Goal: Information Seeking & Learning: Learn about a topic

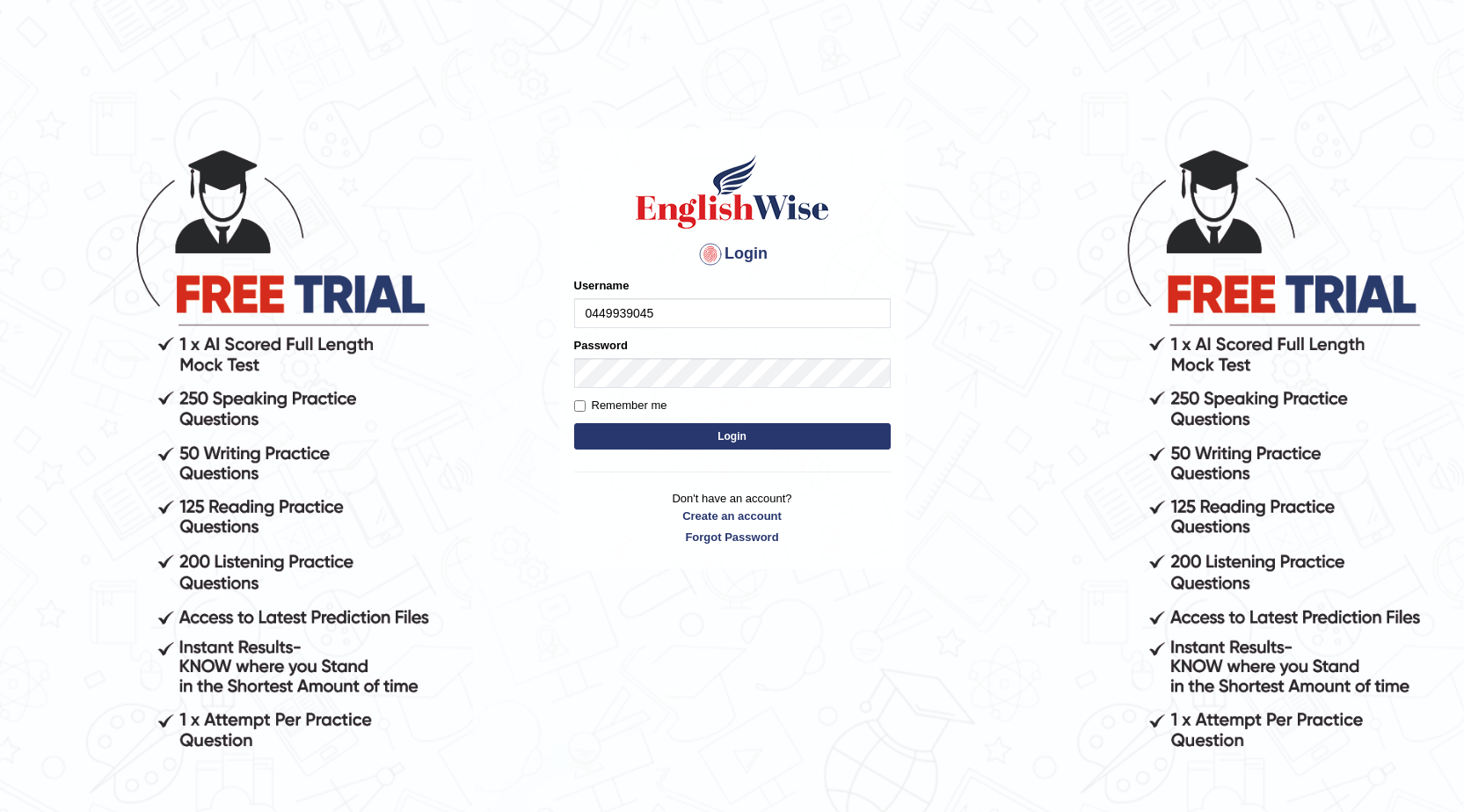
type input "0449939045"
click at [728, 426] on button "Login" at bounding box center [732, 436] width 317 height 26
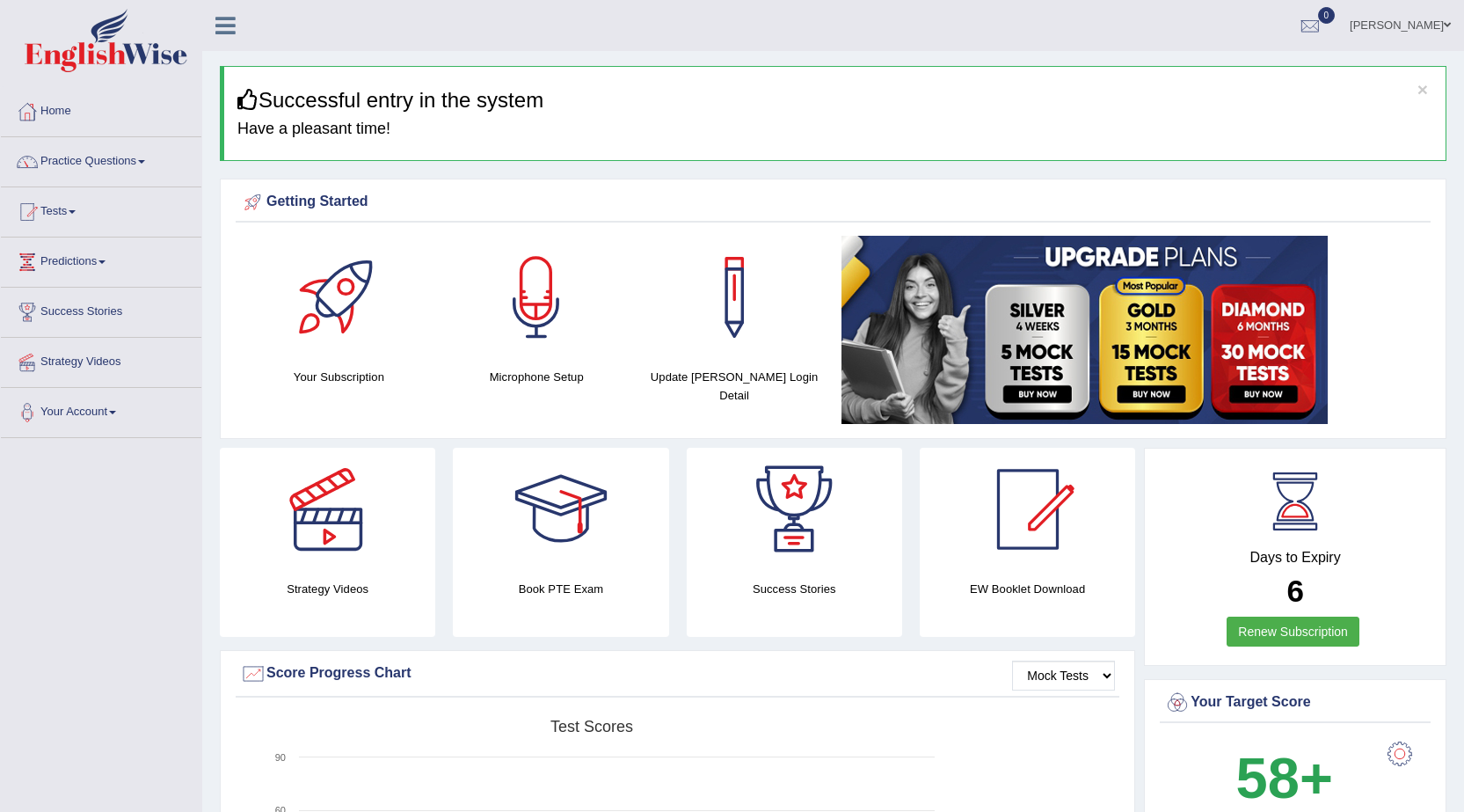
click at [109, 165] on link "Practice Questions" at bounding box center [101, 158] width 200 height 44
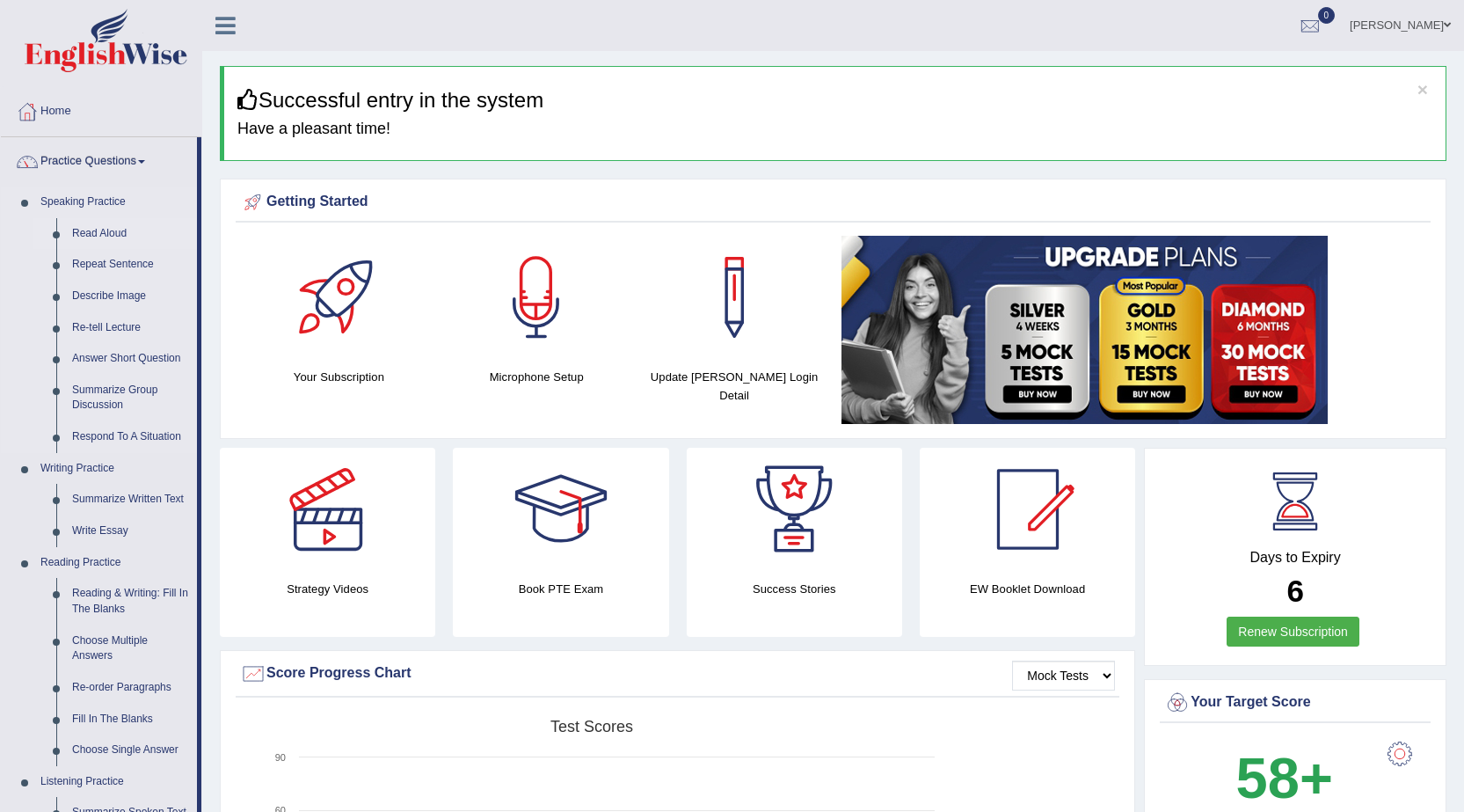
click at [117, 226] on link "Read Aloud" at bounding box center [131, 234] width 133 height 32
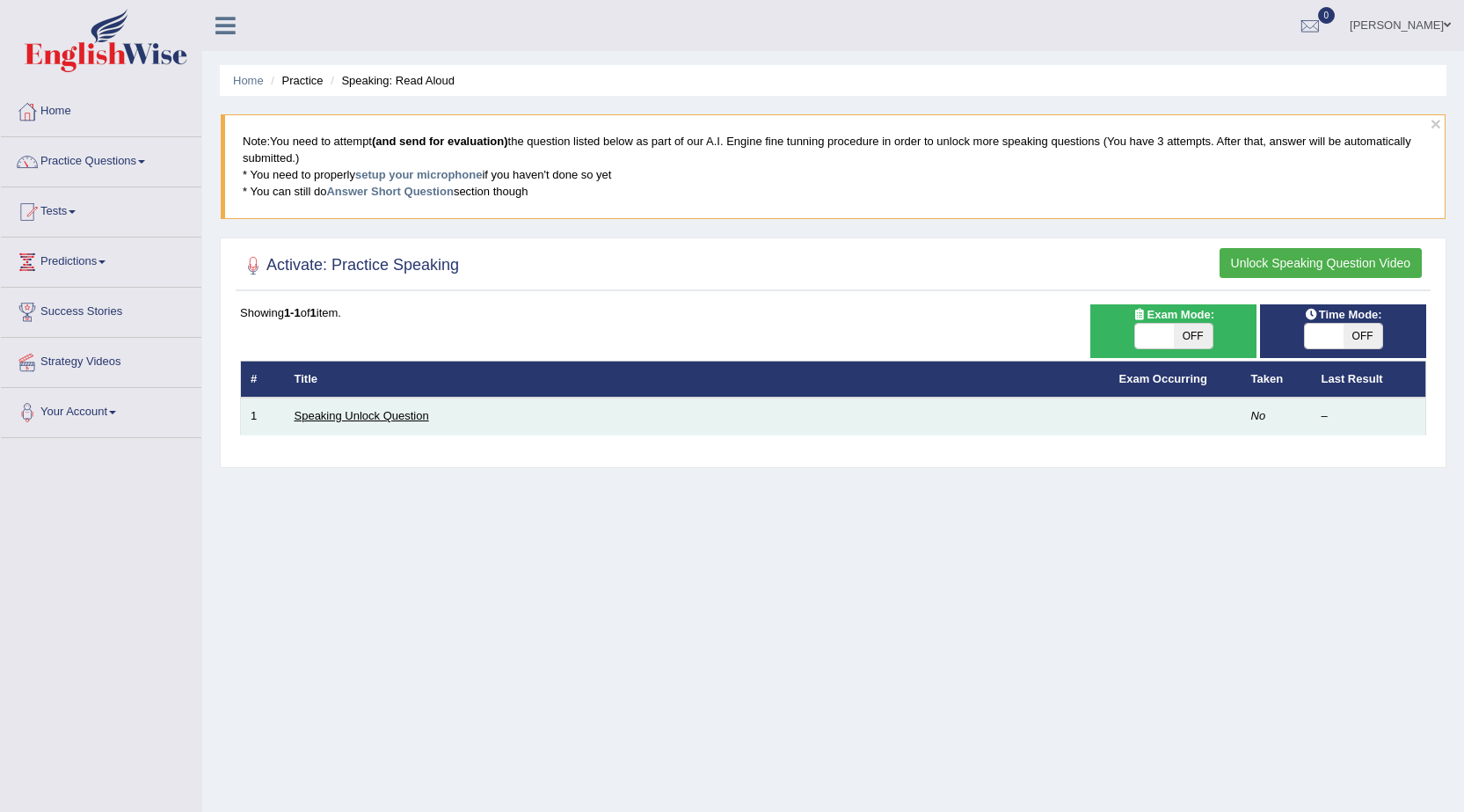
click at [311, 417] on link "Speaking Unlock Question" at bounding box center [362, 416] width 135 height 13
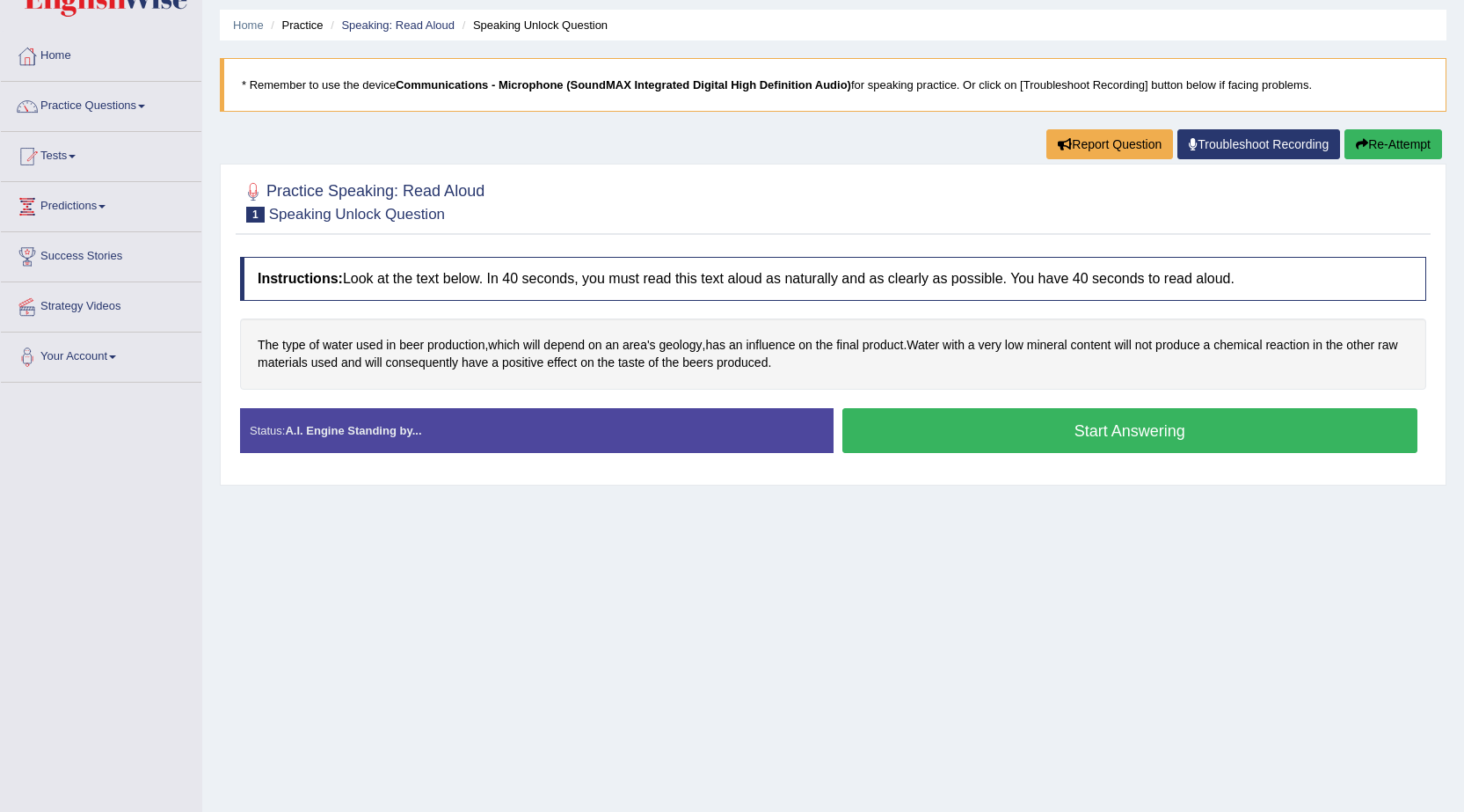
scroll to position [23, 0]
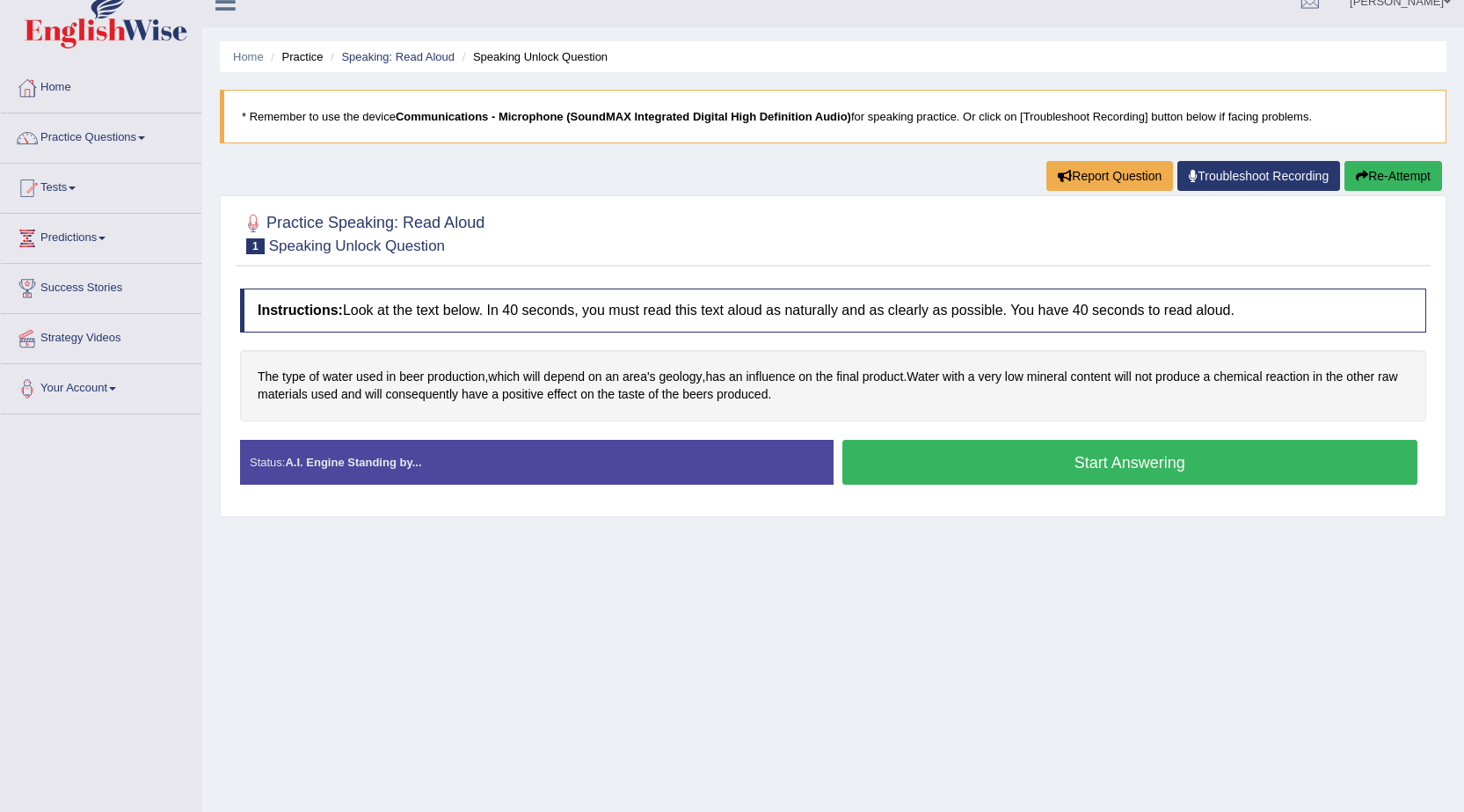
click at [1068, 469] on button "Start Answering" at bounding box center [1130, 462] width 576 height 45
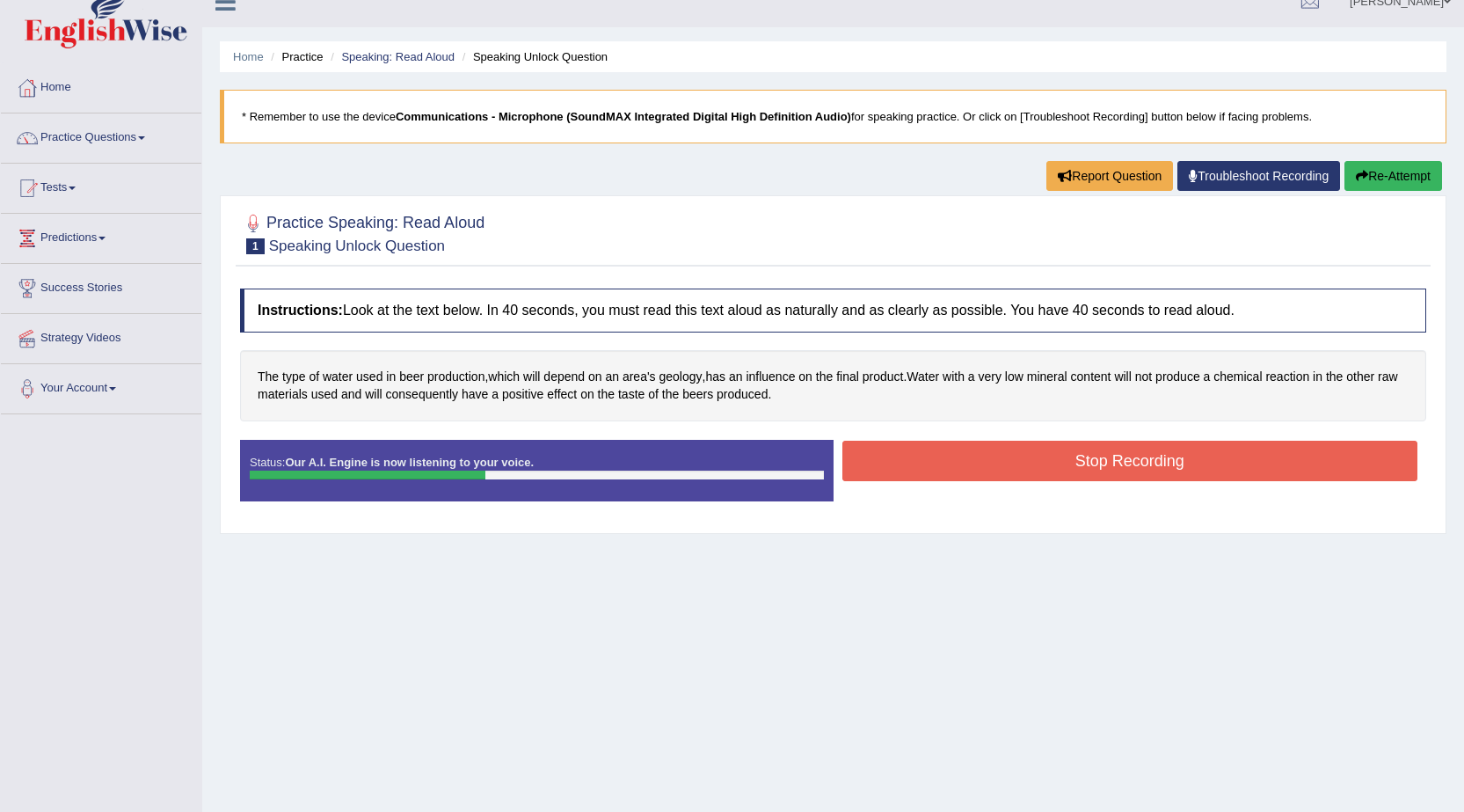
click at [1051, 469] on button "Stop Recording" at bounding box center [1130, 460] width 576 height 40
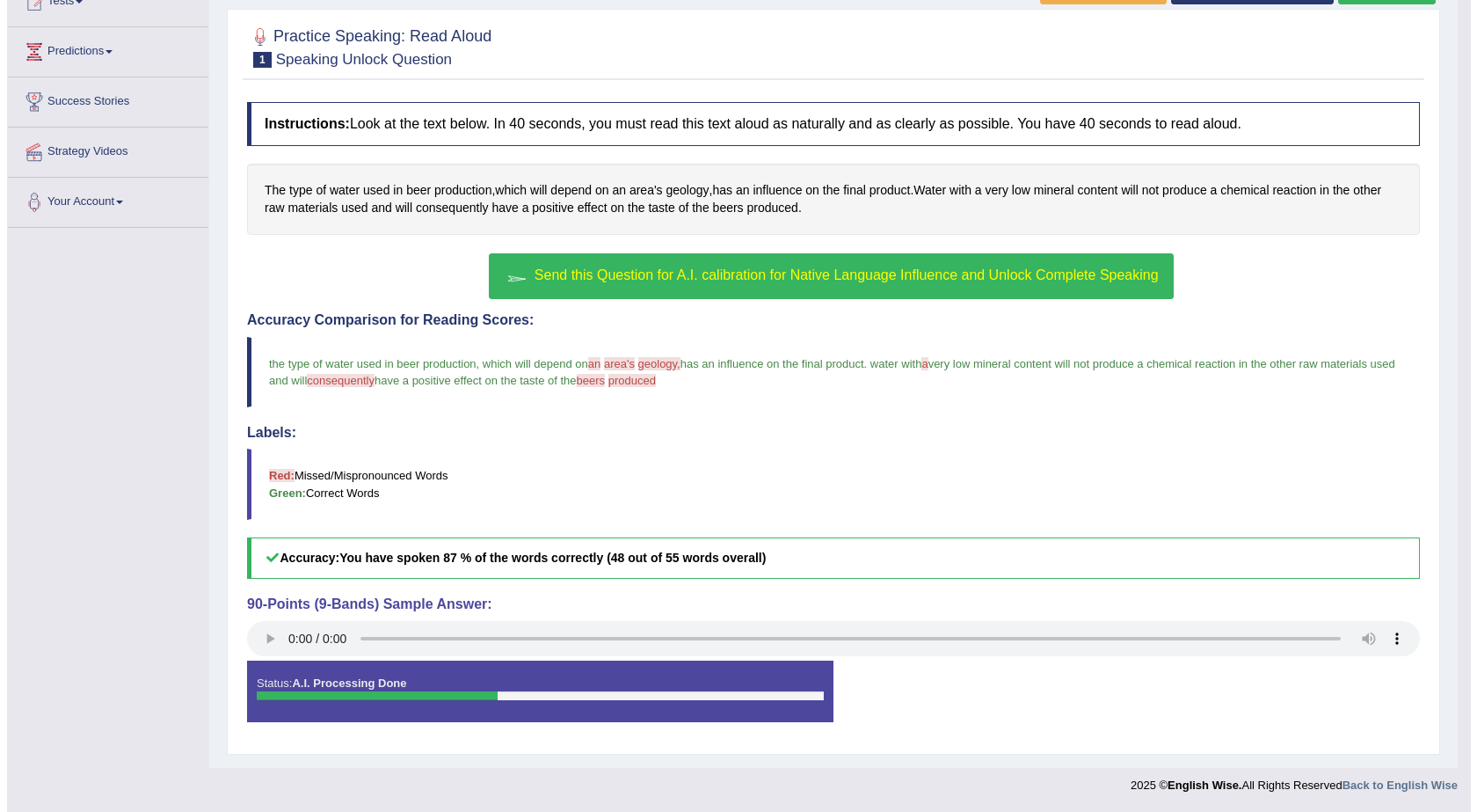
scroll to position [0, 0]
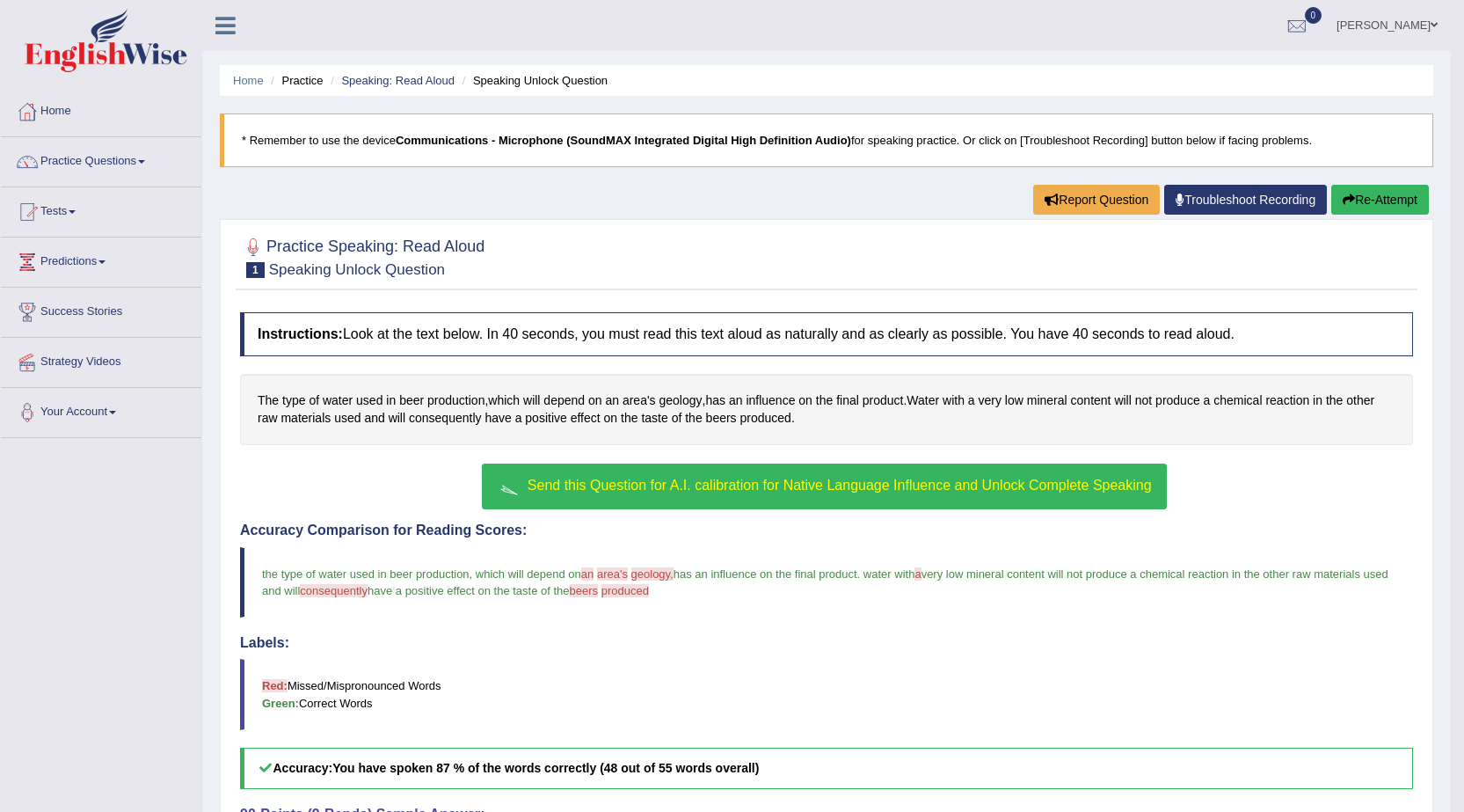
click at [718, 482] on span "Send this Question for A.I. calibration for Native Language Influence and Unloc…" at bounding box center [839, 485] width 625 height 15
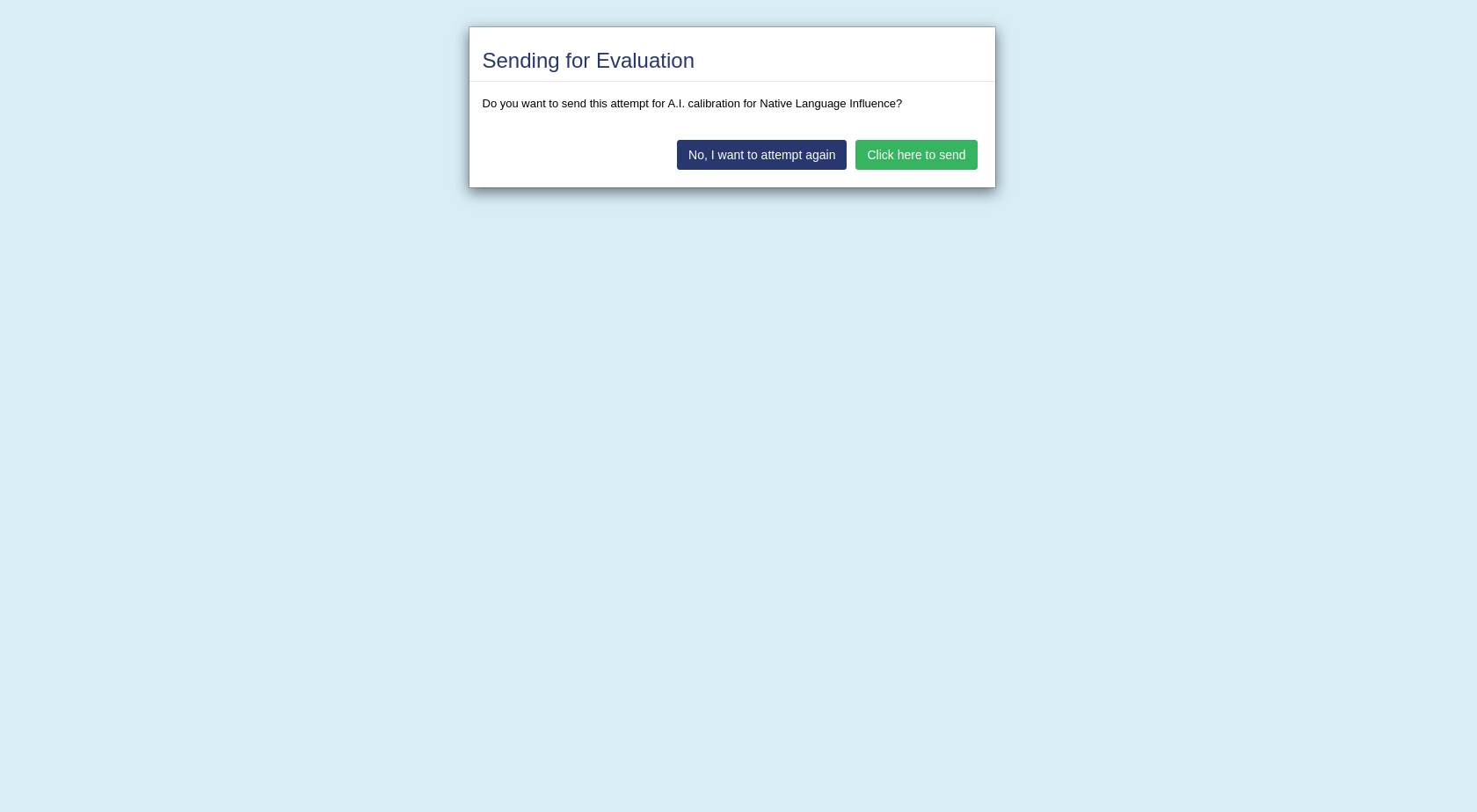
click at [783, 155] on button "No, I want to attempt again" at bounding box center [761, 155] width 170 height 30
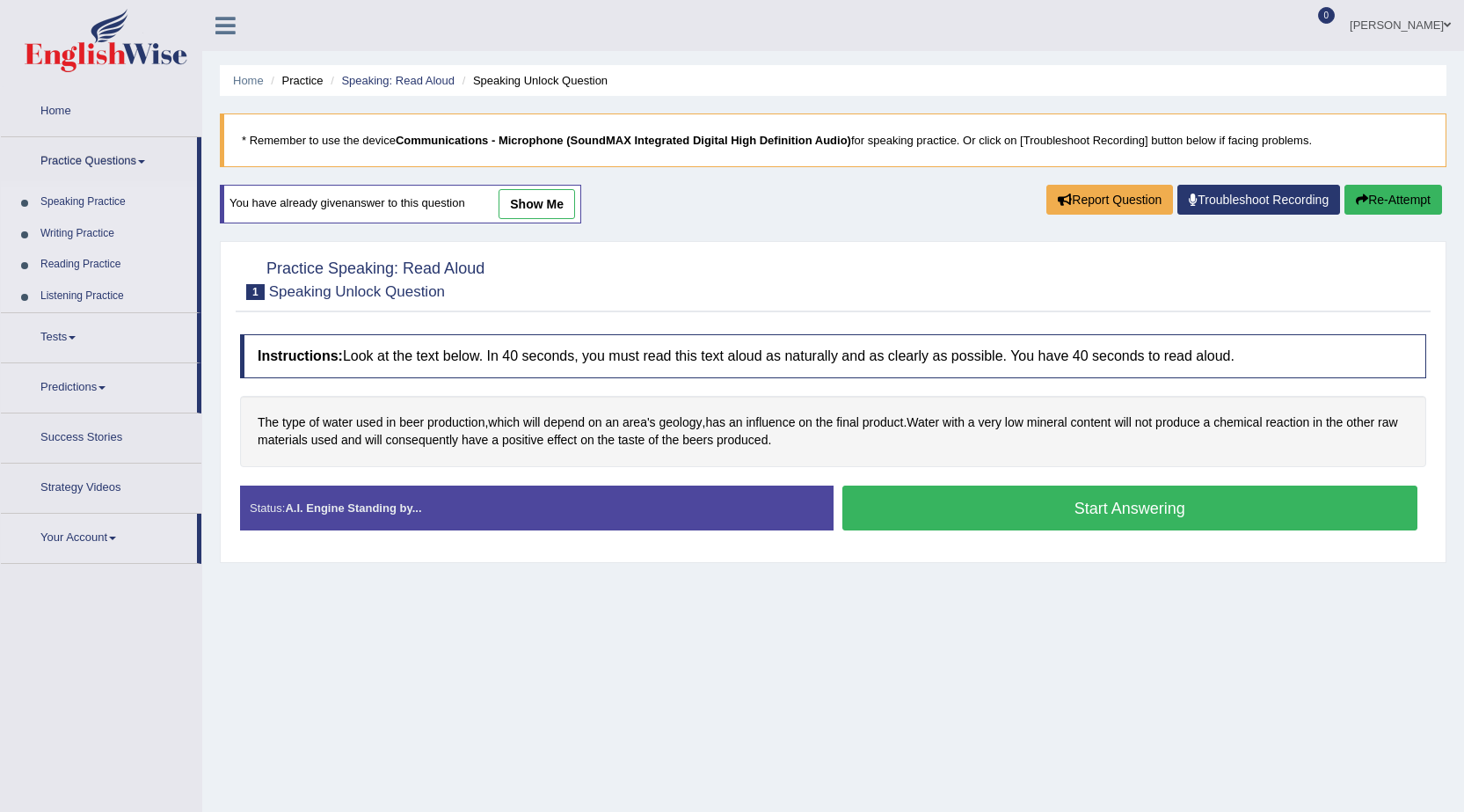
click at [113, 203] on link "Speaking Practice" at bounding box center [115, 202] width 165 height 32
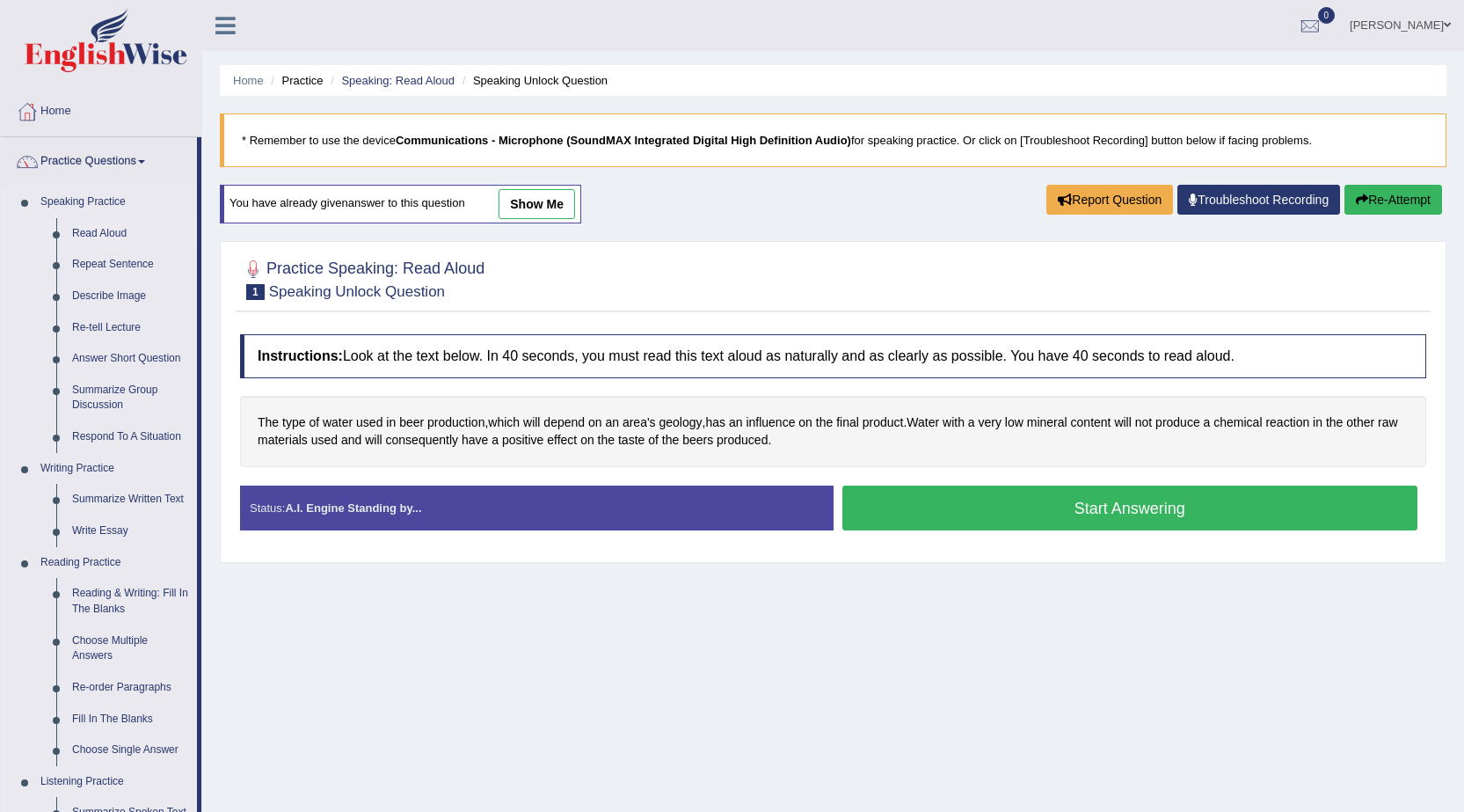
click at [104, 233] on link "Read Aloud" at bounding box center [131, 234] width 133 height 32
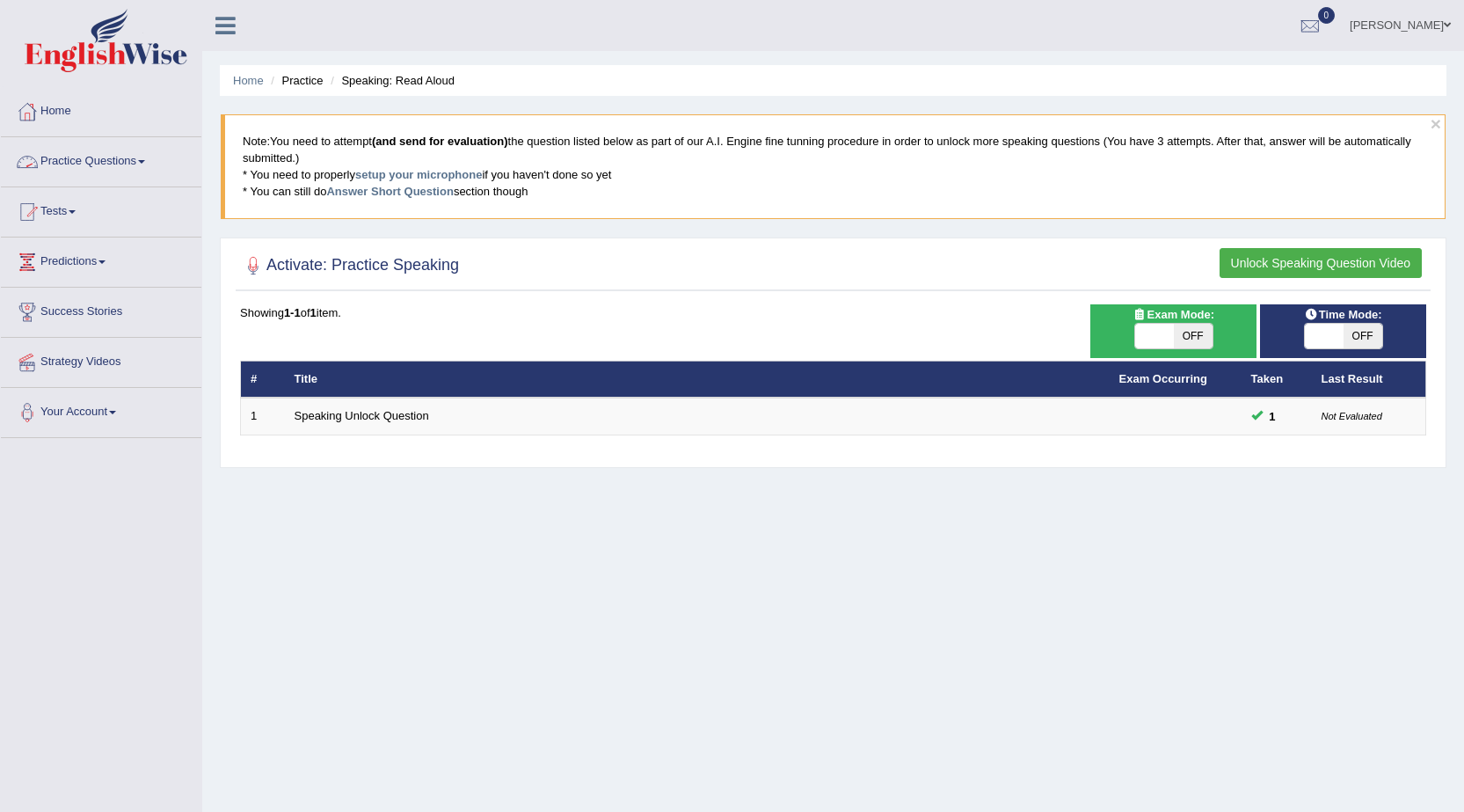
click at [134, 168] on link "Practice Questions" at bounding box center [101, 158] width 200 height 44
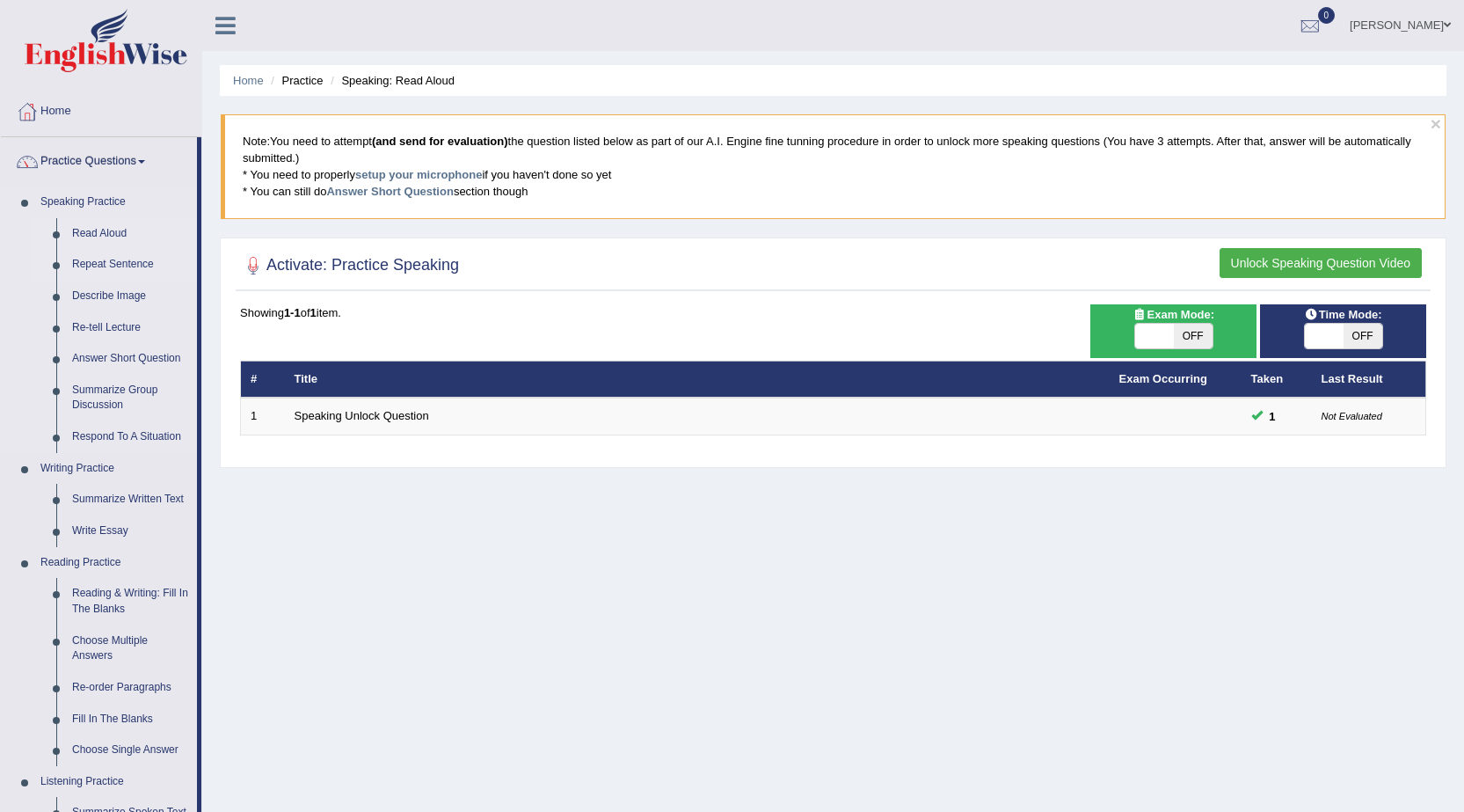
click at [136, 257] on link "Repeat Sentence" at bounding box center [131, 265] width 133 height 32
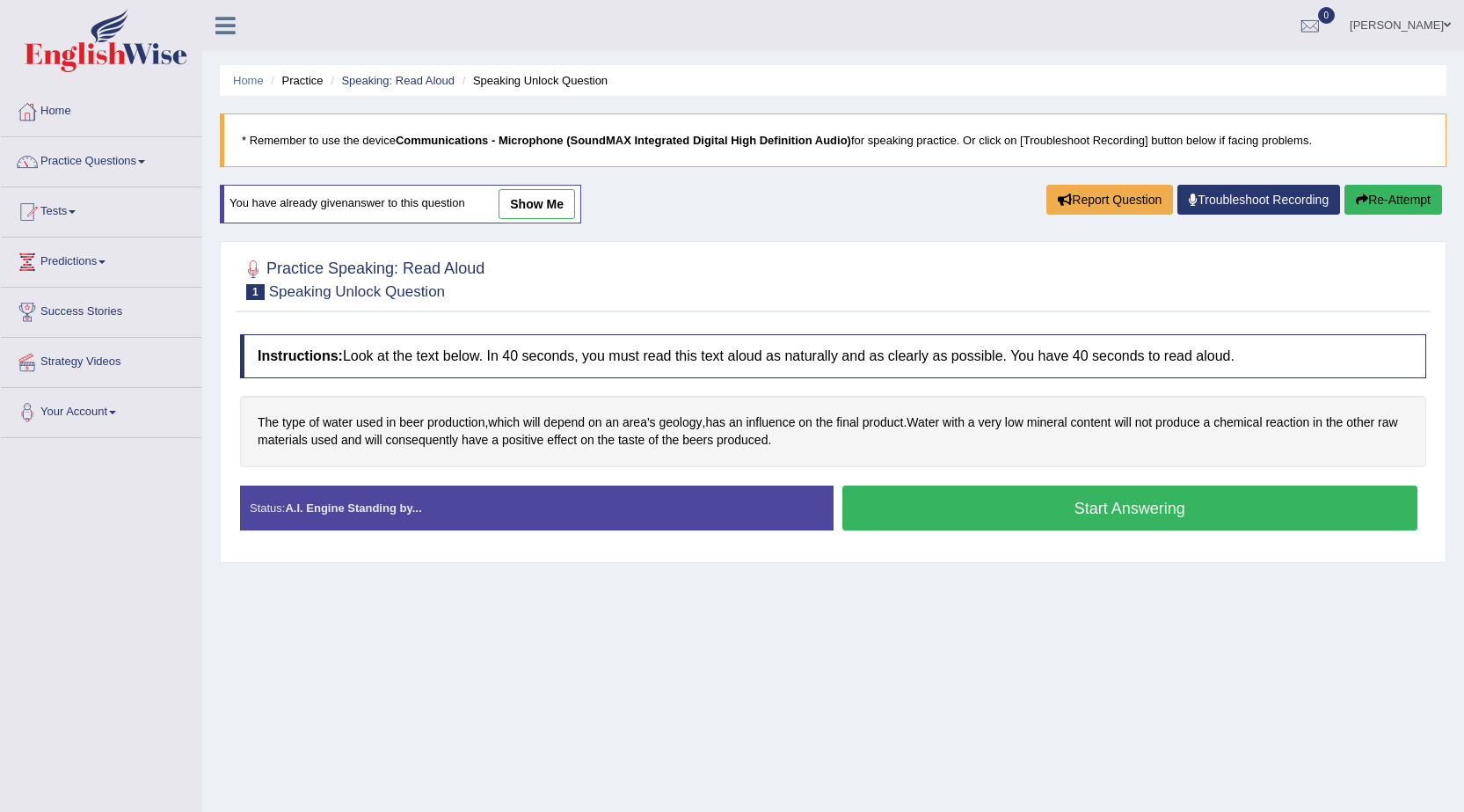
click at [1091, 506] on button "Start Answering" at bounding box center [1130, 508] width 576 height 45
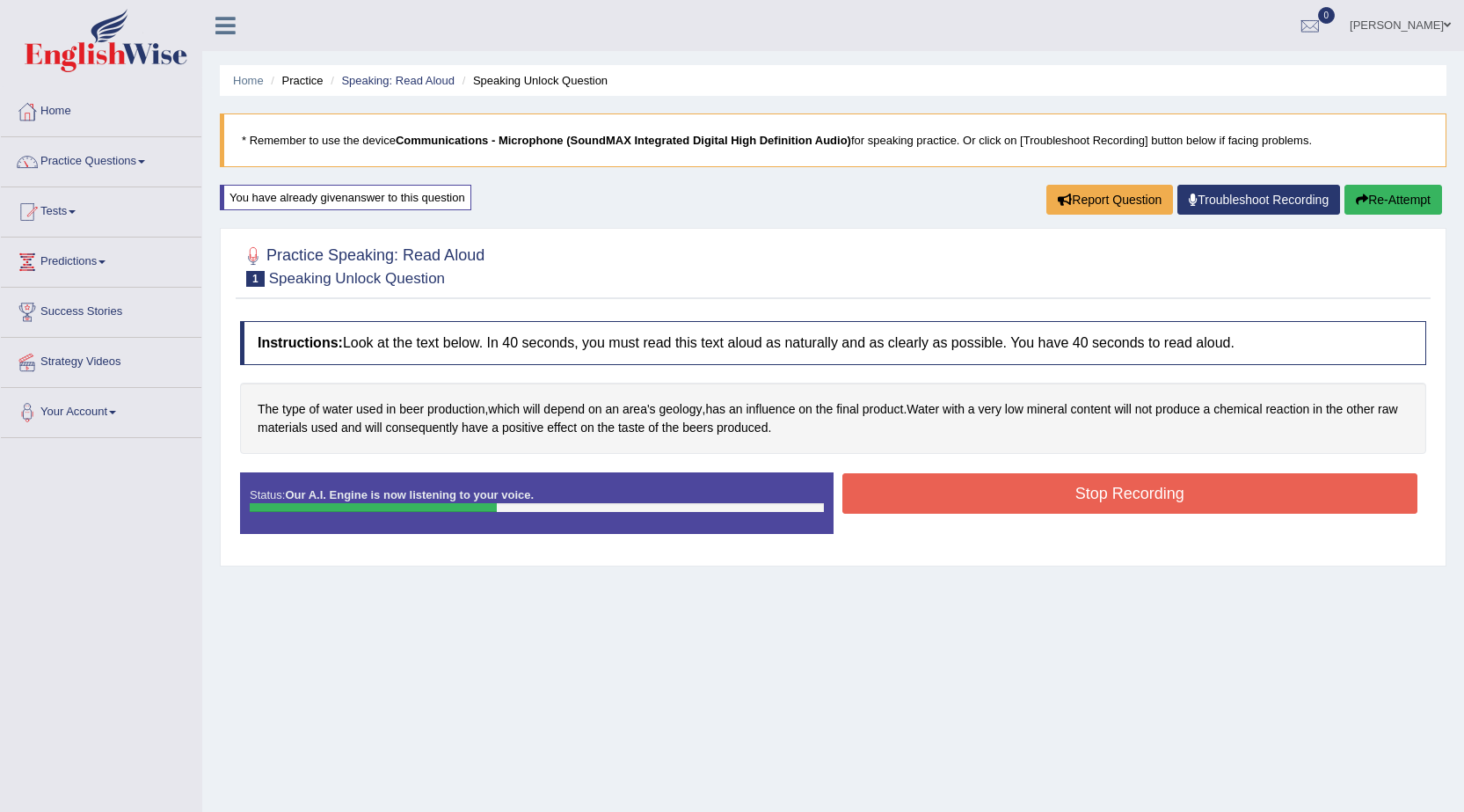
click at [1091, 506] on button "Stop Recording" at bounding box center [1130, 493] width 576 height 40
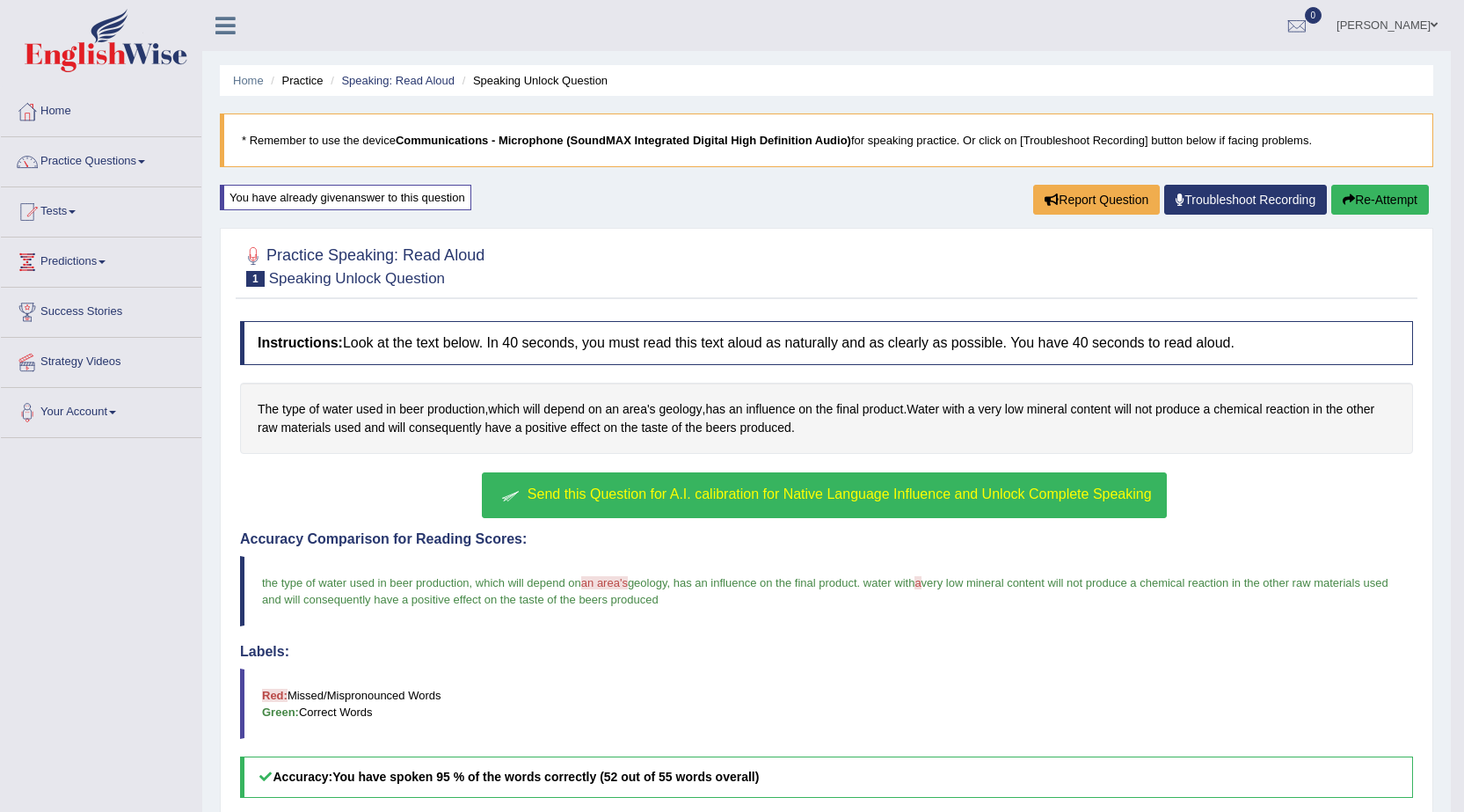
click at [1358, 194] on button "Re-Attempt" at bounding box center [1380, 199] width 97 height 30
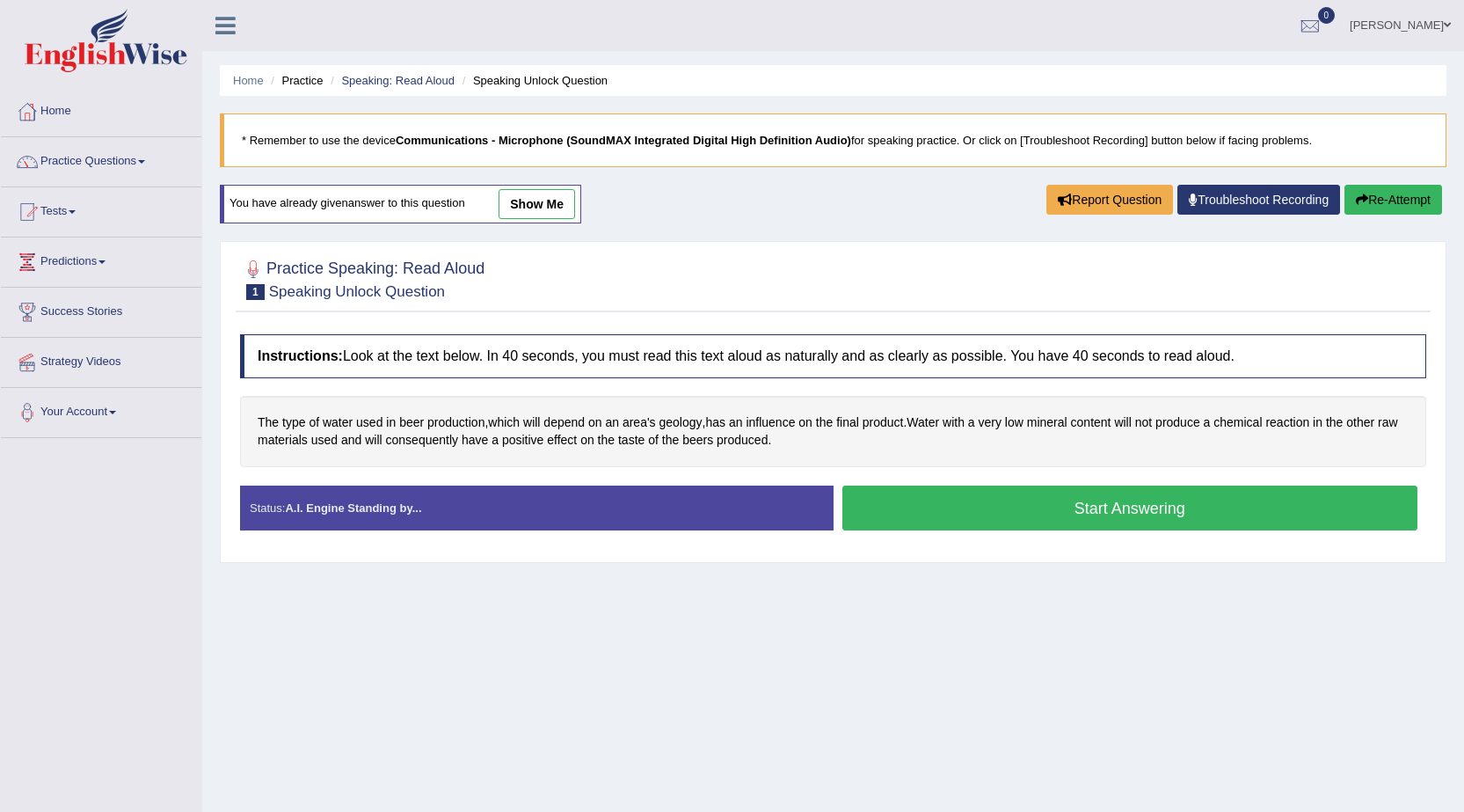
click at [1056, 506] on button "Start Answering" at bounding box center [1130, 508] width 576 height 45
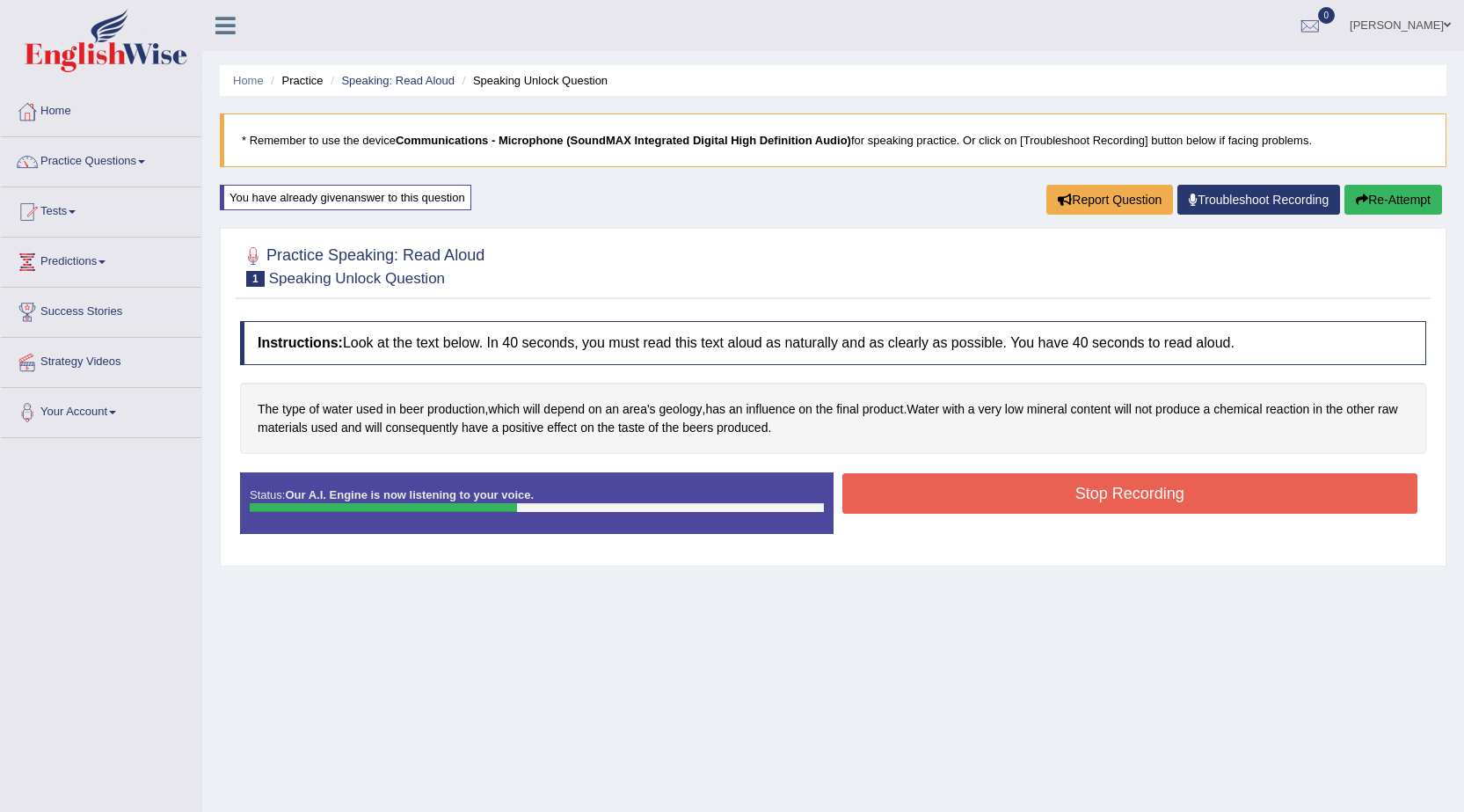
click at [1057, 495] on button "Stop Recording" at bounding box center [1130, 493] width 576 height 40
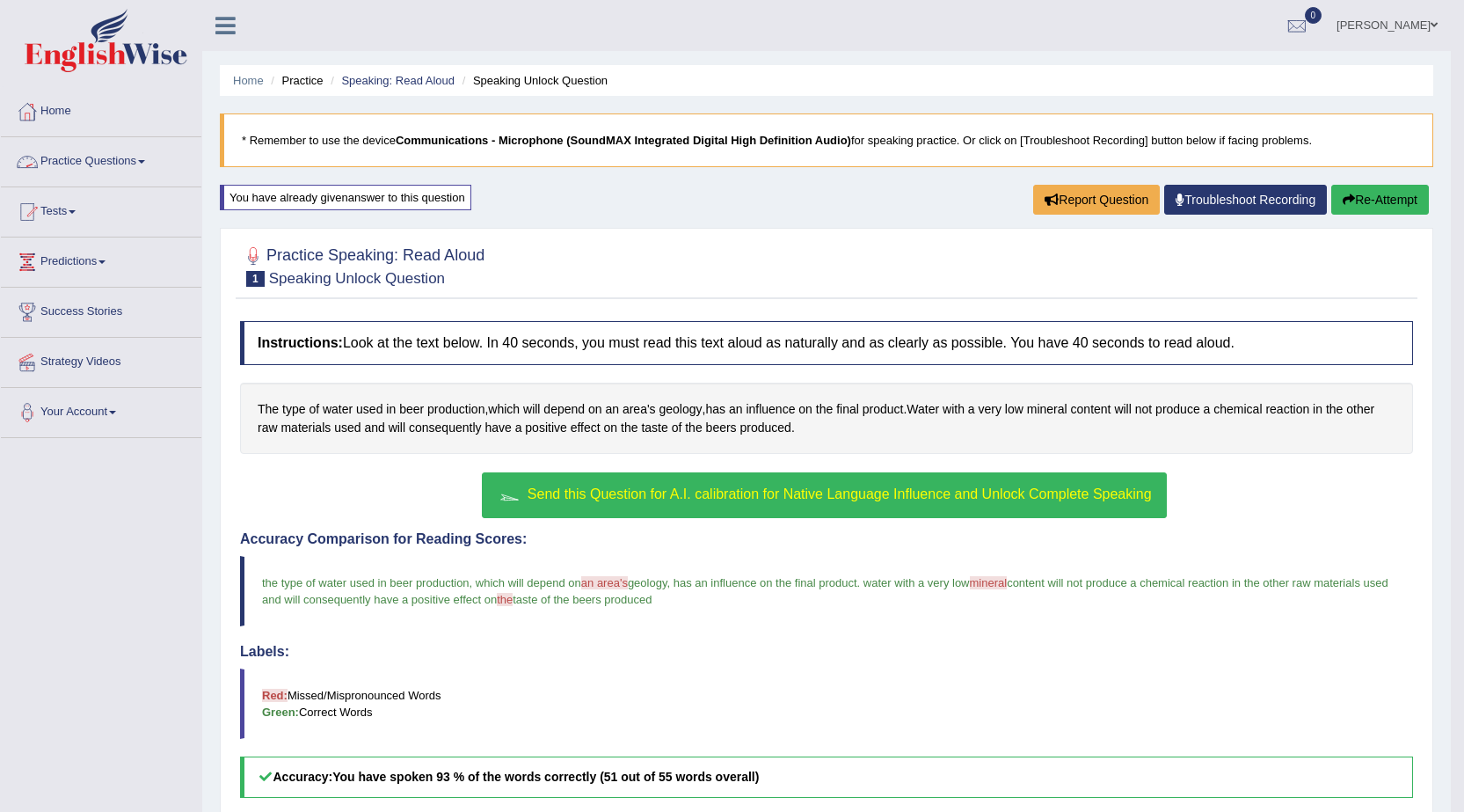
click at [137, 154] on link "Practice Questions" at bounding box center [101, 158] width 200 height 44
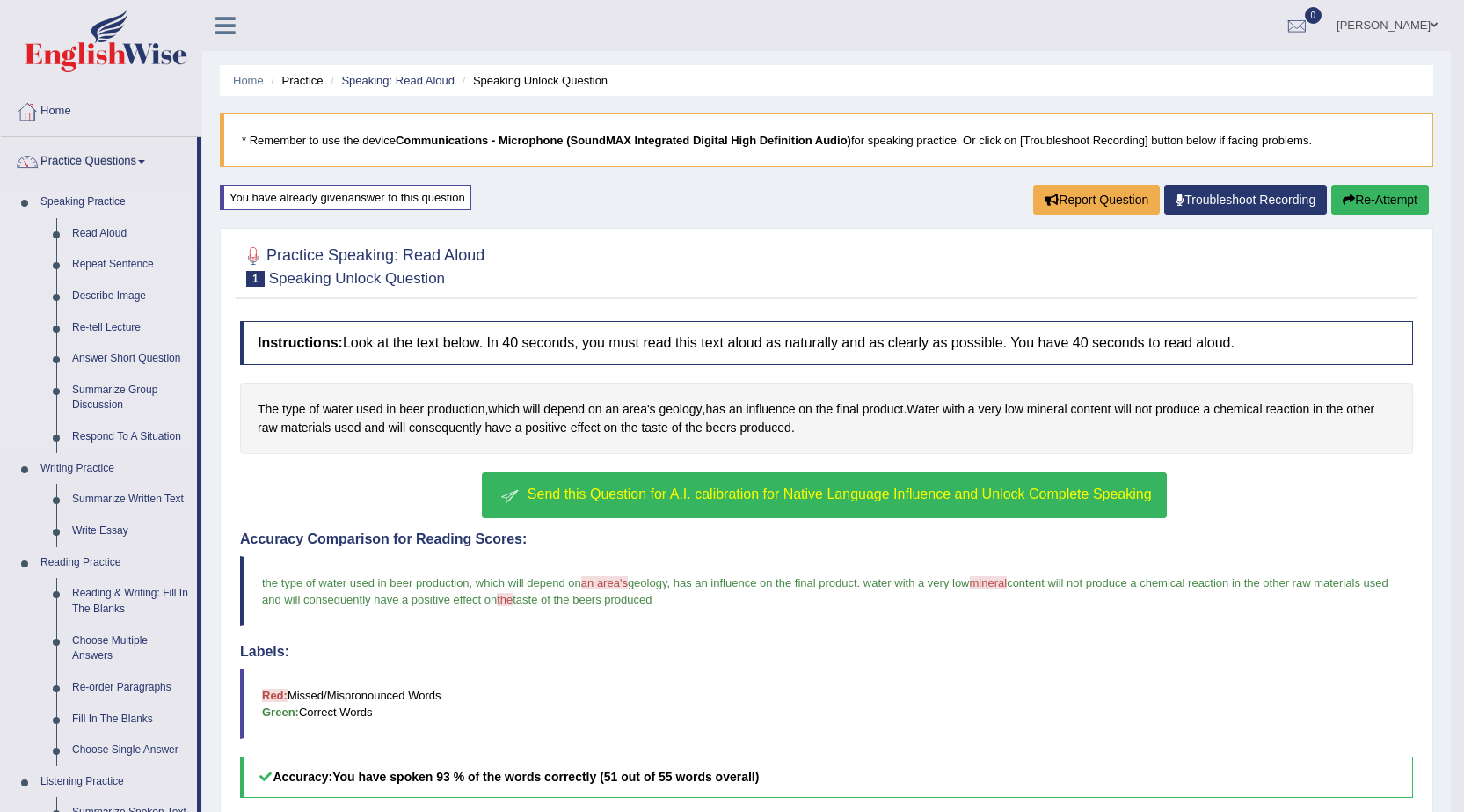
click at [131, 259] on link "Repeat Sentence" at bounding box center [131, 265] width 133 height 32
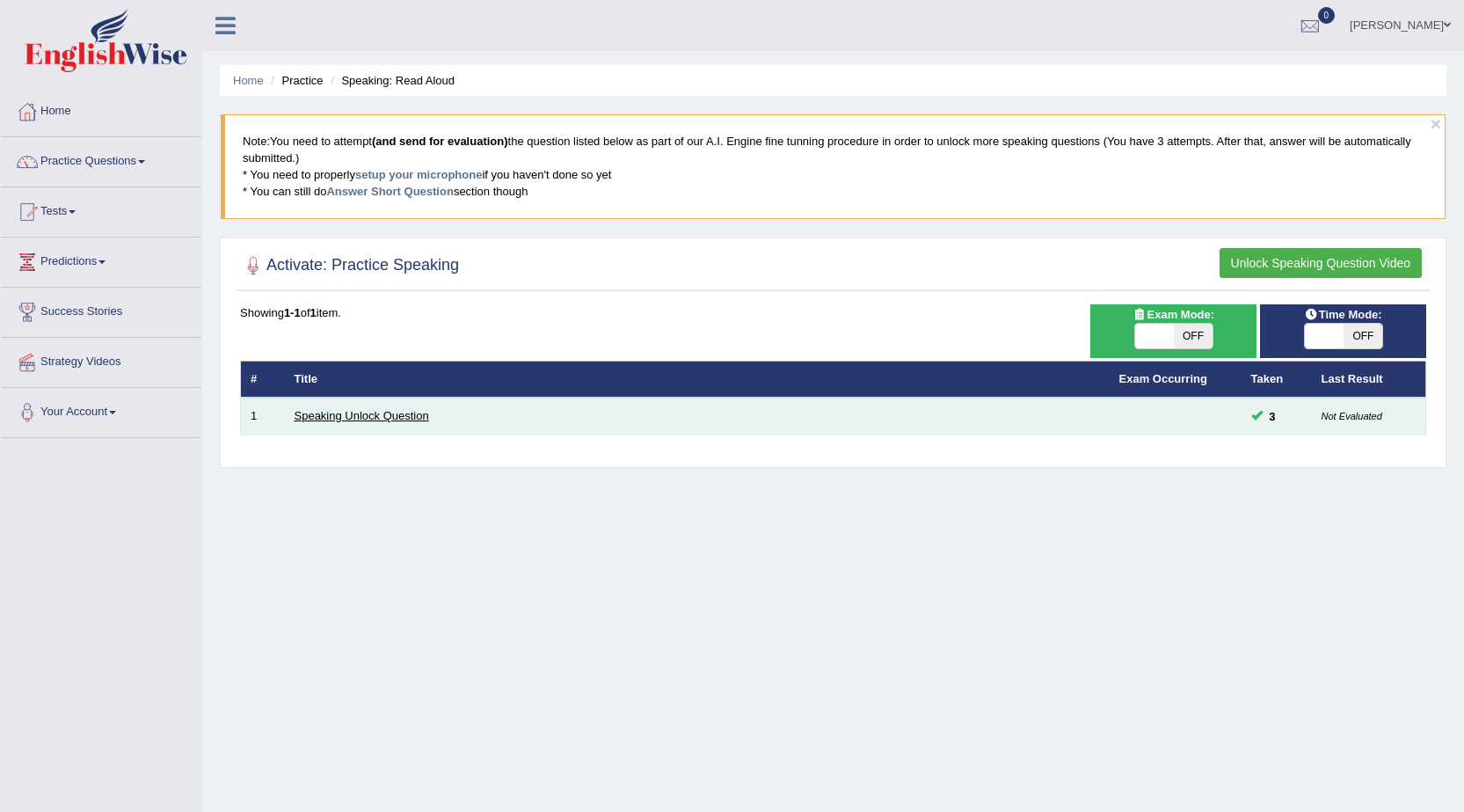
click at [362, 409] on link "Speaking Unlock Question" at bounding box center [362, 416] width 135 height 13
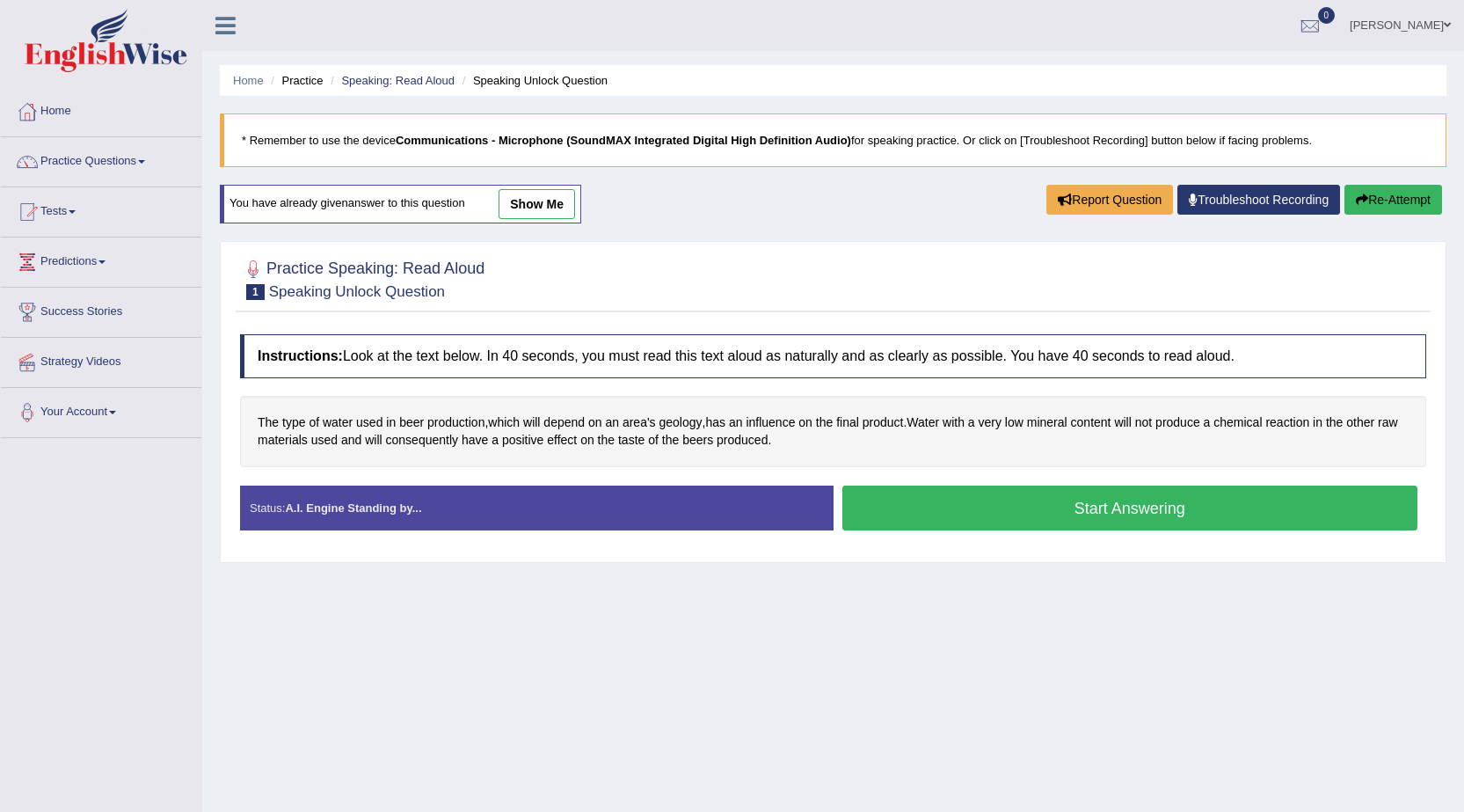
click at [1161, 517] on button "Start Answering" at bounding box center [1130, 508] width 576 height 45
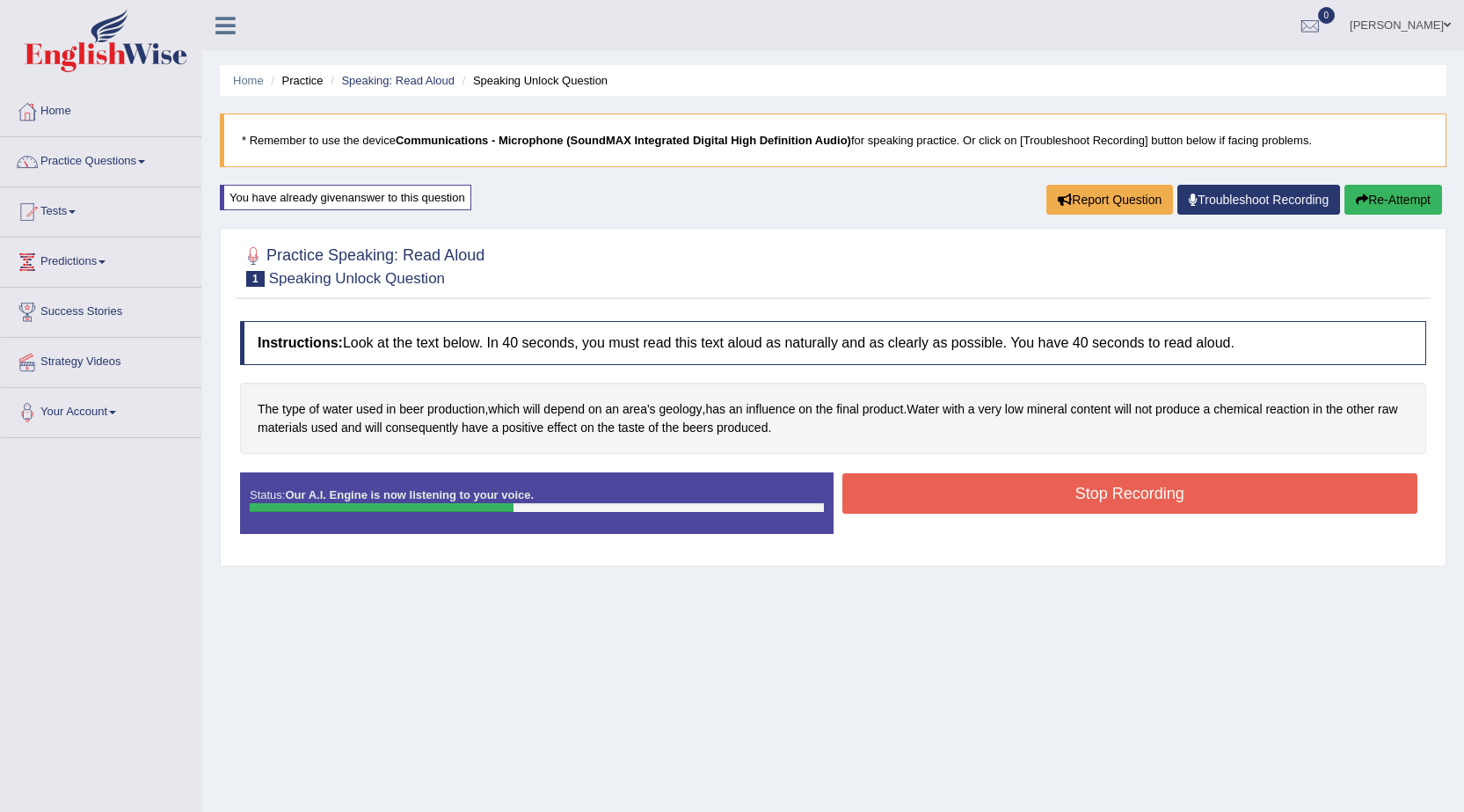
click at [1156, 505] on button "Stop Recording" at bounding box center [1130, 493] width 576 height 40
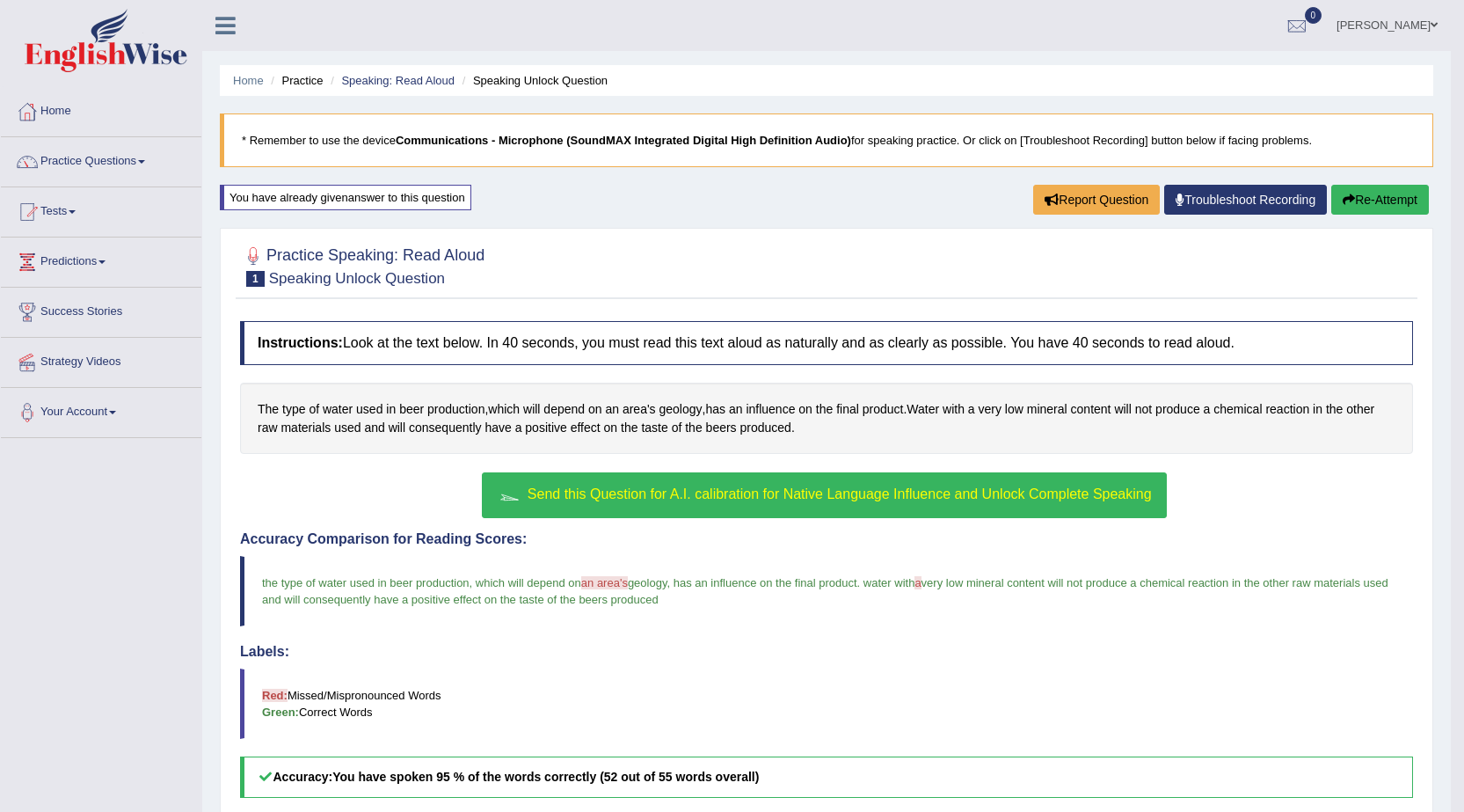
click at [108, 157] on link "Practice Questions" at bounding box center [101, 158] width 200 height 44
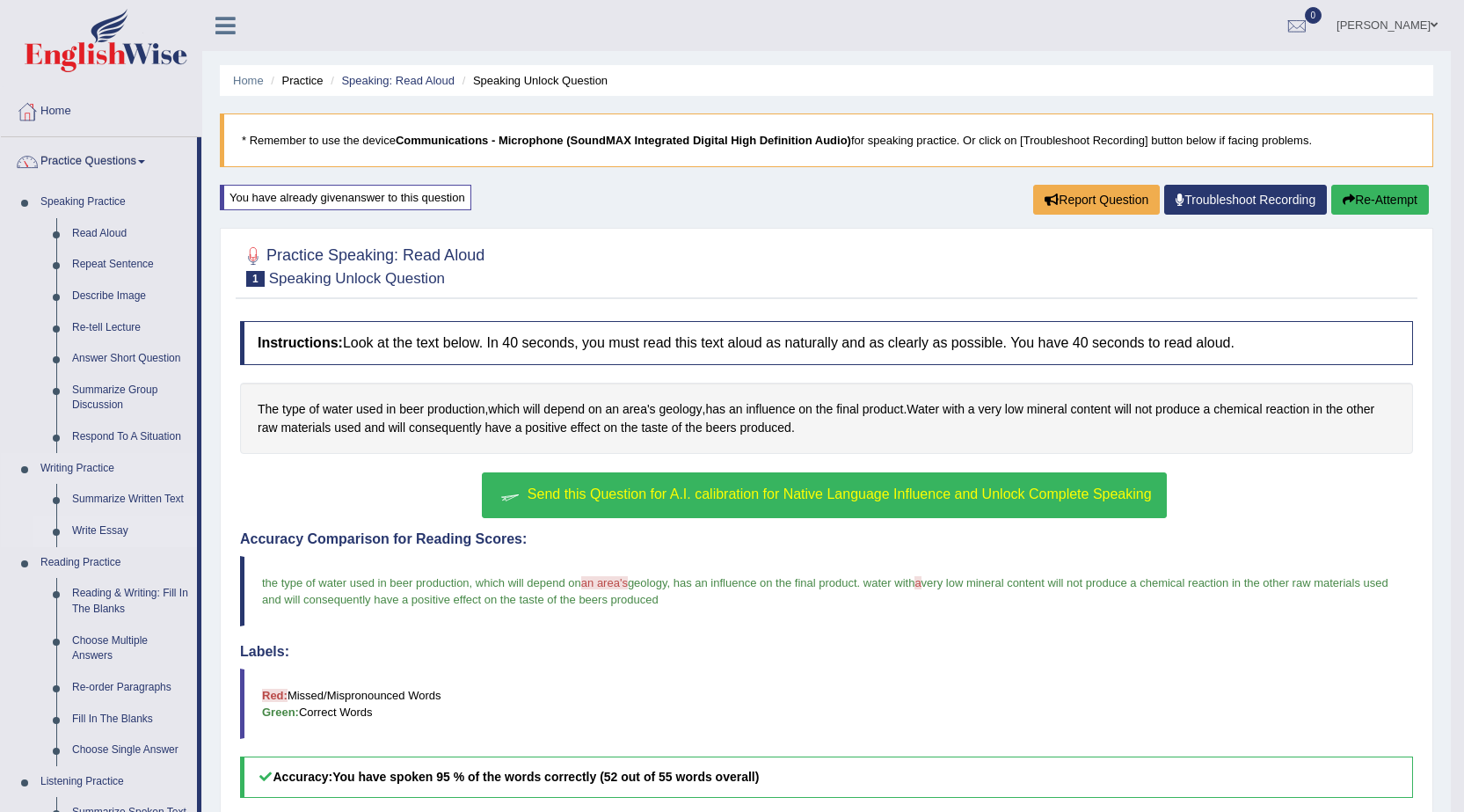
click at [108, 524] on link "Write Essay" at bounding box center [131, 531] width 133 height 32
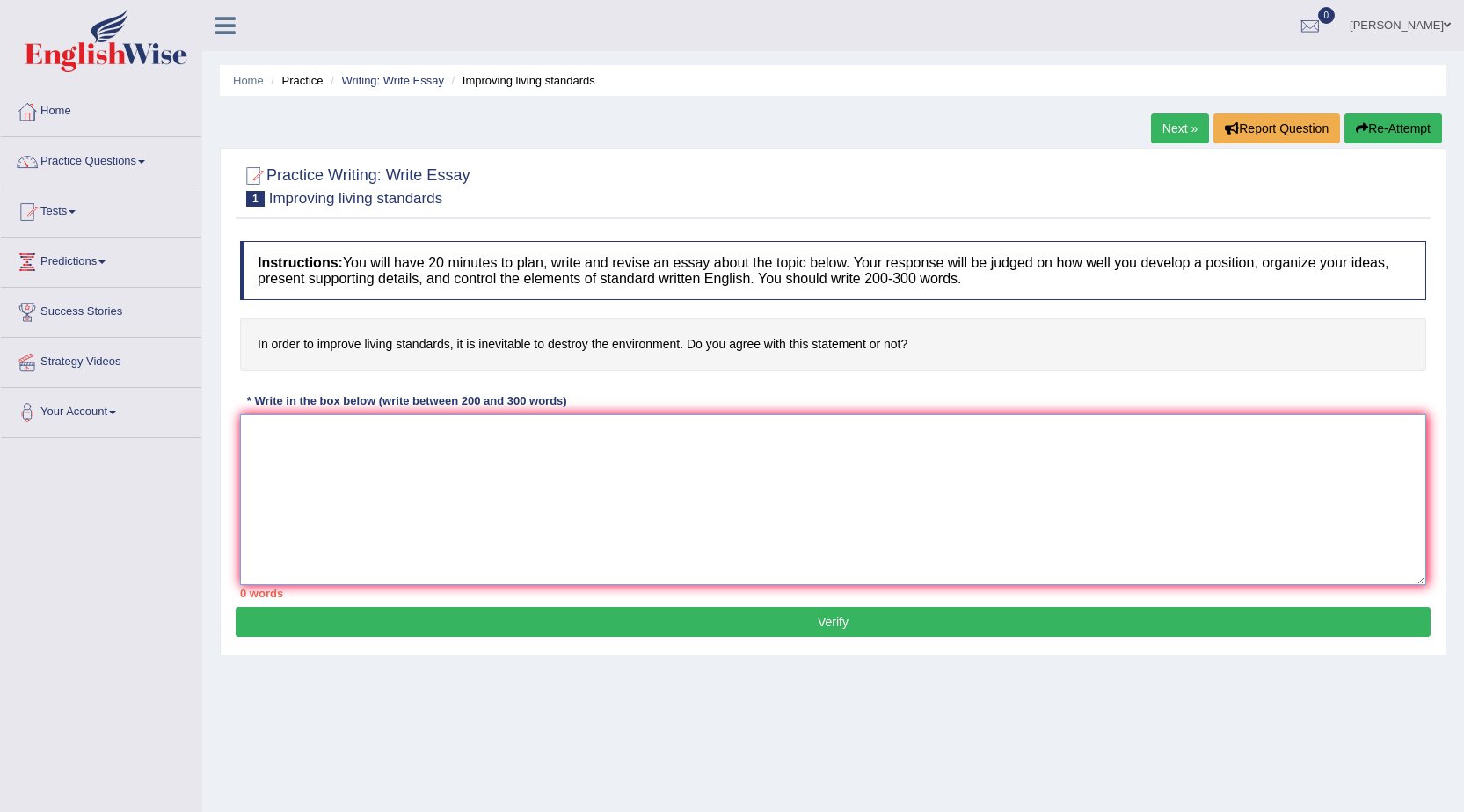
drag, startPoint x: 0, startPoint y: 0, endPoint x: 326, endPoint y: 441, distance: 548.4
click at [326, 441] on textarea at bounding box center [833, 499] width 1186 height 170
click at [376, 432] on textarea "The increasing influemce of" at bounding box center [833, 499] width 1186 height 170
click at [434, 438] on textarea "The increasing influence of" at bounding box center [833, 499] width 1186 height 170
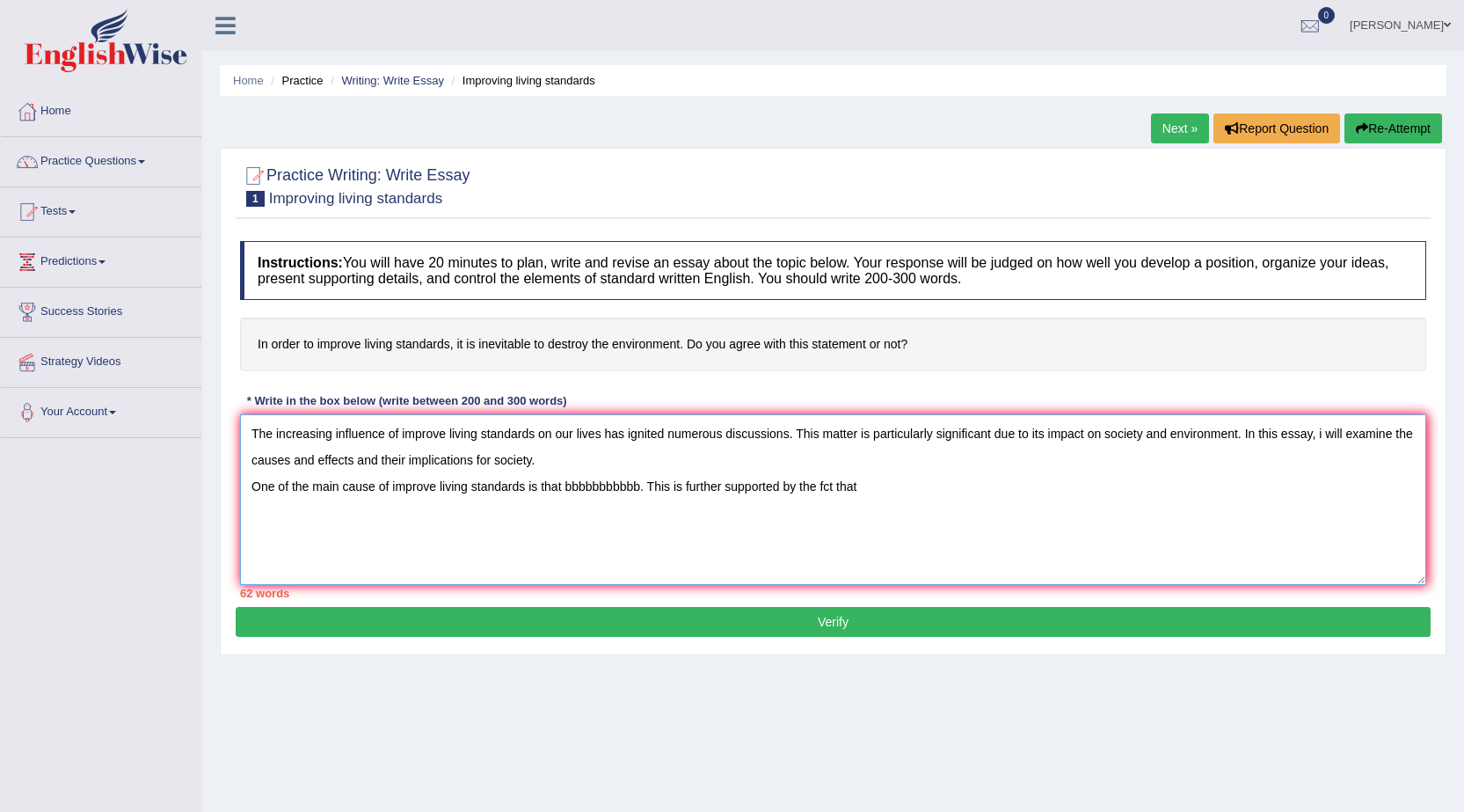
click at [822, 482] on textarea "The increasing influence of improve living standards on our lives has ignited n…" at bounding box center [833, 499] width 1186 height 170
click at [886, 493] on textarea "The increasing influence of improve living standards on our lives has ignited n…" at bounding box center [833, 499] width 1186 height 170
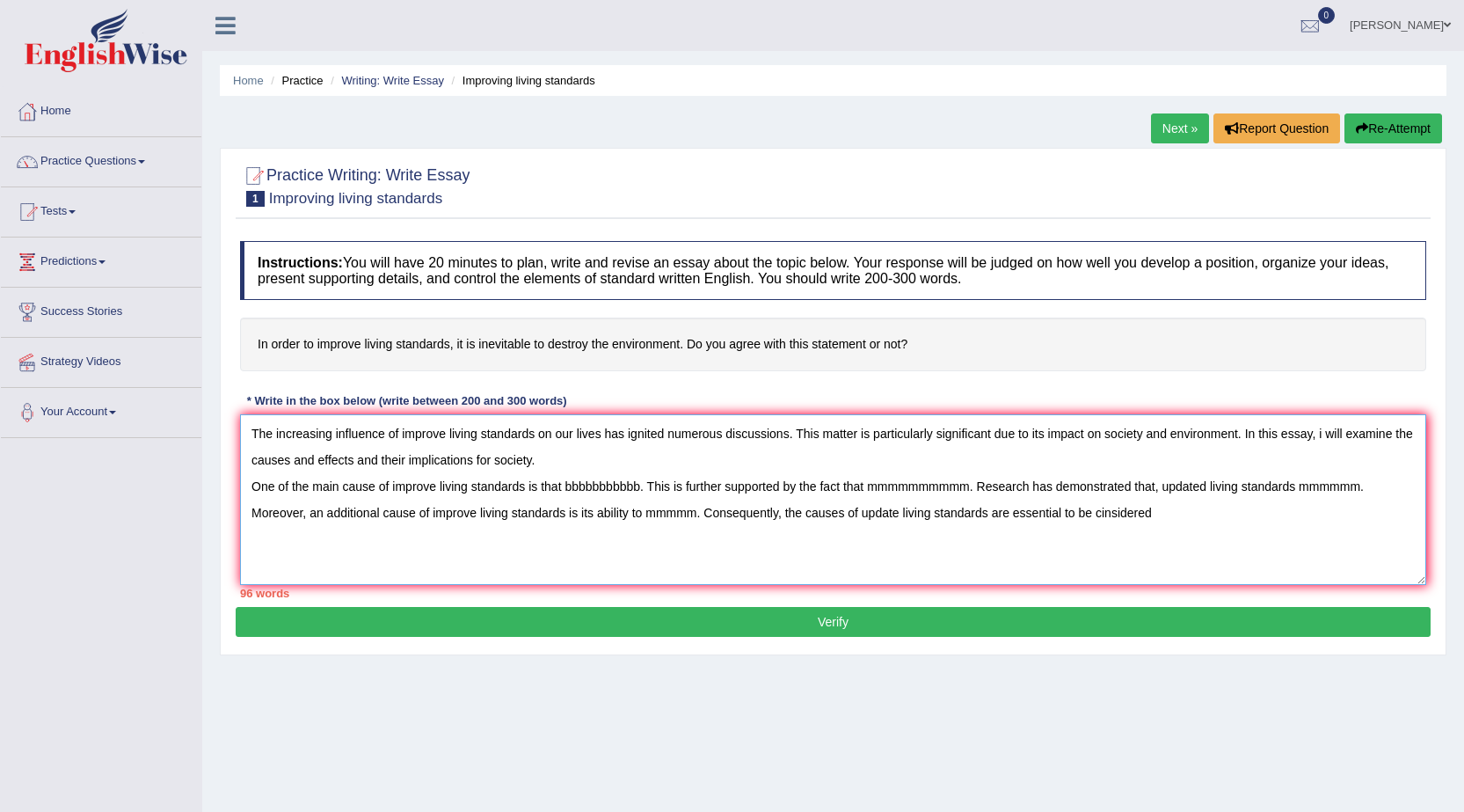
click at [1102, 512] on textarea "The increasing influence of improve living standards on our lives has ignited n…" at bounding box center [833, 499] width 1186 height 170
click at [1105, 513] on textarea "The increasing influence of improve living standards on our lives has ignited n…" at bounding box center [833, 499] width 1186 height 170
click at [1160, 515] on textarea "The increasing influence of improve living standards on our lives has ignited n…" at bounding box center [833, 499] width 1186 height 170
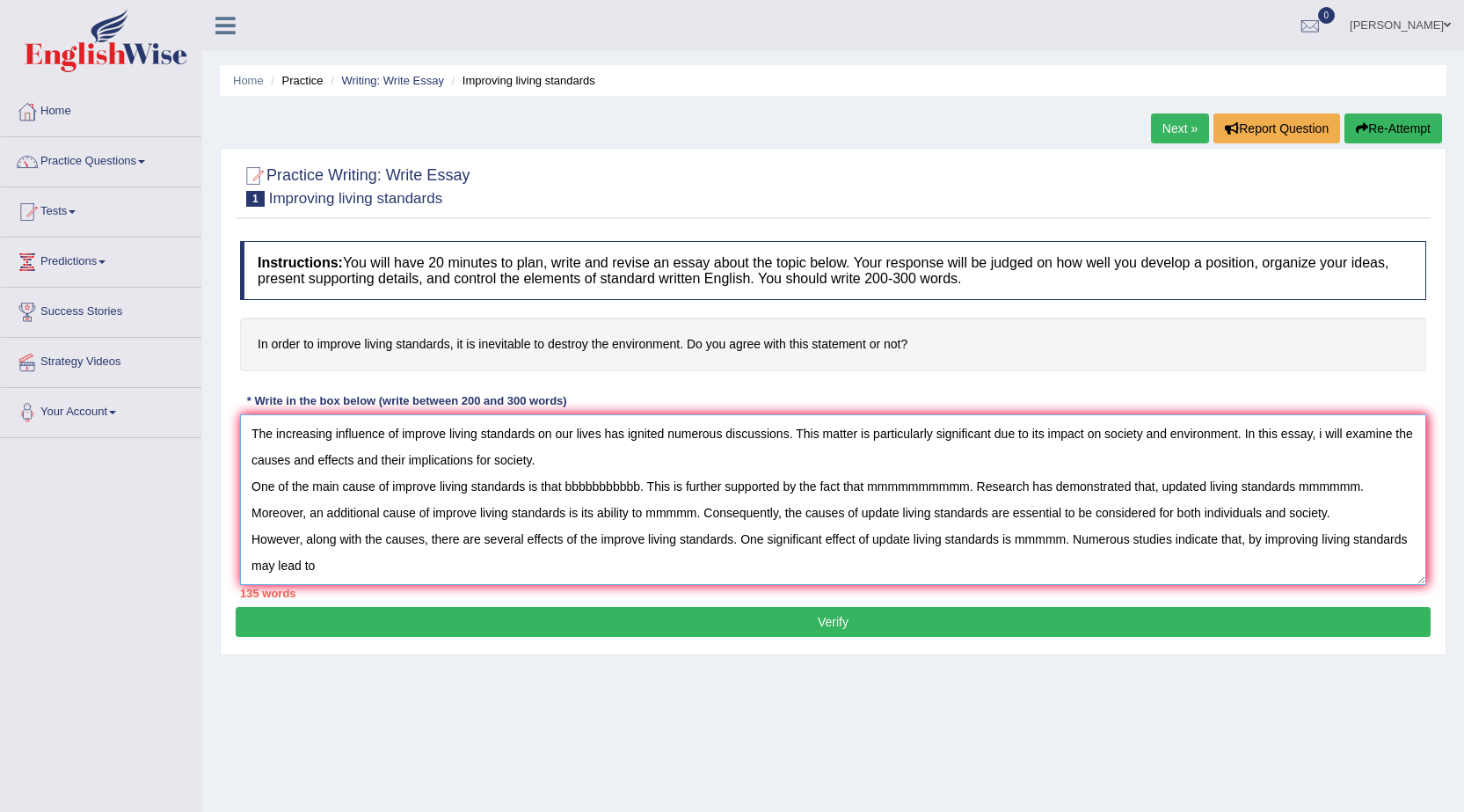
click at [1262, 539] on textarea "The increasing influence of improve living standards on our lives has ignited n…" at bounding box center [833, 499] width 1186 height 170
click at [397, 557] on textarea "The increasing influence of improve living standards on our lives has ignited n…" at bounding box center [833, 499] width 1186 height 170
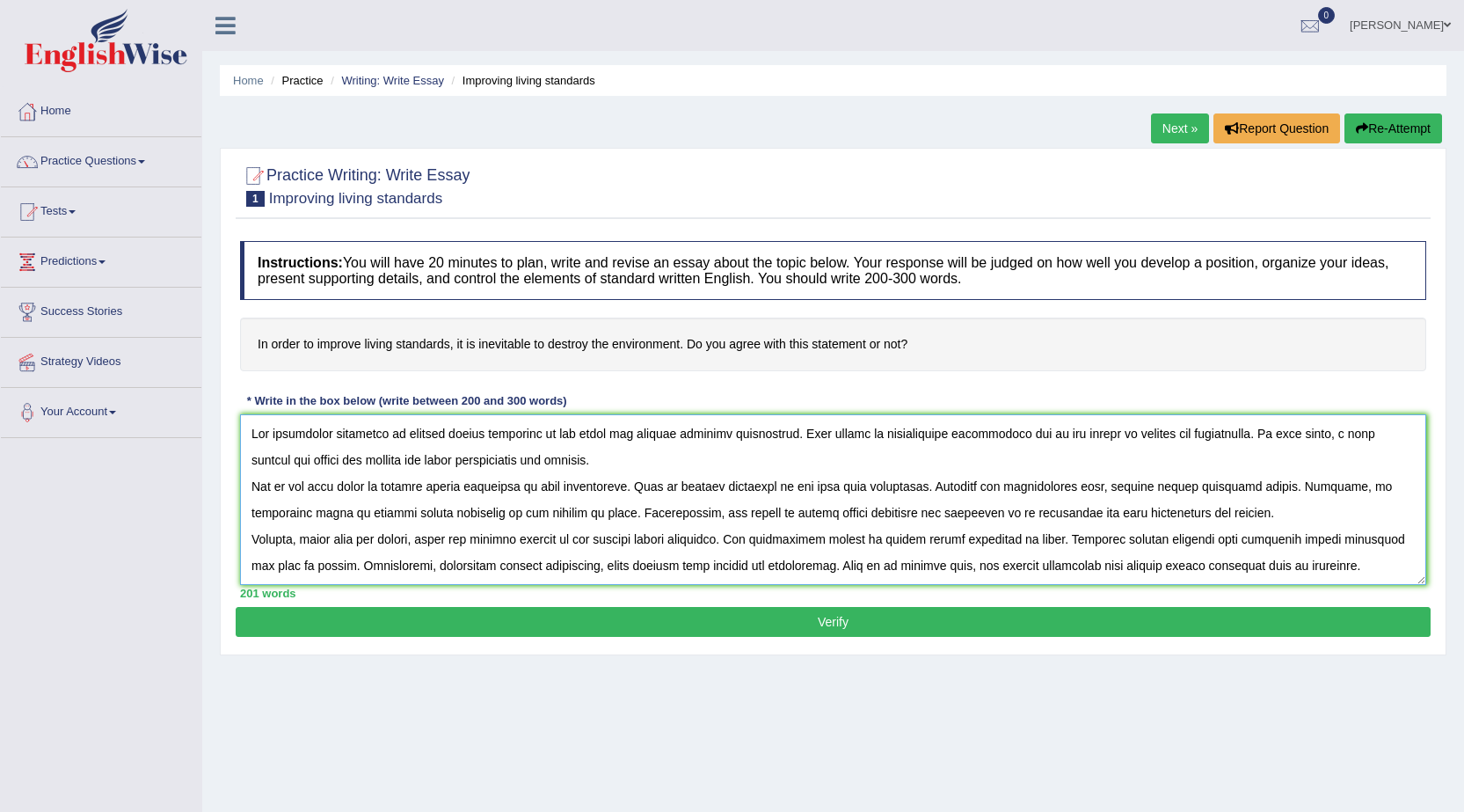
click at [638, 488] on textarea at bounding box center [833, 499] width 1186 height 170
click at [1056, 494] on textarea at bounding box center [833, 499] width 1186 height 170
click at [563, 488] on textarea at bounding box center [833, 499] width 1186 height 170
click at [953, 489] on textarea at bounding box center [833, 499] width 1186 height 170
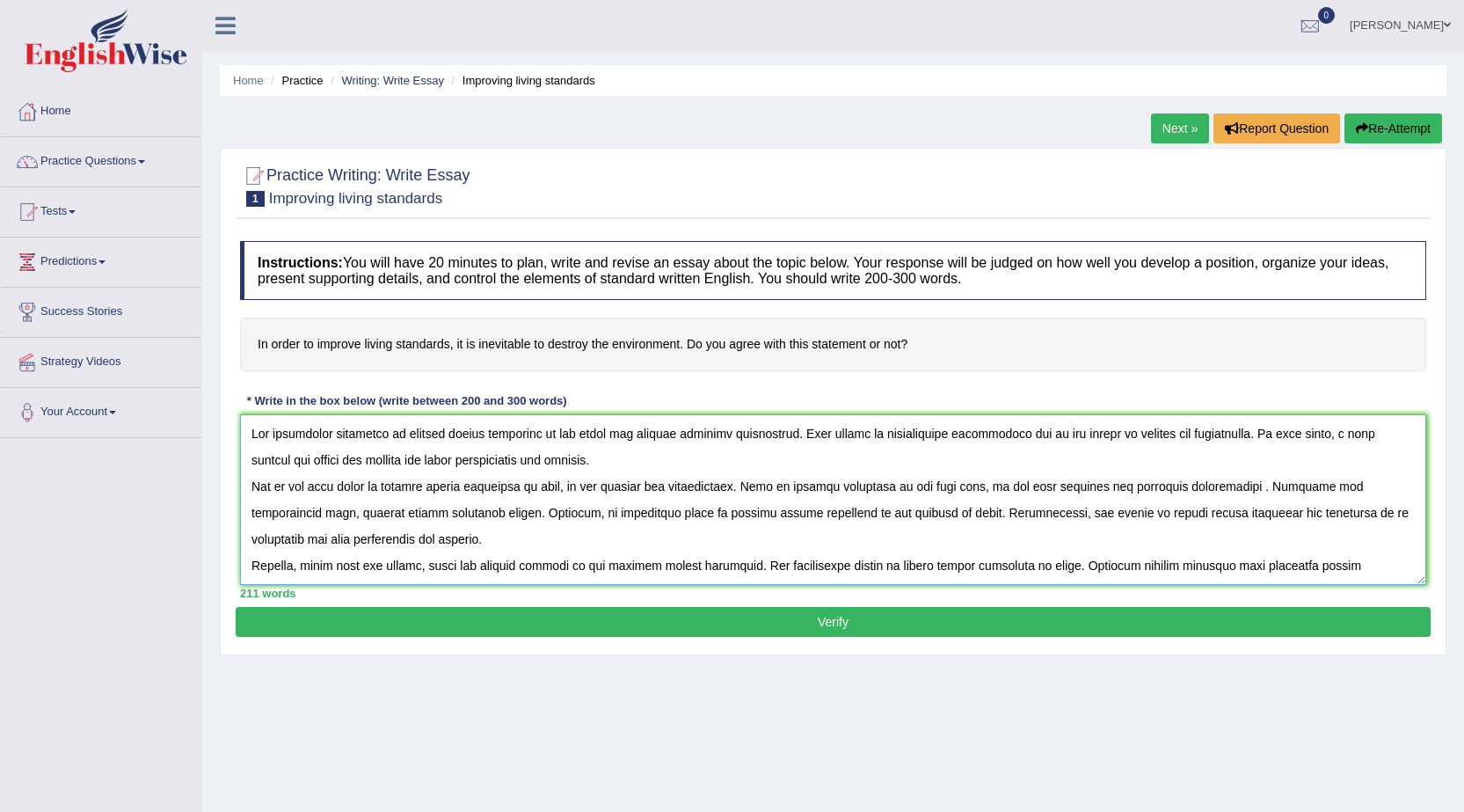
click at [1218, 486] on textarea at bounding box center [833, 499] width 1186 height 170
drag, startPoint x: 476, startPoint y: 514, endPoint x: 421, endPoint y: 524, distance: 55.9
click at [421, 524] on textarea at bounding box center [833, 499] width 1186 height 170
drag, startPoint x: 990, startPoint y: 512, endPoint x: 939, endPoint y: 525, distance: 52.6
click at [939, 525] on textarea at bounding box center [833, 499] width 1186 height 170
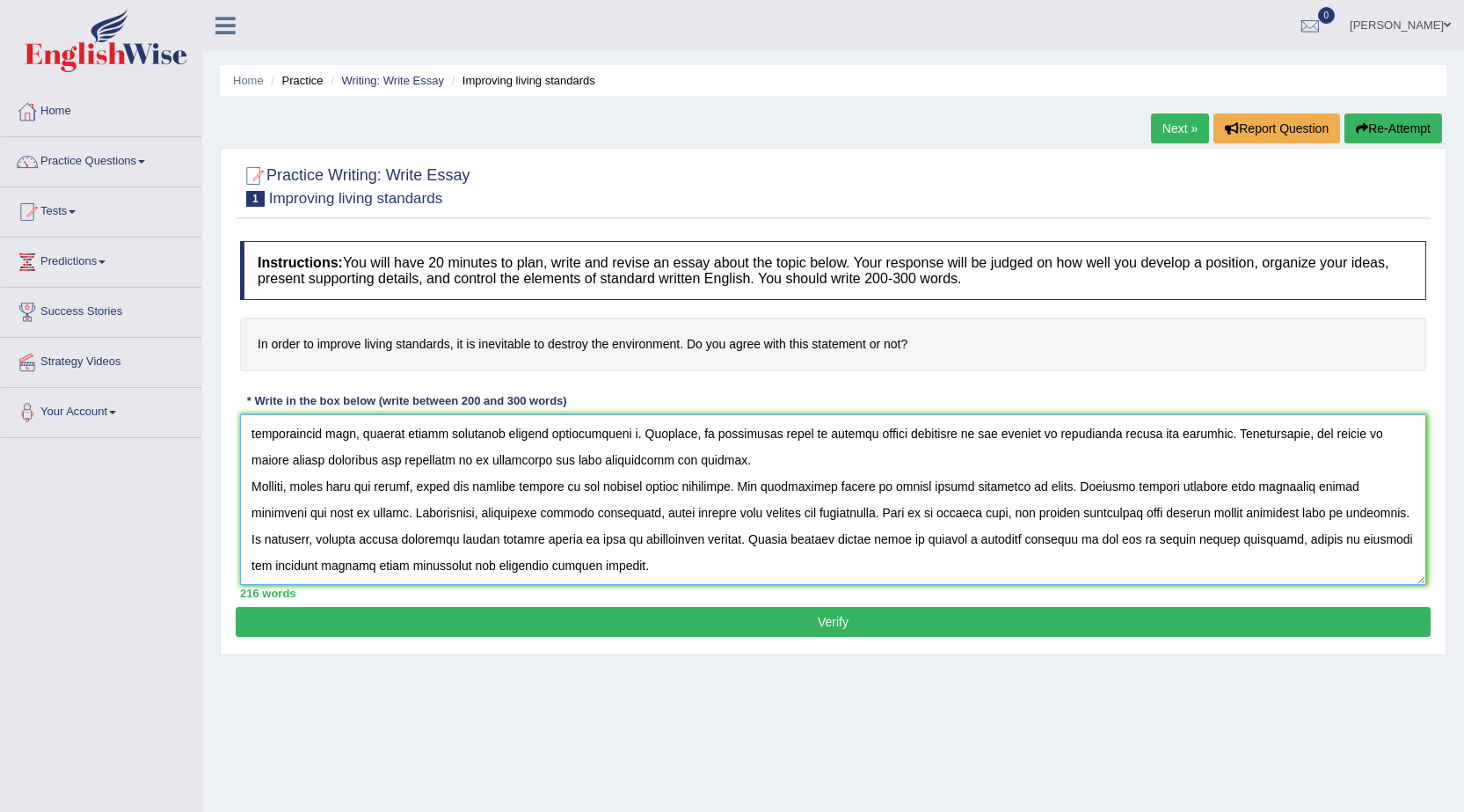
scroll to position [106, 0]
drag, startPoint x: 1064, startPoint y: 465, endPoint x: 1015, endPoint y: 471, distance: 49.4
click at [1015, 471] on textarea at bounding box center [833, 499] width 1186 height 170
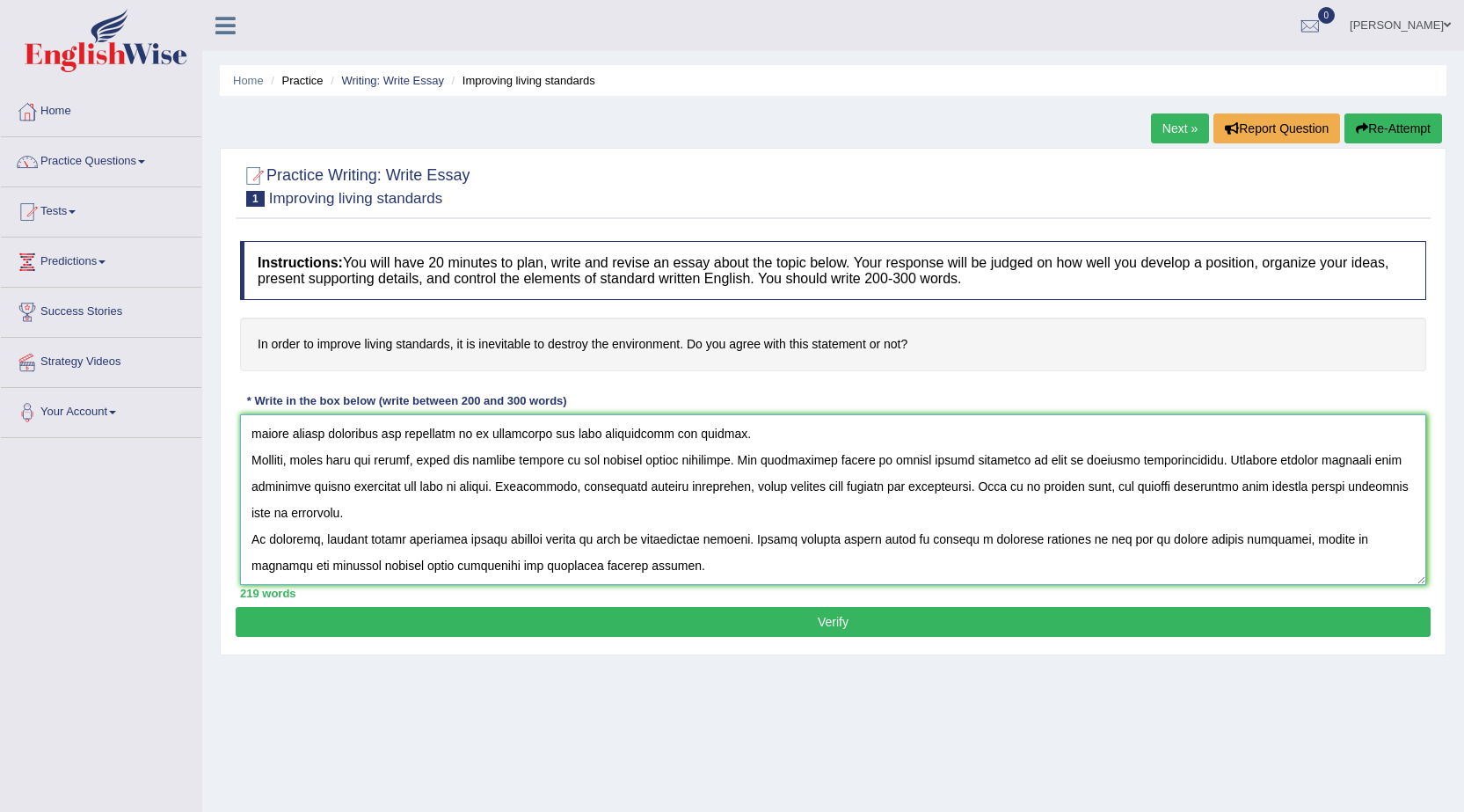
drag, startPoint x: 525, startPoint y: 488, endPoint x: 467, endPoint y: 491, distance: 58.1
click at [467, 491] on textarea at bounding box center [833, 499] width 1186 height 170
drag, startPoint x: 806, startPoint y: 489, endPoint x: 702, endPoint y: 499, distance: 104.5
click at [702, 499] on textarea at bounding box center [833, 499] width 1186 height 170
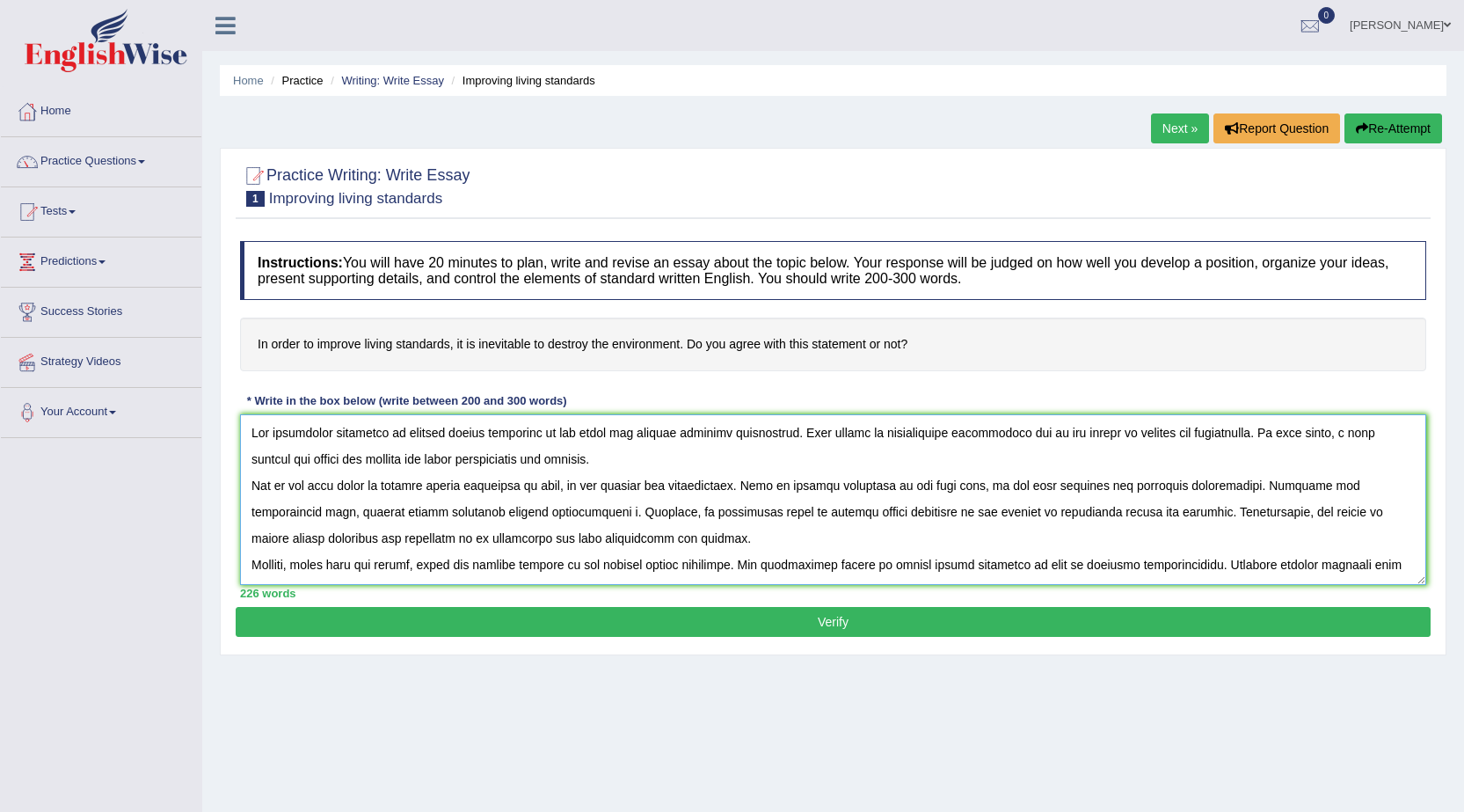
scroll to position [0, 0]
click at [539, 513] on textarea at bounding box center [833, 499] width 1186 height 170
click at [539, 512] on textarea at bounding box center [833, 499] width 1186 height 170
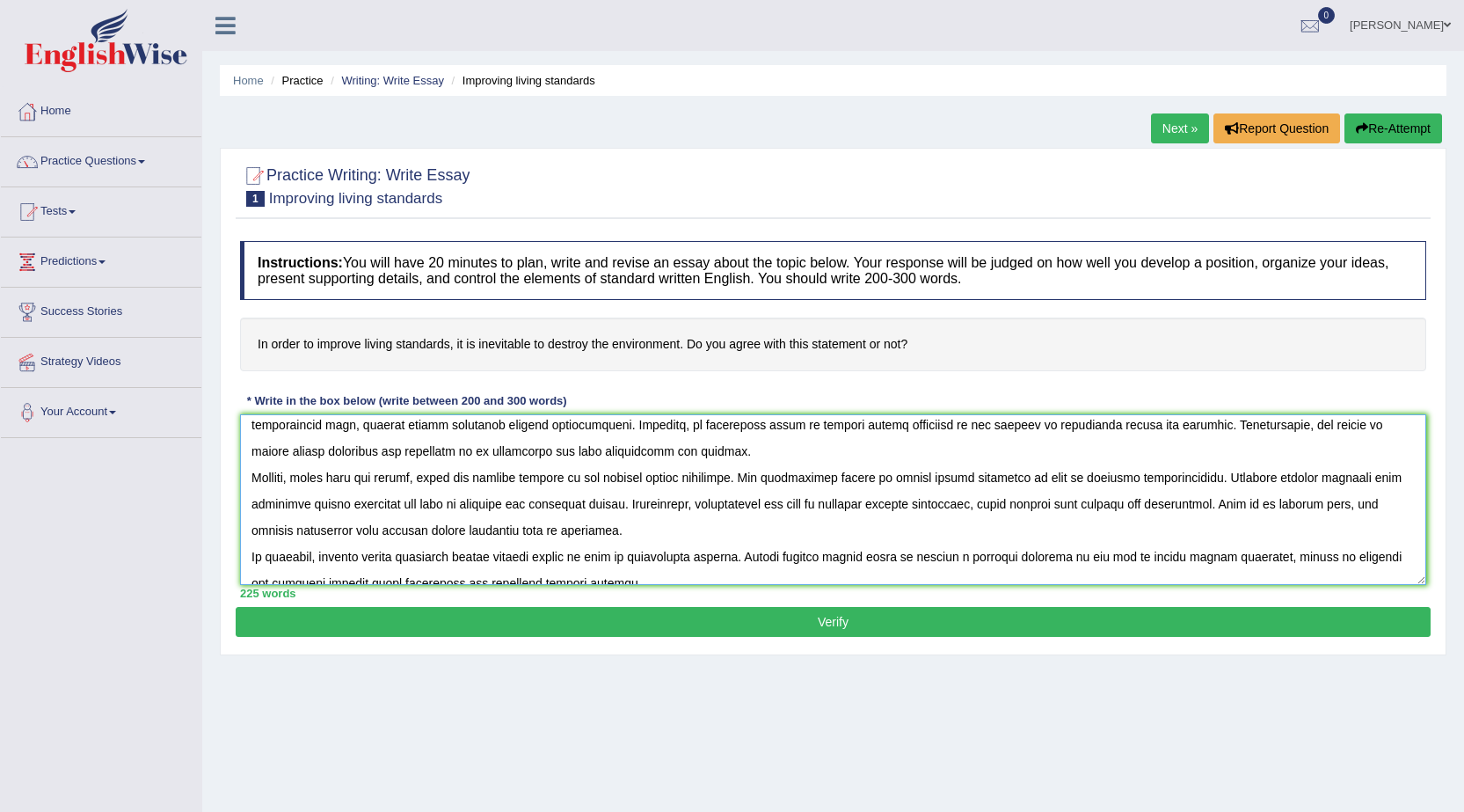
scroll to position [106, 0]
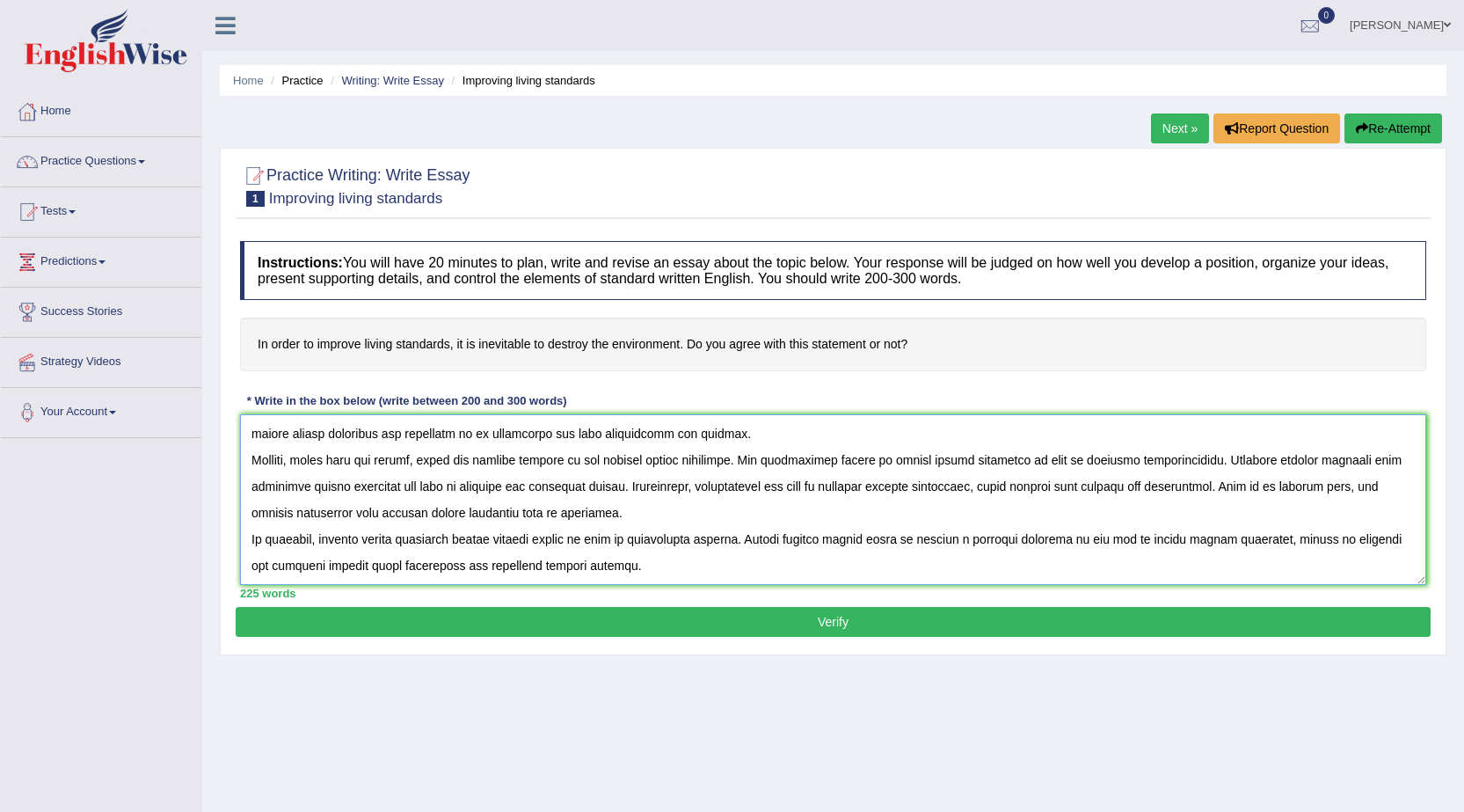
type textarea "The increasing influence of improve living standards on our lives has ignited n…"
click at [773, 621] on button "Verify" at bounding box center [834, 622] width 1195 height 30
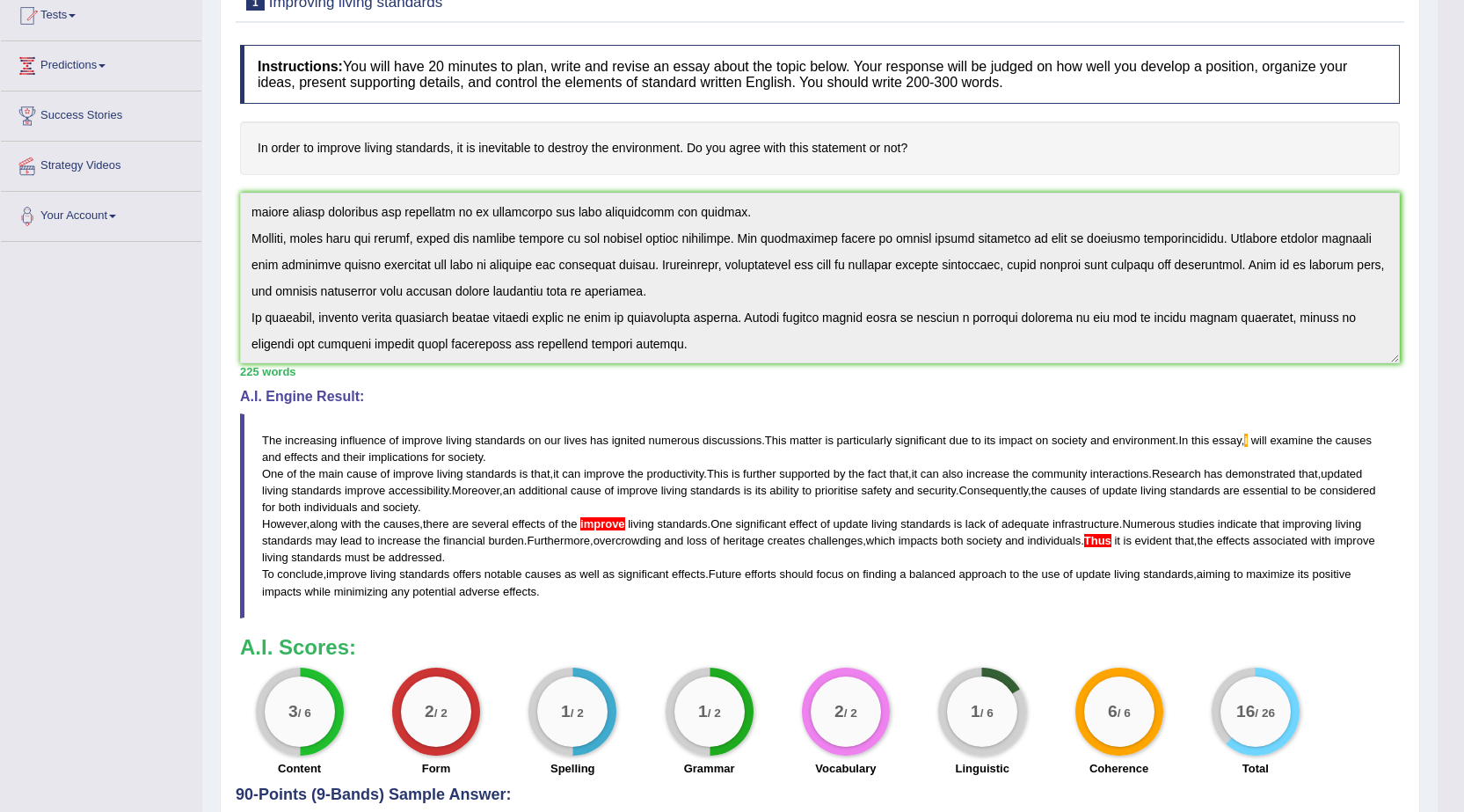
scroll to position [0, 0]
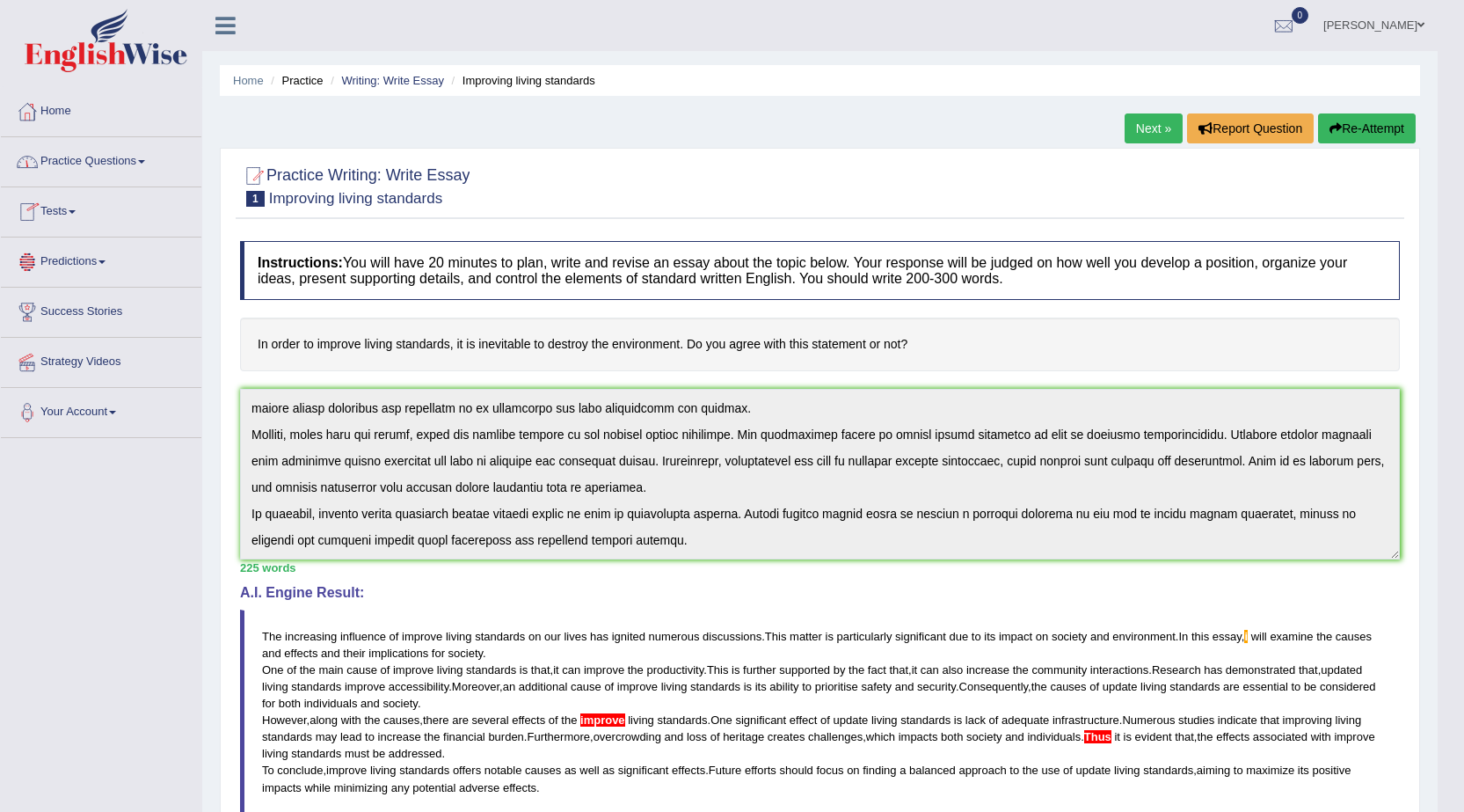
click at [105, 162] on link "Practice Questions" at bounding box center [101, 158] width 200 height 44
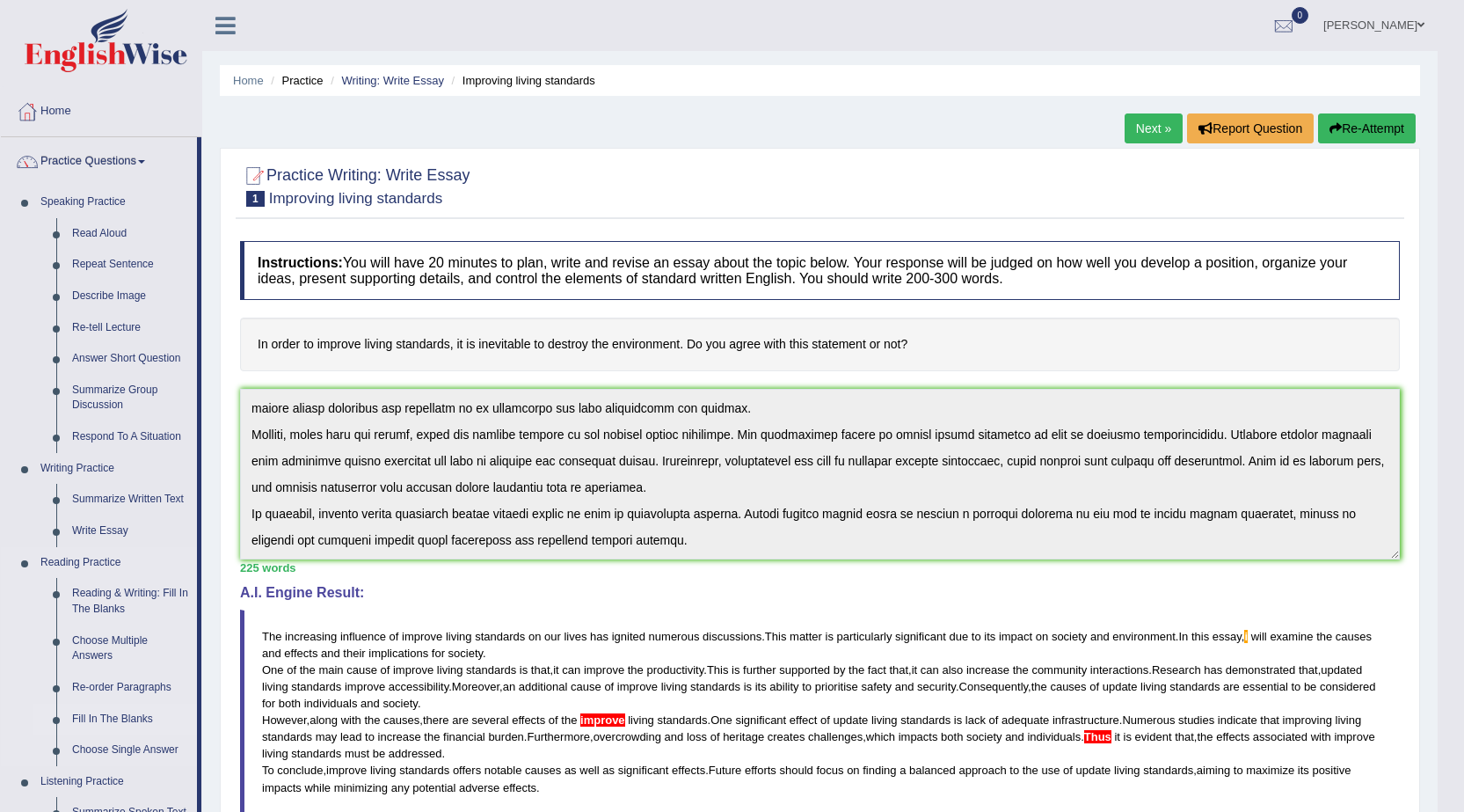
scroll to position [88, 0]
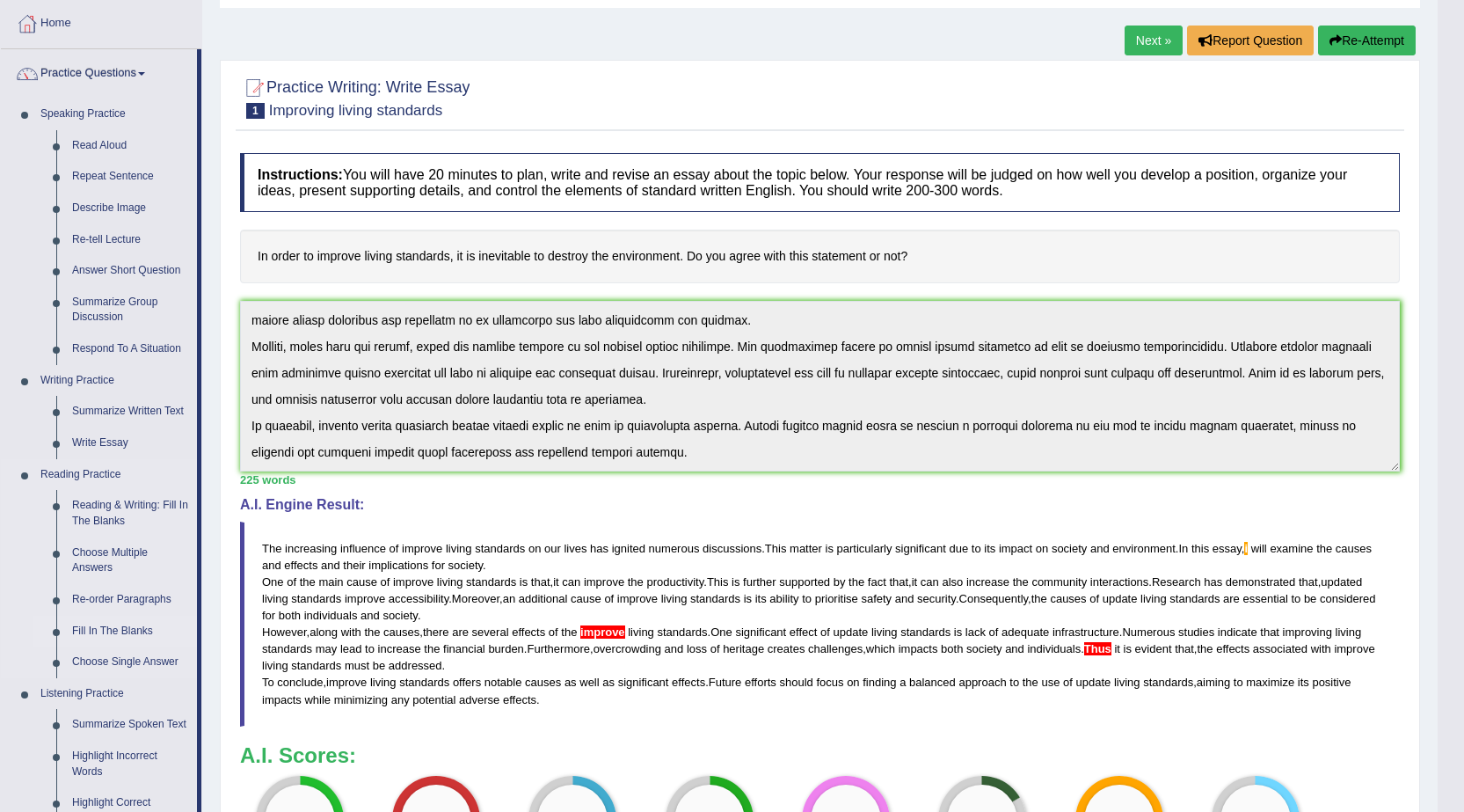
click at [135, 628] on link "Fill In The Blanks" at bounding box center [131, 631] width 133 height 32
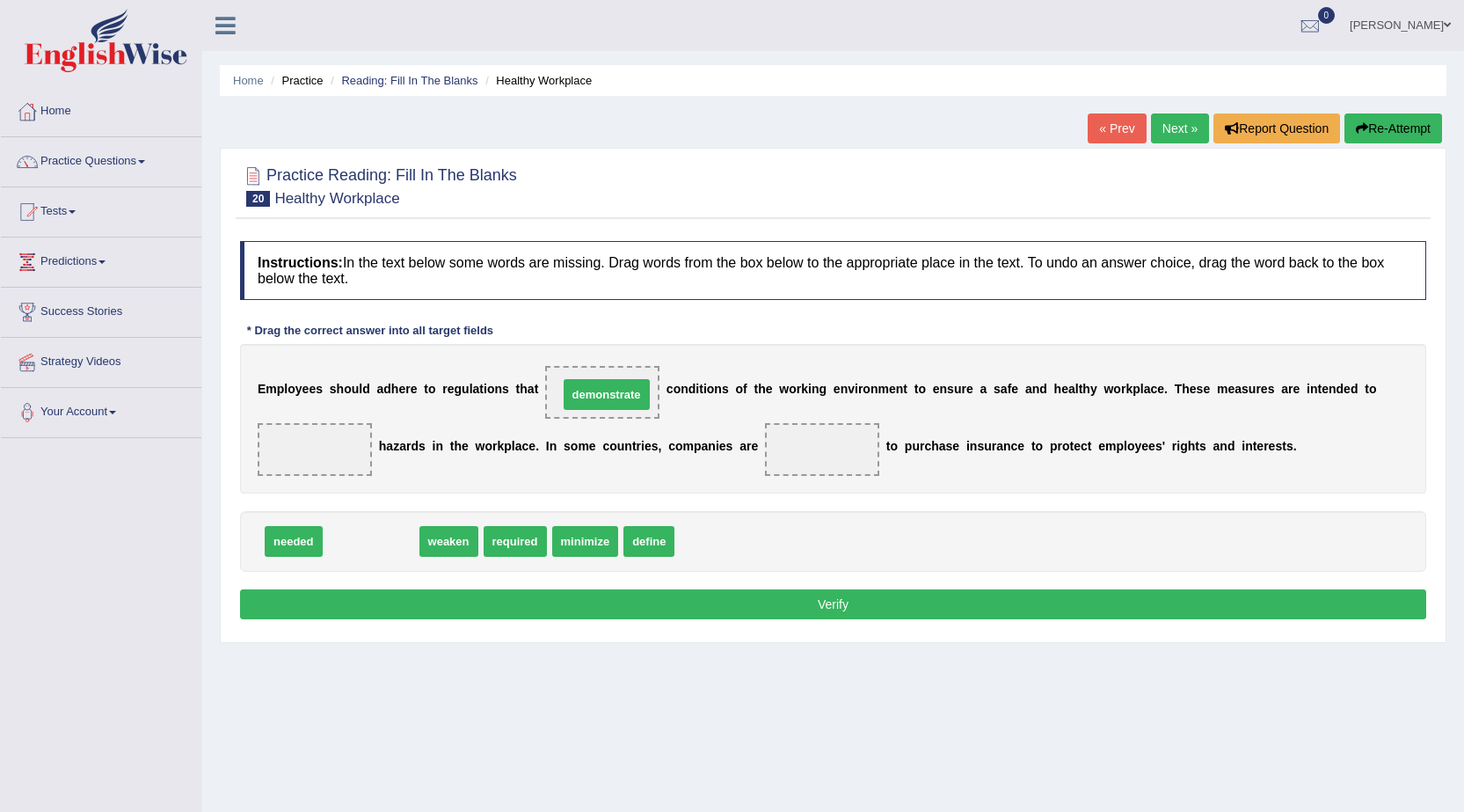
drag, startPoint x: 391, startPoint y: 542, endPoint x: 626, endPoint y: 395, distance: 277.2
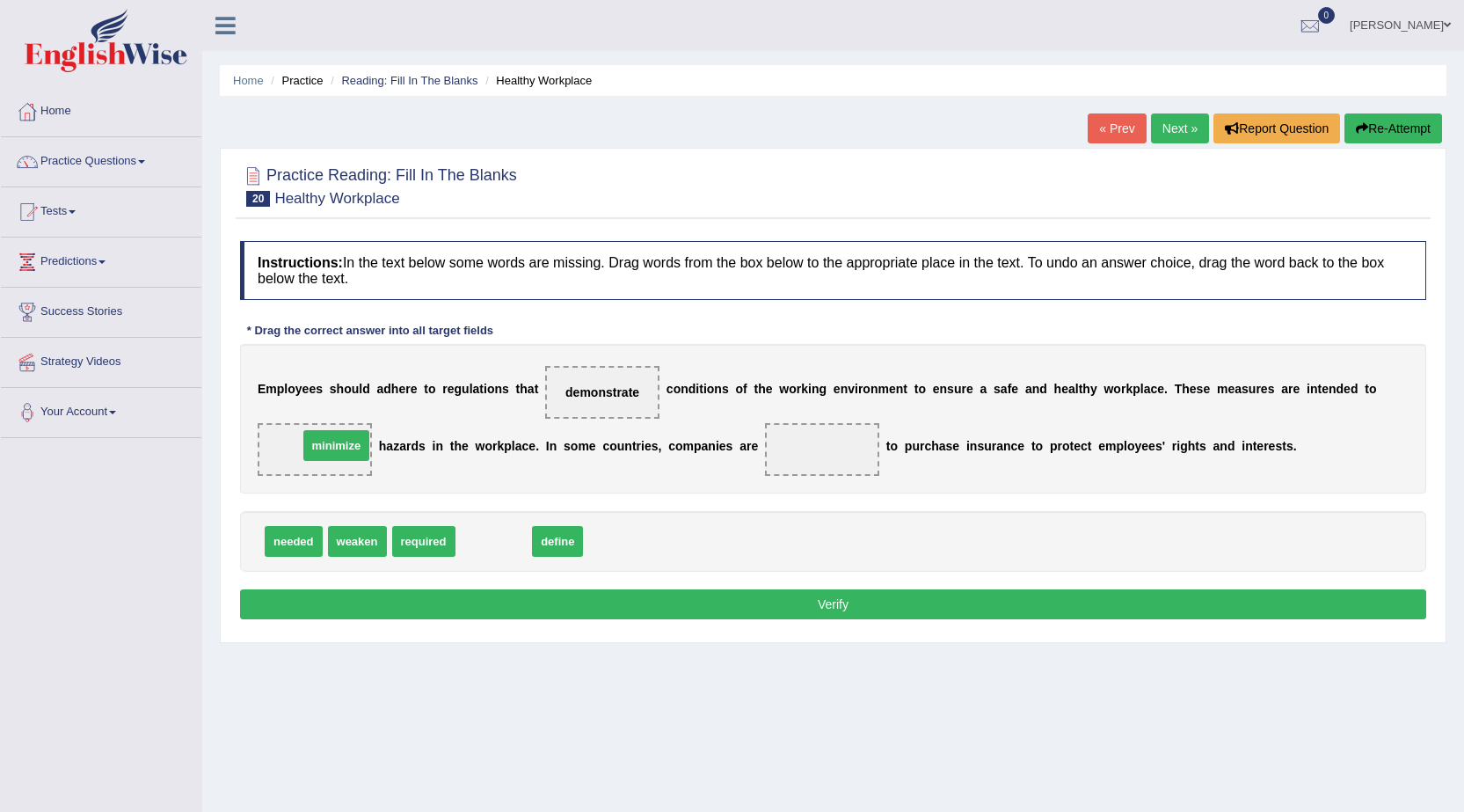
drag, startPoint x: 483, startPoint y: 548, endPoint x: 316, endPoint y: 452, distance: 192.6
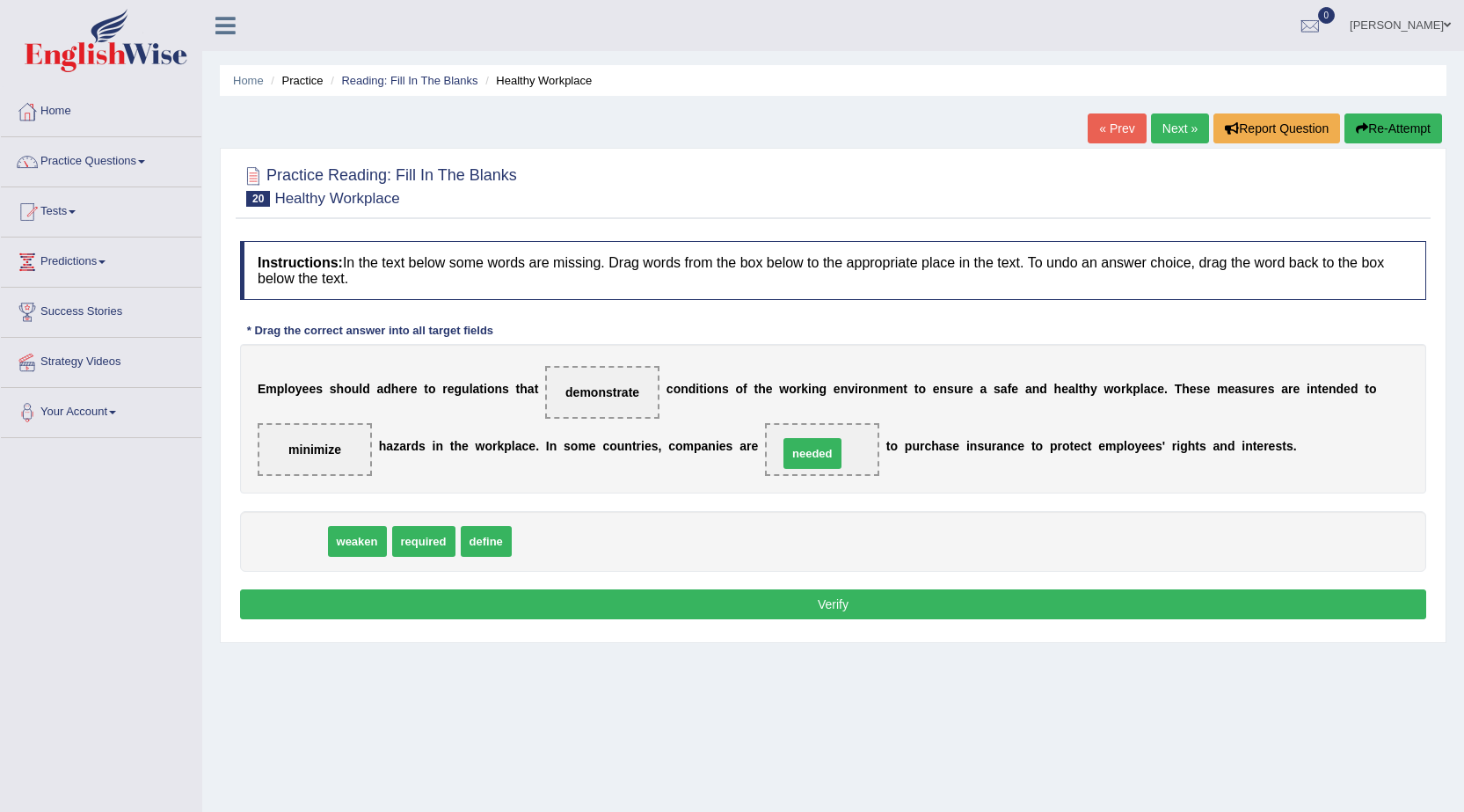
drag, startPoint x: 302, startPoint y: 552, endPoint x: 821, endPoint y: 464, distance: 526.4
drag, startPoint x: 363, startPoint y: 548, endPoint x: 826, endPoint y: 459, distance: 471.5
click at [786, 604] on button "Verify" at bounding box center [833, 604] width 1186 height 30
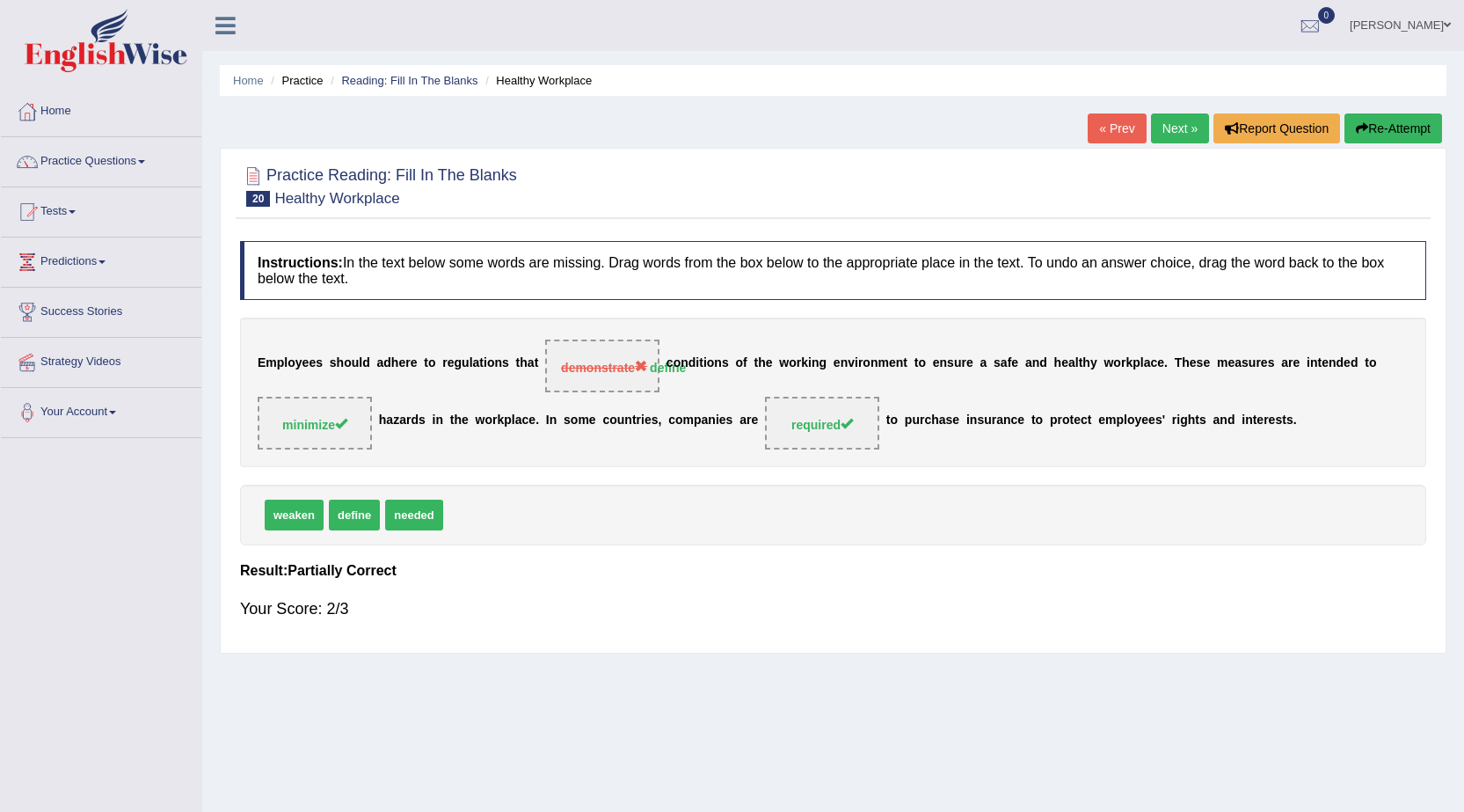
click at [1182, 125] on link "Next »" at bounding box center [1180, 128] width 58 height 30
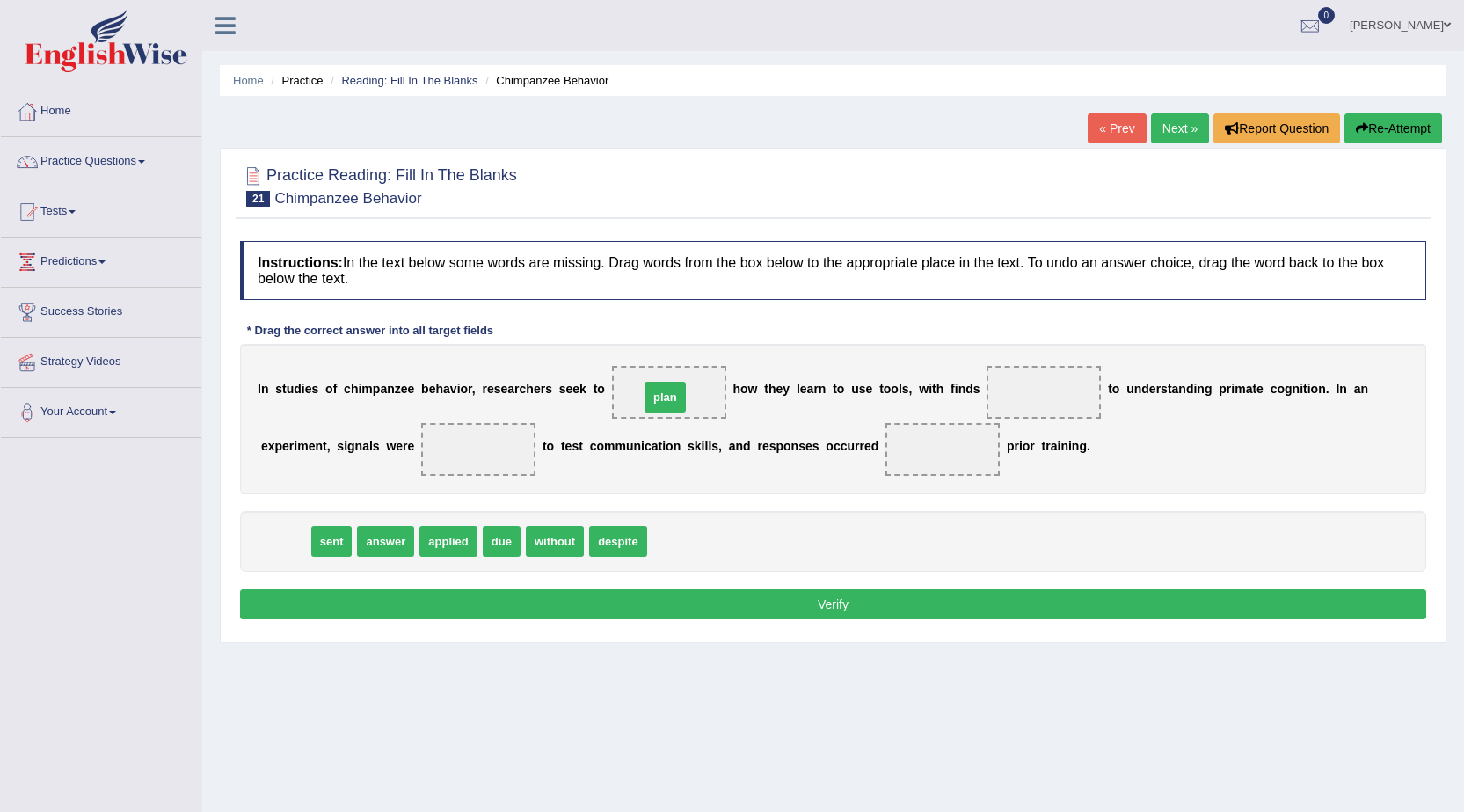
drag, startPoint x: 286, startPoint y: 544, endPoint x: 666, endPoint y: 400, distance: 406.4
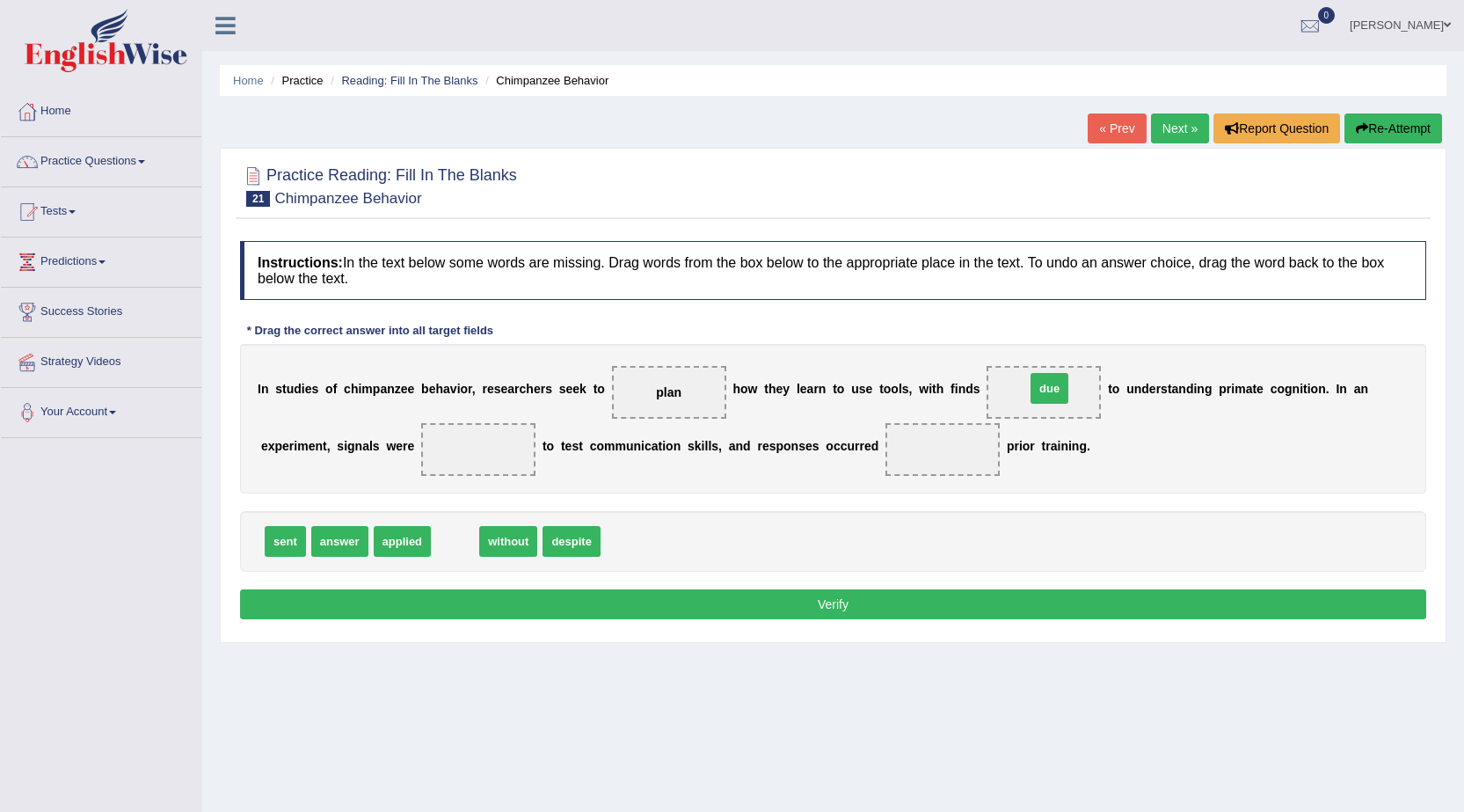
drag, startPoint x: 444, startPoint y: 548, endPoint x: 1040, endPoint y: 395, distance: 615.3
drag, startPoint x: 391, startPoint y: 545, endPoint x: 455, endPoint y: 457, distance: 108.8
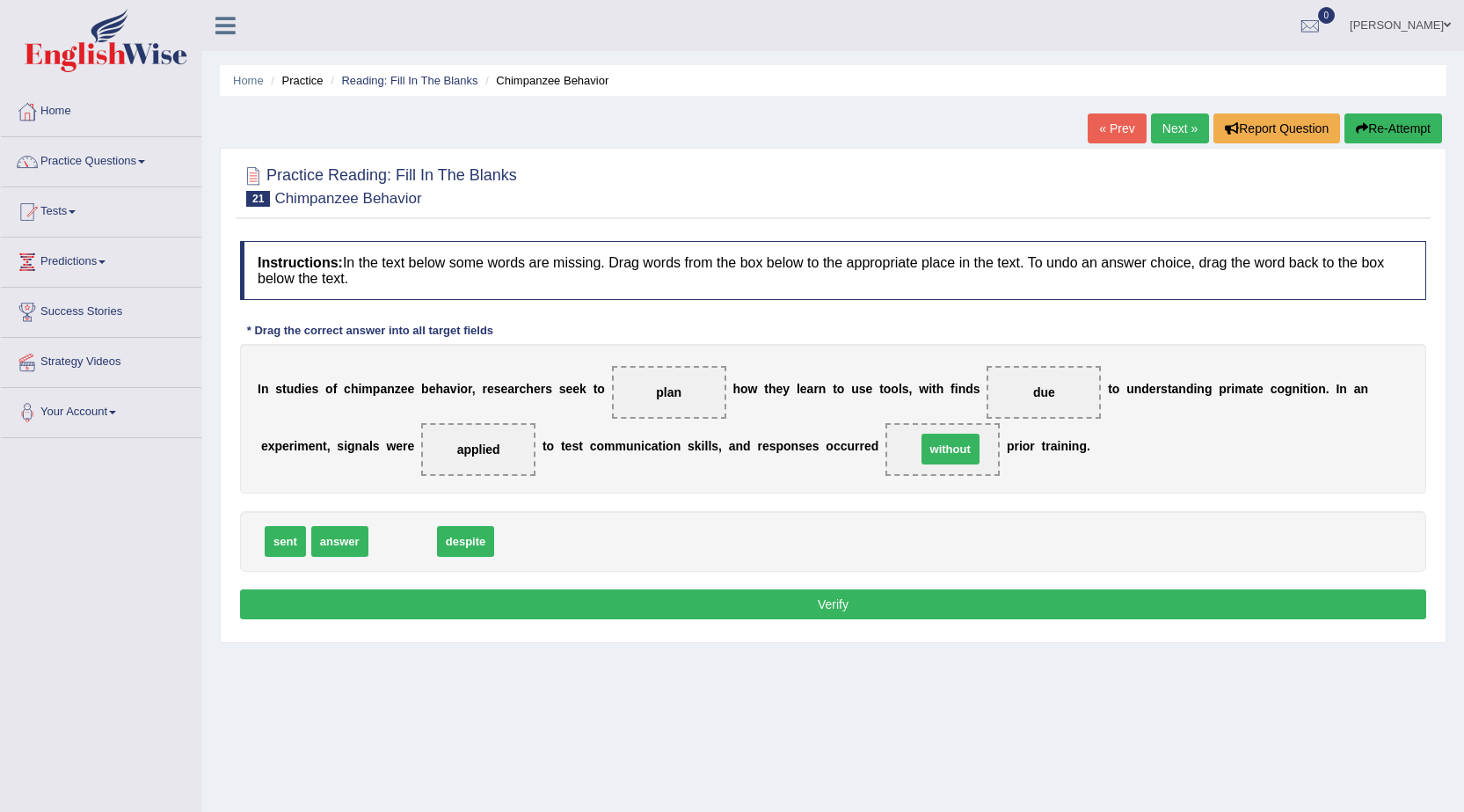
drag, startPoint x: 409, startPoint y: 540, endPoint x: 956, endPoint y: 449, distance: 554.5
click at [900, 601] on button "Verify" at bounding box center [833, 604] width 1186 height 30
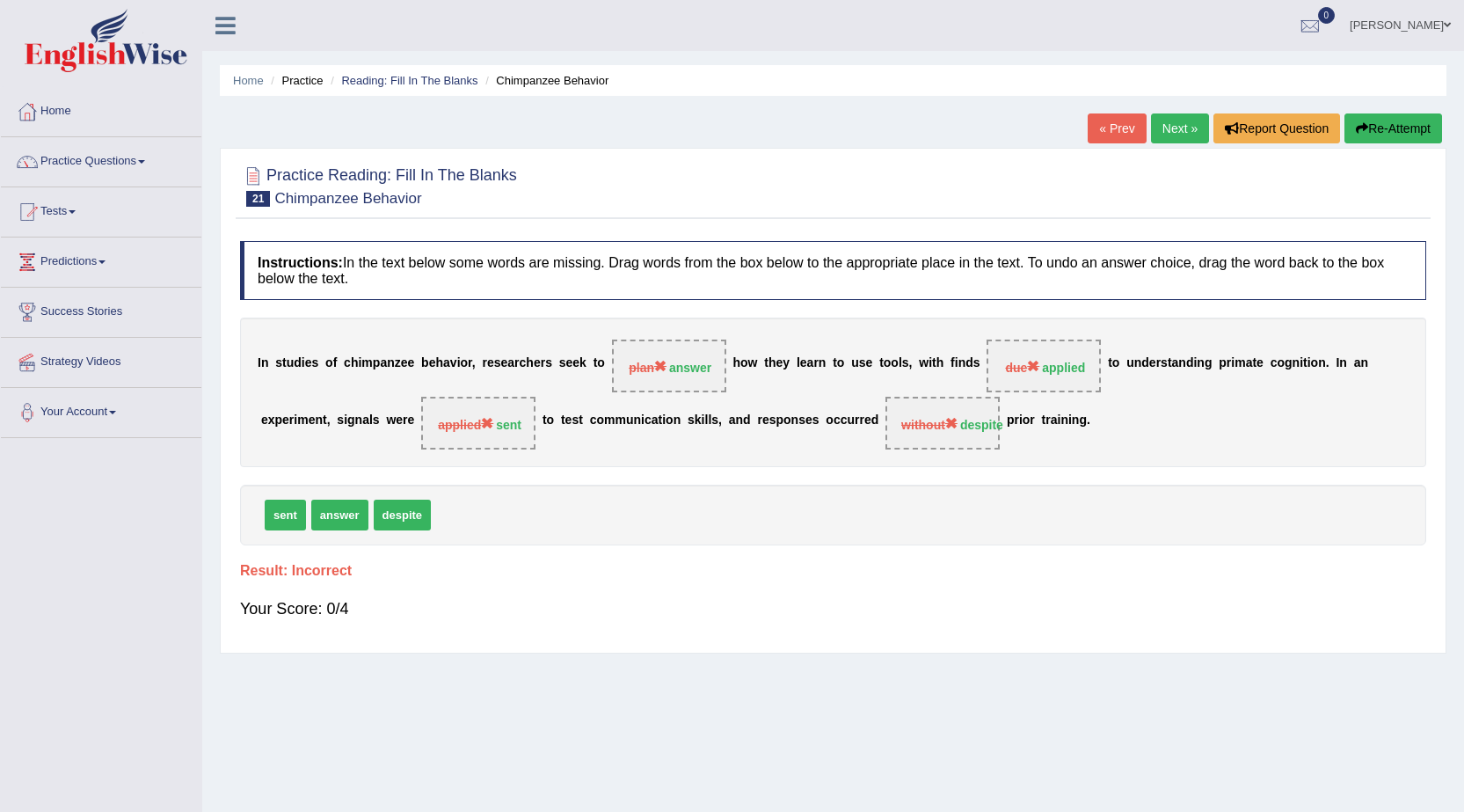
click at [1176, 125] on link "Next »" at bounding box center [1180, 128] width 58 height 30
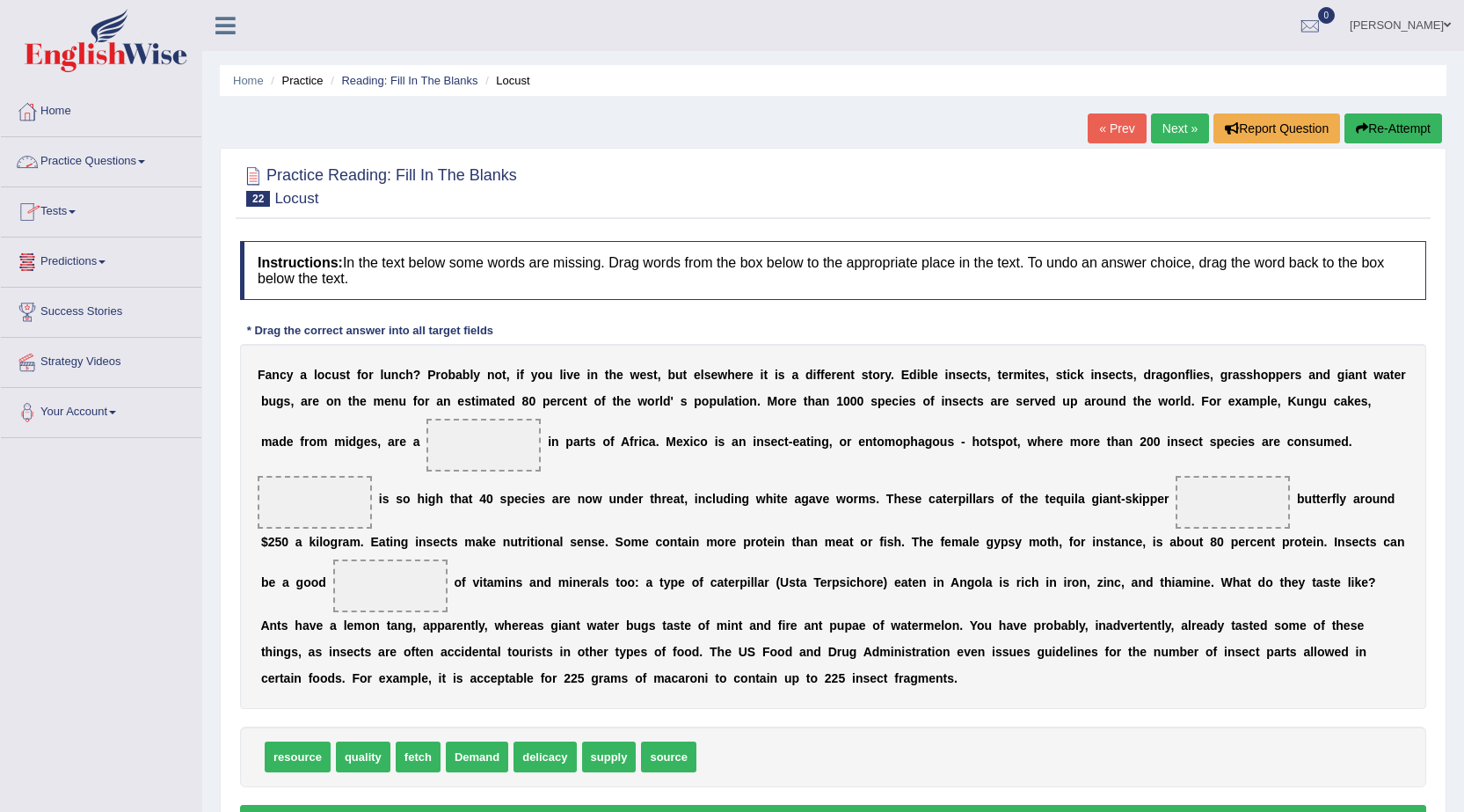
click at [95, 158] on link "Practice Questions" at bounding box center [101, 158] width 200 height 44
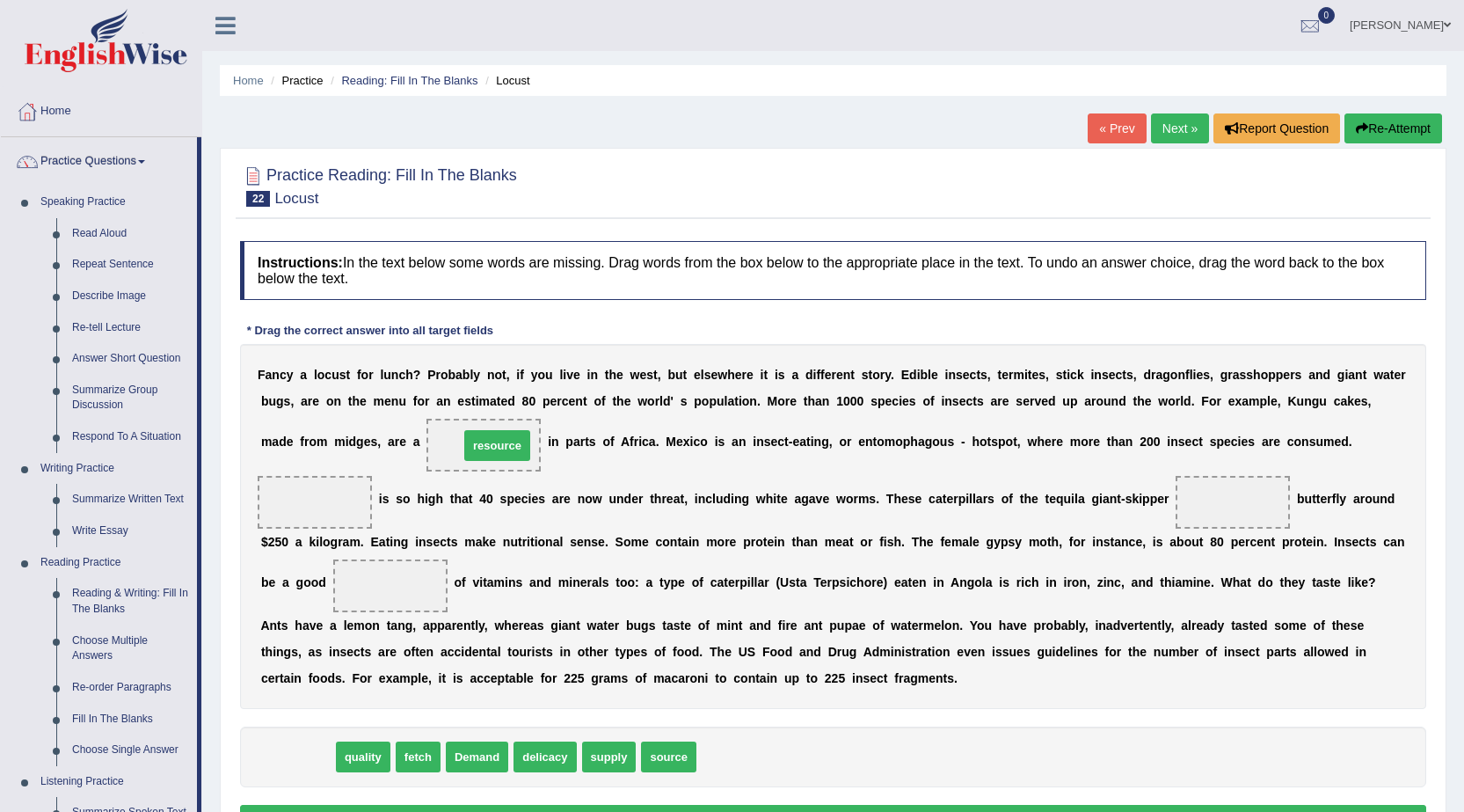
drag, startPoint x: 306, startPoint y: 757, endPoint x: 506, endPoint y: 446, distance: 369.8
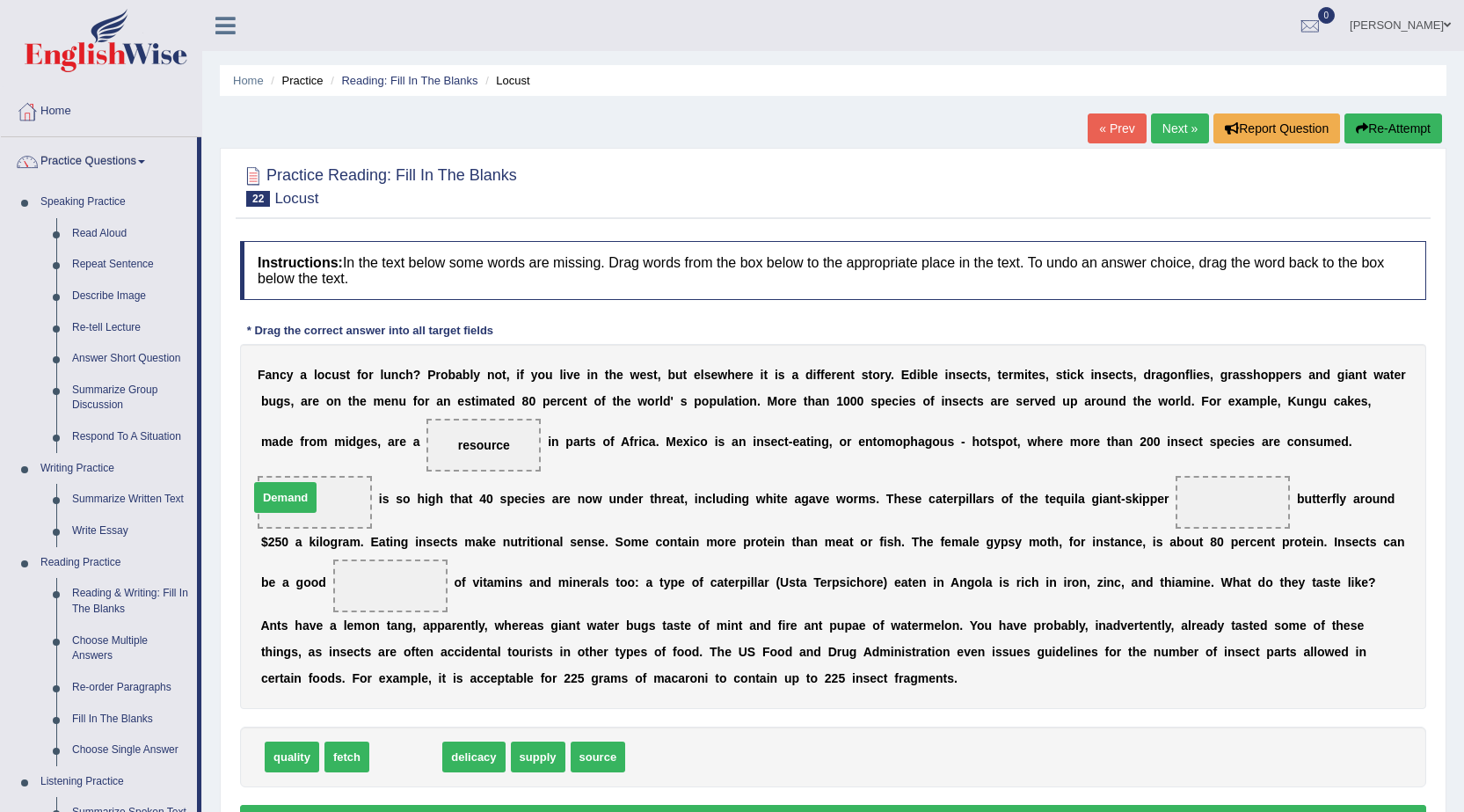
drag, startPoint x: 421, startPoint y: 747, endPoint x: 301, endPoint y: 488, distance: 285.4
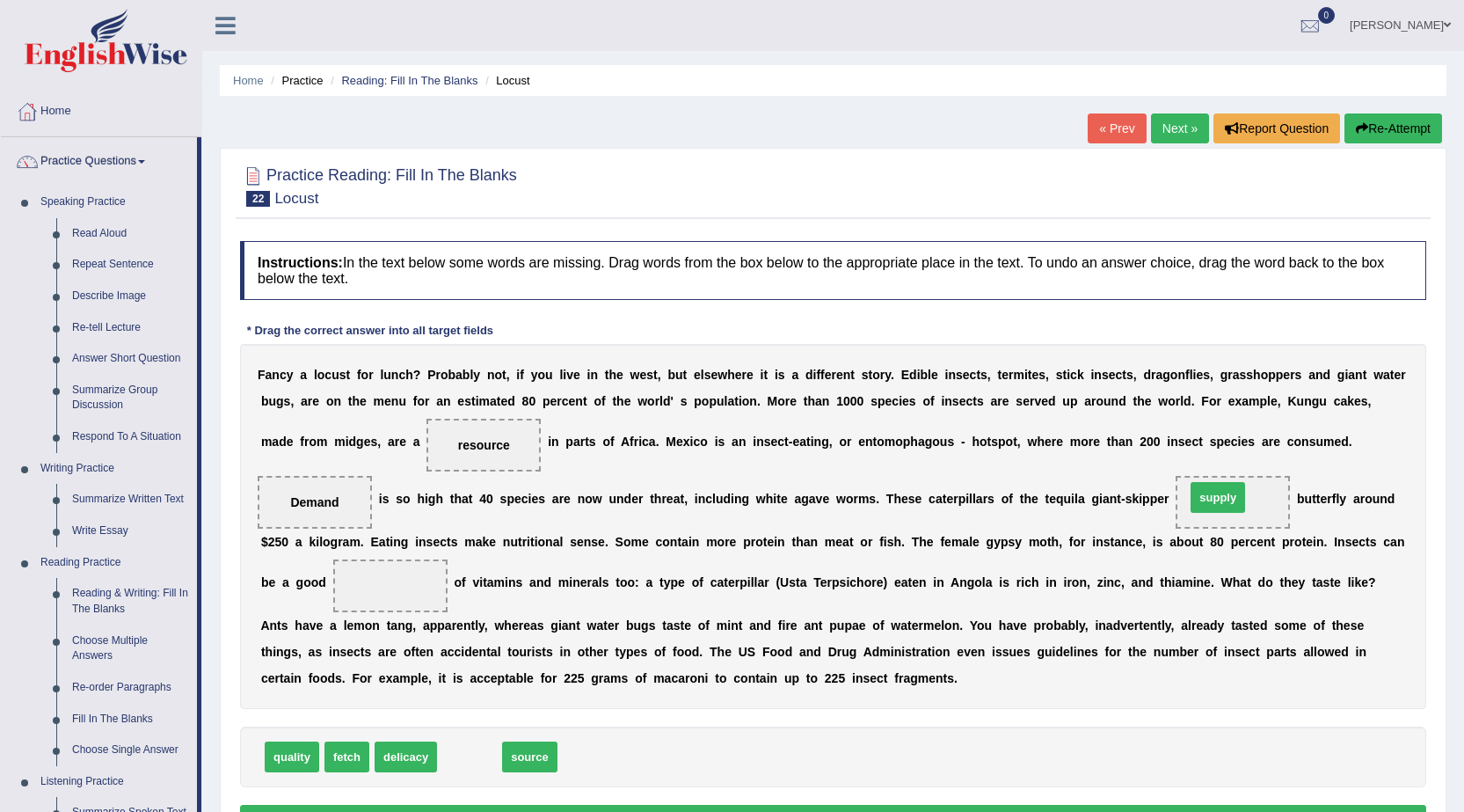
drag, startPoint x: 472, startPoint y: 755, endPoint x: 1222, endPoint y: 495, distance: 793.8
drag, startPoint x: 479, startPoint y: 757, endPoint x: 411, endPoint y: 568, distance: 200.9
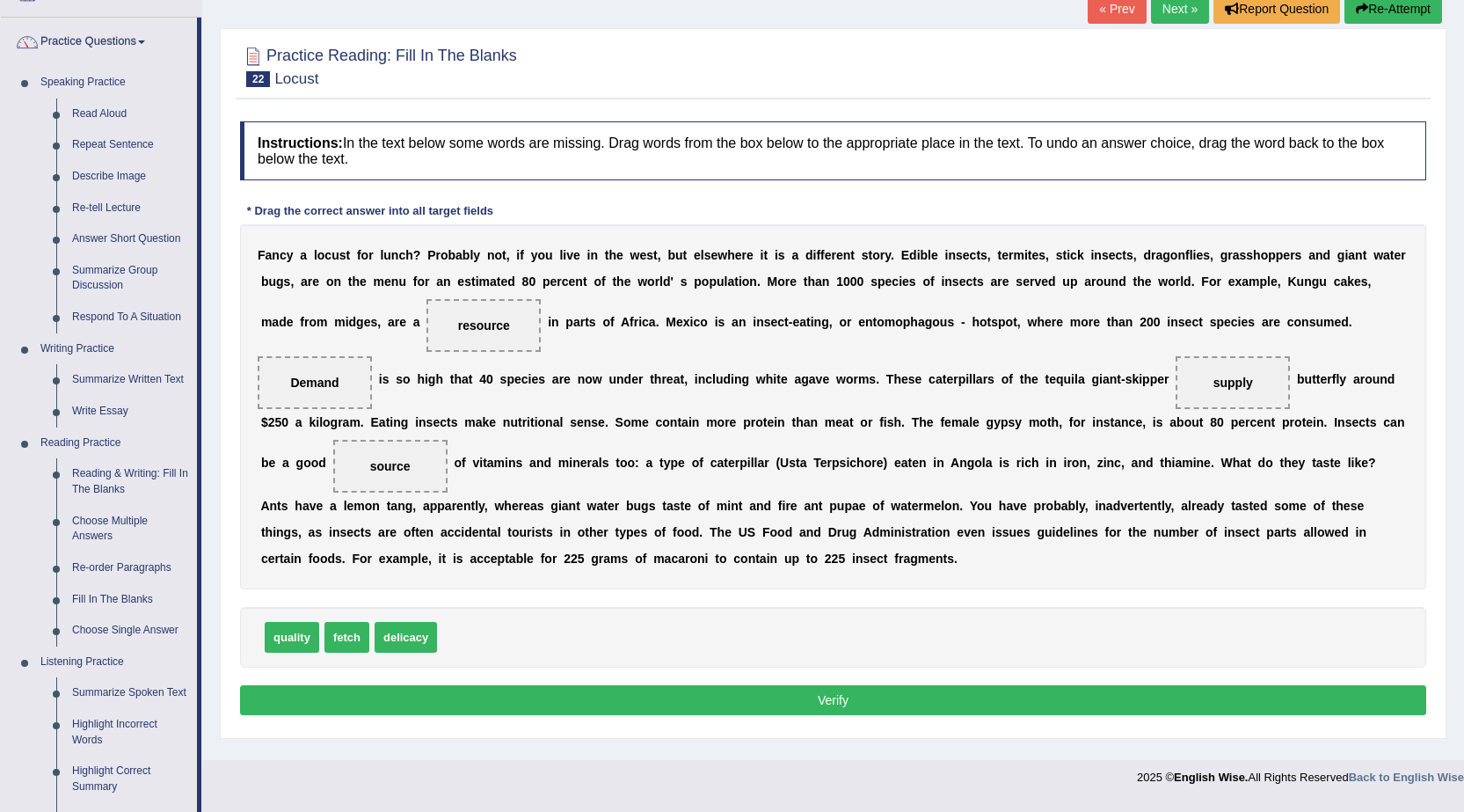
scroll to position [88, 0]
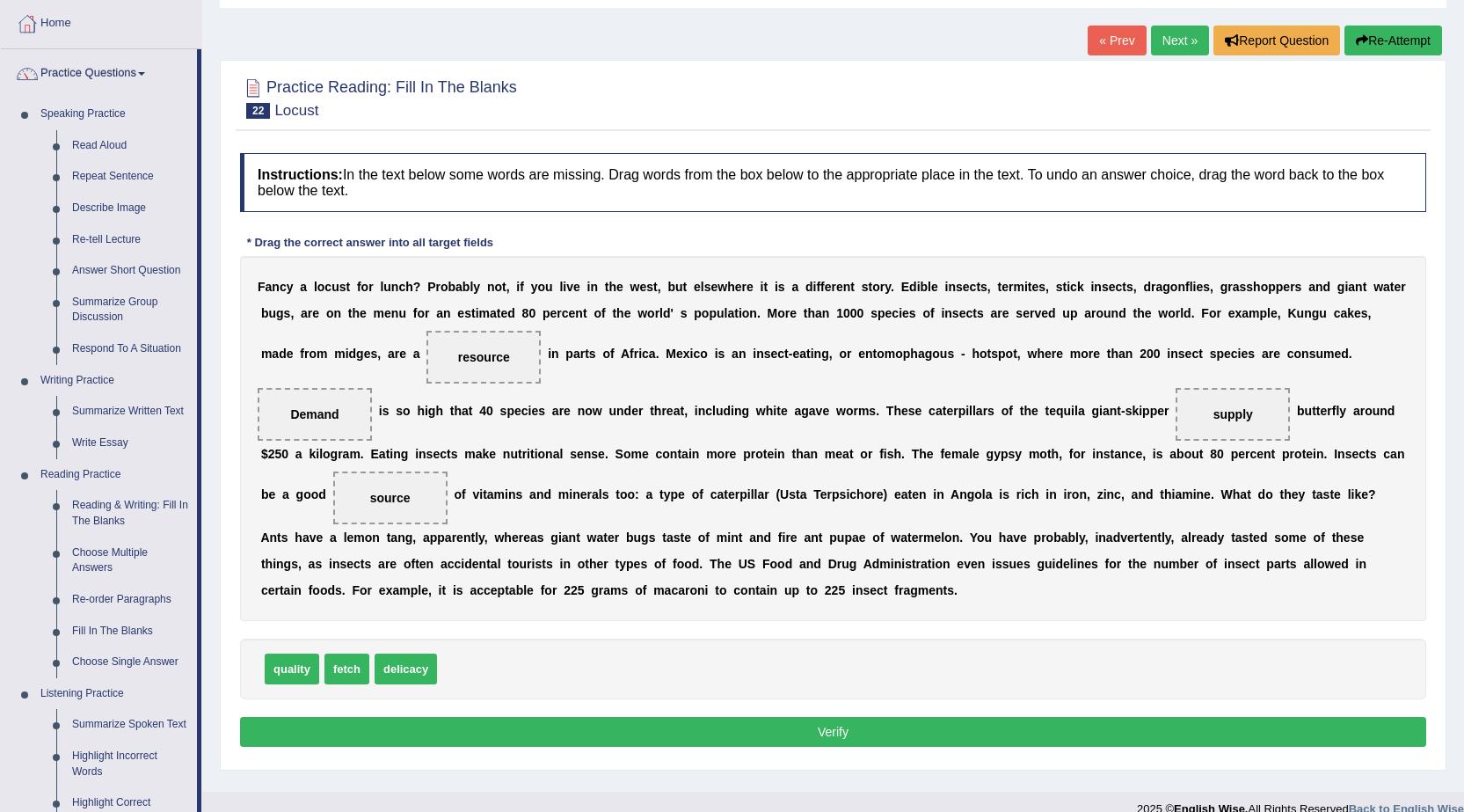
click at [684, 730] on button "Verify" at bounding box center [833, 731] width 1186 height 30
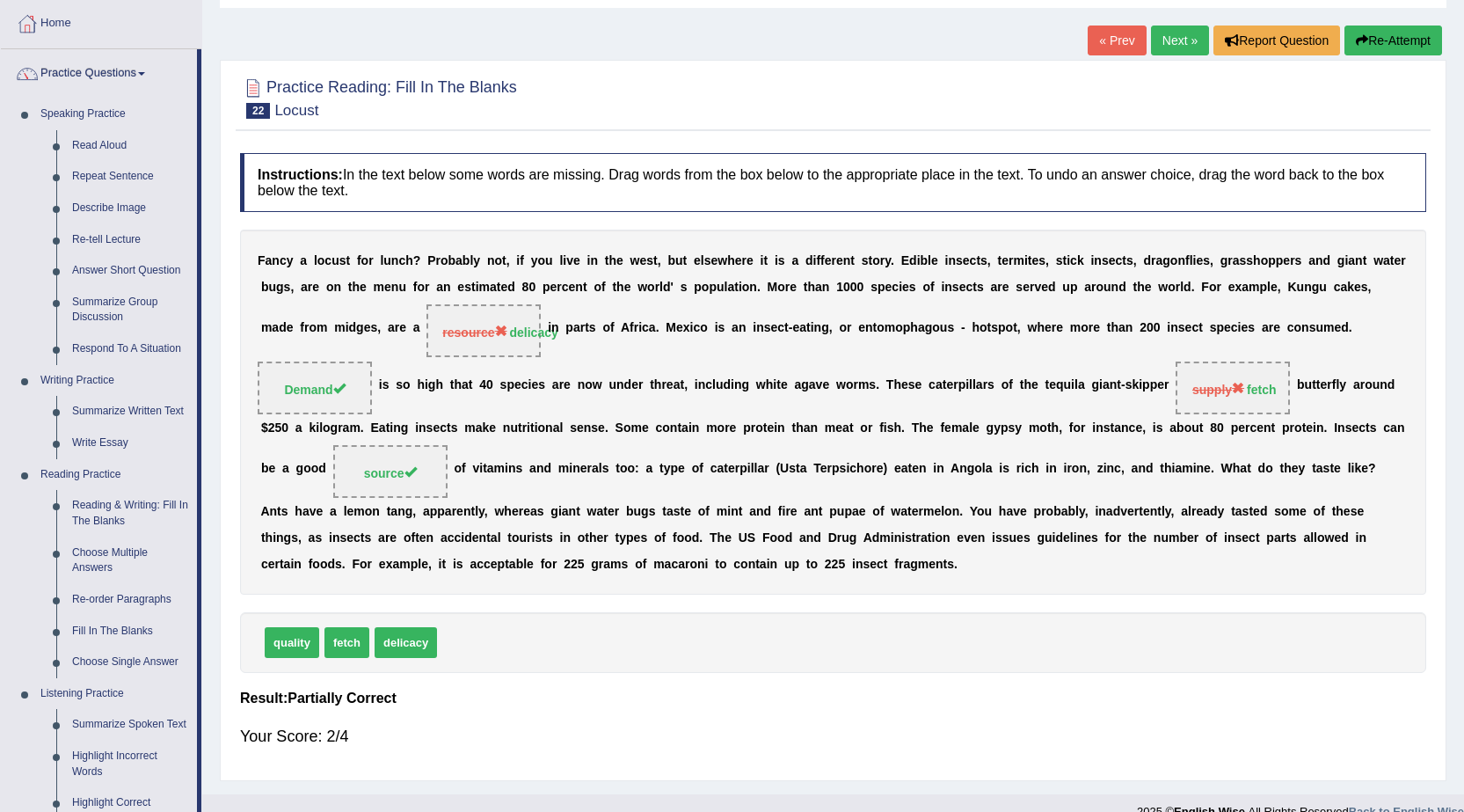
click at [1177, 38] on link "Next »" at bounding box center [1180, 40] width 58 height 30
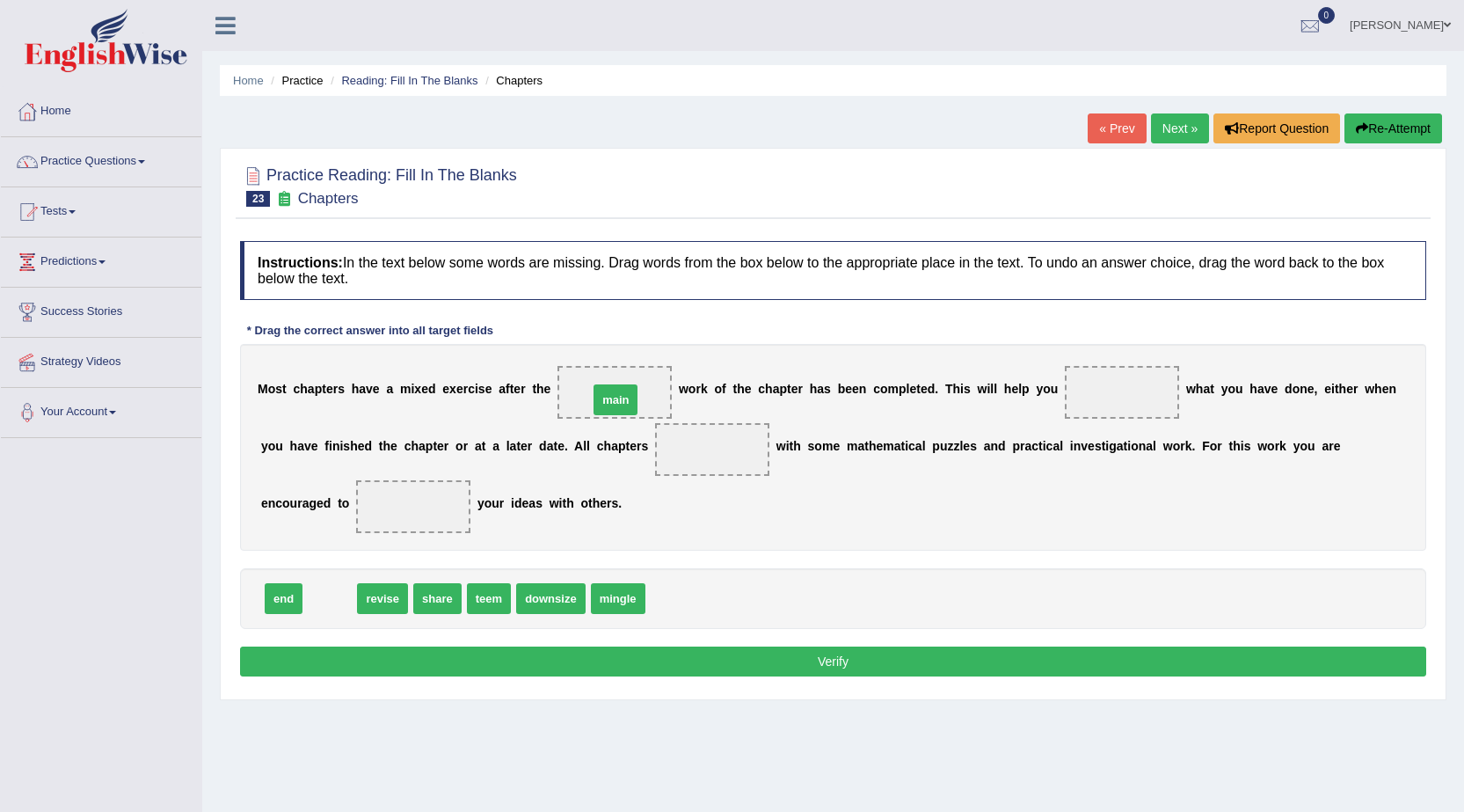
drag, startPoint x: 335, startPoint y: 598, endPoint x: 621, endPoint y: 400, distance: 347.9
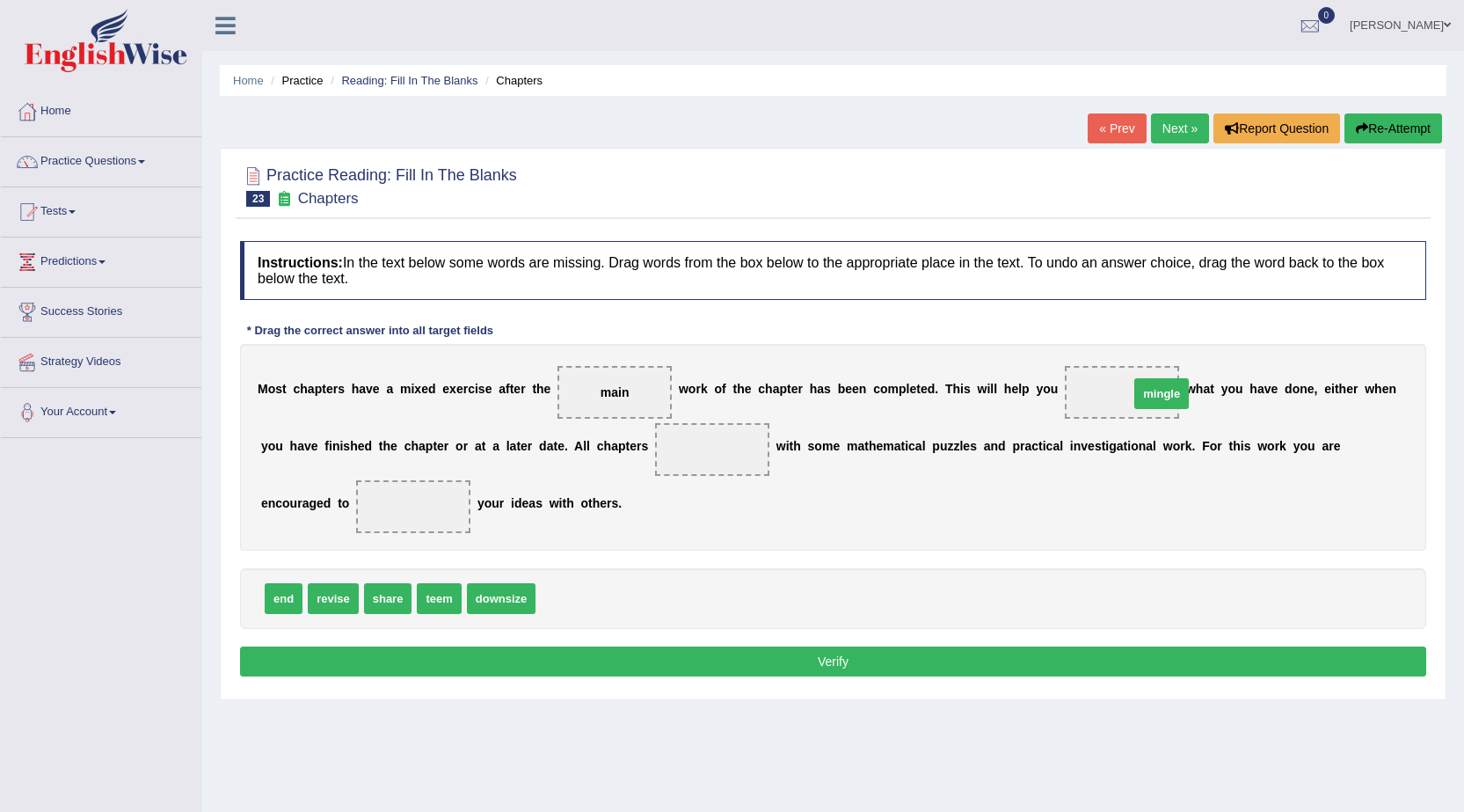
drag, startPoint x: 556, startPoint y: 598, endPoint x: 1150, endPoint y: 394, distance: 628.1
drag, startPoint x: 440, startPoint y: 596, endPoint x: 731, endPoint y: 444, distance: 328.3
drag, startPoint x: 392, startPoint y: 598, endPoint x: 433, endPoint y: 497, distance: 109.0
click at [833, 663] on button "Verify" at bounding box center [833, 661] width 1186 height 30
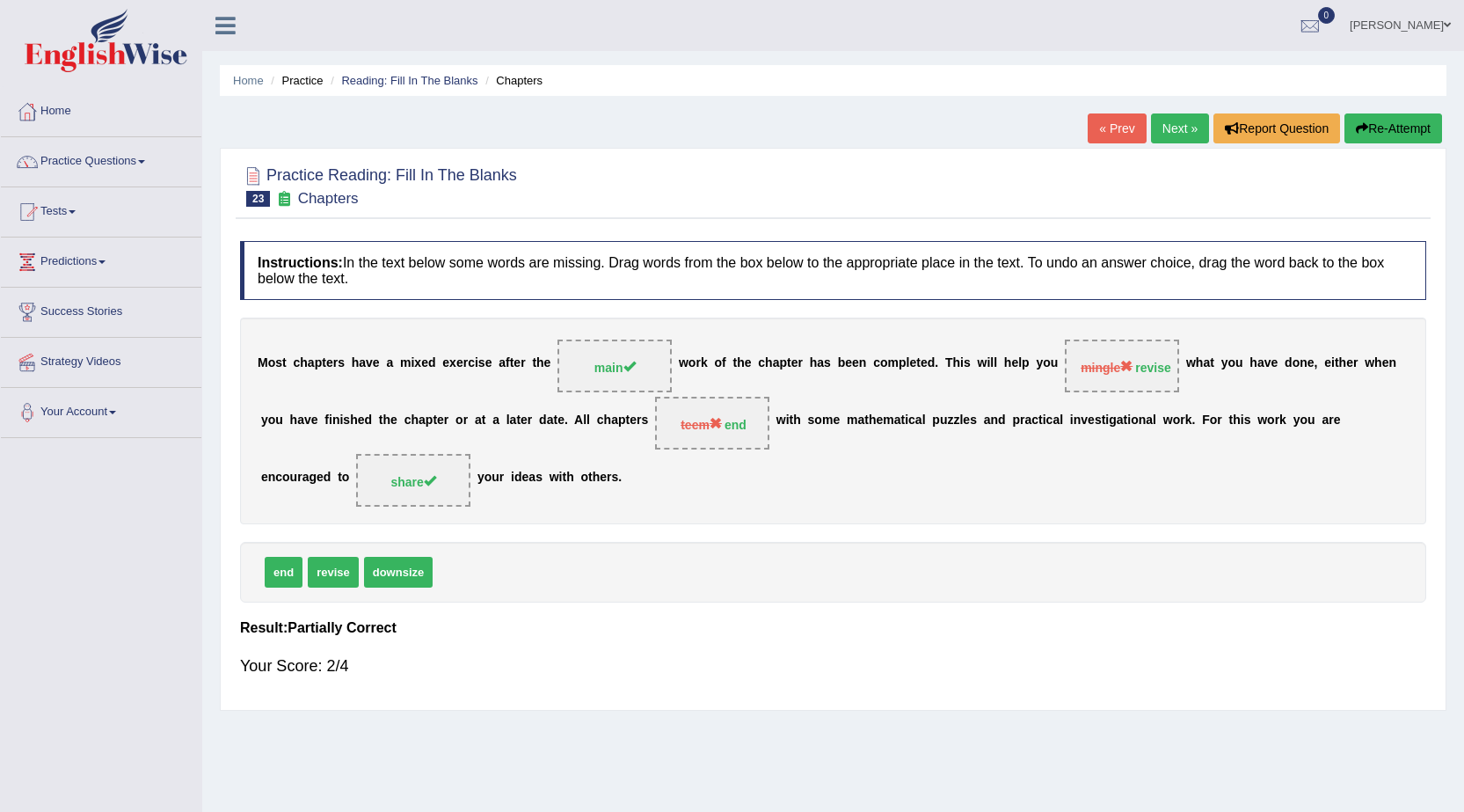
click at [1180, 126] on link "Next »" at bounding box center [1180, 128] width 58 height 30
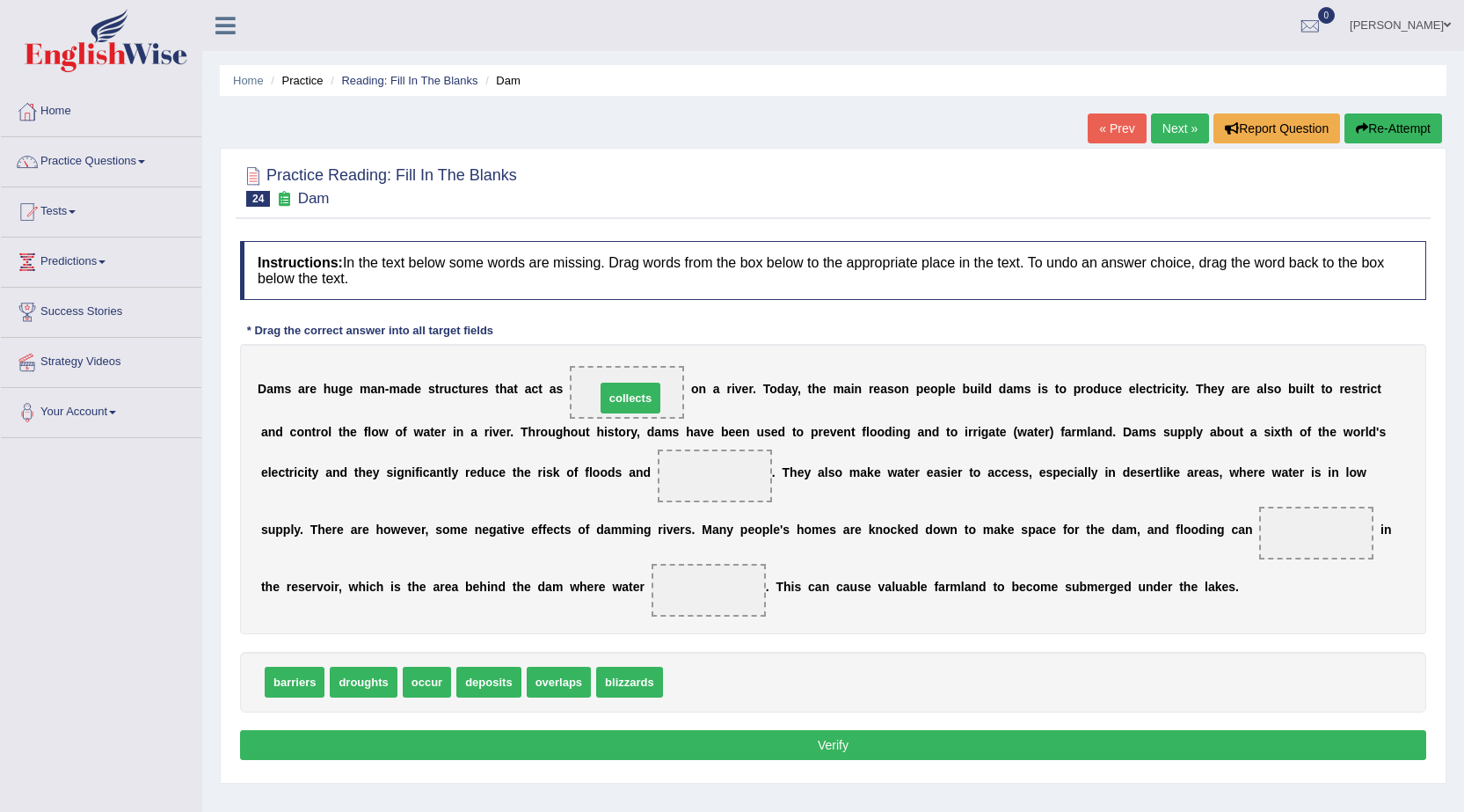
drag, startPoint x: 692, startPoint y: 682, endPoint x: 625, endPoint y: 397, distance: 292.8
drag, startPoint x: 366, startPoint y: 679, endPoint x: 729, endPoint y: 479, distance: 414.5
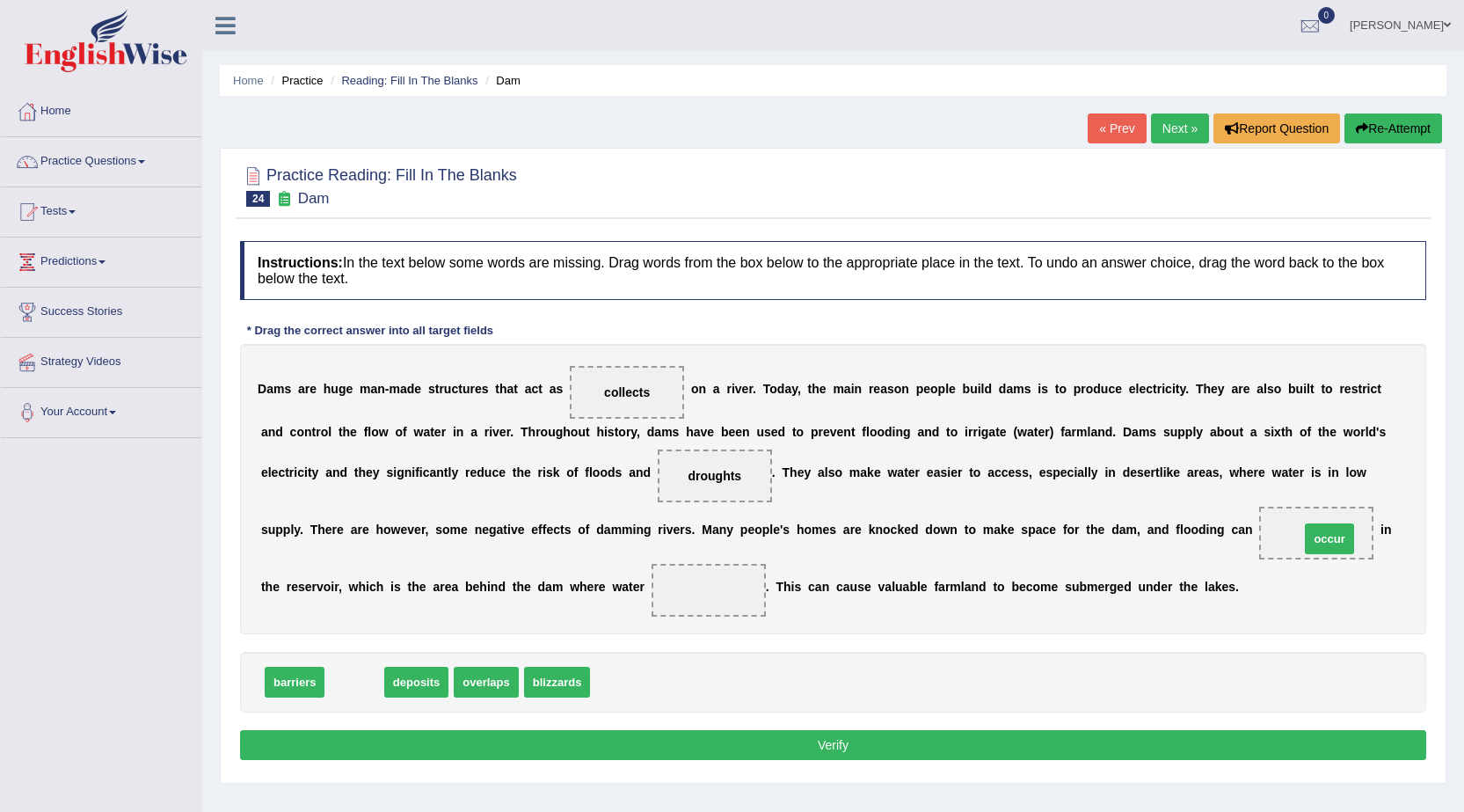
drag, startPoint x: 367, startPoint y: 687, endPoint x: 1340, endPoint y: 539, distance: 984.2
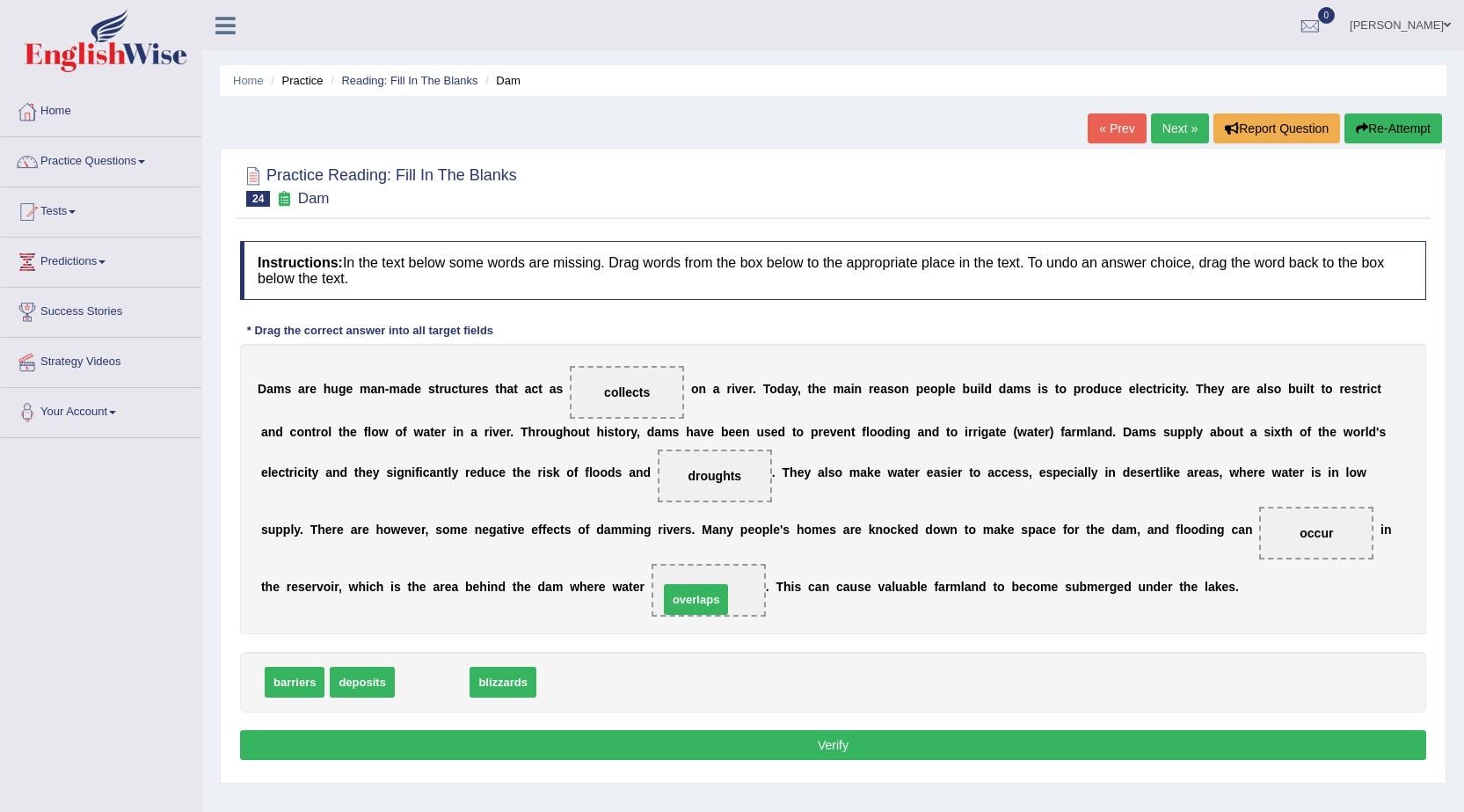
drag, startPoint x: 429, startPoint y: 682, endPoint x: 693, endPoint y: 598, distance: 277.0
click at [850, 754] on button "Verify" at bounding box center [833, 745] width 1186 height 30
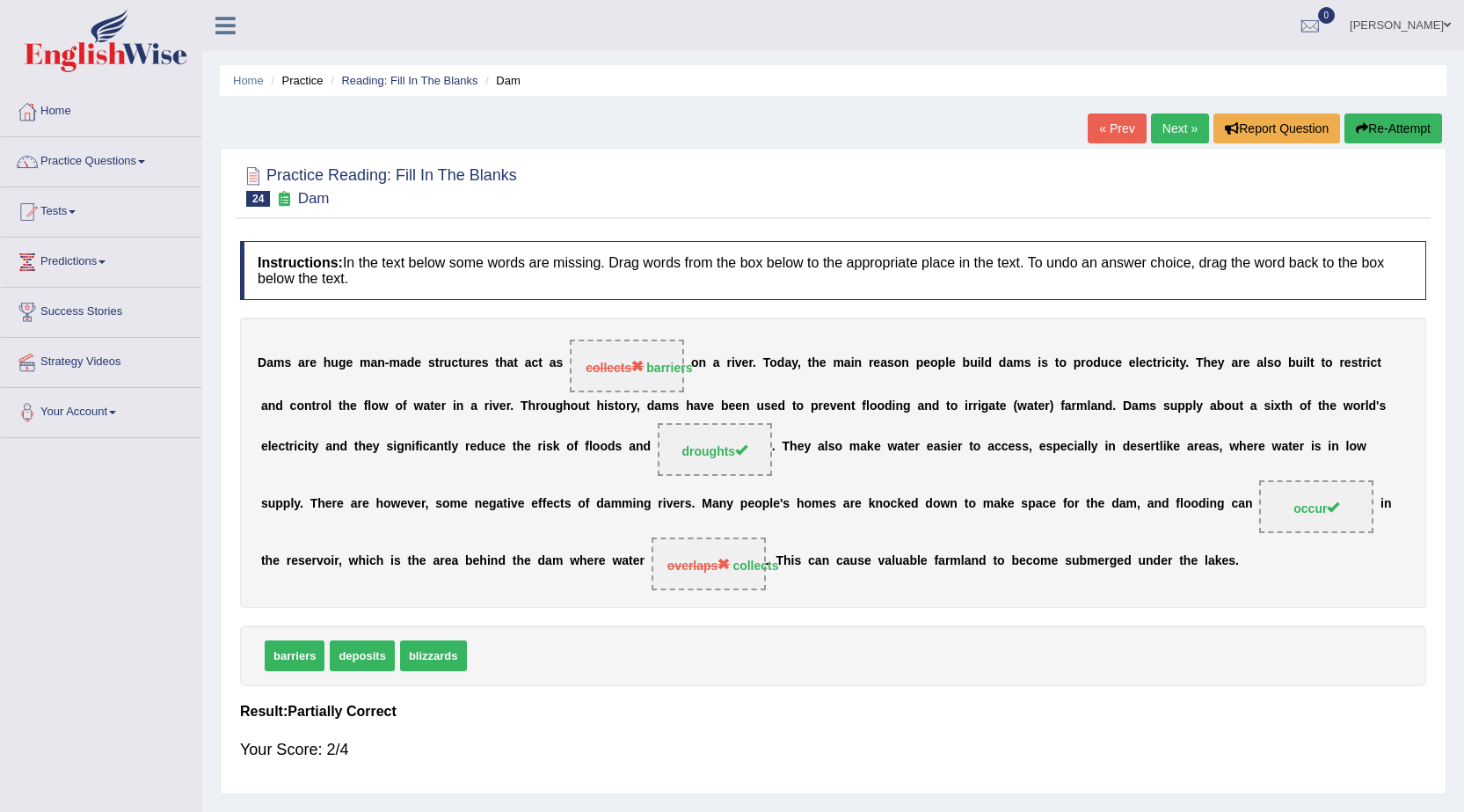
click at [1169, 138] on link "Next »" at bounding box center [1180, 128] width 58 height 30
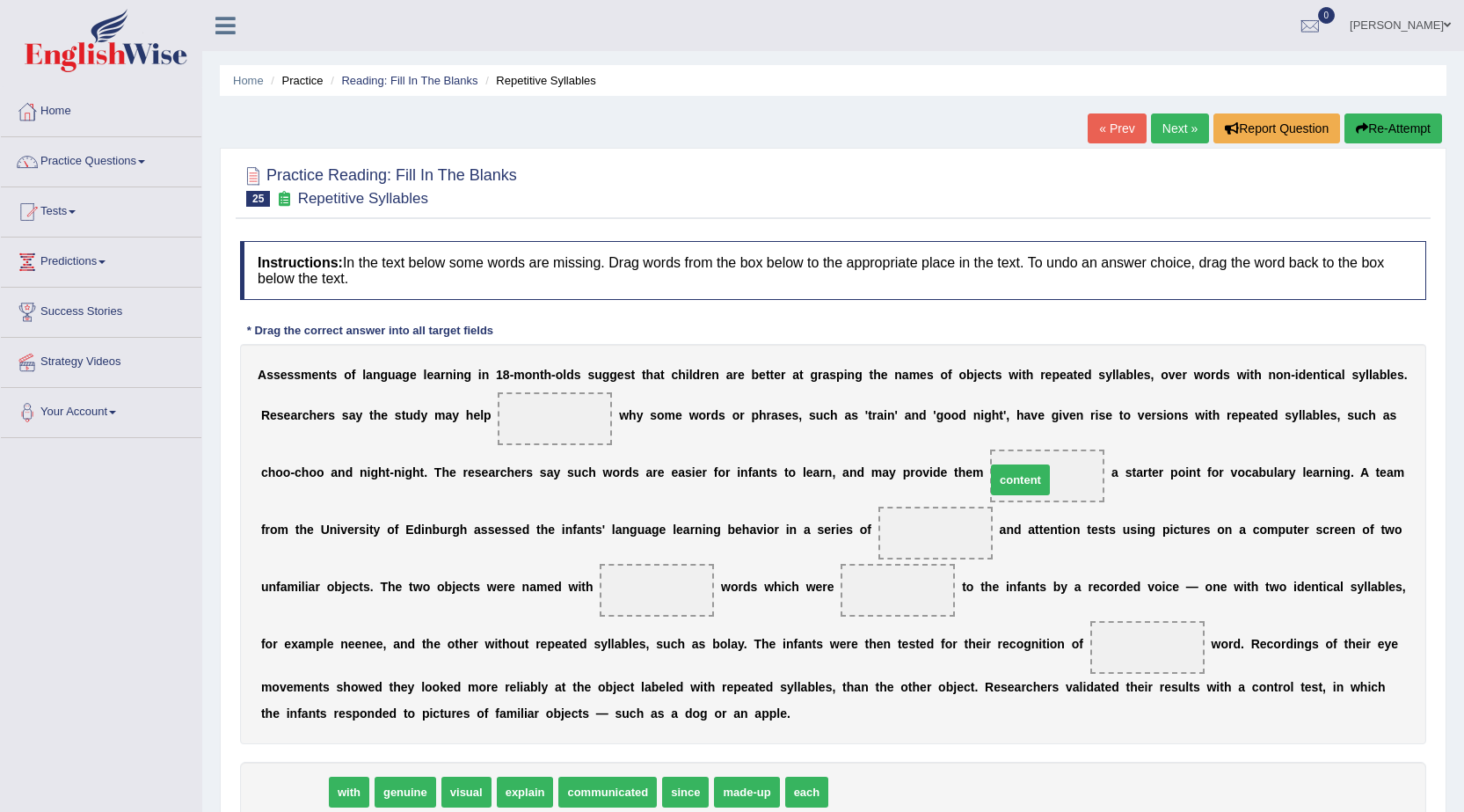
drag, startPoint x: 302, startPoint y: 792, endPoint x: 1028, endPoint y: 480, distance: 790.2
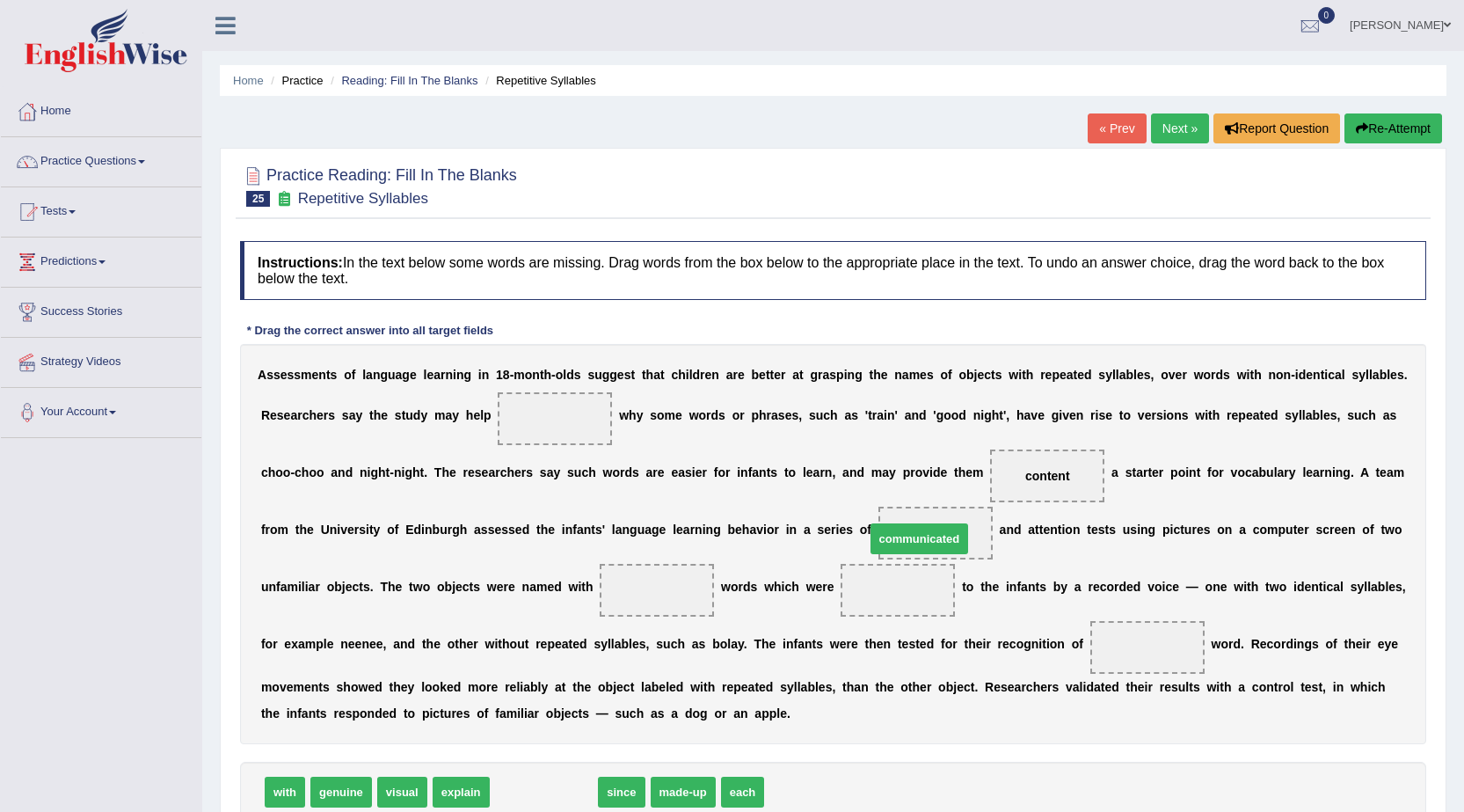
drag, startPoint x: 551, startPoint y: 790, endPoint x: 926, endPoint y: 538, distance: 451.8
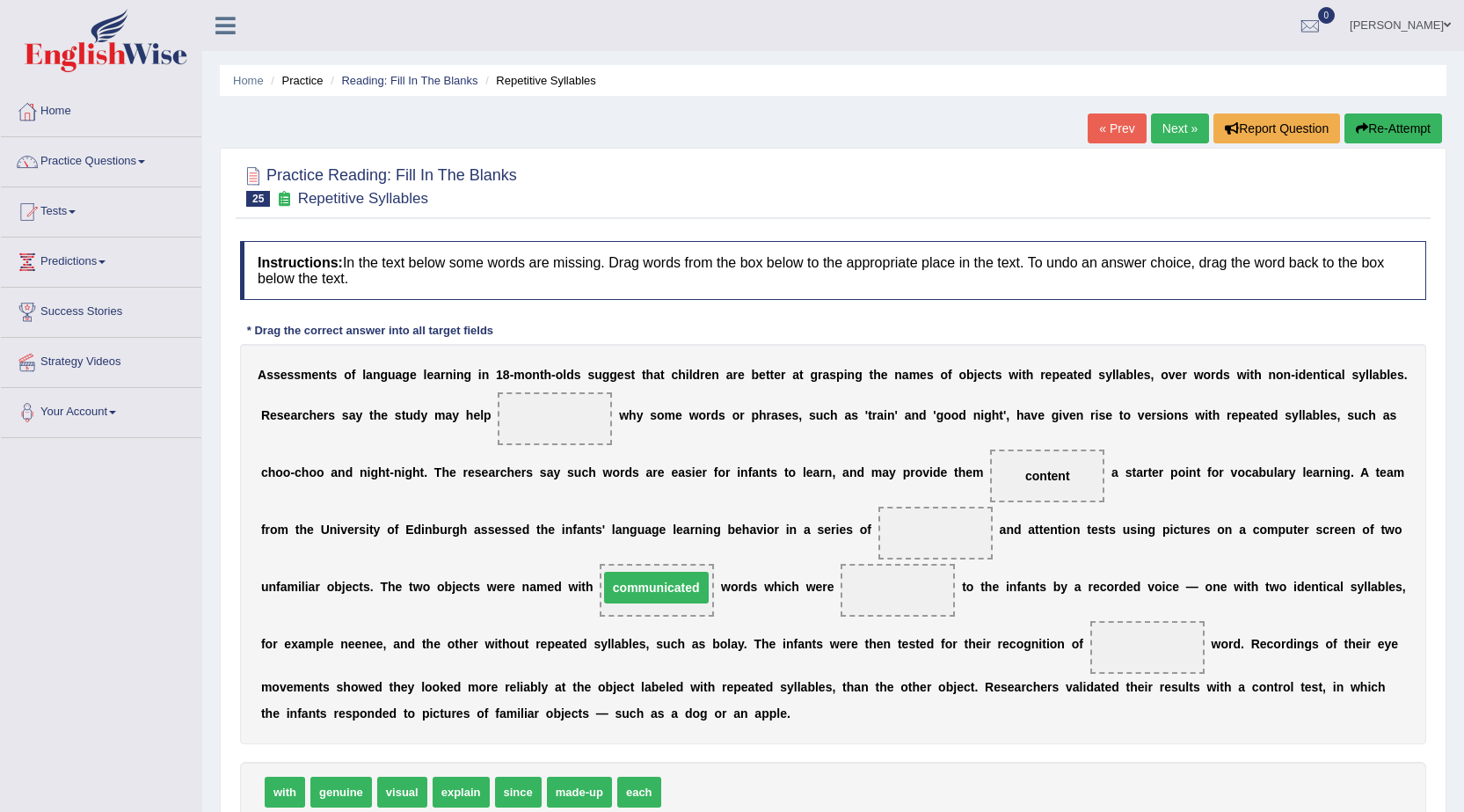
drag, startPoint x: 924, startPoint y: 536, endPoint x: 633, endPoint y: 590, distance: 296.0
drag, startPoint x: 590, startPoint y: 791, endPoint x: 886, endPoint y: 604, distance: 350.1
drag, startPoint x: 568, startPoint y: 785, endPoint x: 1158, endPoint y: 641, distance: 607.3
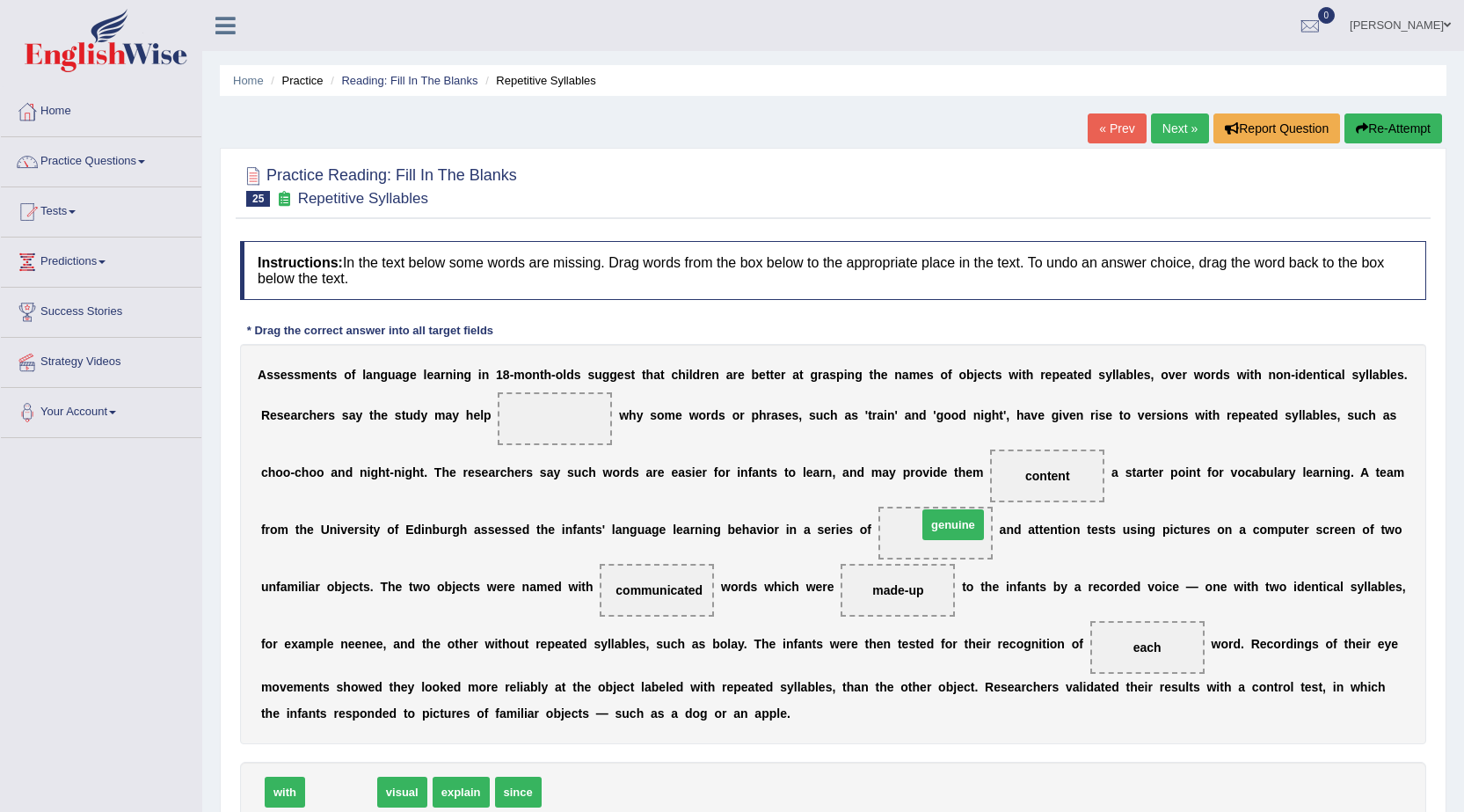
drag, startPoint x: 350, startPoint y: 794, endPoint x: 962, endPoint y: 526, distance: 668.1
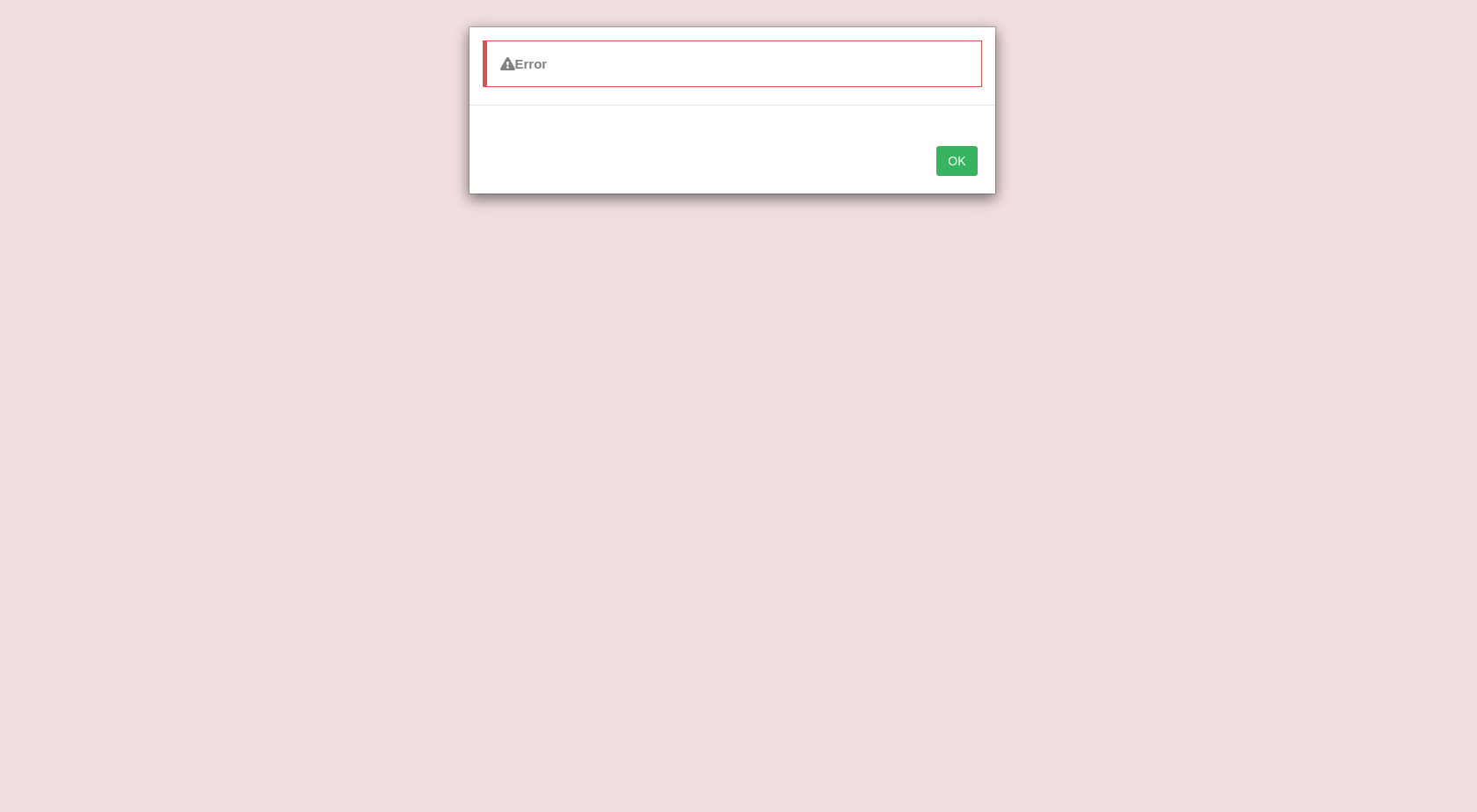
click at [958, 172] on button "OK" at bounding box center [956, 161] width 40 height 30
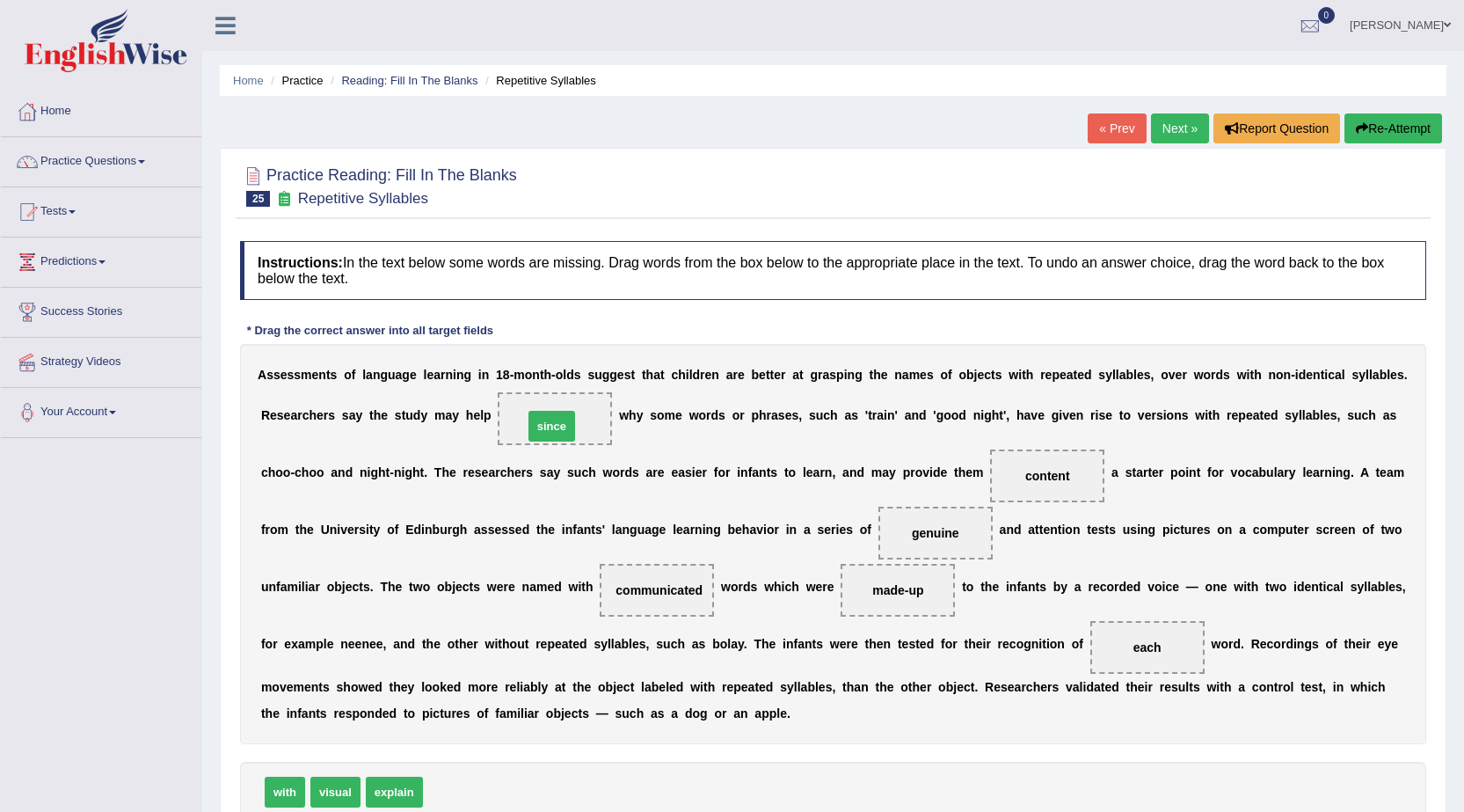
drag, startPoint x: 441, startPoint y: 786, endPoint x: 542, endPoint y: 409, distance: 390.3
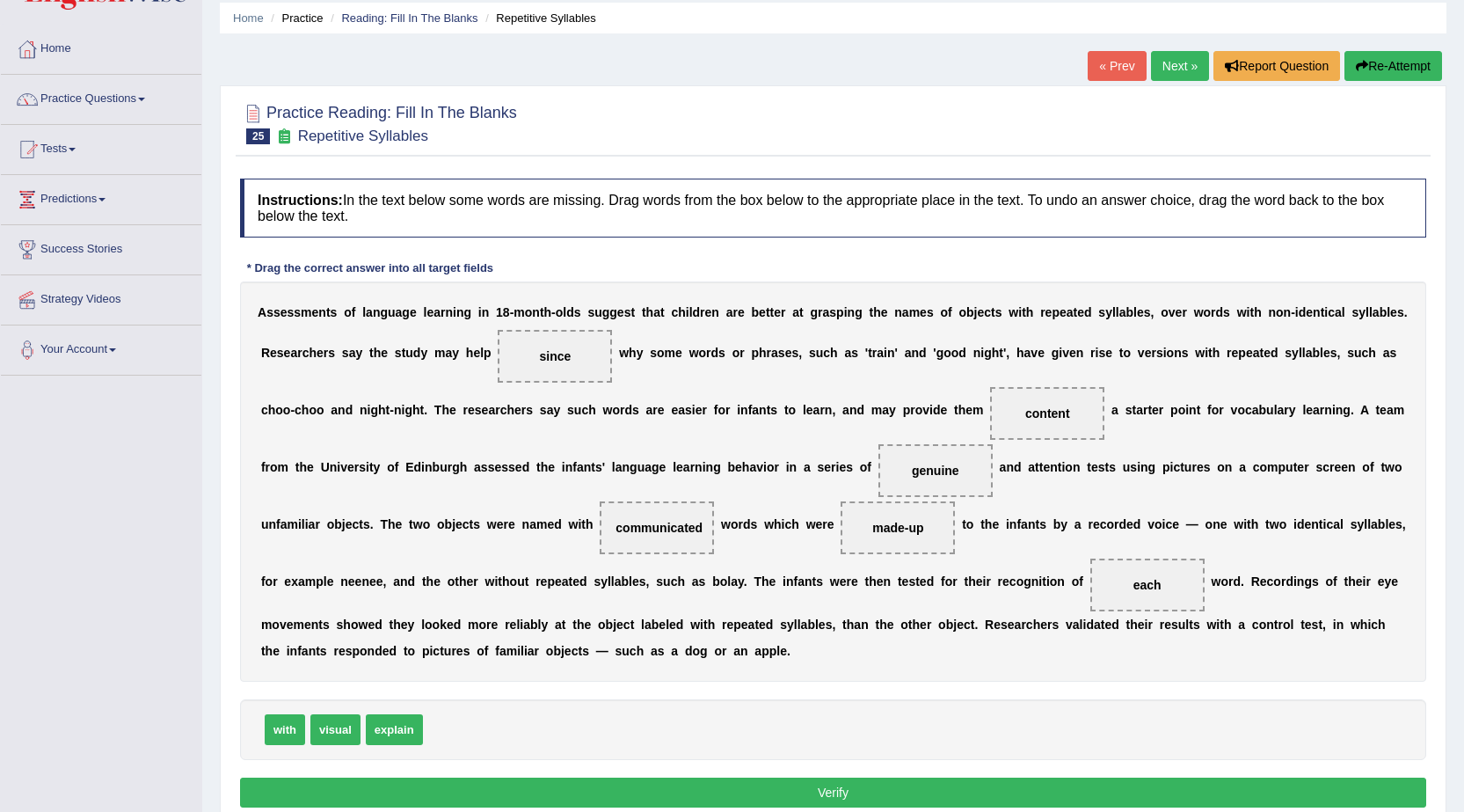
scroll to position [139, 0]
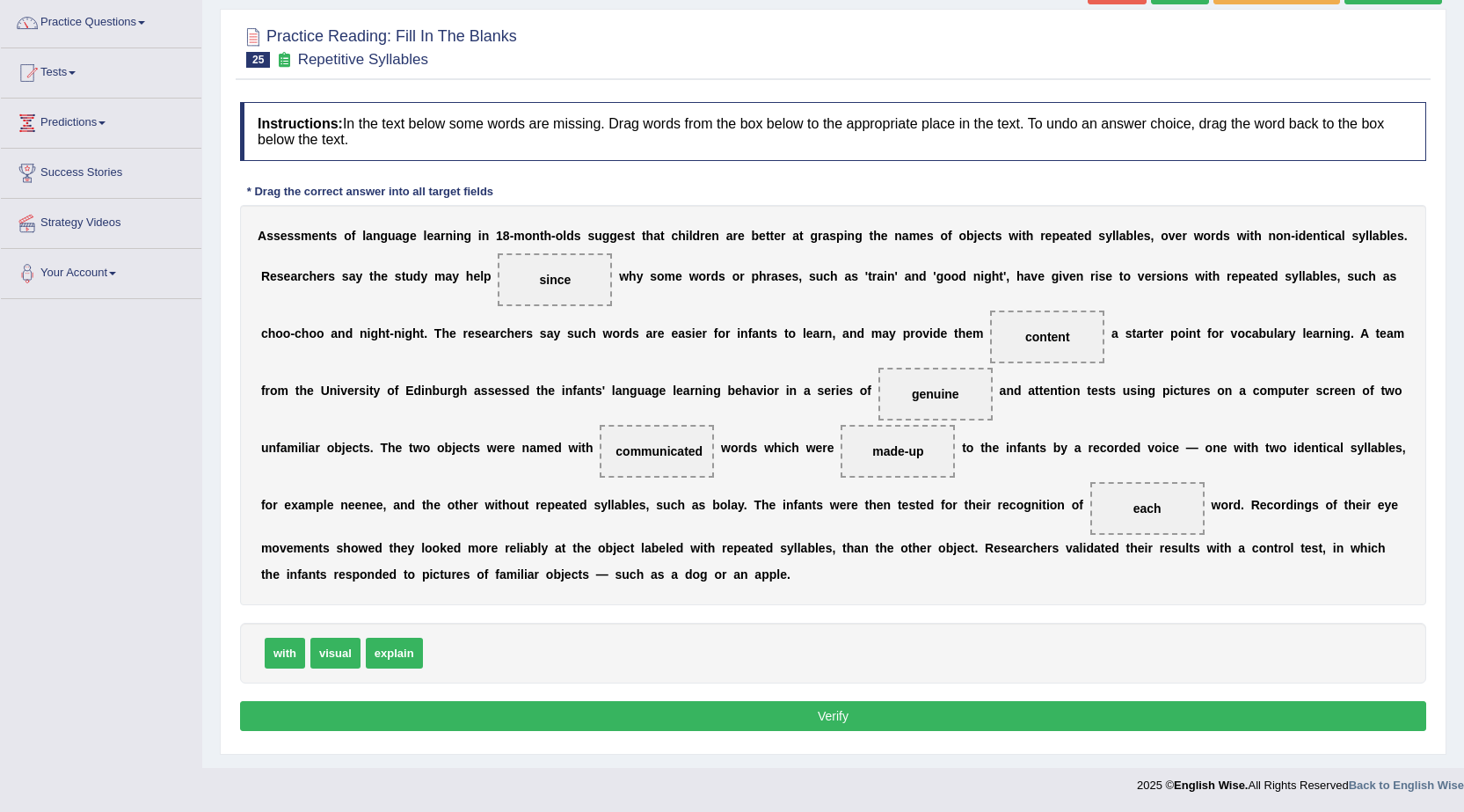
click at [708, 711] on button "Verify" at bounding box center [833, 716] width 1186 height 30
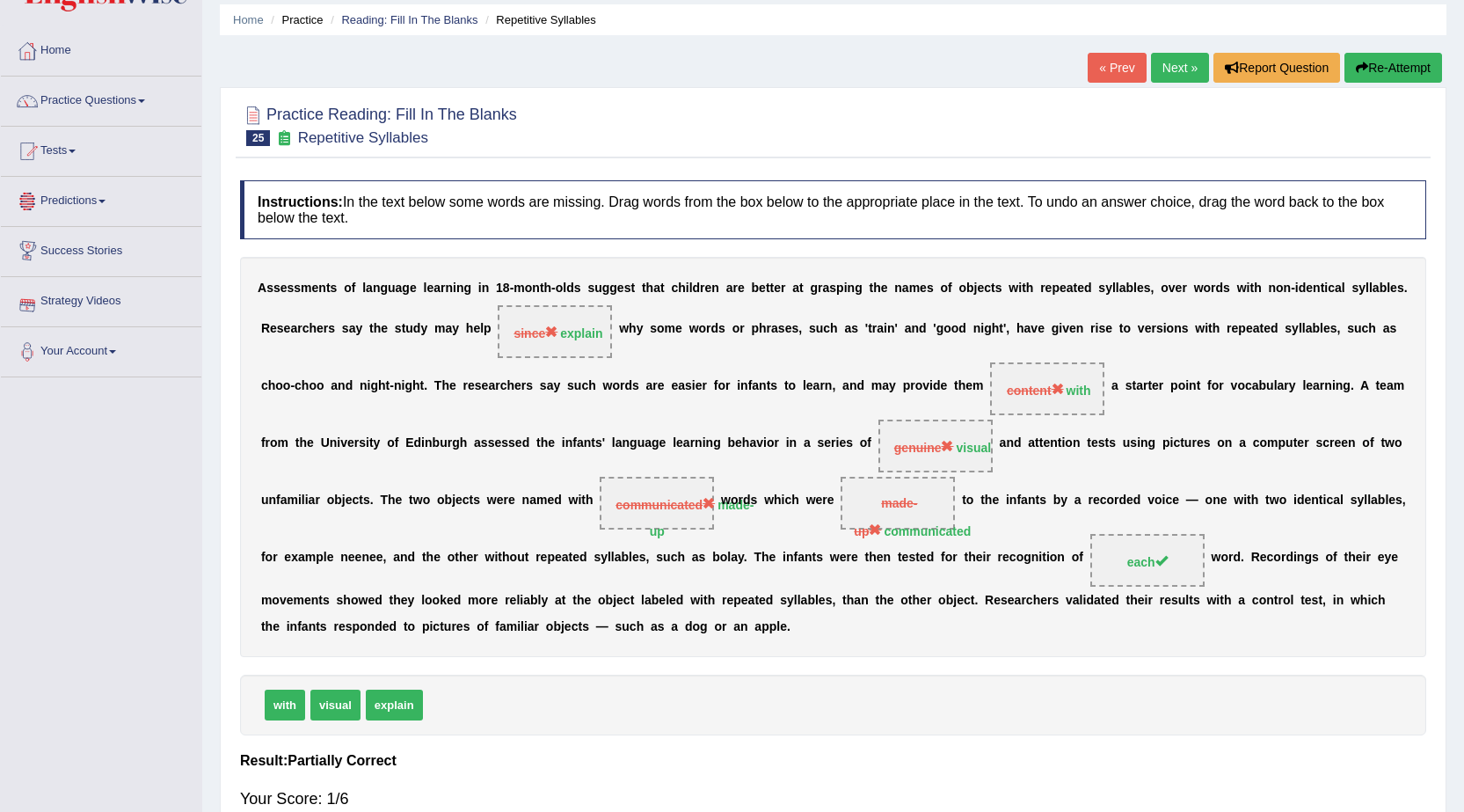
scroll to position [0, 0]
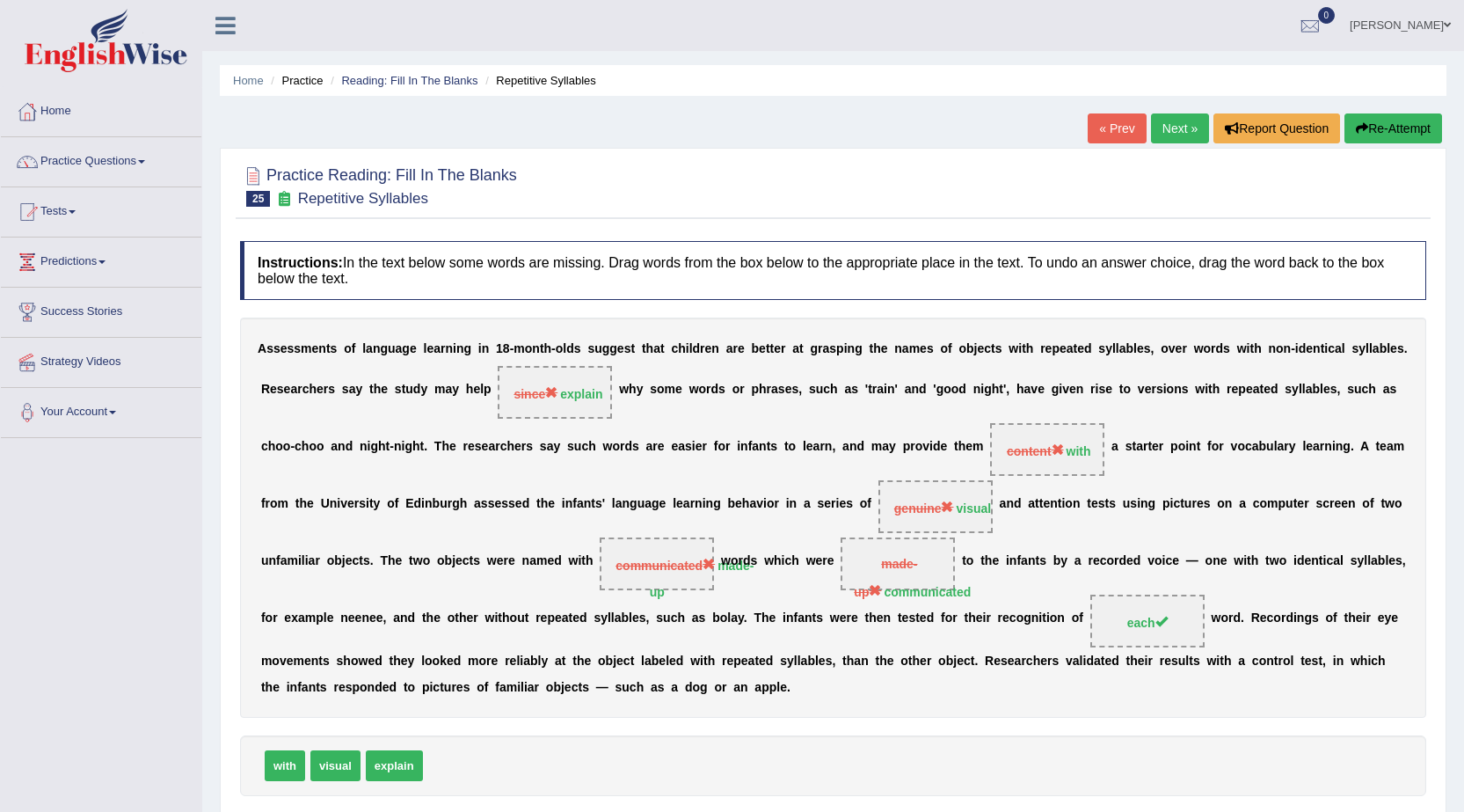
click at [1172, 122] on link "Next »" at bounding box center [1180, 128] width 58 height 30
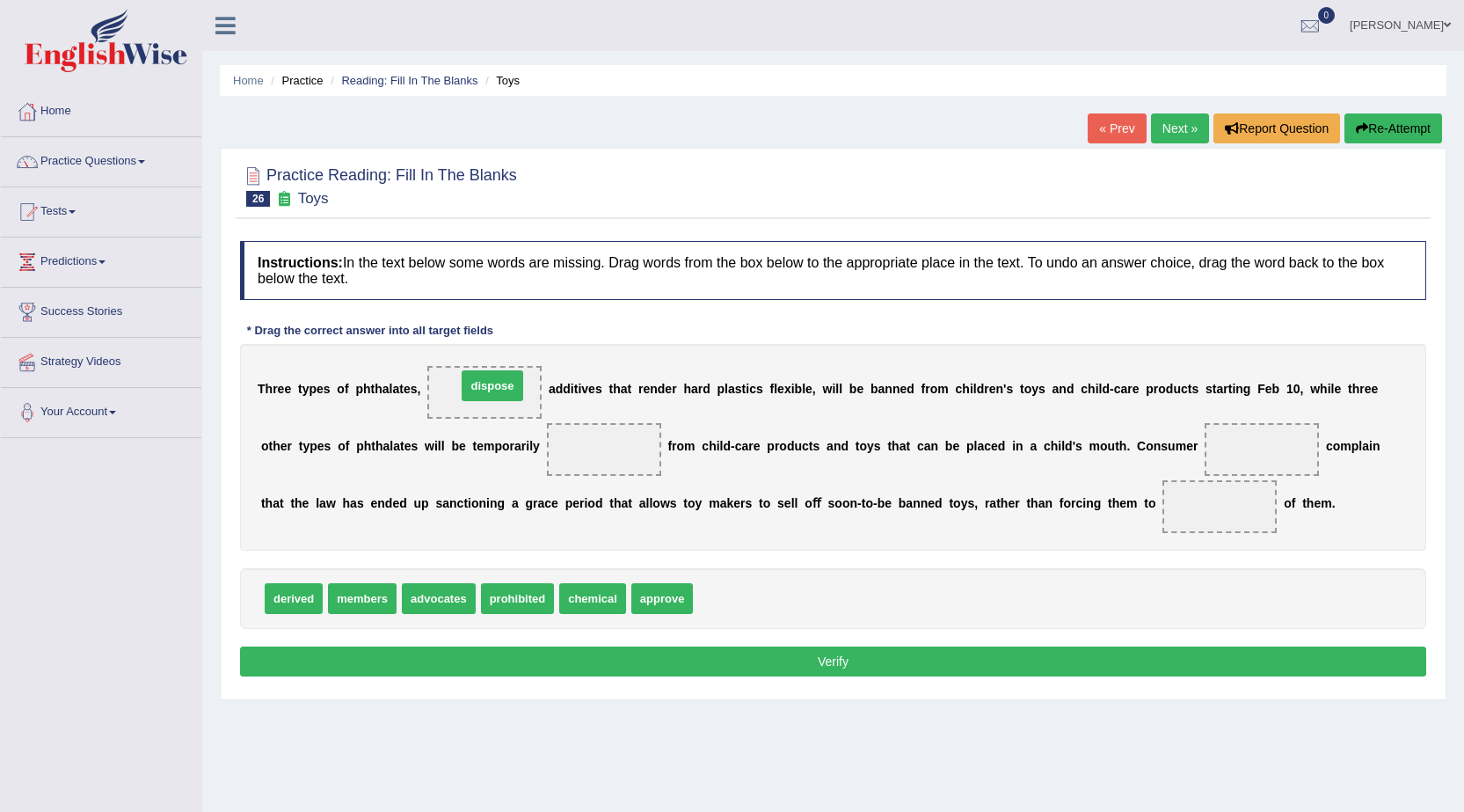
drag, startPoint x: 722, startPoint y: 601, endPoint x: 481, endPoint y: 389, distance: 321.0
drag, startPoint x: 526, startPoint y: 597, endPoint x: 581, endPoint y: 450, distance: 157.0
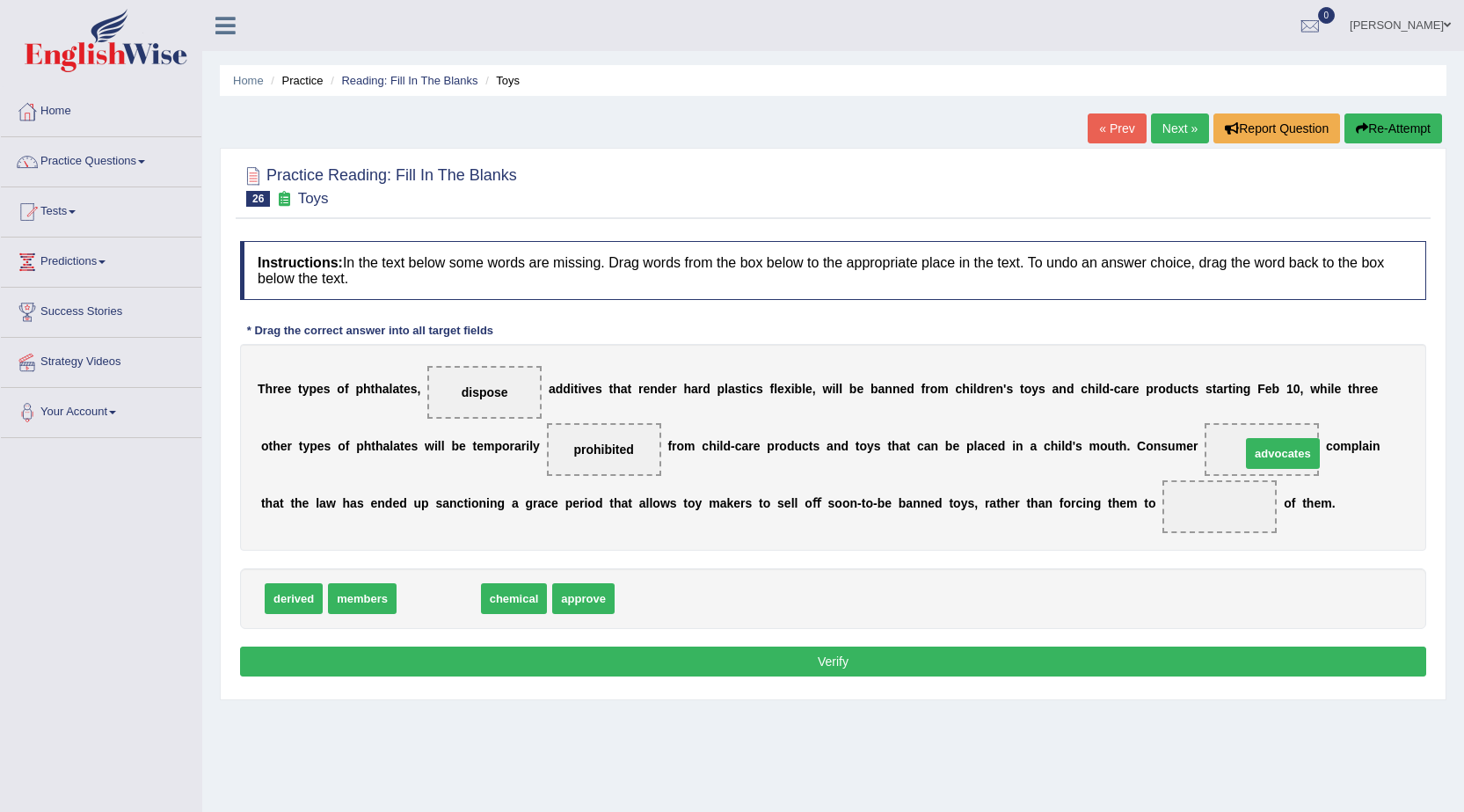
drag, startPoint x: 438, startPoint y: 598, endPoint x: 1281, endPoint y: 450, distance: 855.9
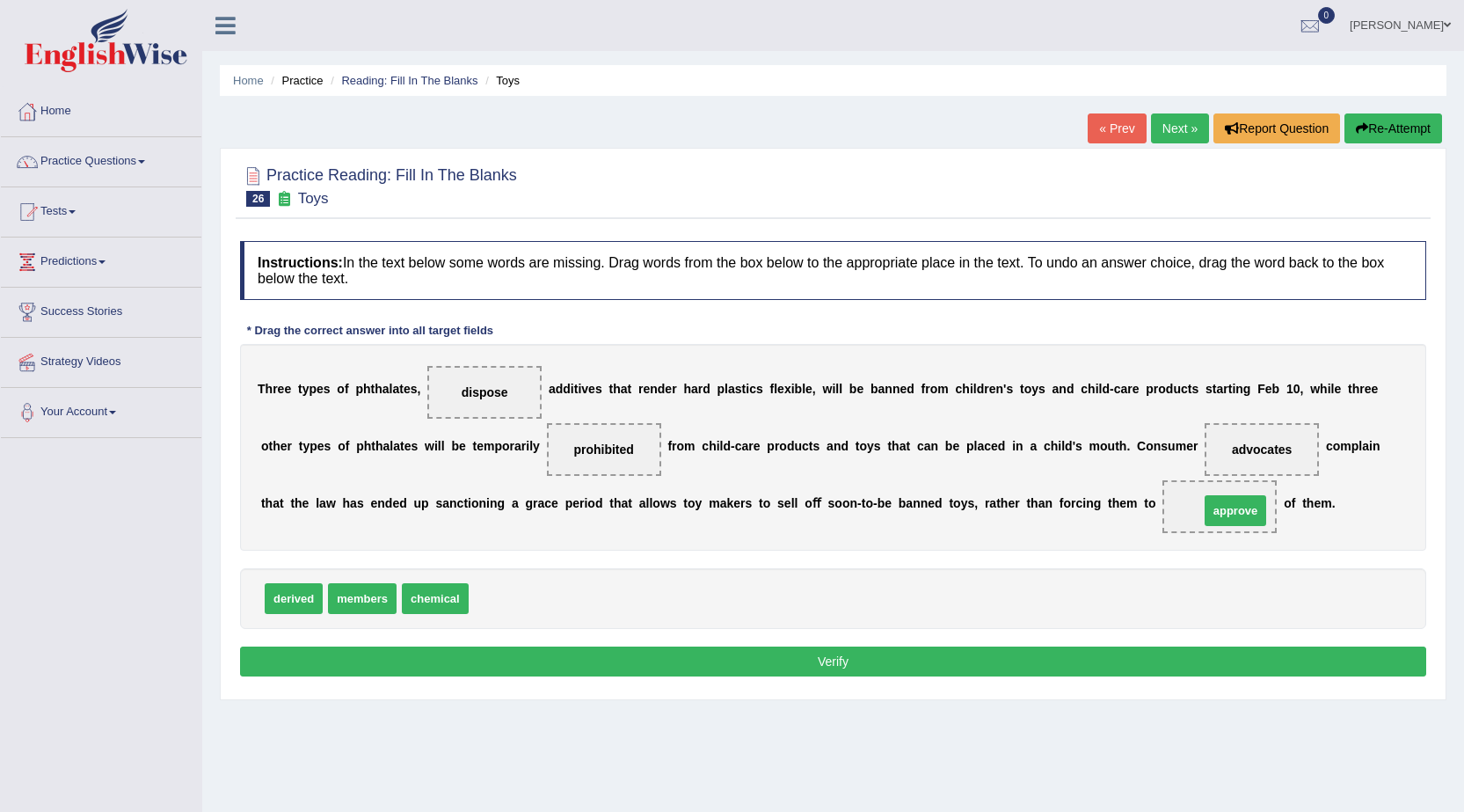
drag, startPoint x: 516, startPoint y: 604, endPoint x: 1254, endPoint y: 517, distance: 743.1
click at [901, 654] on button "Verify" at bounding box center [833, 661] width 1186 height 30
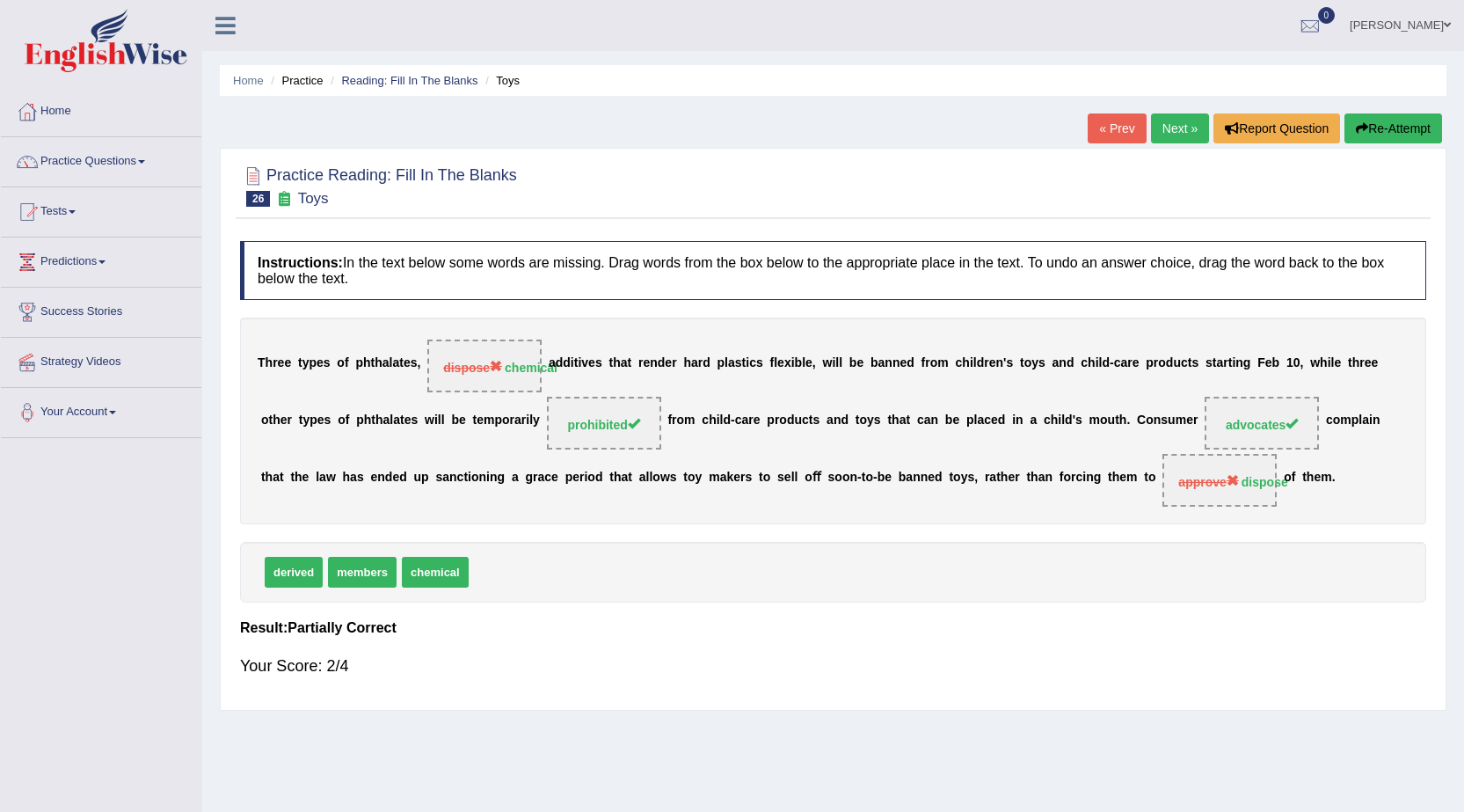
click at [1175, 128] on link "Next »" at bounding box center [1180, 128] width 58 height 30
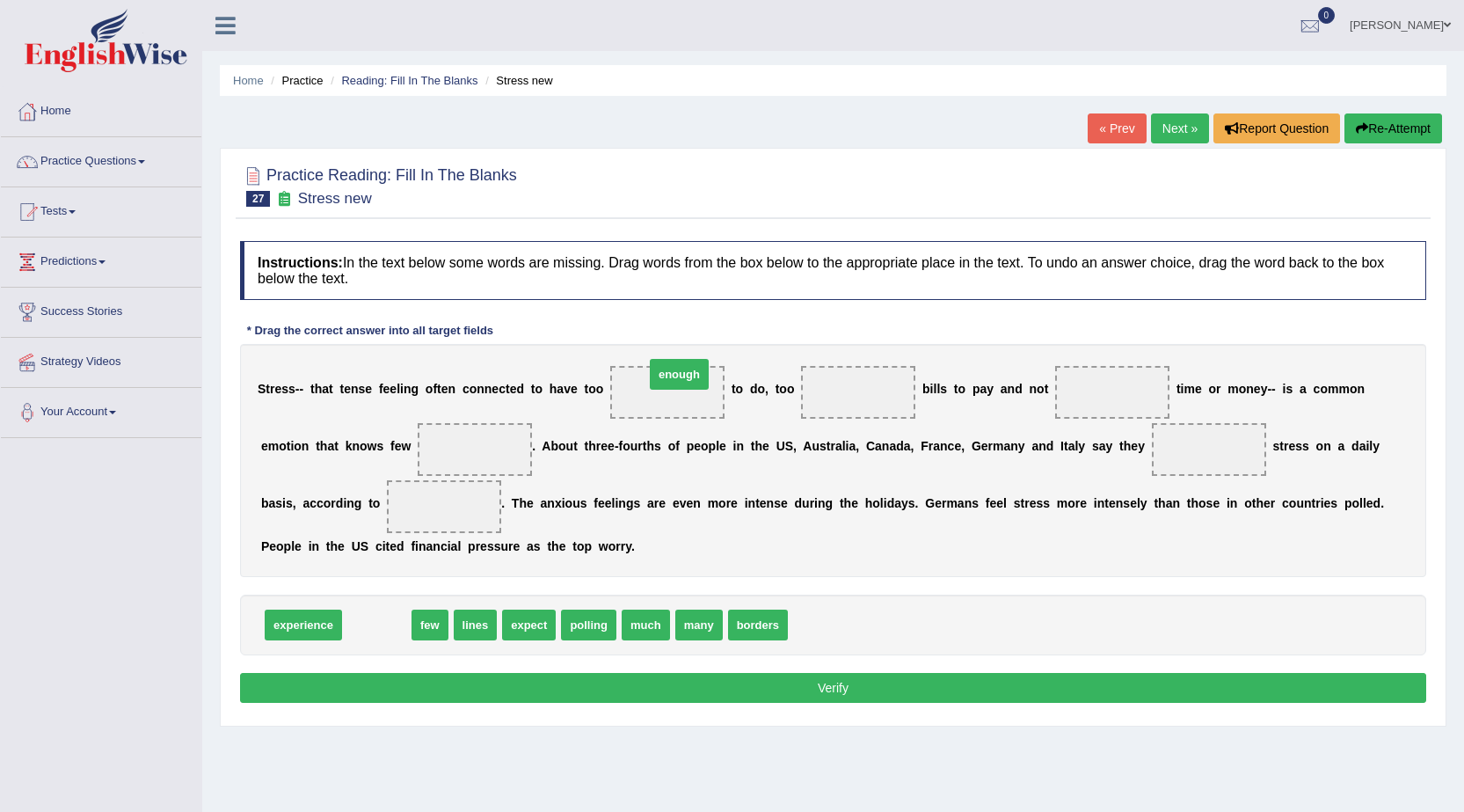
drag, startPoint x: 381, startPoint y: 623, endPoint x: 680, endPoint y: 382, distance: 384.0
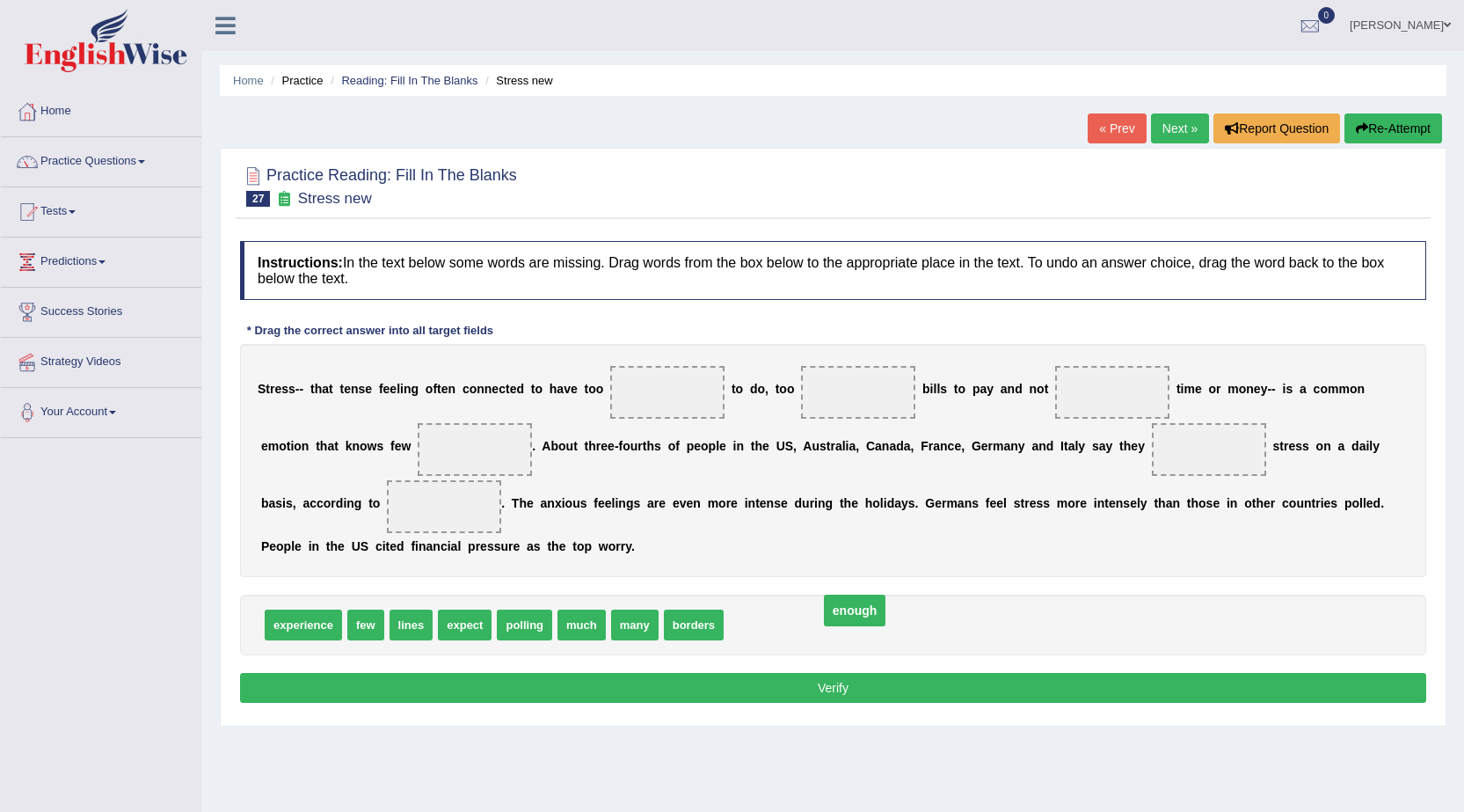
drag, startPoint x: 665, startPoint y: 396, endPoint x: 855, endPoint y: 623, distance: 296.0
drag, startPoint x: 588, startPoint y: 626, endPoint x: 665, endPoint y: 401, distance: 237.8
drag, startPoint x: 683, startPoint y: 398, endPoint x: 859, endPoint y: 393, distance: 176.1
drag, startPoint x: 705, startPoint y: 621, endPoint x: 652, endPoint y: 402, distance: 225.3
drag, startPoint x: 352, startPoint y: 622, endPoint x: 1112, endPoint y: 397, distance: 792.6
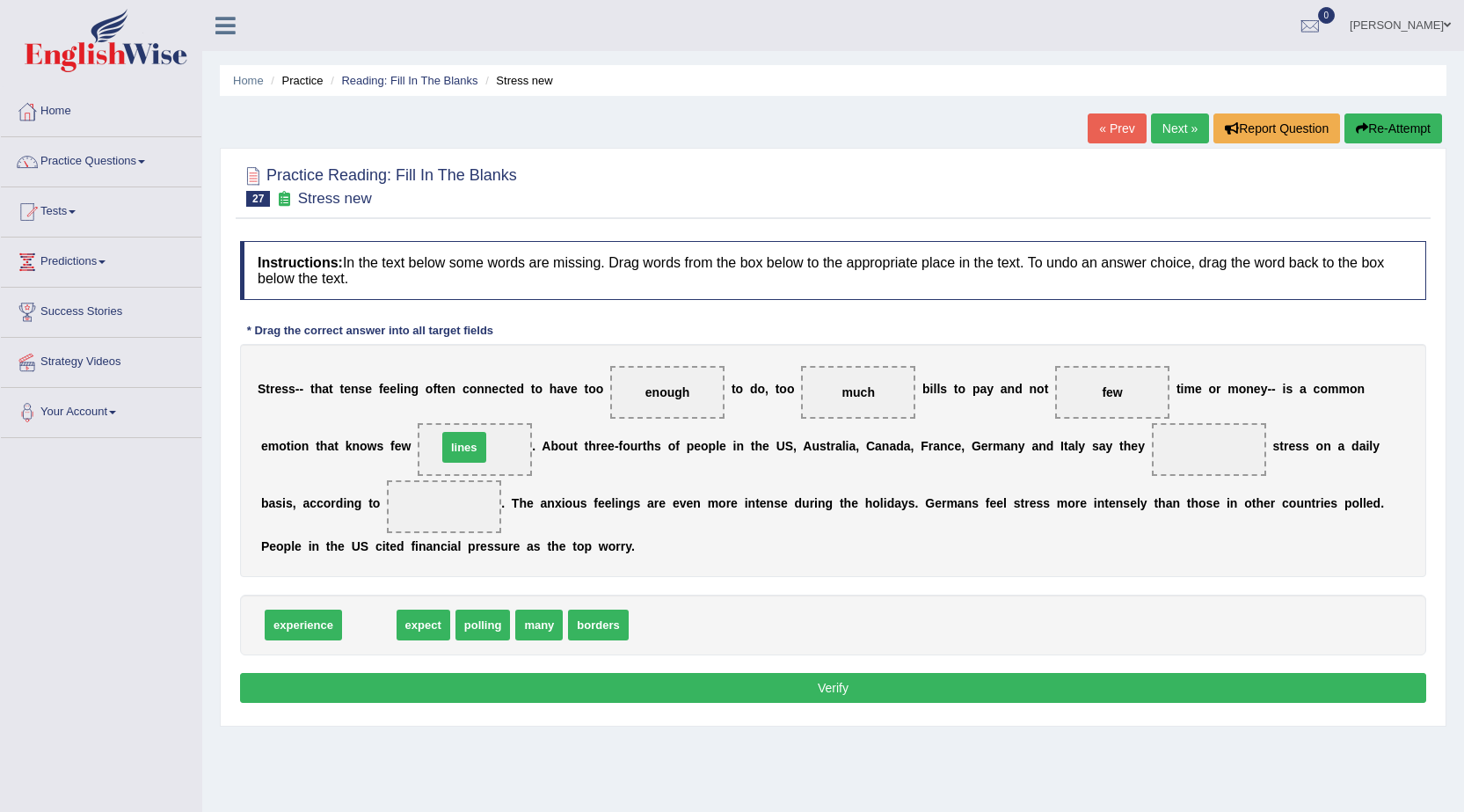
drag, startPoint x: 367, startPoint y: 625, endPoint x: 463, endPoint y: 447, distance: 202.2
drag, startPoint x: 379, startPoint y: 627, endPoint x: 1238, endPoint y: 460, distance: 875.1
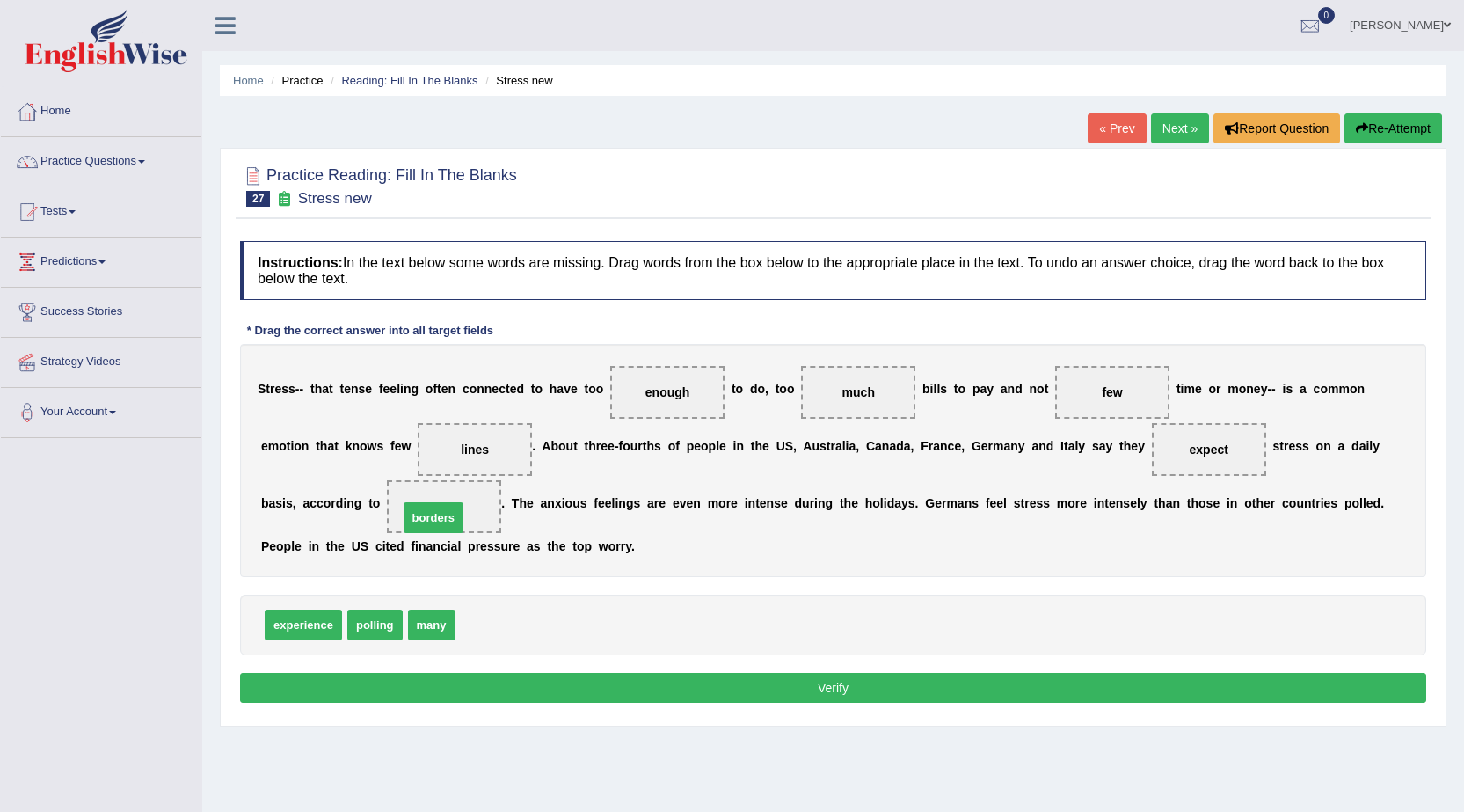
drag, startPoint x: 497, startPoint y: 629, endPoint x: 440, endPoint y: 512, distance: 130.1
click at [722, 681] on button "Verify" at bounding box center [833, 687] width 1186 height 30
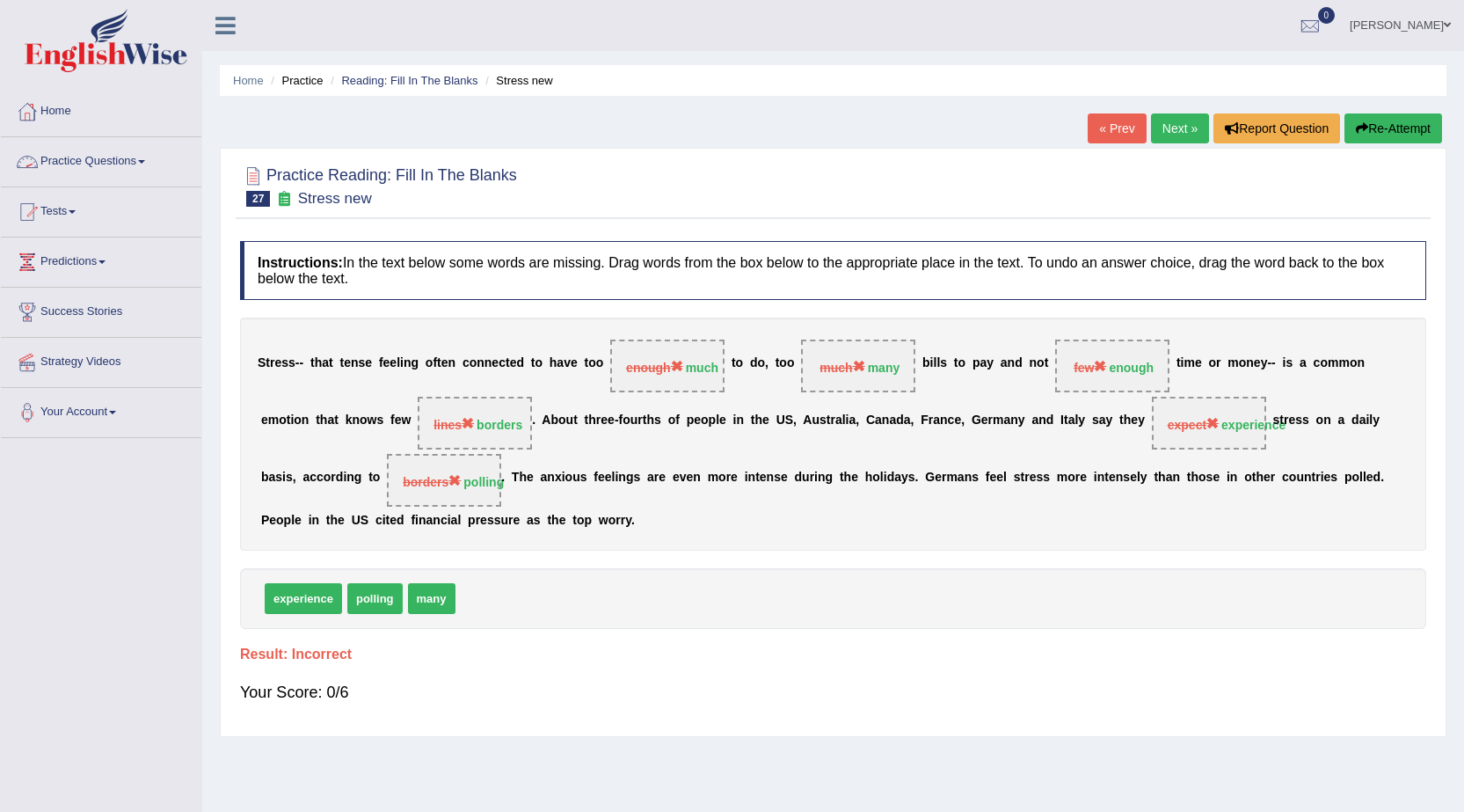
click at [90, 165] on link "Practice Questions" at bounding box center [101, 158] width 200 height 44
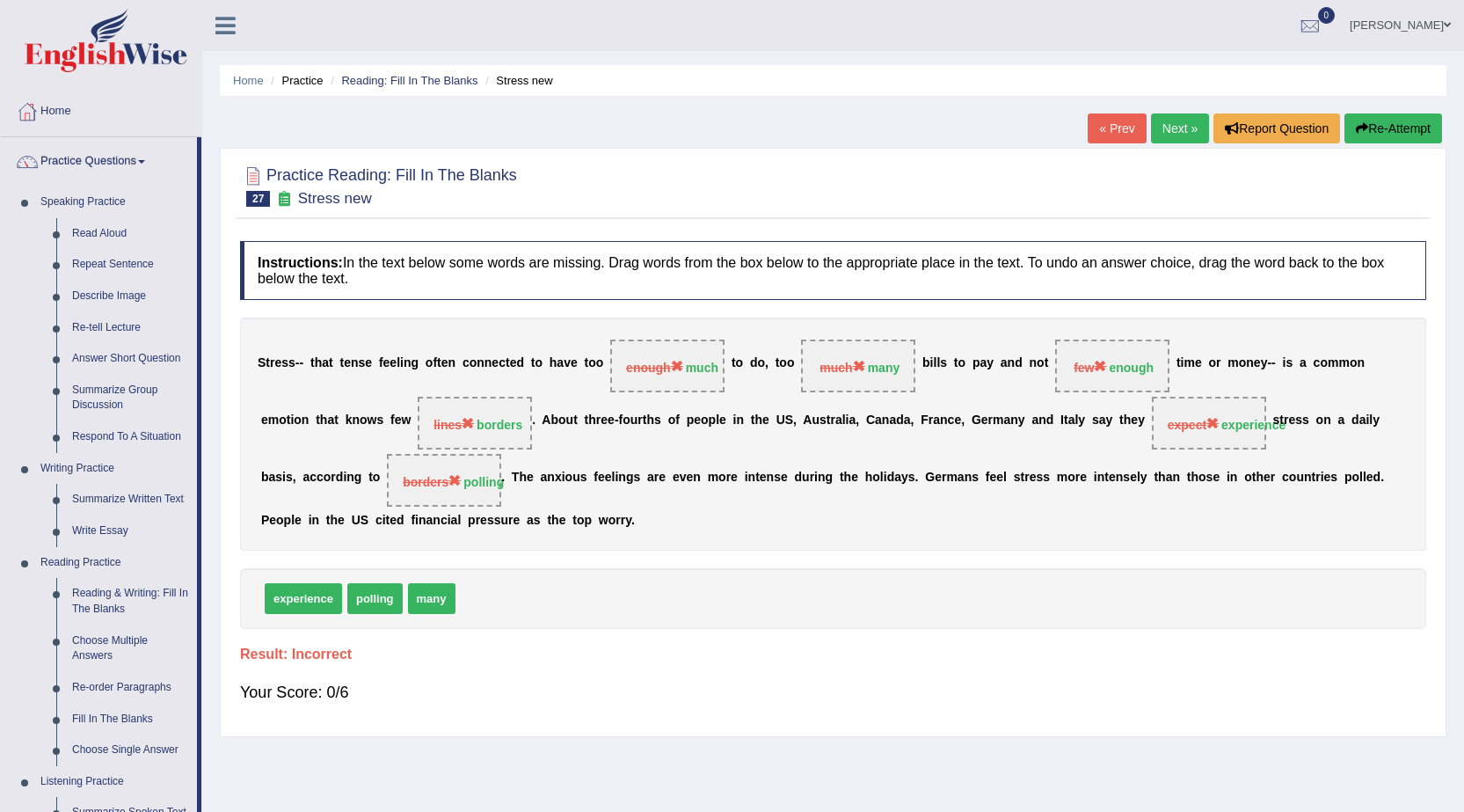
click at [613, 697] on div "Your Score: 0/6" at bounding box center [833, 691] width 1186 height 42
click at [118, 292] on link "Describe Image" at bounding box center [131, 296] width 133 height 32
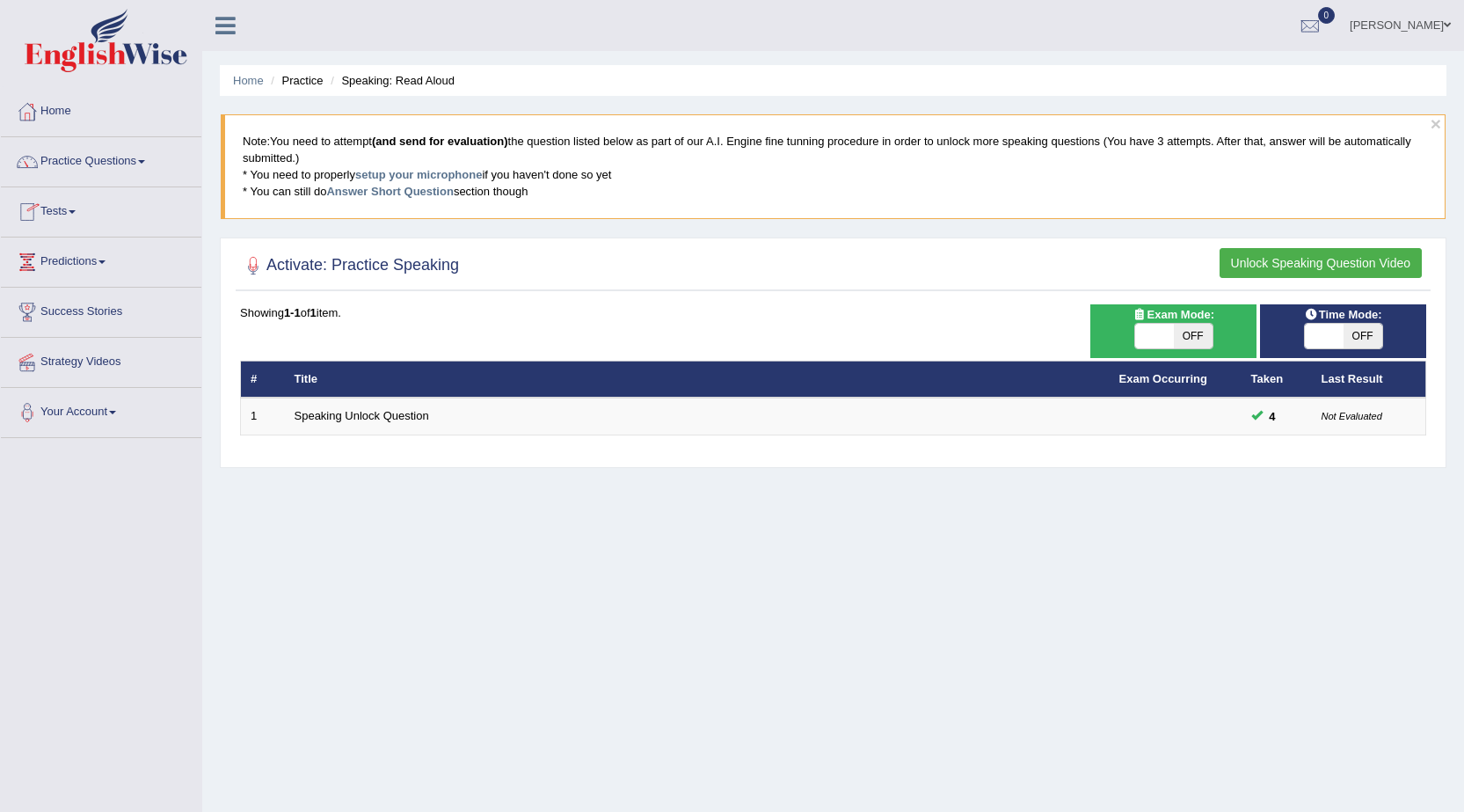
click at [1365, 254] on button "Unlock Speaking Question Video" at bounding box center [1321, 263] width 202 height 30
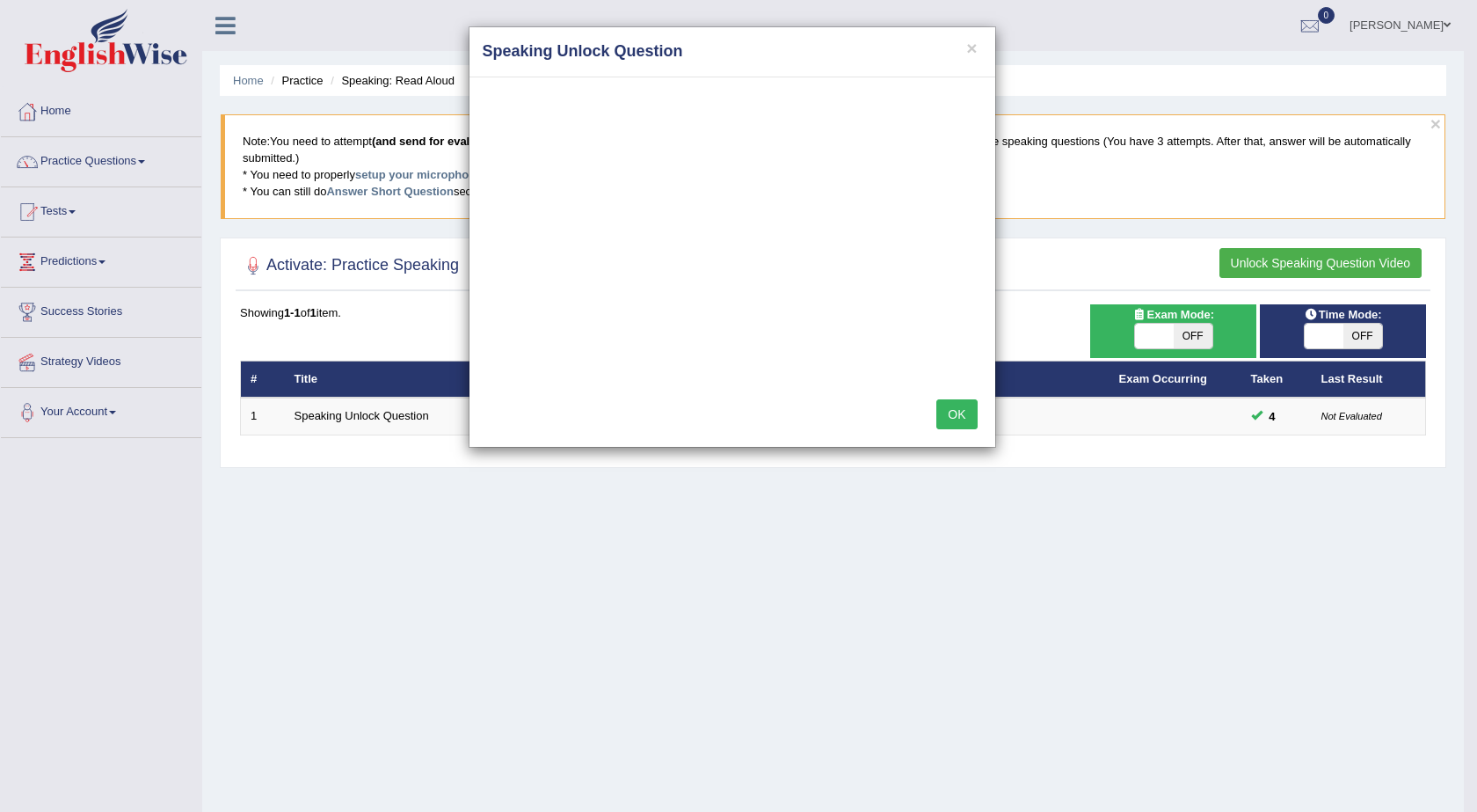
click at [970, 409] on button "OK" at bounding box center [956, 414] width 40 height 30
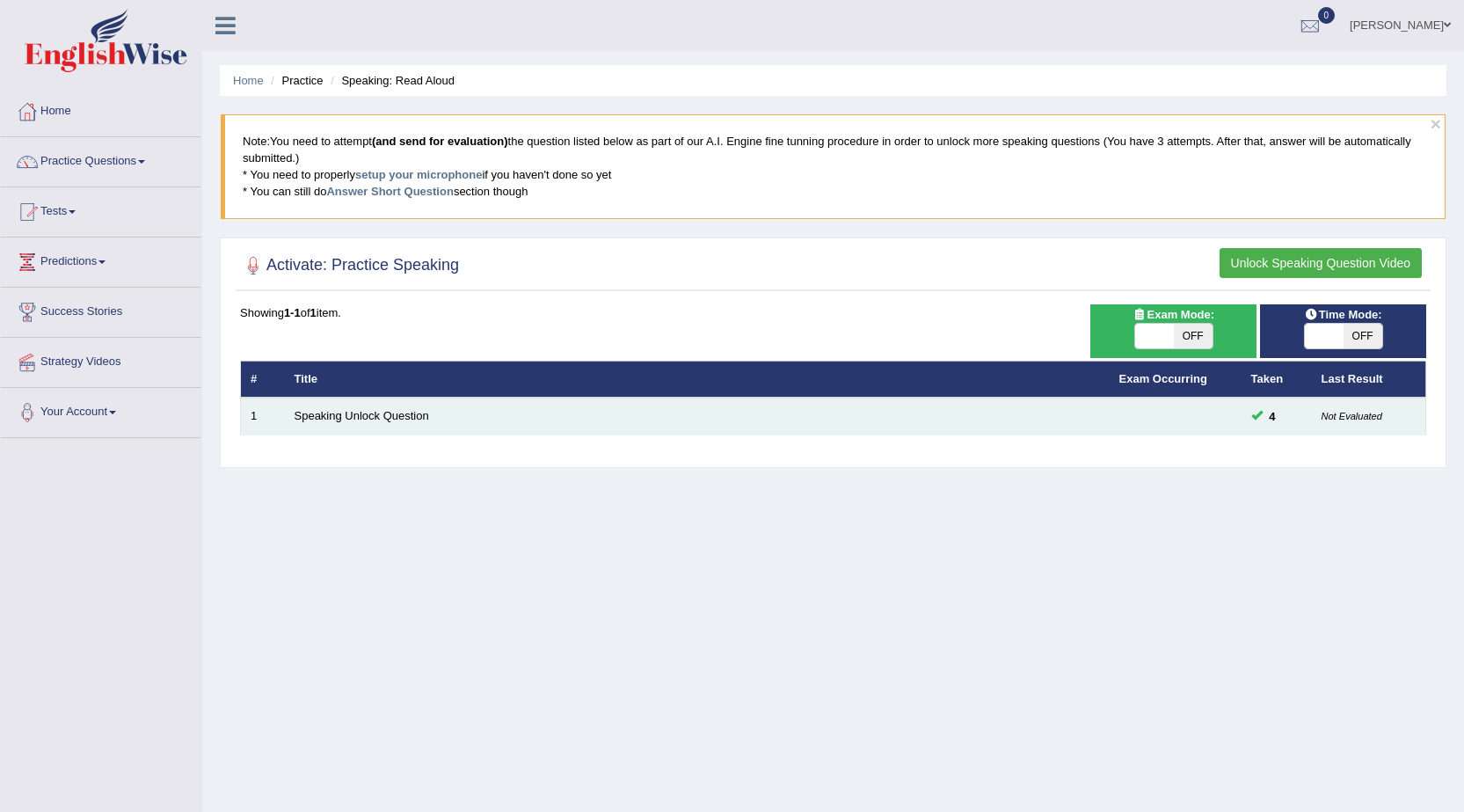
click at [381, 408] on td "Speaking Unlock Question" at bounding box center [697, 415] width 825 height 37
click at [382, 420] on link "Speaking Unlock Question" at bounding box center [362, 416] width 135 height 13
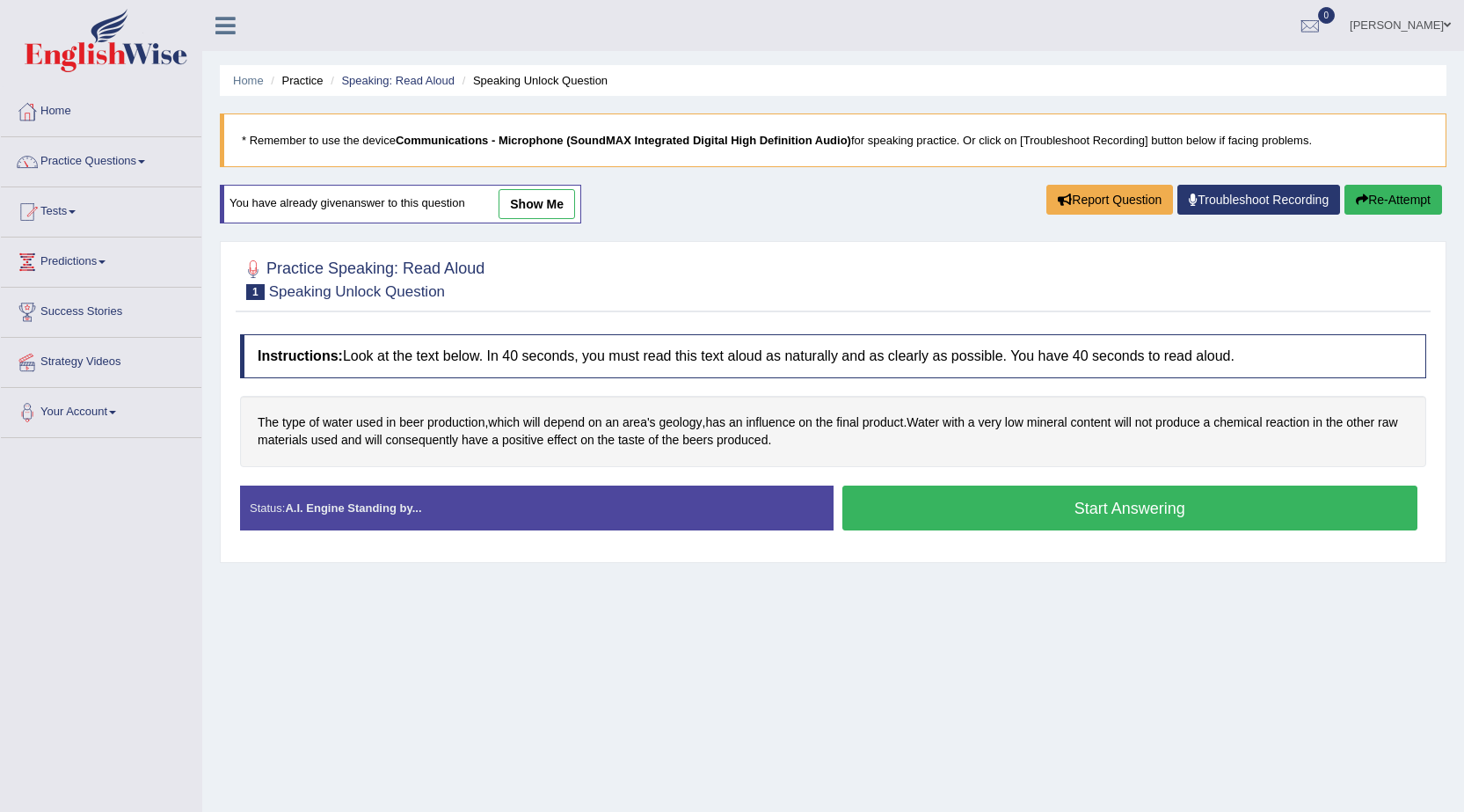
click at [1016, 524] on button "Start Answering" at bounding box center [1130, 508] width 576 height 45
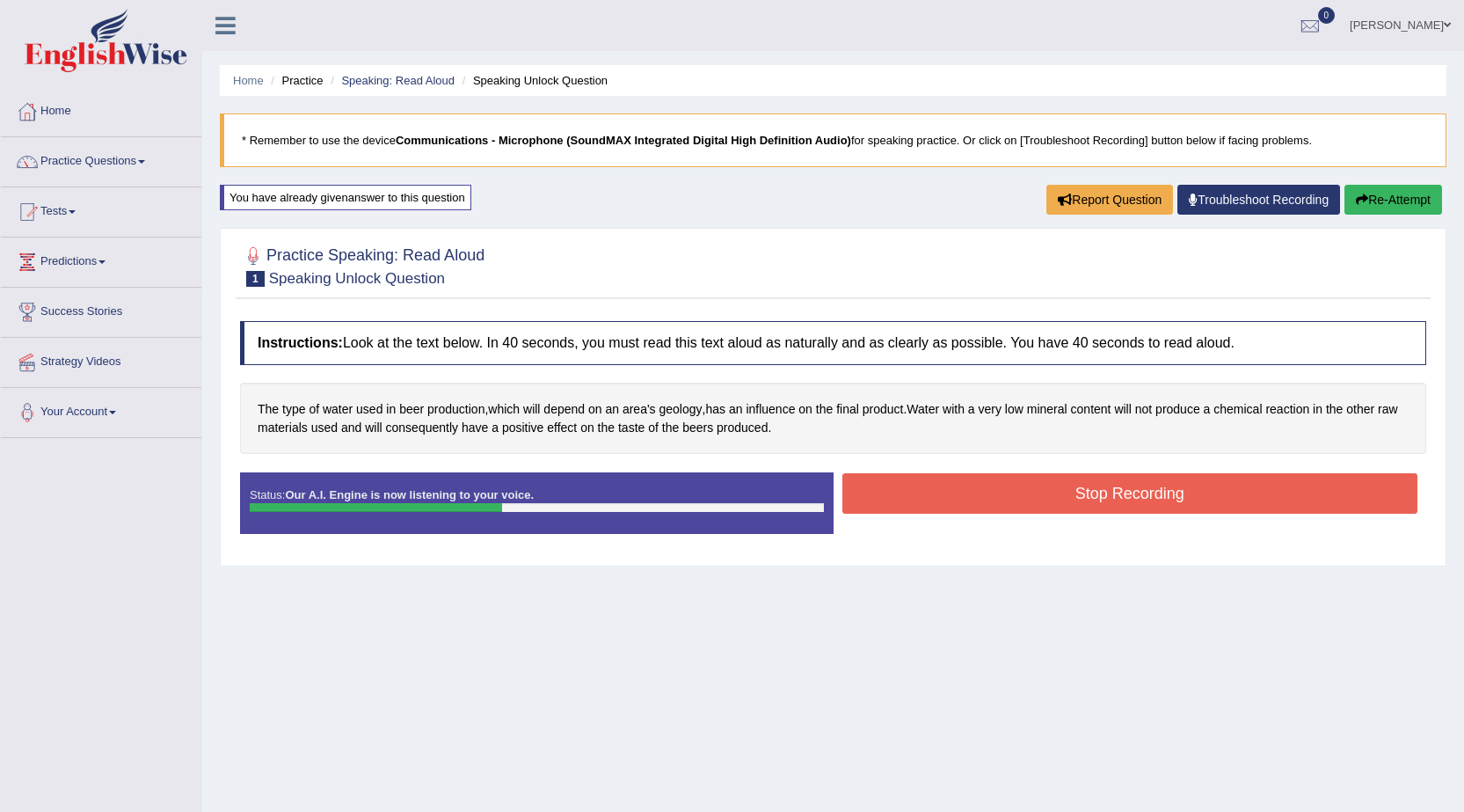
click at [1085, 495] on button "Stop Recording" at bounding box center [1130, 493] width 576 height 40
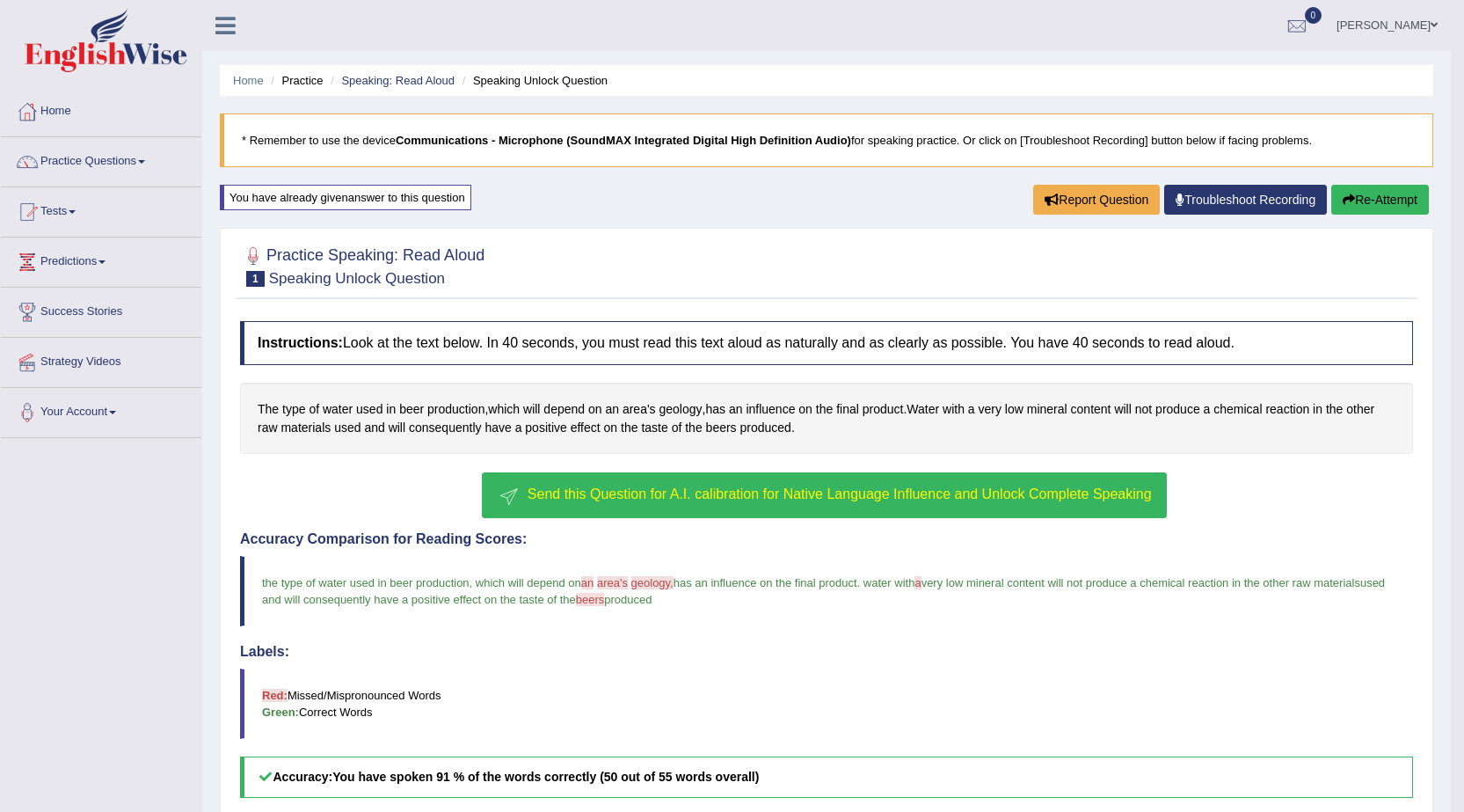
click at [769, 489] on span "Send this Question for A.I. calibration for Native Language Influence and Unloc…" at bounding box center [839, 494] width 625 height 15
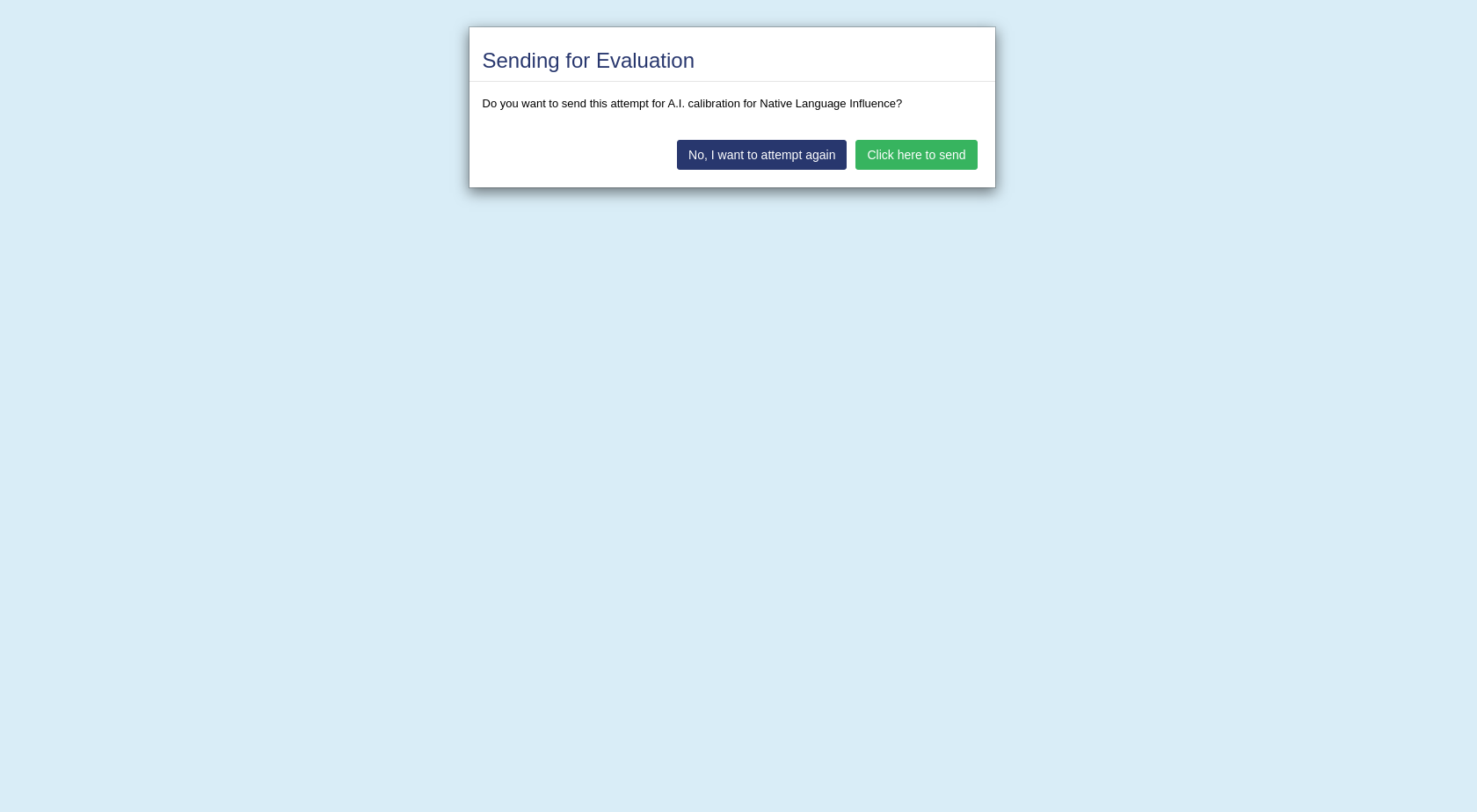
click at [905, 155] on button "Click here to send" at bounding box center [916, 155] width 122 height 30
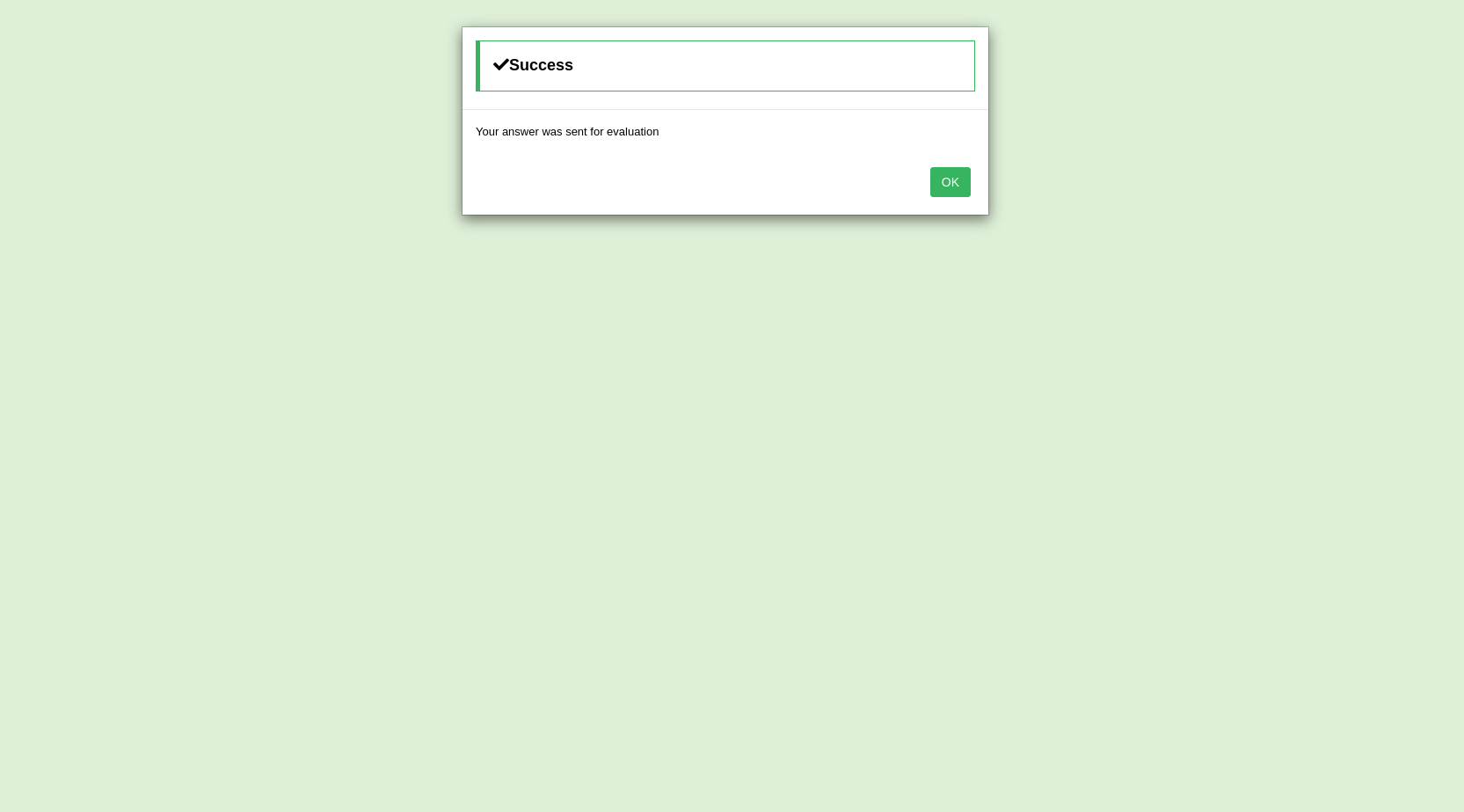
click at [950, 175] on button "OK" at bounding box center [950, 182] width 40 height 30
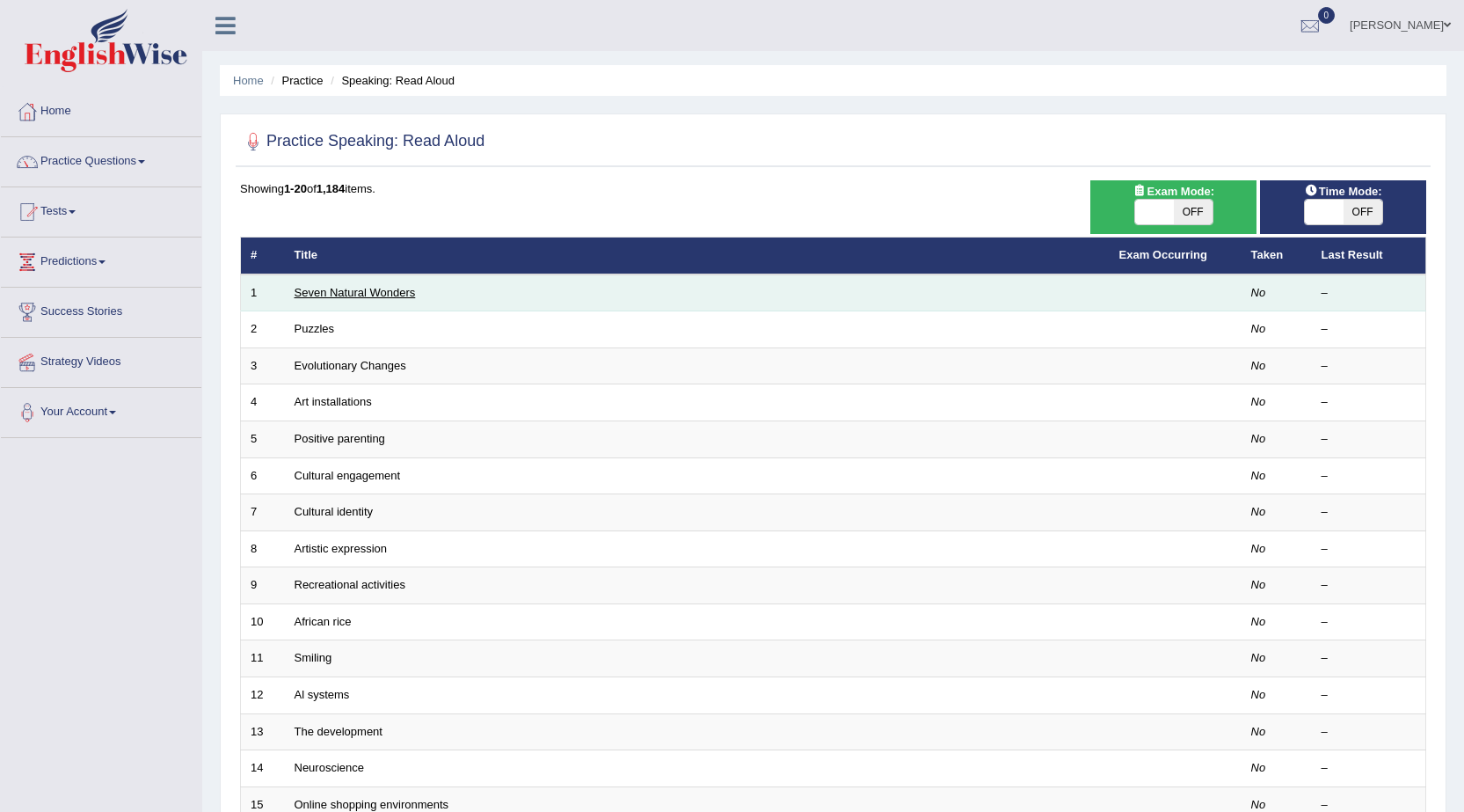
click at [373, 289] on link "Seven Natural Wonders" at bounding box center [355, 292] width 122 height 13
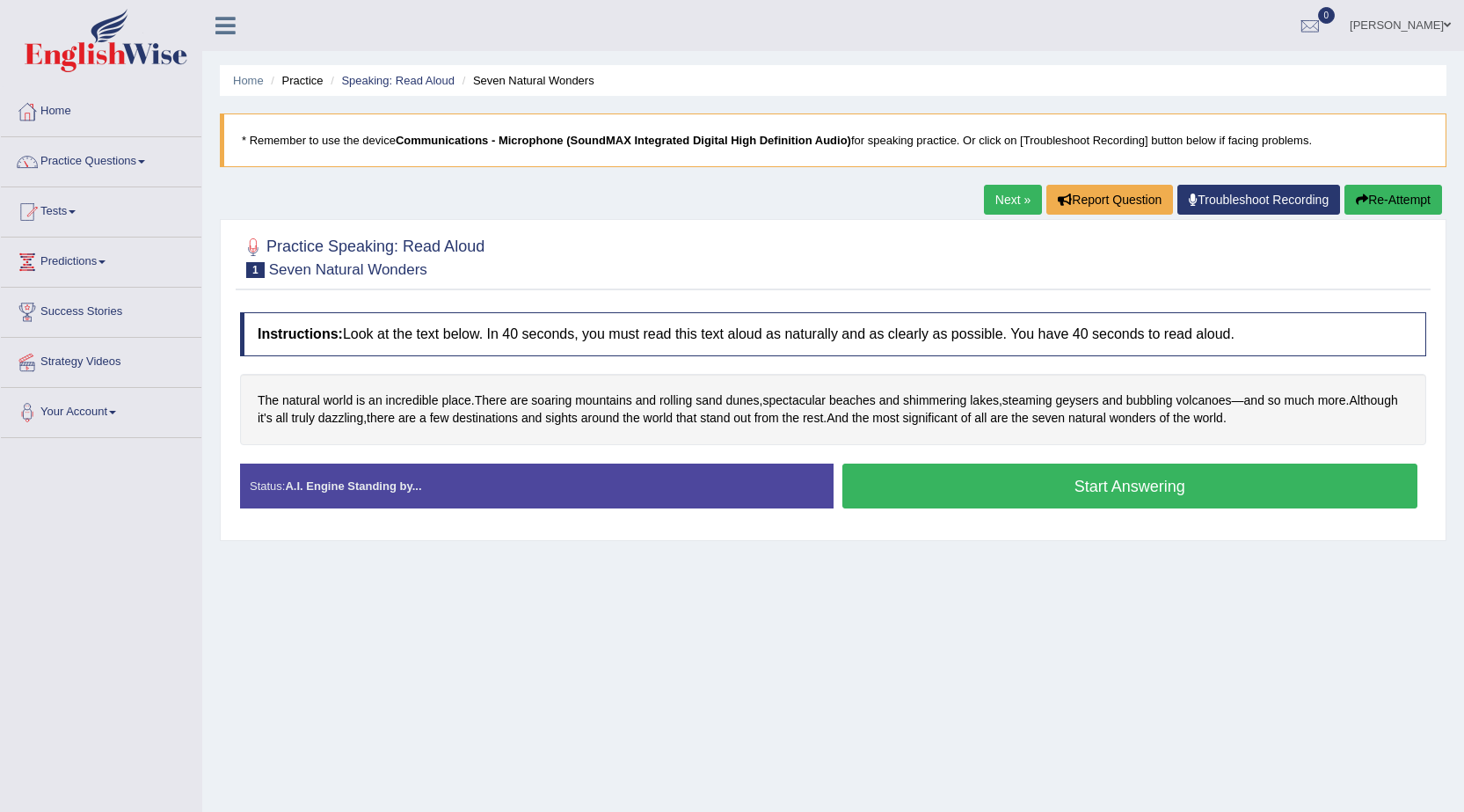
click at [1165, 477] on button "Start Answering" at bounding box center [1130, 486] width 576 height 45
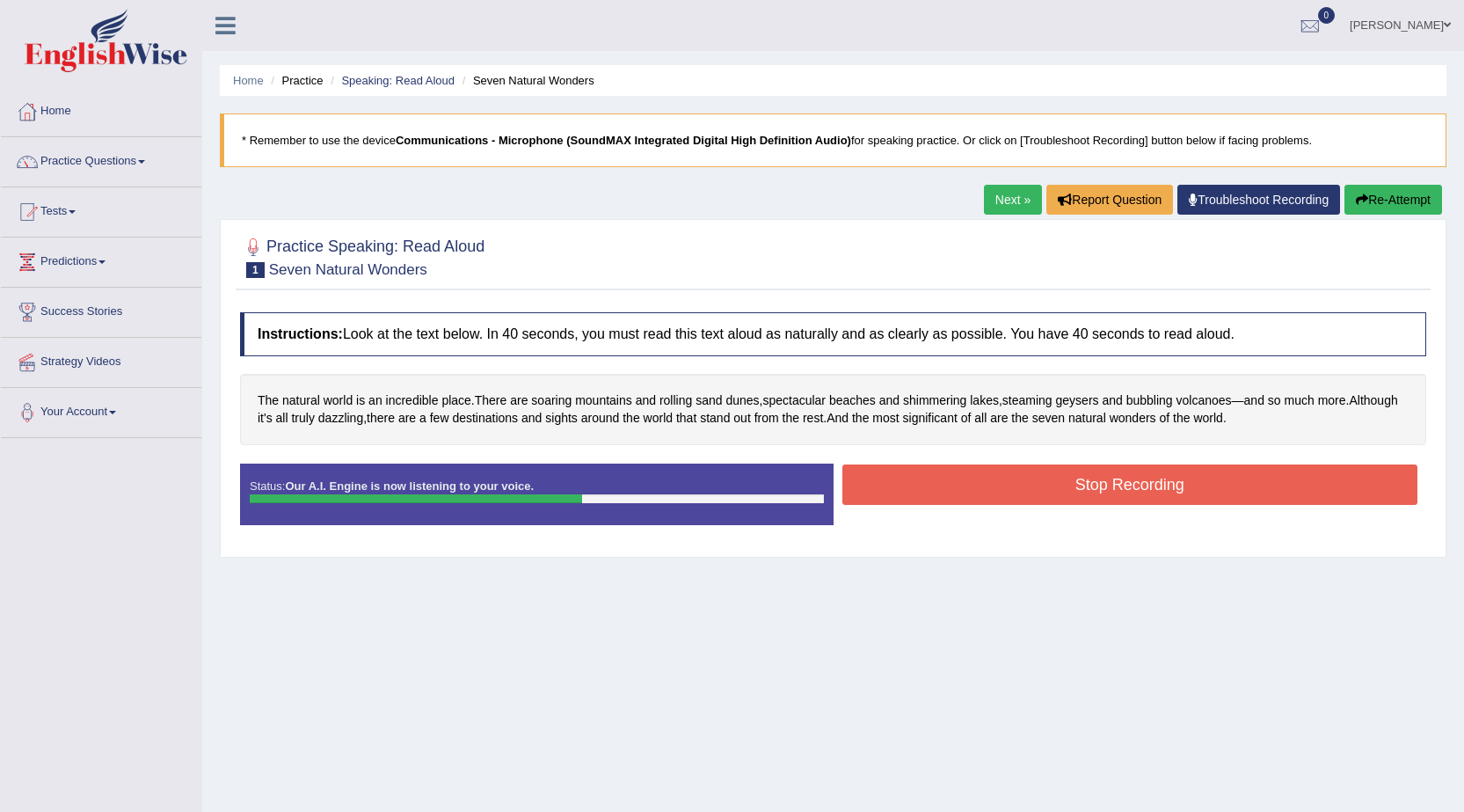
click at [1149, 494] on button "Stop Recording" at bounding box center [1130, 484] width 576 height 40
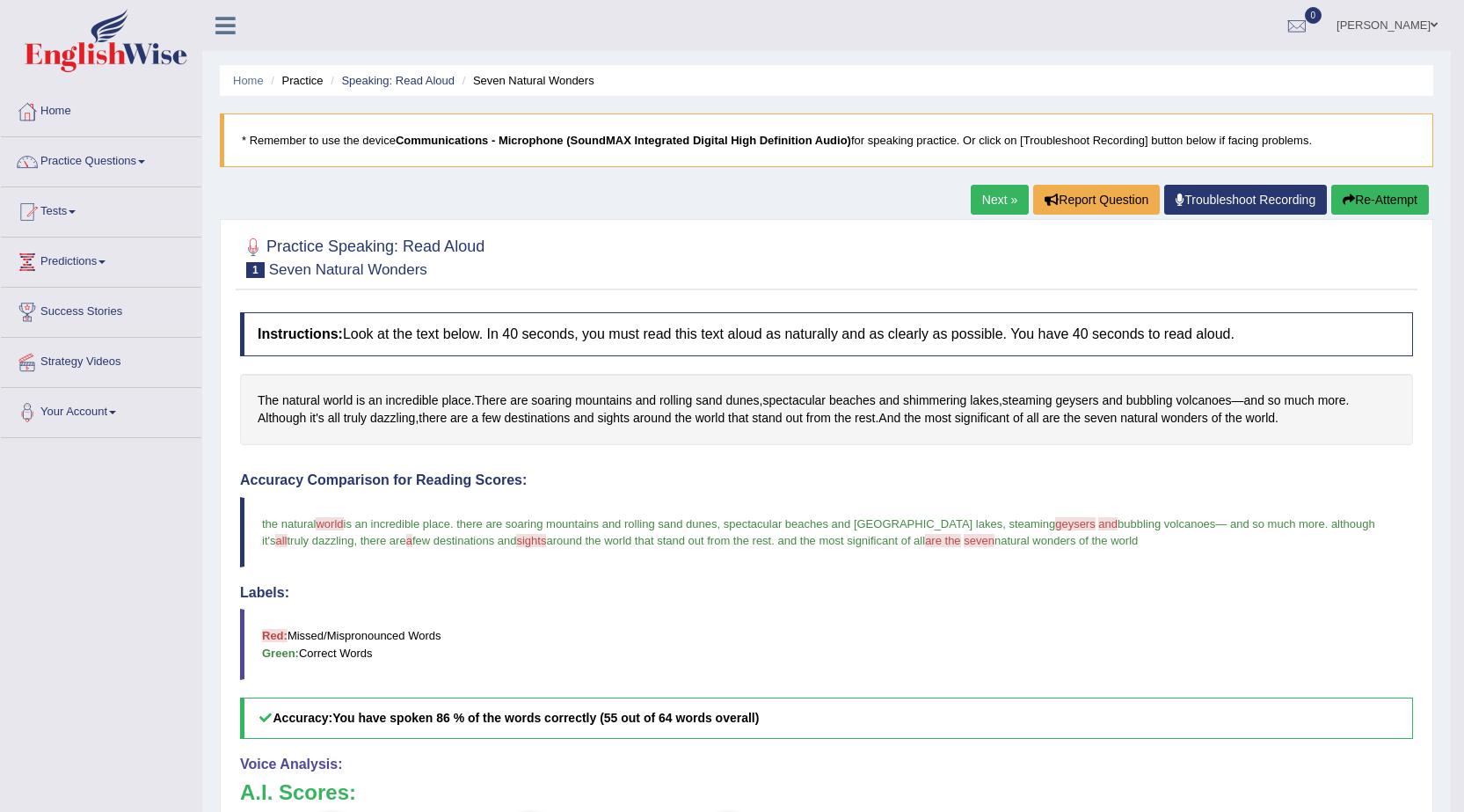
click at [993, 195] on link "Next »" at bounding box center [999, 199] width 58 height 30
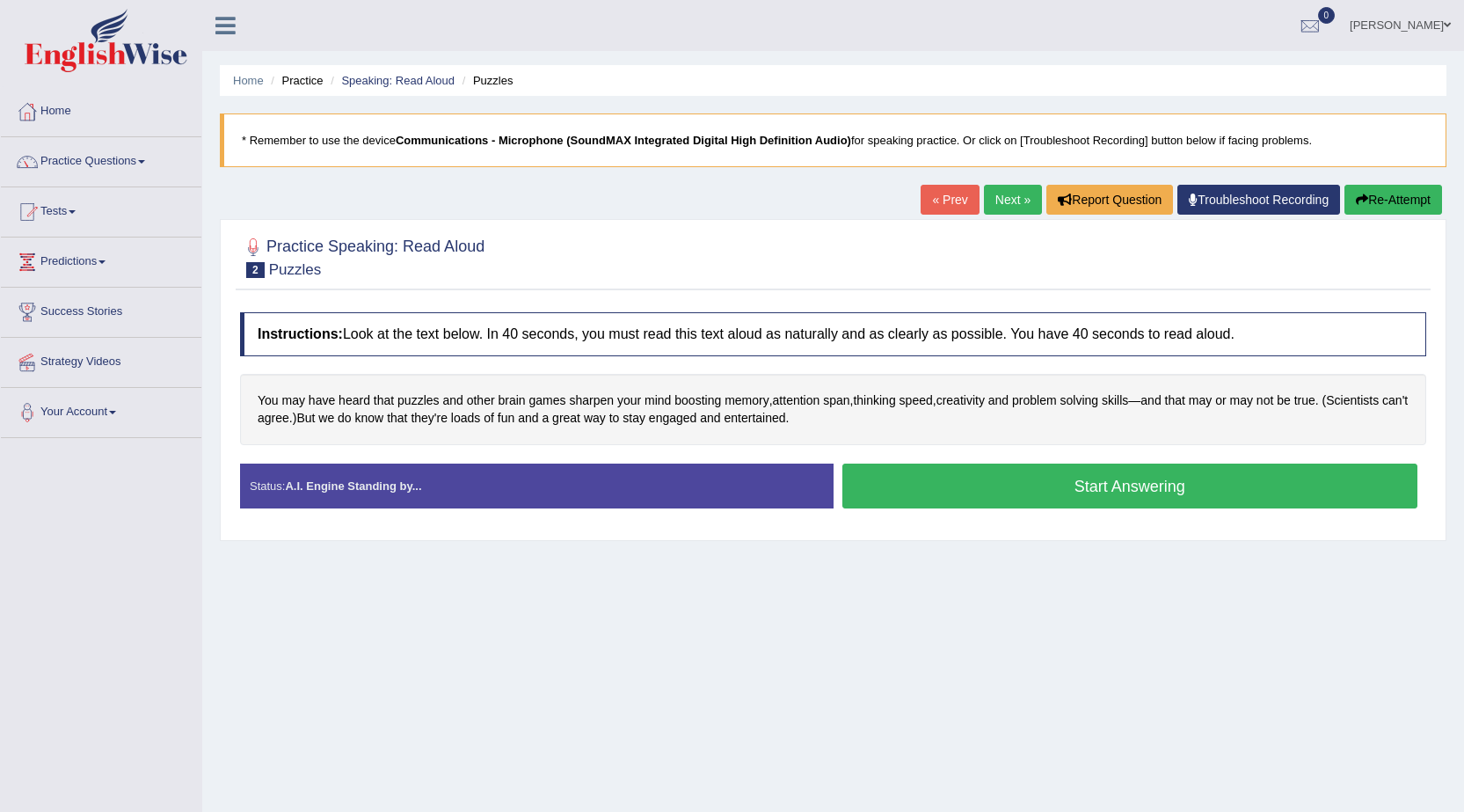
click at [1197, 499] on button "Start Answering" at bounding box center [1130, 486] width 576 height 45
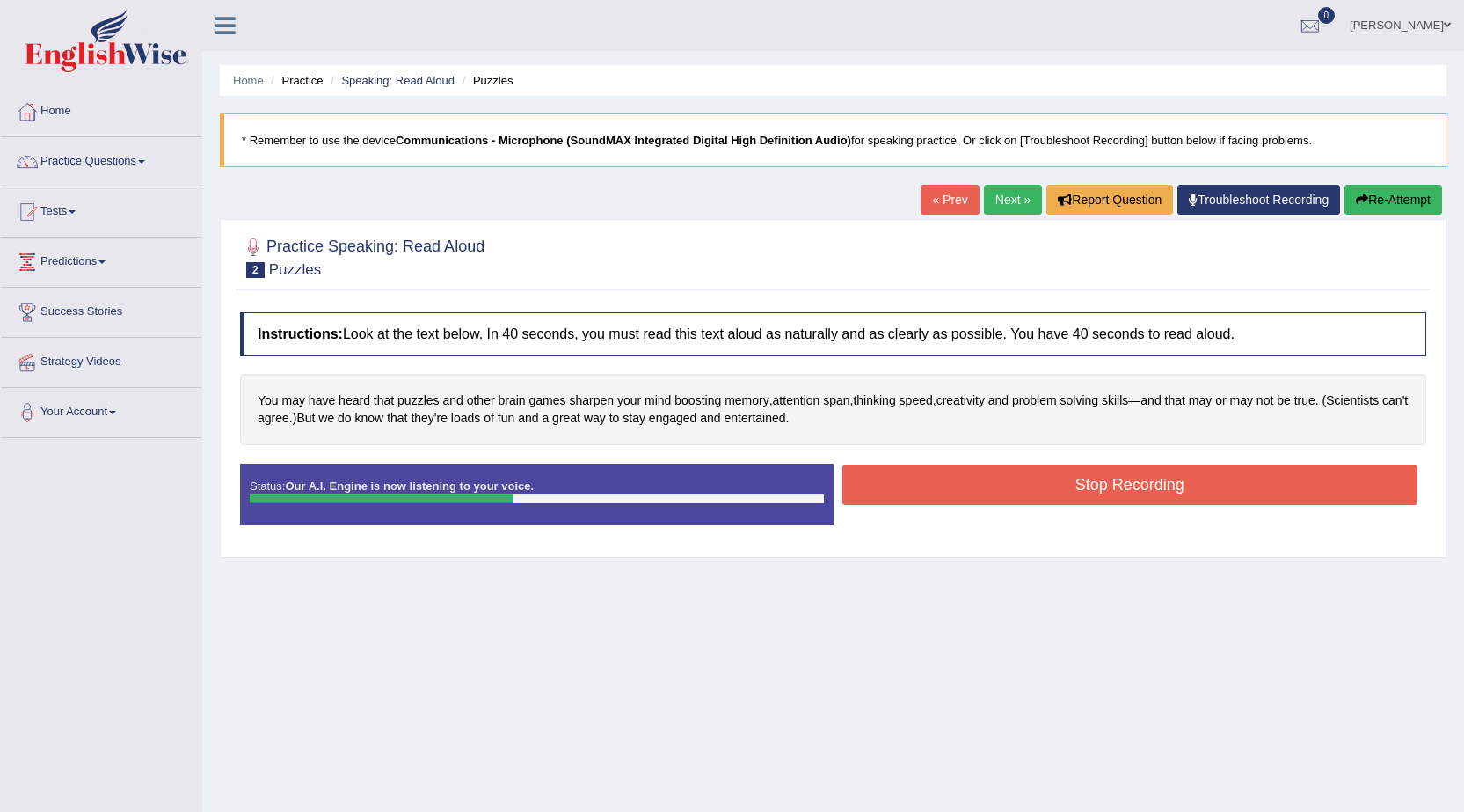
click at [1128, 482] on button "Stop Recording" at bounding box center [1130, 484] width 576 height 40
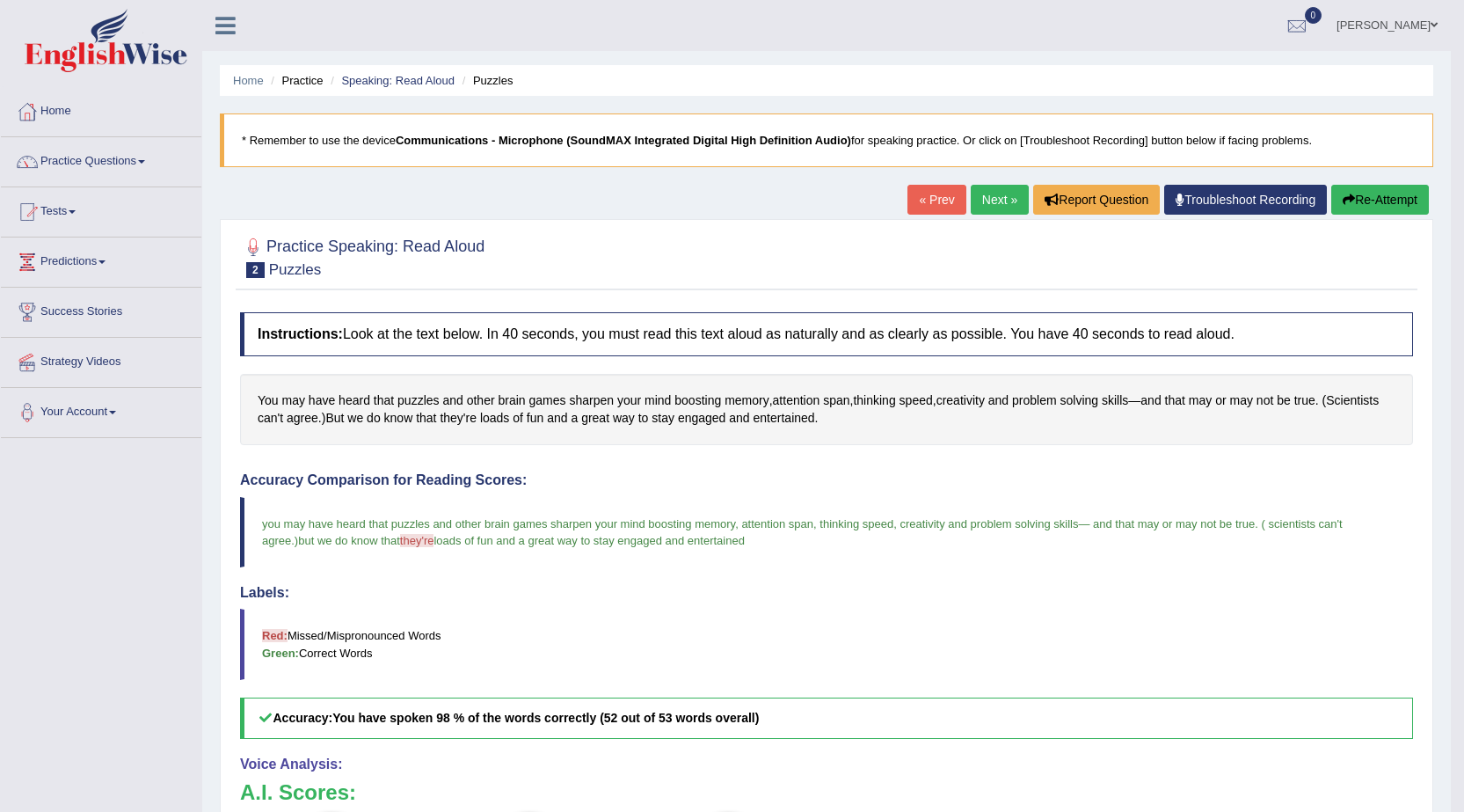
click at [984, 200] on link "Next »" at bounding box center [999, 199] width 58 height 30
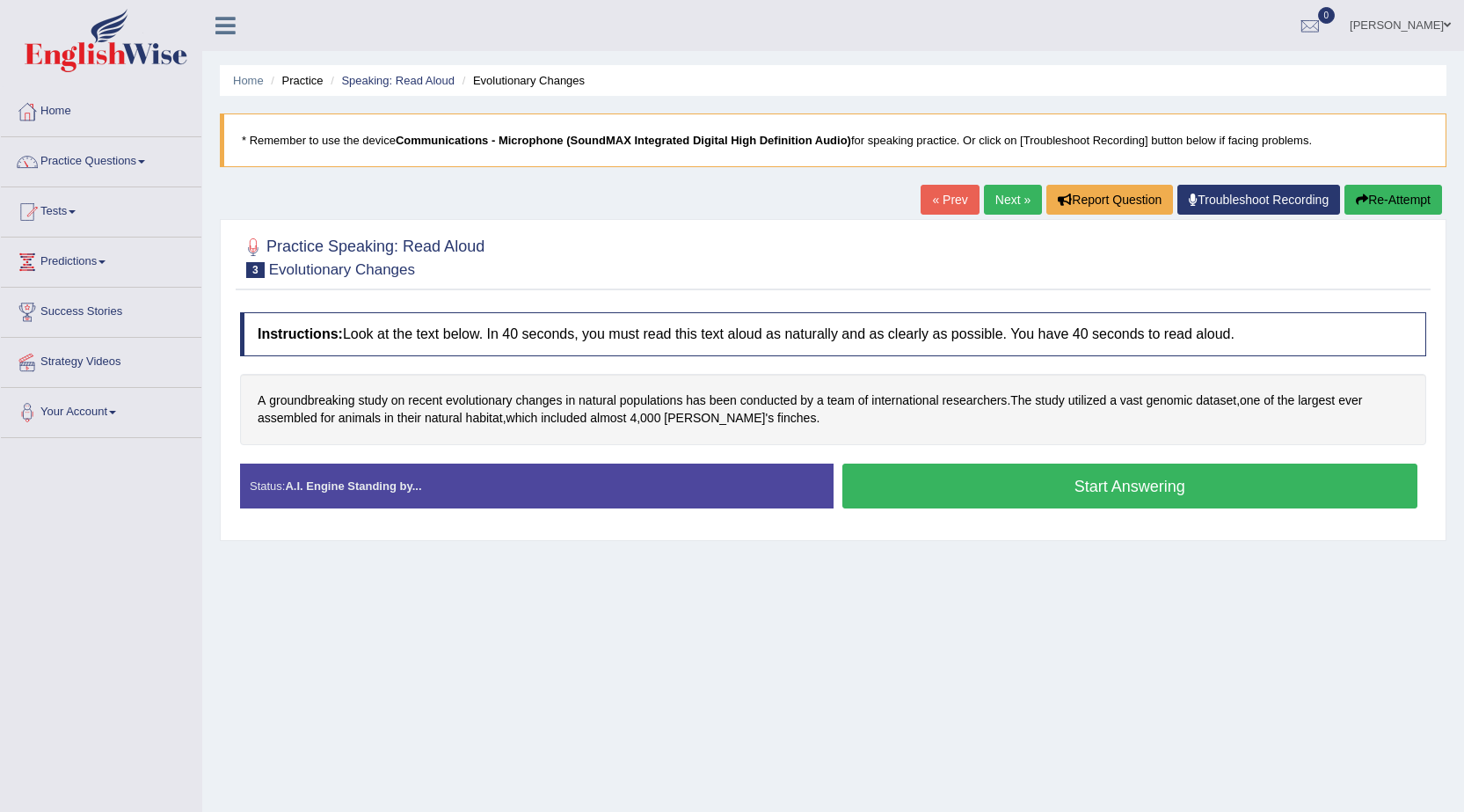
click at [1148, 494] on button "Start Answering" at bounding box center [1130, 486] width 576 height 45
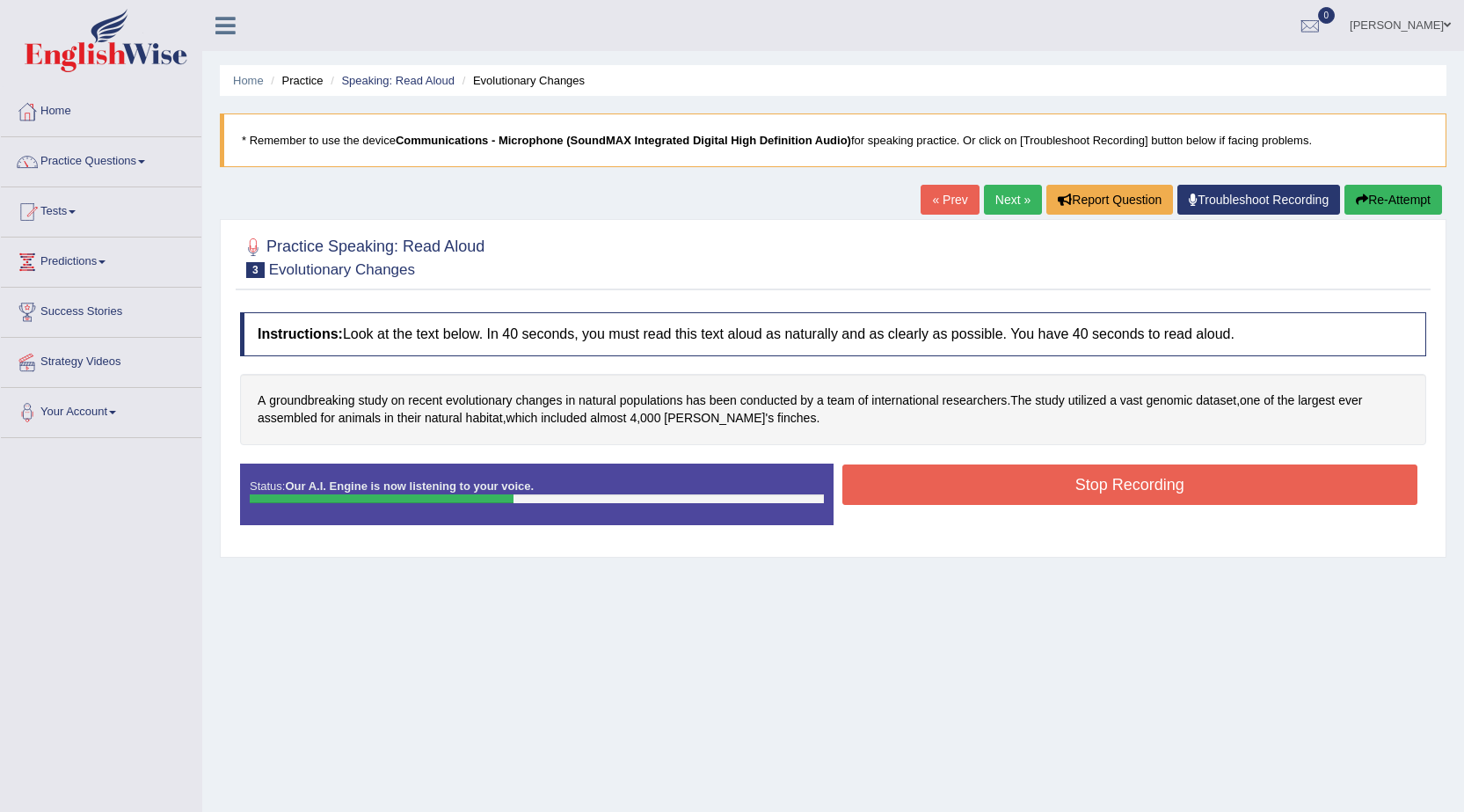
click at [1084, 492] on button "Stop Recording" at bounding box center [1130, 484] width 576 height 40
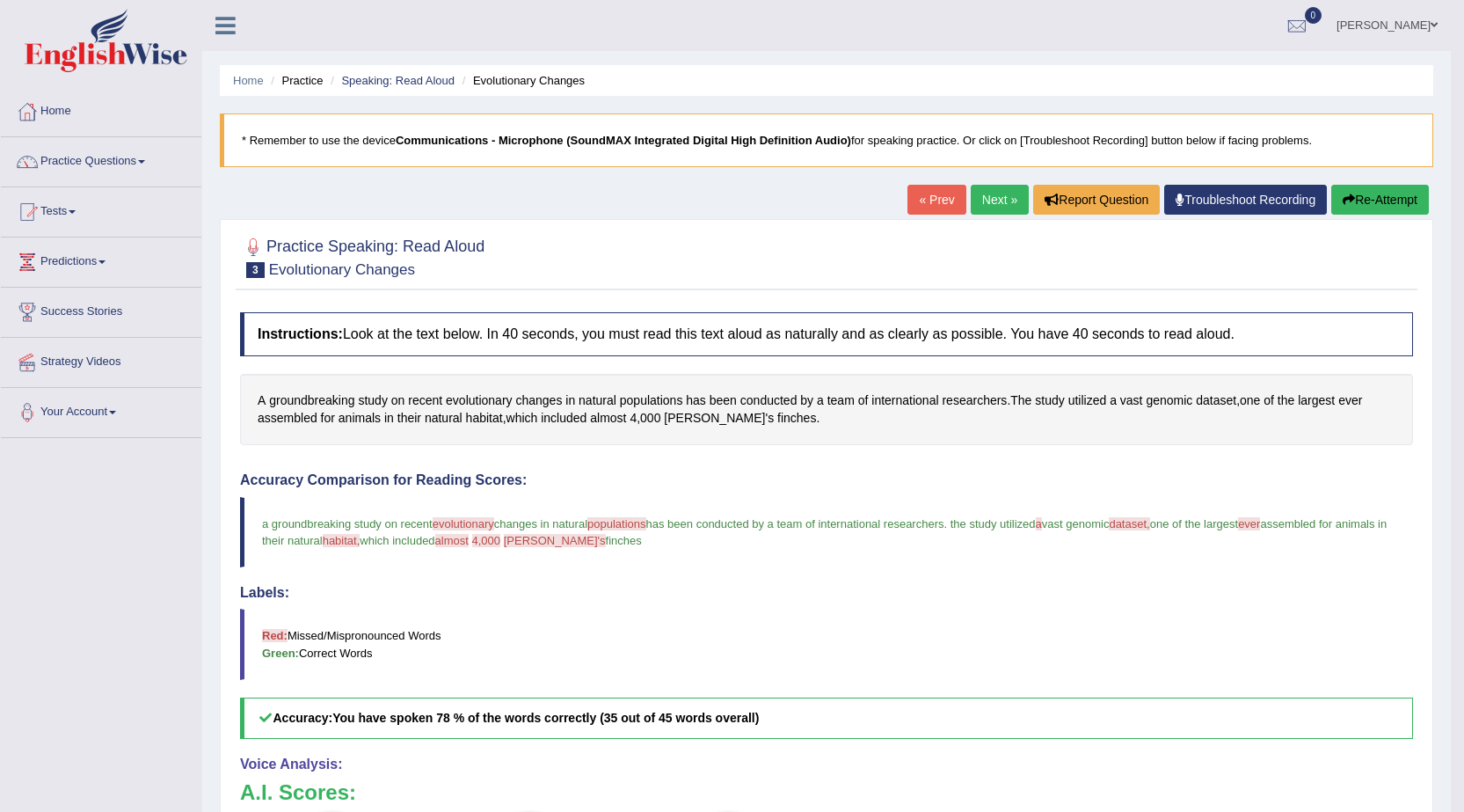
click at [991, 196] on link "Next »" at bounding box center [999, 199] width 58 height 30
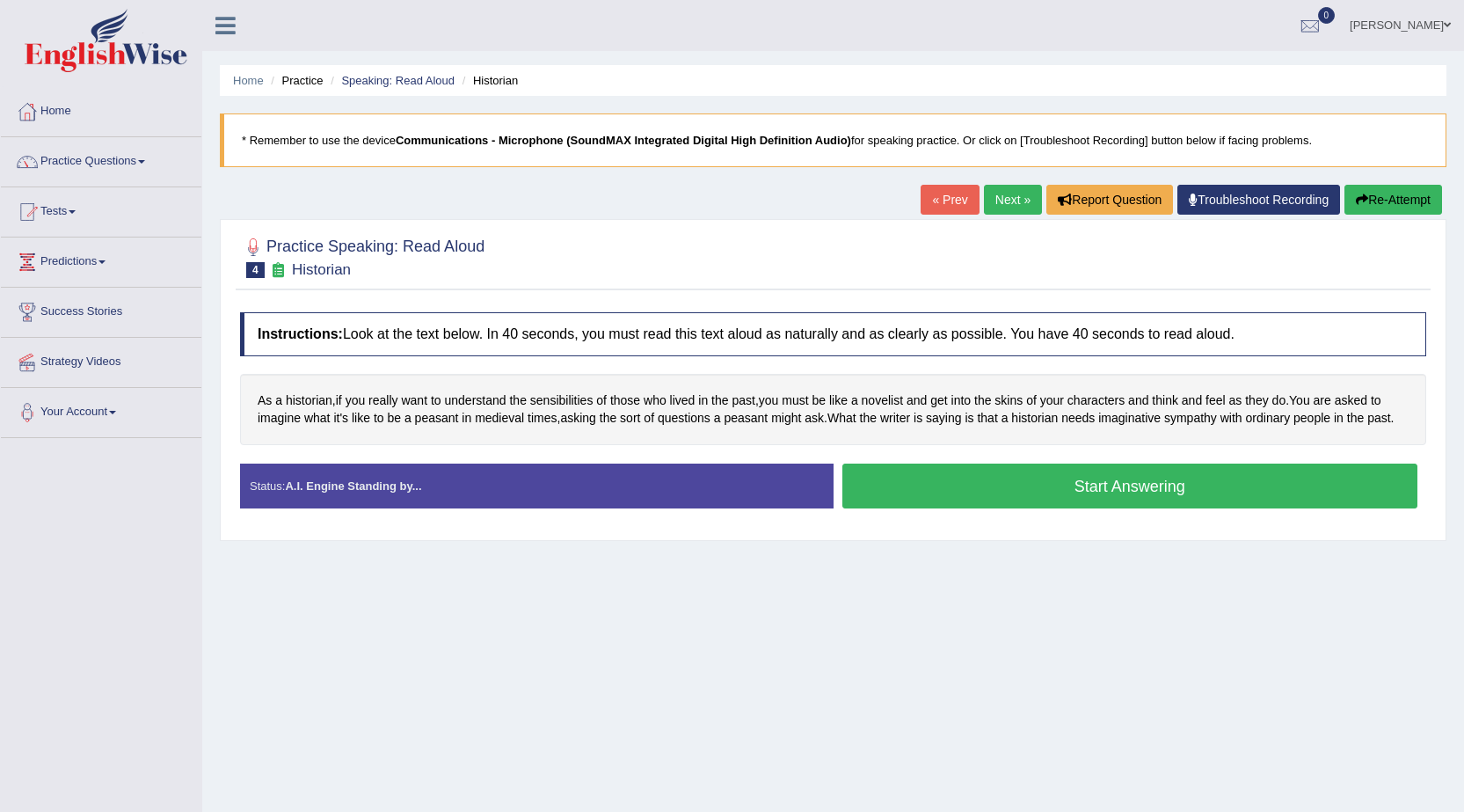
click at [1039, 482] on button "Start Answering" at bounding box center [1130, 486] width 576 height 45
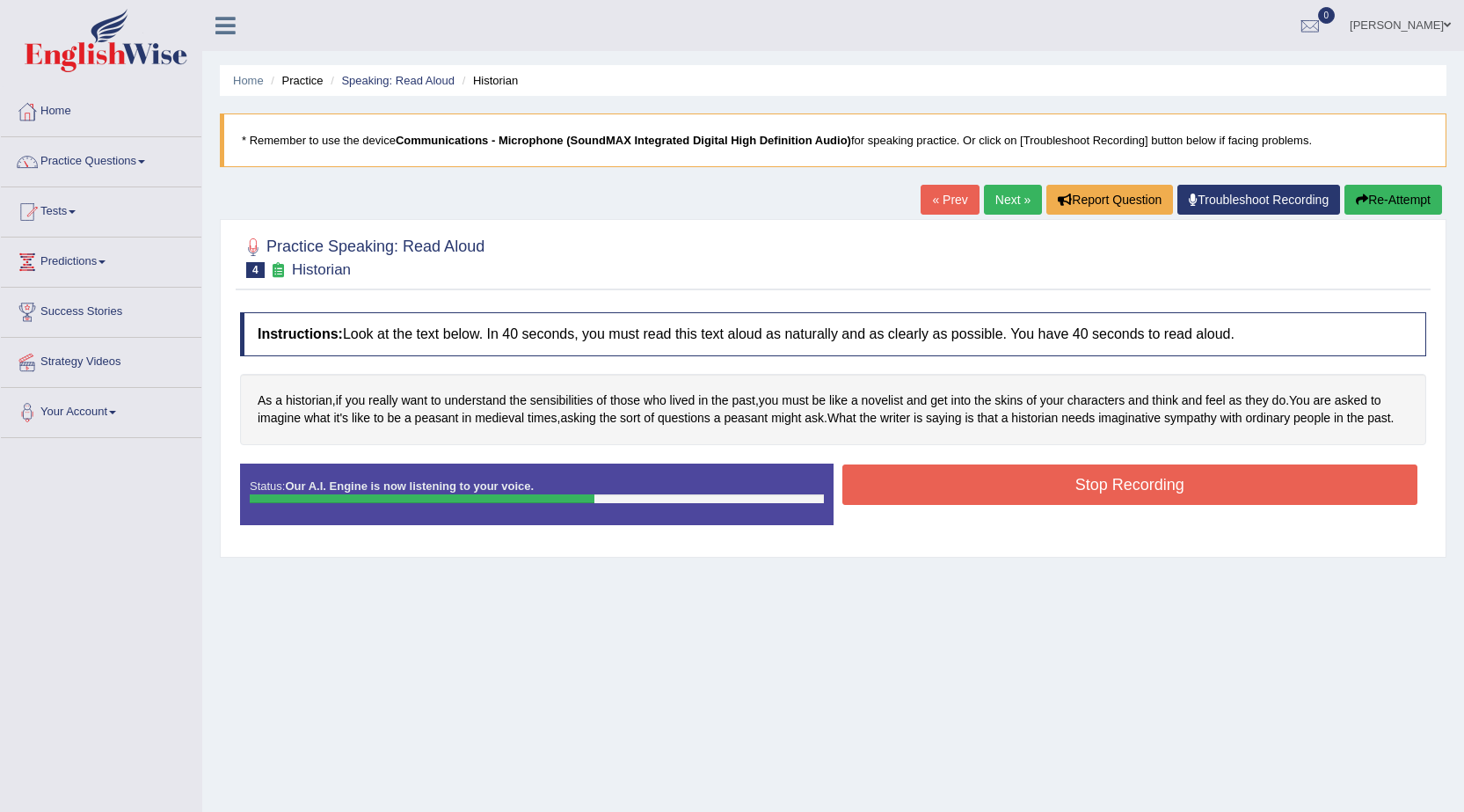
click at [1114, 489] on button "Stop Recording" at bounding box center [1130, 484] width 576 height 40
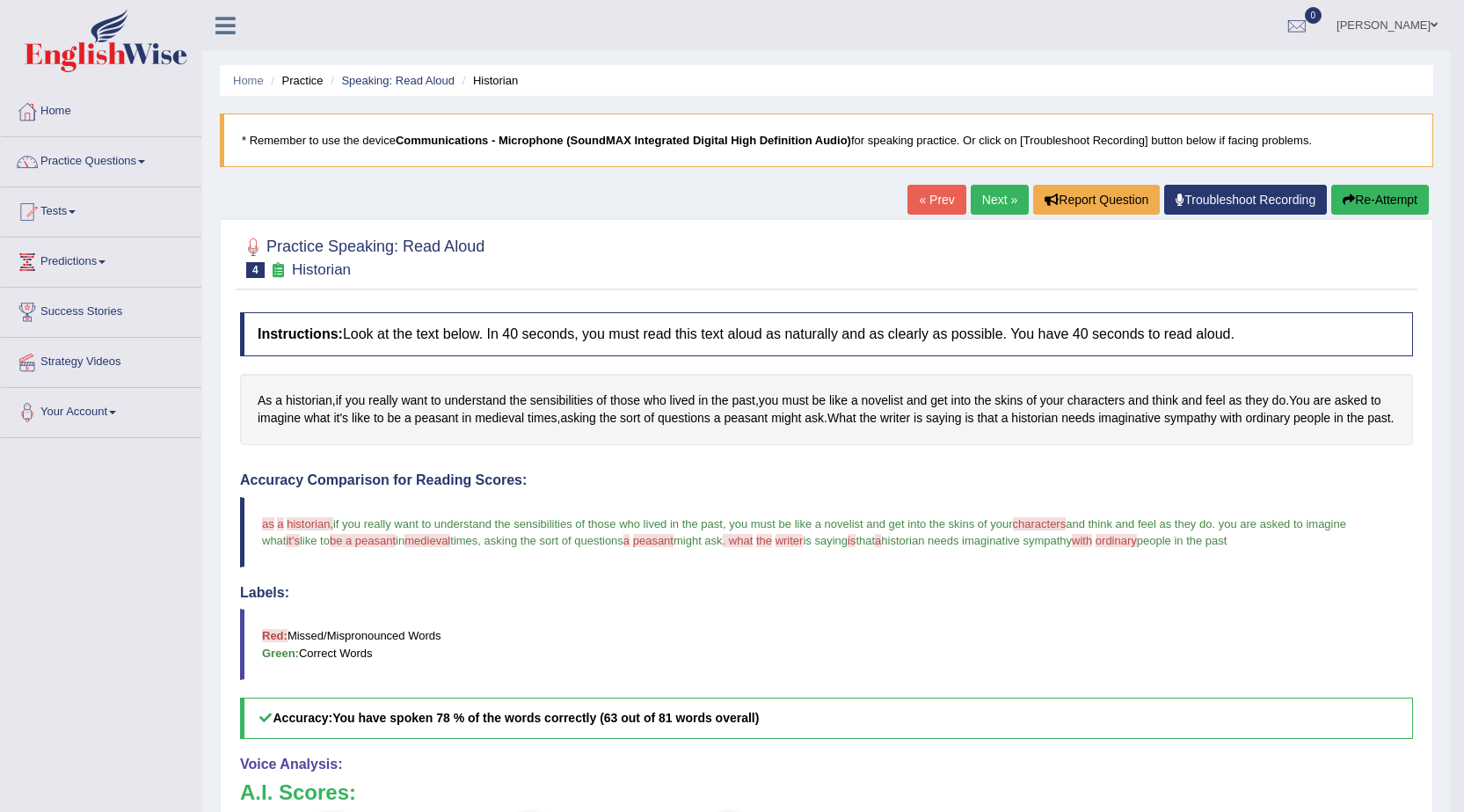
click at [995, 193] on link "Next »" at bounding box center [999, 199] width 58 height 30
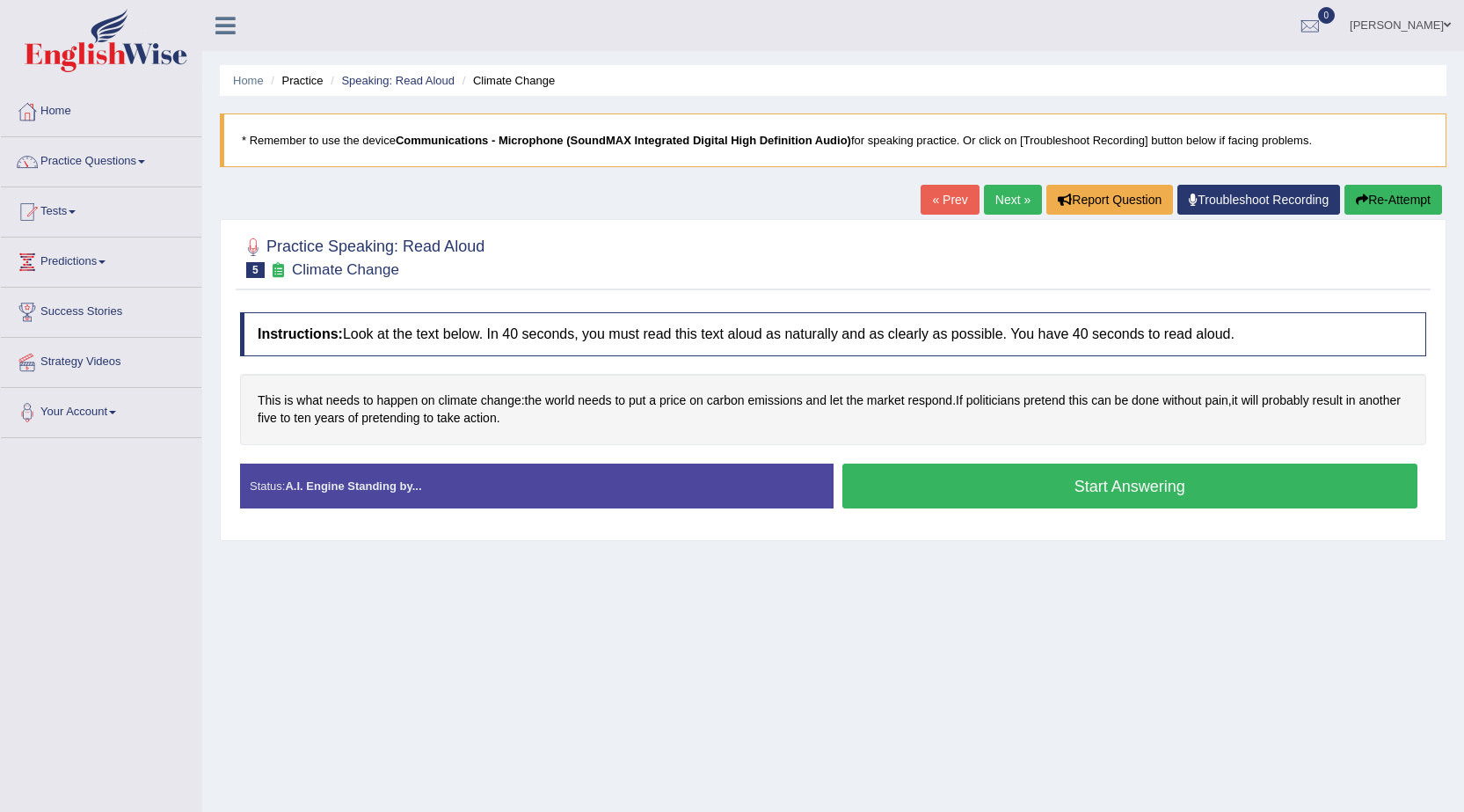
click at [1114, 475] on button "Start Answering" at bounding box center [1130, 486] width 576 height 45
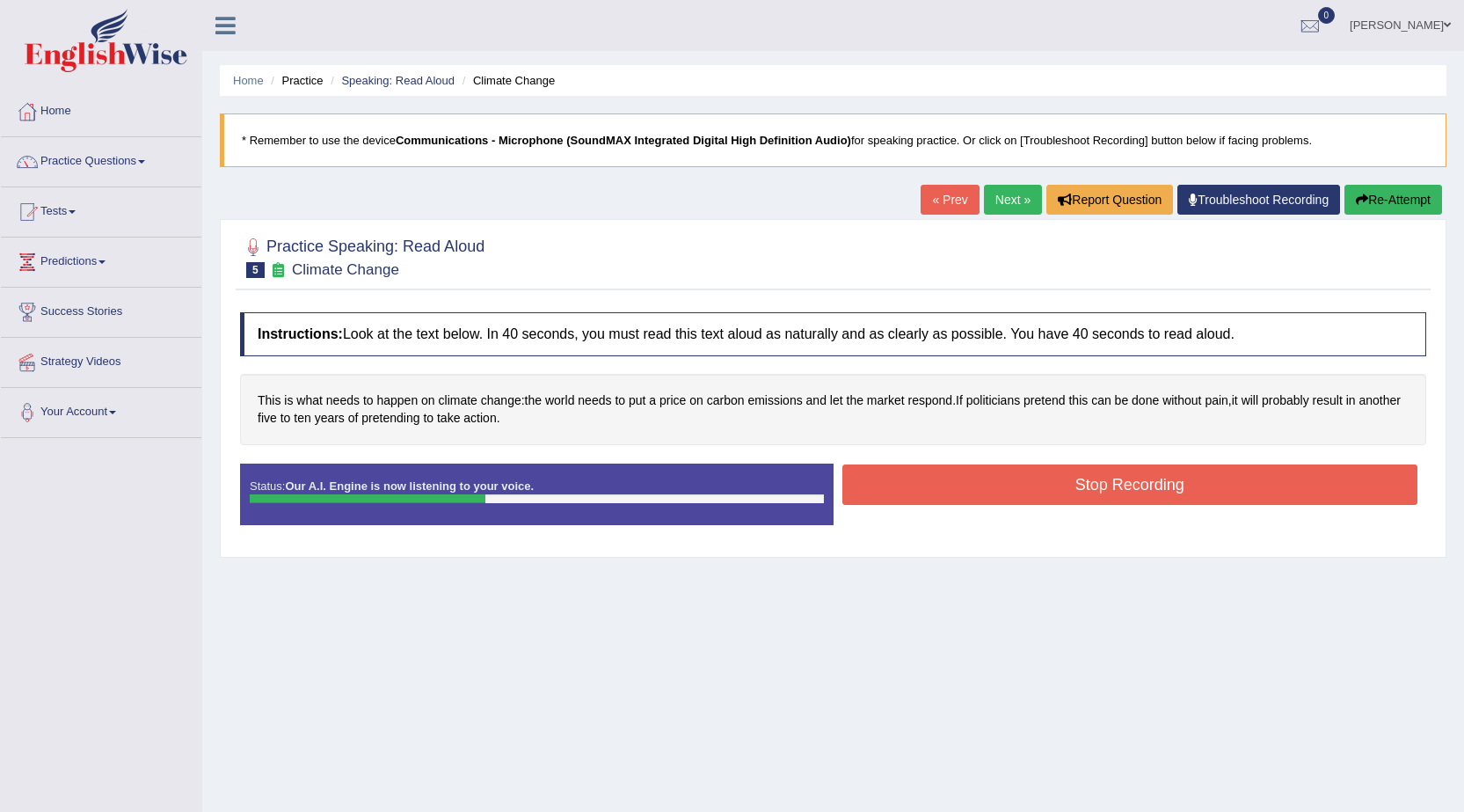
click at [1167, 490] on button "Stop Recording" at bounding box center [1130, 484] width 576 height 40
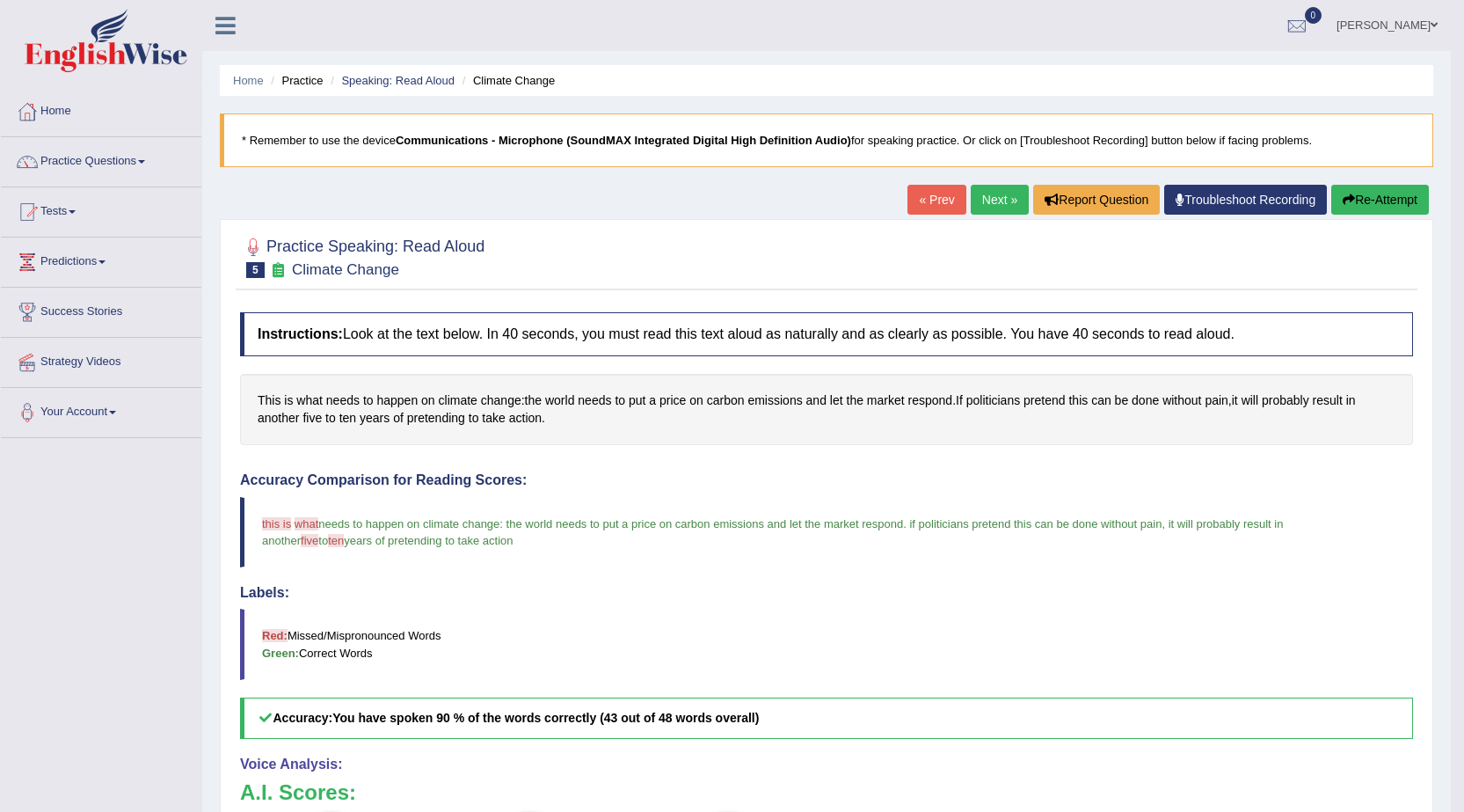
click at [984, 196] on link "Next »" at bounding box center [999, 199] width 58 height 30
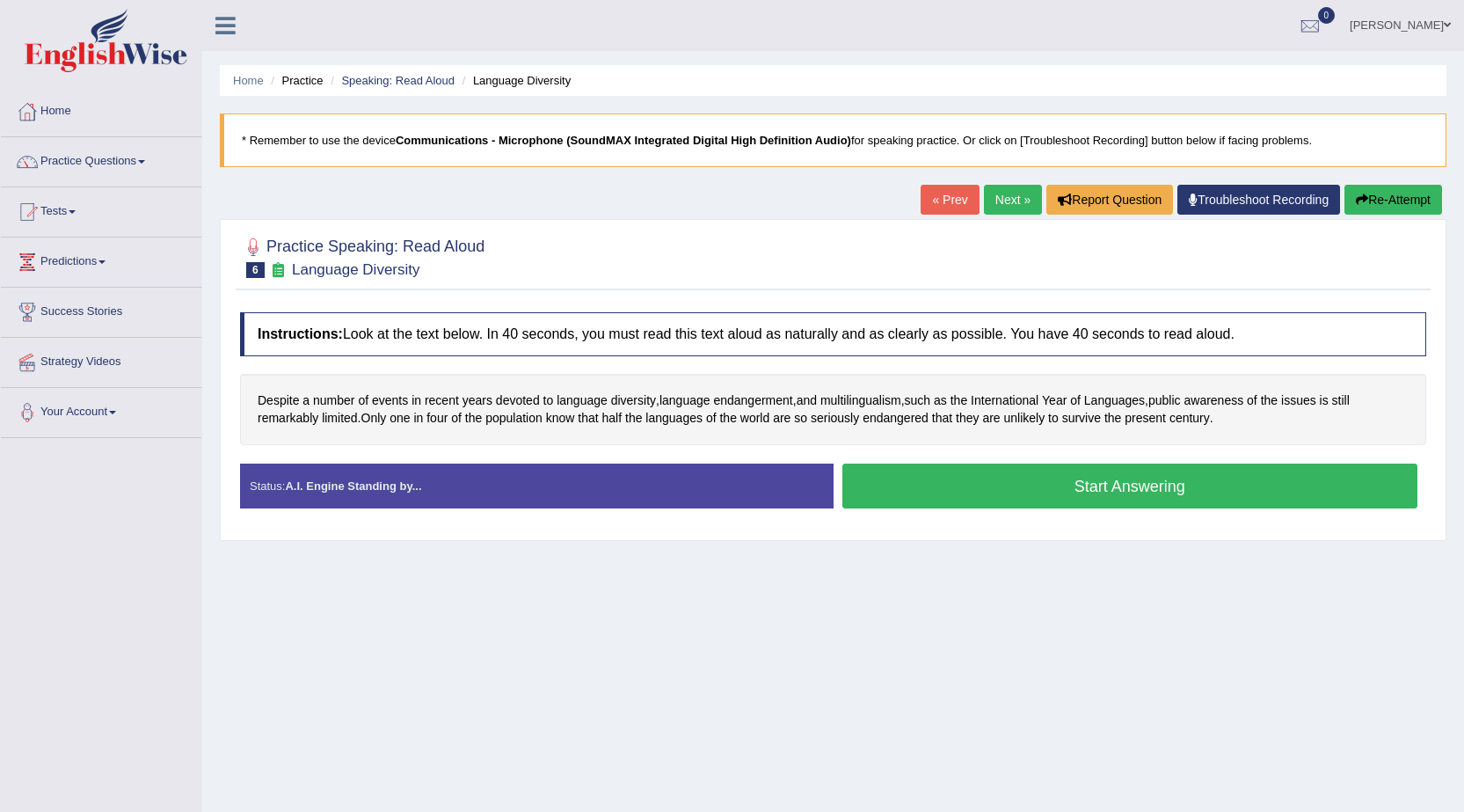
click at [1151, 478] on button "Start Answering" at bounding box center [1130, 486] width 576 height 45
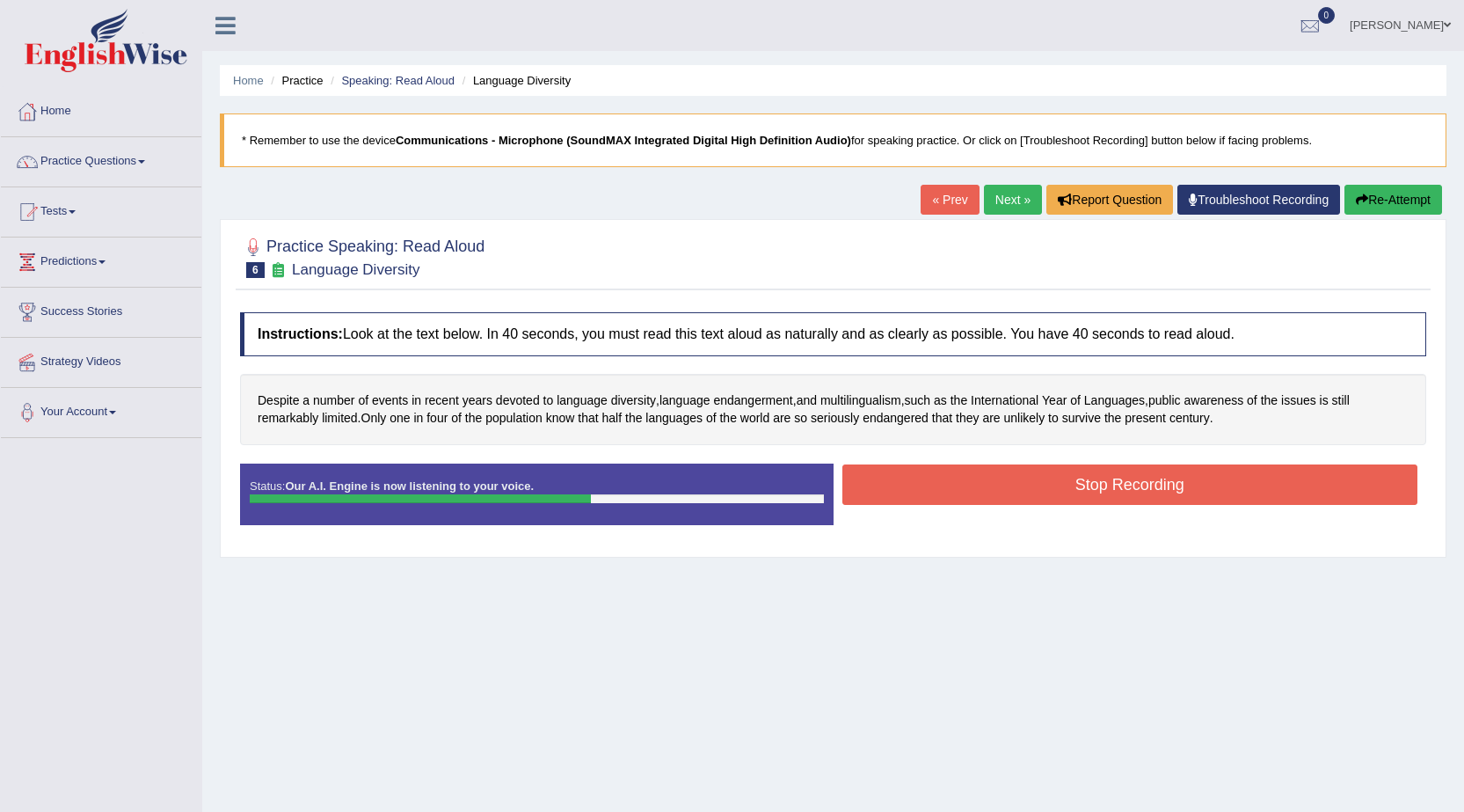
click at [942, 465] on button "Stop Recording" at bounding box center [1130, 484] width 576 height 40
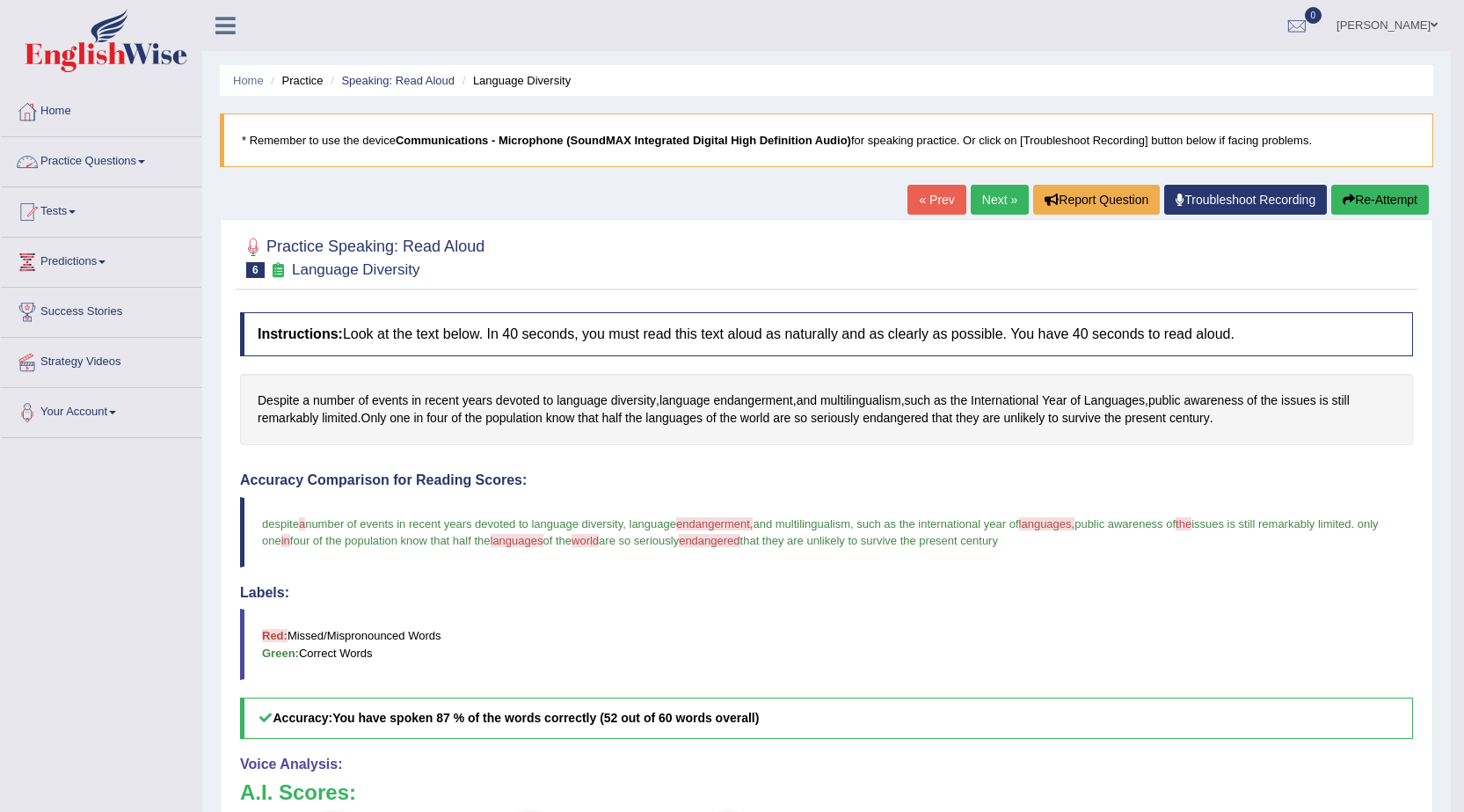
click at [134, 158] on link "Practice Questions" at bounding box center [101, 158] width 200 height 44
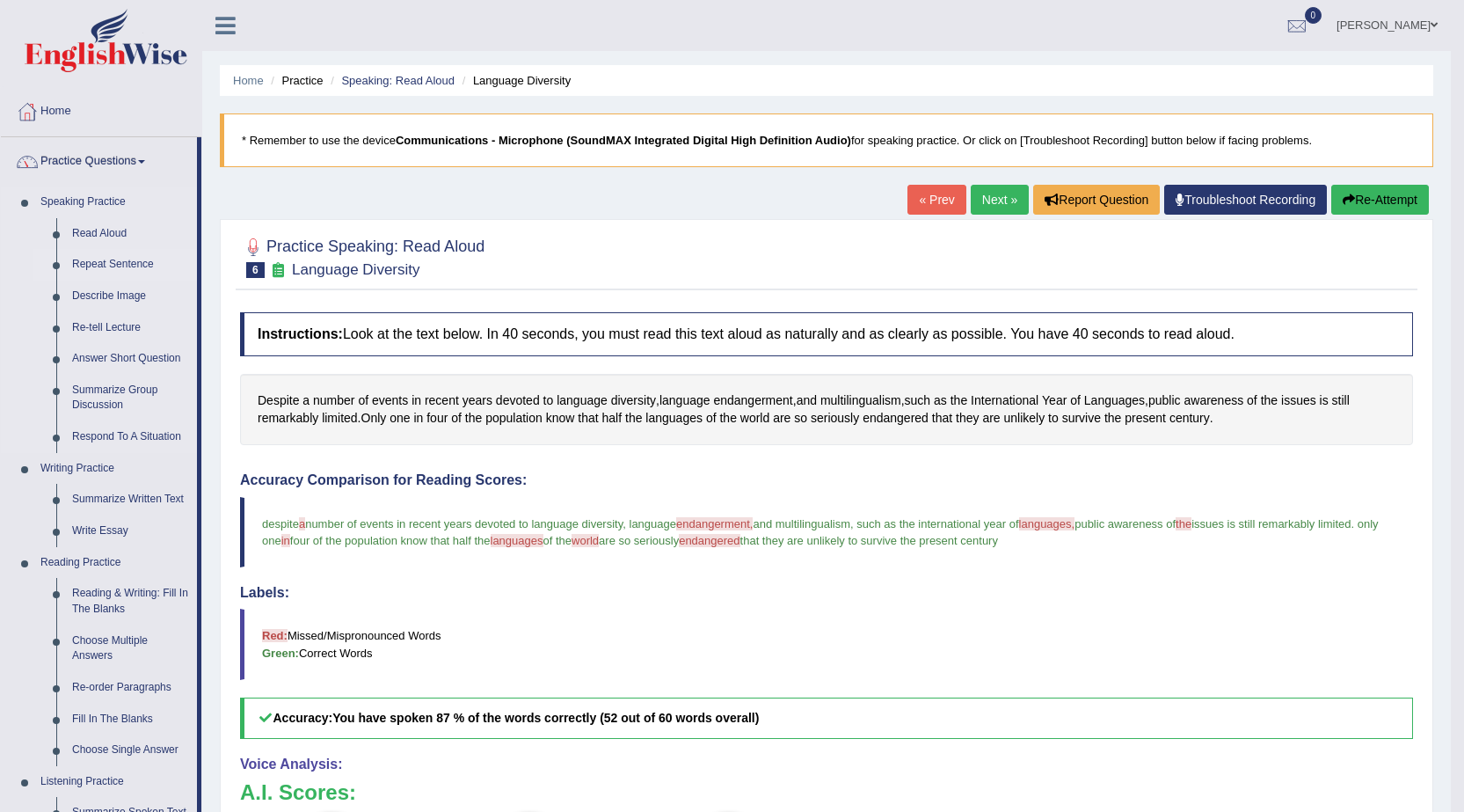
click at [123, 258] on link "Repeat Sentence" at bounding box center [131, 265] width 133 height 32
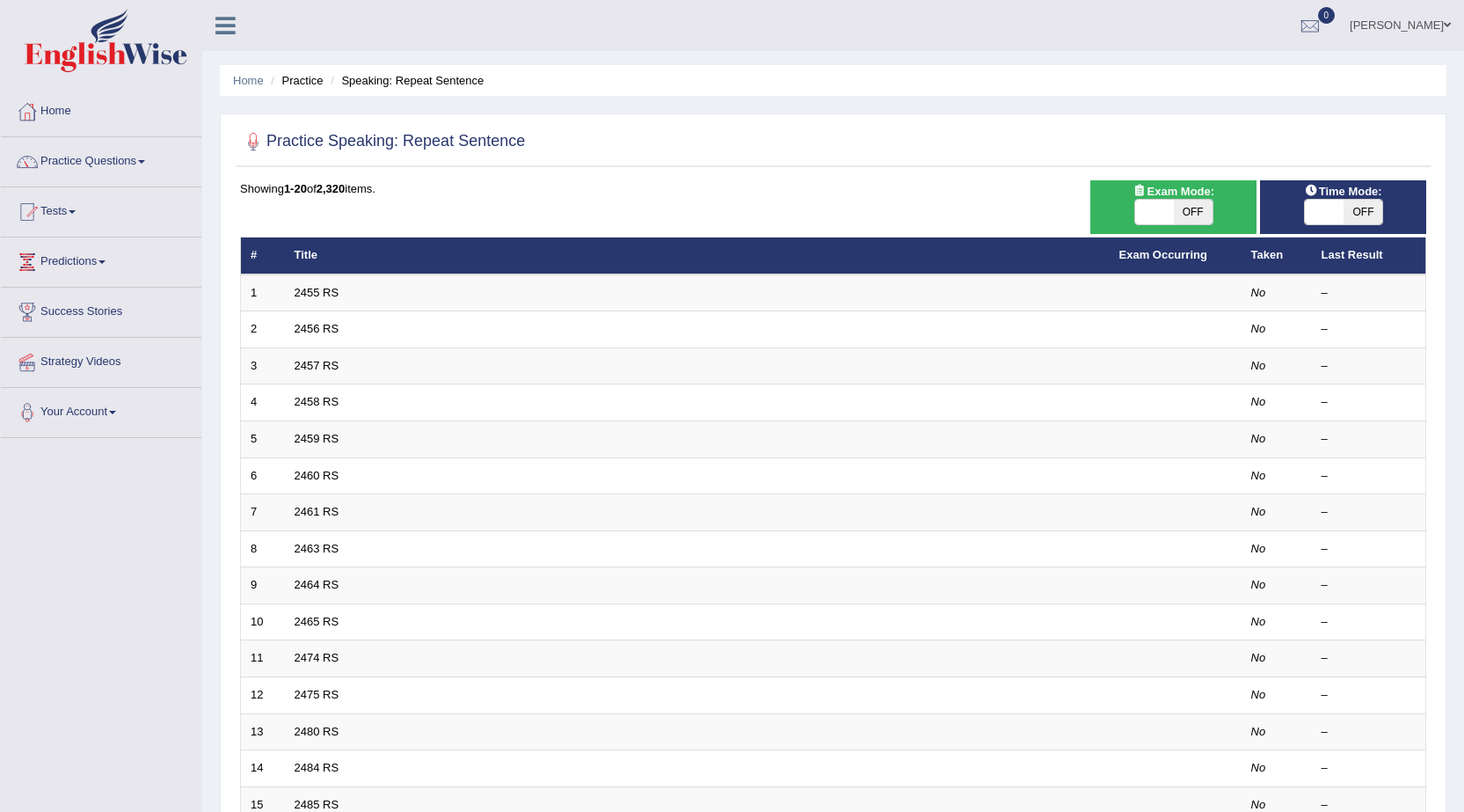
click at [330, 292] on link "2455 RS" at bounding box center [317, 292] width 45 height 13
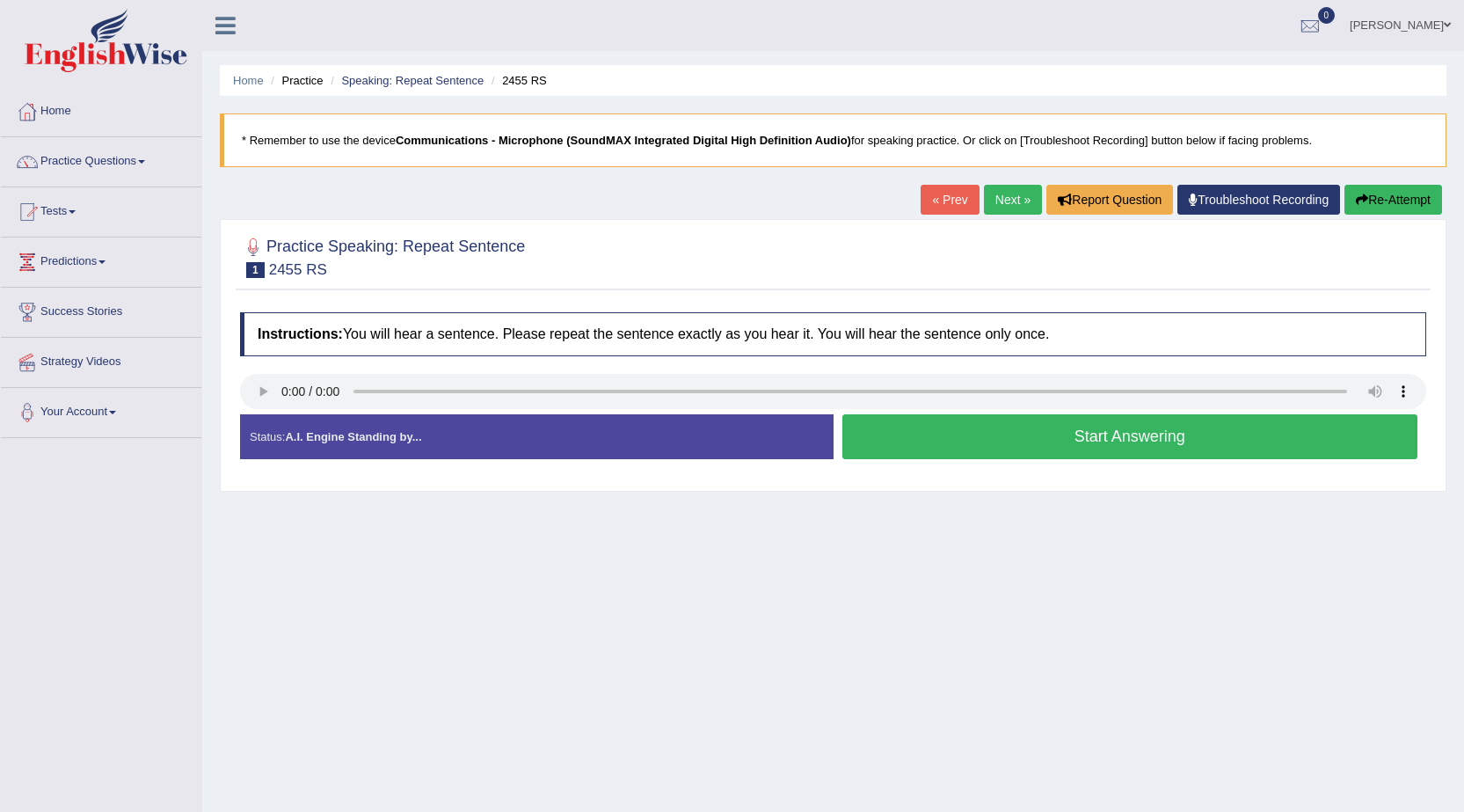
click at [1142, 453] on button "Start Answering" at bounding box center [1130, 436] width 576 height 45
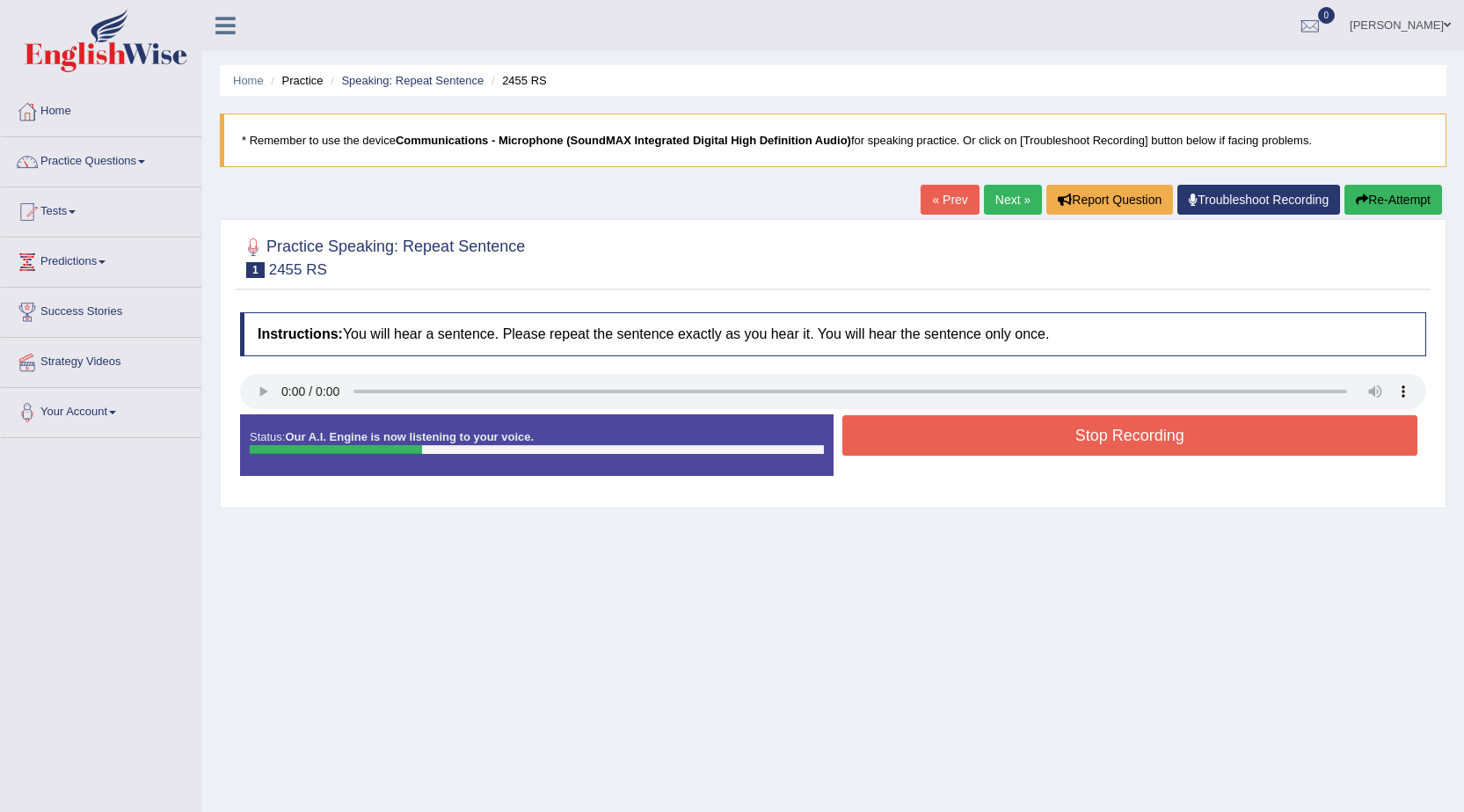
click at [1143, 441] on button "Stop Recording" at bounding box center [1130, 435] width 576 height 40
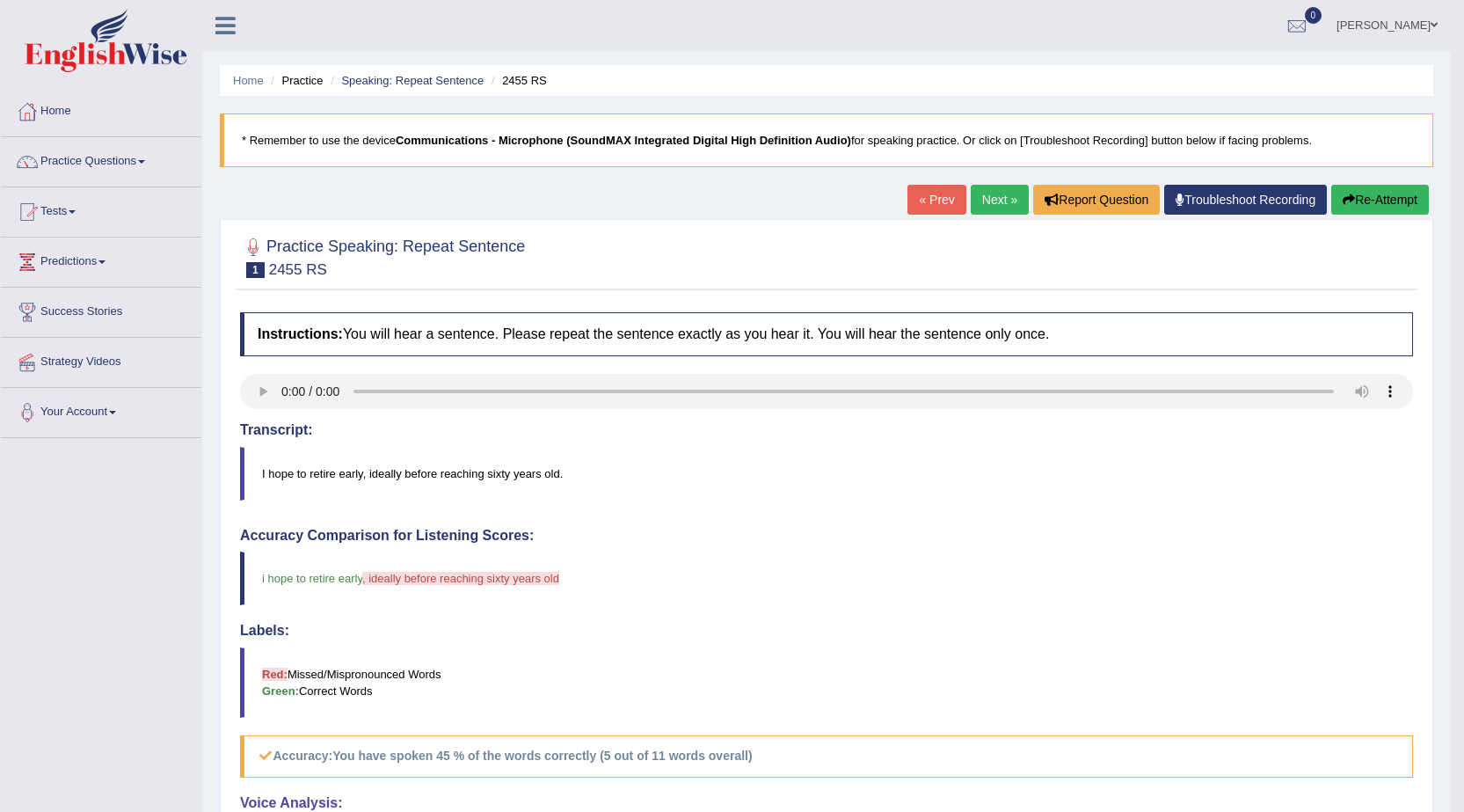
click at [996, 197] on link "Next »" at bounding box center [999, 199] width 58 height 30
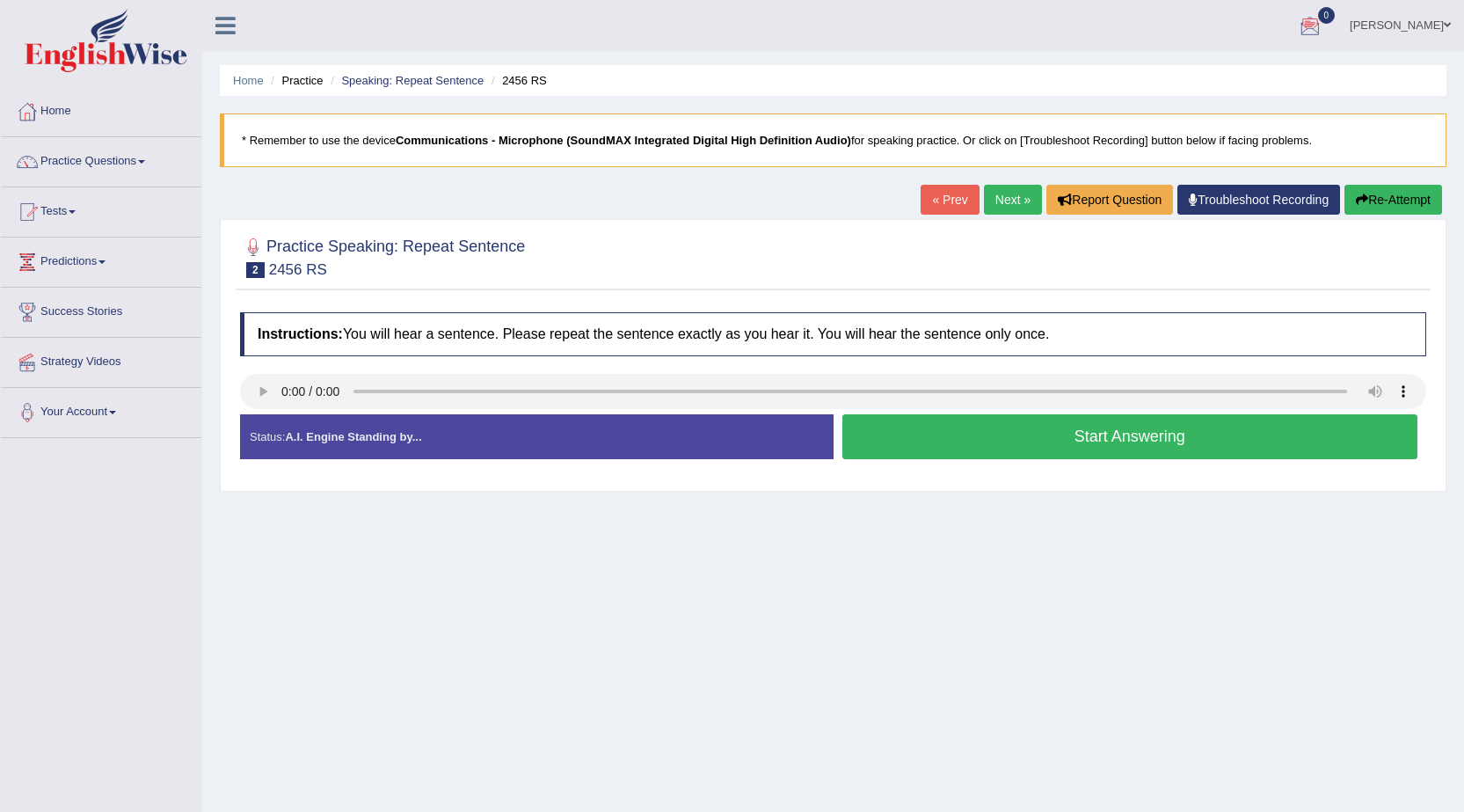
click at [1101, 445] on button "Start Answering" at bounding box center [1130, 436] width 576 height 45
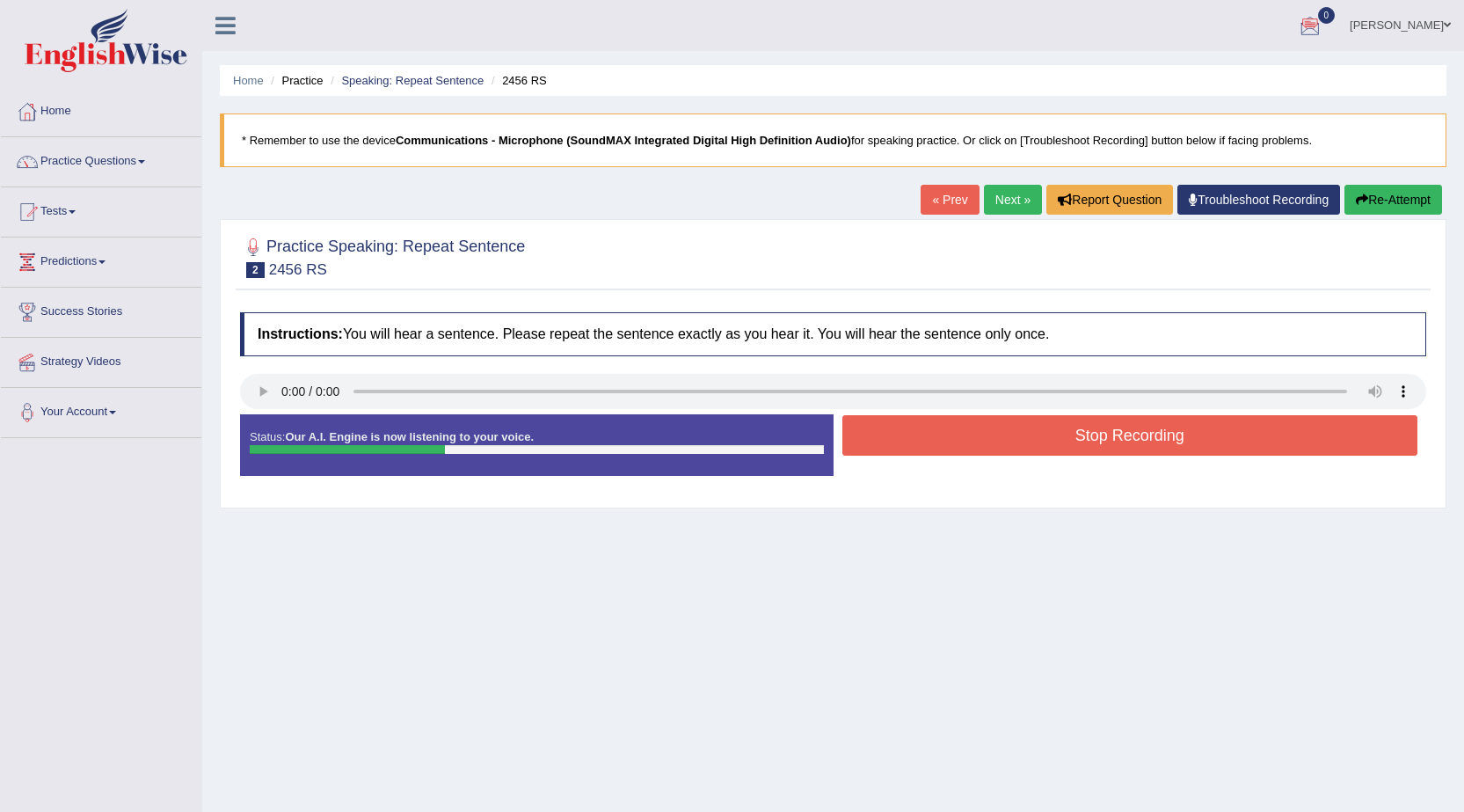
click at [1101, 445] on button "Stop Recording" at bounding box center [1130, 435] width 576 height 40
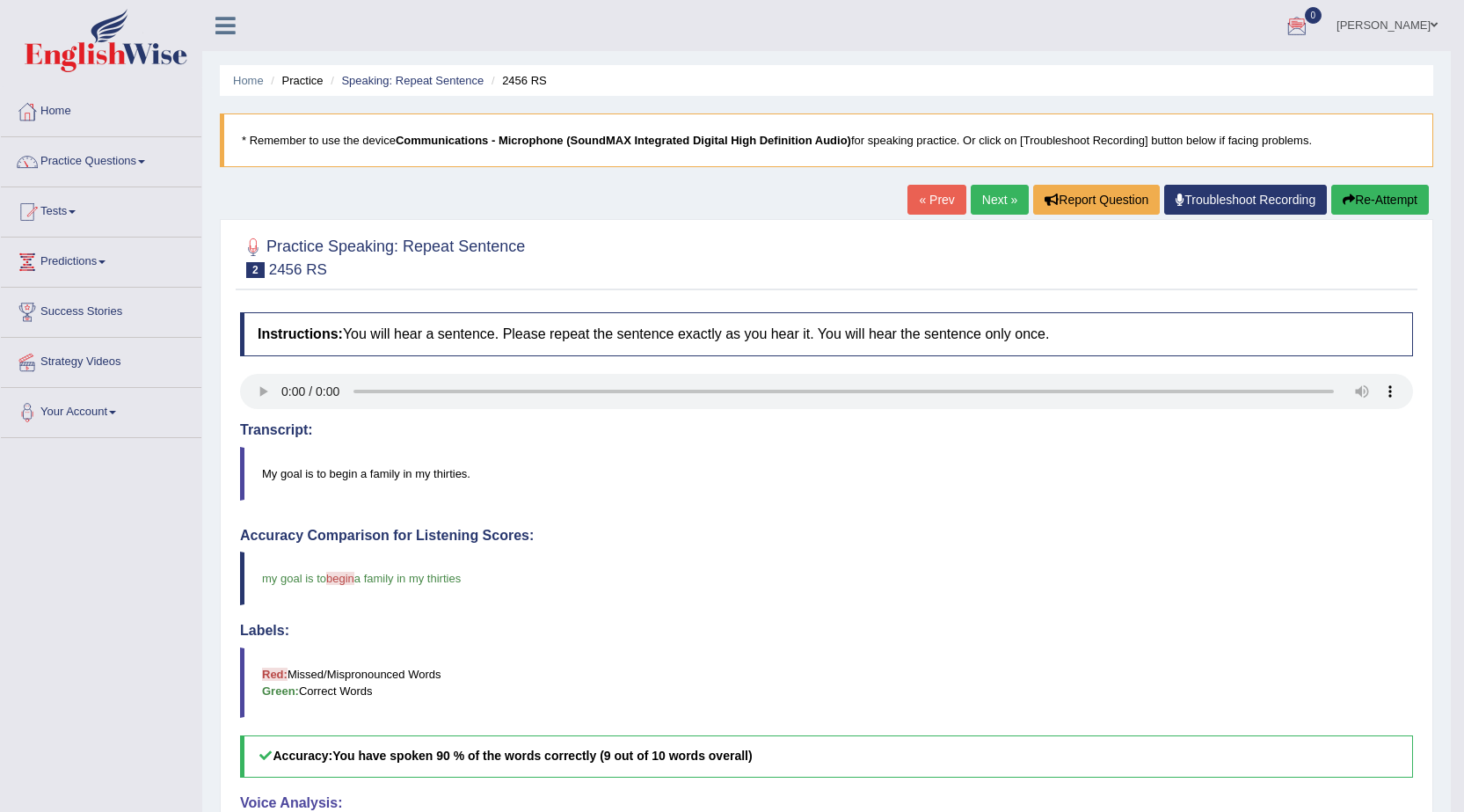
click at [998, 196] on link "Next »" at bounding box center [999, 199] width 58 height 30
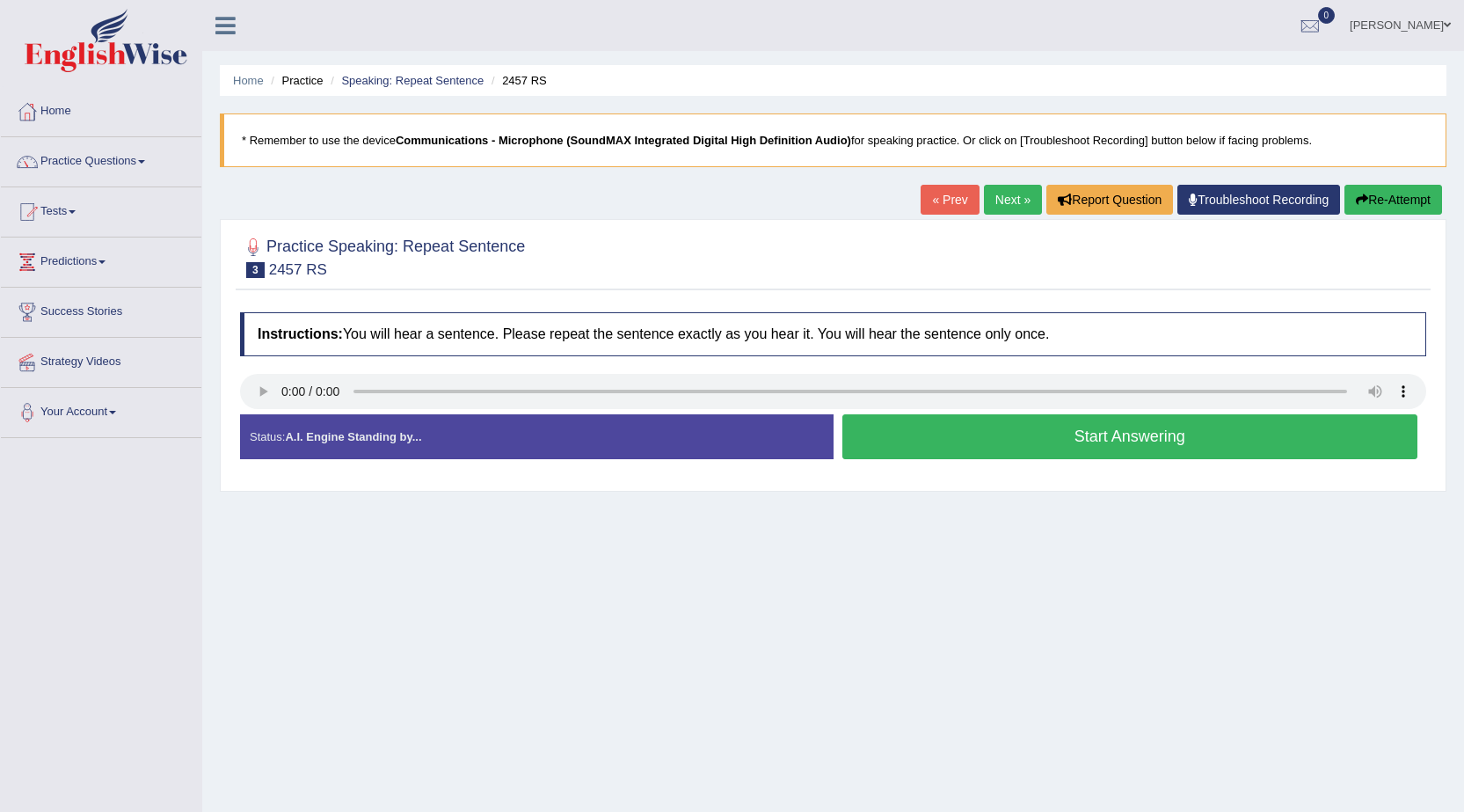
click at [1084, 440] on button "Start Answering" at bounding box center [1130, 436] width 576 height 45
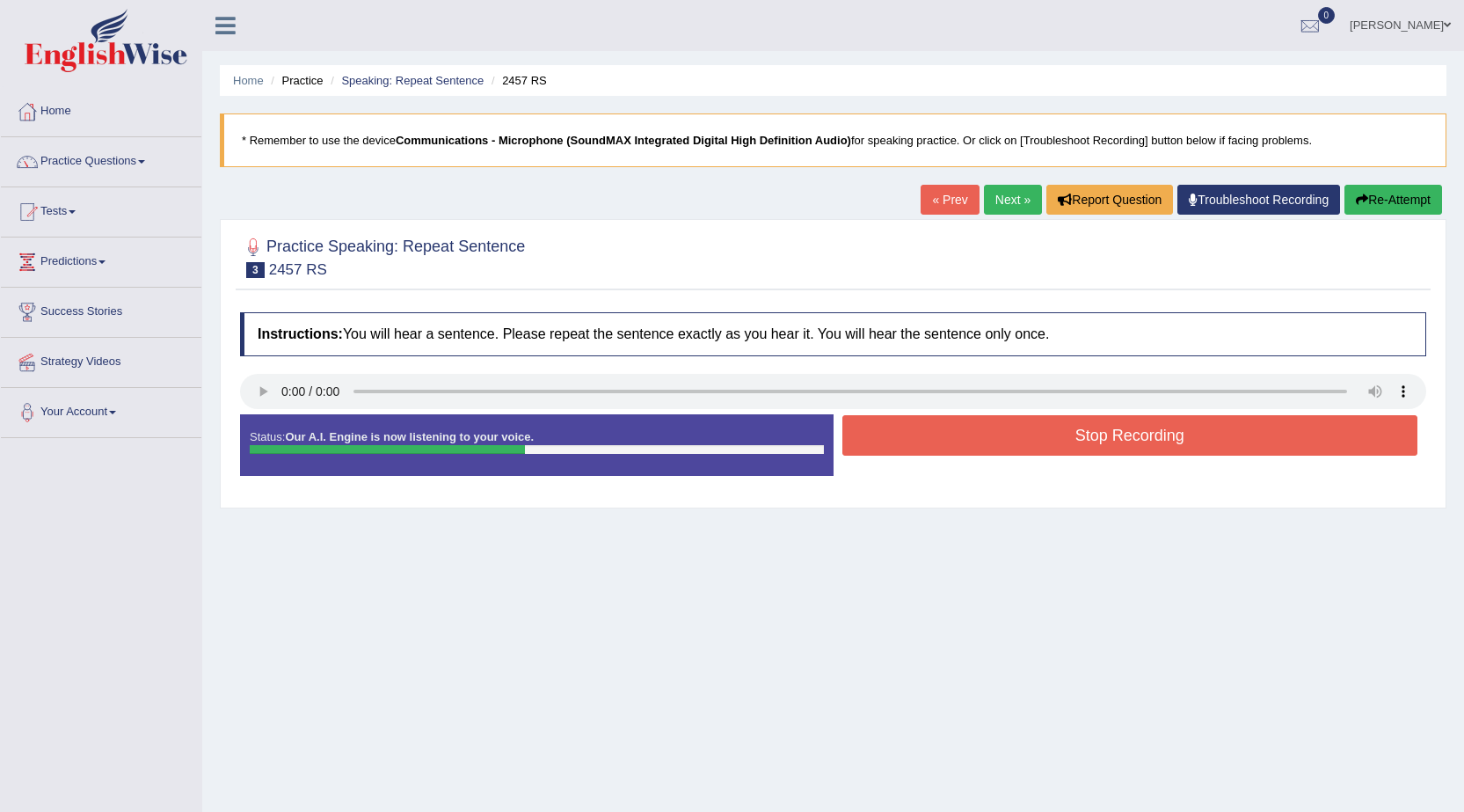
click at [1141, 450] on button "Stop Recording" at bounding box center [1130, 435] width 576 height 40
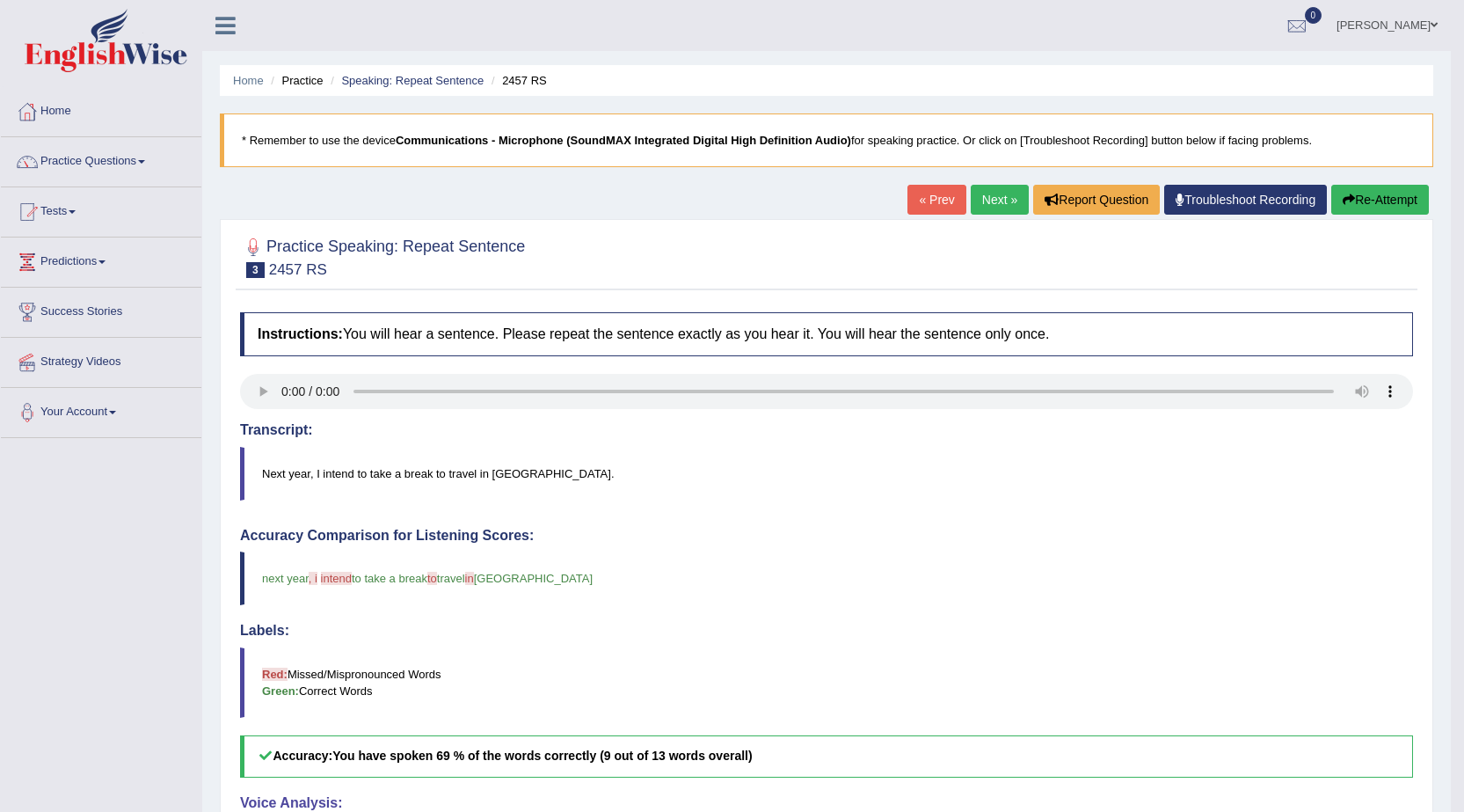
click at [982, 200] on link "Next »" at bounding box center [999, 199] width 58 height 30
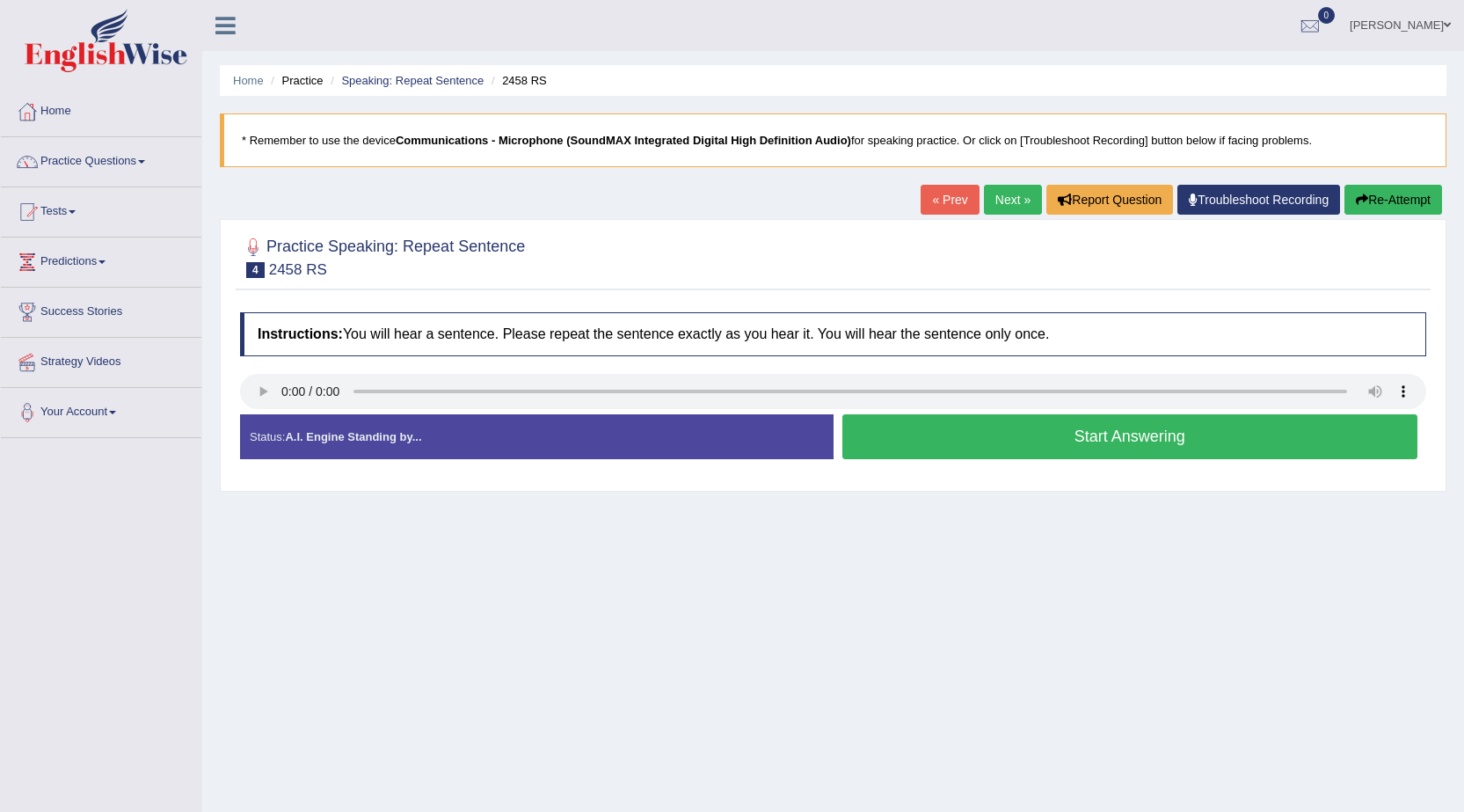
click at [1142, 448] on button "Start Answering" at bounding box center [1130, 436] width 576 height 45
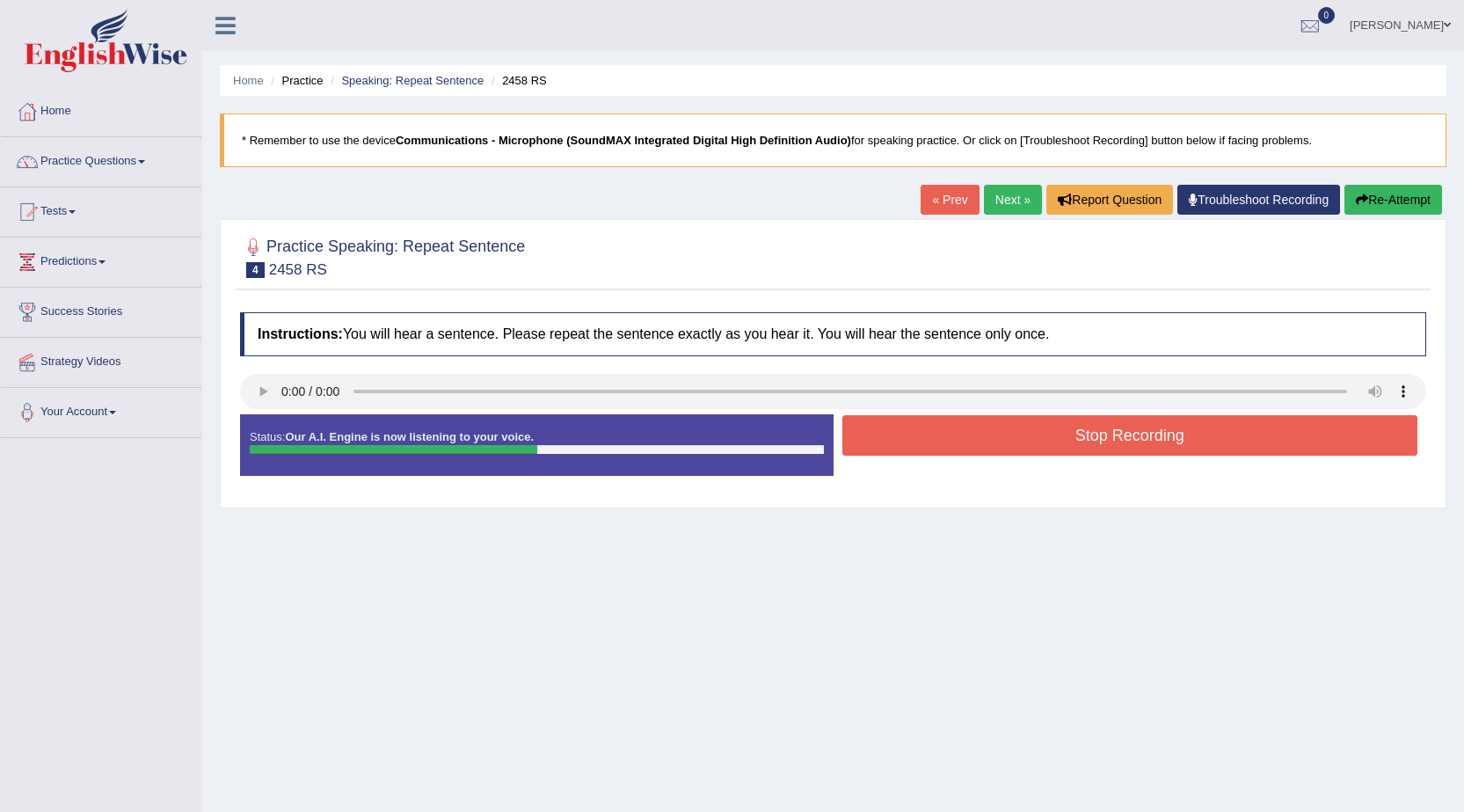
click at [1062, 446] on button "Stop Recording" at bounding box center [1130, 435] width 576 height 40
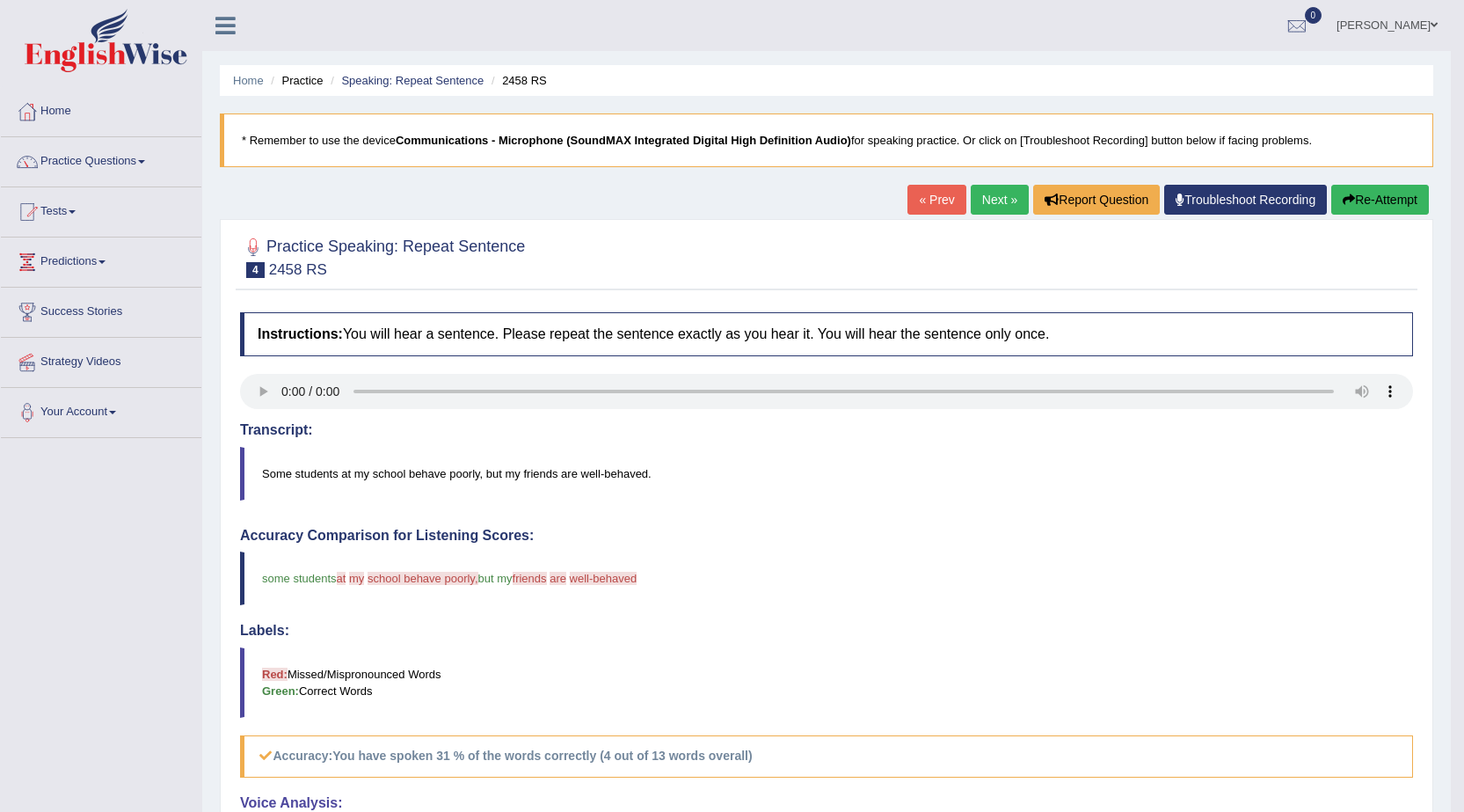
click at [1004, 198] on link "Next »" at bounding box center [999, 199] width 58 height 30
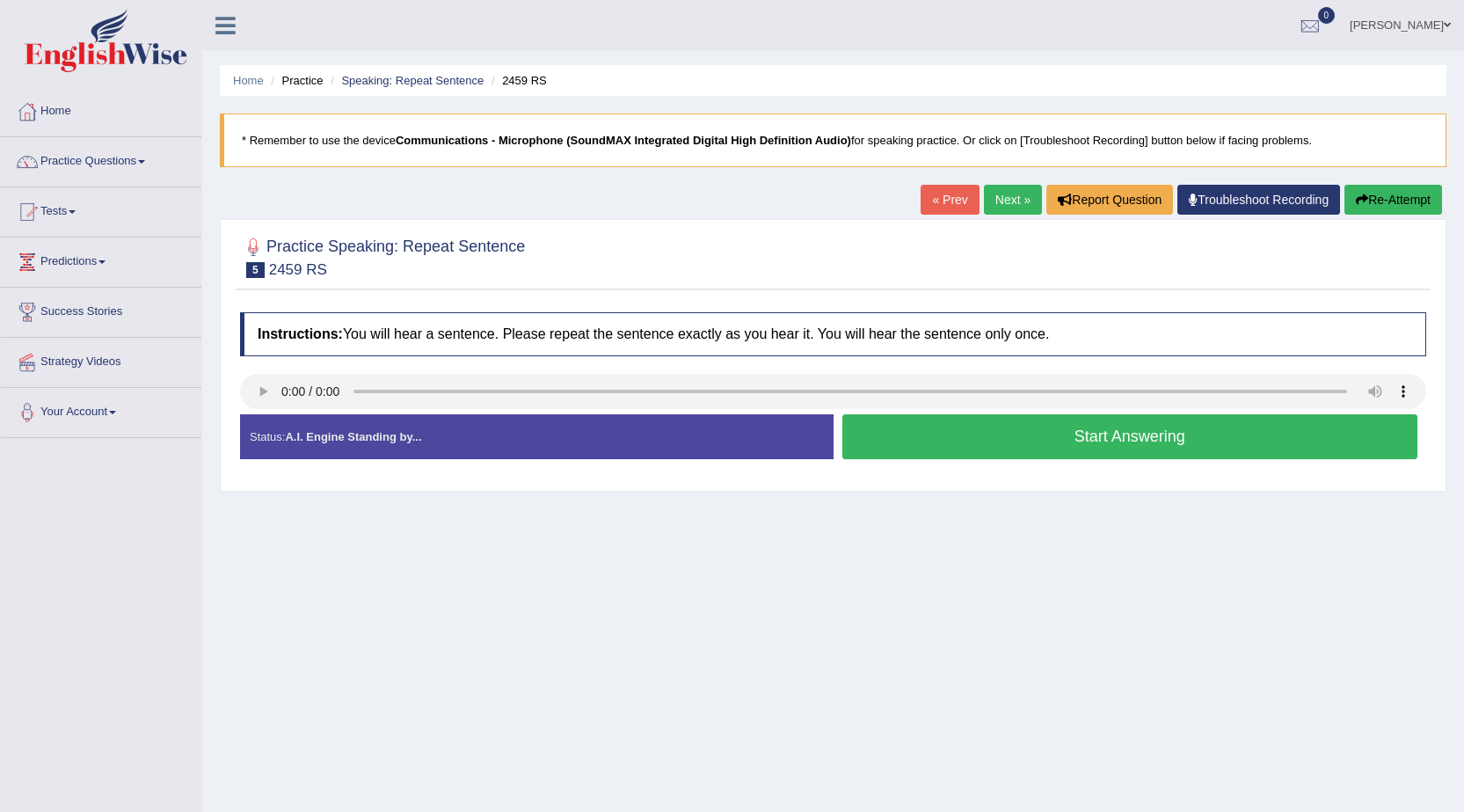
click at [1040, 426] on button "Start Answering" at bounding box center [1130, 436] width 576 height 45
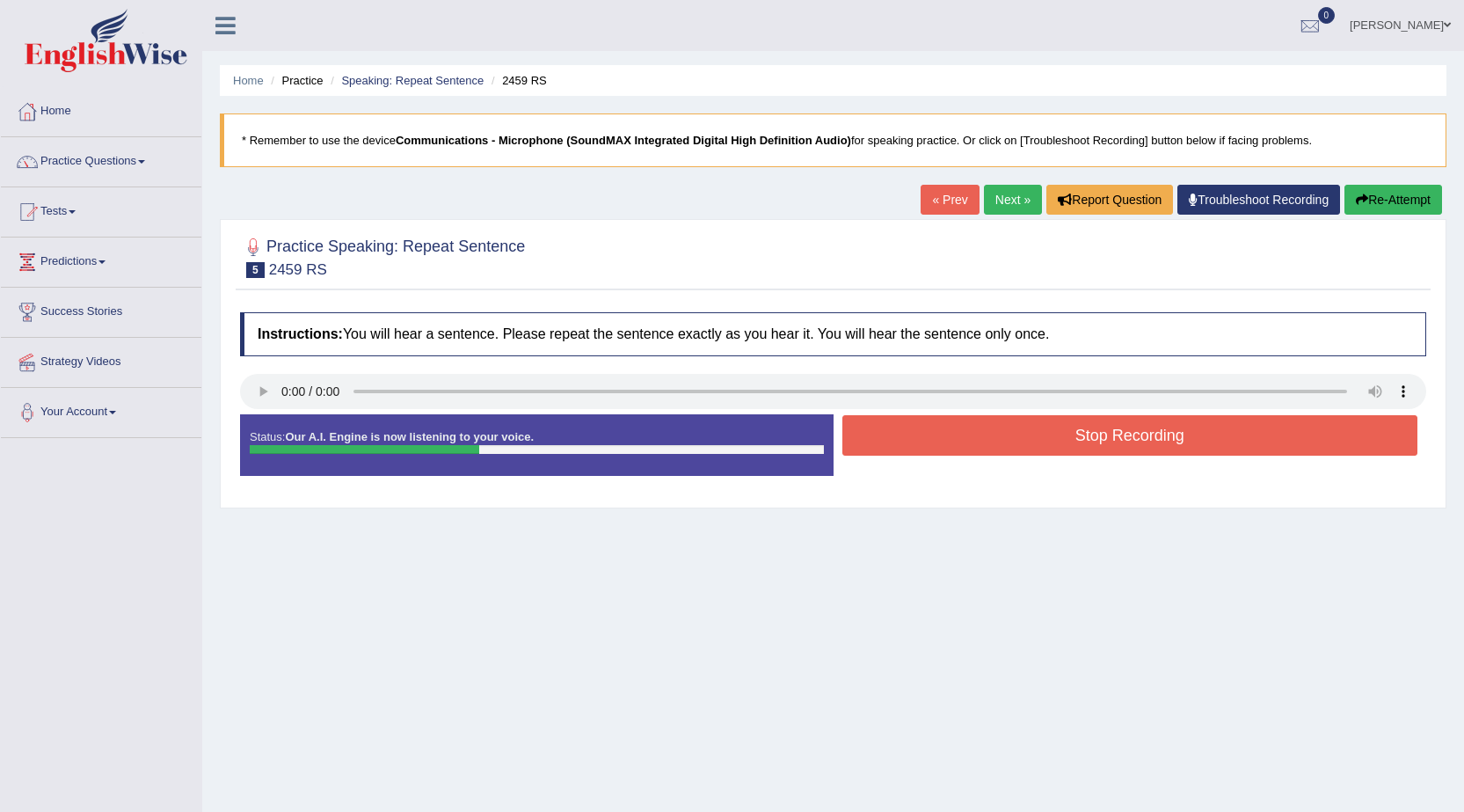
click at [1108, 448] on button "Stop Recording" at bounding box center [1130, 435] width 576 height 40
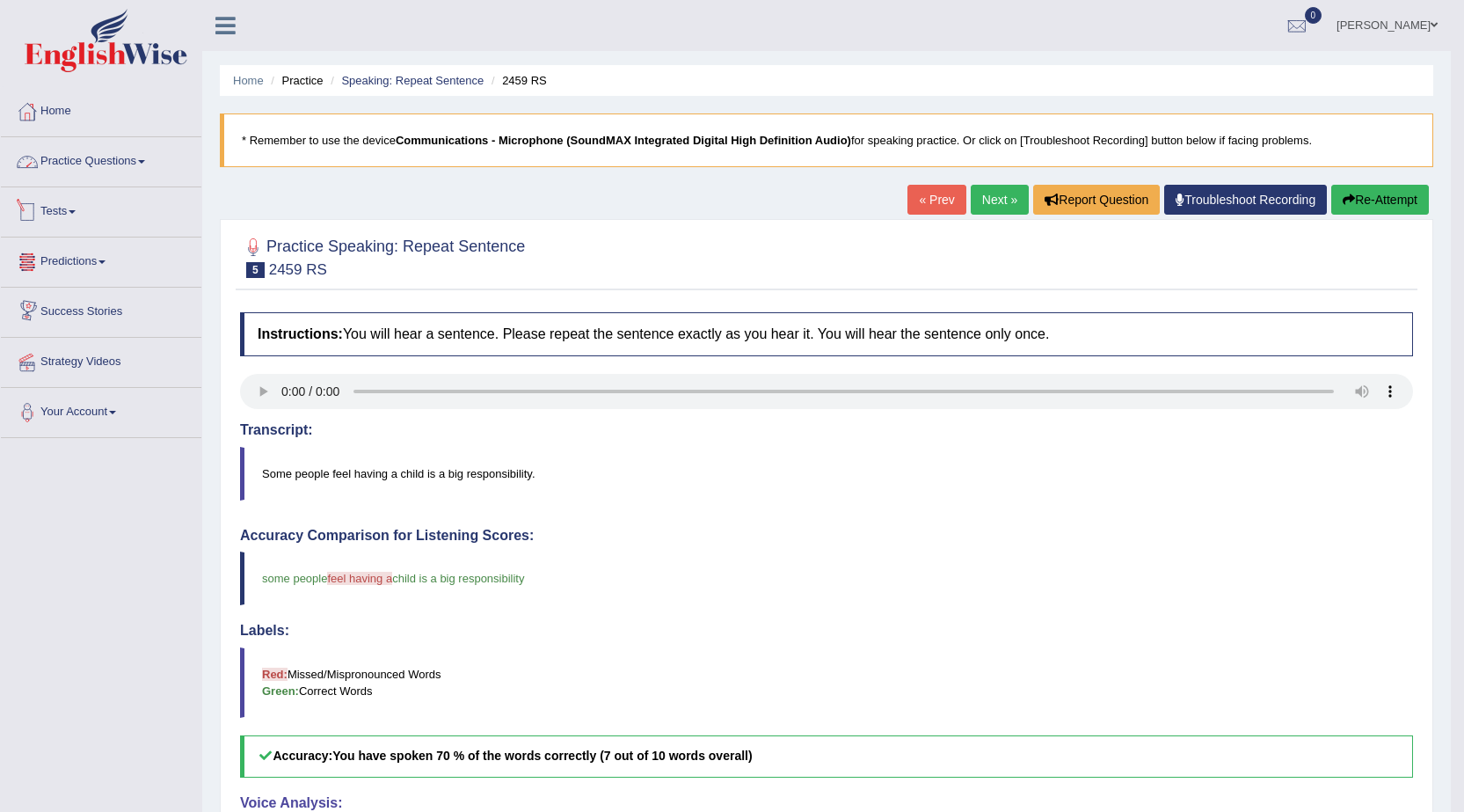
click at [120, 151] on link "Practice Questions" at bounding box center [101, 158] width 200 height 44
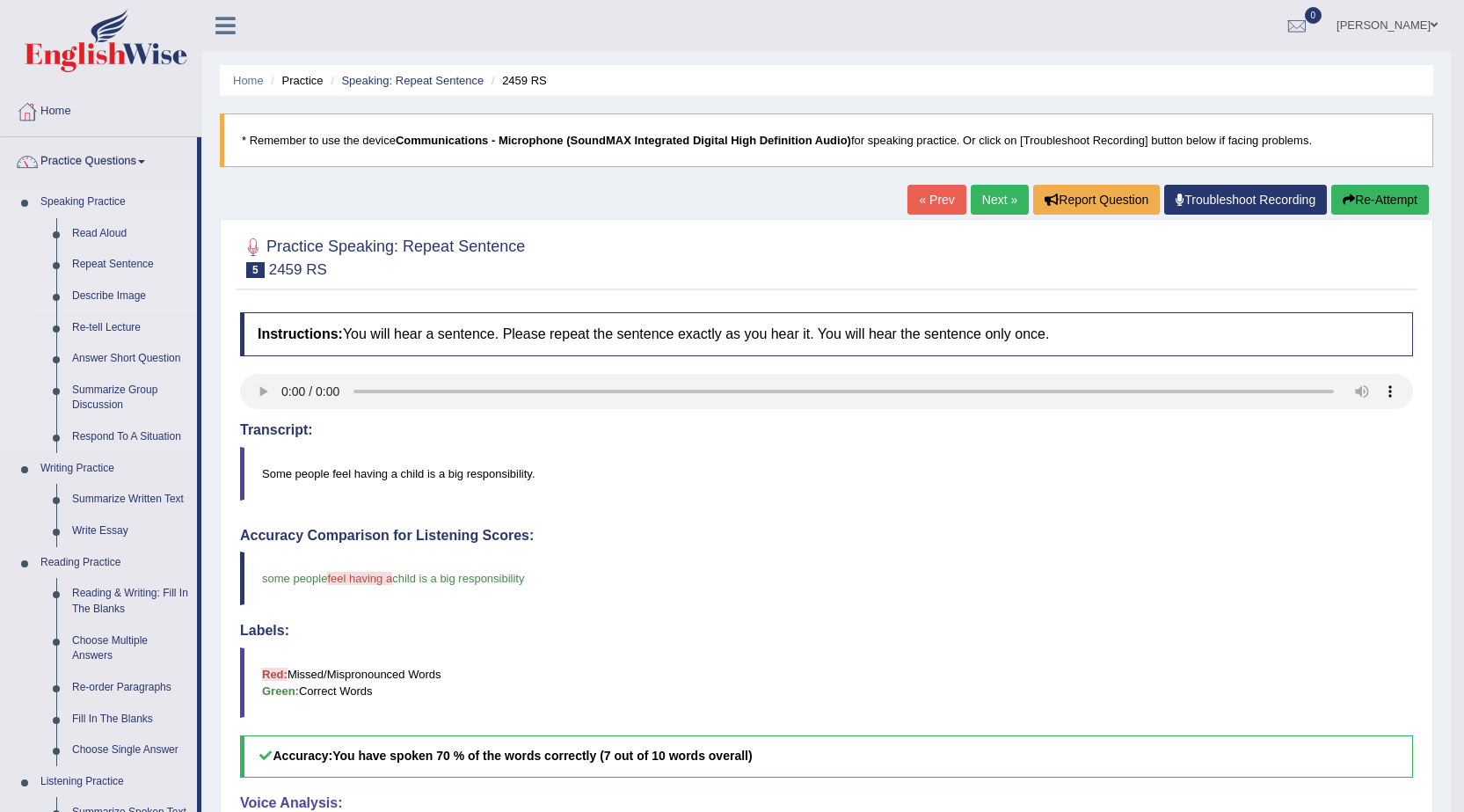
click at [130, 293] on link "Describe Image" at bounding box center [131, 296] width 133 height 32
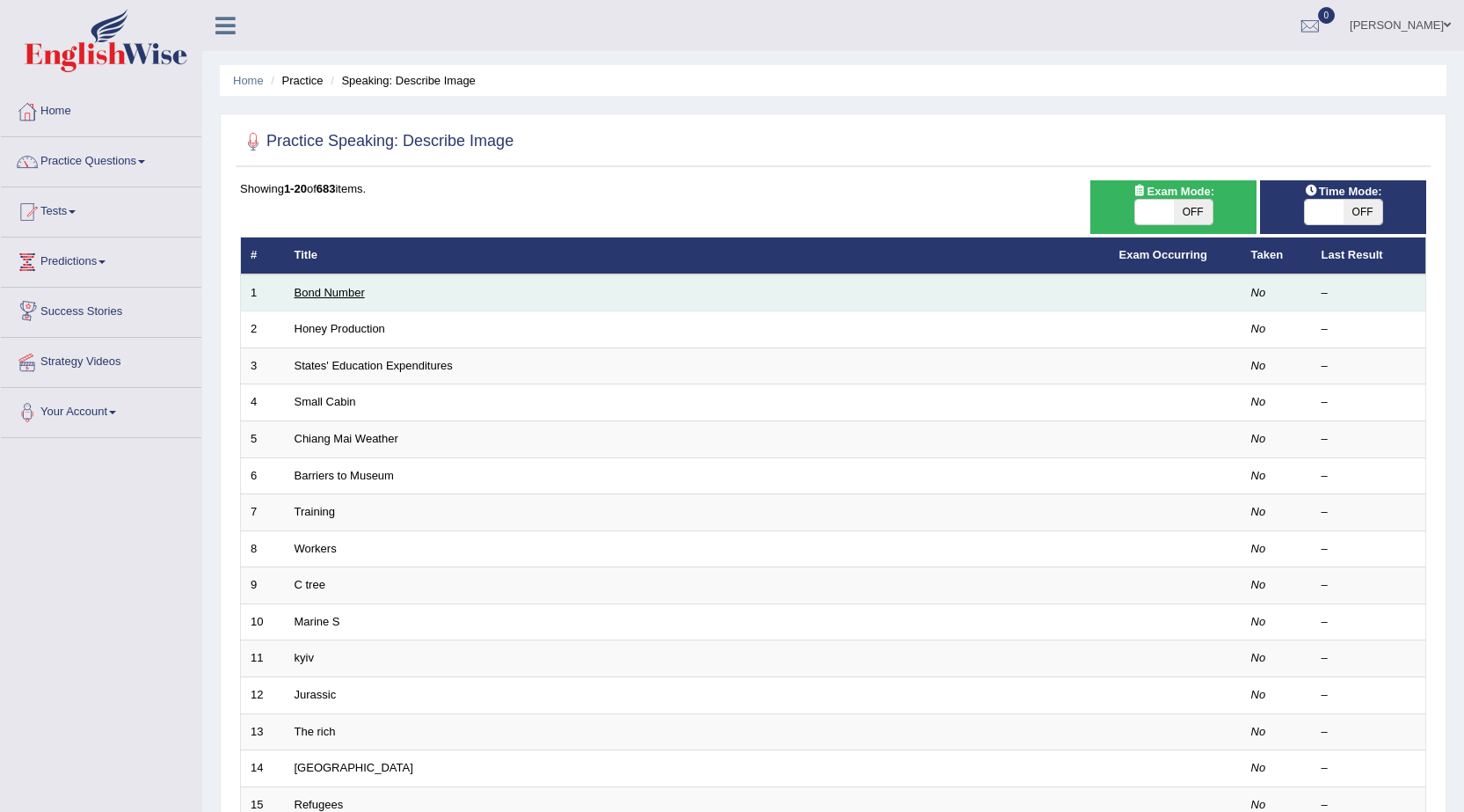
click at [323, 295] on link "Bond Number" at bounding box center [329, 292] width 70 height 13
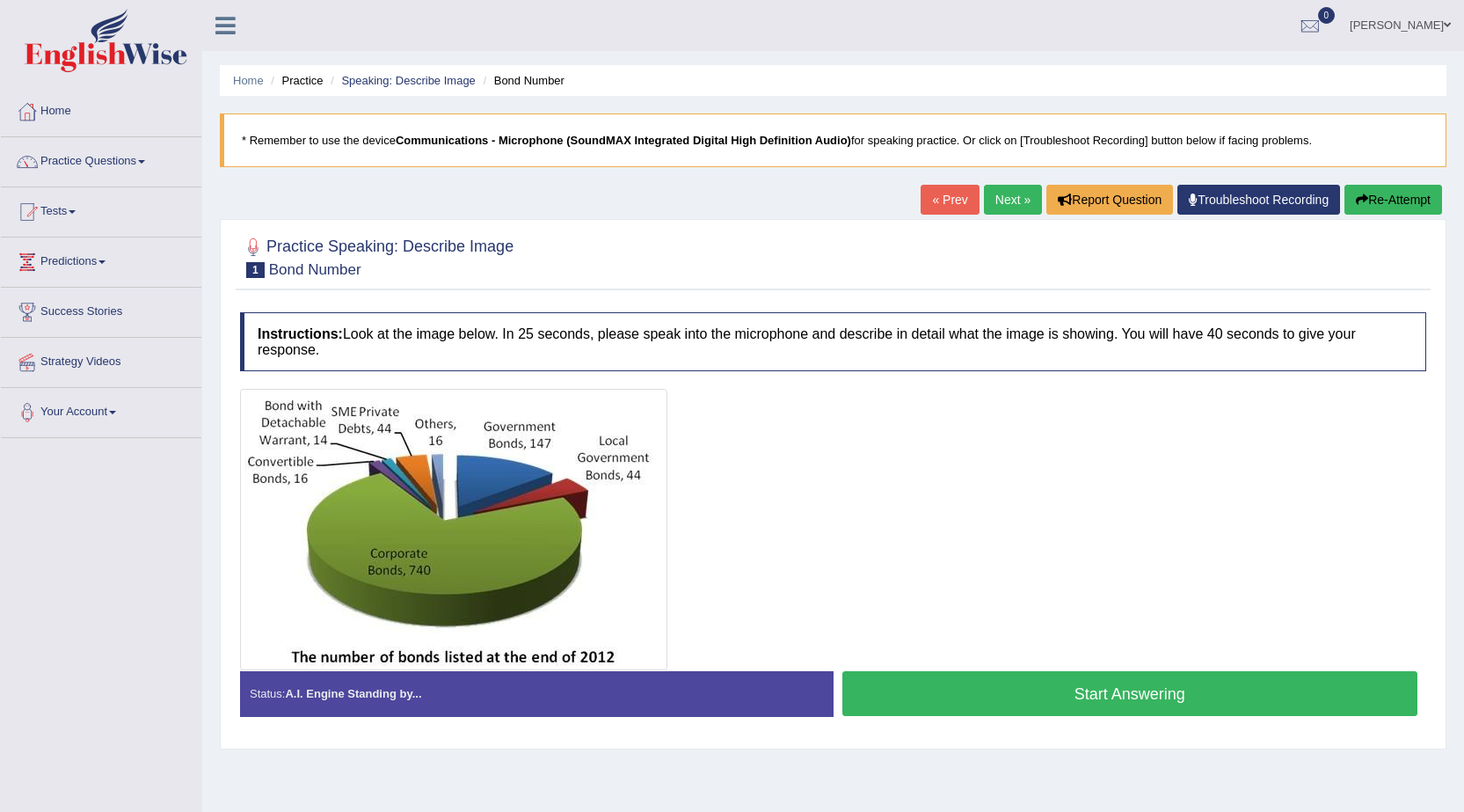
scroll to position [88, 0]
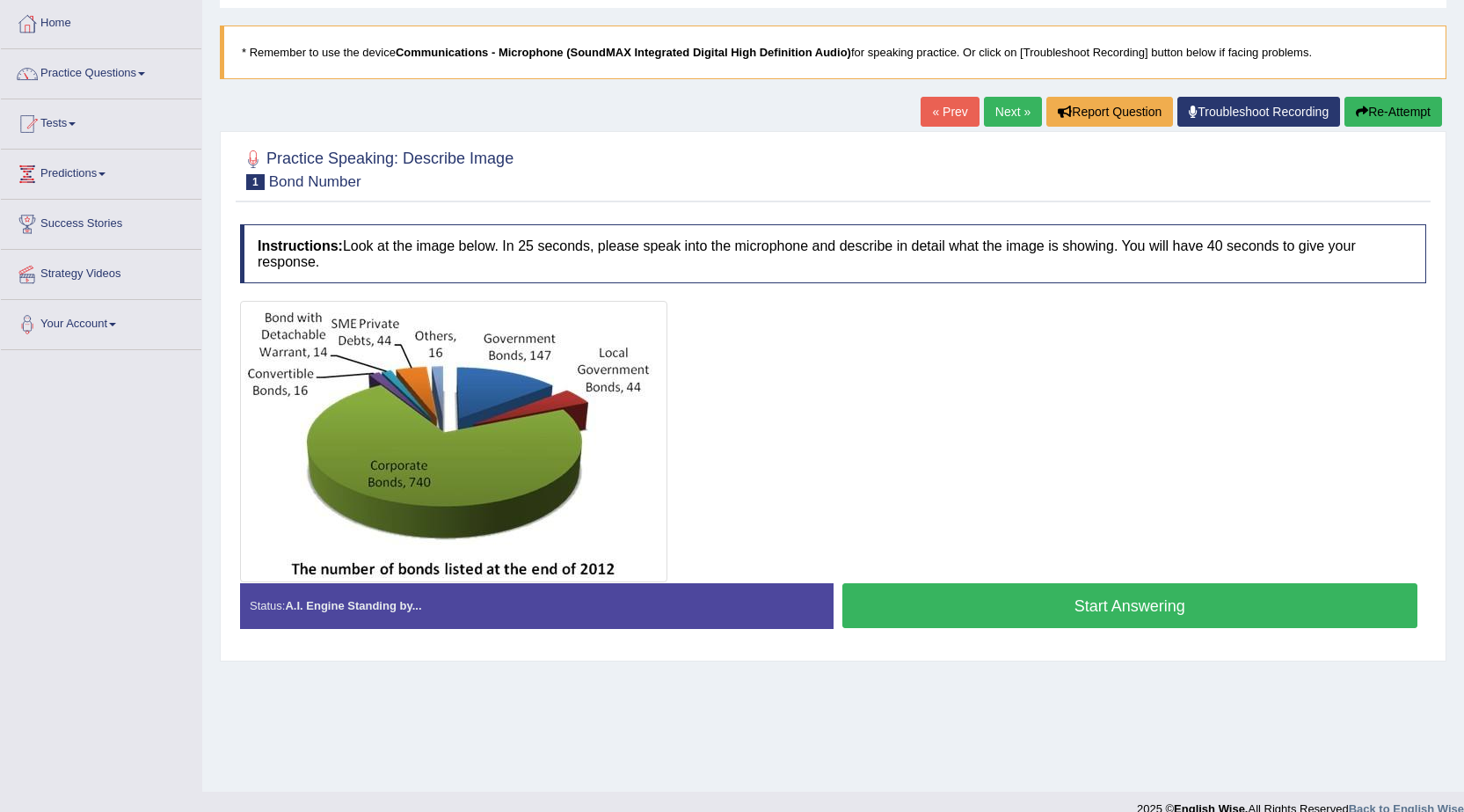
click at [1019, 611] on button "Start Answering" at bounding box center [1130, 605] width 576 height 45
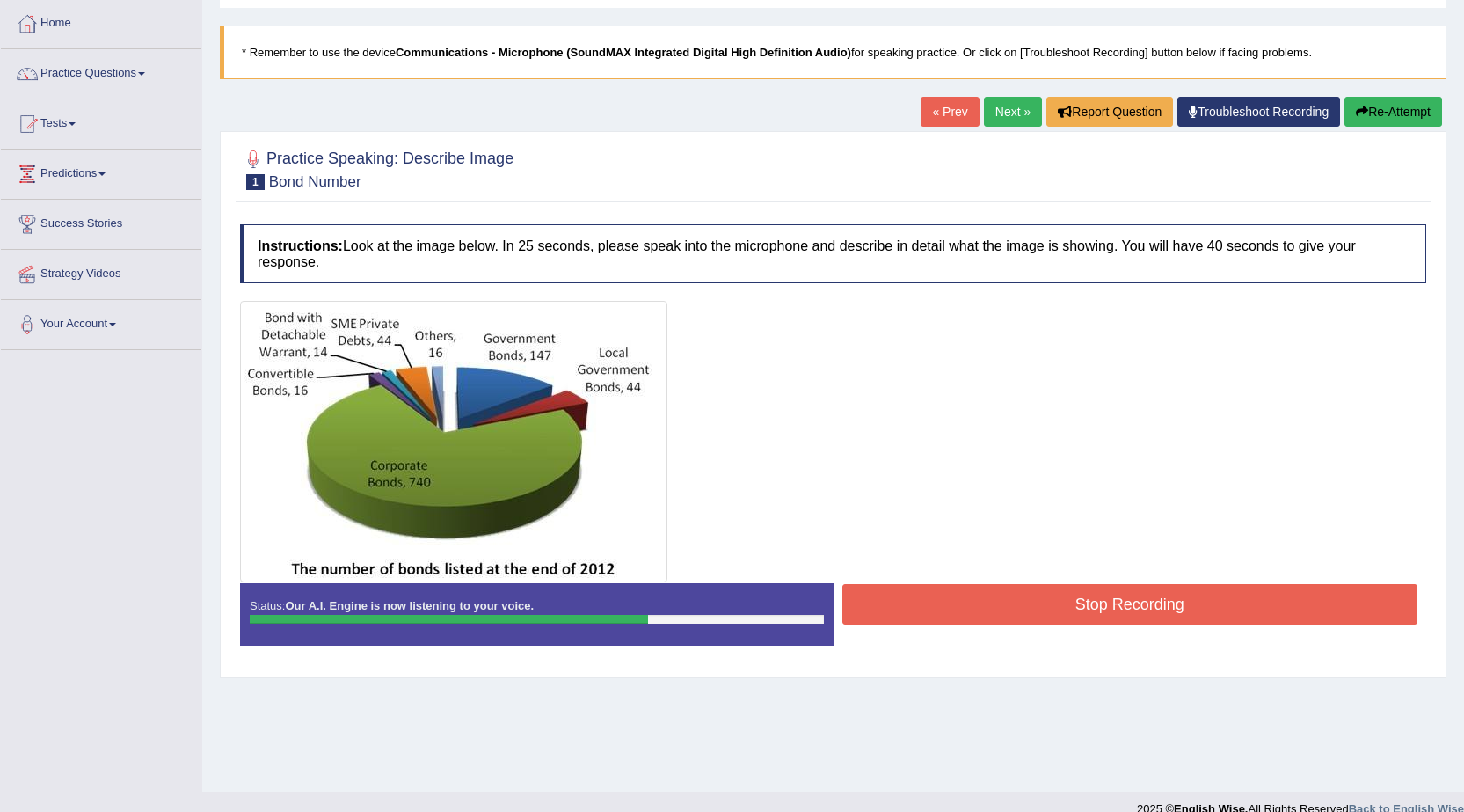
click at [1028, 591] on button "Stop Recording" at bounding box center [1130, 603] width 576 height 40
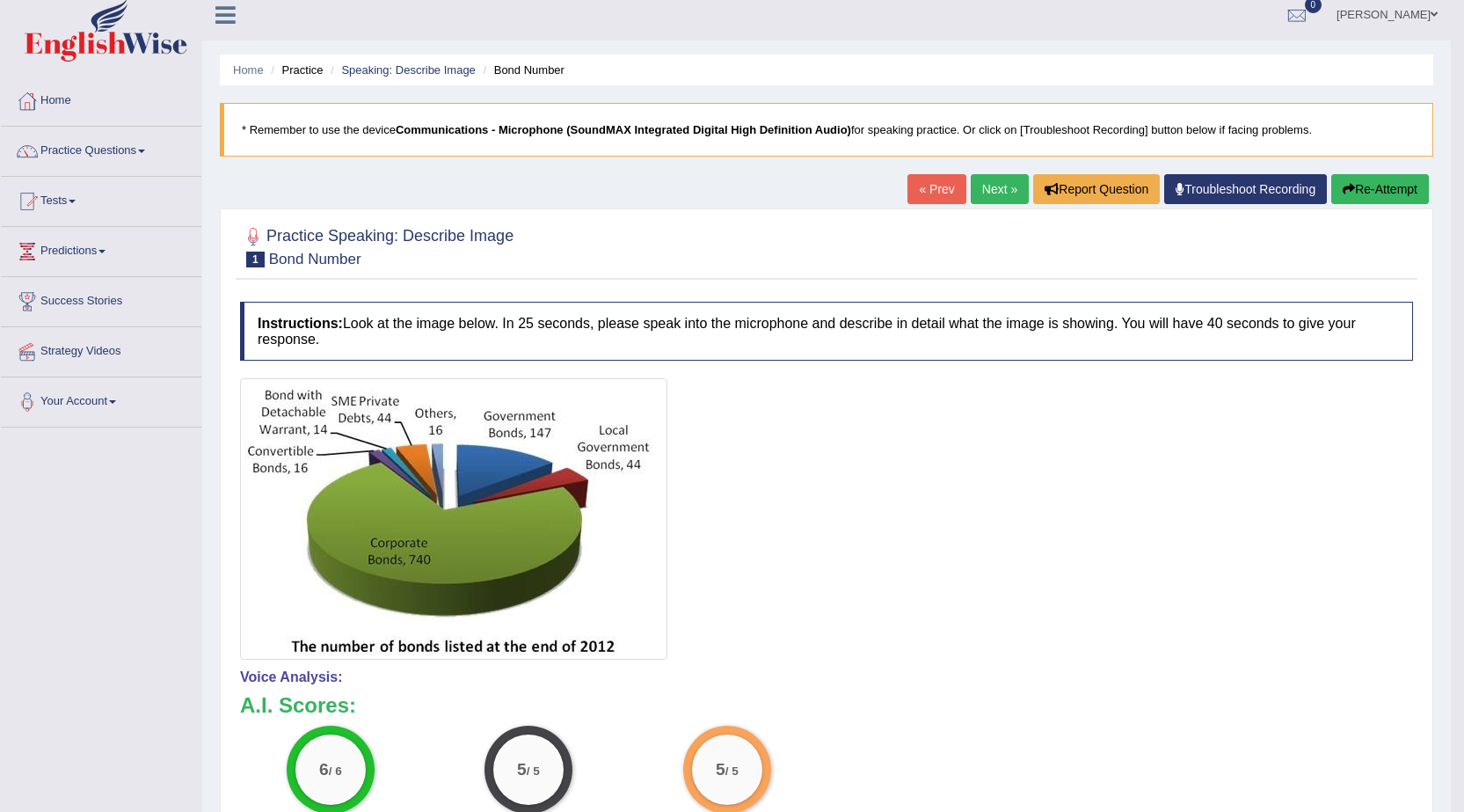
scroll to position [0, 0]
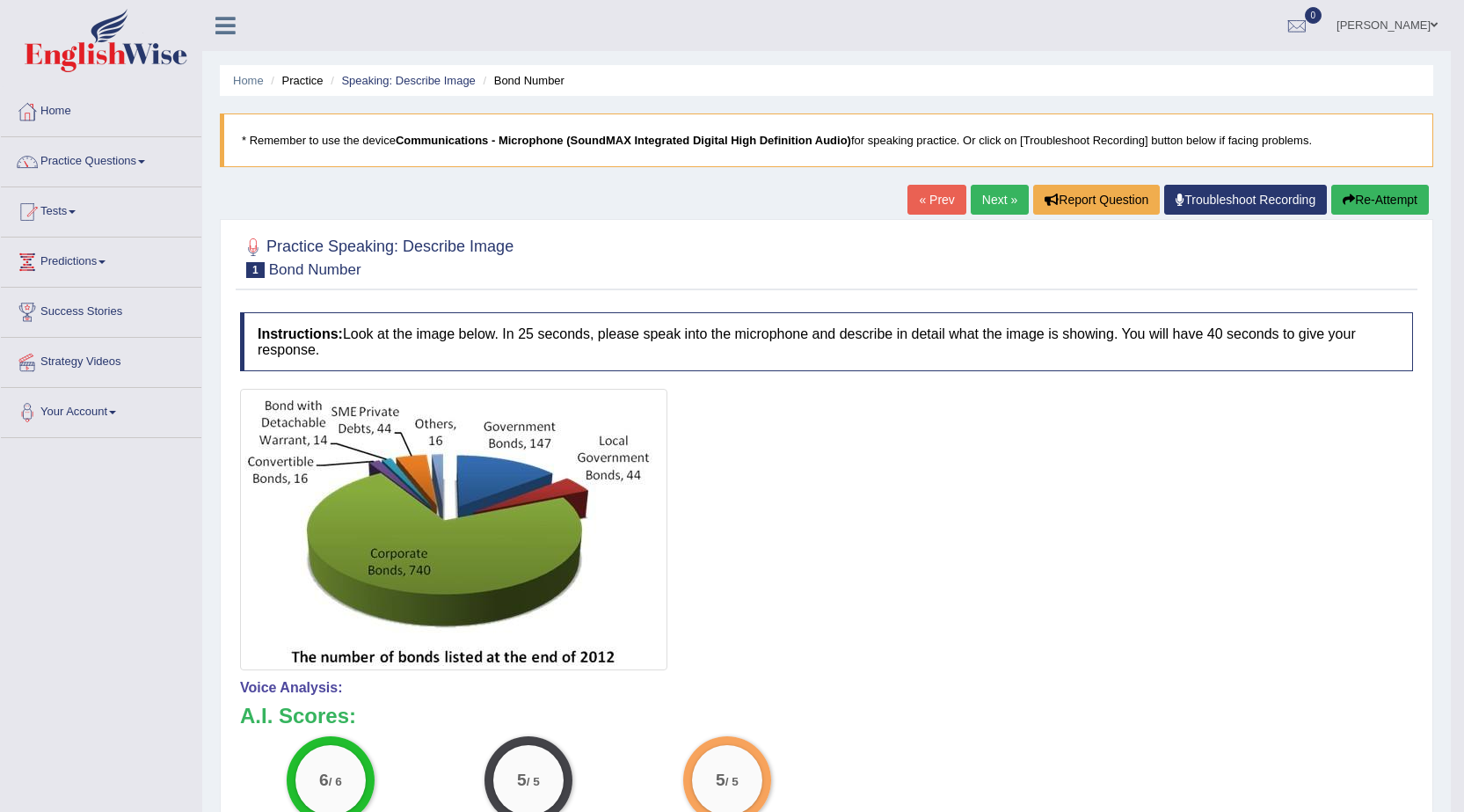
click at [976, 200] on link "Next »" at bounding box center [999, 199] width 58 height 30
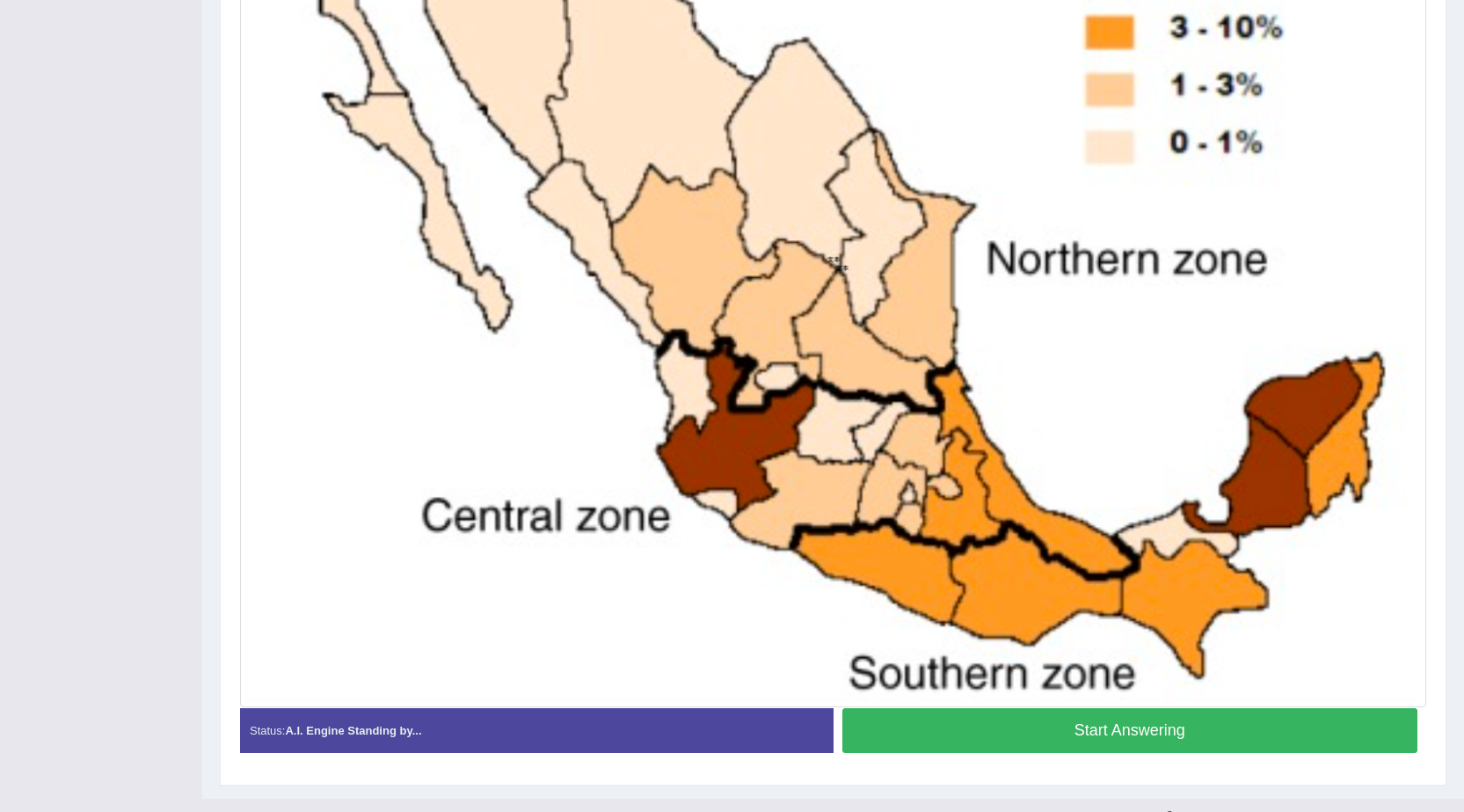
scroll to position [609, 0]
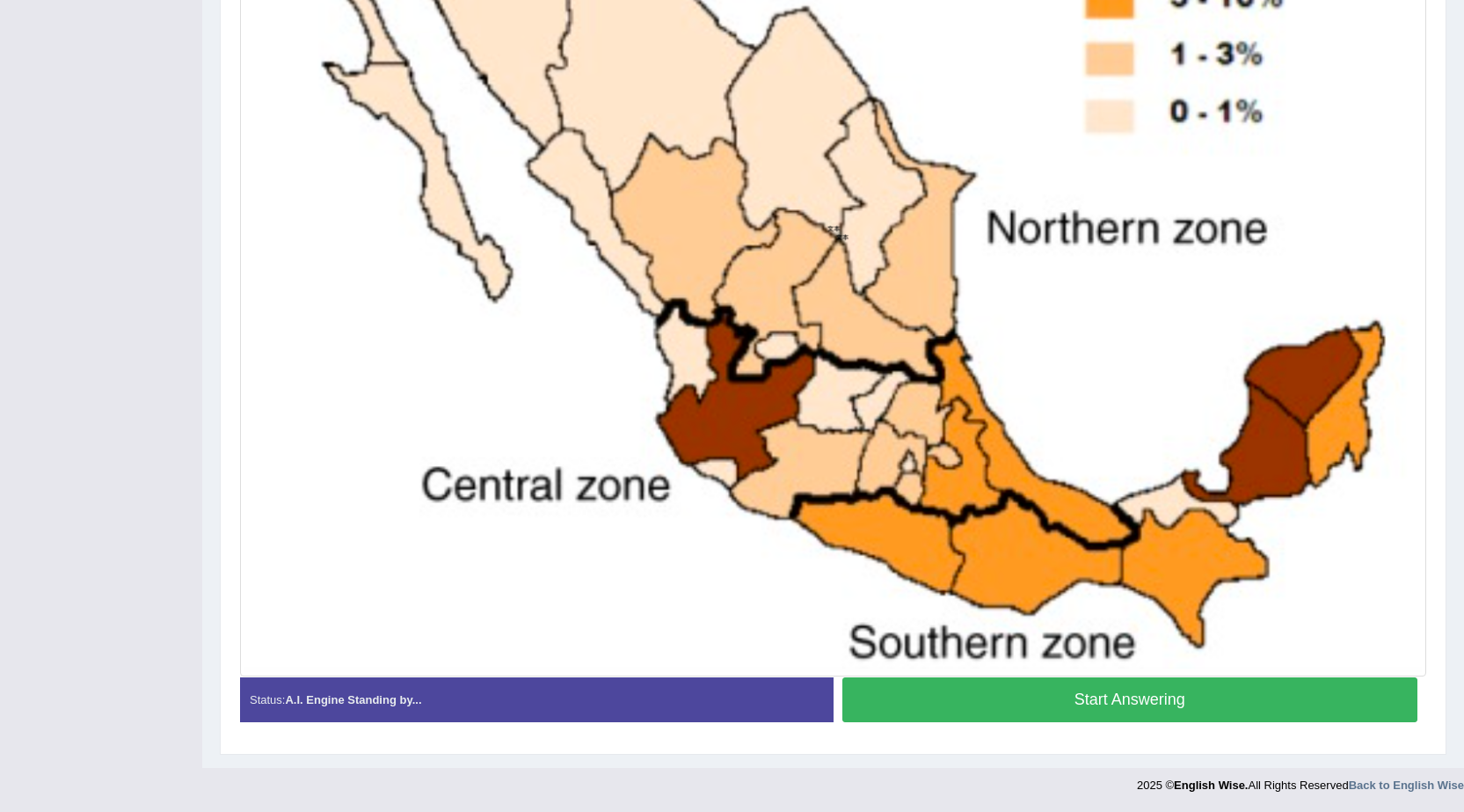
click at [1134, 690] on button "Start Answering" at bounding box center [1130, 700] width 576 height 45
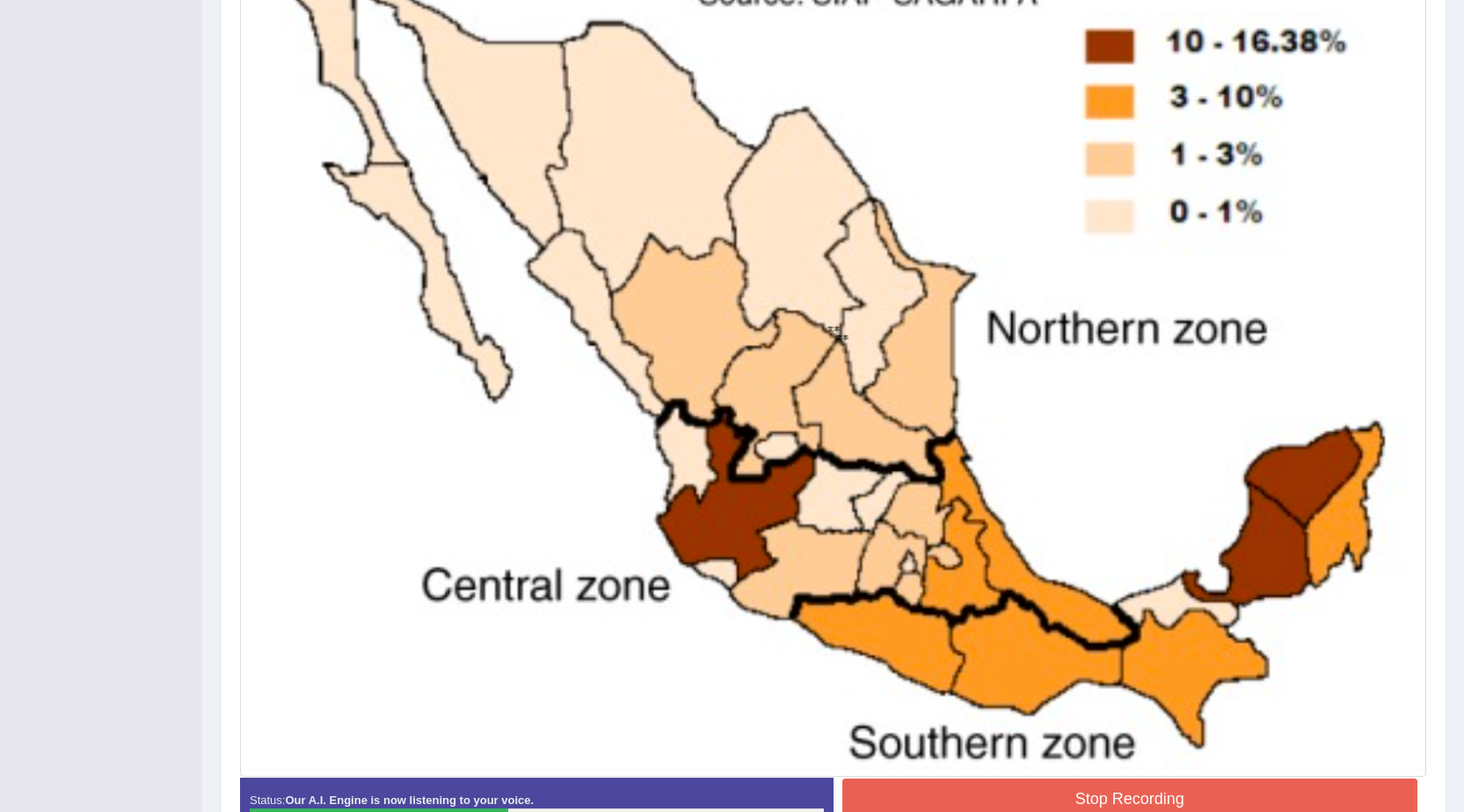
scroll to position [625, 0]
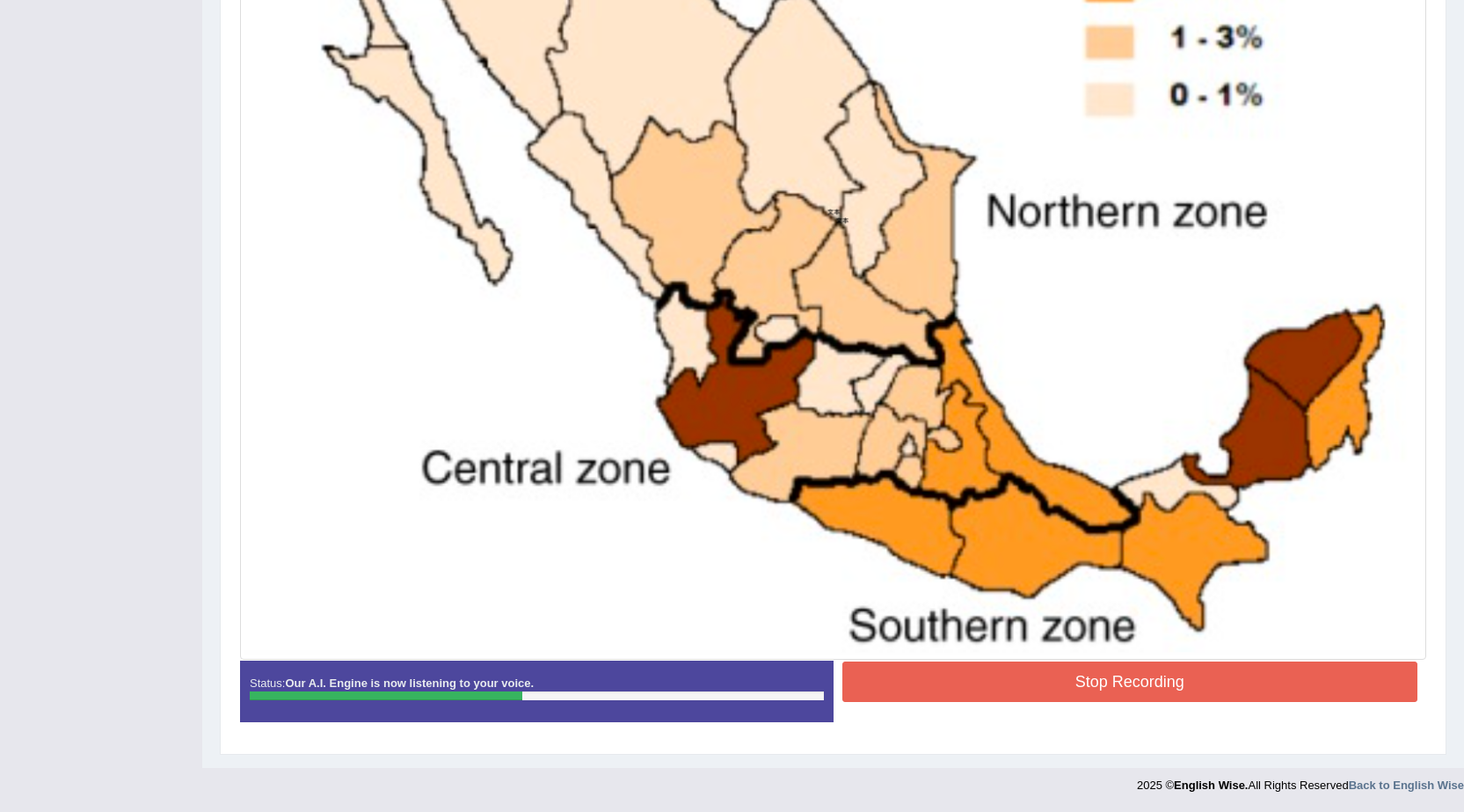
click at [1116, 695] on button "Stop Recording" at bounding box center [1130, 681] width 576 height 40
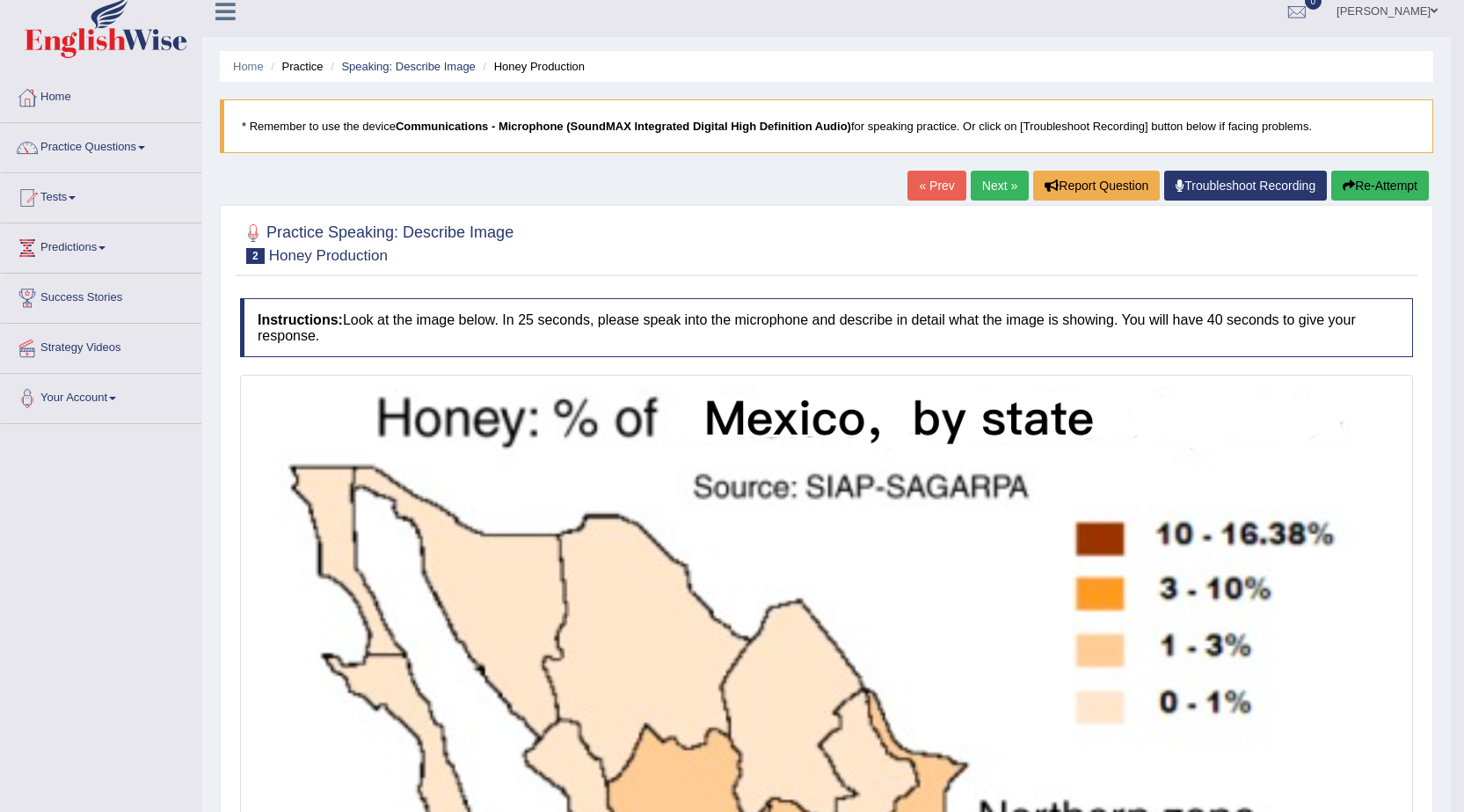
scroll to position [0, 0]
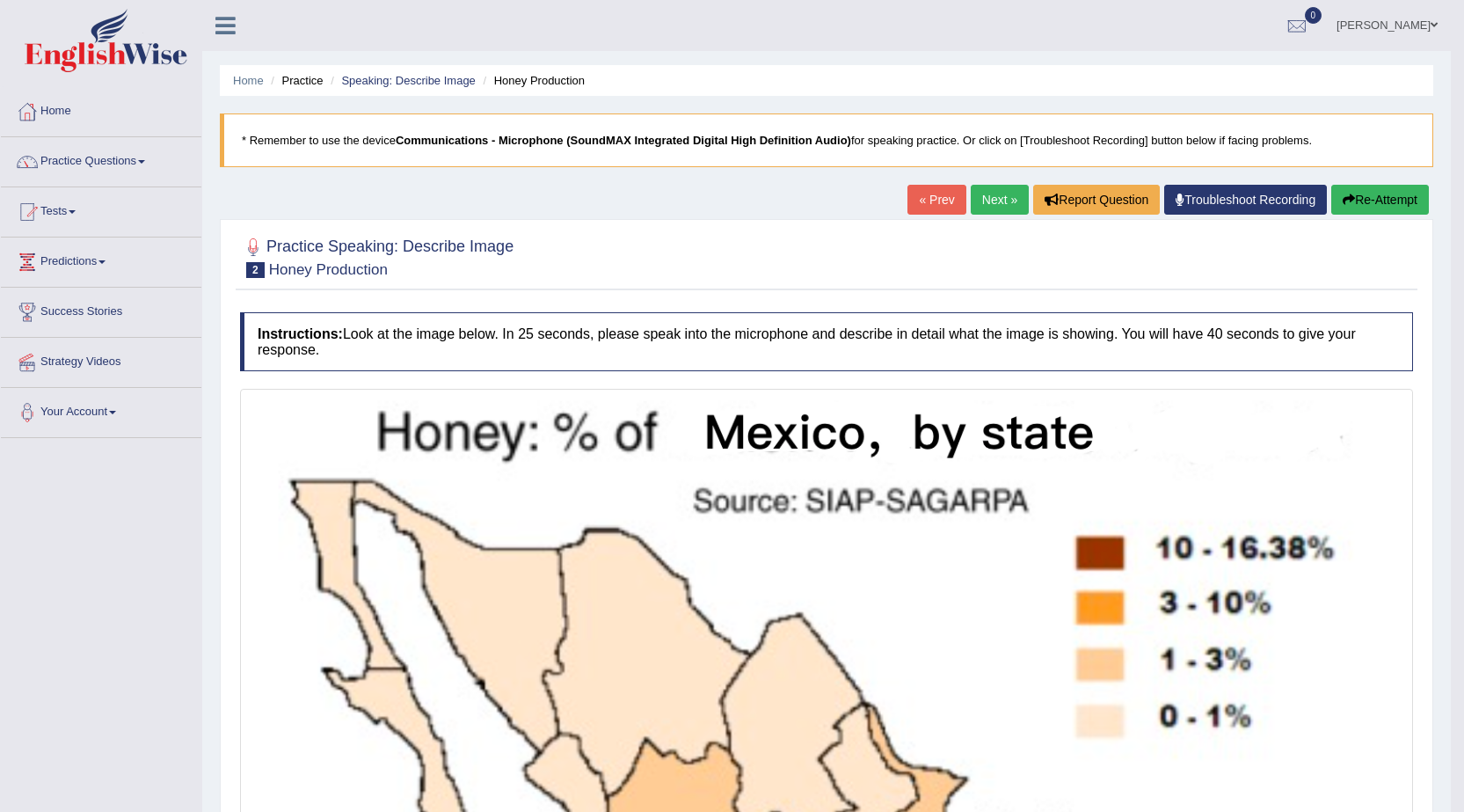
click at [995, 202] on link "Next »" at bounding box center [999, 199] width 58 height 30
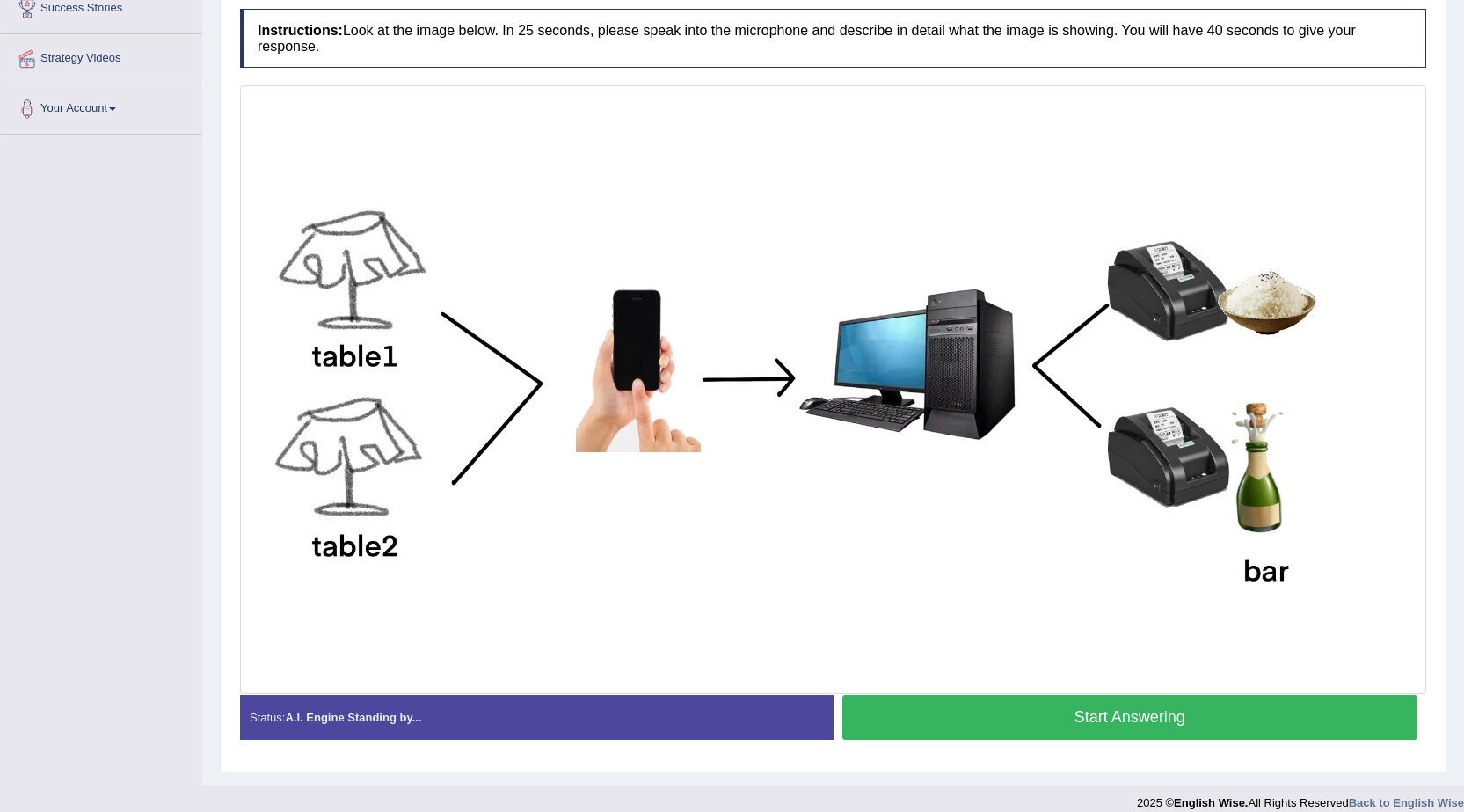
scroll to position [321, 0]
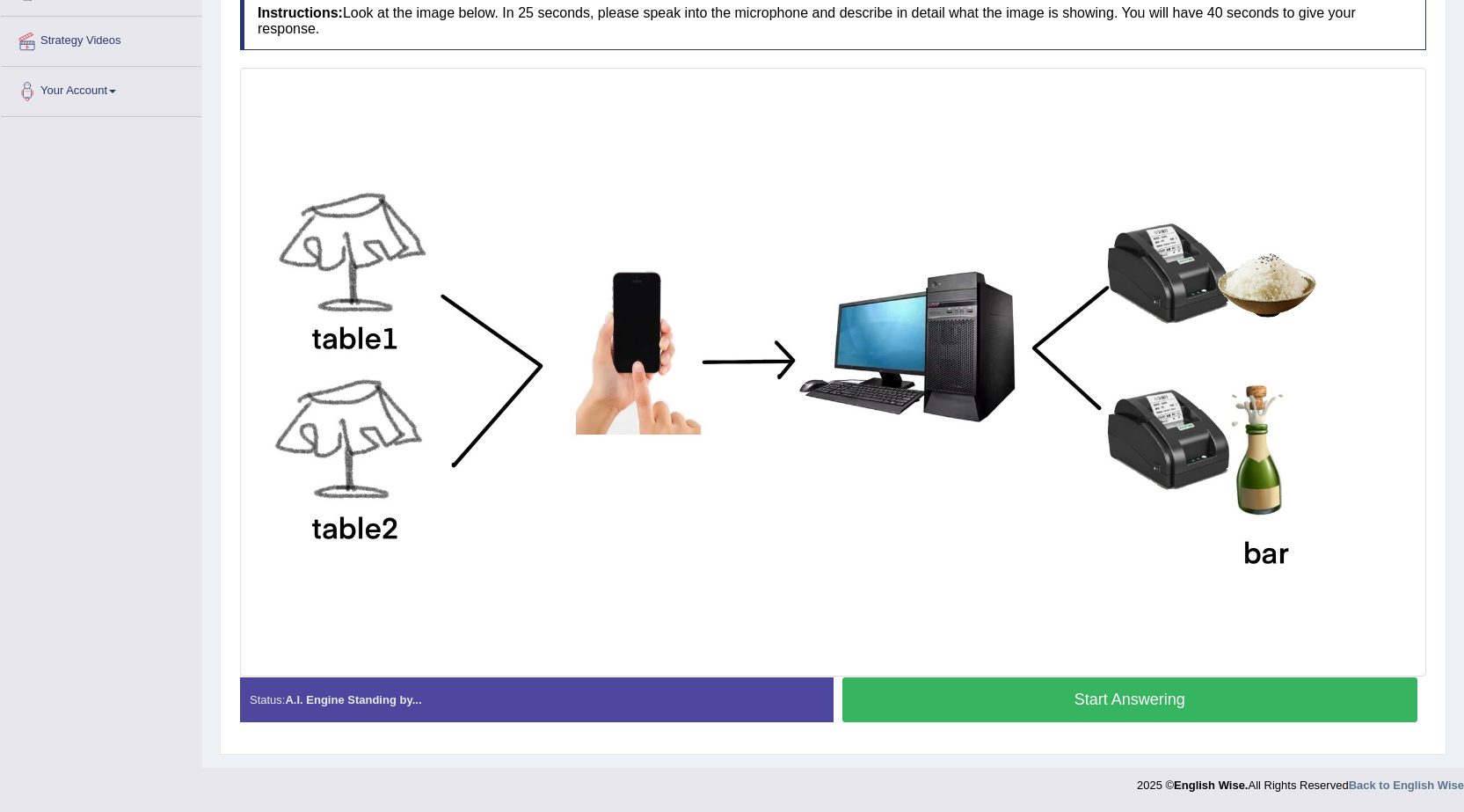
click at [1061, 700] on button "Start Answering" at bounding box center [1130, 700] width 576 height 45
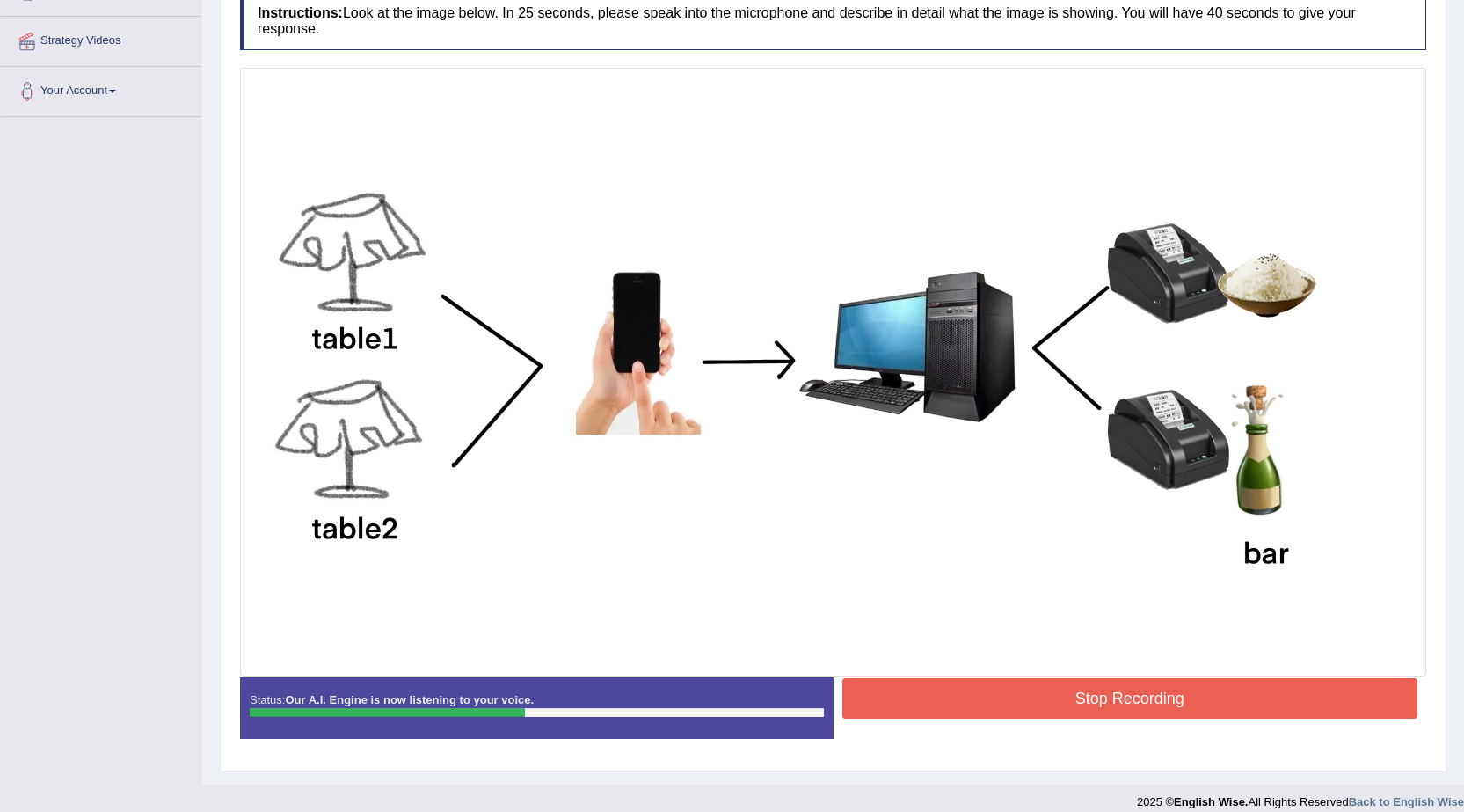
click at [1170, 691] on button "Stop Recording" at bounding box center [1130, 698] width 576 height 40
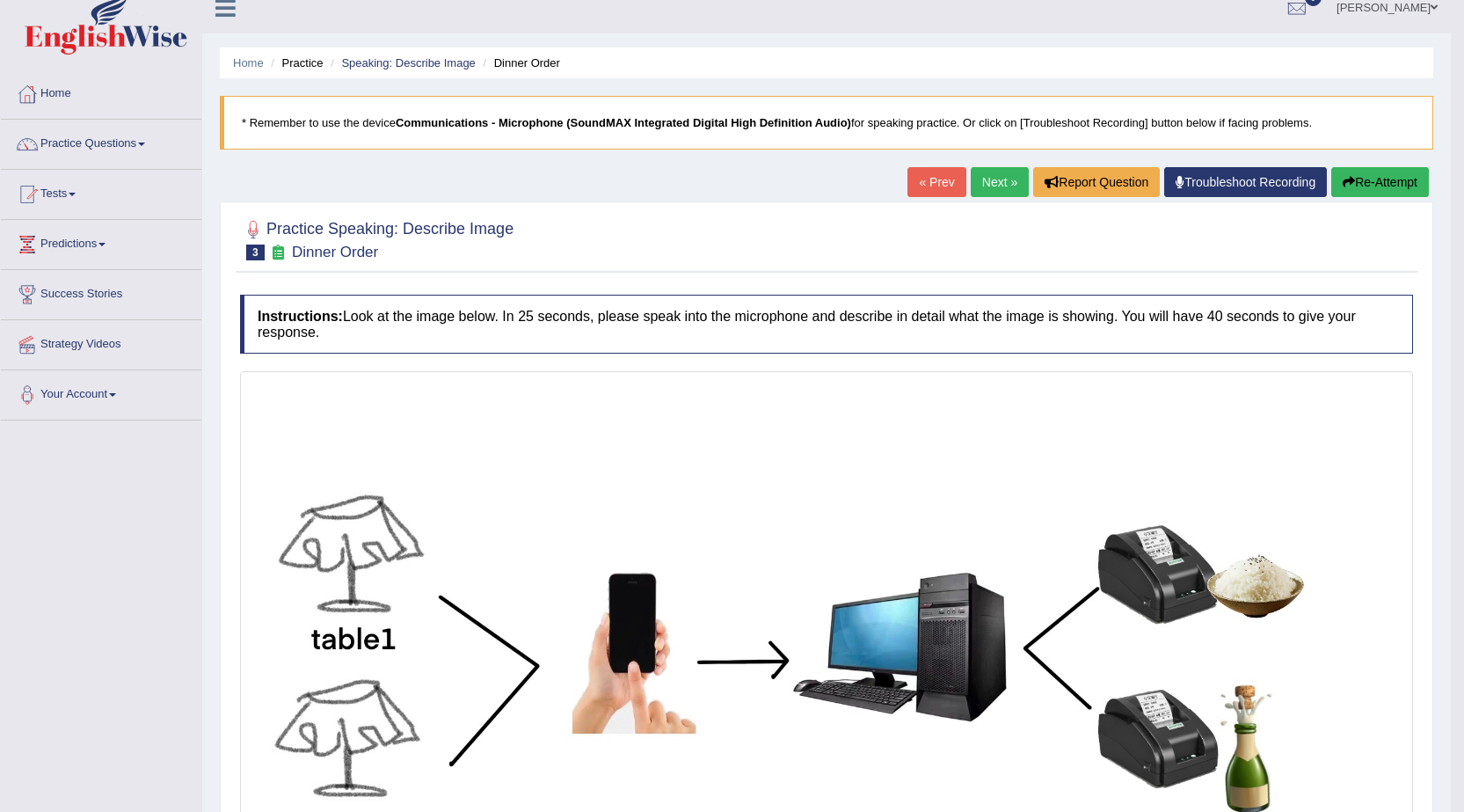
scroll to position [0, 0]
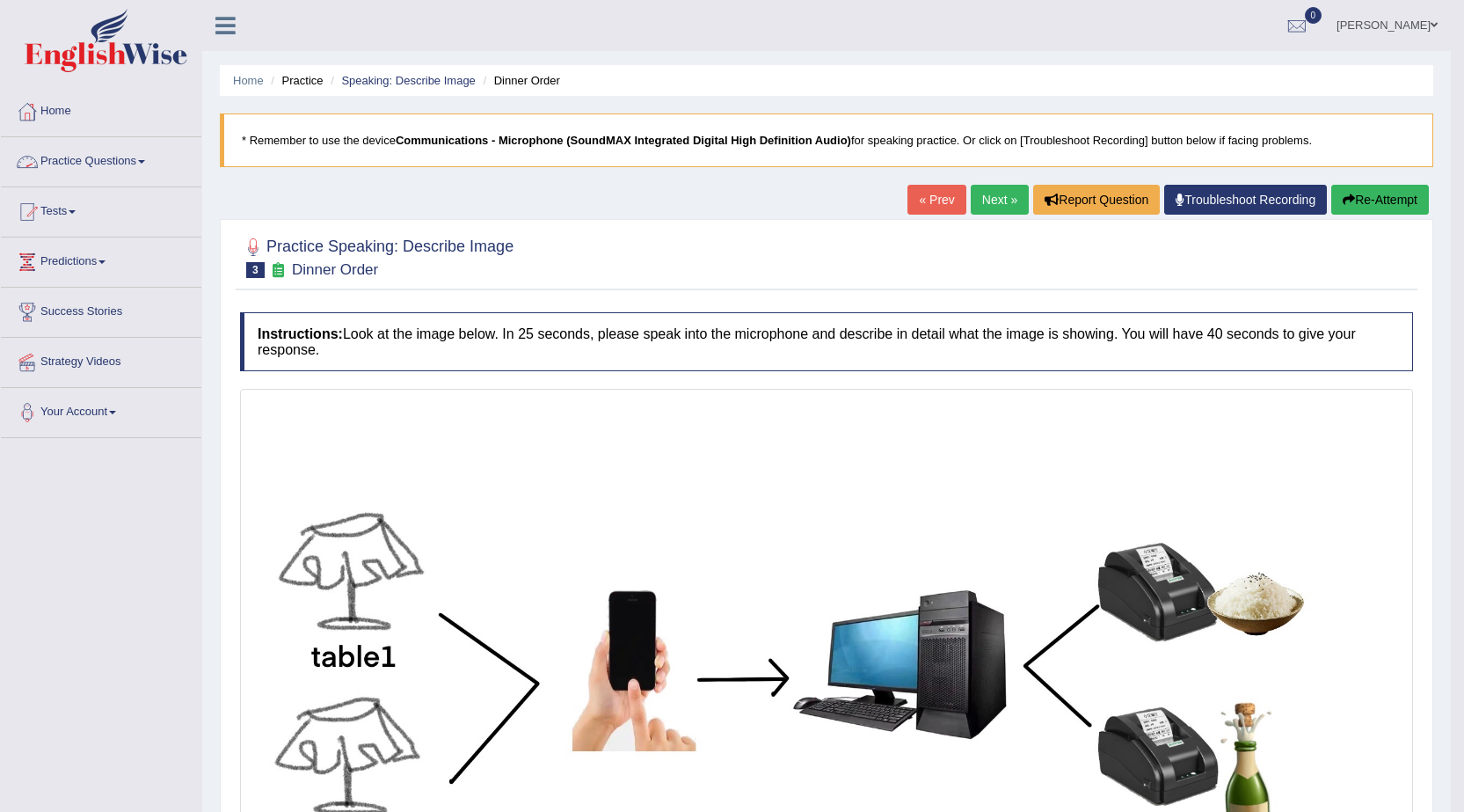
click at [133, 158] on link "Practice Questions" at bounding box center [101, 158] width 200 height 44
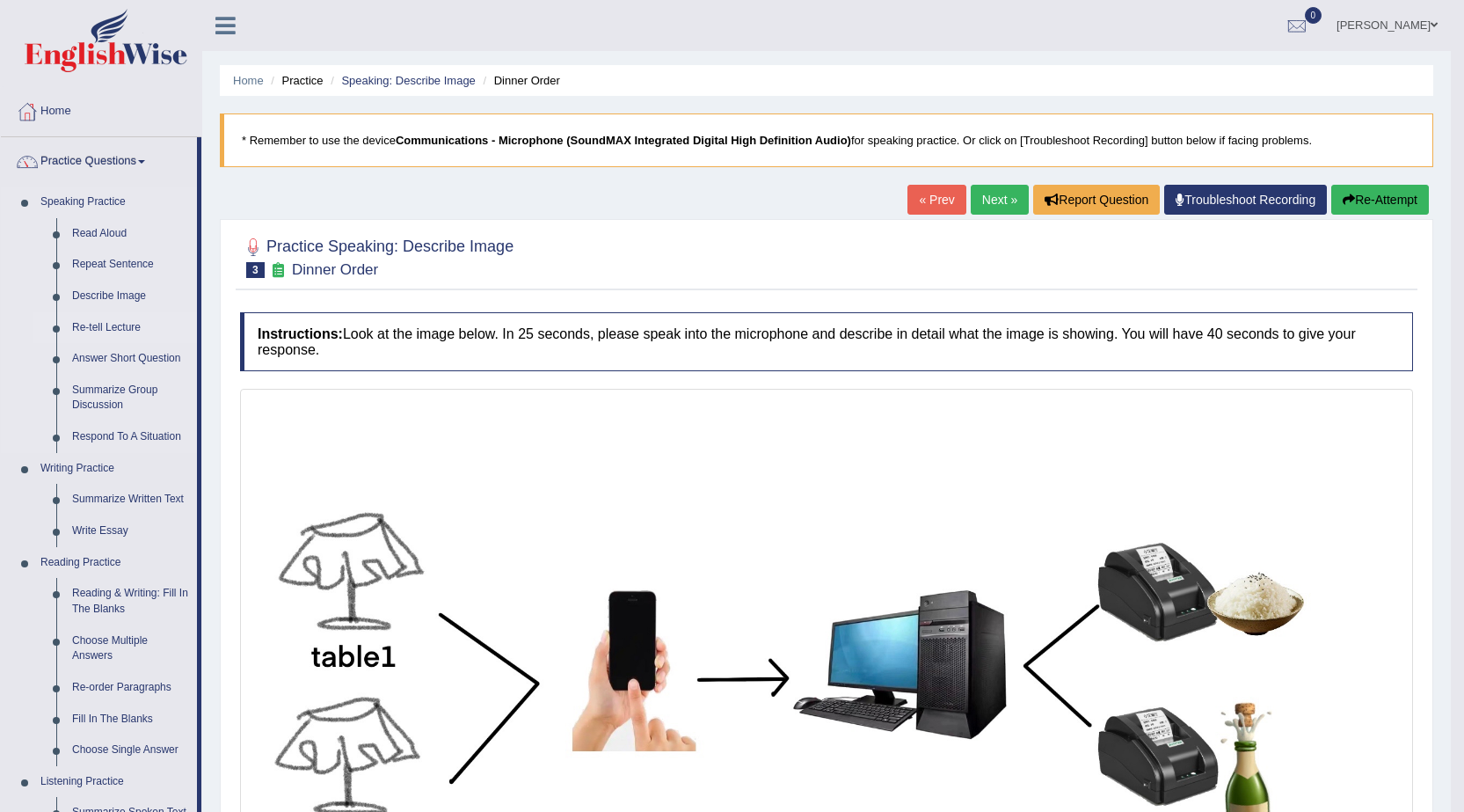
click at [97, 324] on link "Re-tell Lecture" at bounding box center [131, 328] width 133 height 32
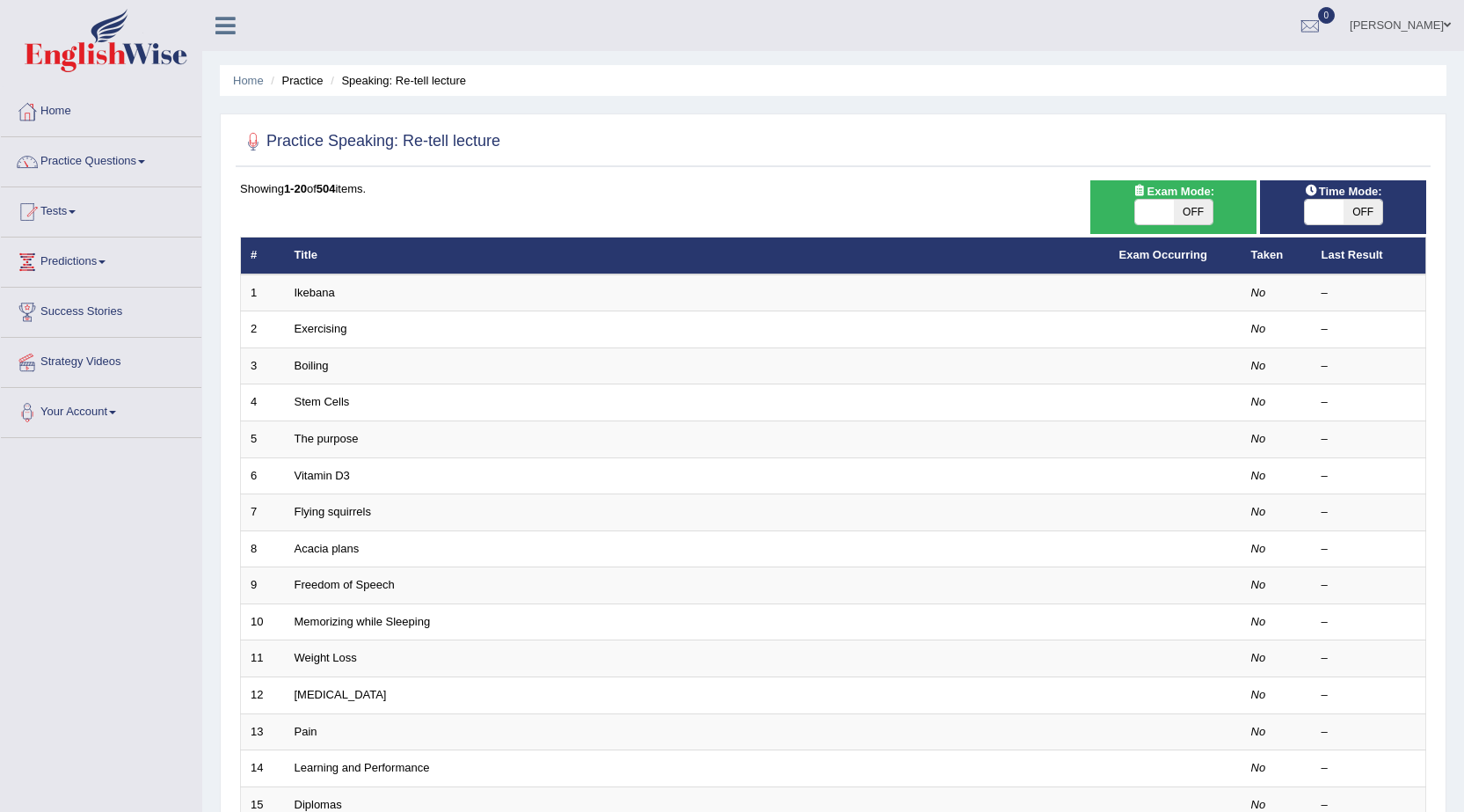
click at [317, 295] on link "Ikebana" at bounding box center [314, 292] width 40 height 13
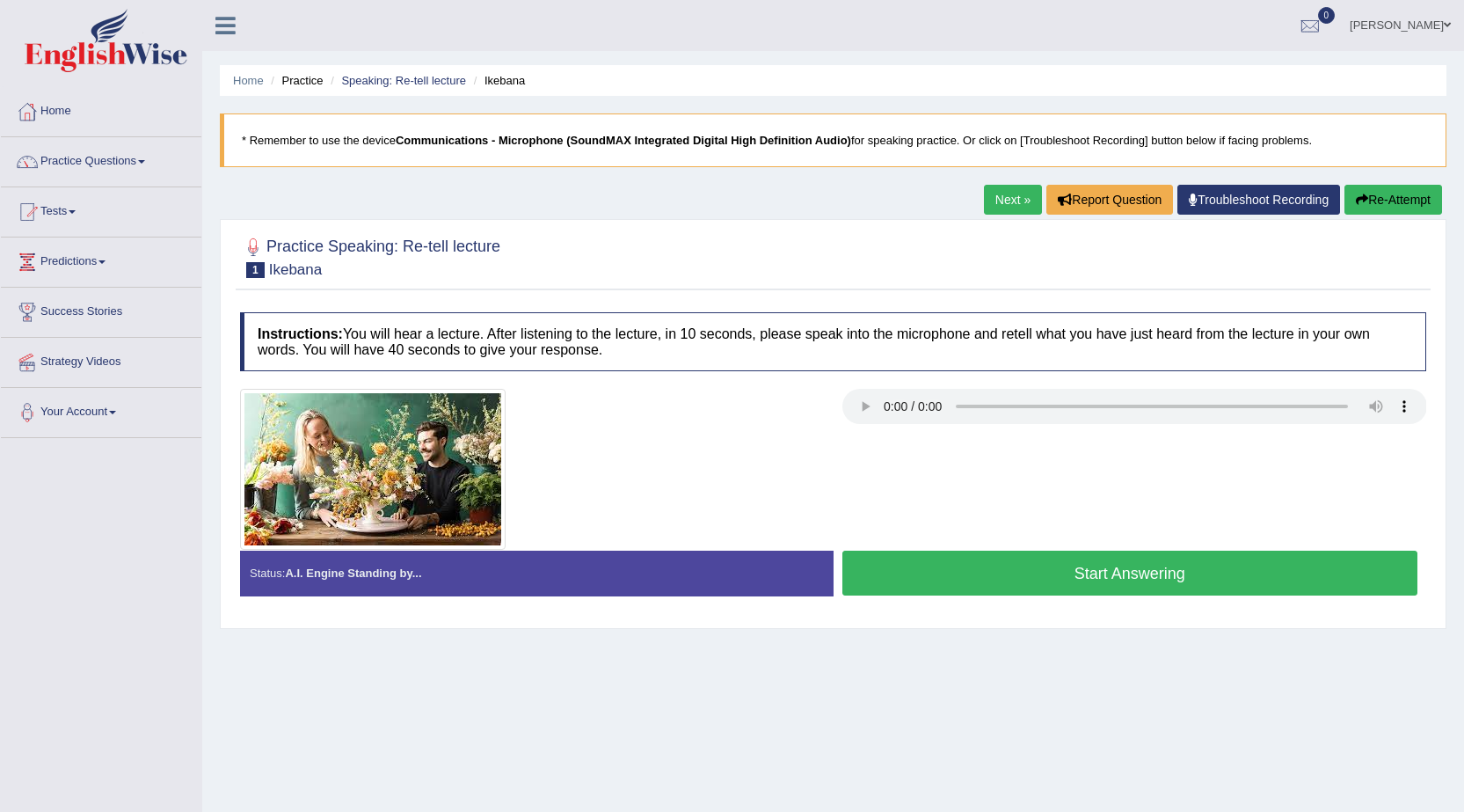
click at [1075, 576] on button "Start Answering" at bounding box center [1130, 573] width 576 height 45
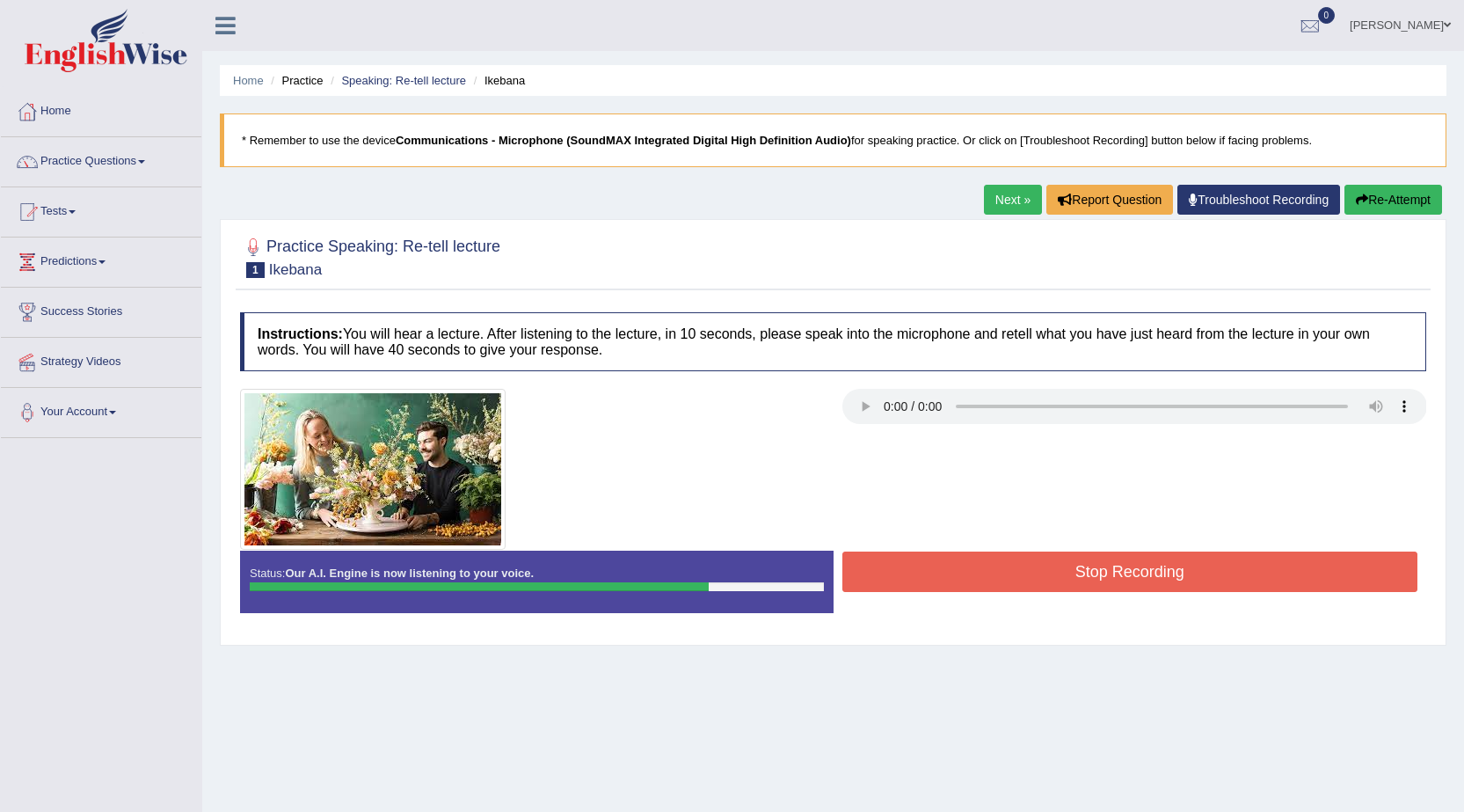
click at [1147, 575] on button "Stop Recording" at bounding box center [1130, 571] width 576 height 40
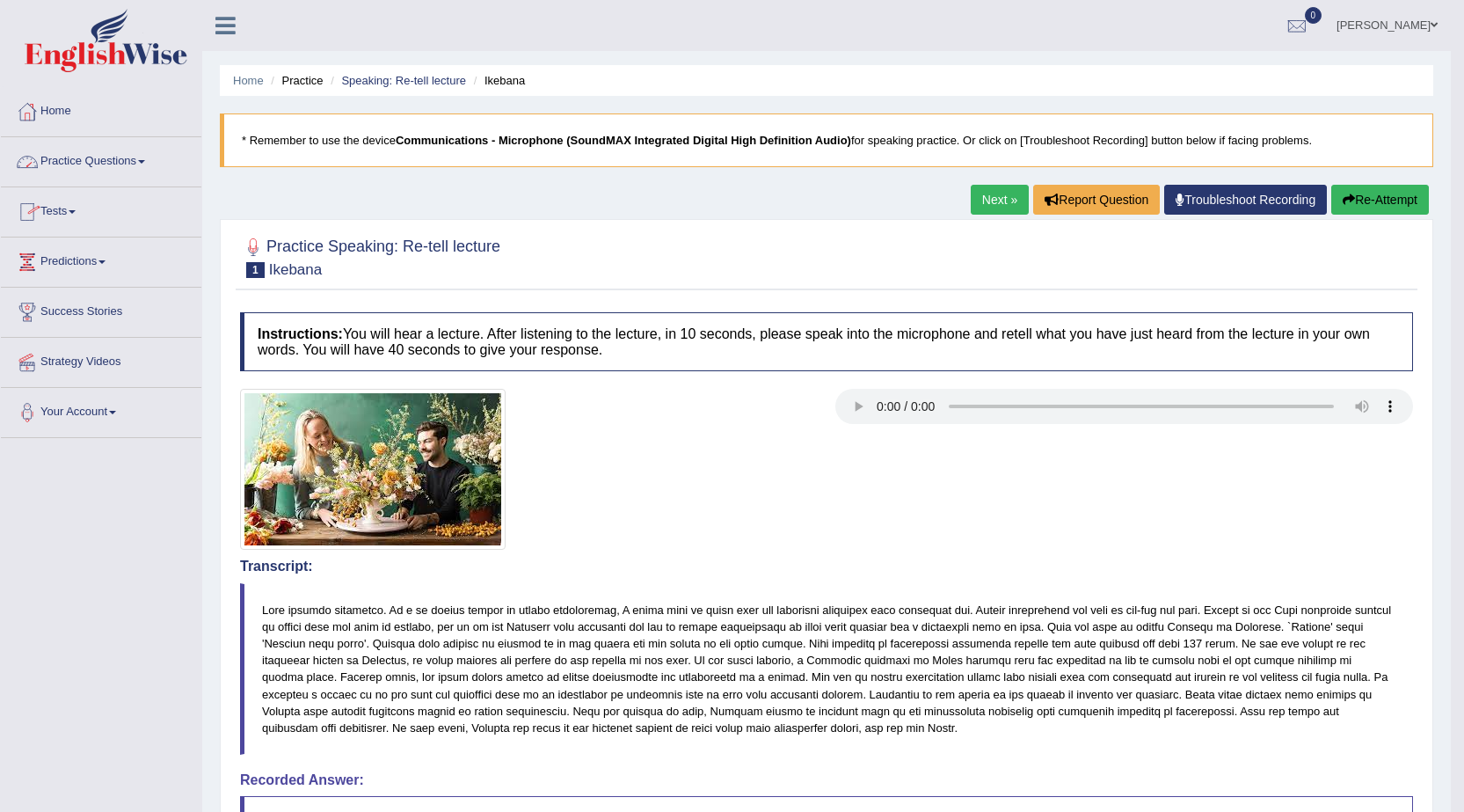
click at [135, 162] on link "Practice Questions" at bounding box center [101, 158] width 200 height 44
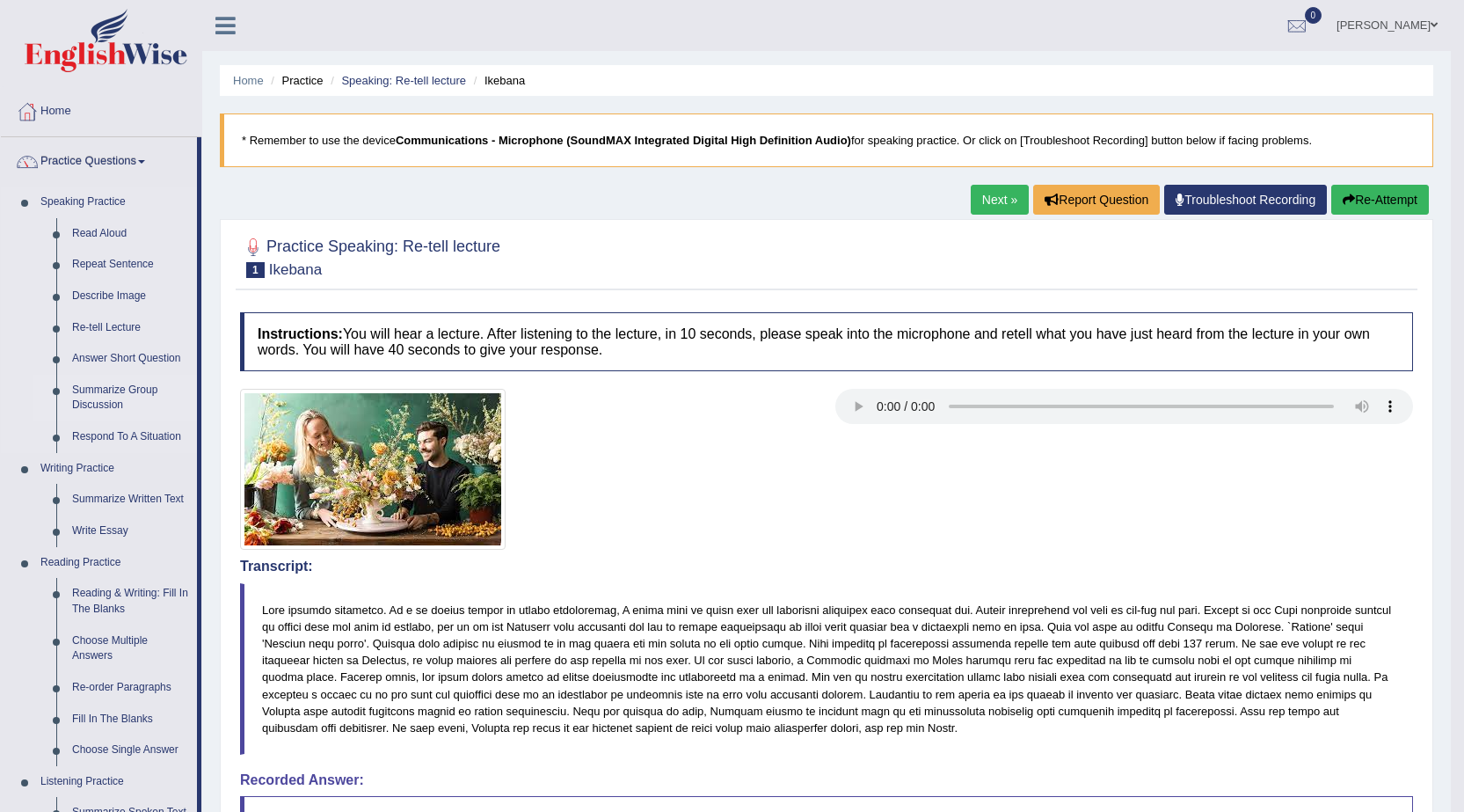
click at [112, 392] on link "Summarize Group Discussion" at bounding box center [131, 398] width 133 height 47
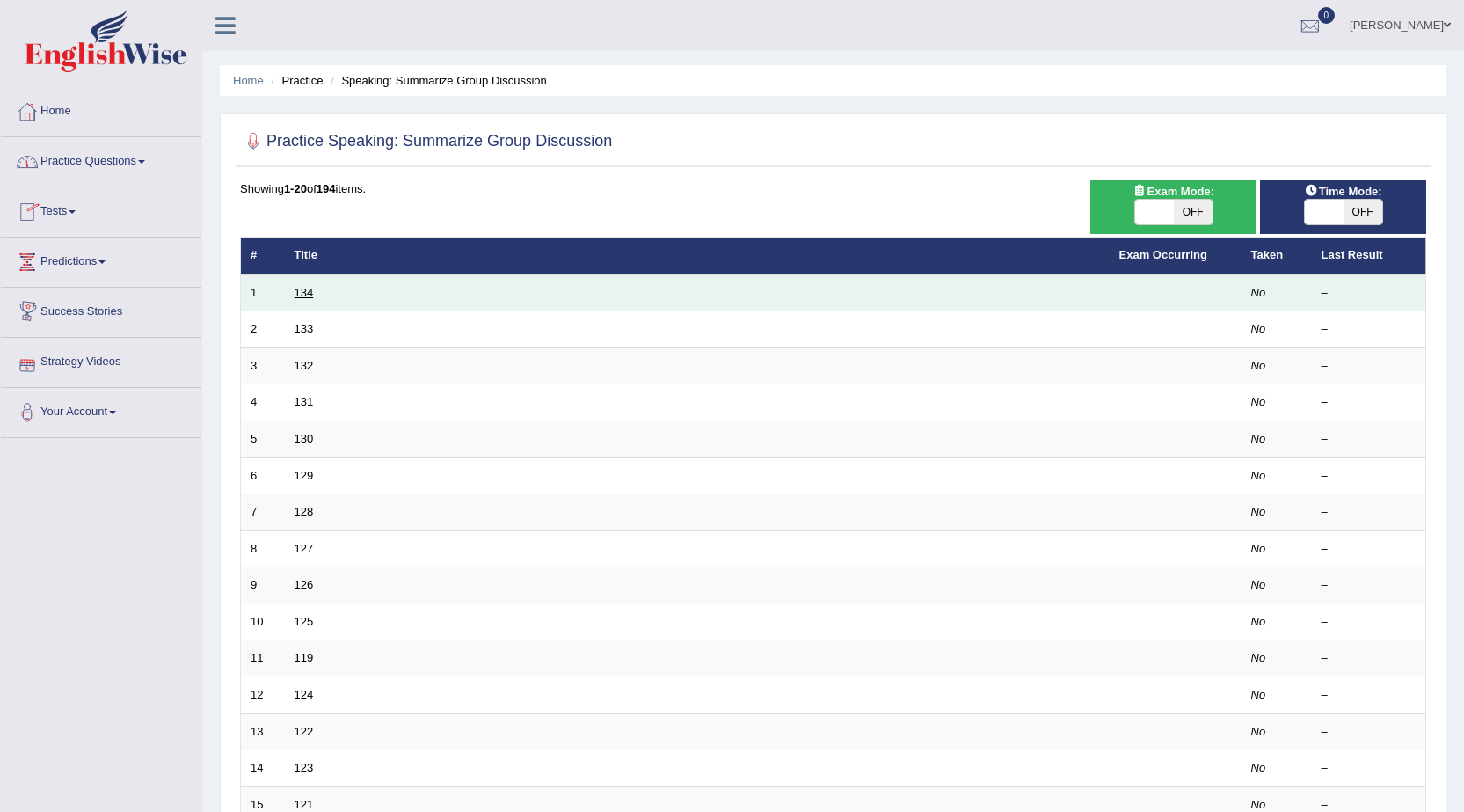
click at [302, 288] on link "134" at bounding box center [303, 292] width 20 height 13
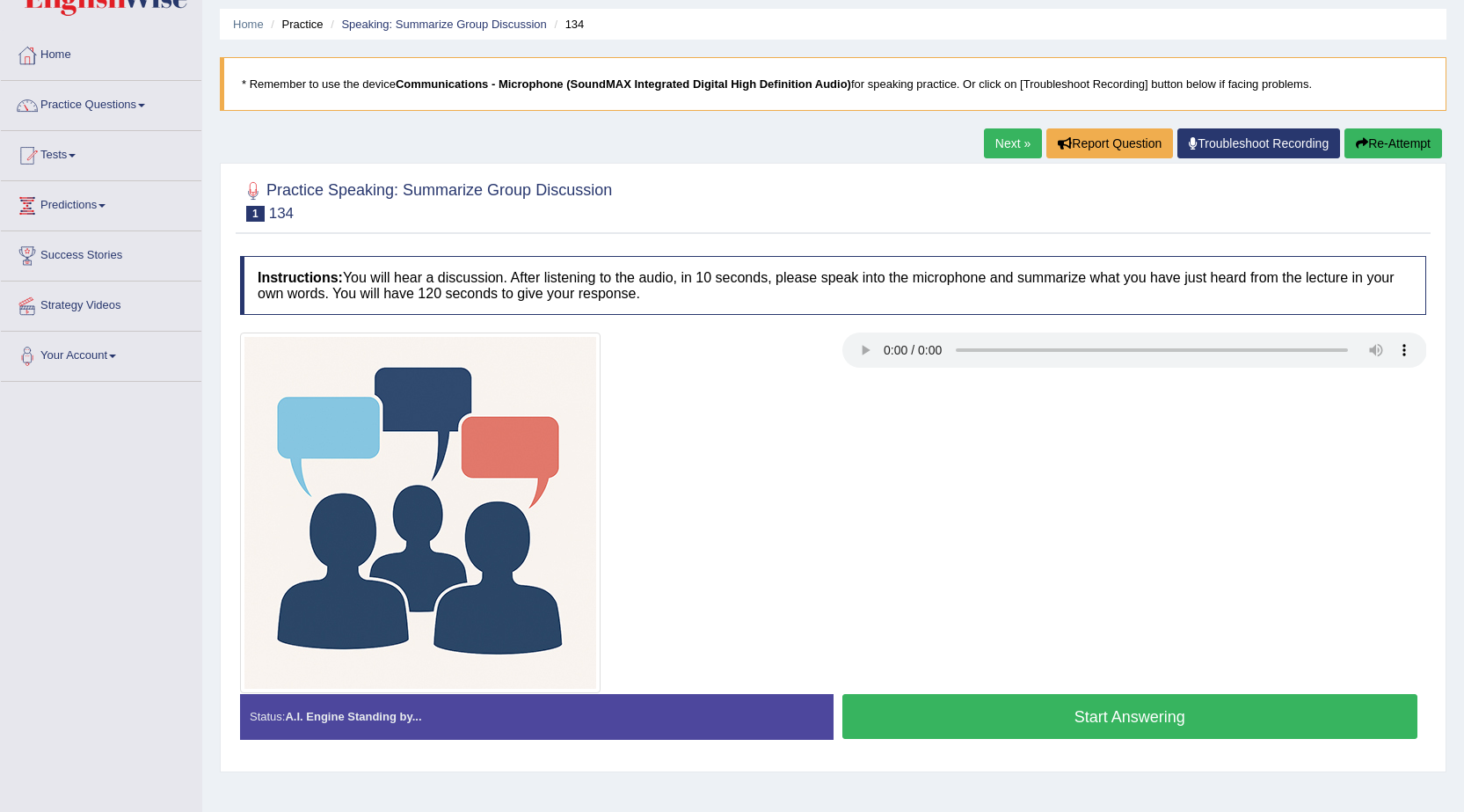
scroll to position [88, 0]
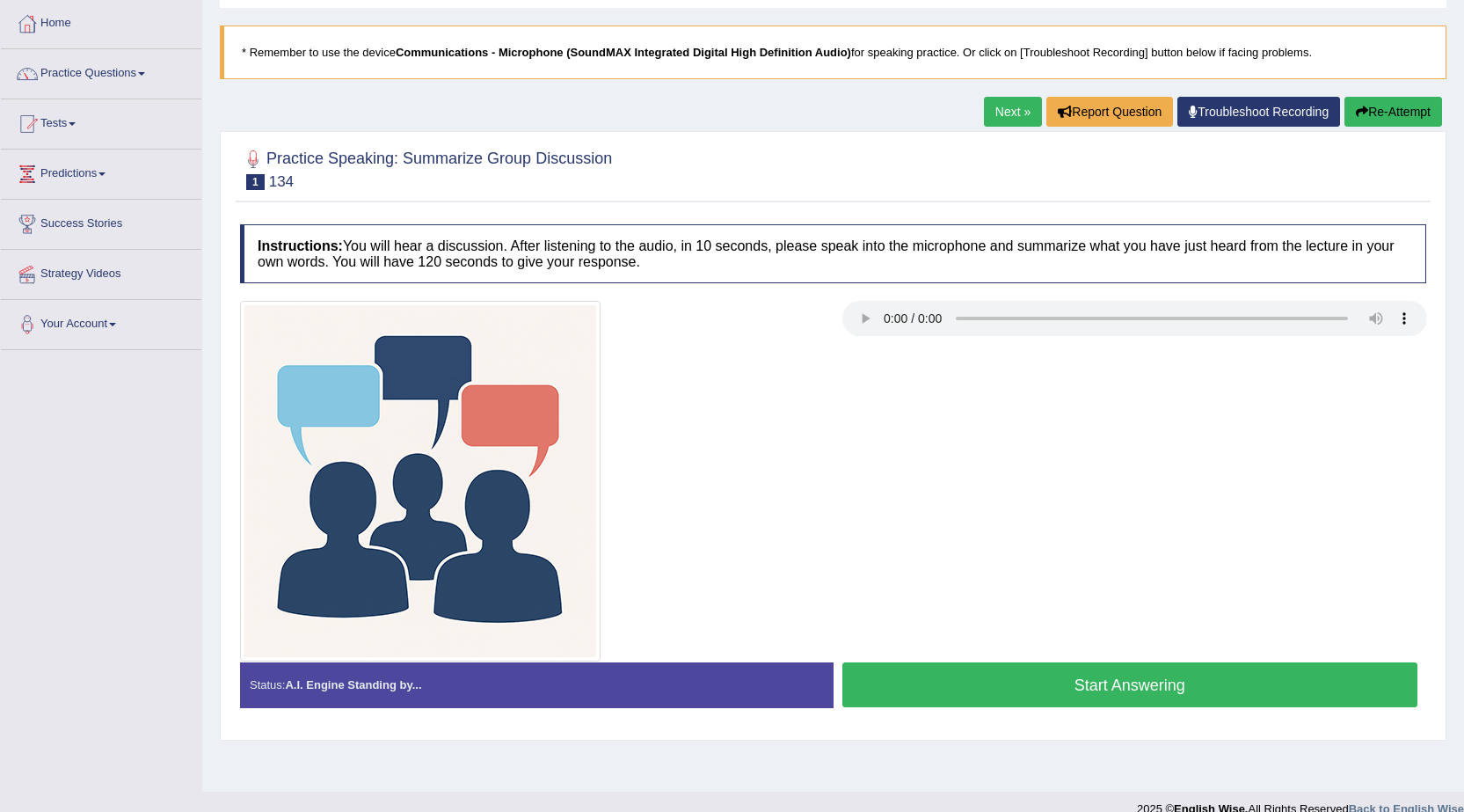
click at [1058, 686] on button "Start Answering" at bounding box center [1130, 685] width 576 height 45
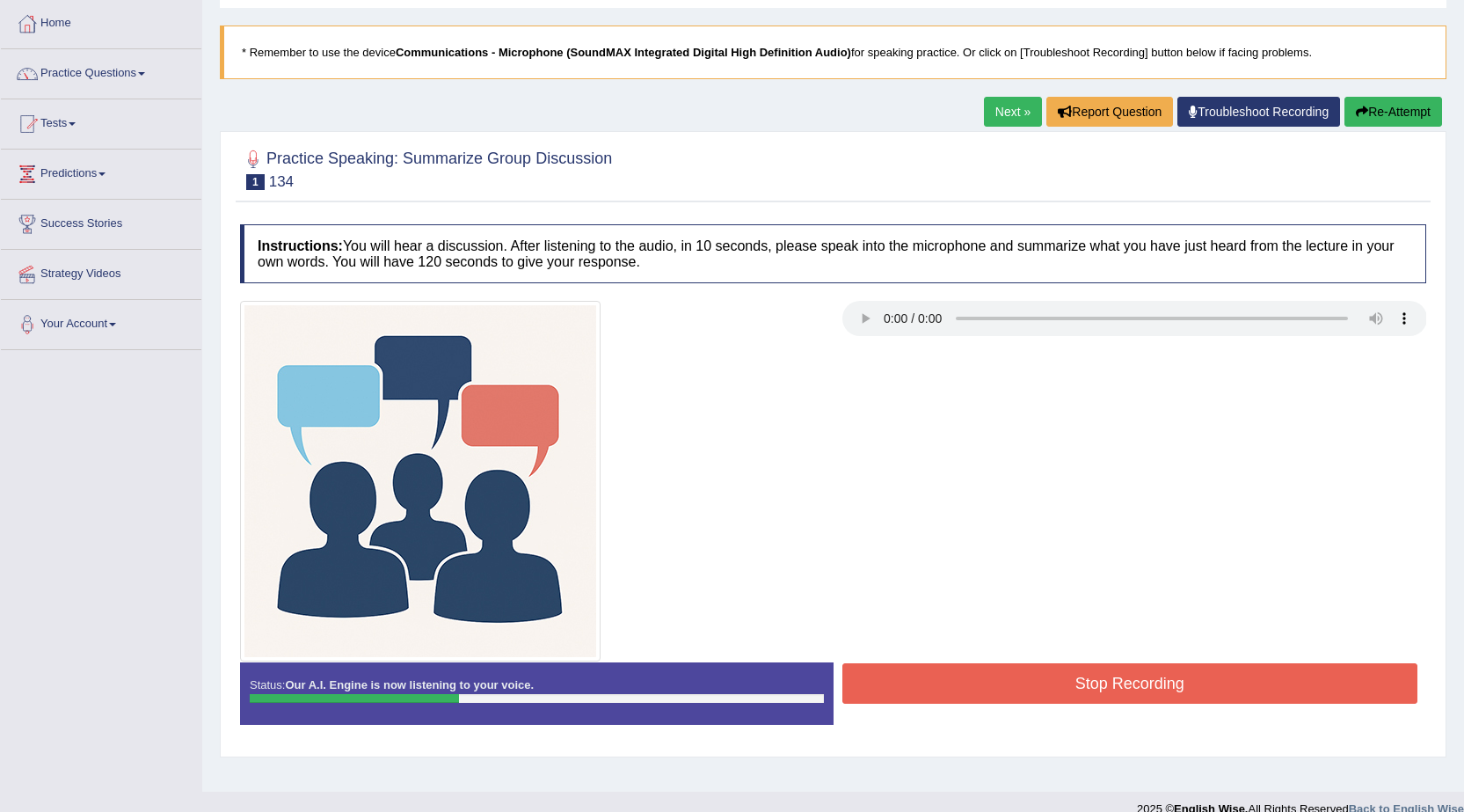
click at [1063, 689] on button "Stop Recording" at bounding box center [1130, 683] width 576 height 40
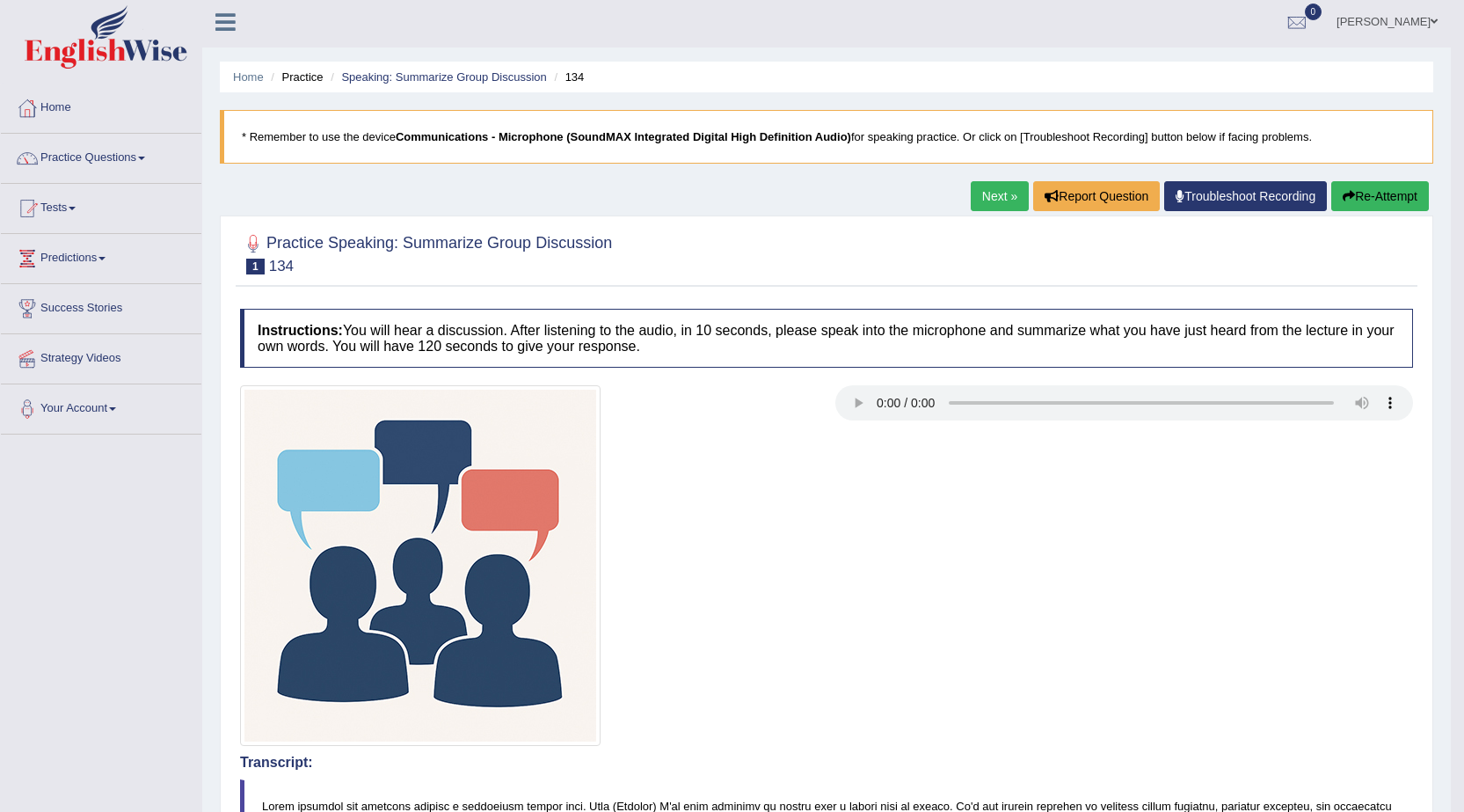
scroll to position [0, 0]
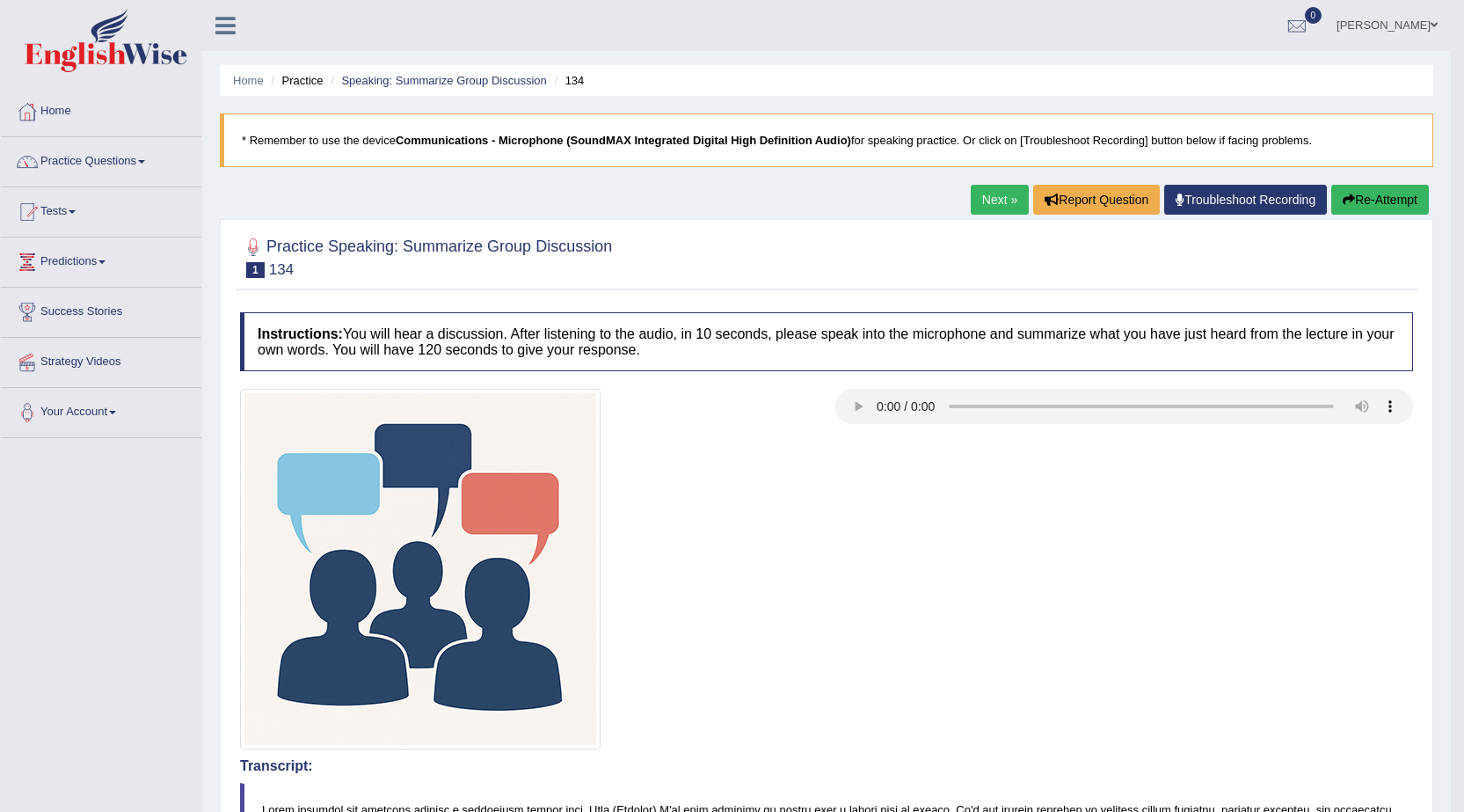
click at [999, 197] on link "Next »" at bounding box center [999, 199] width 58 height 30
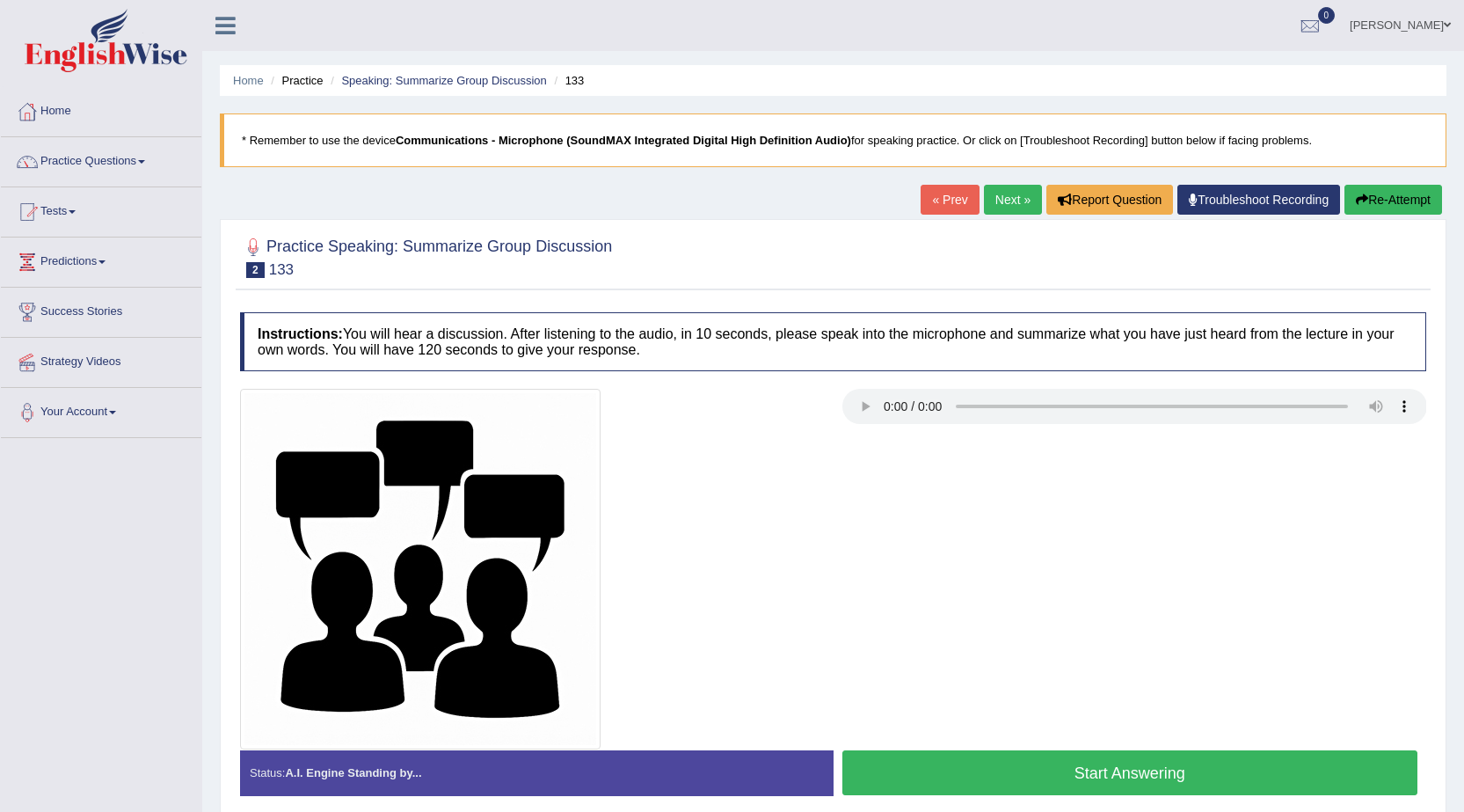
click at [1147, 777] on button "Start Answering" at bounding box center [1130, 773] width 576 height 45
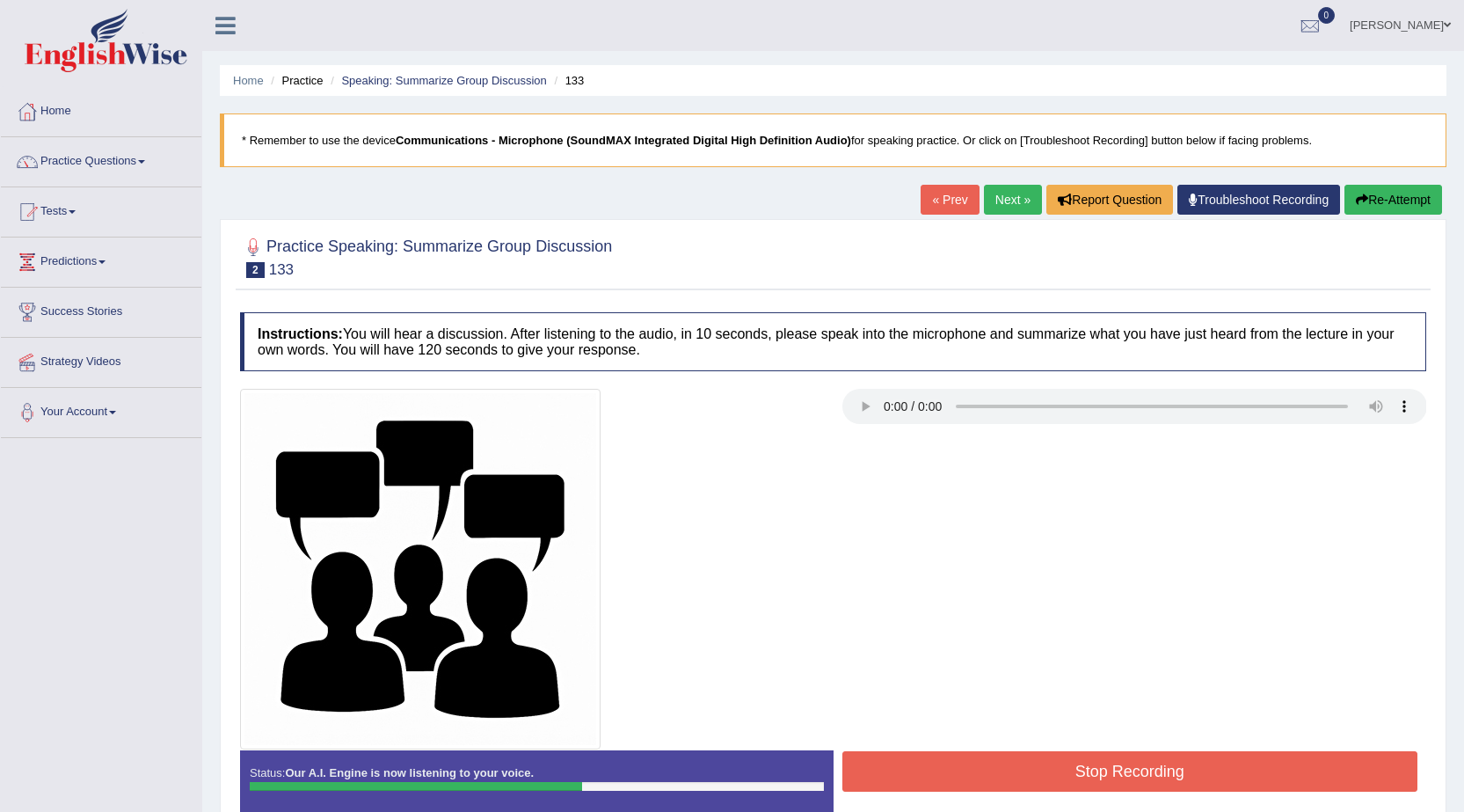
click at [1148, 776] on button "Stop Recording" at bounding box center [1130, 771] width 576 height 40
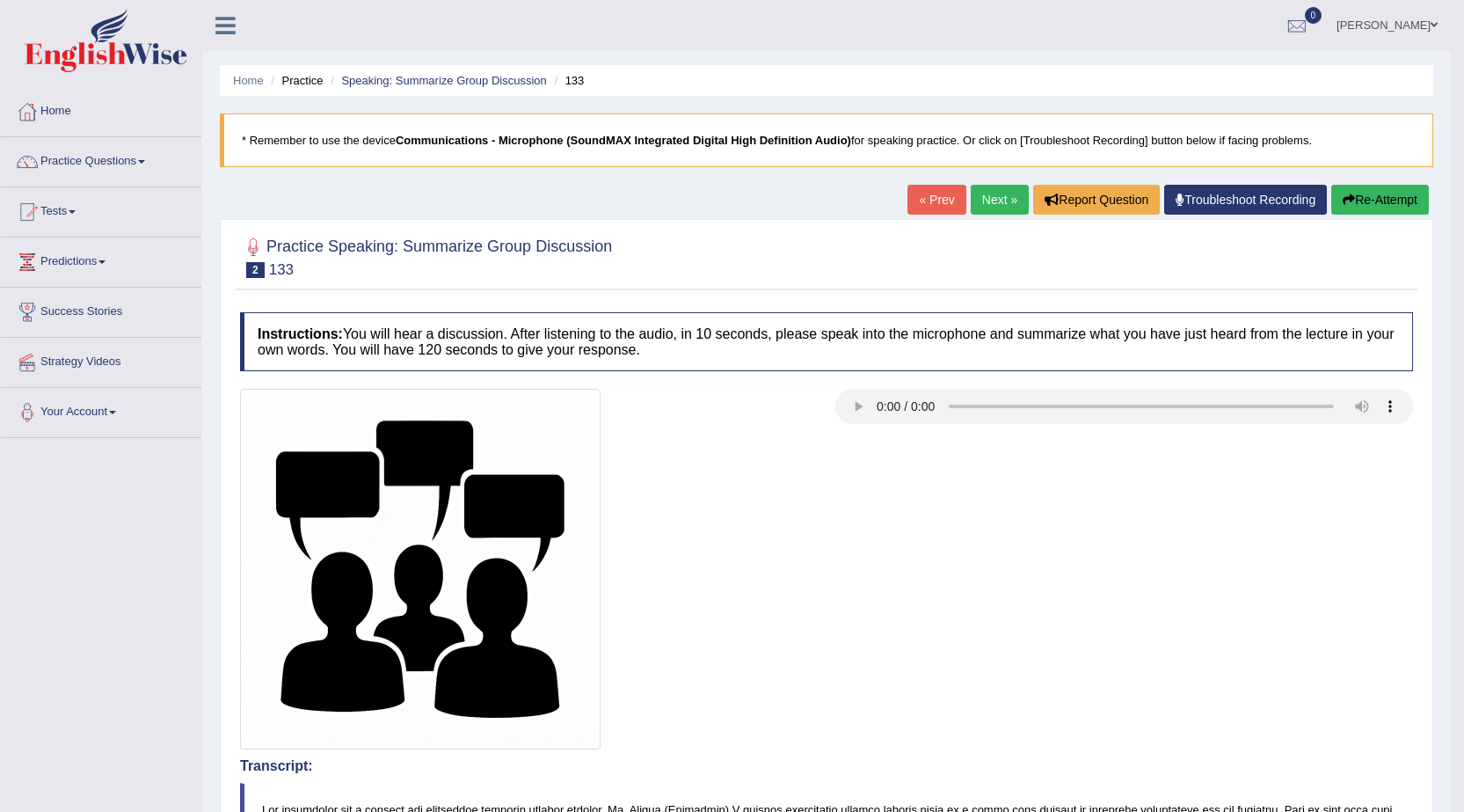
click at [990, 194] on link "Next »" at bounding box center [999, 199] width 58 height 30
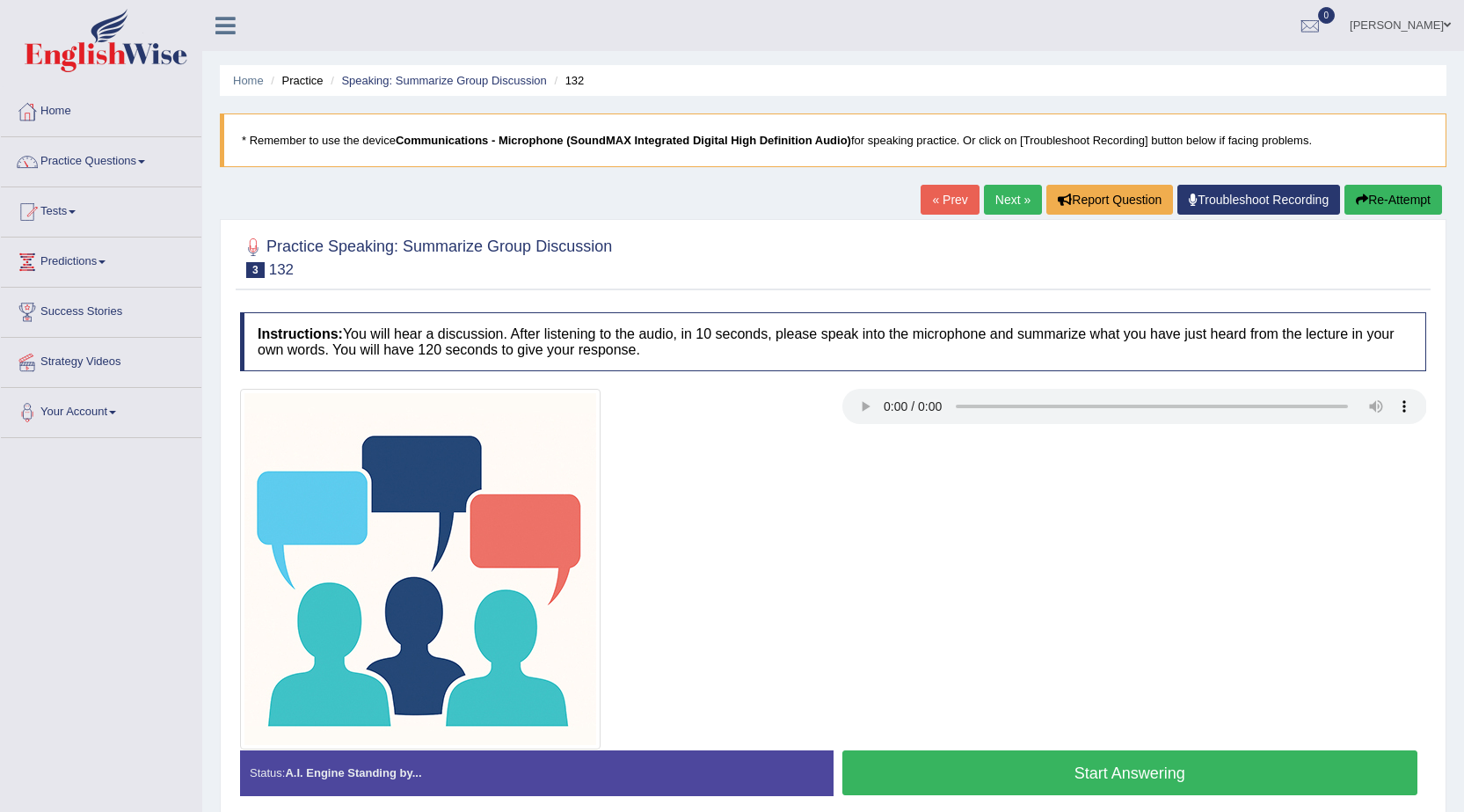
click at [1085, 763] on button "Start Answering" at bounding box center [1130, 773] width 576 height 45
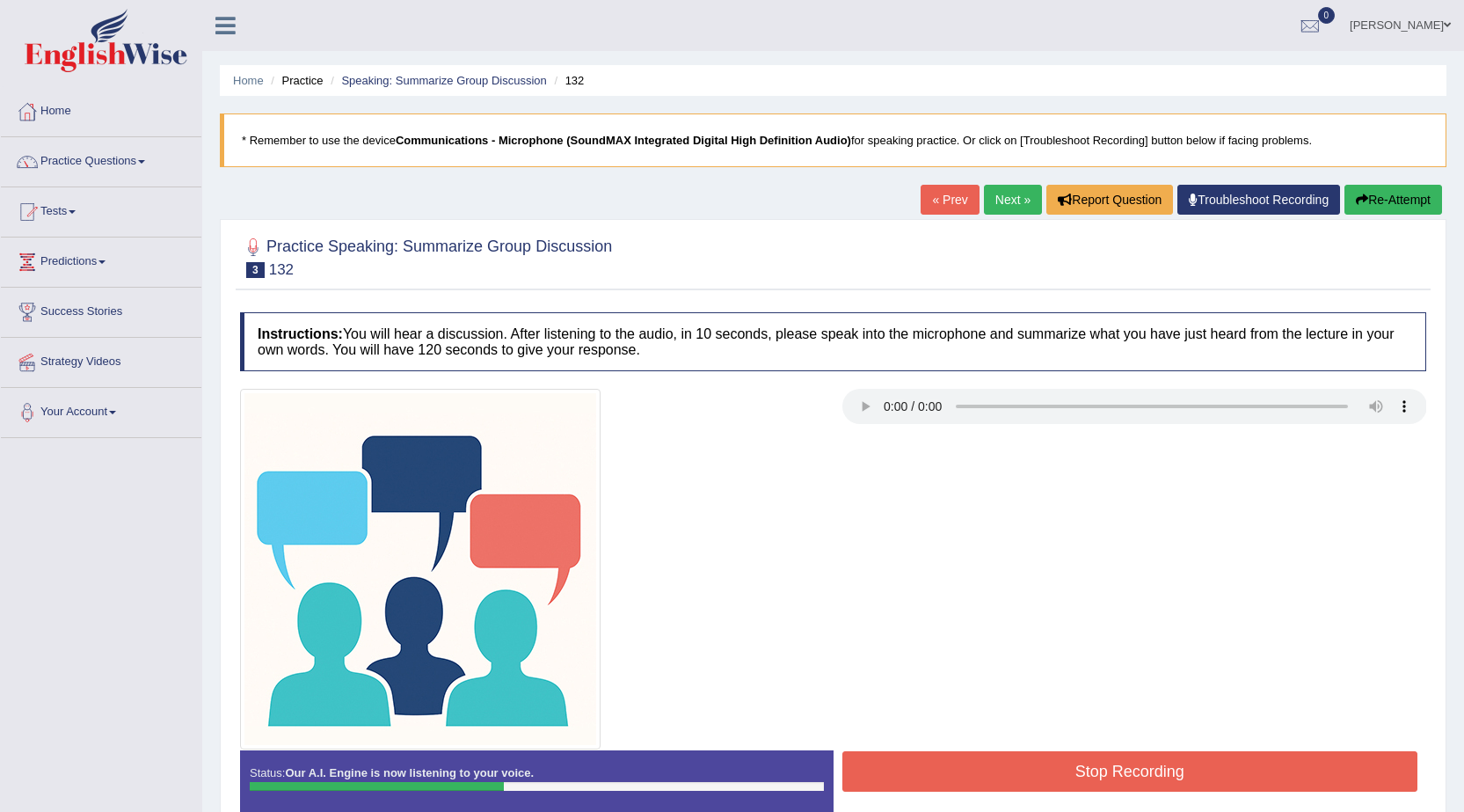
click at [1221, 775] on button "Stop Recording" at bounding box center [1130, 771] width 576 height 40
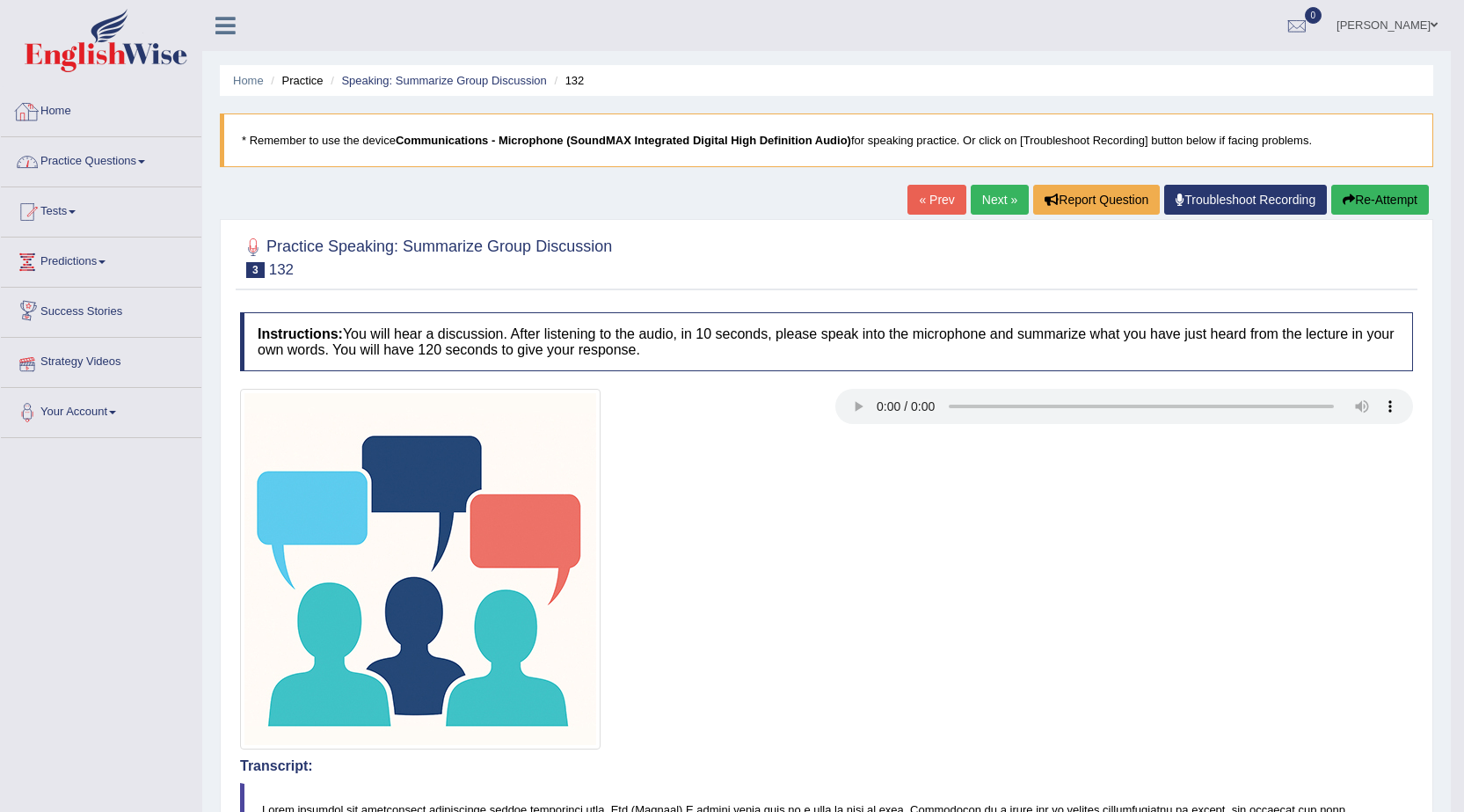
click at [115, 156] on link "Practice Questions" at bounding box center [101, 158] width 200 height 44
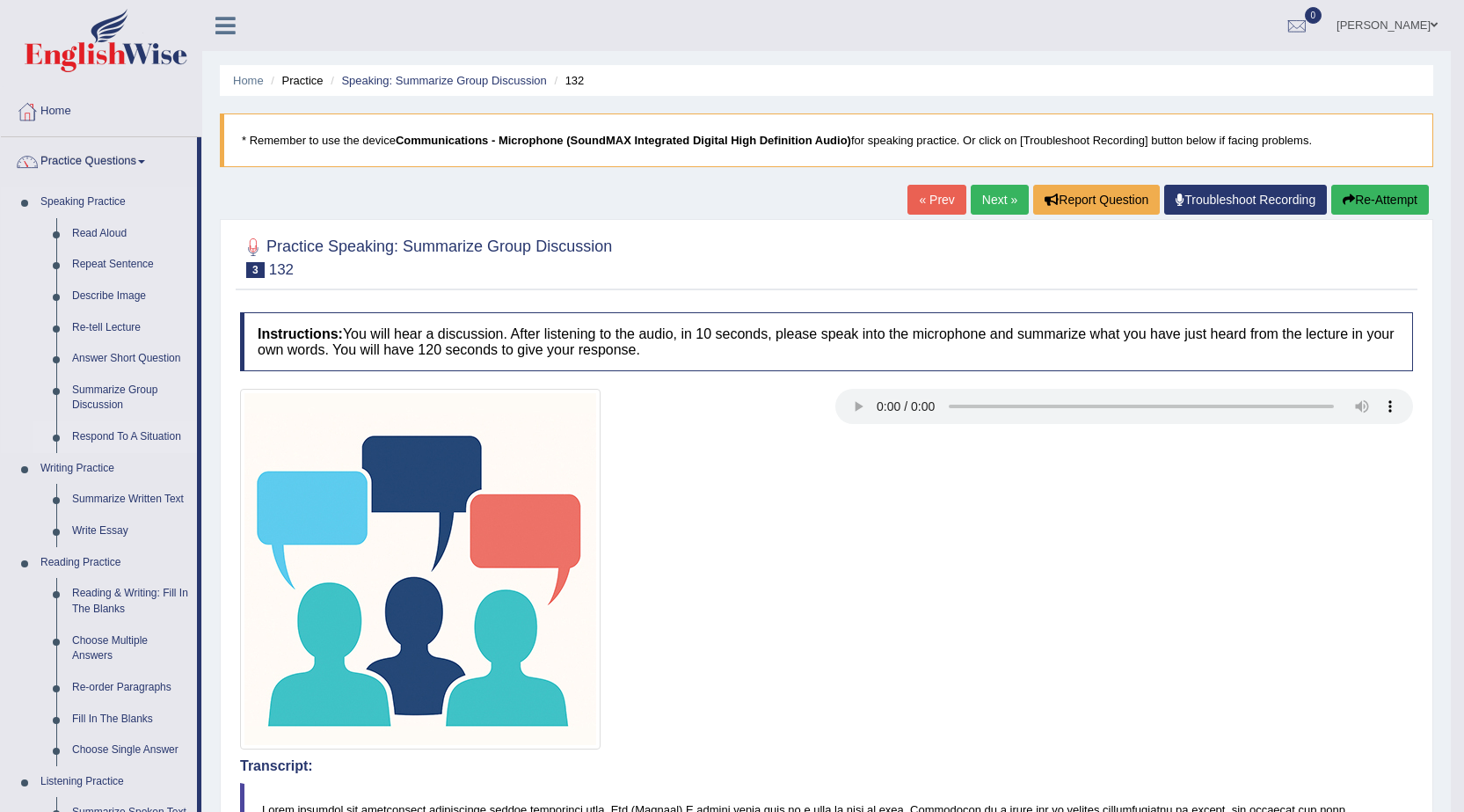
click at [138, 428] on link "Respond To A Situation" at bounding box center [131, 437] width 133 height 32
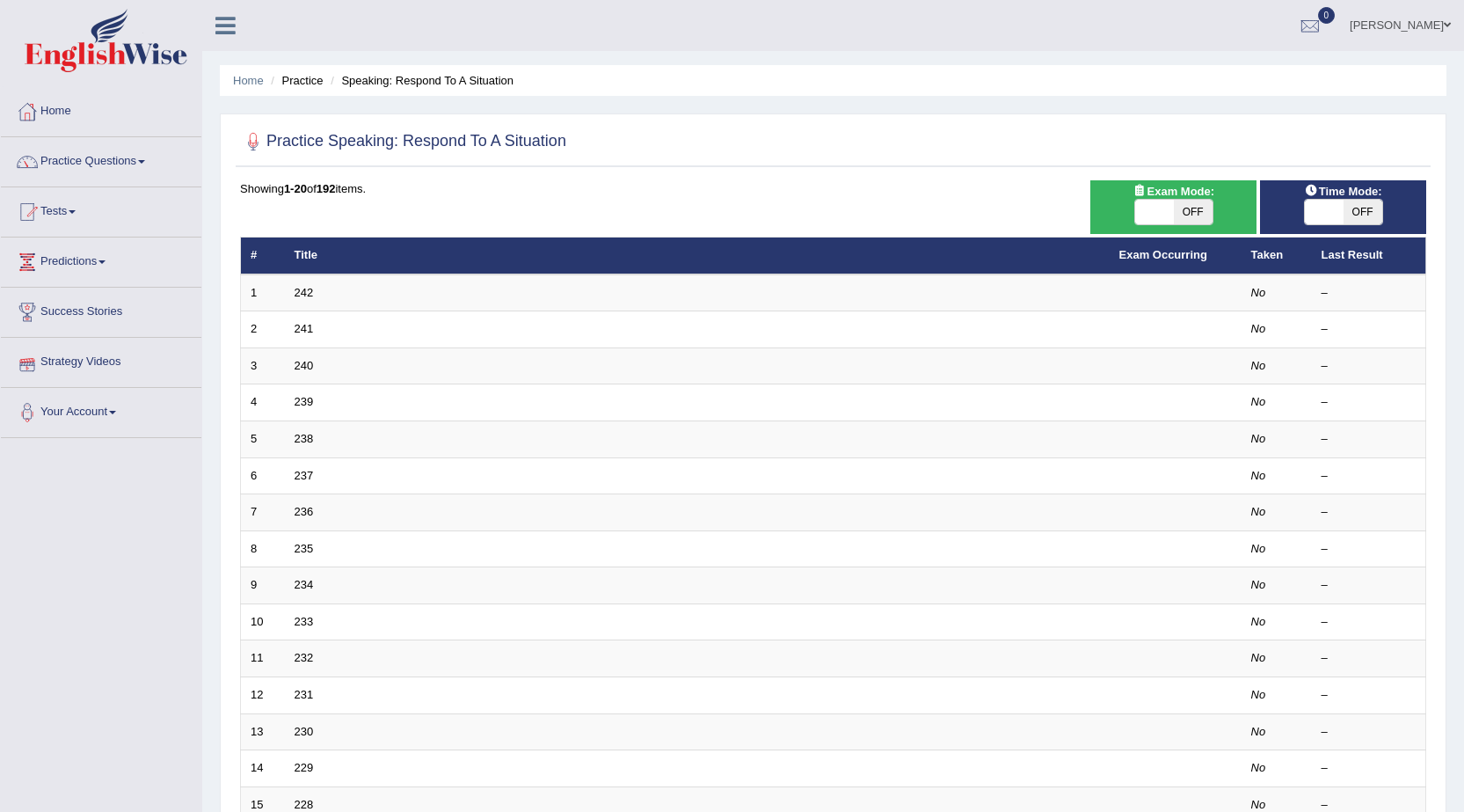
click at [303, 293] on link "242" at bounding box center [303, 292] width 20 height 13
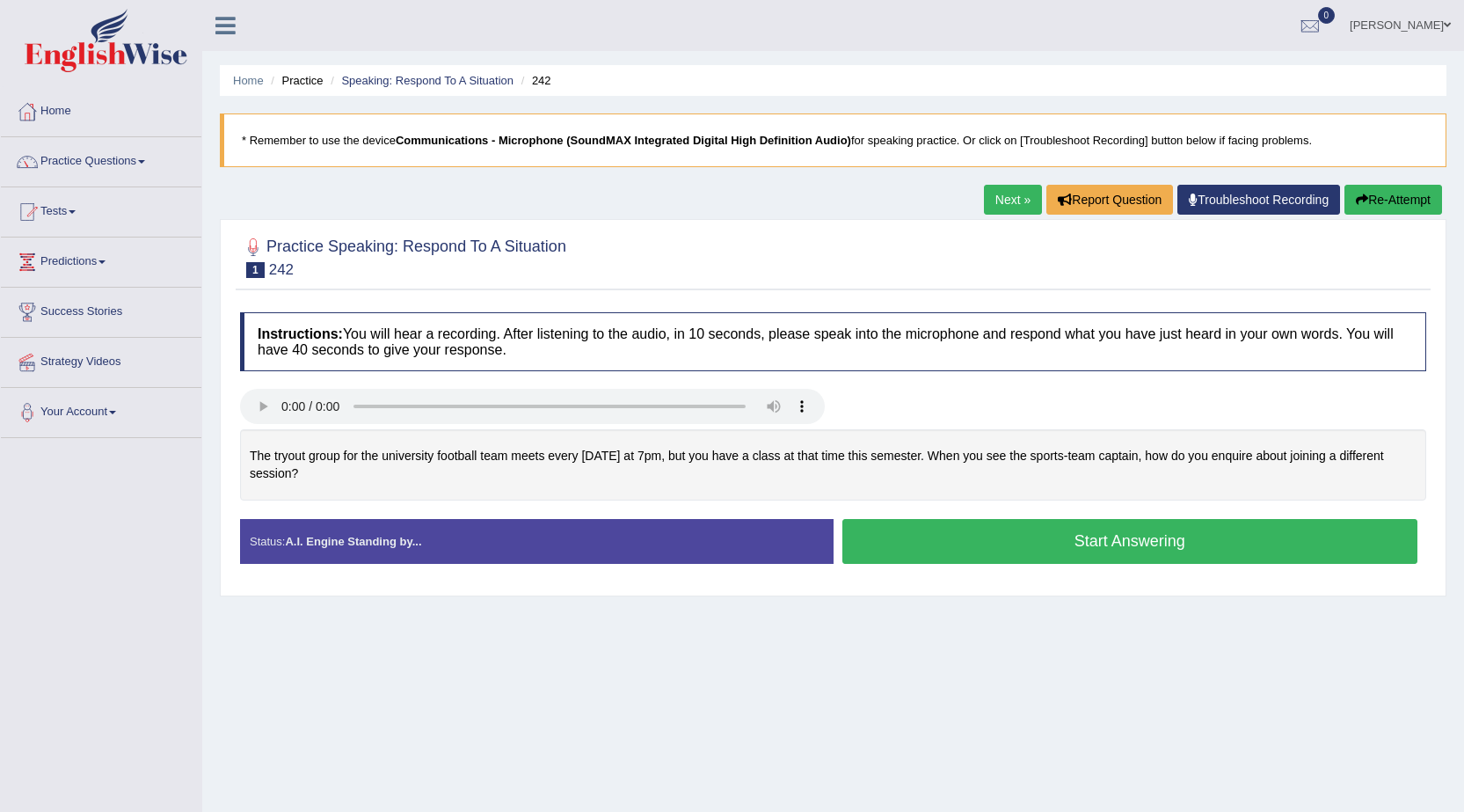
click at [1158, 535] on button "Start Answering" at bounding box center [1130, 541] width 576 height 45
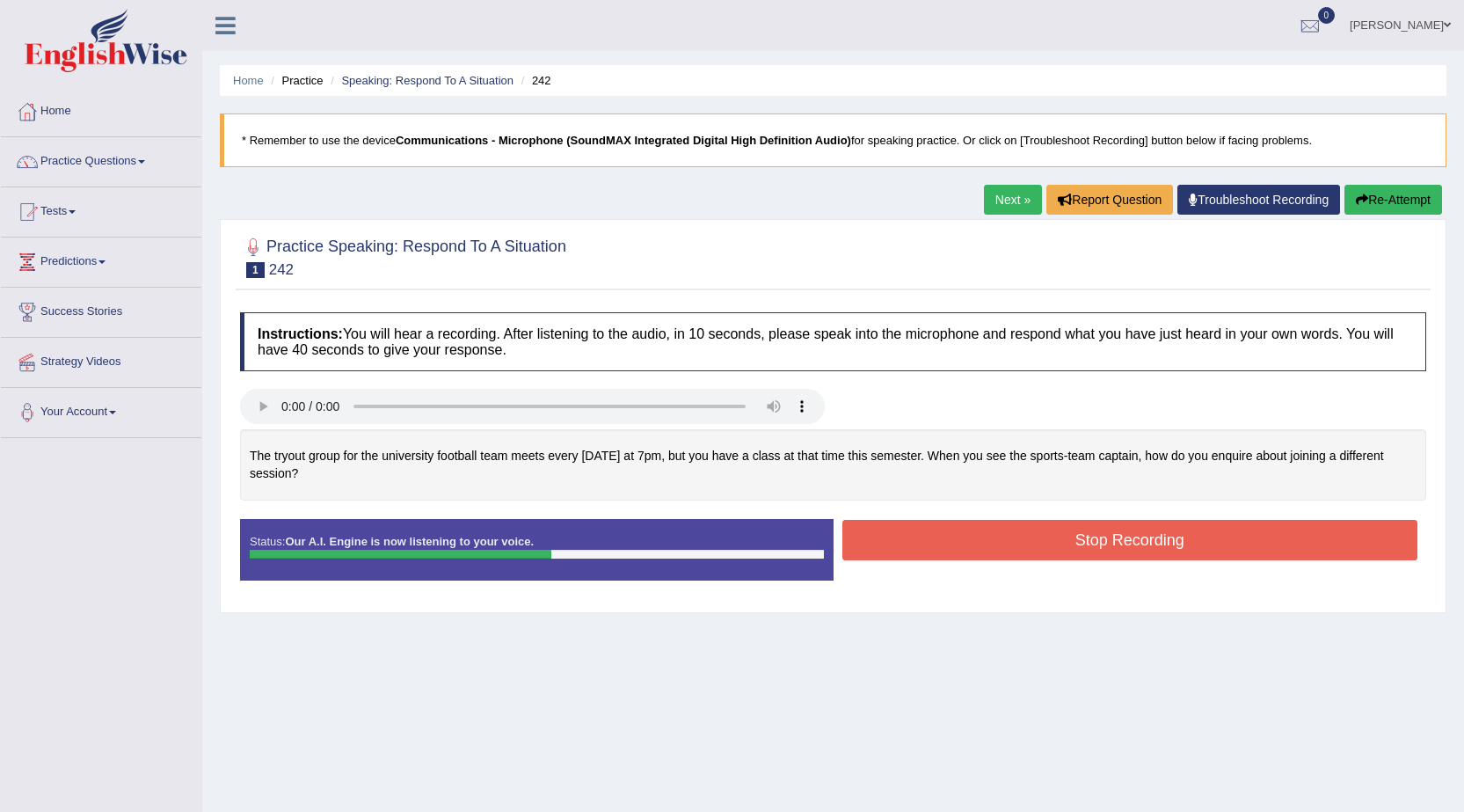
click at [1158, 535] on button "Stop Recording" at bounding box center [1130, 539] width 576 height 40
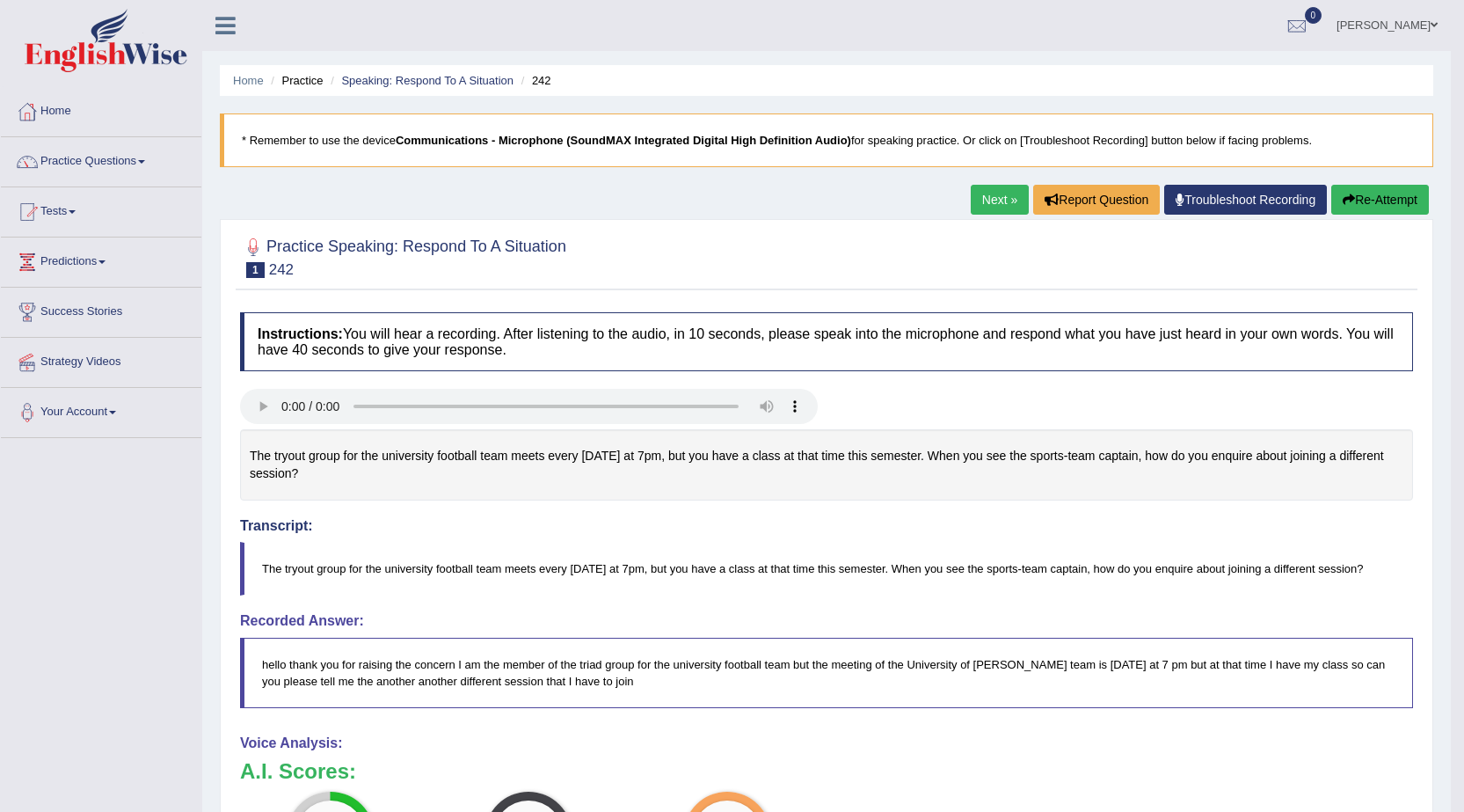
click at [1001, 193] on link "Next »" at bounding box center [999, 199] width 58 height 30
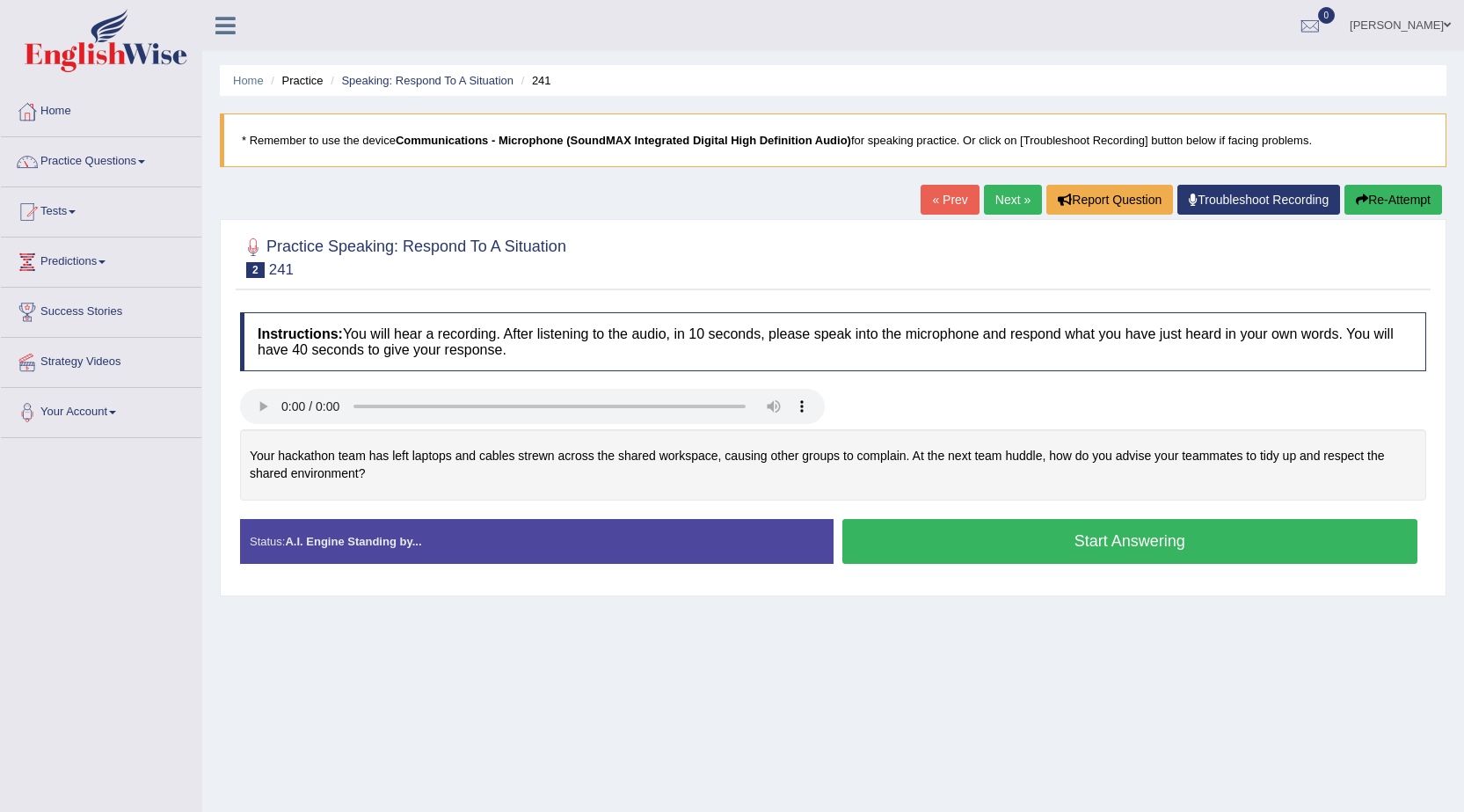
click at [1082, 550] on button "Start Answering" at bounding box center [1130, 541] width 576 height 45
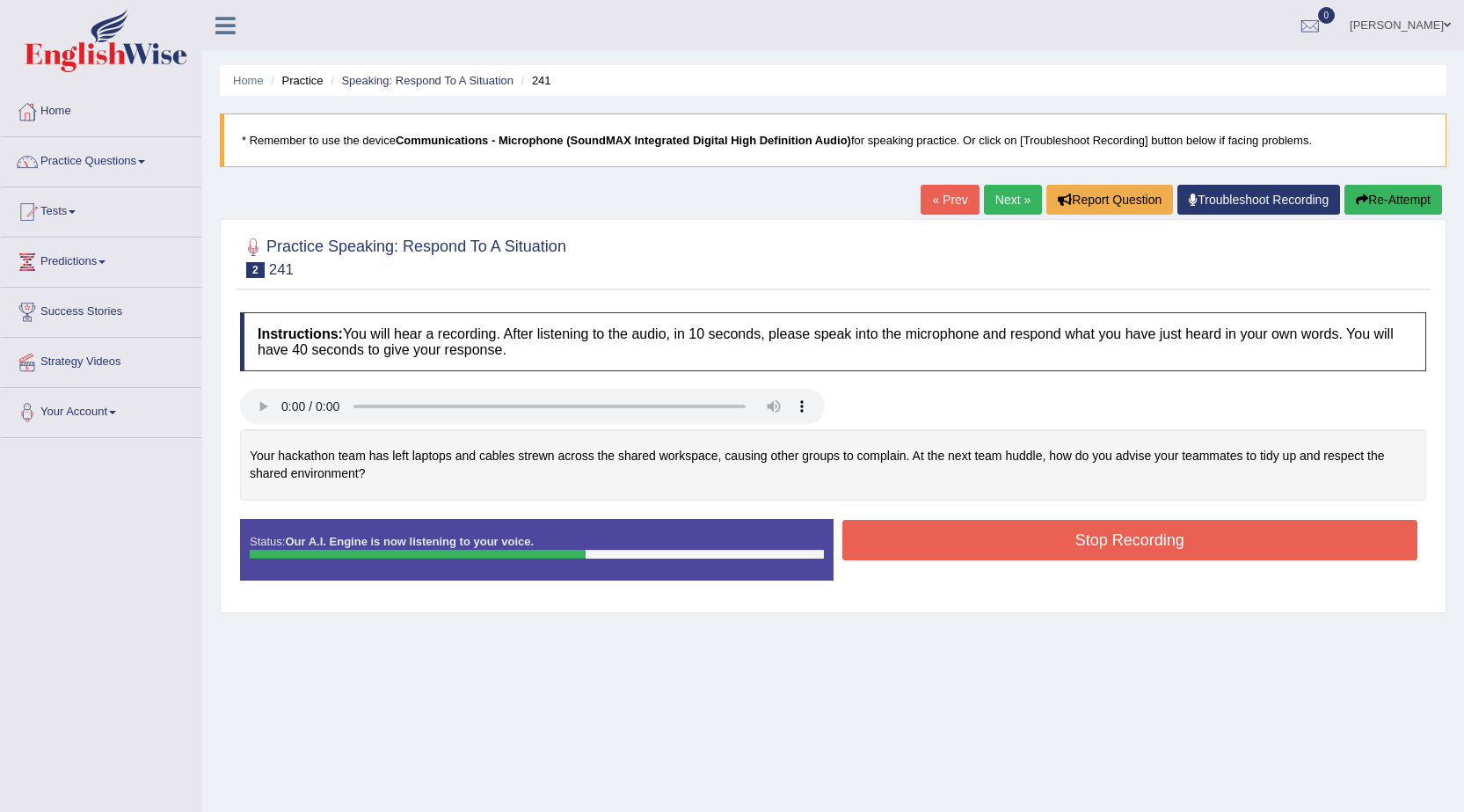
click at [1082, 550] on button "Stop Recording" at bounding box center [1130, 539] width 576 height 40
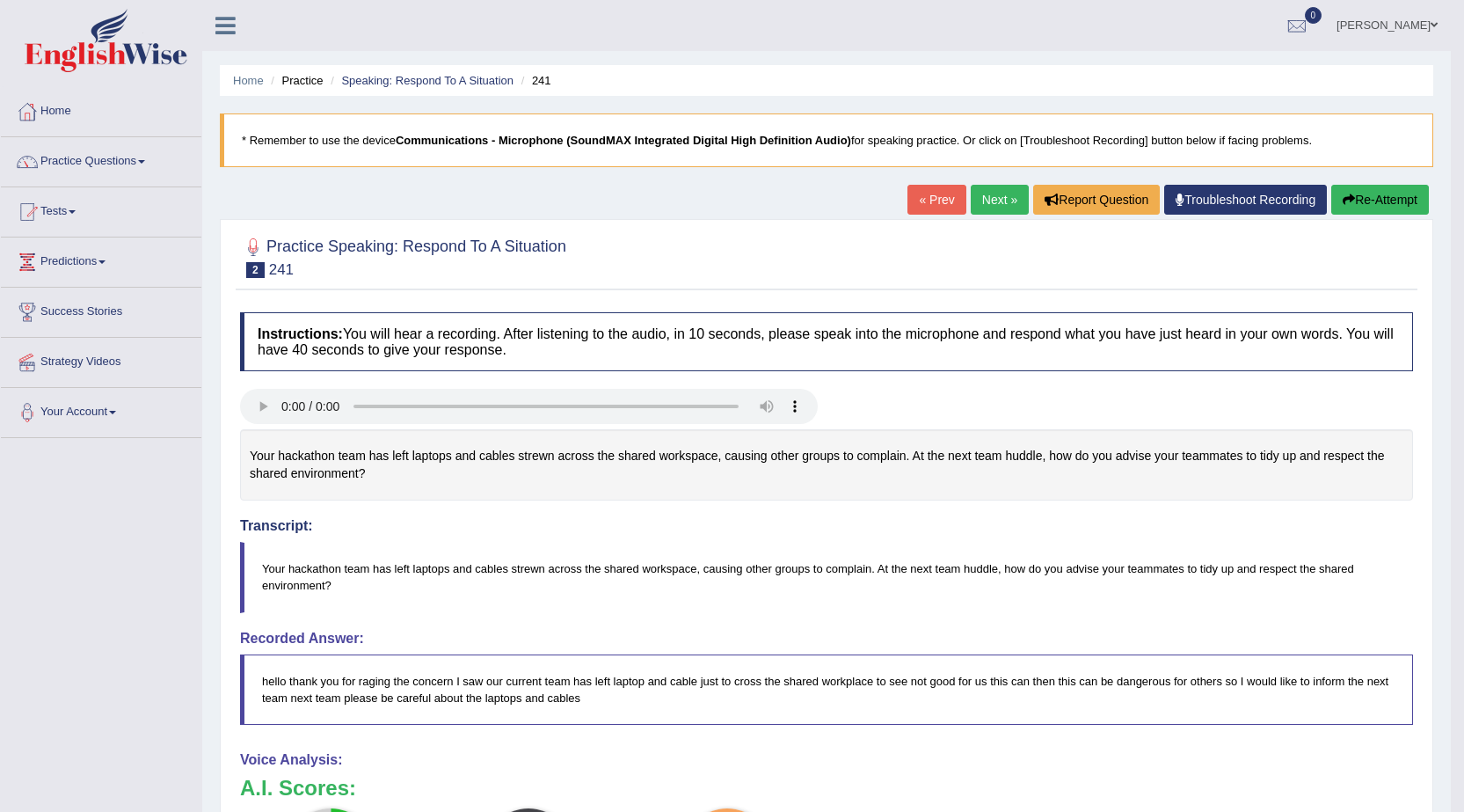
click at [982, 202] on link "Next »" at bounding box center [999, 199] width 58 height 30
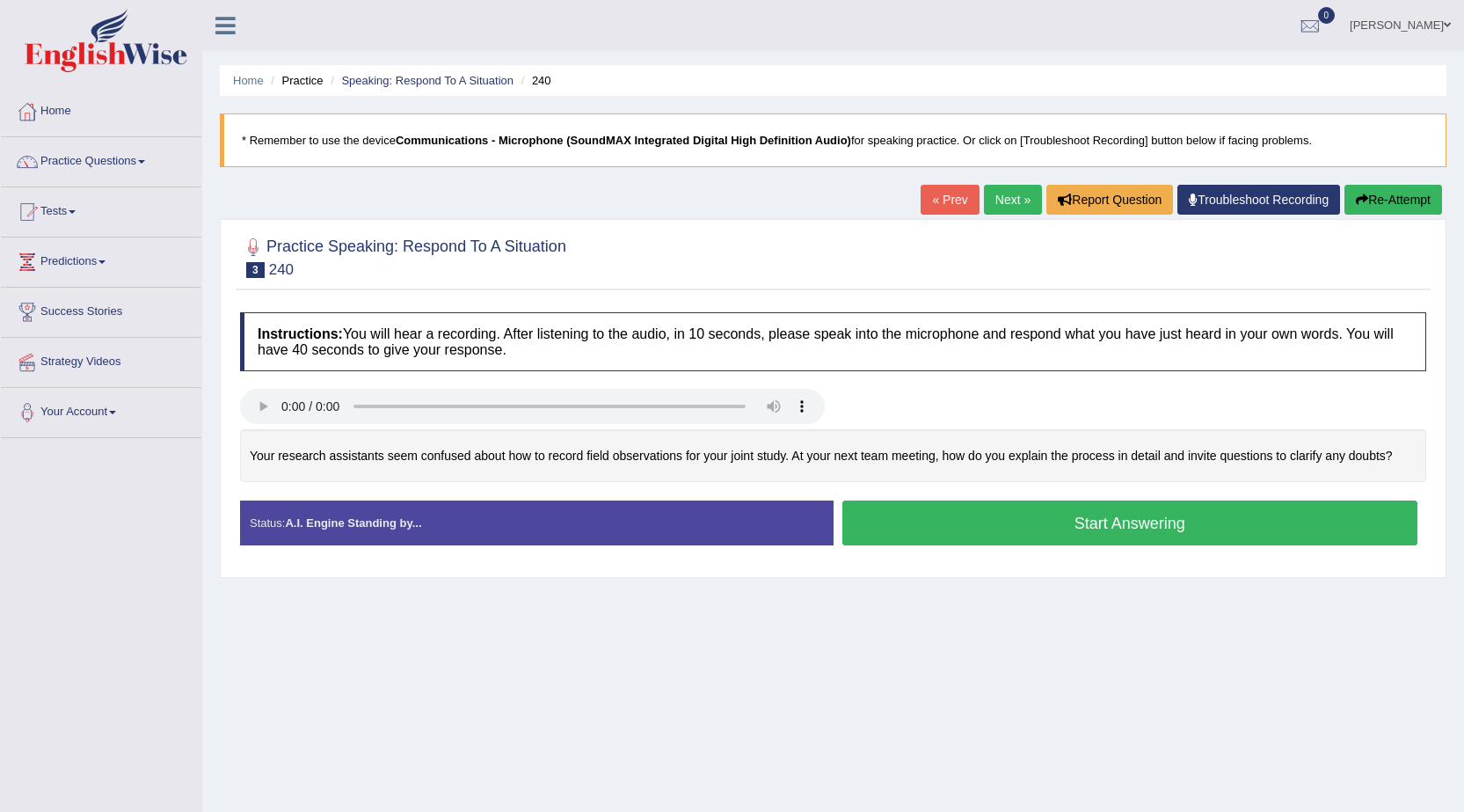
click at [969, 524] on button "Start Answering" at bounding box center [1130, 523] width 576 height 45
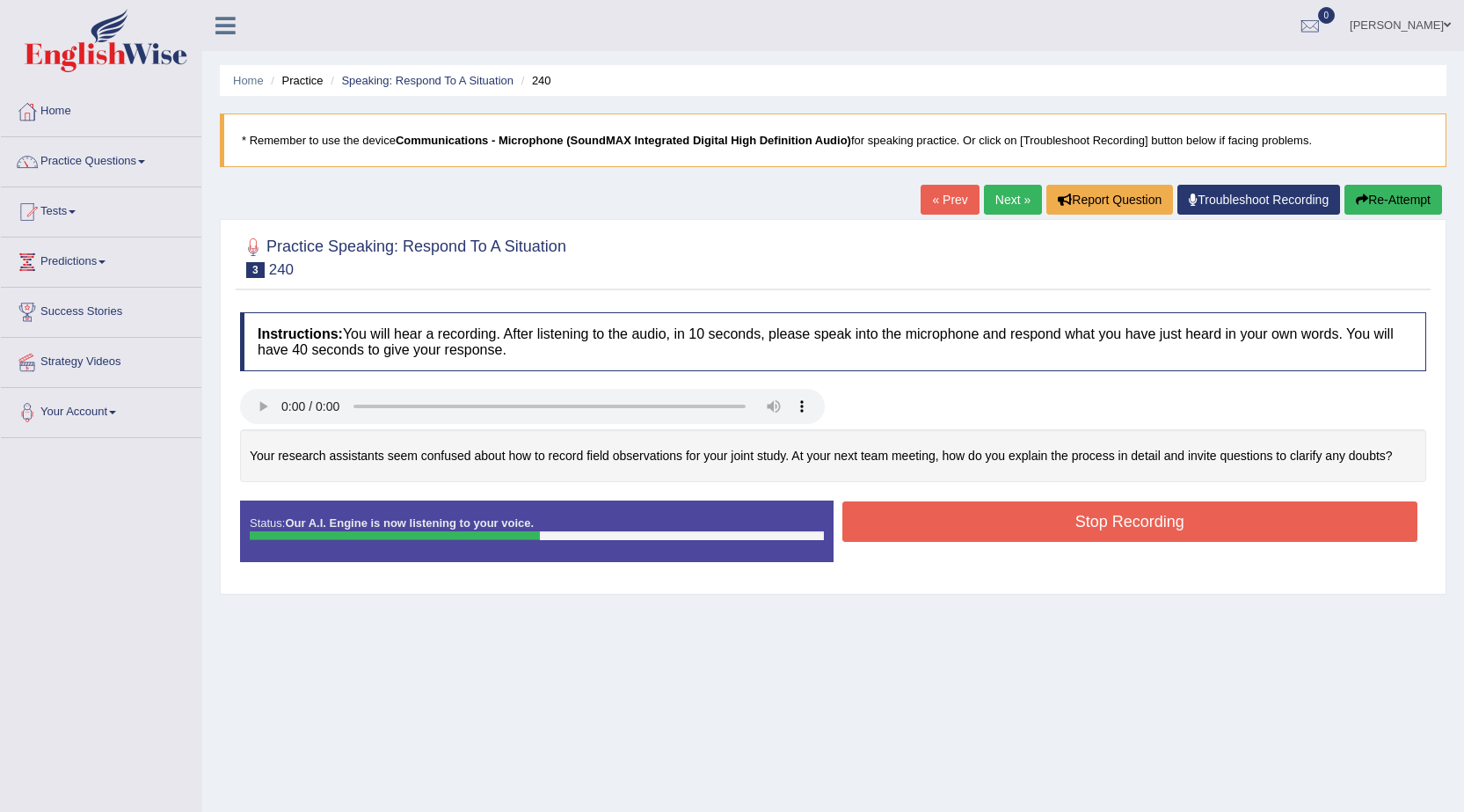
click at [969, 524] on button "Stop Recording" at bounding box center [1130, 521] width 576 height 40
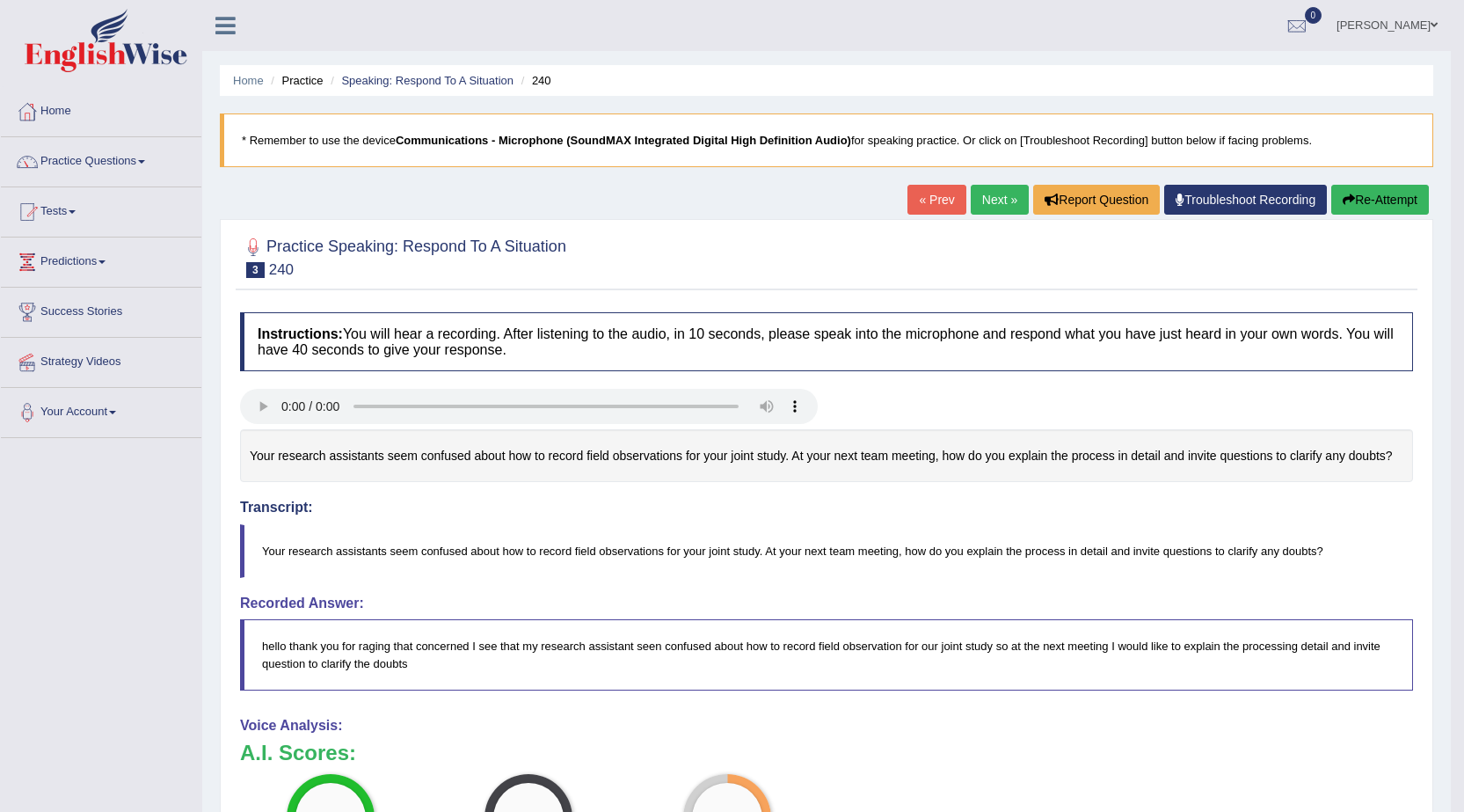
click at [1005, 194] on link "Next »" at bounding box center [999, 199] width 58 height 30
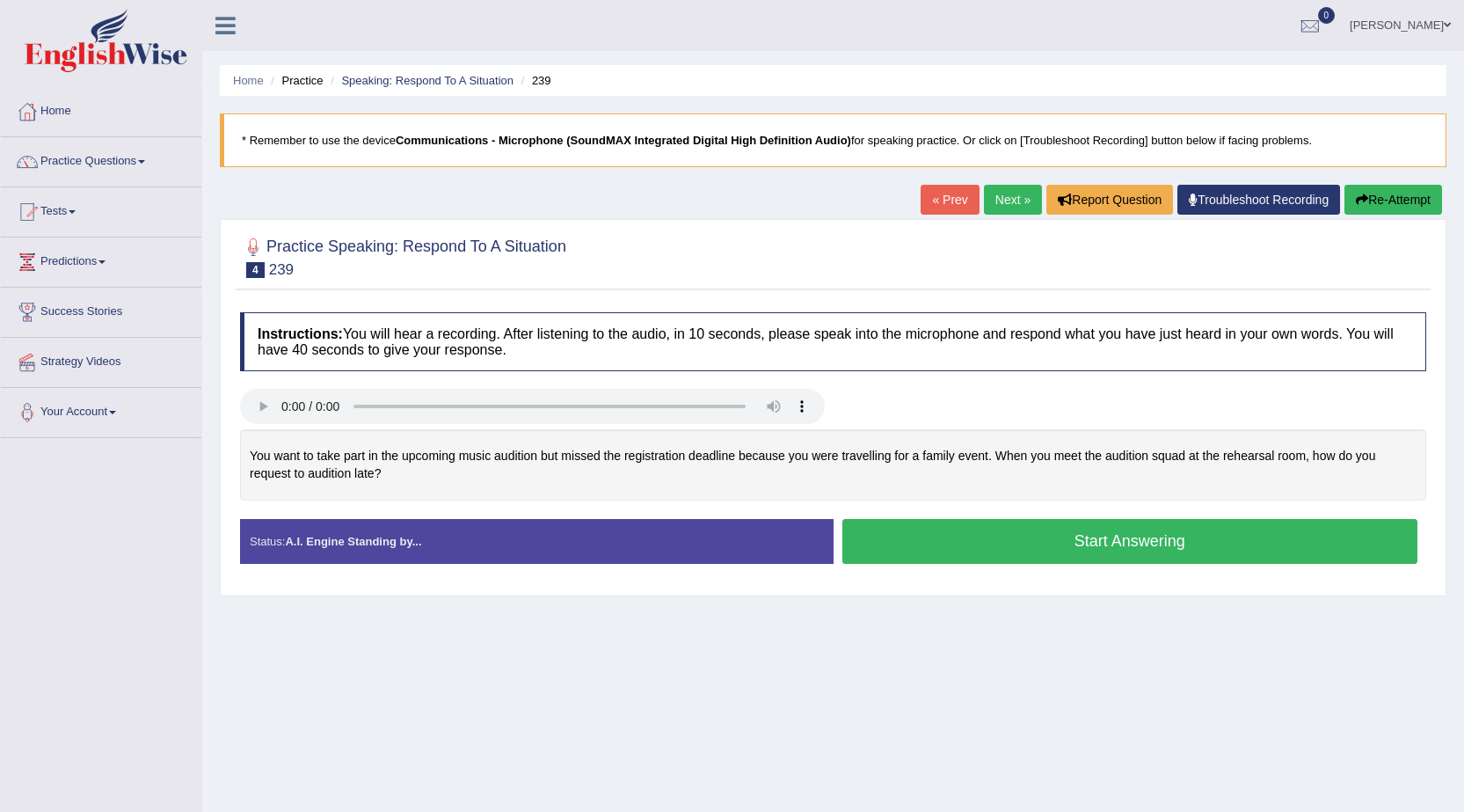
click at [952, 550] on button "Start Answering" at bounding box center [1130, 541] width 576 height 45
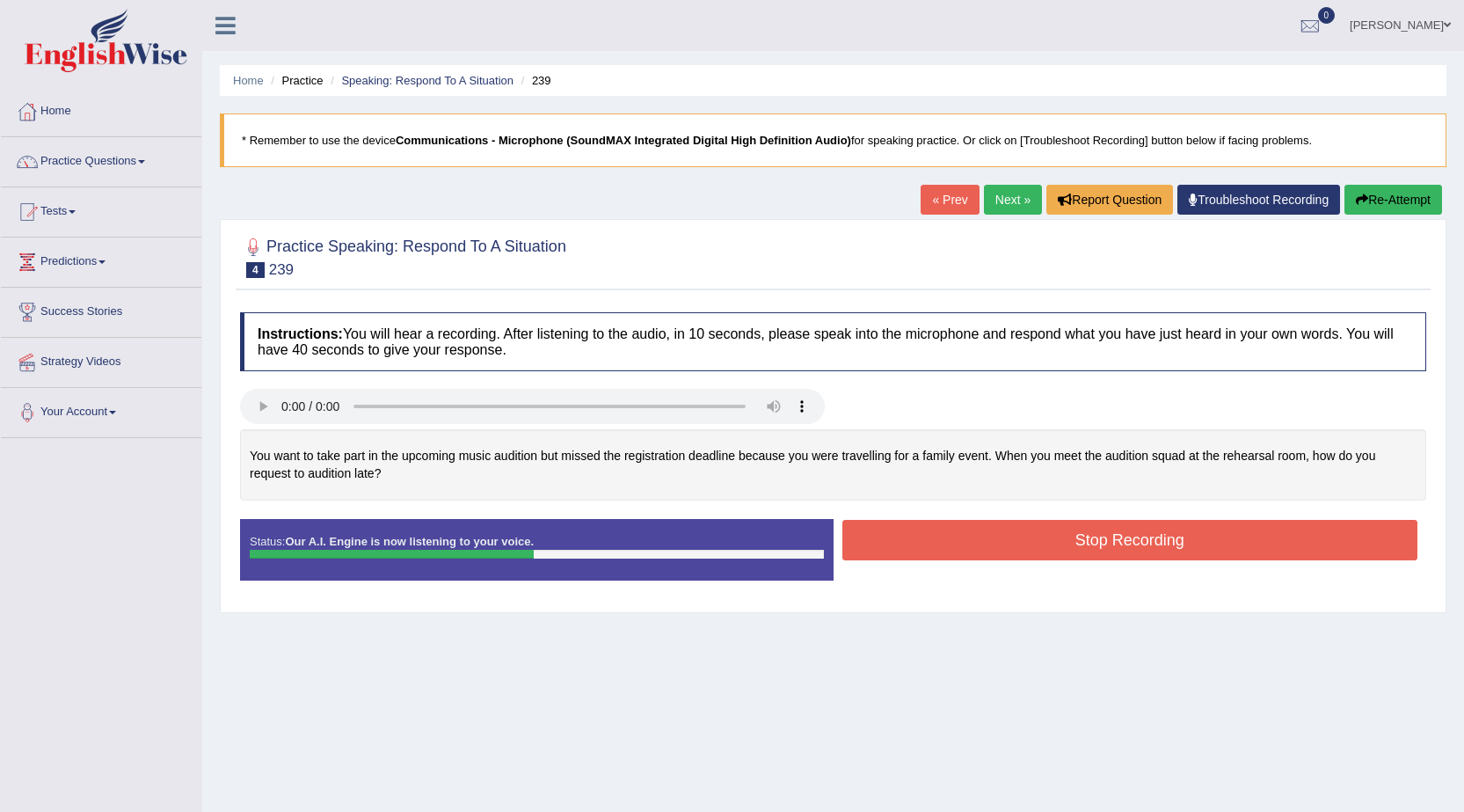
click at [953, 550] on button "Stop Recording" at bounding box center [1130, 539] width 576 height 40
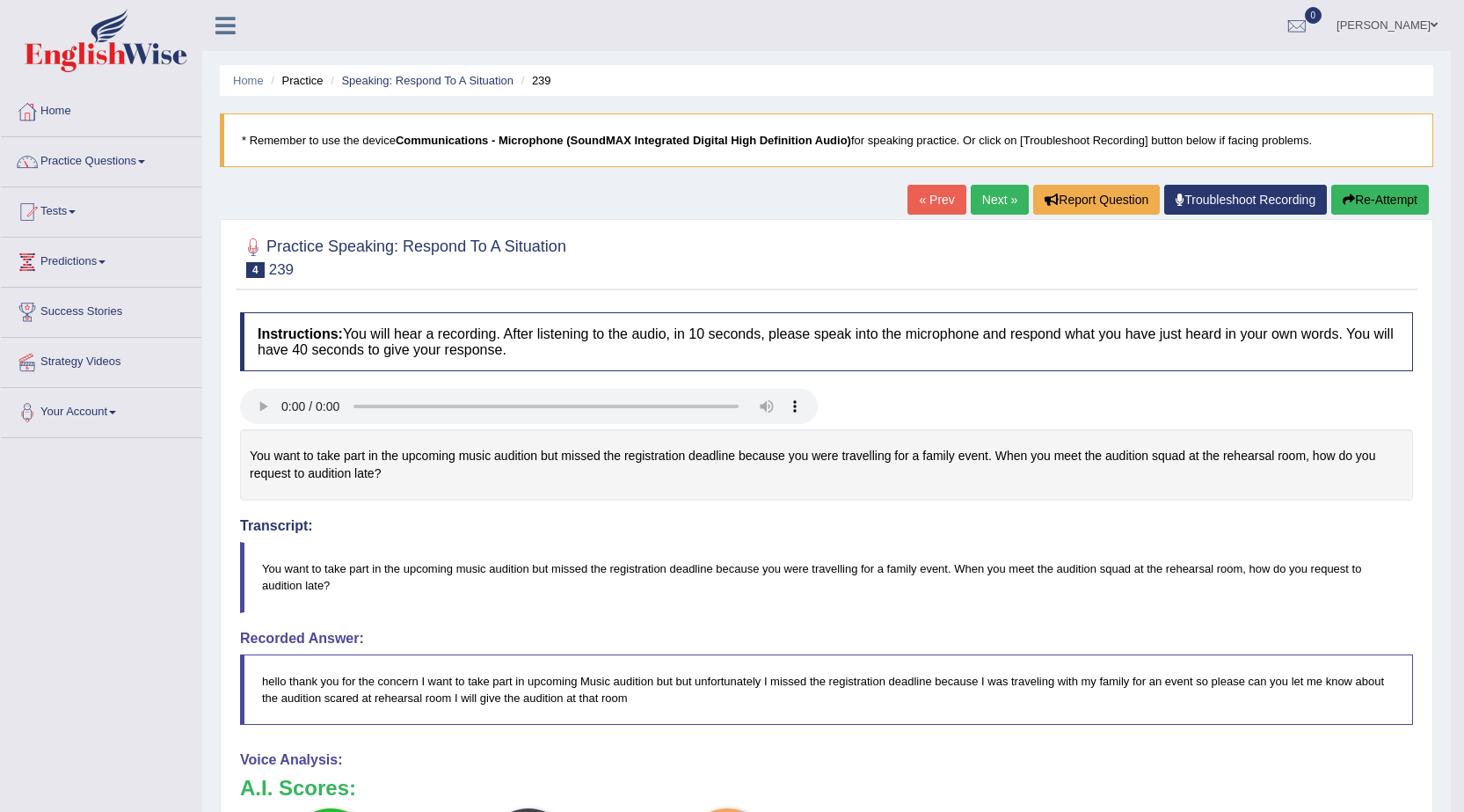
click at [993, 200] on link "Next »" at bounding box center [999, 199] width 58 height 30
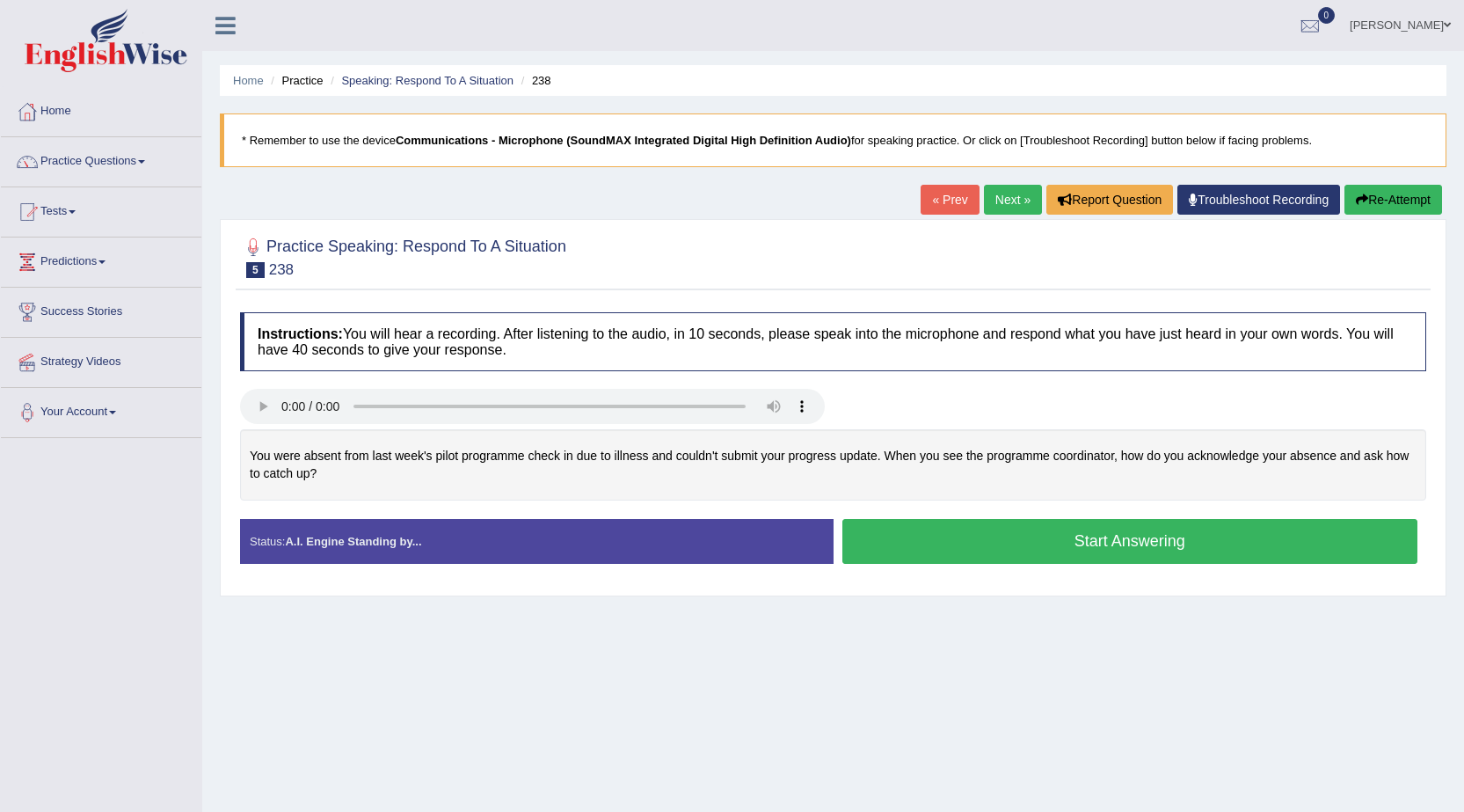
click at [1223, 554] on button "Start Answering" at bounding box center [1130, 541] width 576 height 45
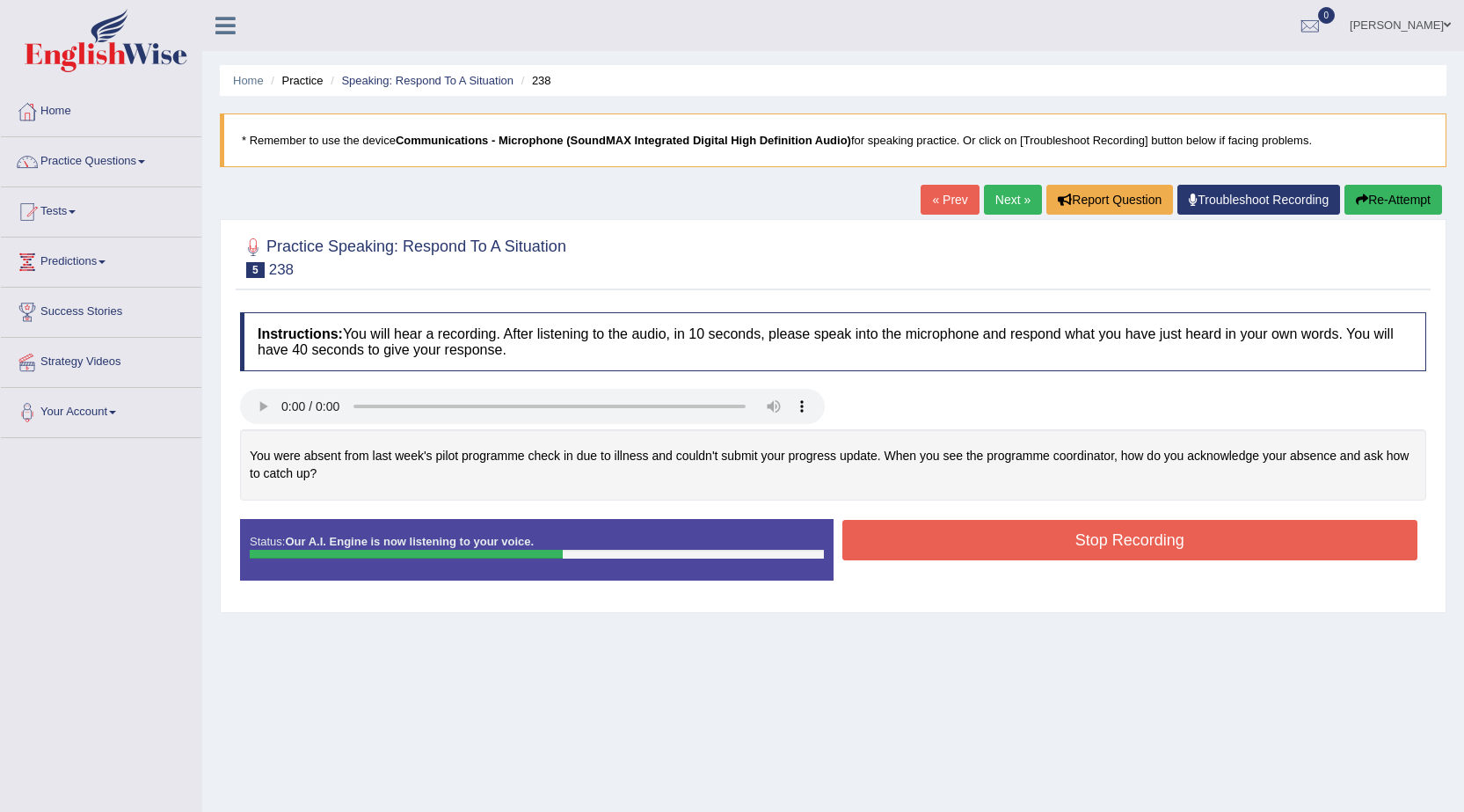
click at [1223, 554] on button "Stop Recording" at bounding box center [1130, 539] width 576 height 40
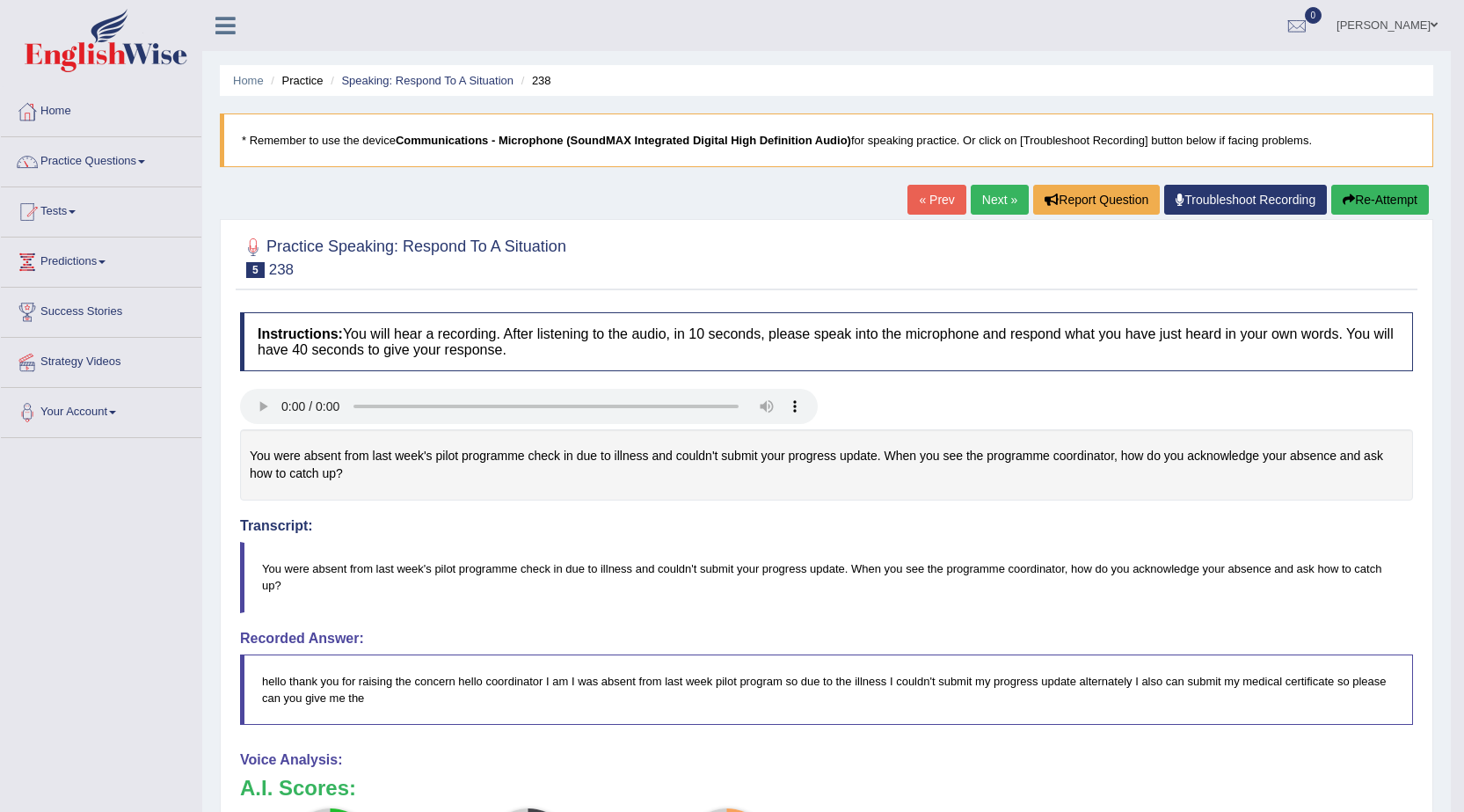
click at [991, 198] on link "Next »" at bounding box center [999, 199] width 58 height 30
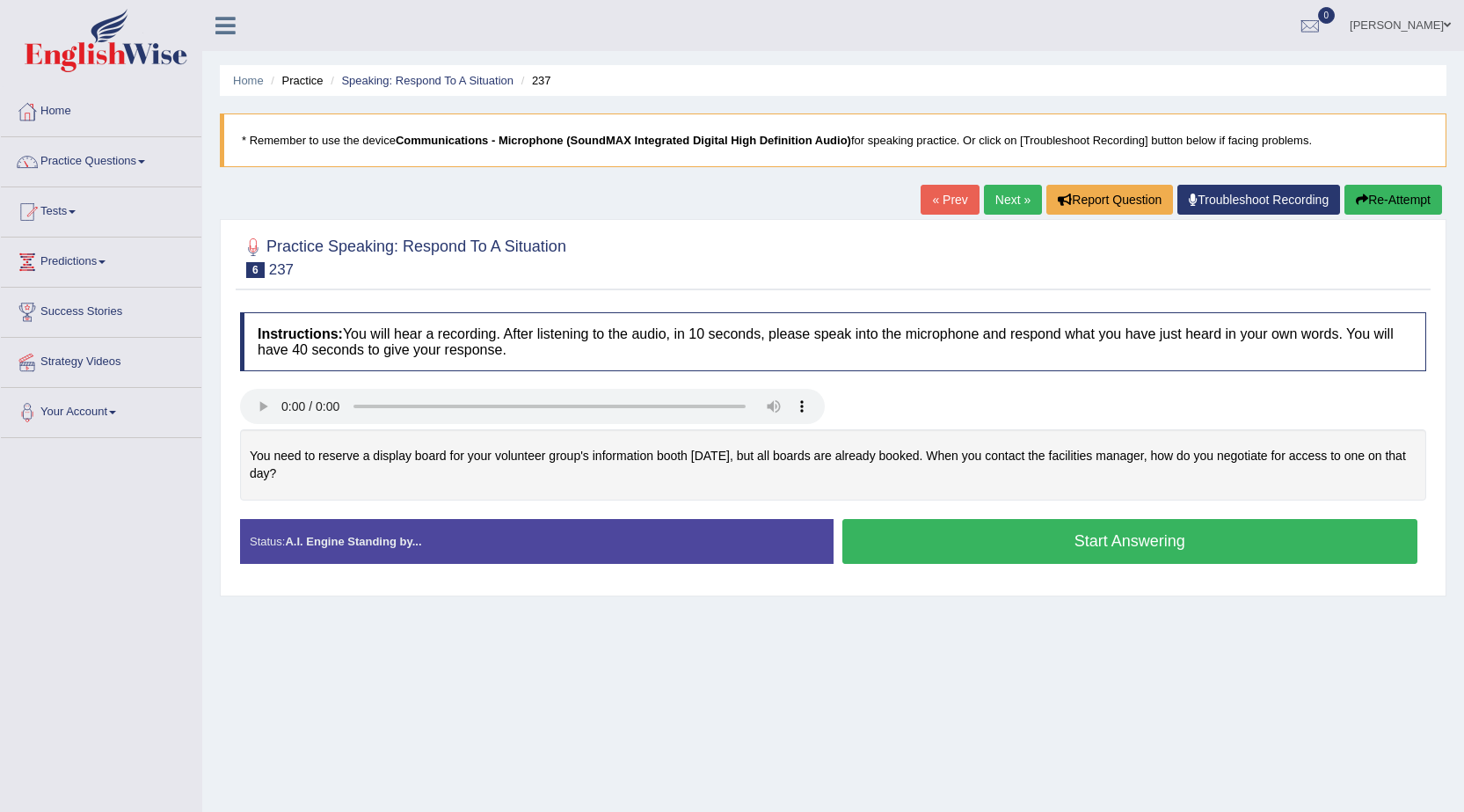
click at [1097, 553] on button "Start Answering" at bounding box center [1130, 541] width 576 height 45
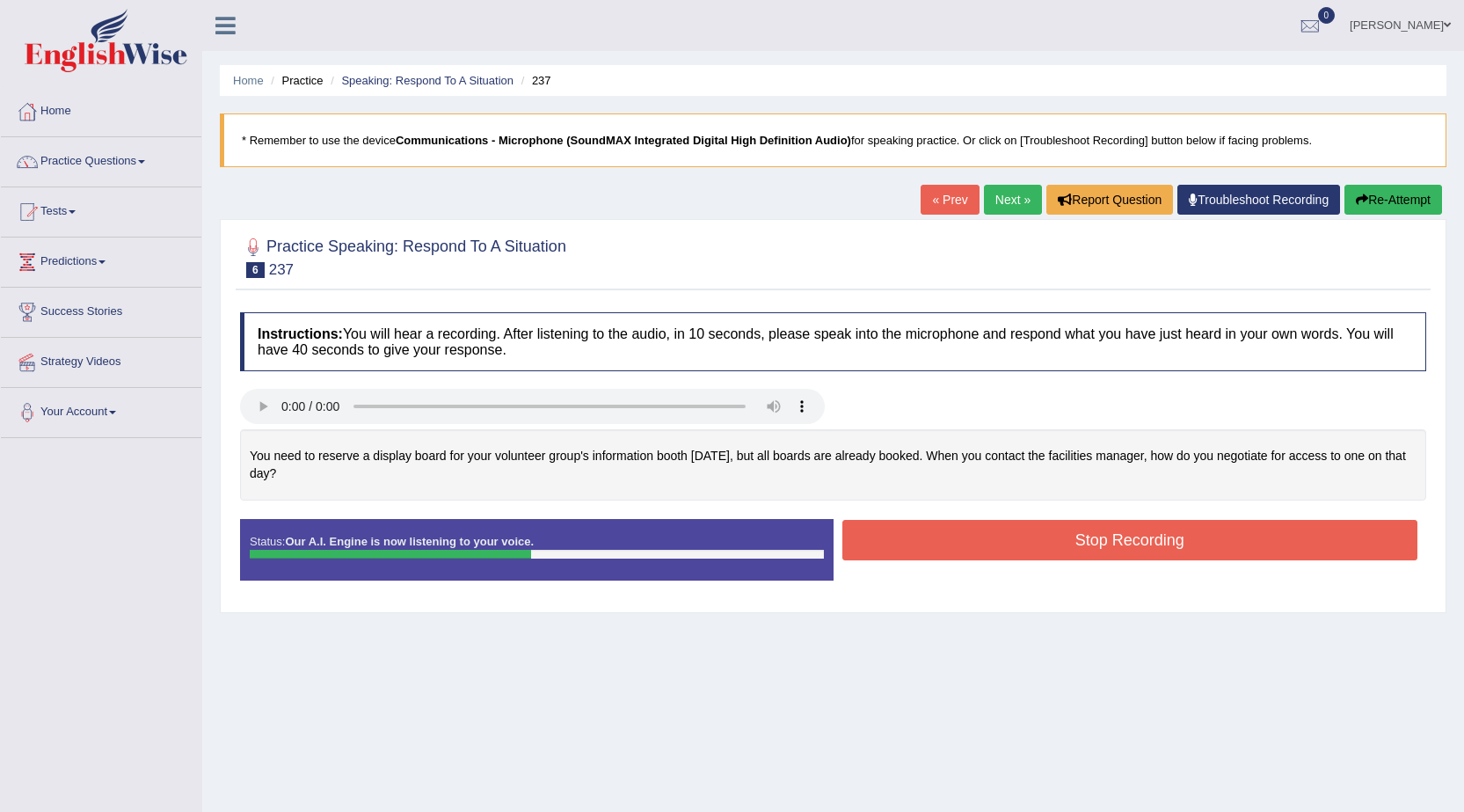
click at [1161, 549] on button "Stop Recording" at bounding box center [1130, 539] width 576 height 40
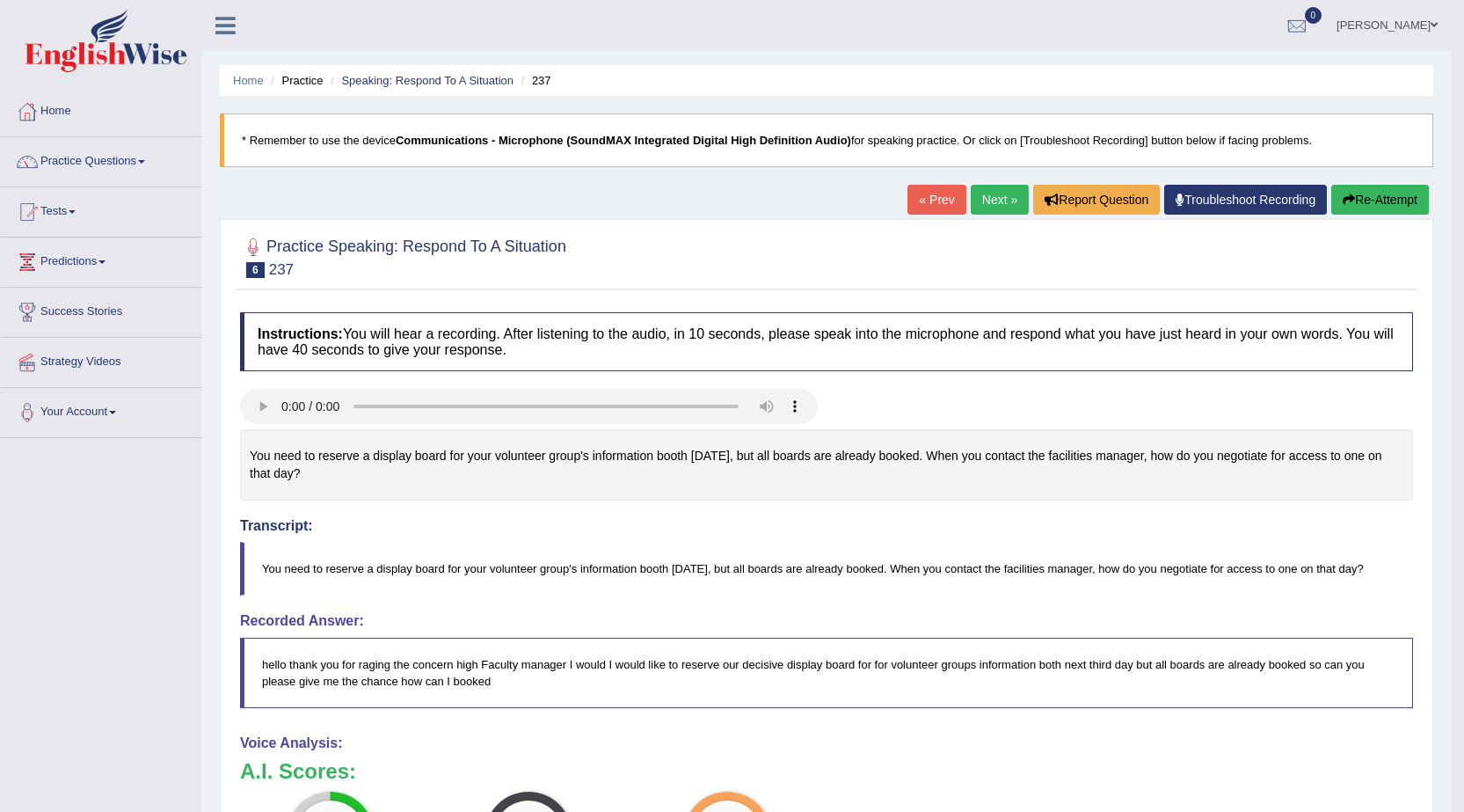
click at [985, 194] on link "Next »" at bounding box center [999, 199] width 58 height 30
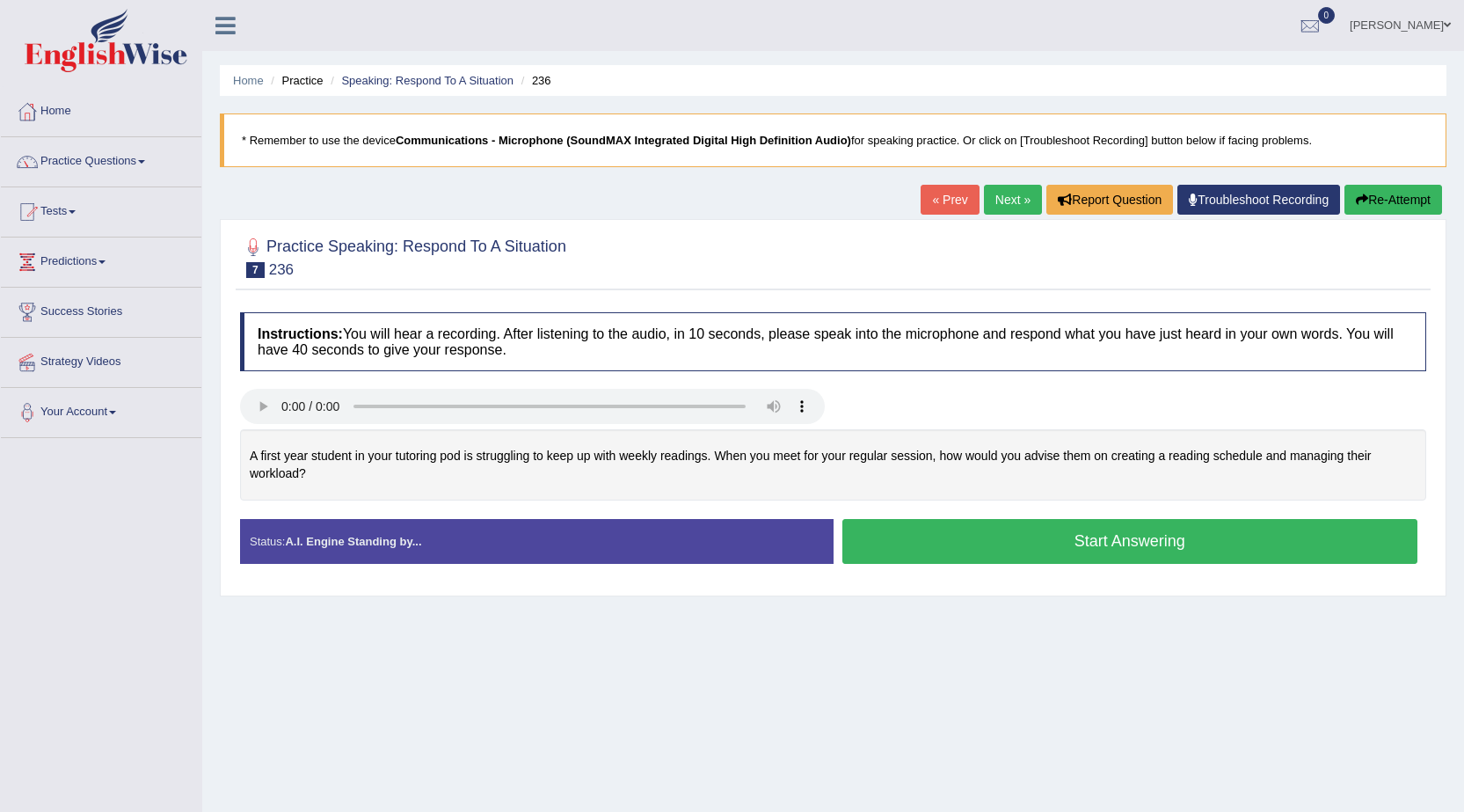
click at [1106, 539] on button "Start Answering" at bounding box center [1130, 541] width 576 height 45
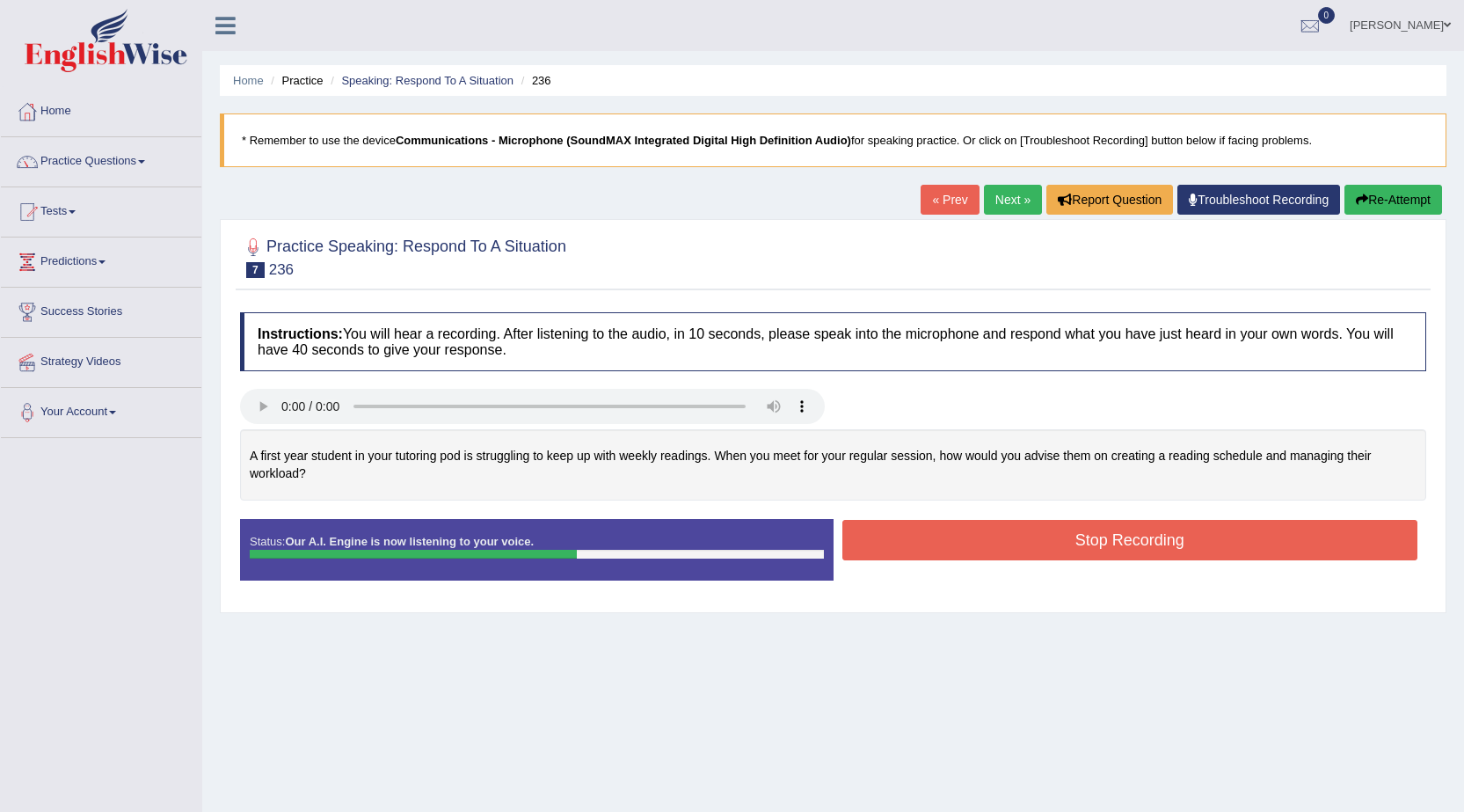
click at [1032, 538] on button "Stop Recording" at bounding box center [1130, 539] width 576 height 40
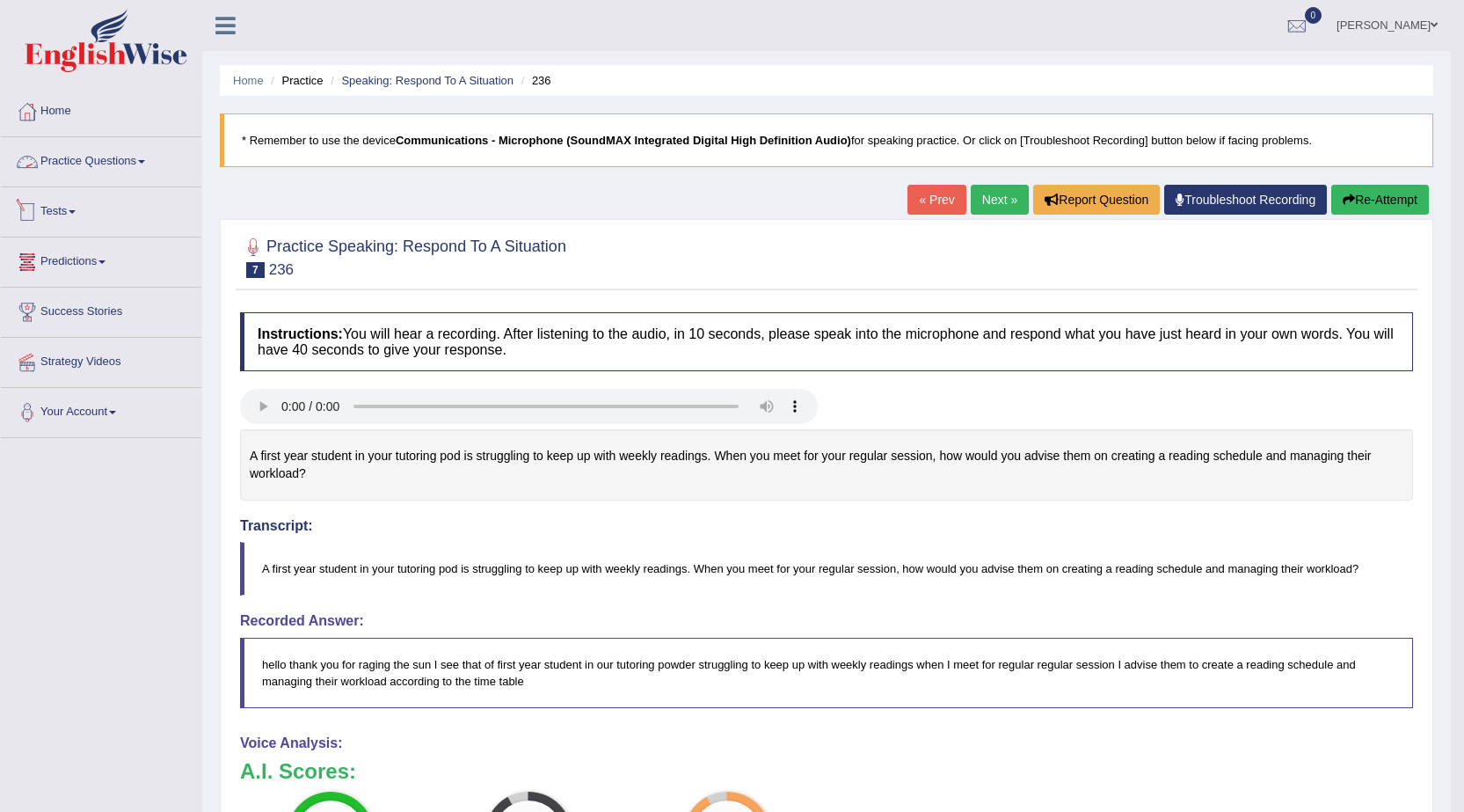
click at [77, 148] on link "Practice Questions" at bounding box center [101, 158] width 200 height 44
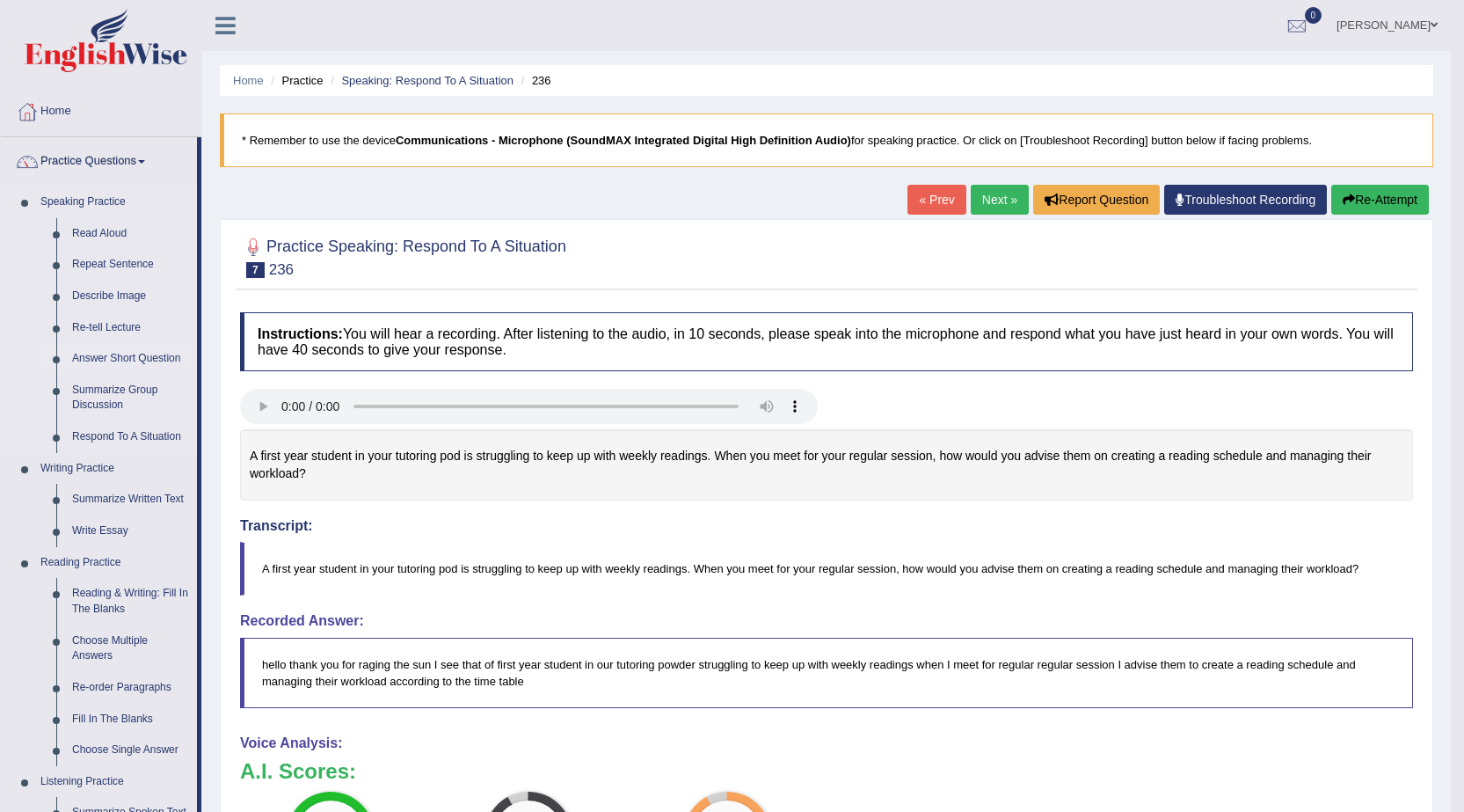
click at [124, 357] on link "Answer Short Question" at bounding box center [131, 359] width 133 height 32
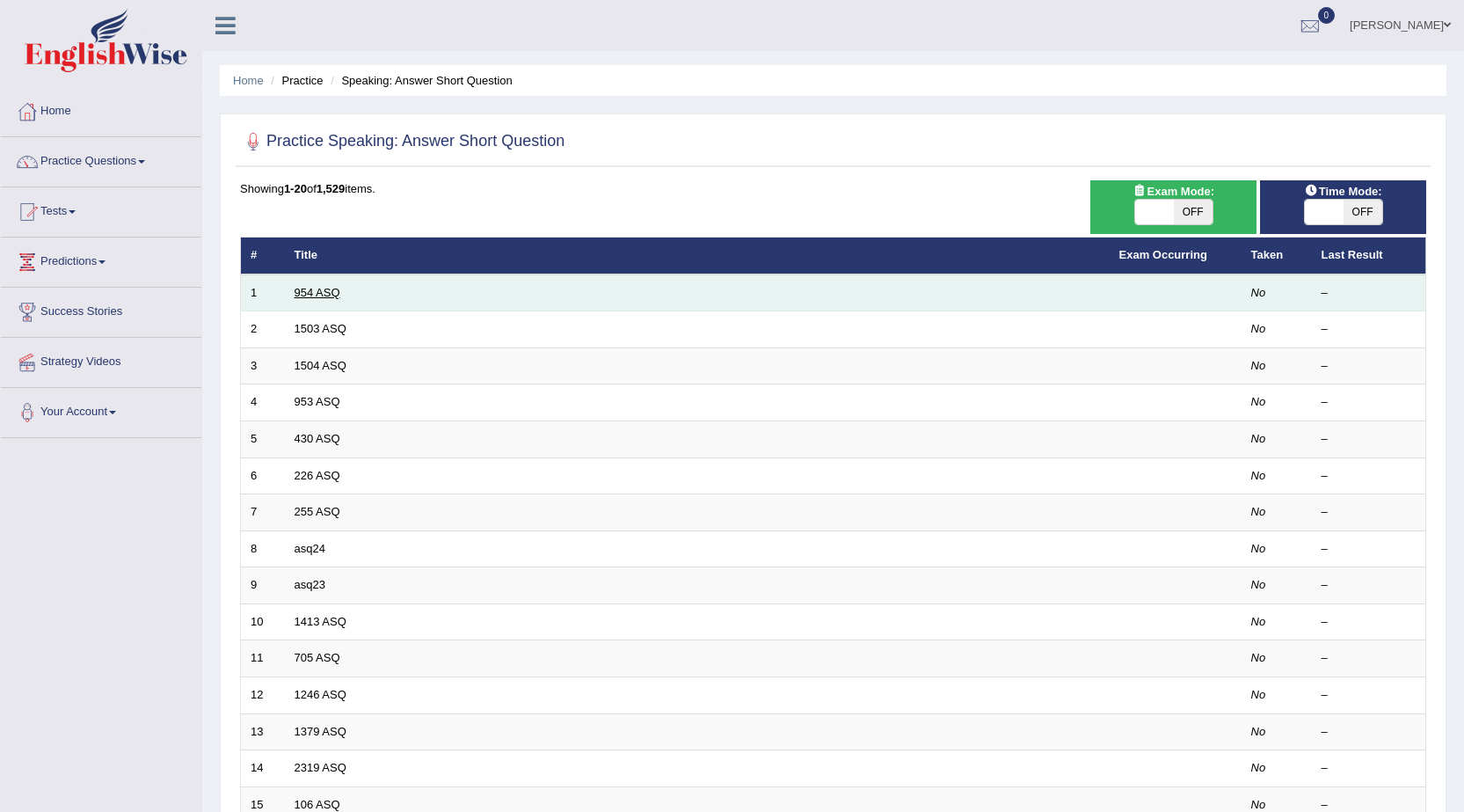
click at [329, 288] on link "954 ASQ" at bounding box center [317, 292] width 46 height 13
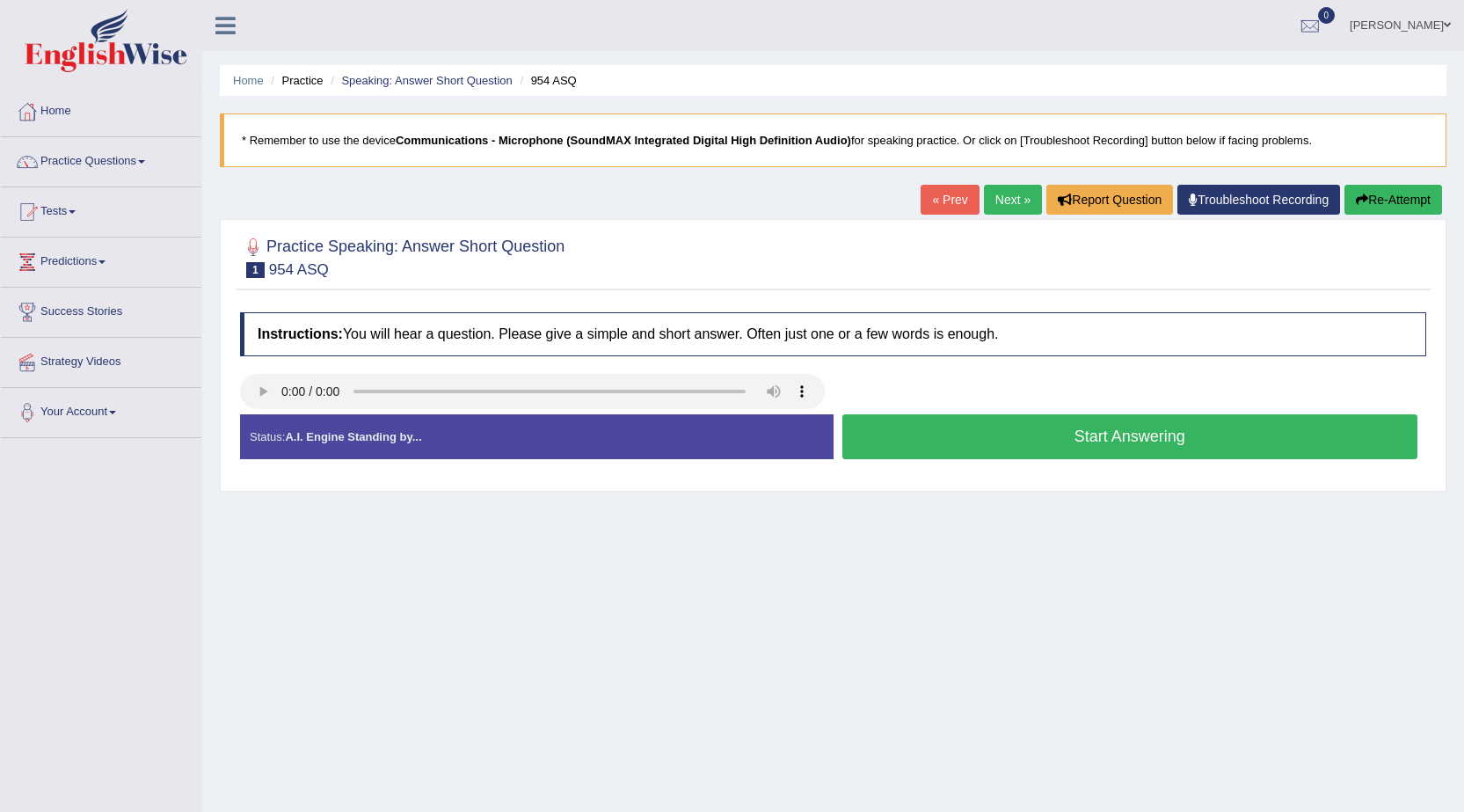
click at [1072, 438] on button "Start Answering" at bounding box center [1130, 436] width 576 height 45
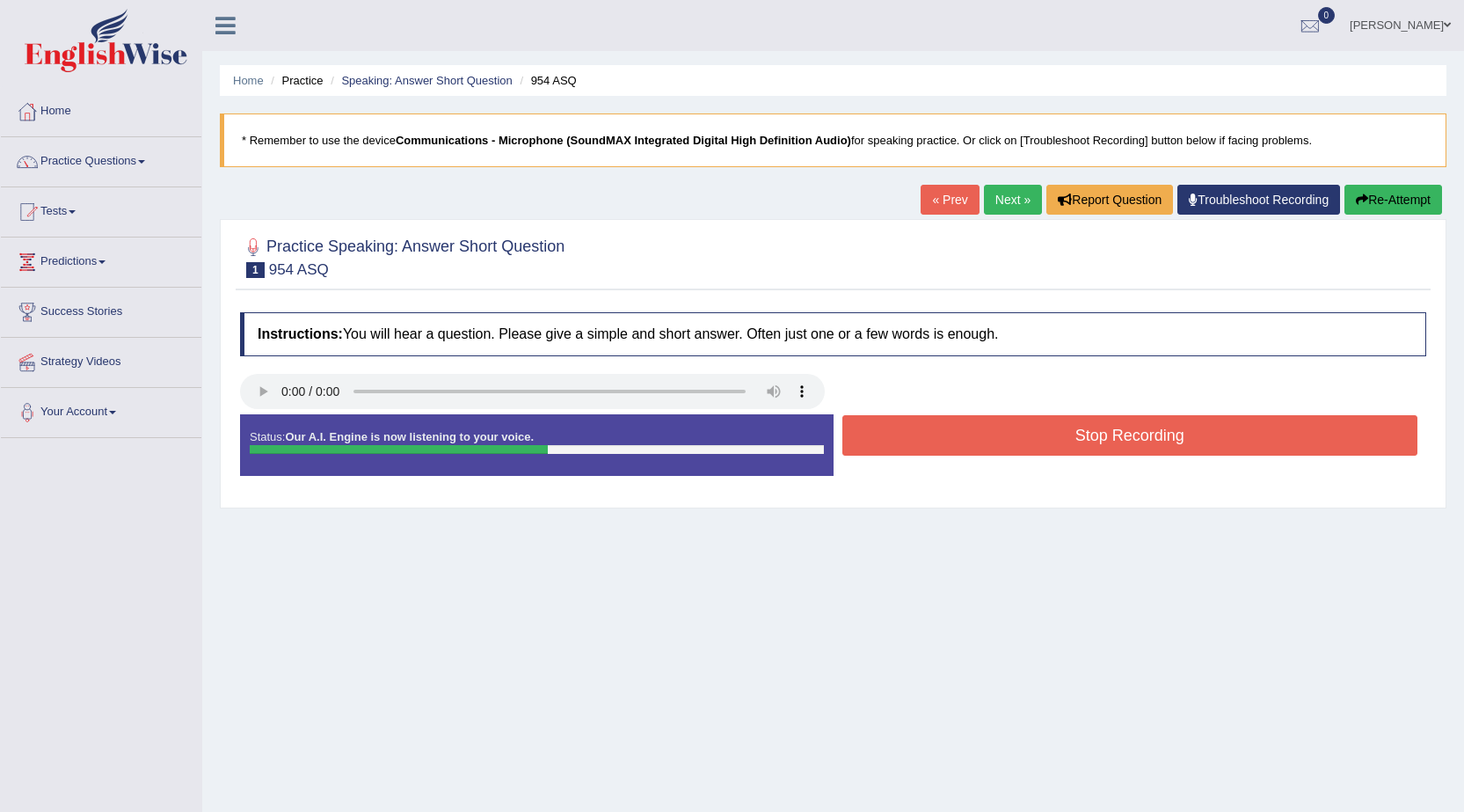
click at [1049, 439] on button "Stop Recording" at bounding box center [1130, 435] width 576 height 40
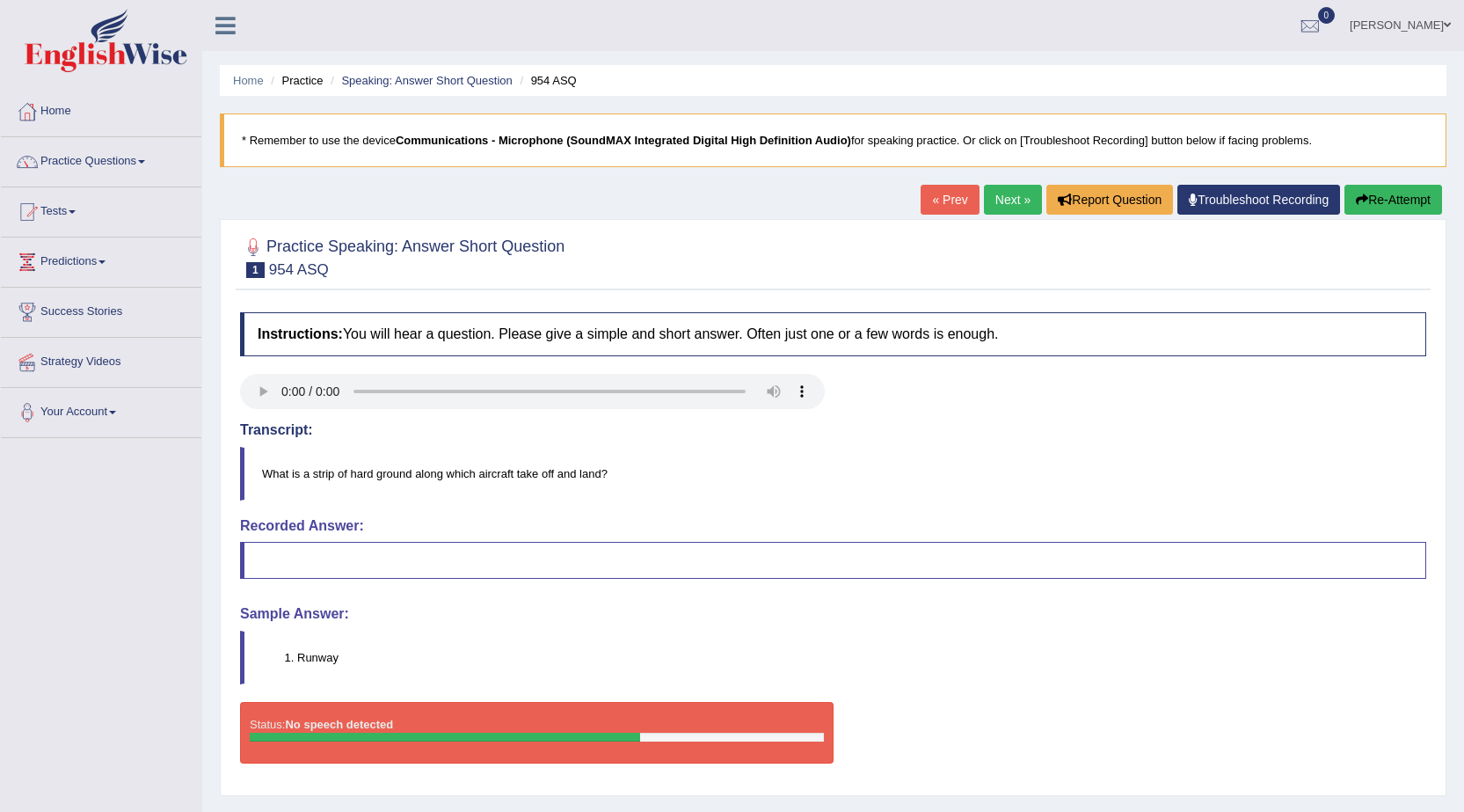
click at [993, 205] on link "Next »" at bounding box center [1013, 199] width 58 height 30
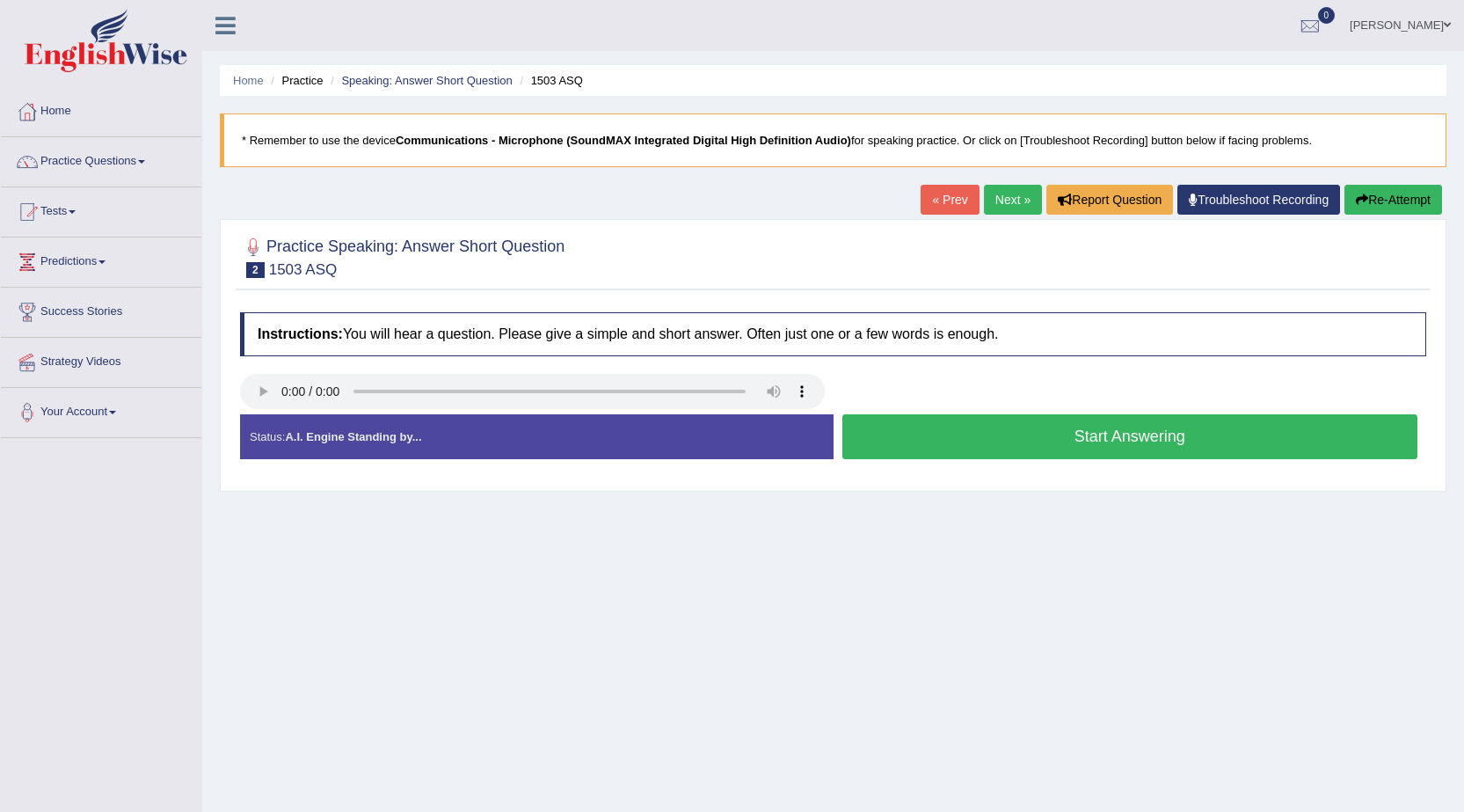
click at [895, 433] on button "Start Answering" at bounding box center [1130, 436] width 576 height 45
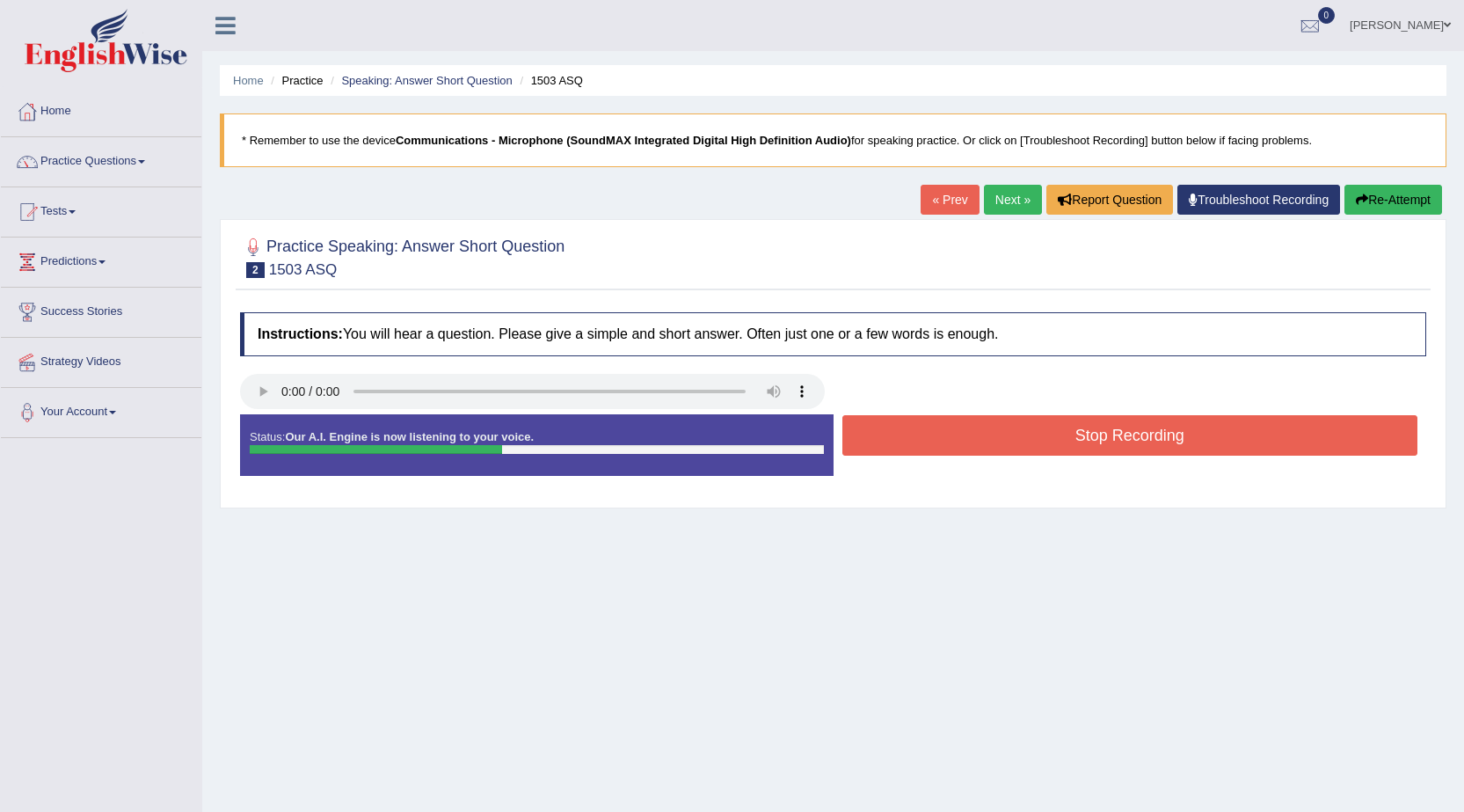
click at [860, 434] on button "Stop Recording" at bounding box center [1130, 435] width 576 height 40
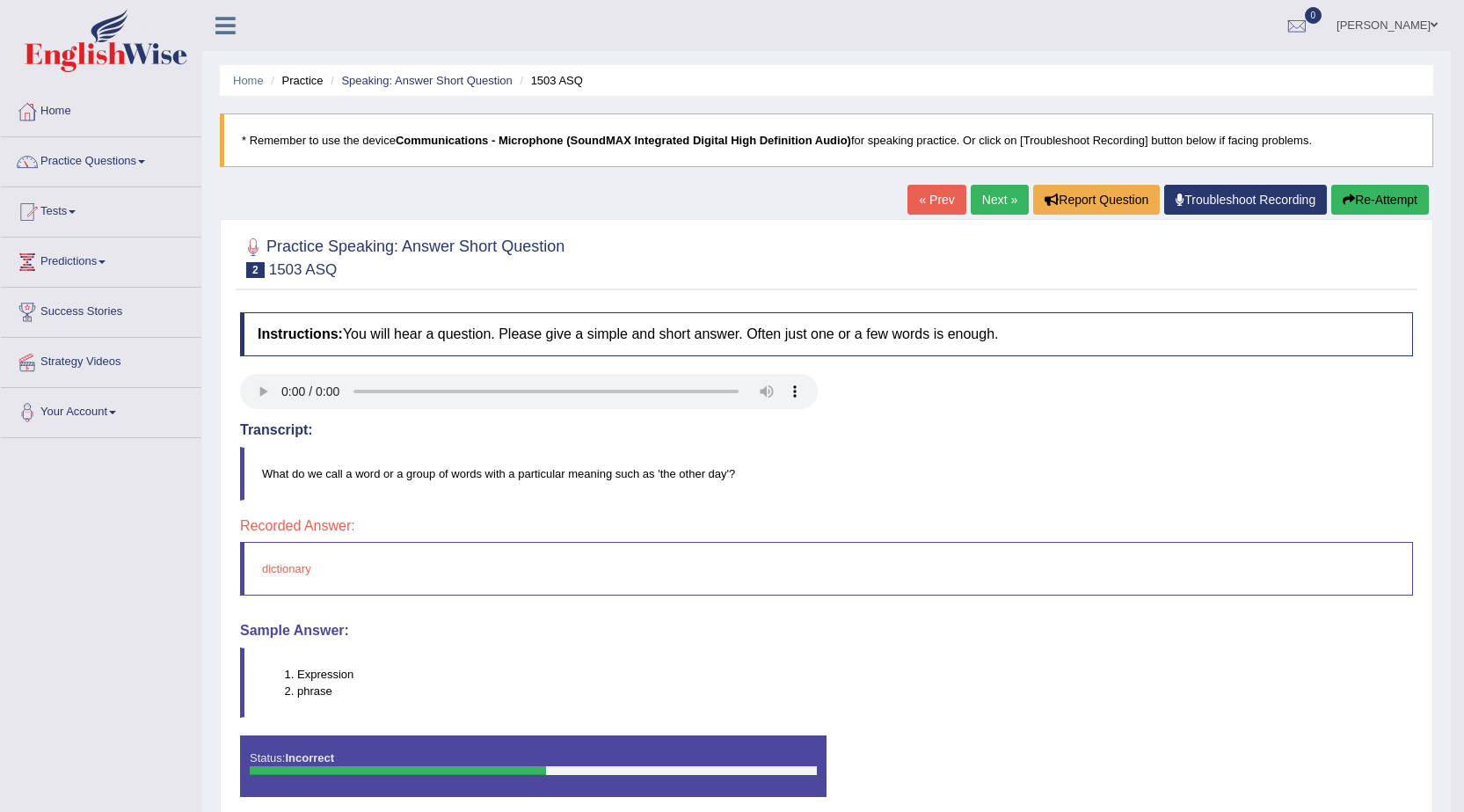
click at [998, 192] on link "Next »" at bounding box center [999, 199] width 58 height 30
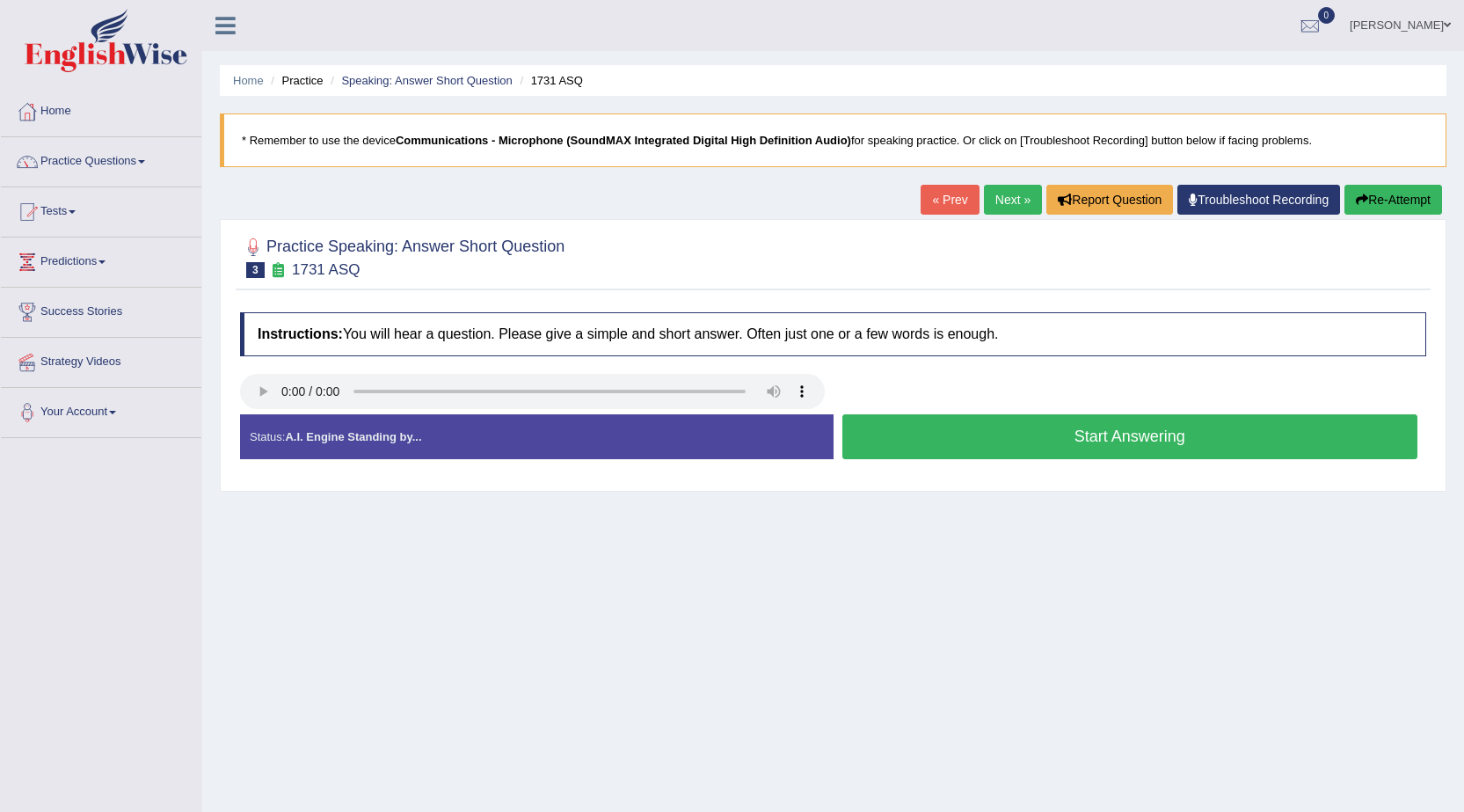
click at [899, 444] on button "Start Answering" at bounding box center [1130, 436] width 576 height 45
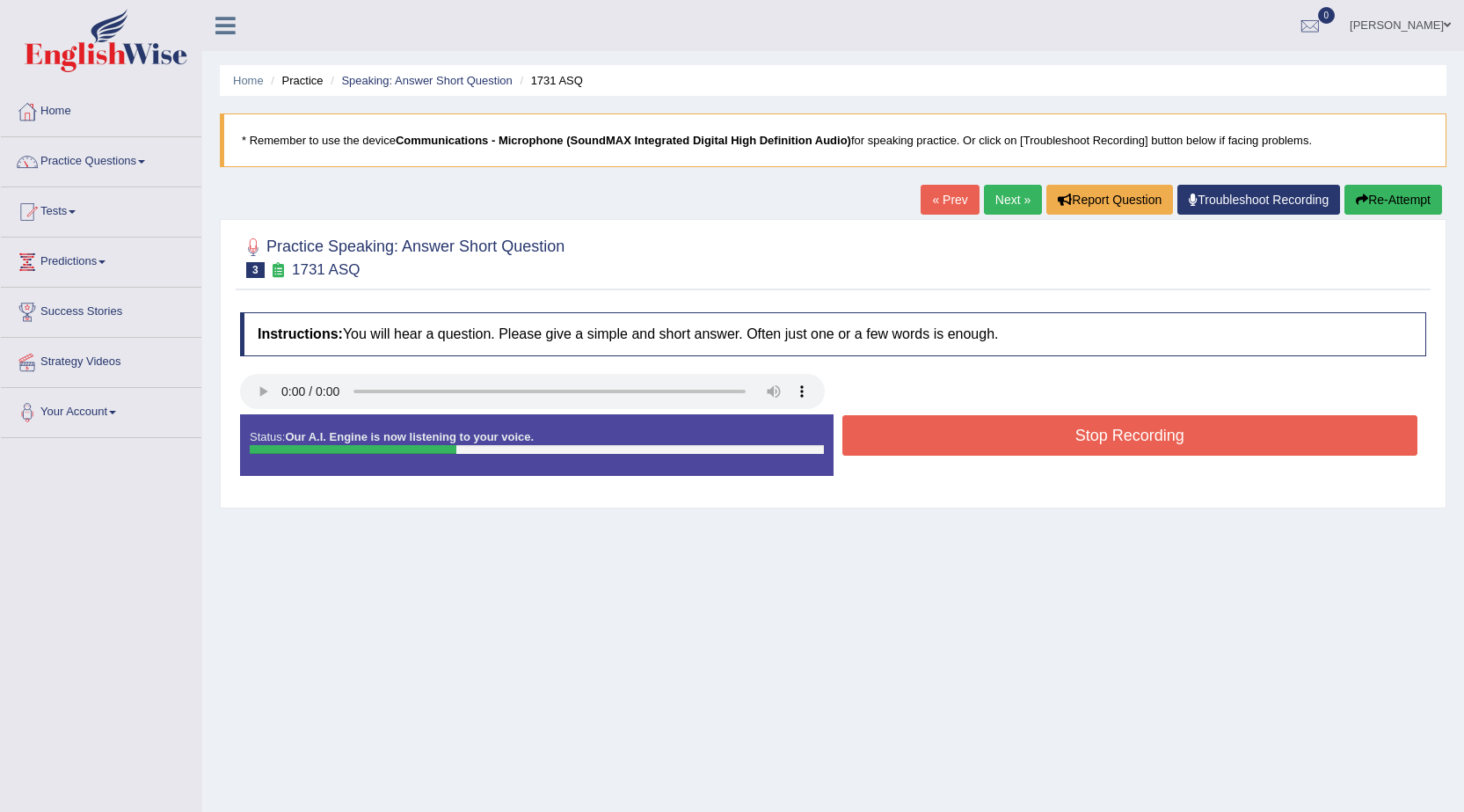
click at [899, 444] on button "Stop Recording" at bounding box center [1130, 435] width 576 height 40
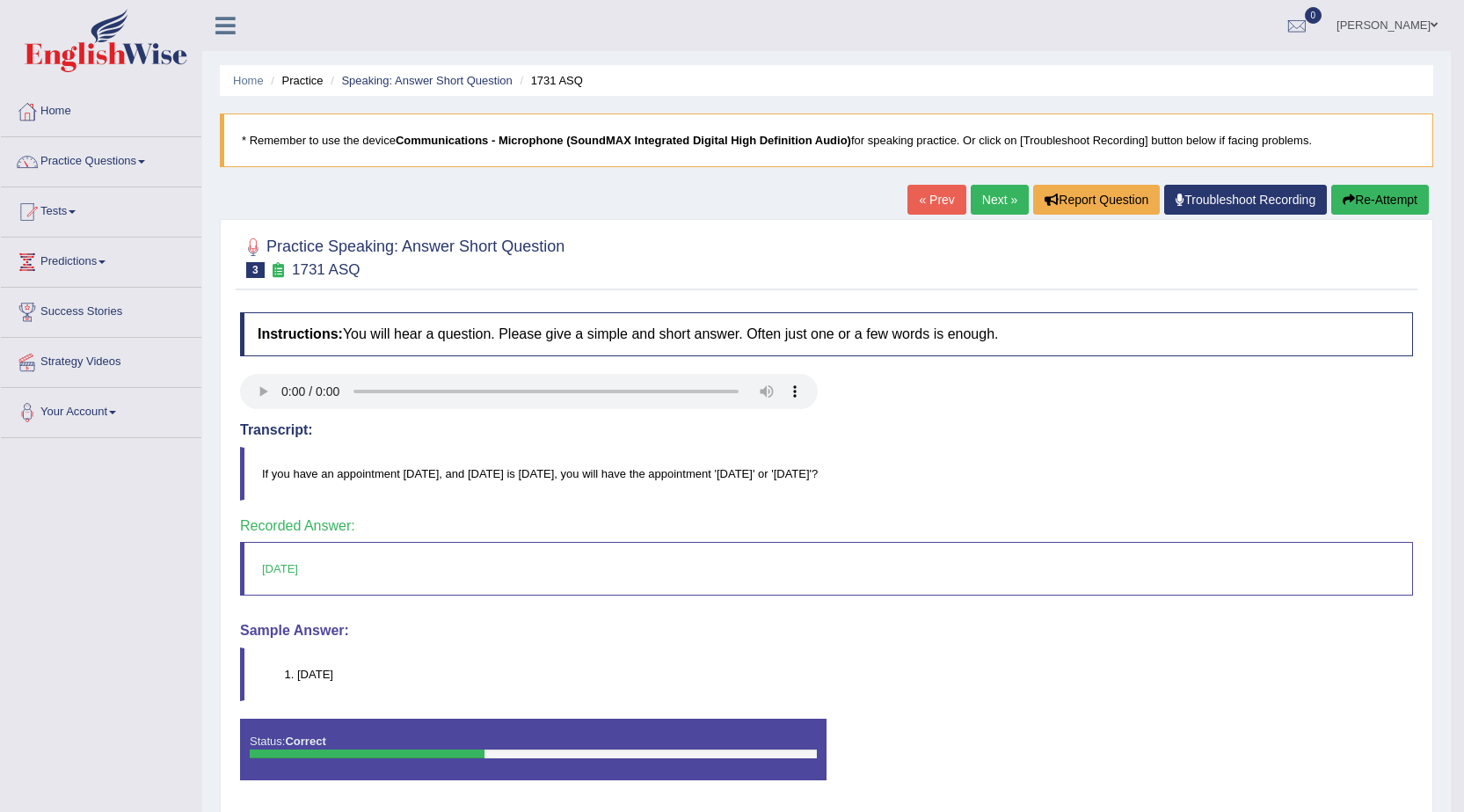
click at [997, 205] on link "Next »" at bounding box center [999, 199] width 58 height 30
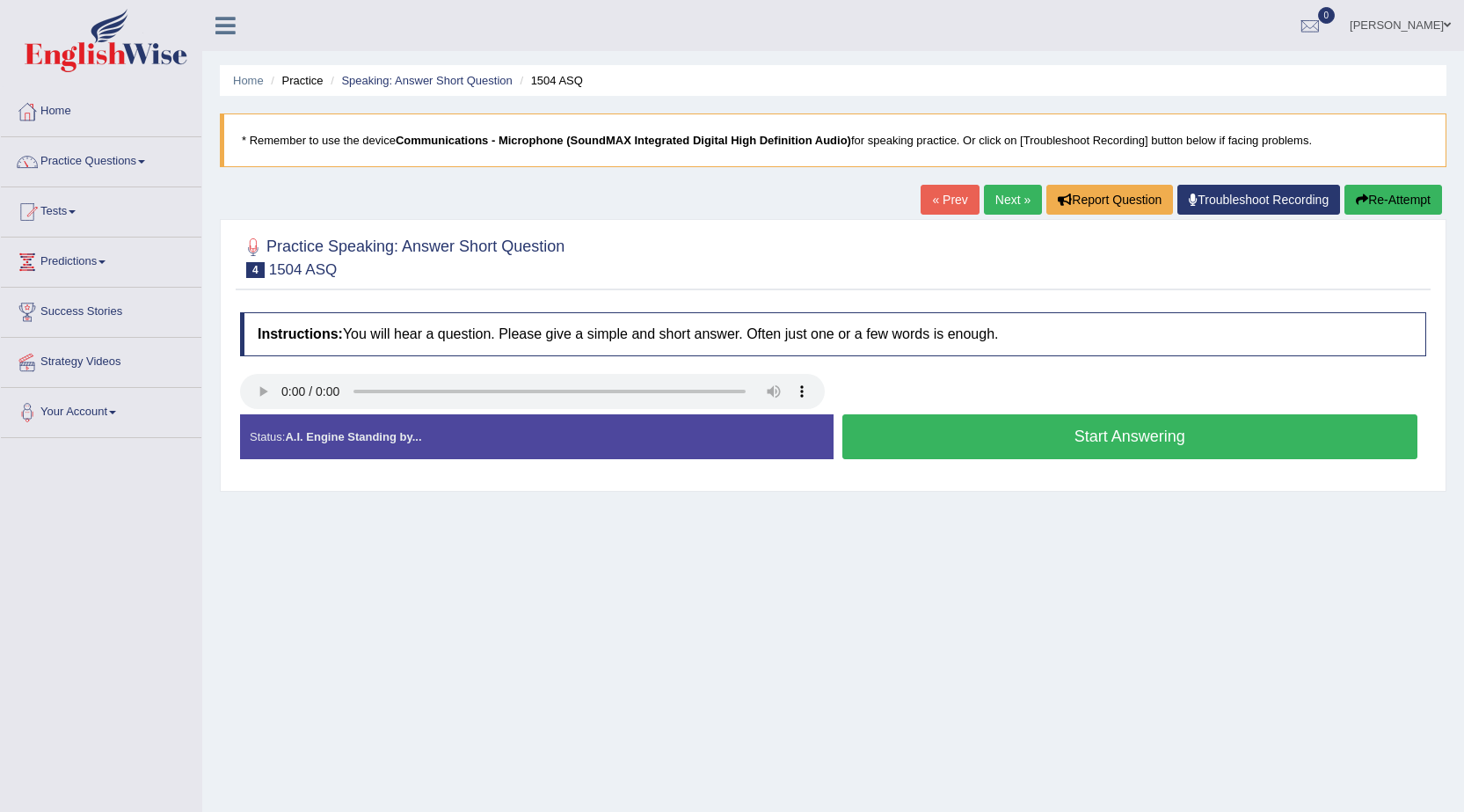
click at [909, 438] on button "Start Answering" at bounding box center [1130, 436] width 576 height 45
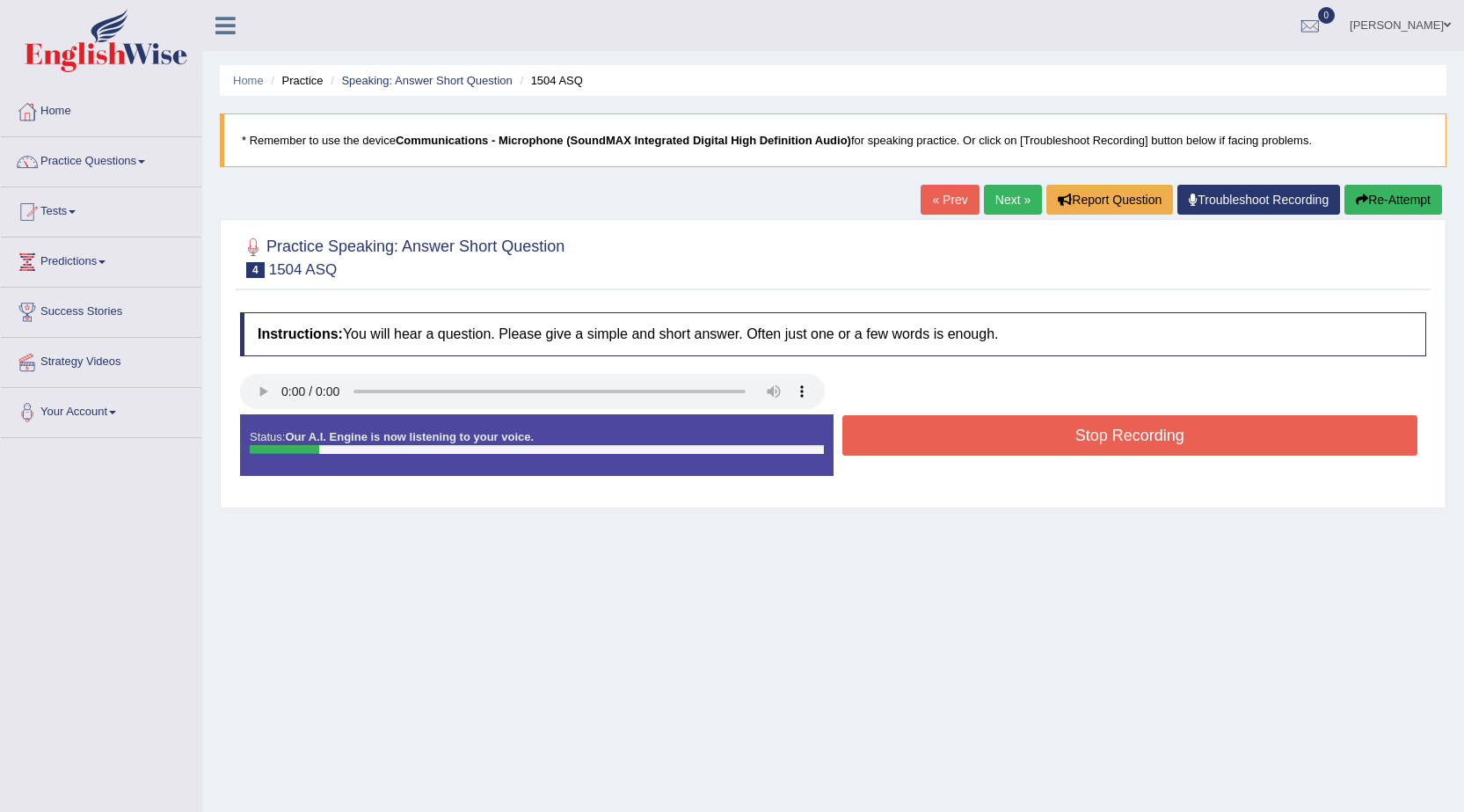
click at [909, 438] on button "Stop Recording" at bounding box center [1130, 435] width 576 height 40
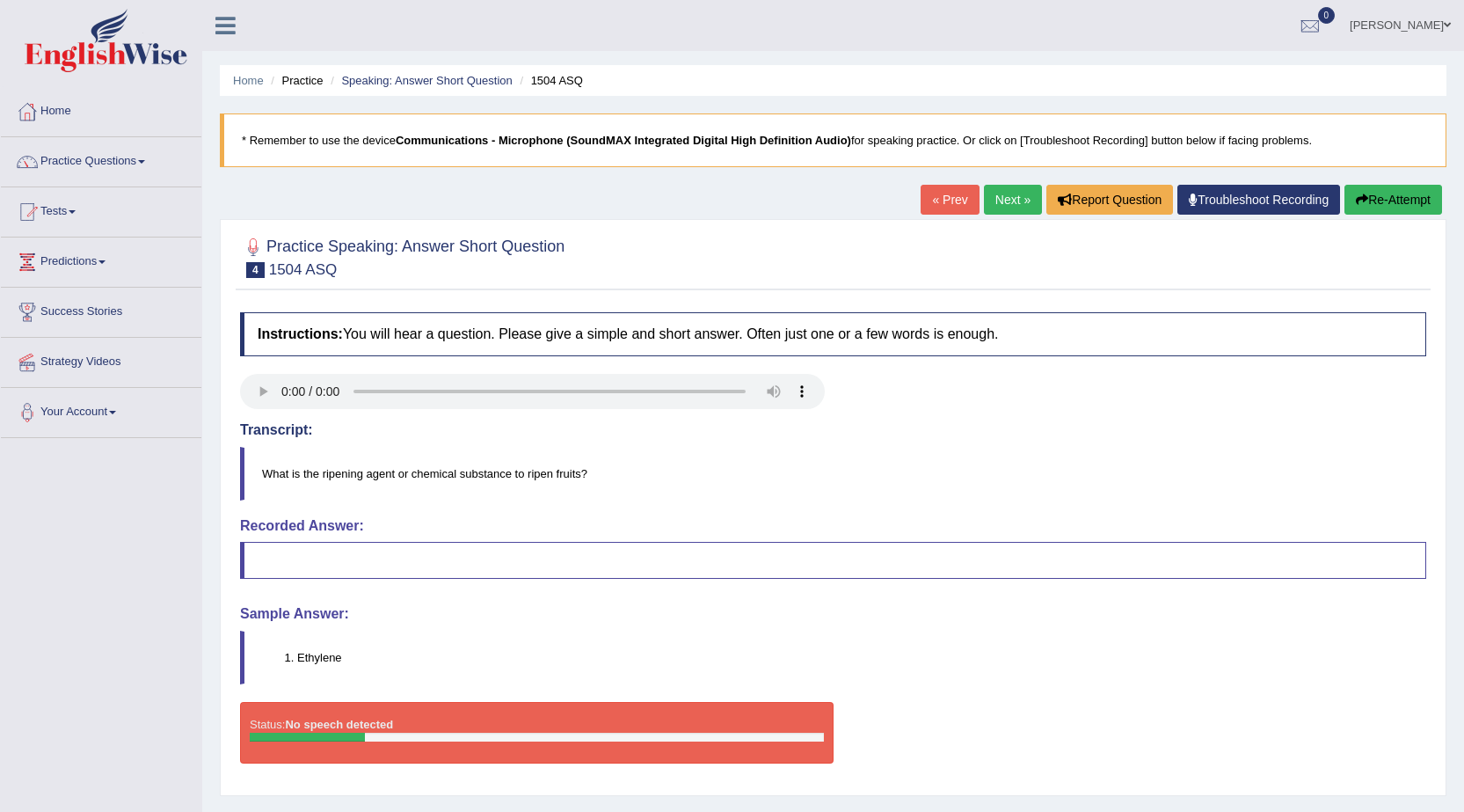
click at [1001, 194] on link "Next »" at bounding box center [1013, 199] width 58 height 30
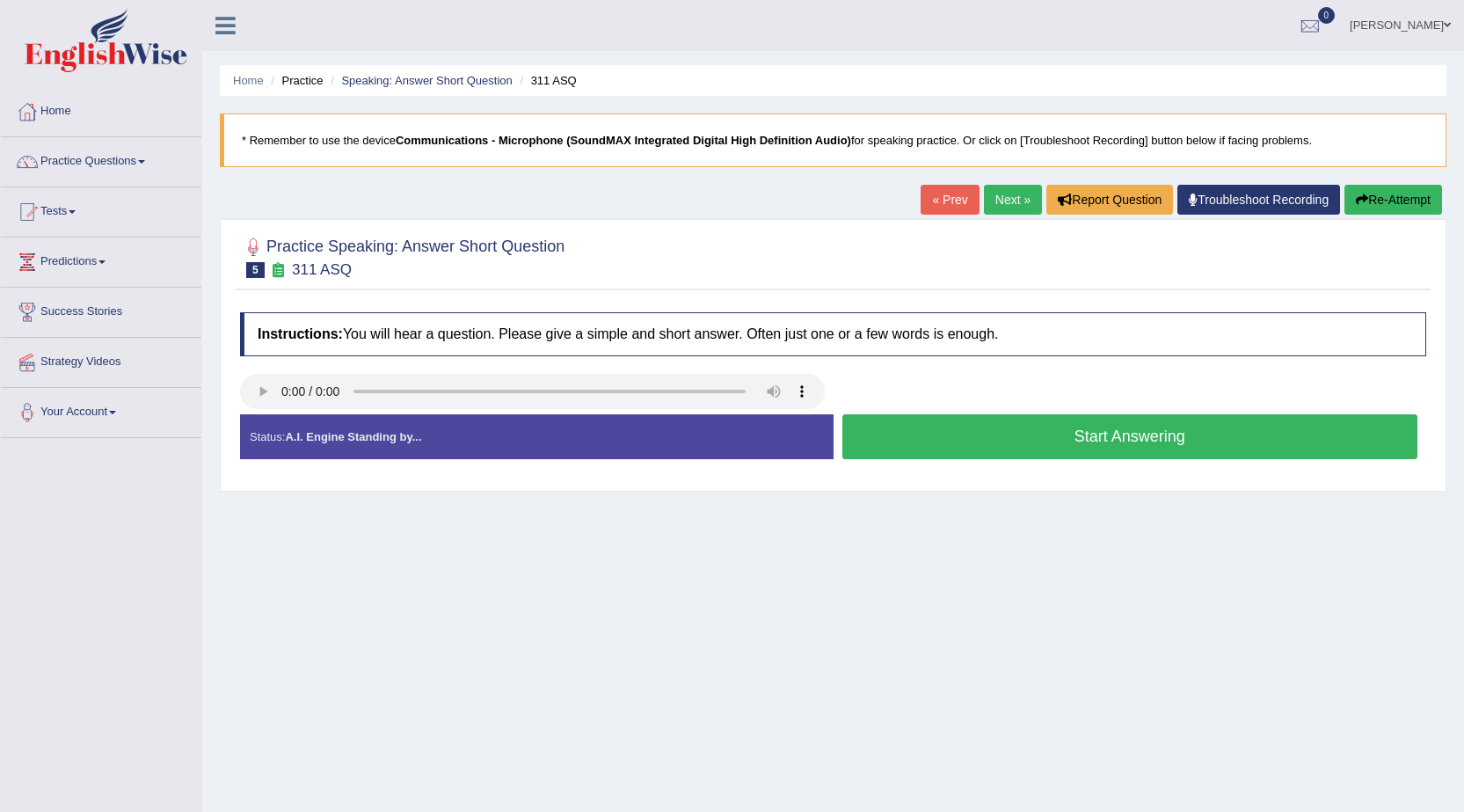
click at [996, 436] on button "Start Answering" at bounding box center [1130, 436] width 576 height 45
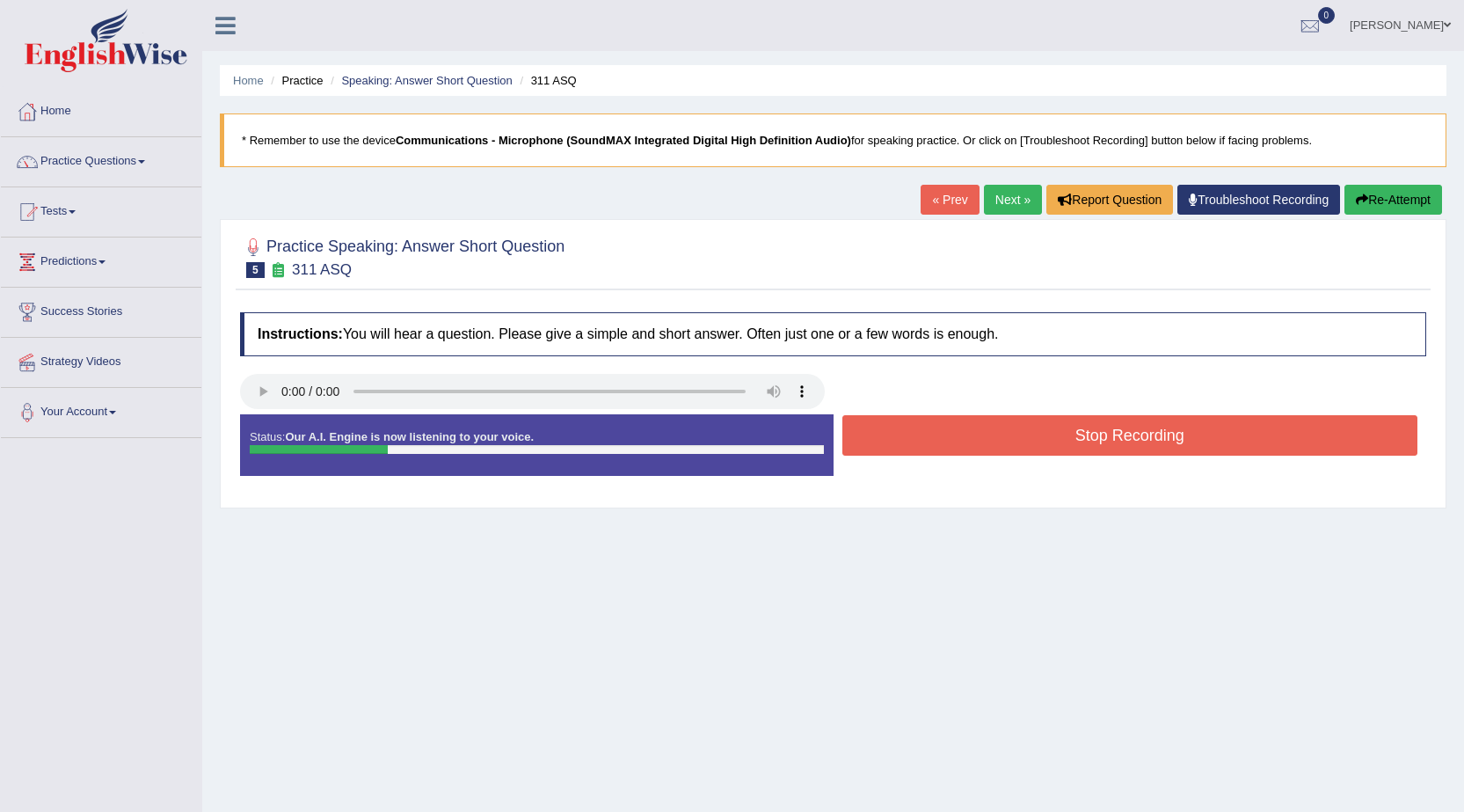
click at [996, 436] on button "Stop Recording" at bounding box center [1130, 435] width 576 height 40
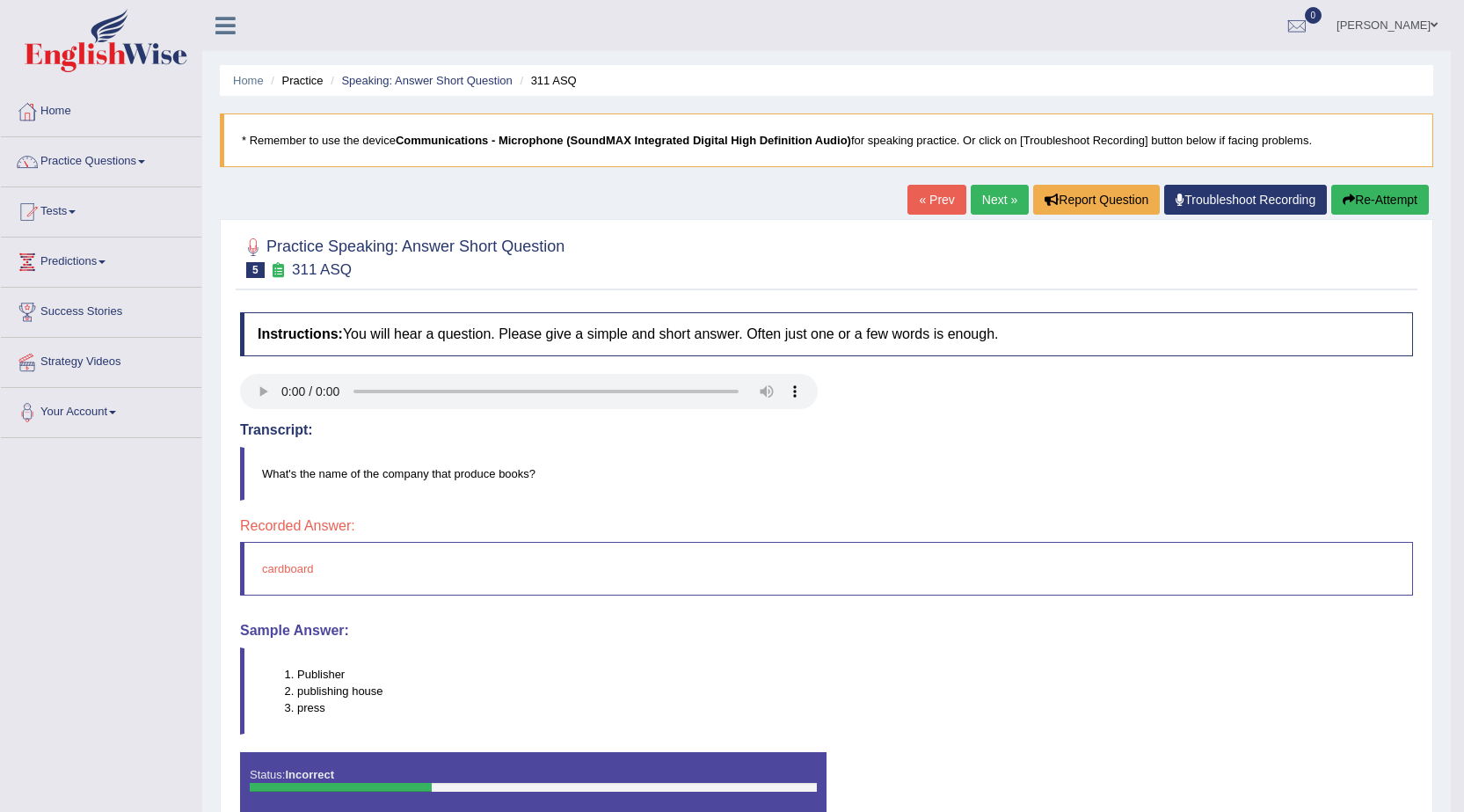
click at [986, 202] on link "Next »" at bounding box center [999, 199] width 58 height 30
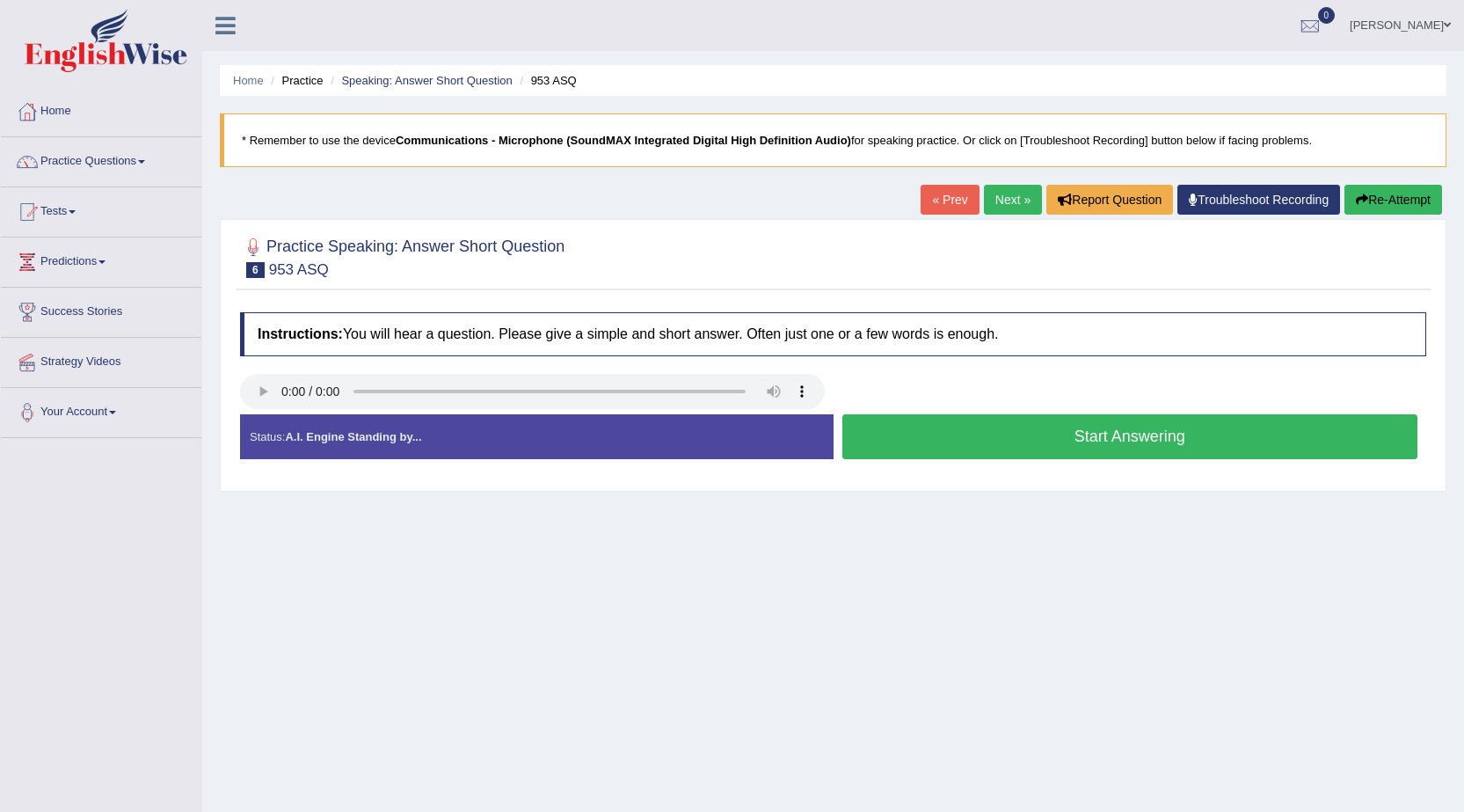
click at [973, 447] on button "Start Answering" at bounding box center [1130, 436] width 576 height 45
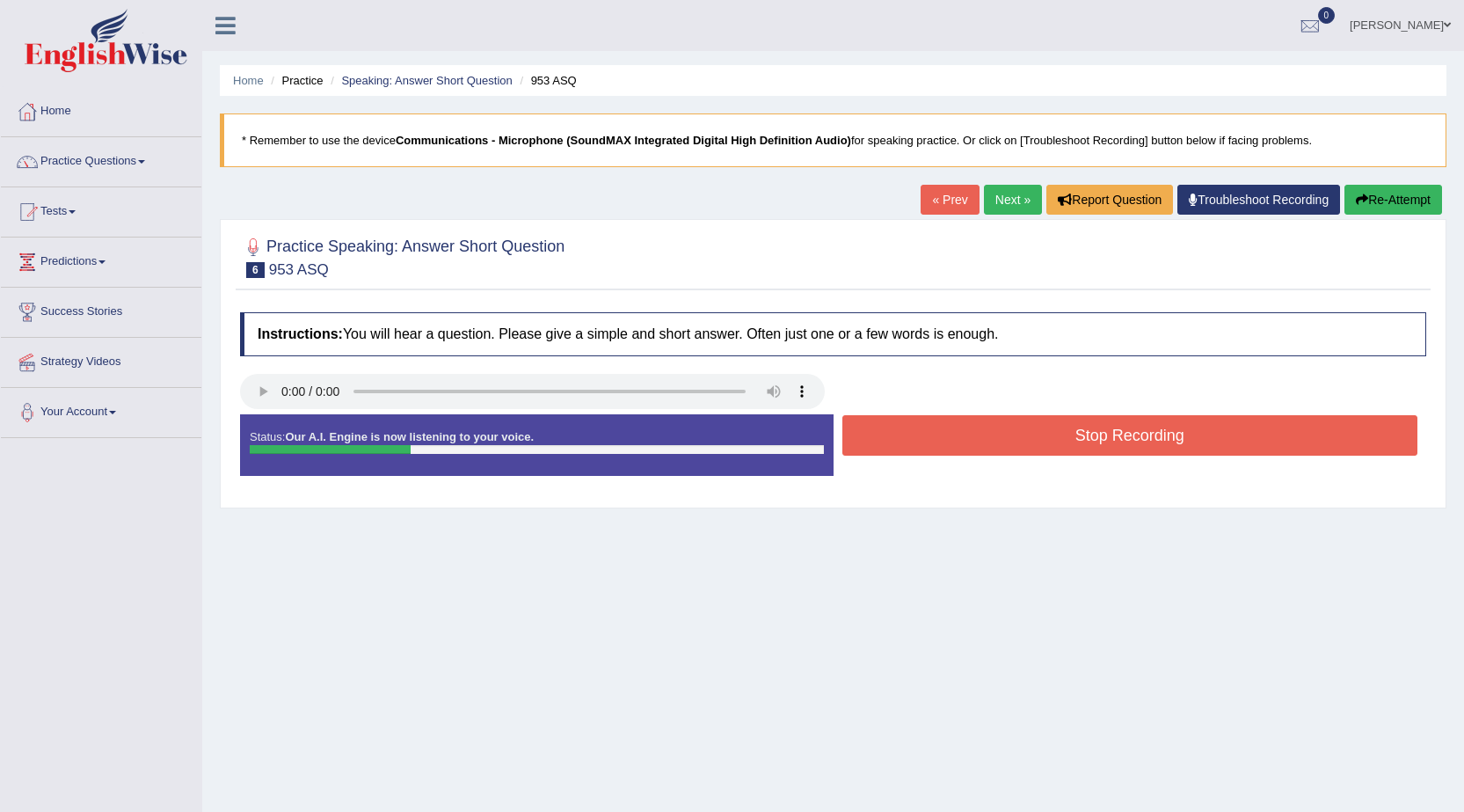
click at [973, 447] on button "Stop Recording" at bounding box center [1130, 435] width 576 height 40
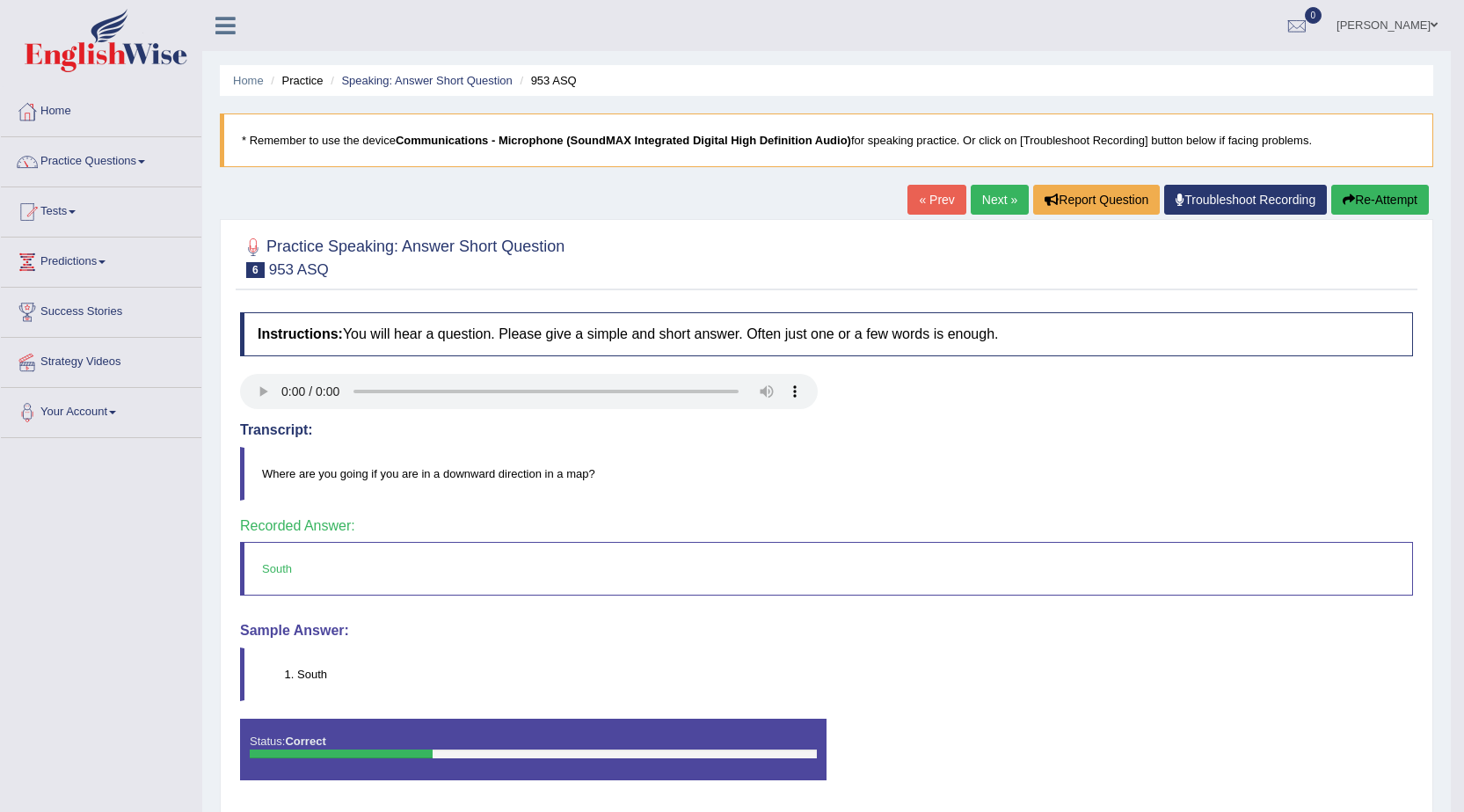
click at [992, 199] on link "Next »" at bounding box center [999, 199] width 58 height 30
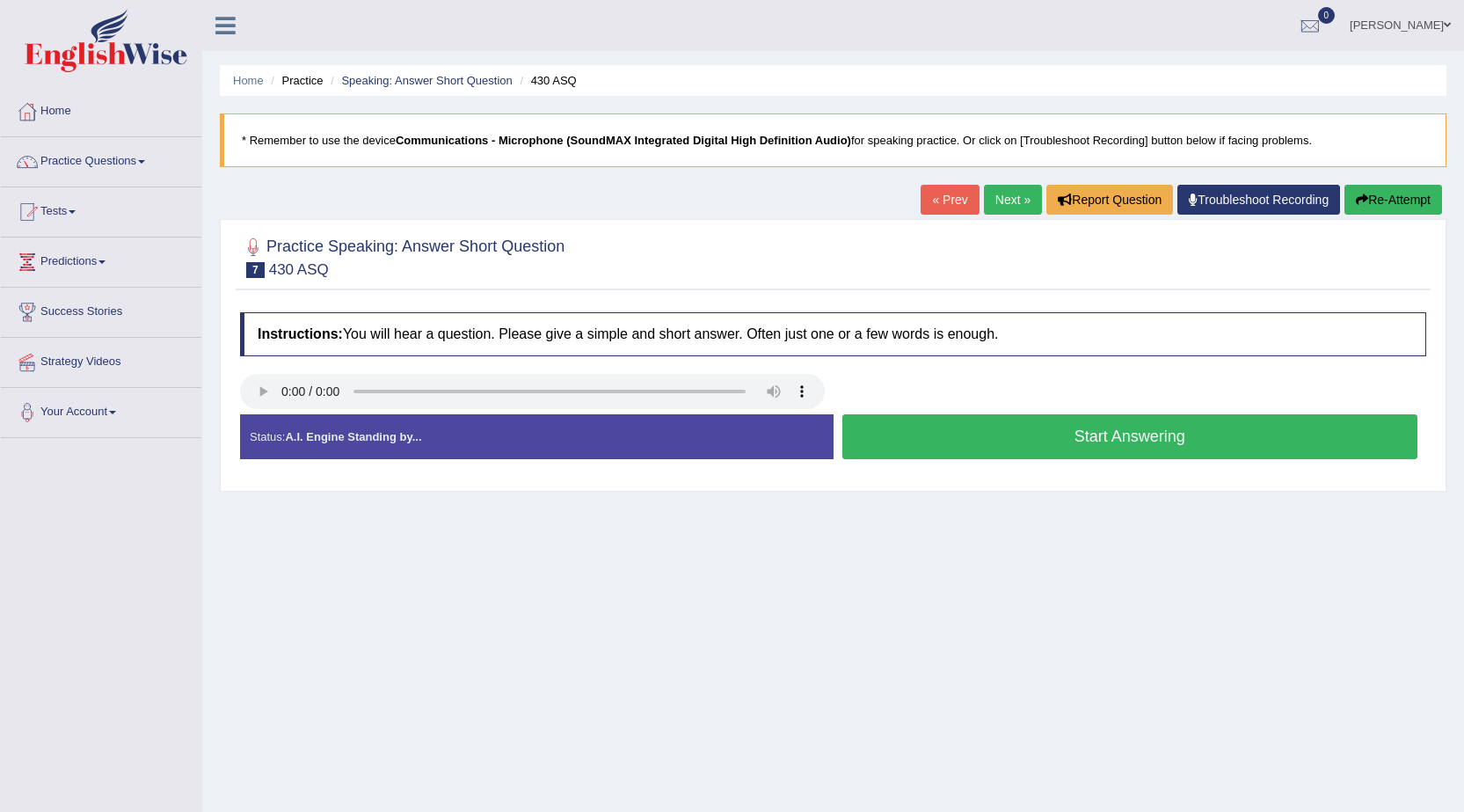
click at [1157, 430] on button "Start Answering" at bounding box center [1130, 436] width 576 height 45
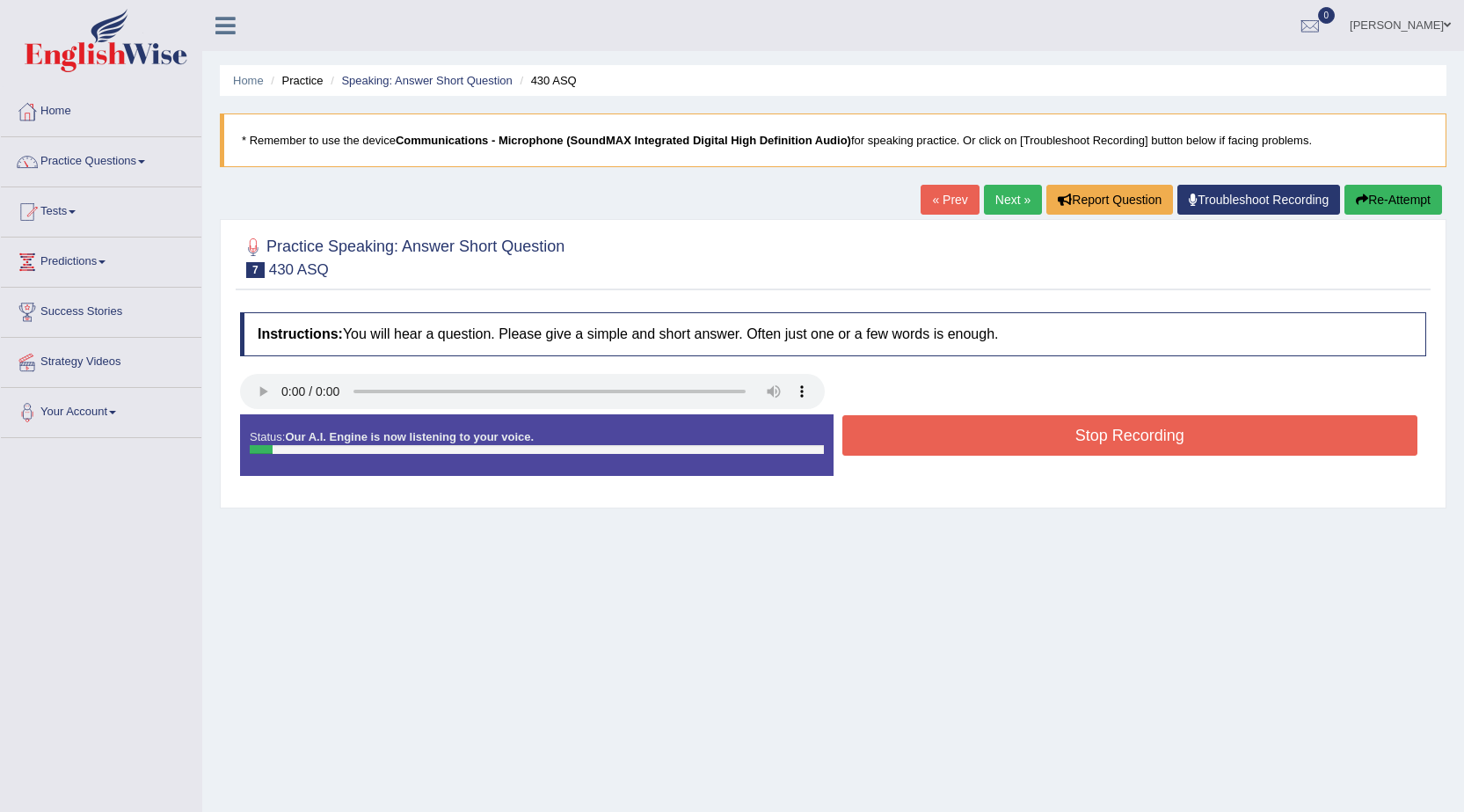
click at [1157, 430] on button "Stop Recording" at bounding box center [1130, 435] width 576 height 40
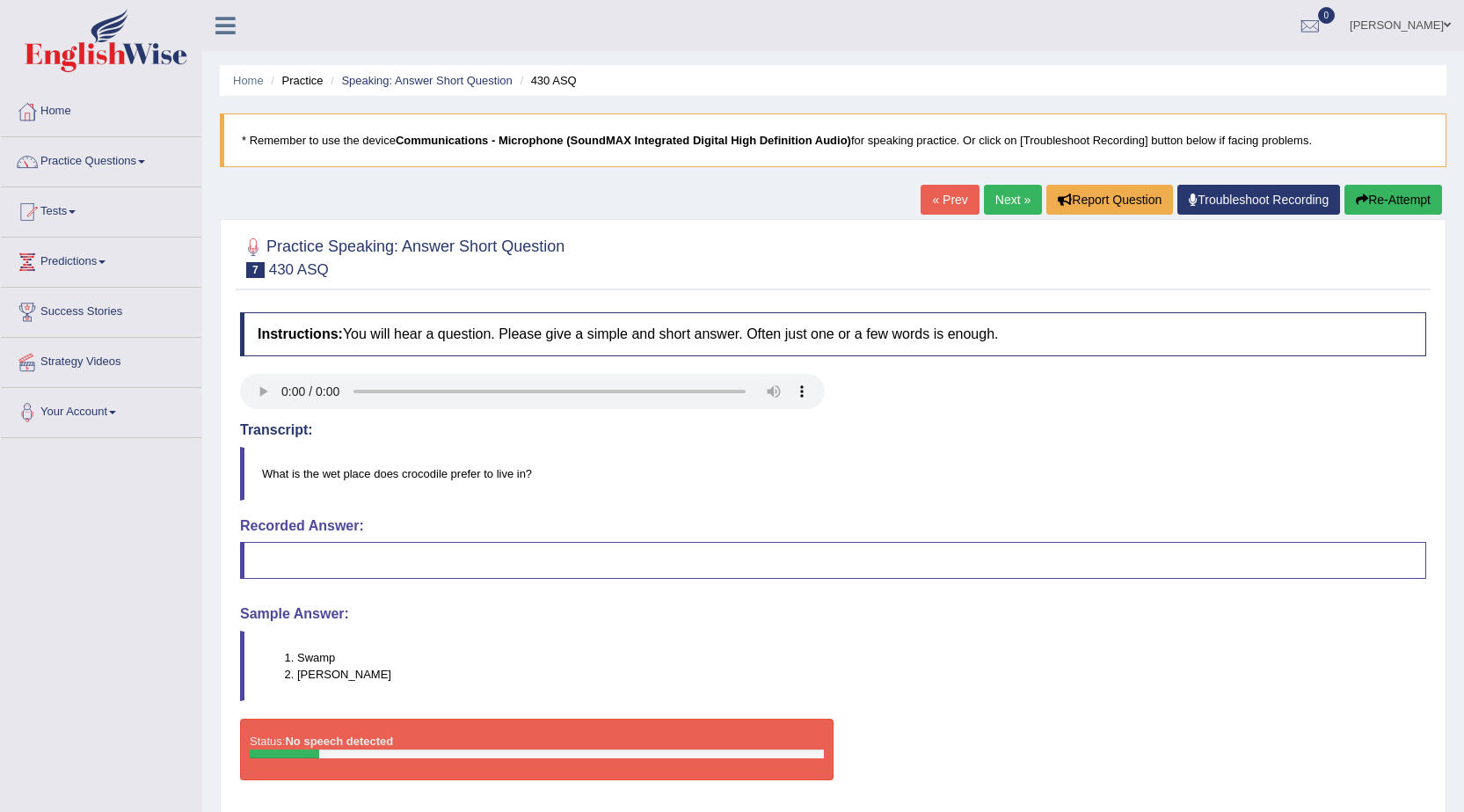
click at [1000, 201] on link "Next »" at bounding box center [1013, 199] width 58 height 30
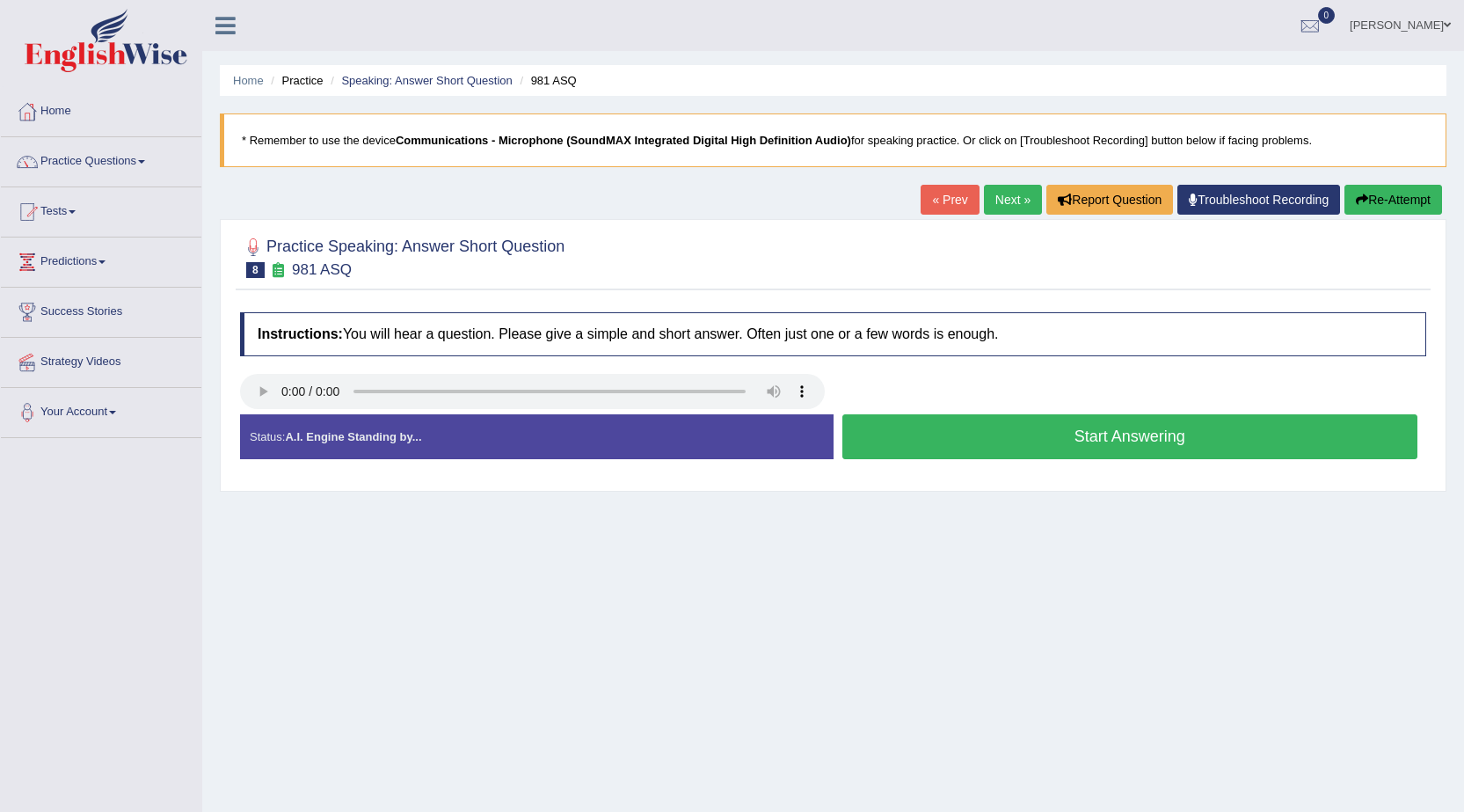
click at [963, 430] on button "Start Answering" at bounding box center [1130, 436] width 576 height 45
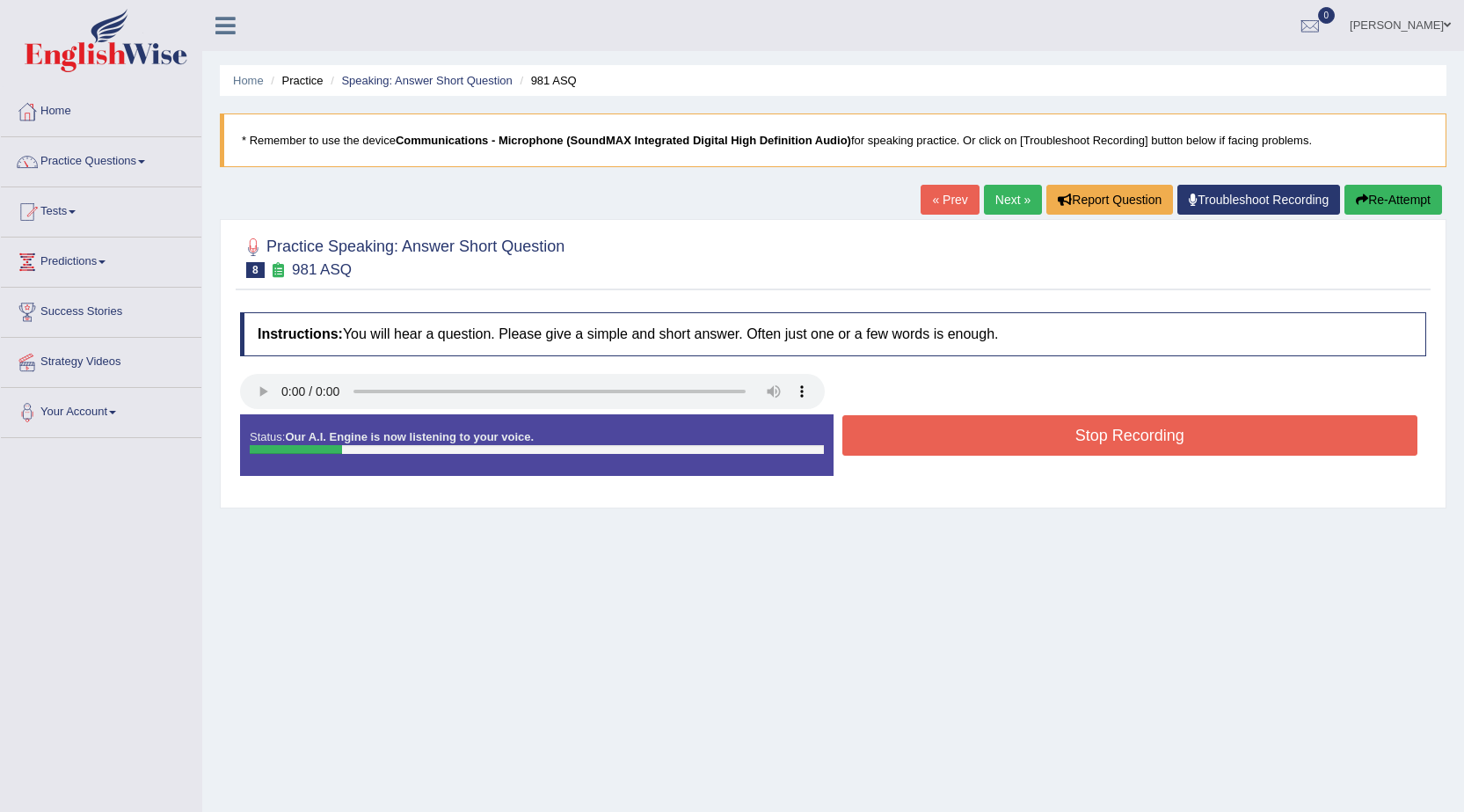
click at [963, 430] on button "Stop Recording" at bounding box center [1130, 435] width 576 height 40
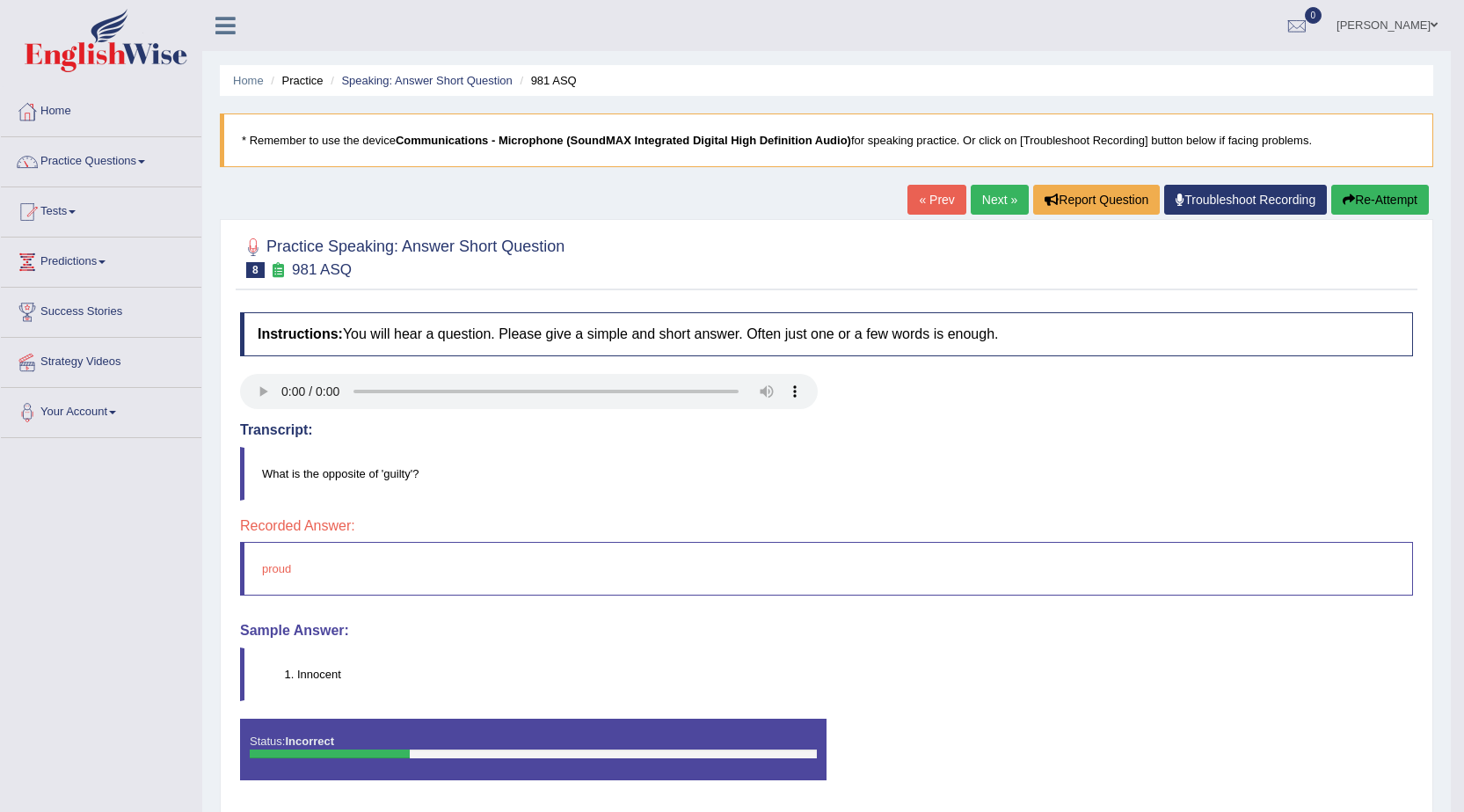
click at [986, 192] on link "Next »" at bounding box center [999, 199] width 58 height 30
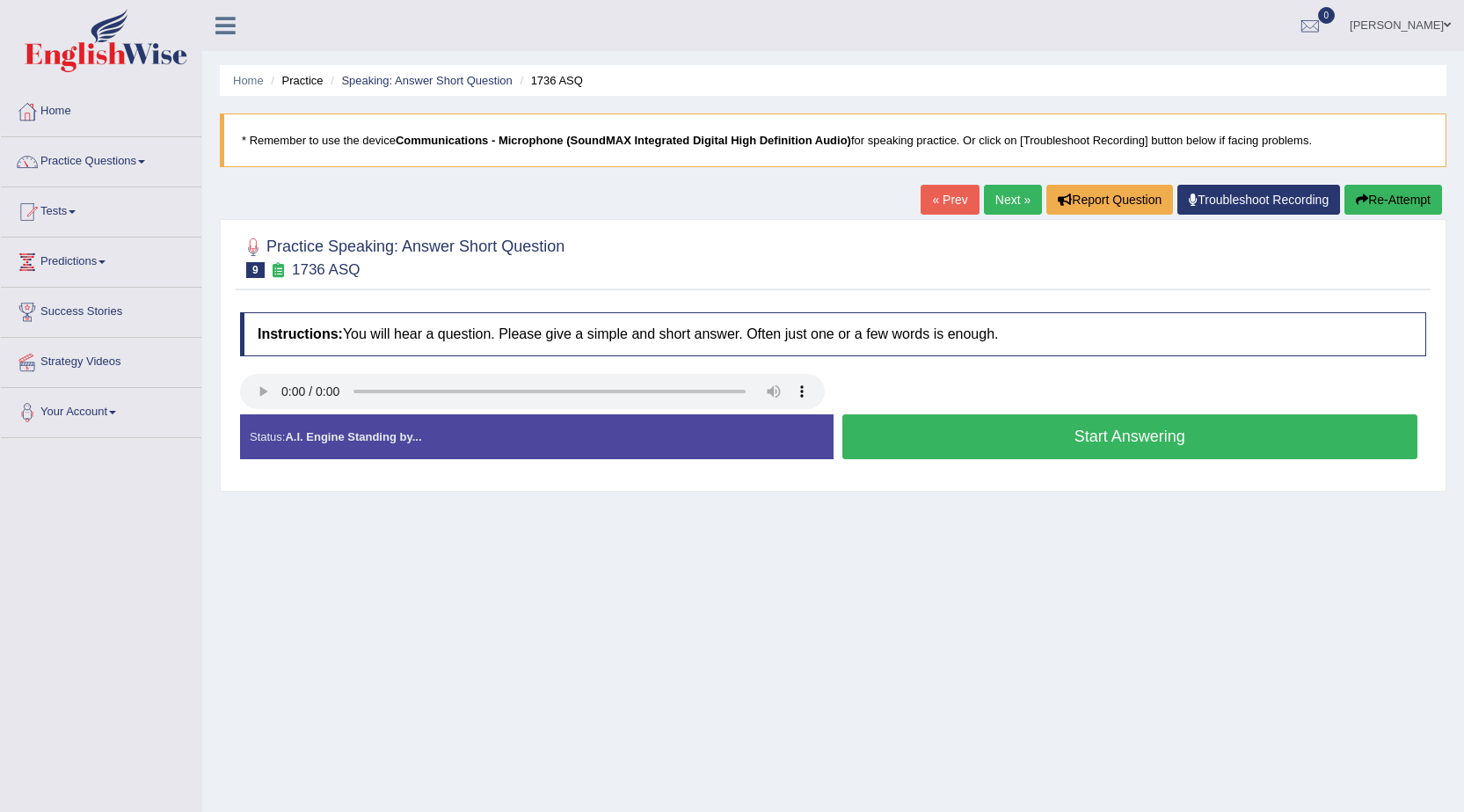
click at [990, 436] on button "Start Answering" at bounding box center [1130, 436] width 576 height 45
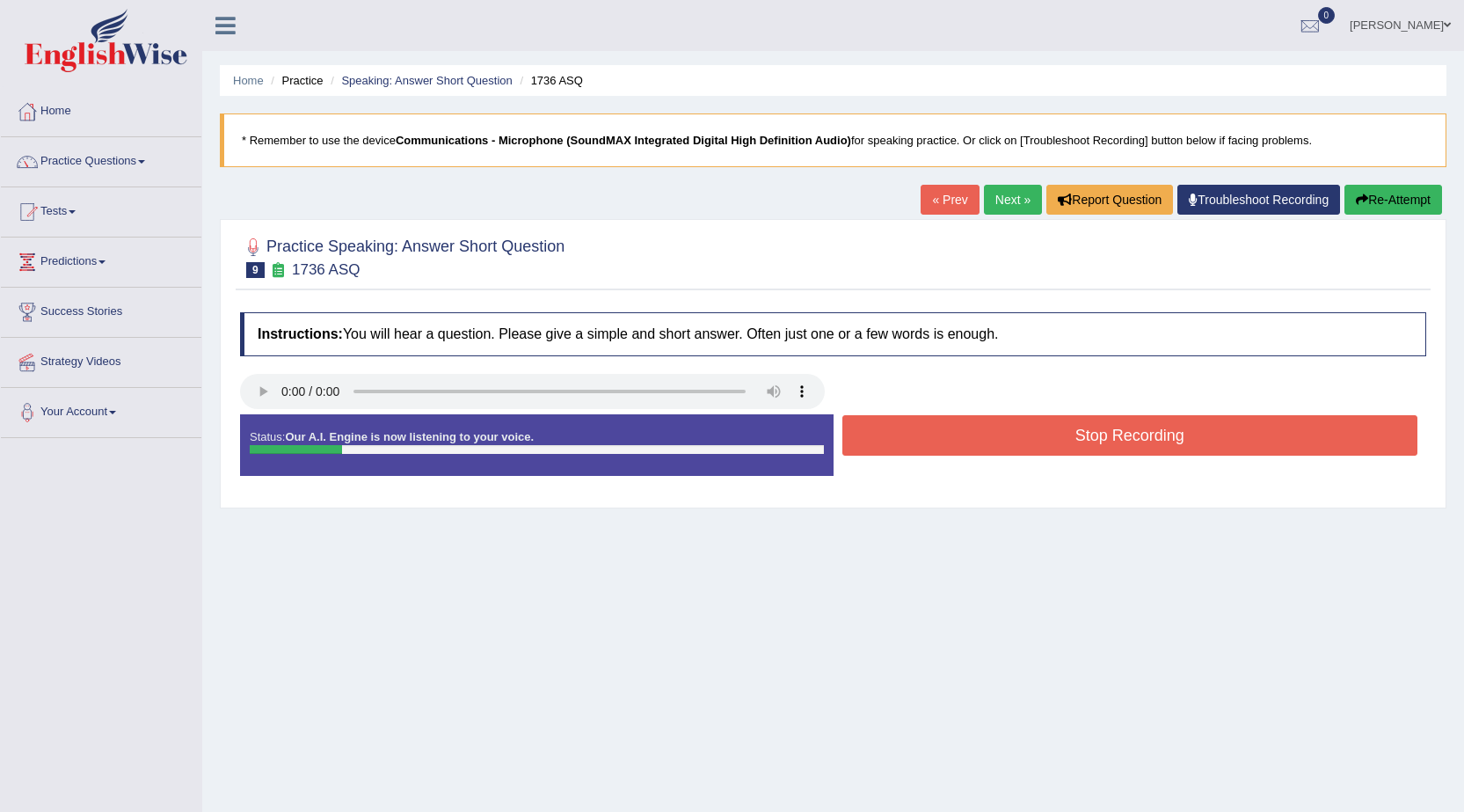
click at [990, 436] on button "Stop Recording" at bounding box center [1130, 435] width 576 height 40
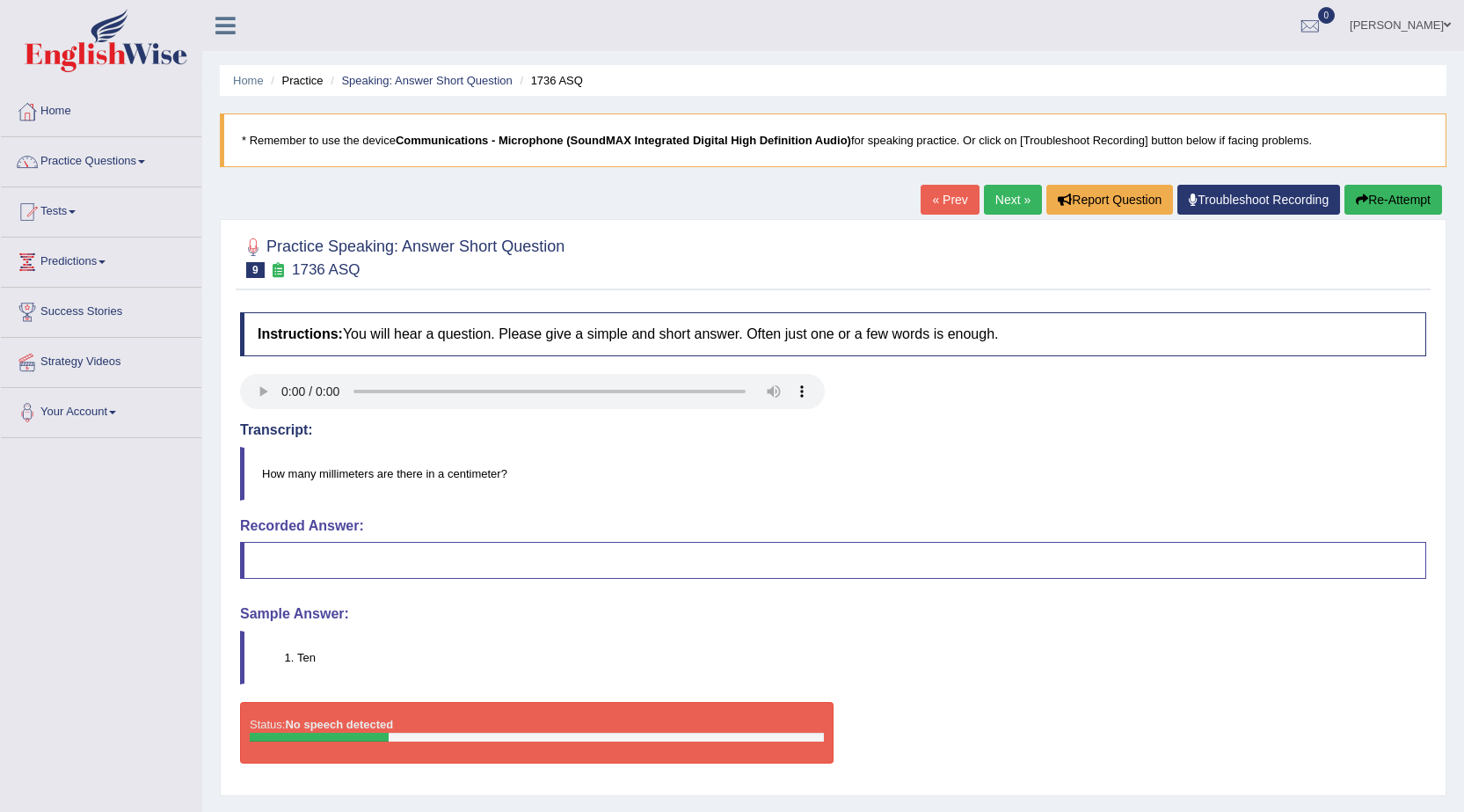
click at [994, 202] on link "Next »" at bounding box center [1013, 199] width 58 height 30
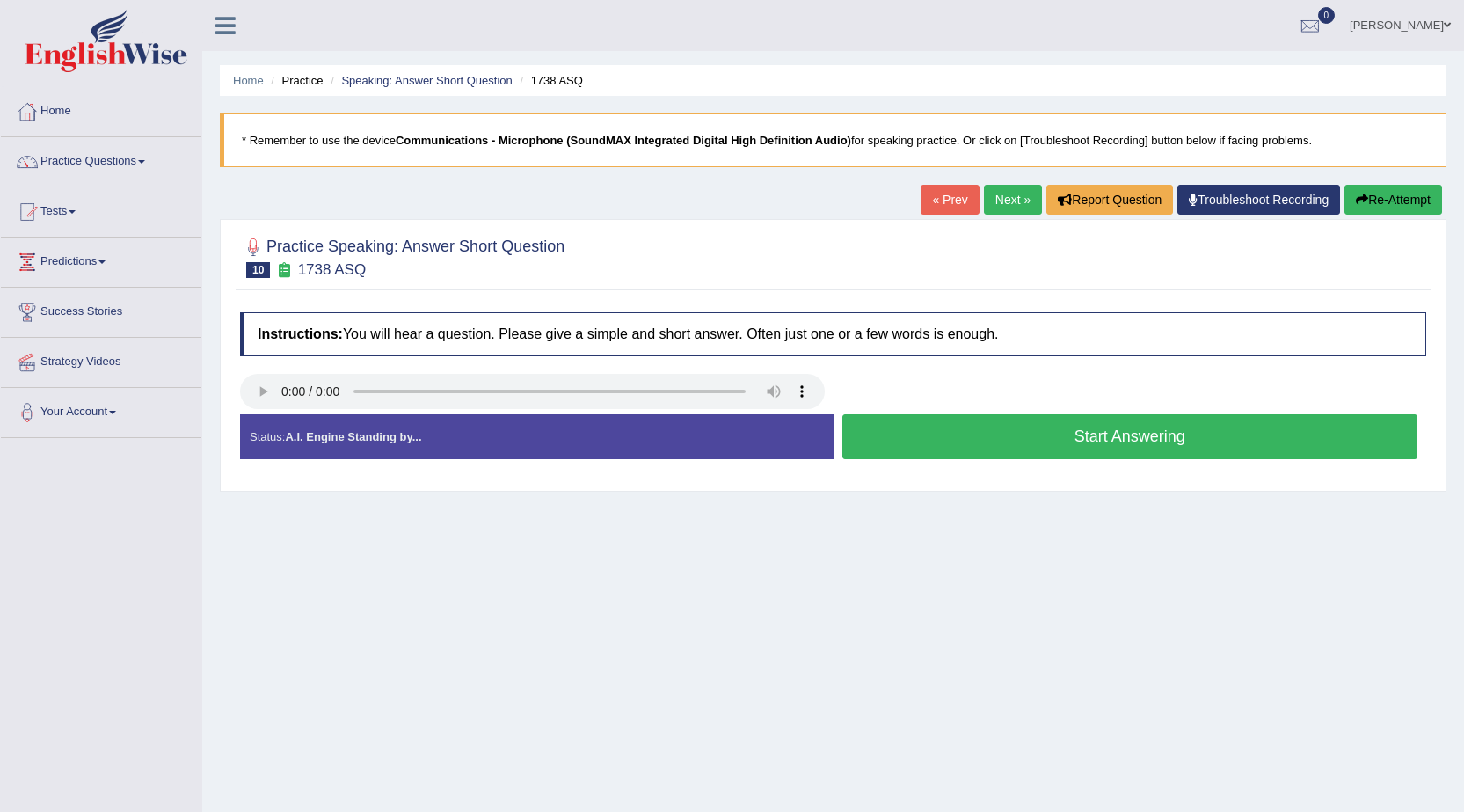
click at [1049, 437] on button "Start Answering" at bounding box center [1130, 436] width 576 height 45
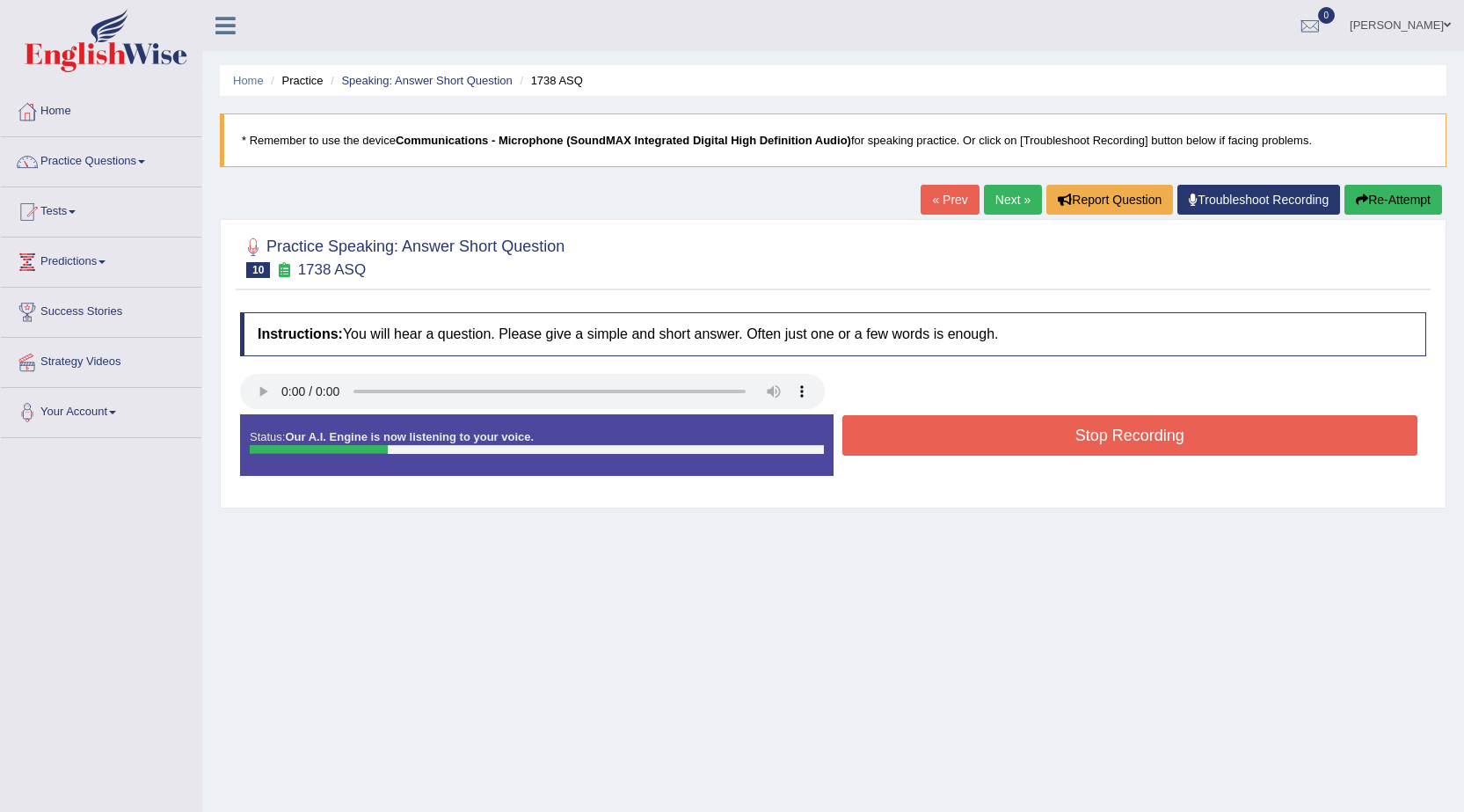
click at [1049, 437] on button "Stop Recording" at bounding box center [1130, 435] width 576 height 40
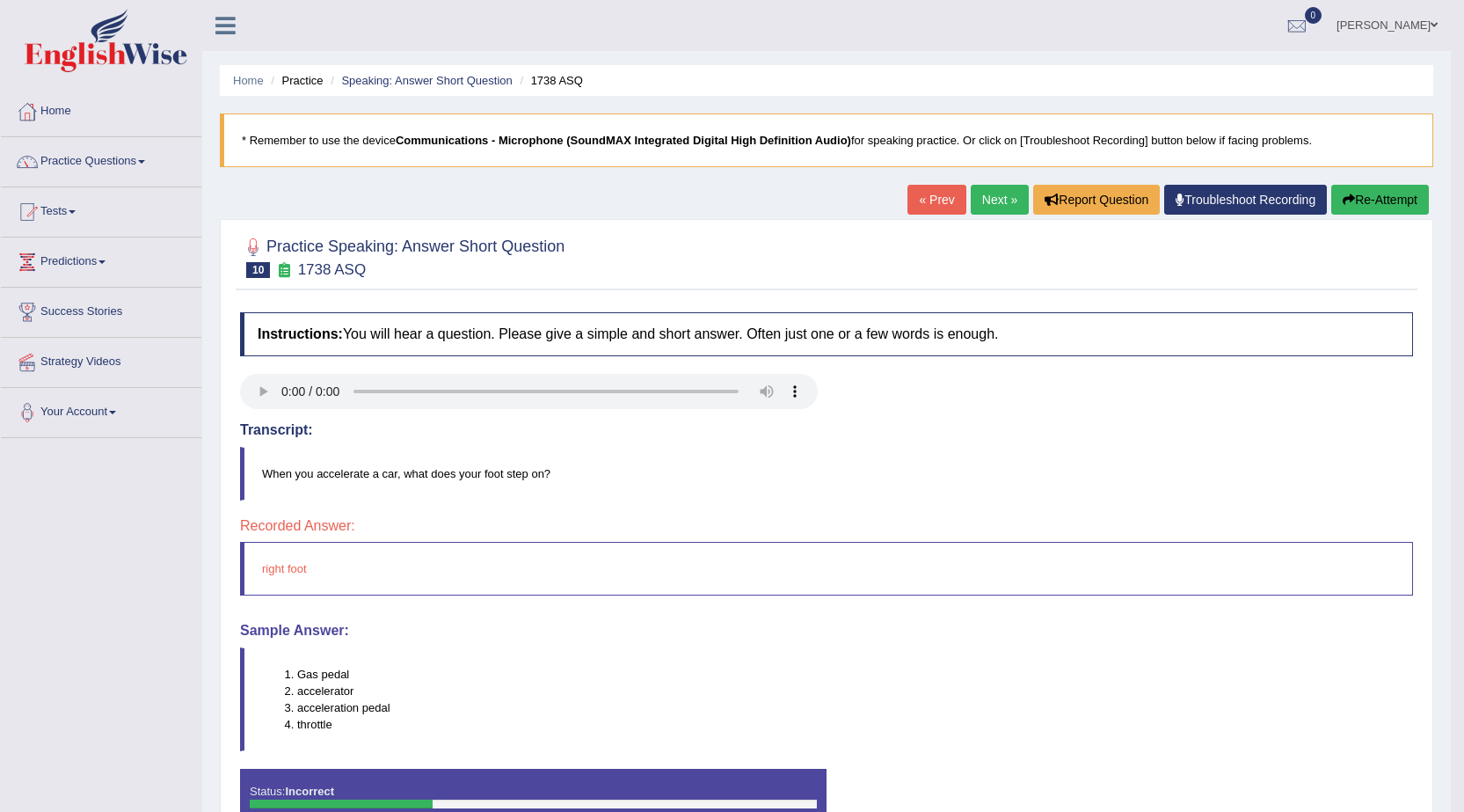
click at [984, 199] on link "Next »" at bounding box center [999, 199] width 58 height 30
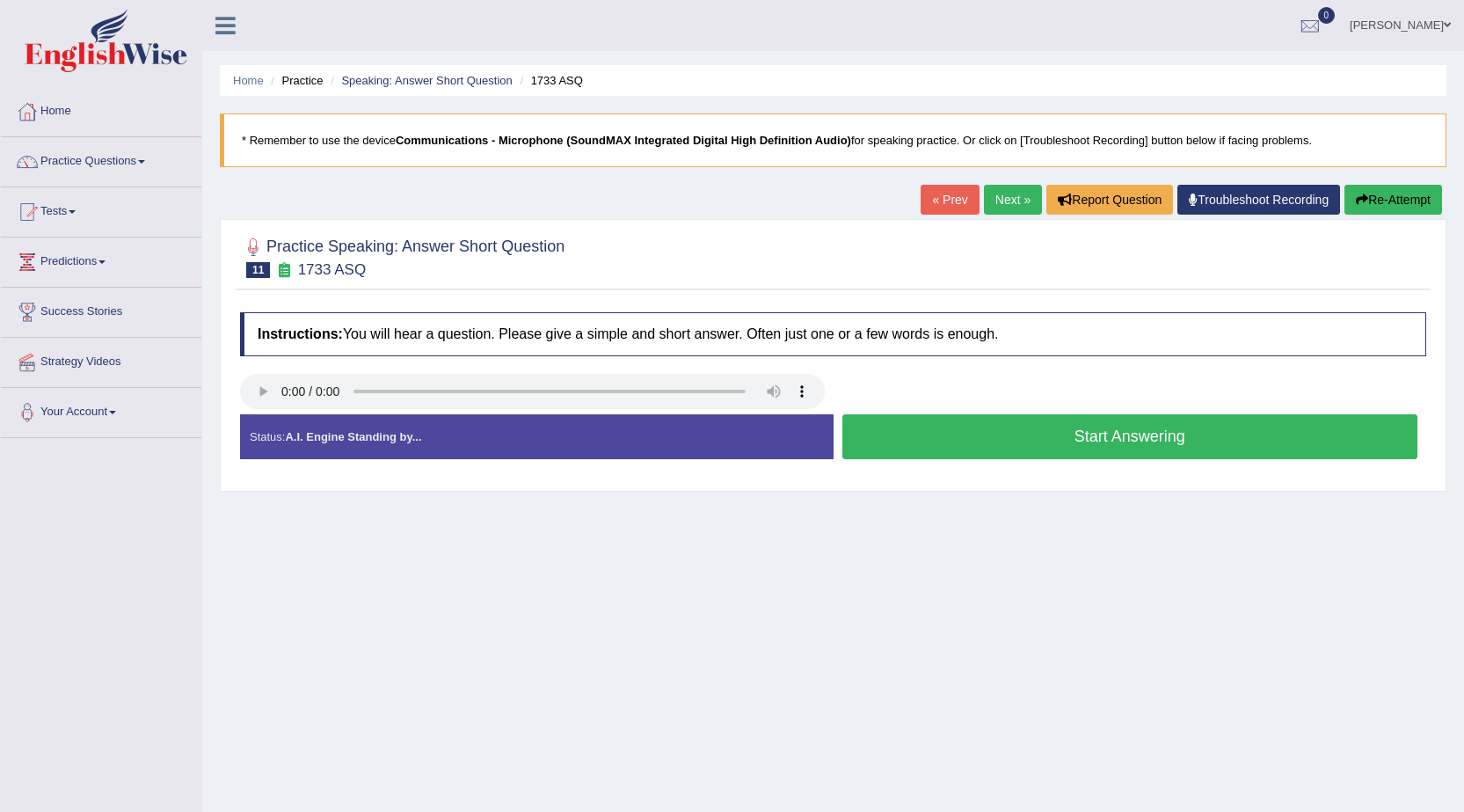
click at [929, 439] on button "Start Answering" at bounding box center [1130, 436] width 576 height 45
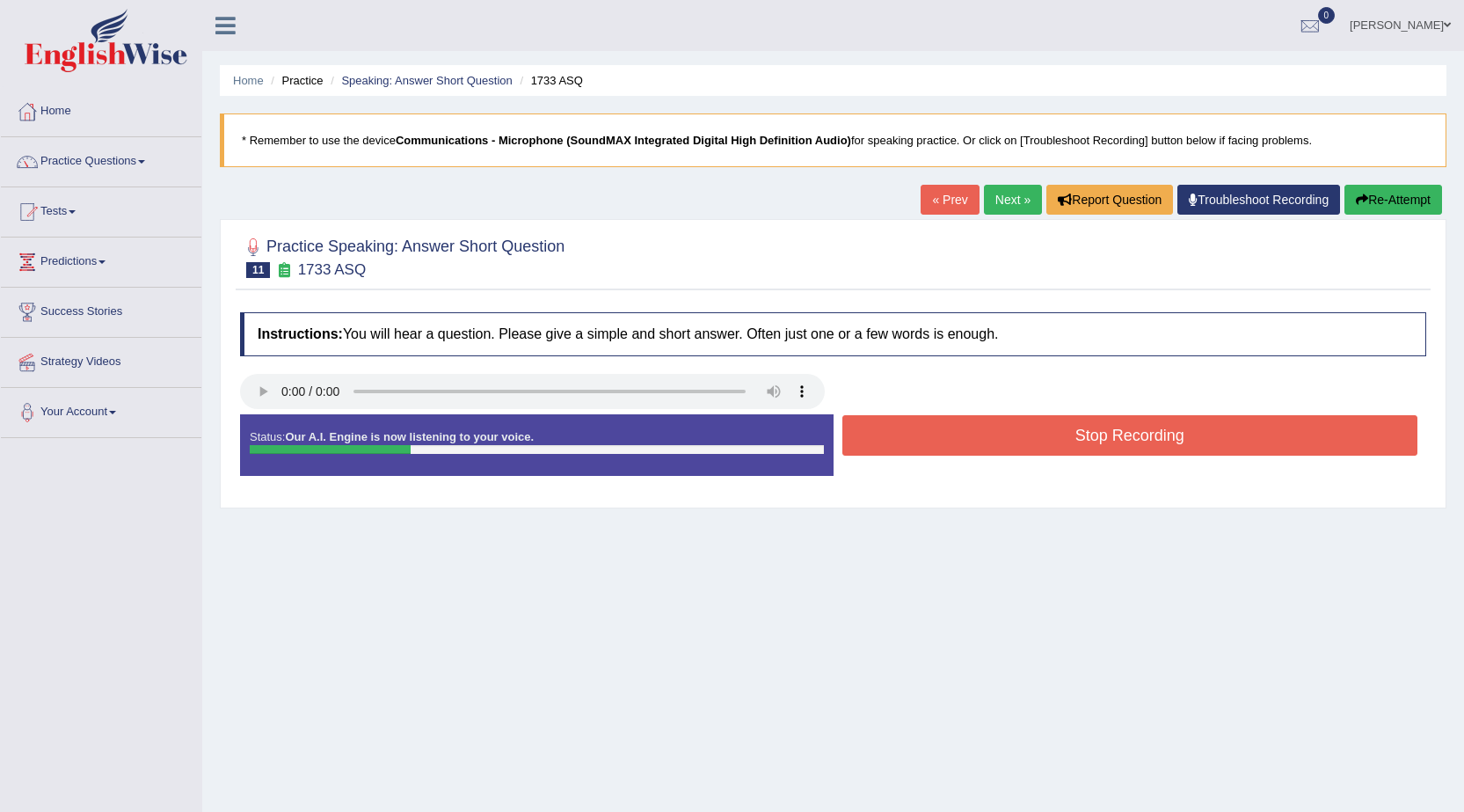
click at [929, 439] on button "Stop Recording" at bounding box center [1130, 435] width 576 height 40
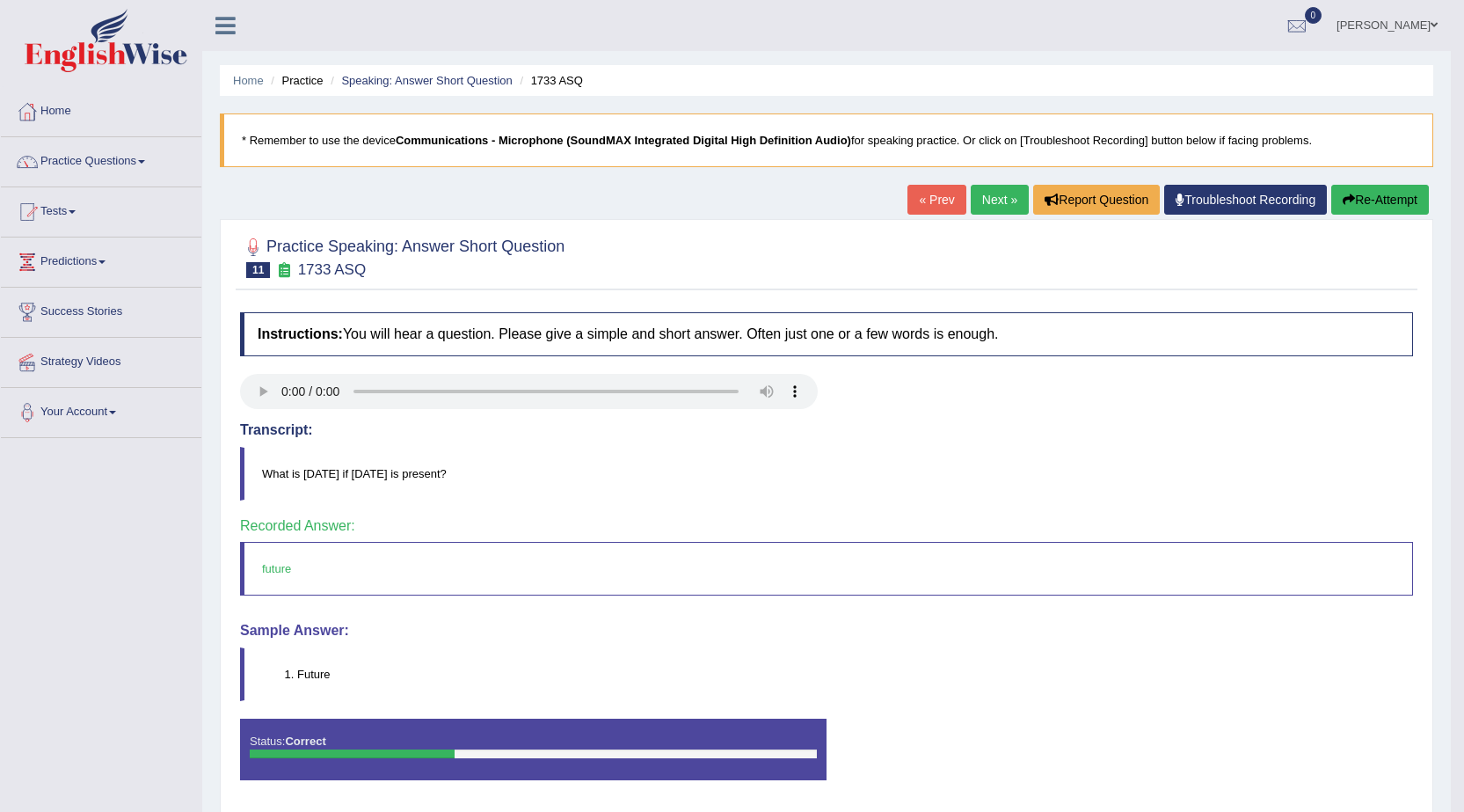
click at [1000, 203] on link "Next »" at bounding box center [999, 199] width 58 height 30
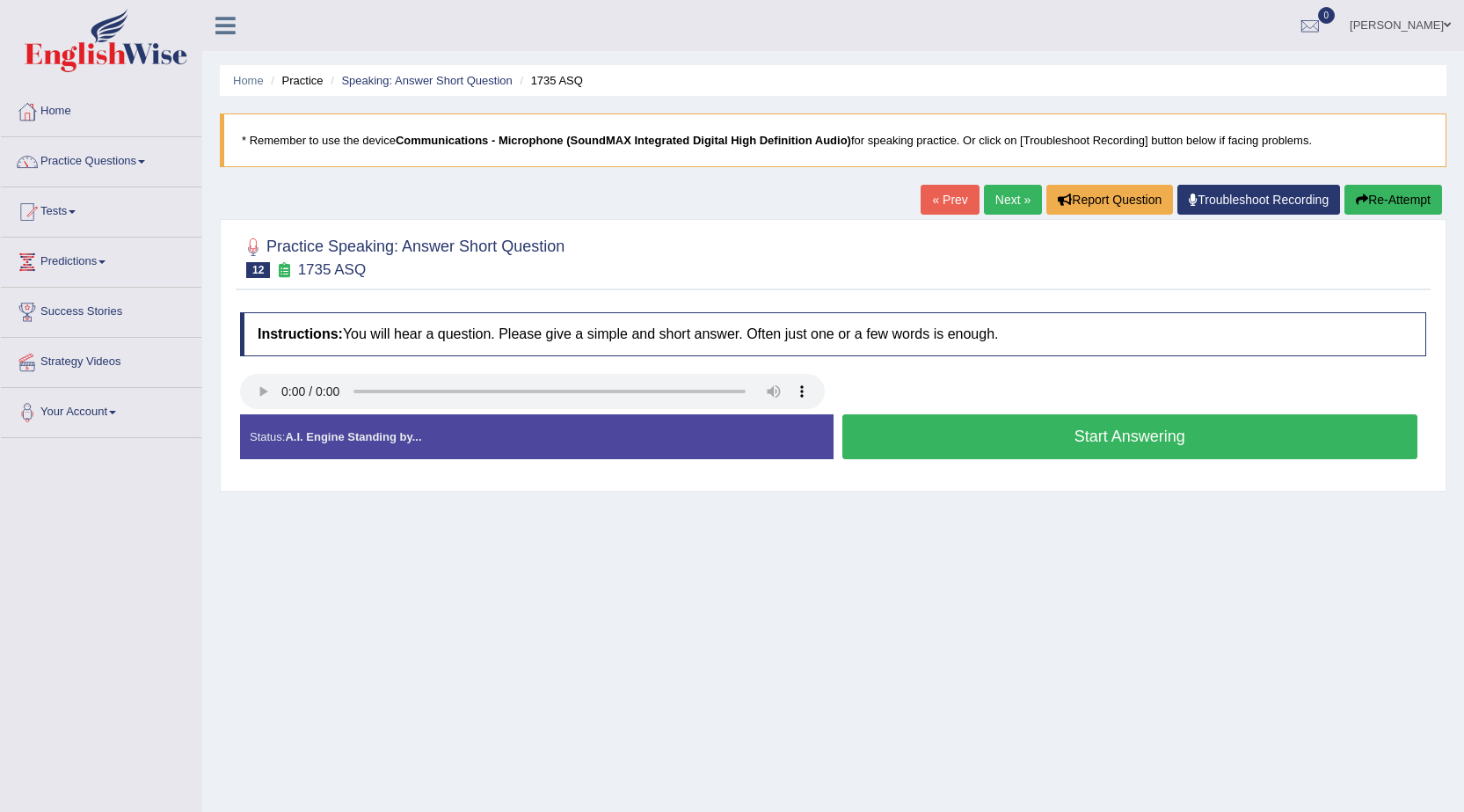
click at [1013, 433] on button "Start Answering" at bounding box center [1130, 436] width 576 height 45
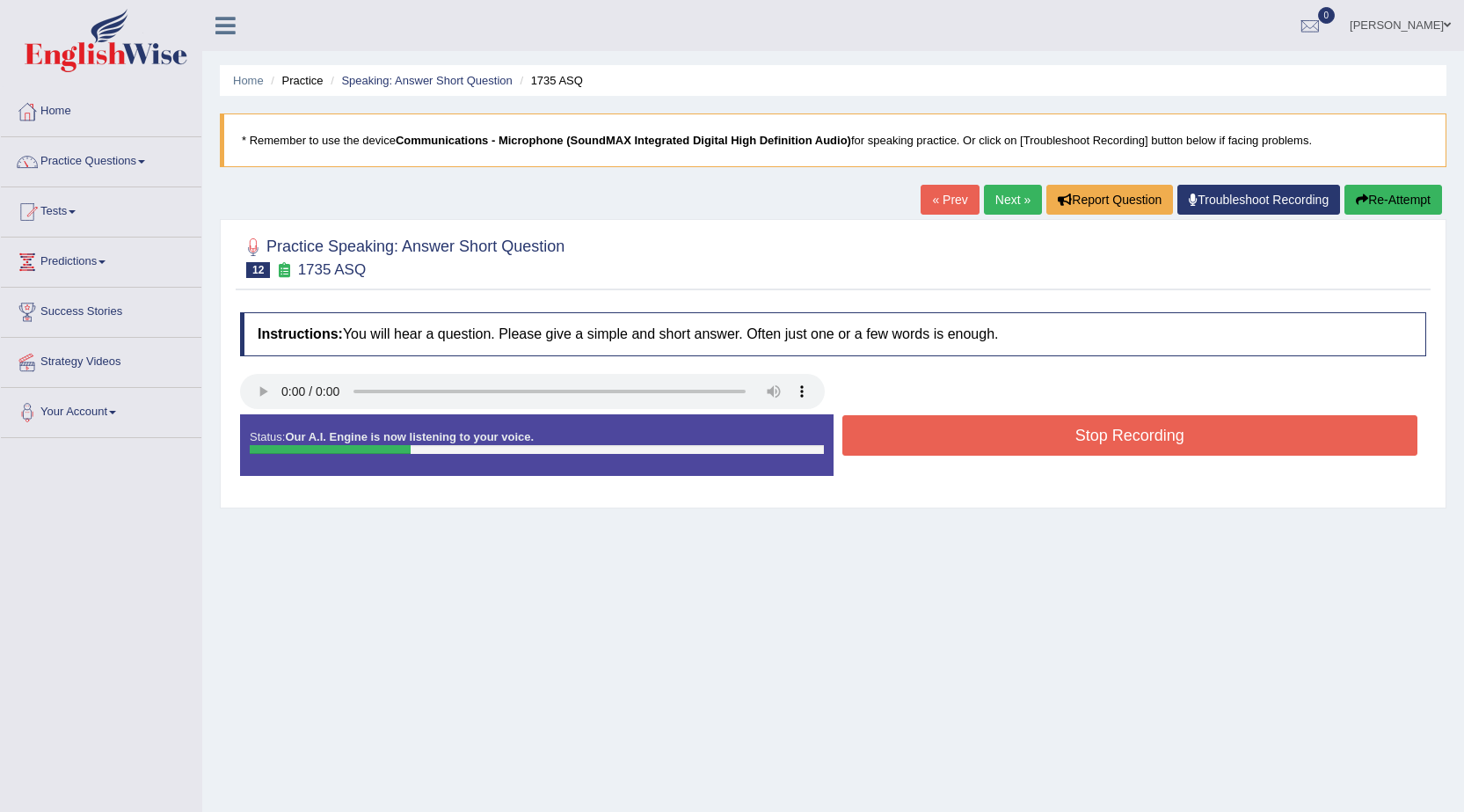
click at [1022, 431] on button "Stop Recording" at bounding box center [1130, 435] width 576 height 40
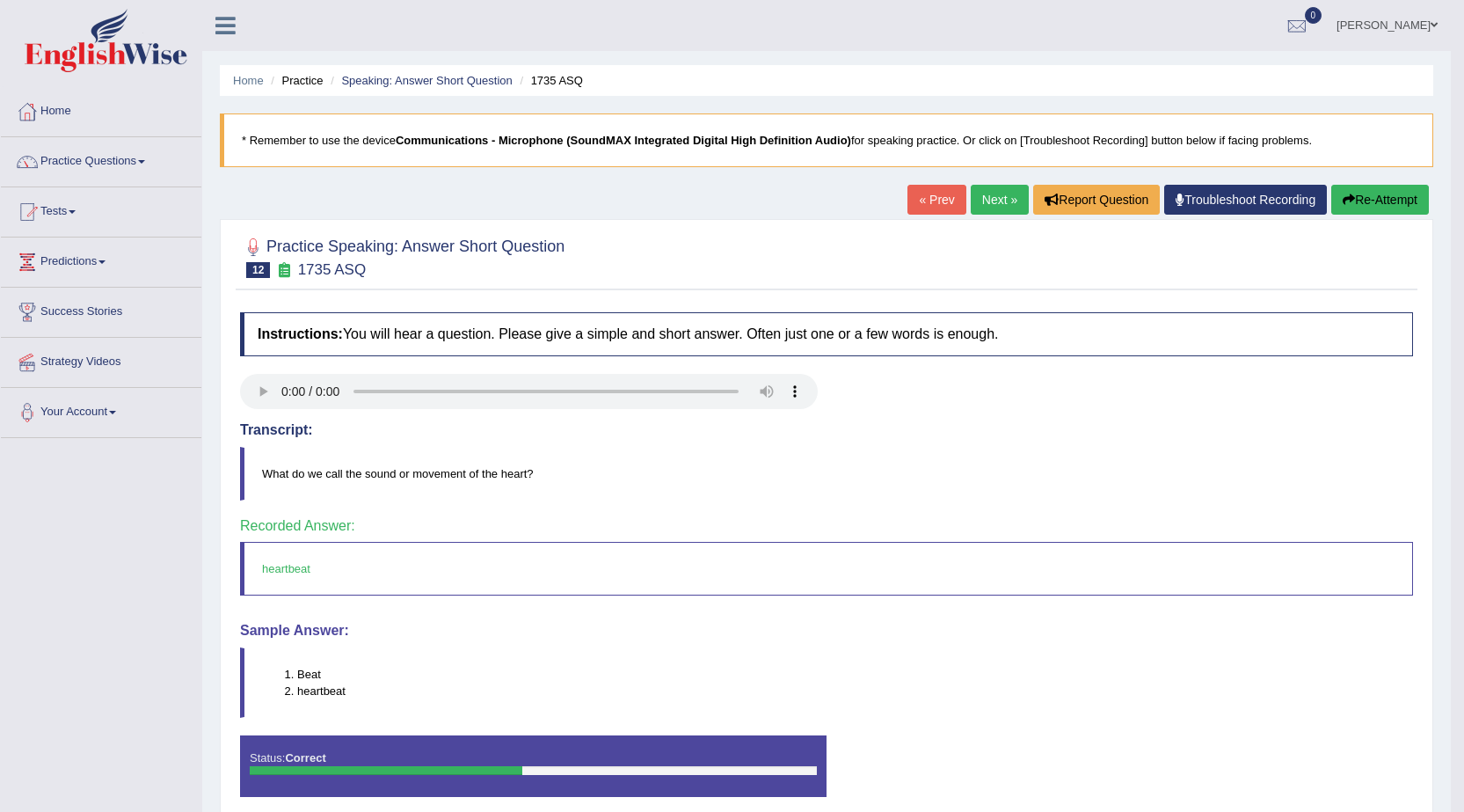
click at [1003, 199] on link "Next »" at bounding box center [999, 199] width 58 height 30
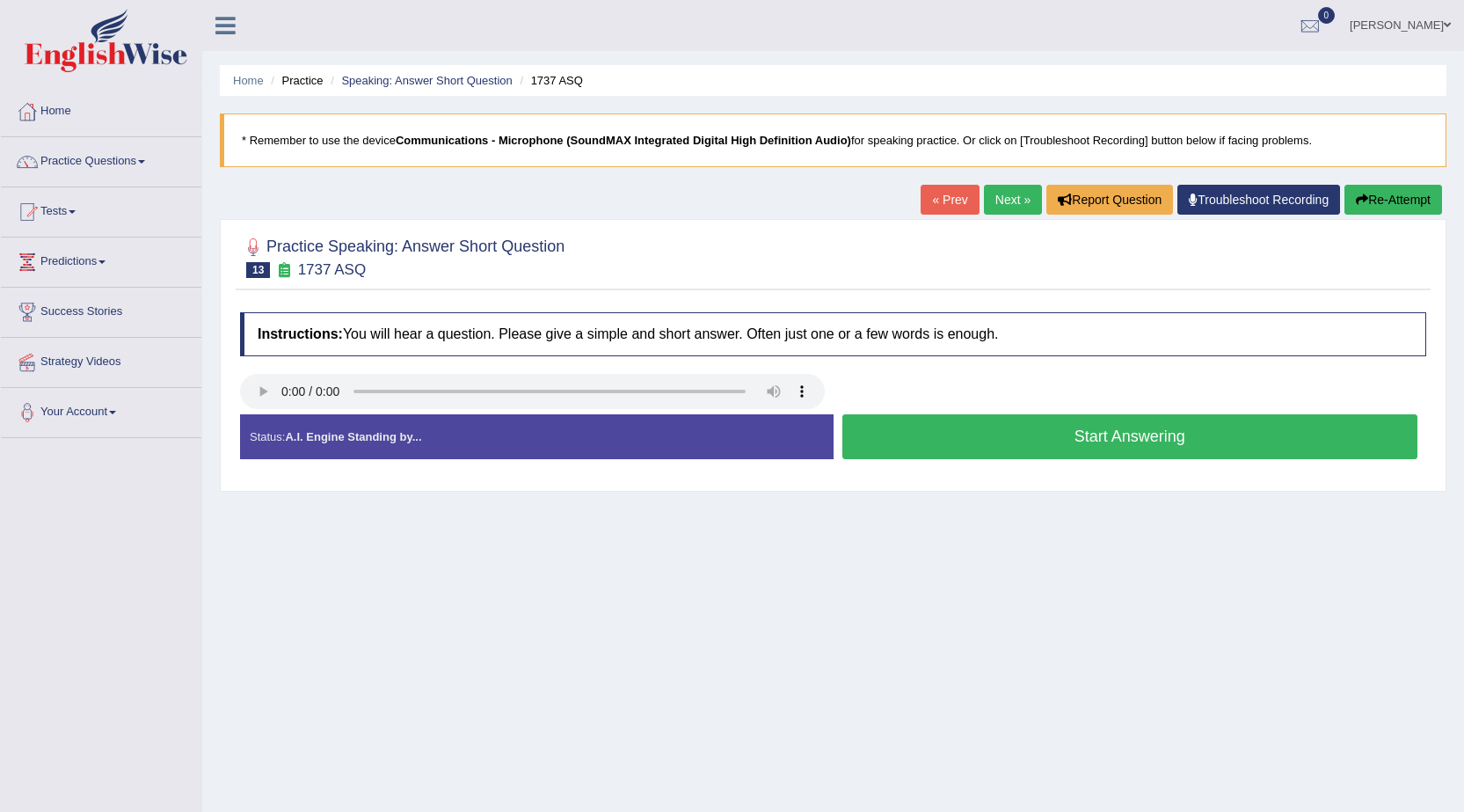
click at [1028, 438] on button "Start Answering" at bounding box center [1130, 436] width 576 height 45
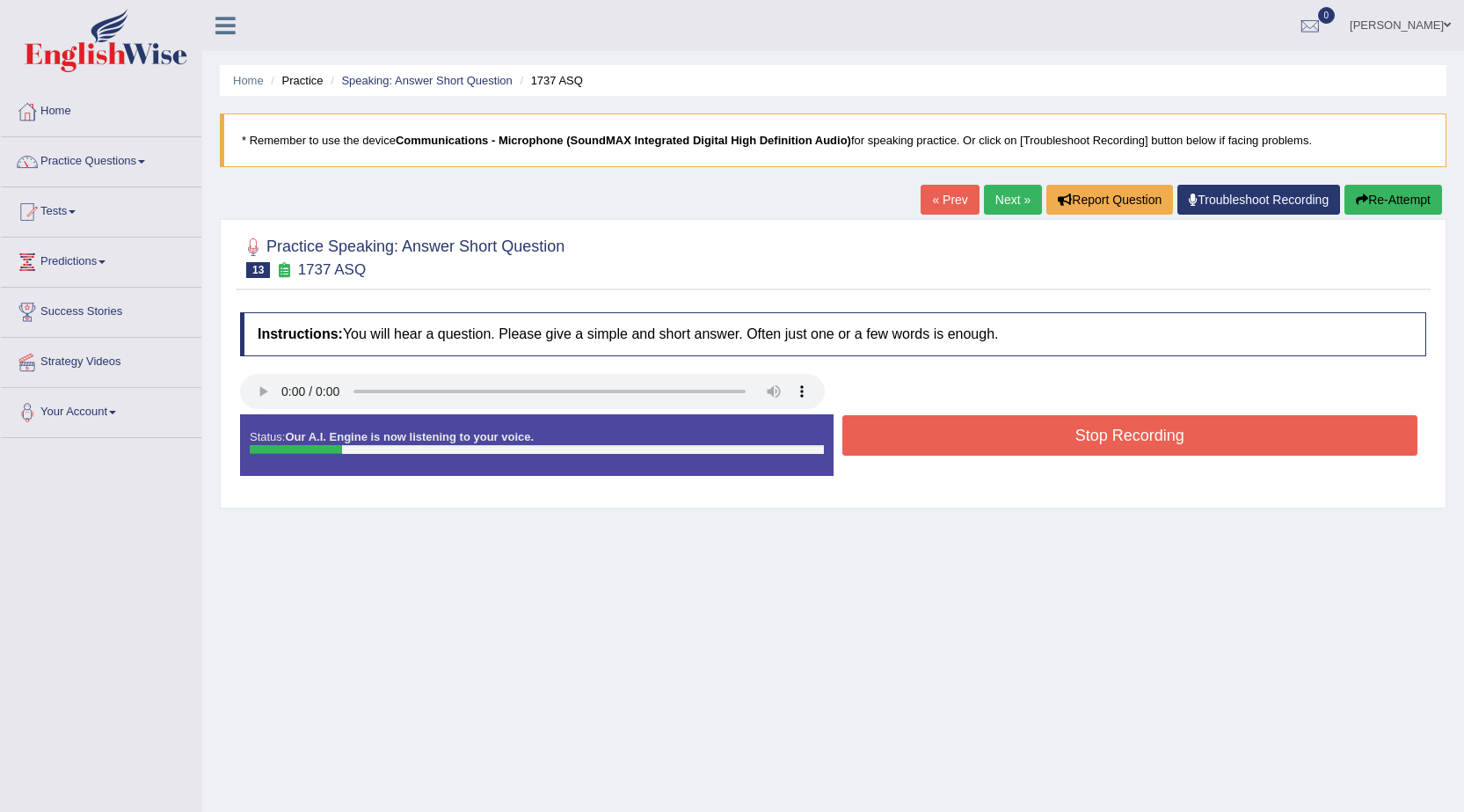
click at [1028, 438] on button "Stop Recording" at bounding box center [1130, 435] width 576 height 40
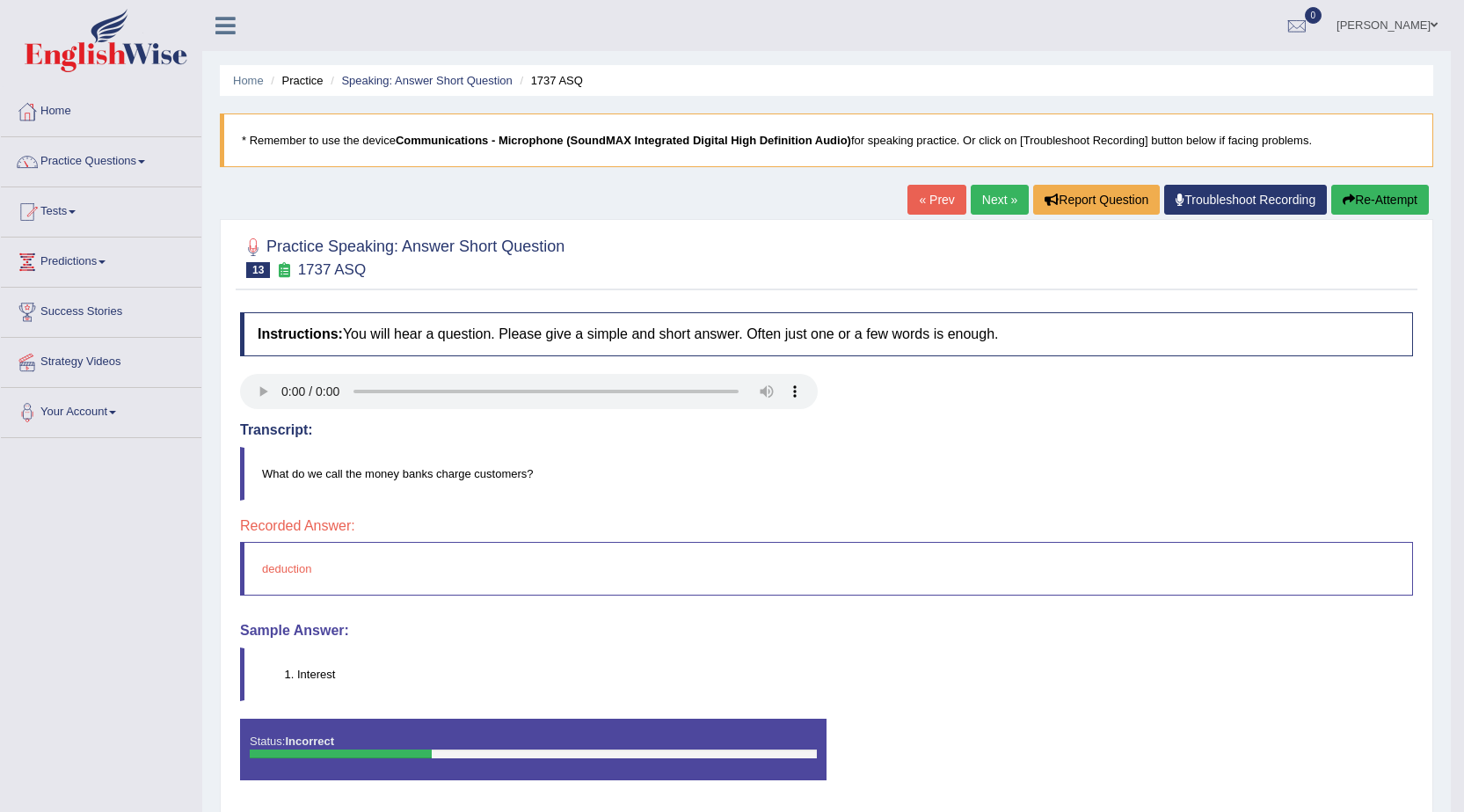
click at [997, 203] on link "Next »" at bounding box center [999, 199] width 58 height 30
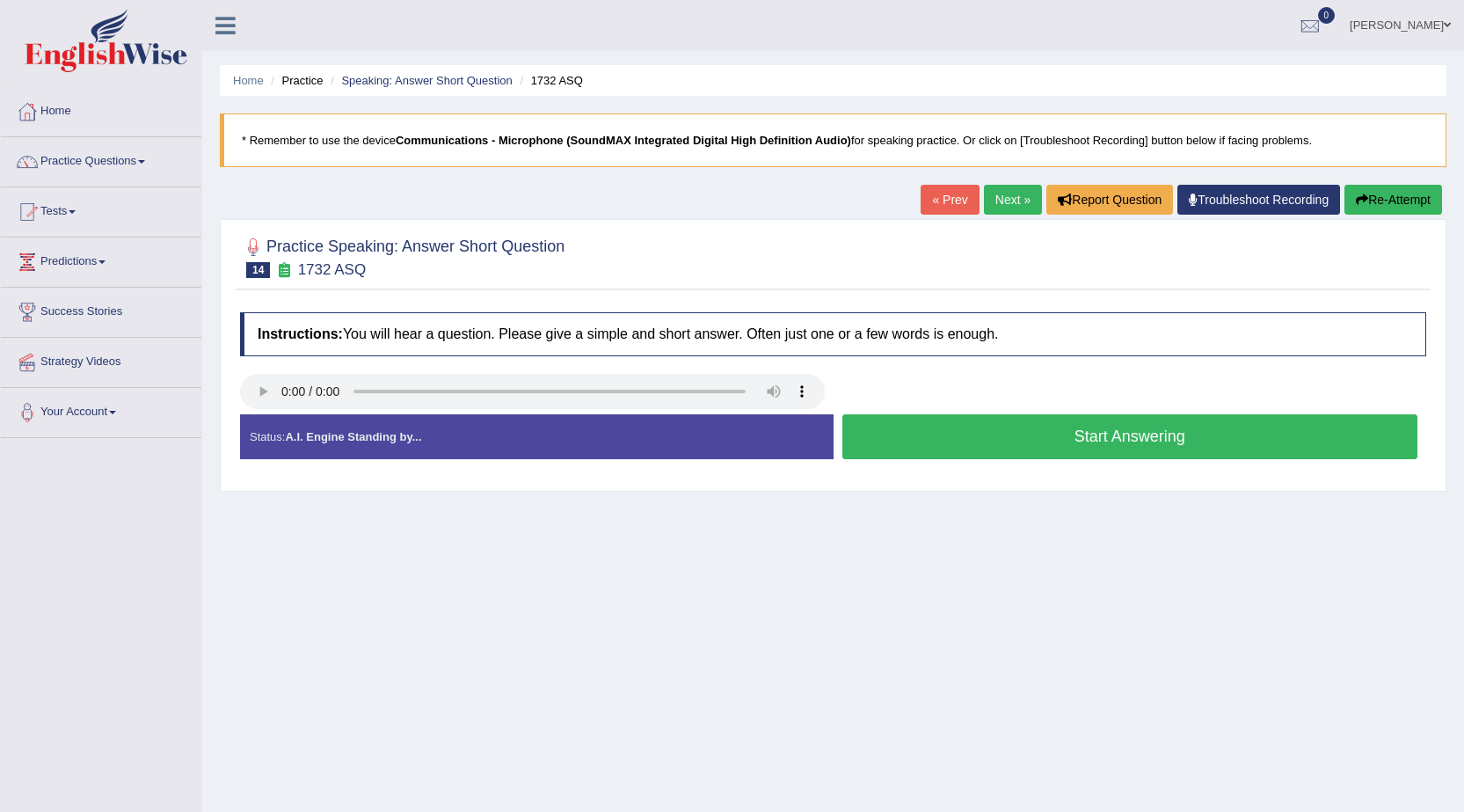
click at [1127, 440] on button "Start Answering" at bounding box center [1130, 436] width 576 height 45
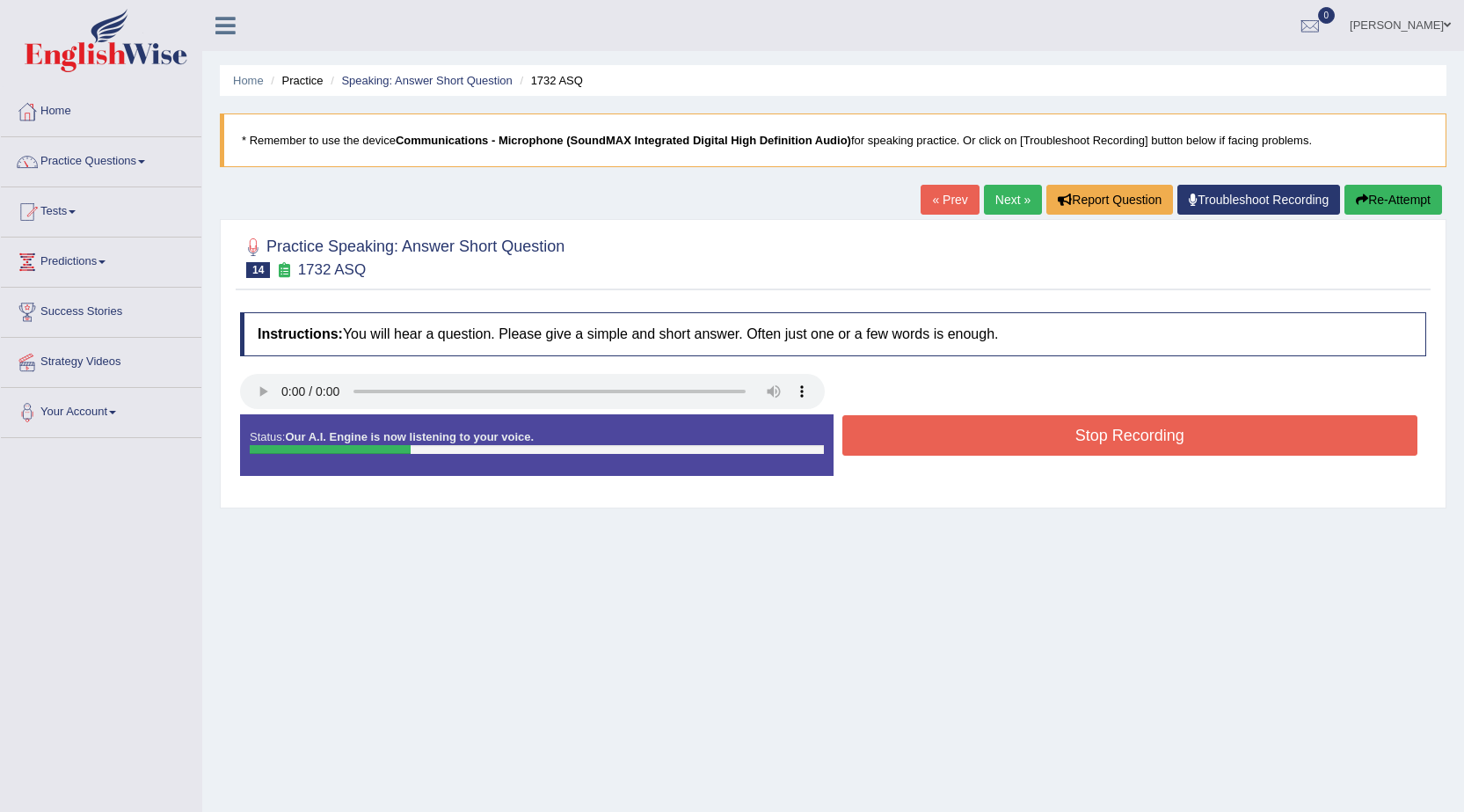
click at [1127, 440] on button "Stop Recording" at bounding box center [1130, 435] width 576 height 40
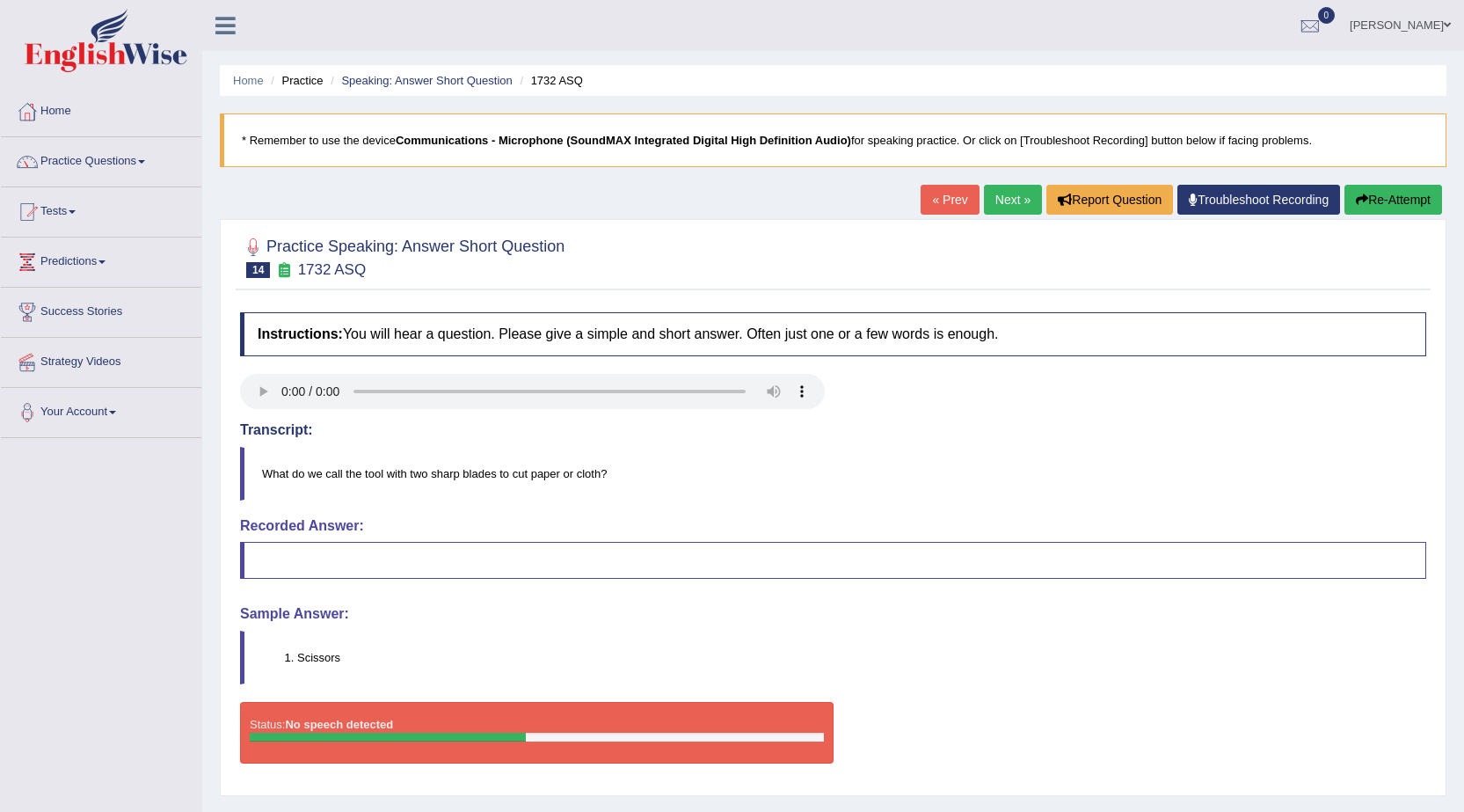
click at [994, 190] on link "Next »" at bounding box center [1013, 199] width 58 height 30
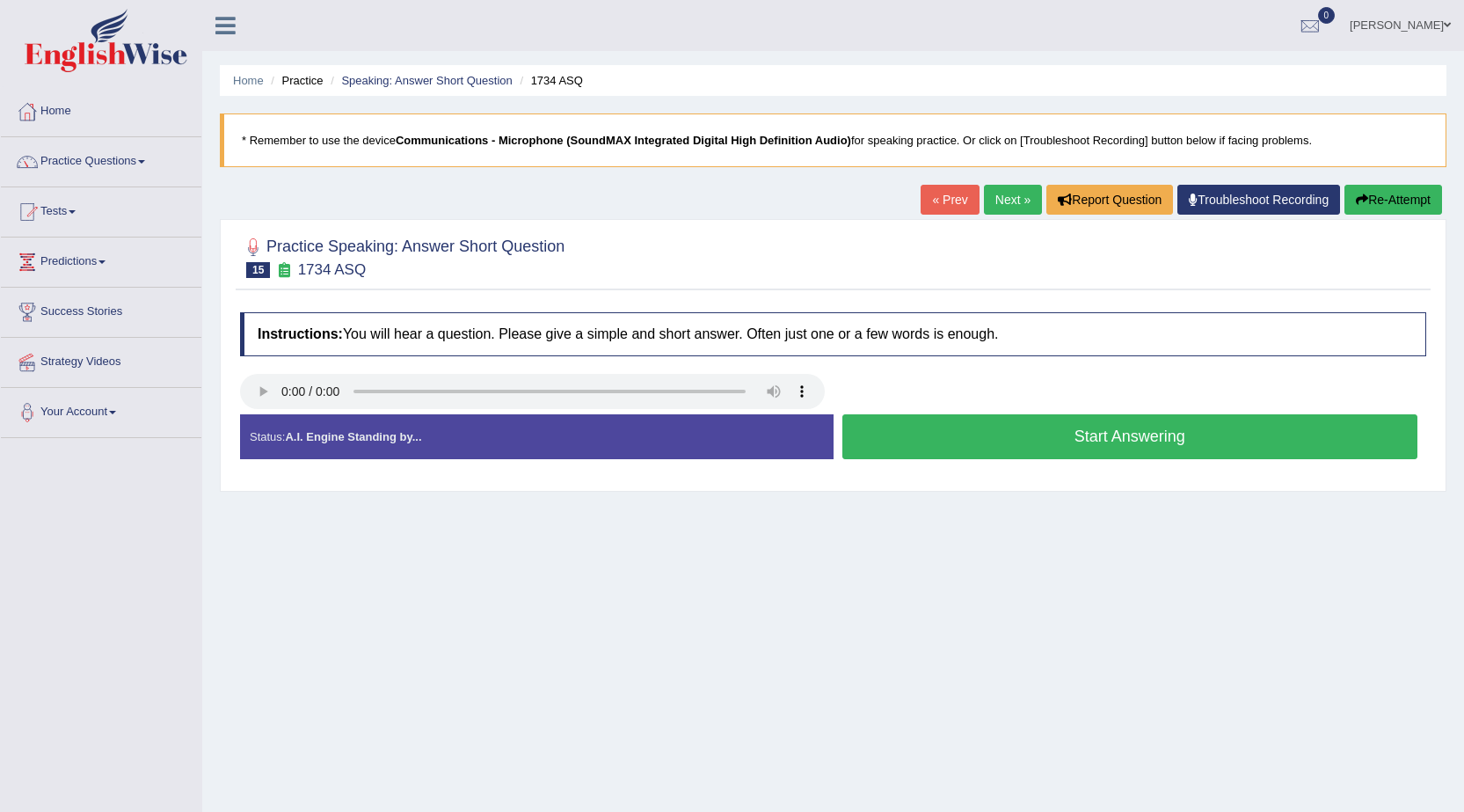
click at [1022, 440] on button "Start Answering" at bounding box center [1130, 436] width 576 height 45
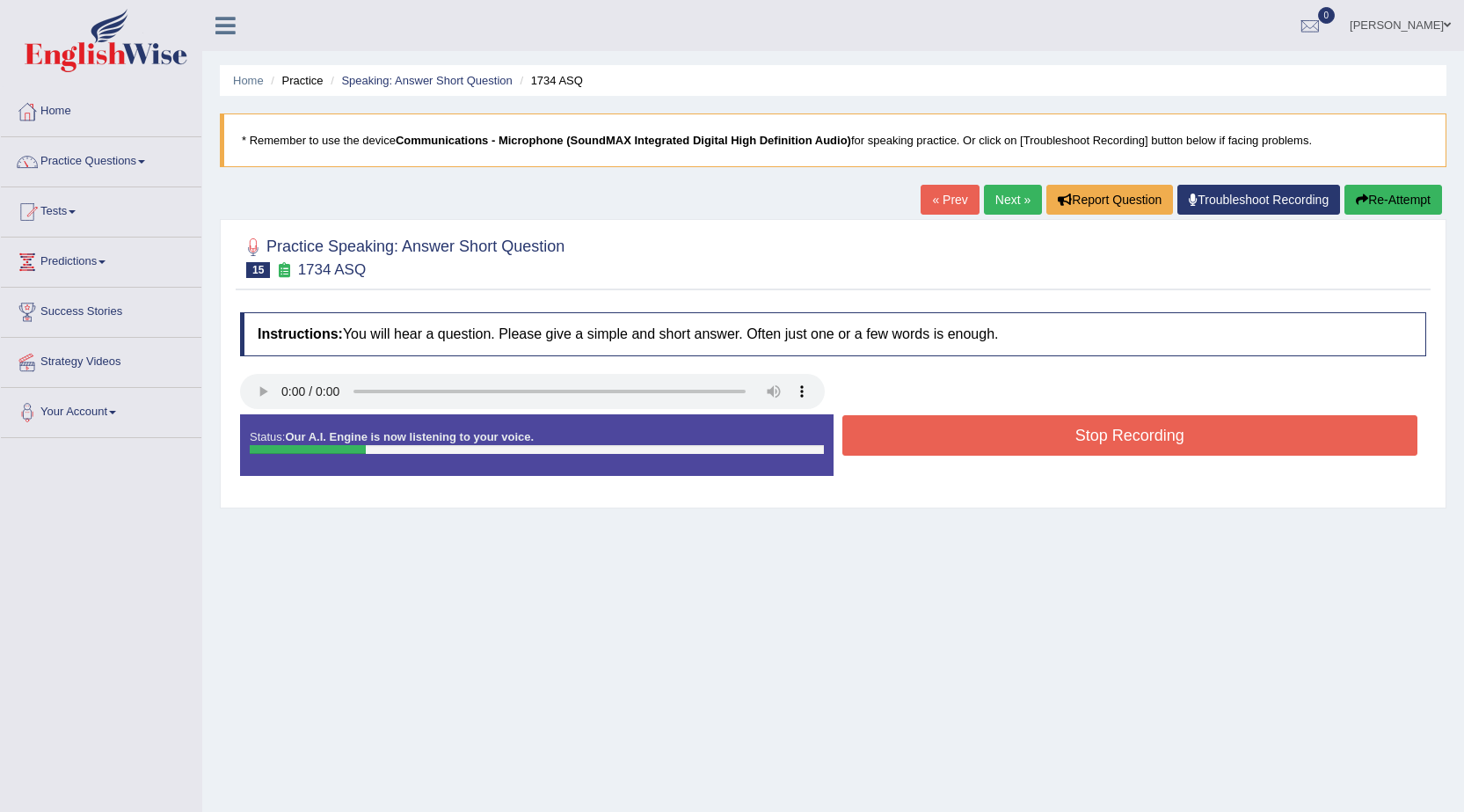
click at [1022, 440] on button "Stop Recording" at bounding box center [1130, 435] width 576 height 40
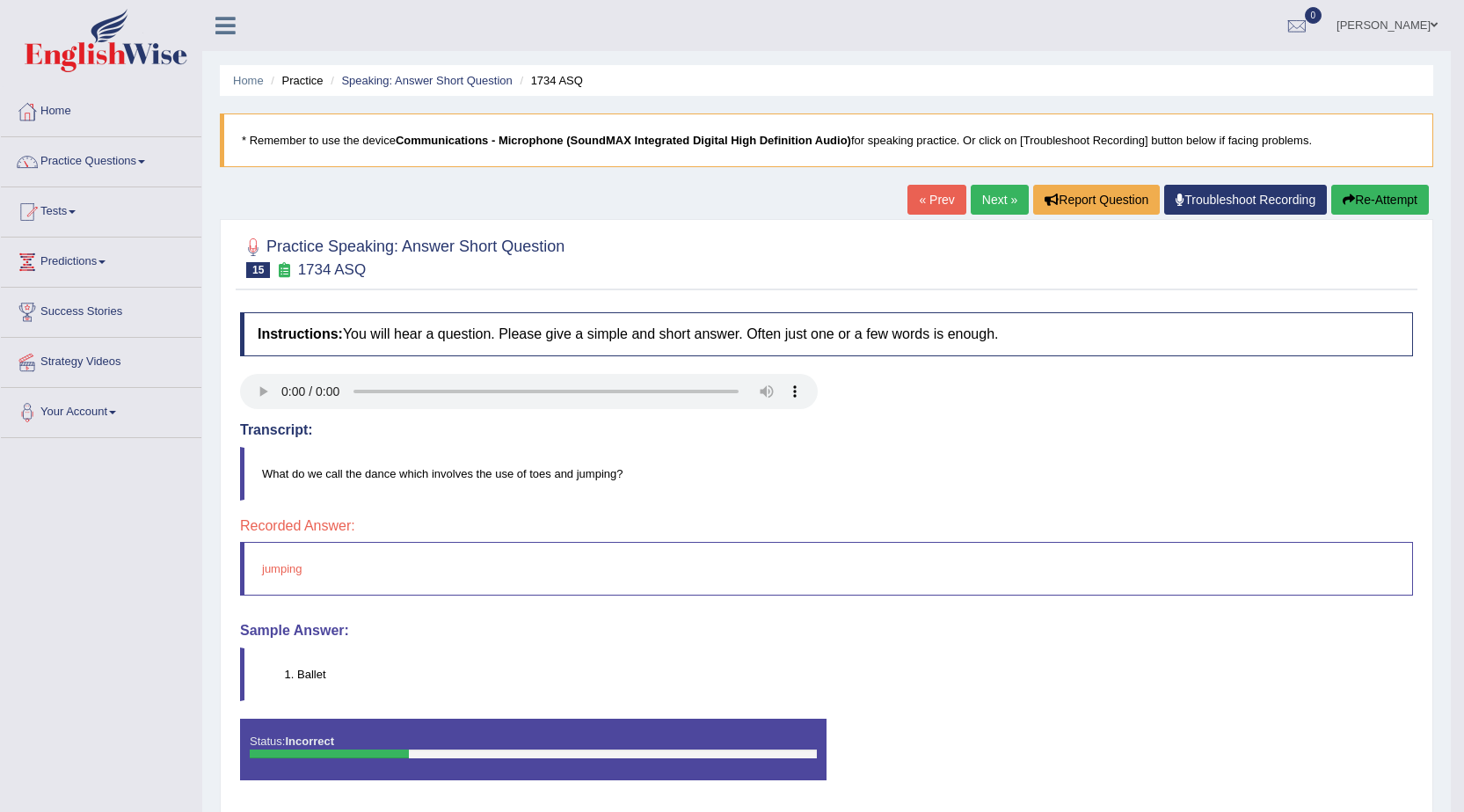
click at [978, 197] on link "Next »" at bounding box center [999, 199] width 58 height 30
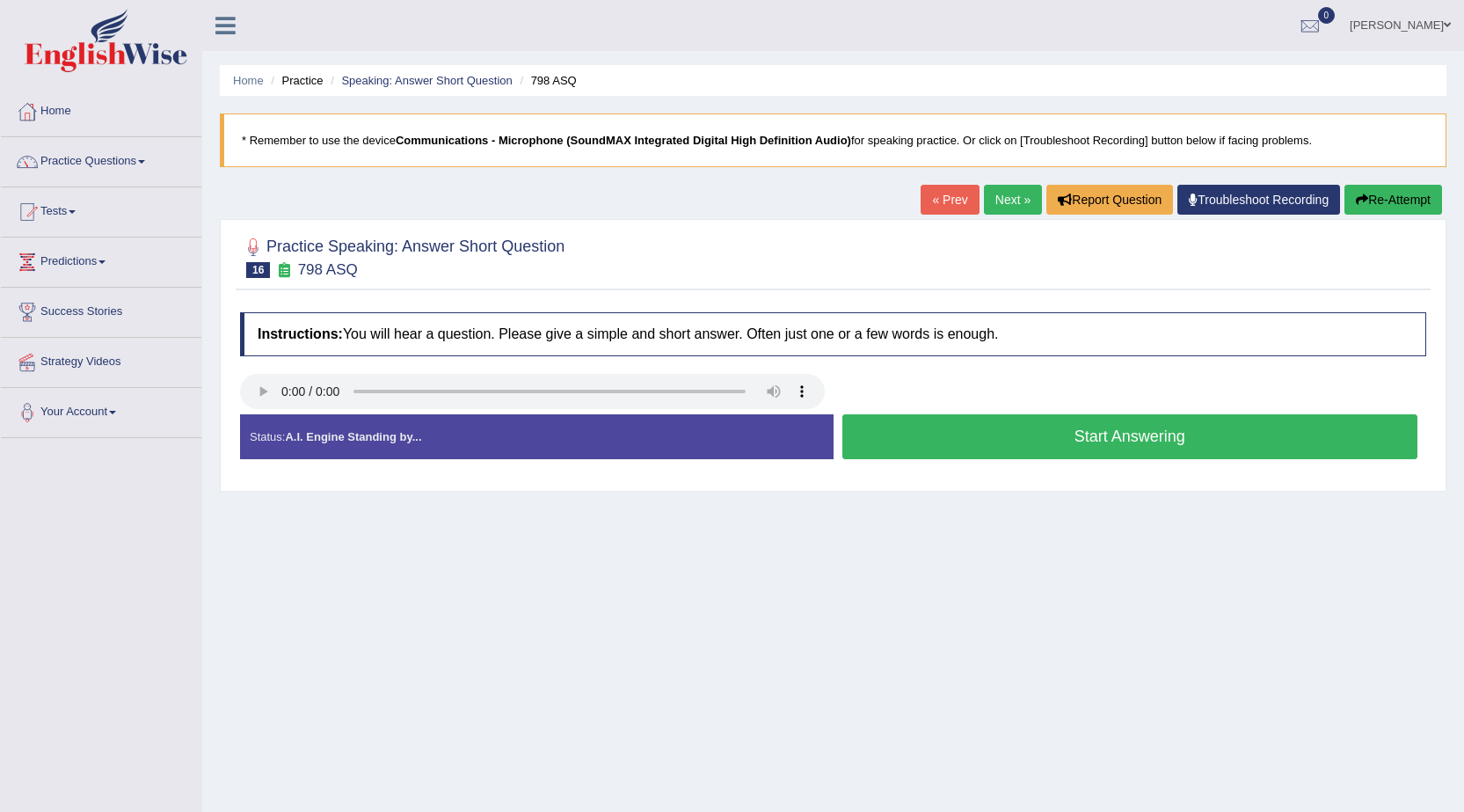
click at [1004, 430] on button "Start Answering" at bounding box center [1130, 436] width 576 height 45
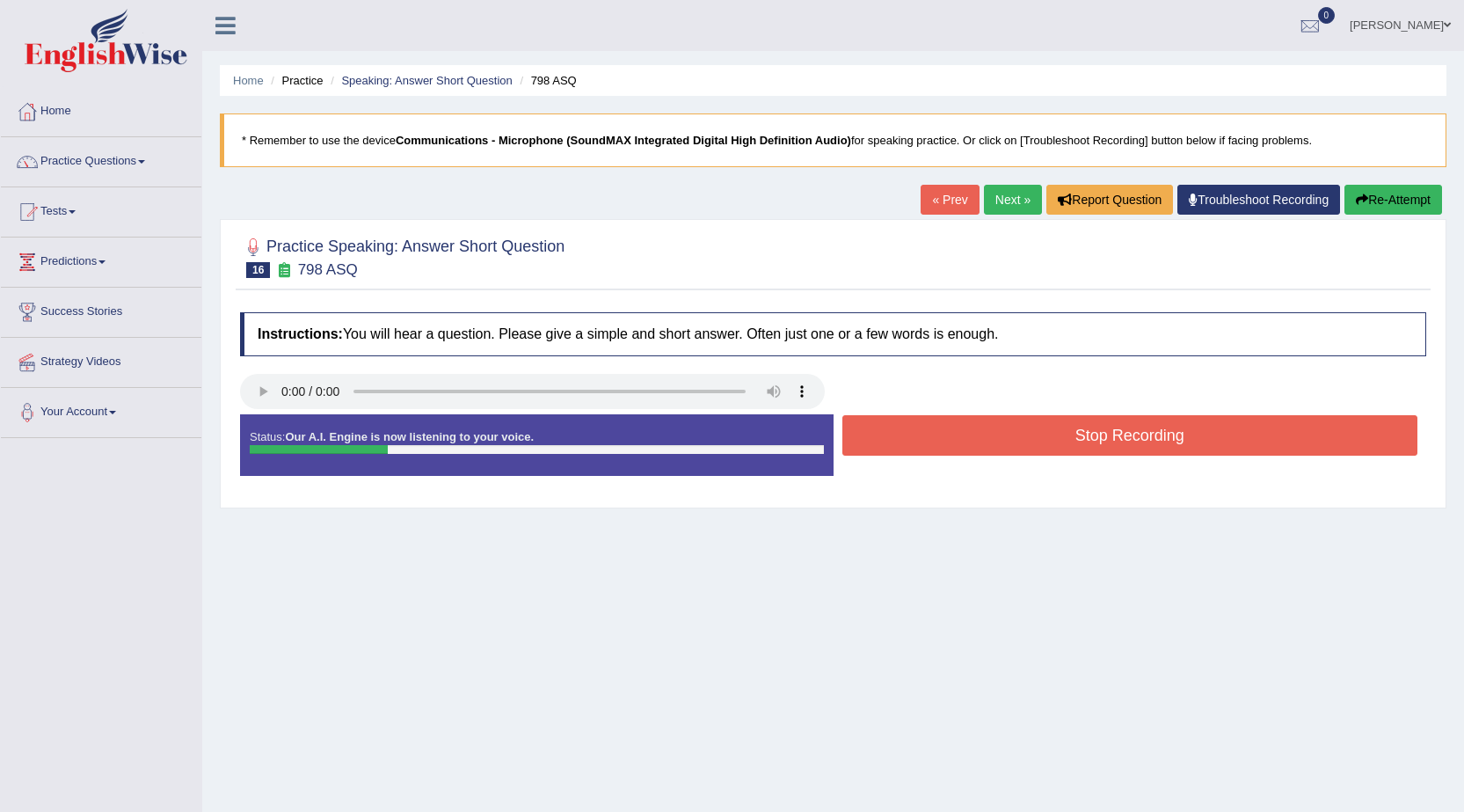
click at [1004, 430] on button "Stop Recording" at bounding box center [1130, 435] width 576 height 40
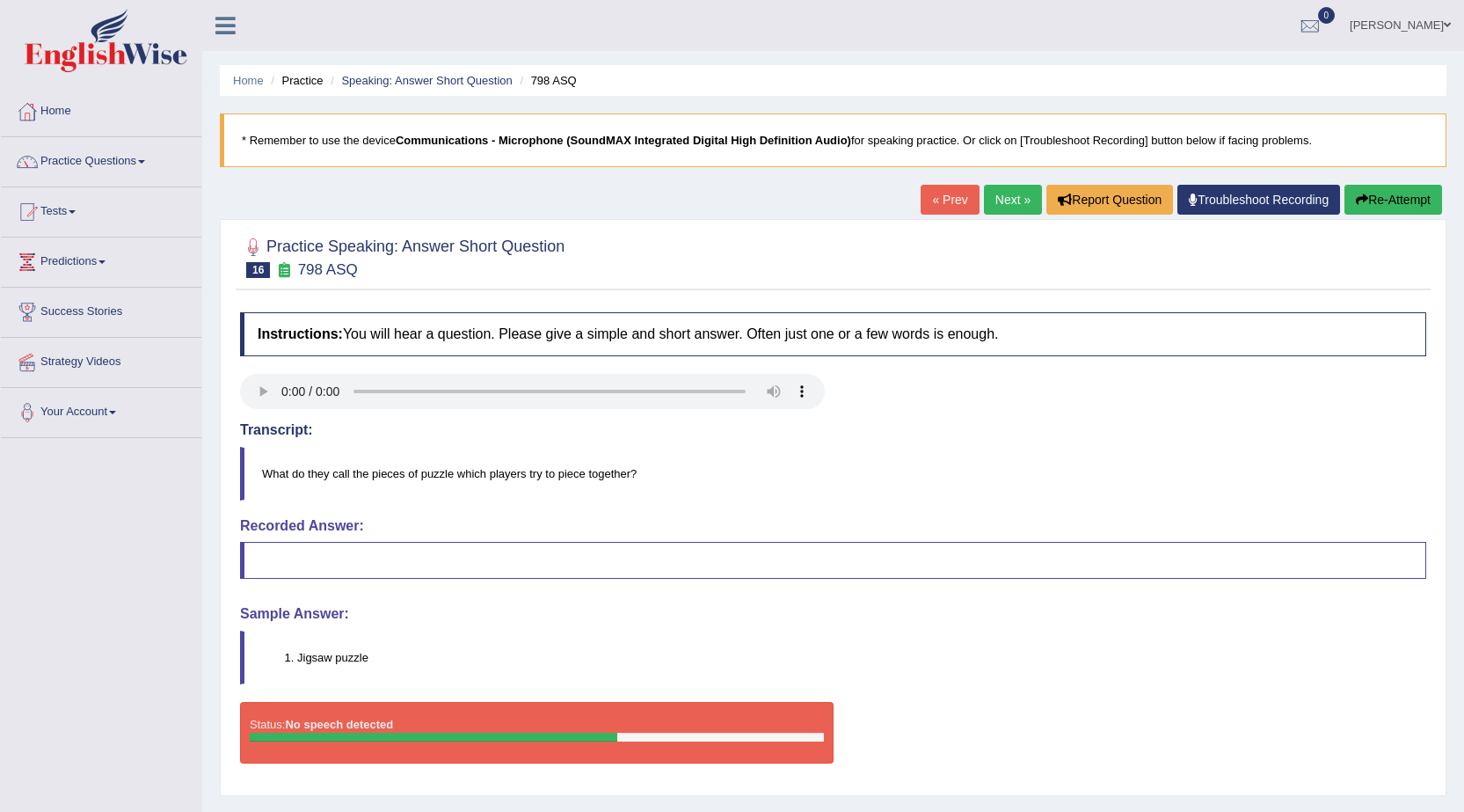
click at [1013, 191] on link "Next »" at bounding box center [1013, 199] width 58 height 30
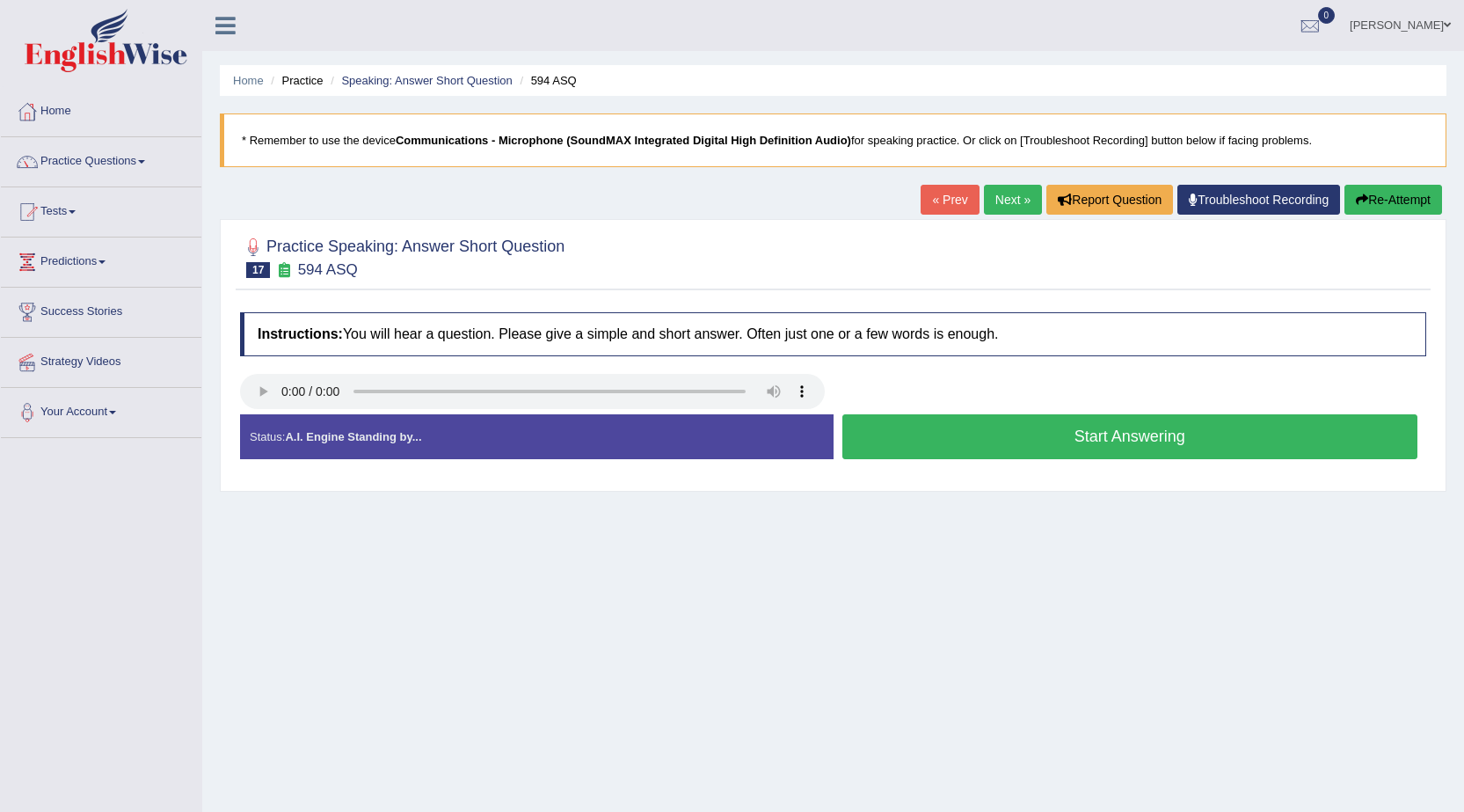
click at [968, 427] on button "Start Answering" at bounding box center [1130, 436] width 576 height 45
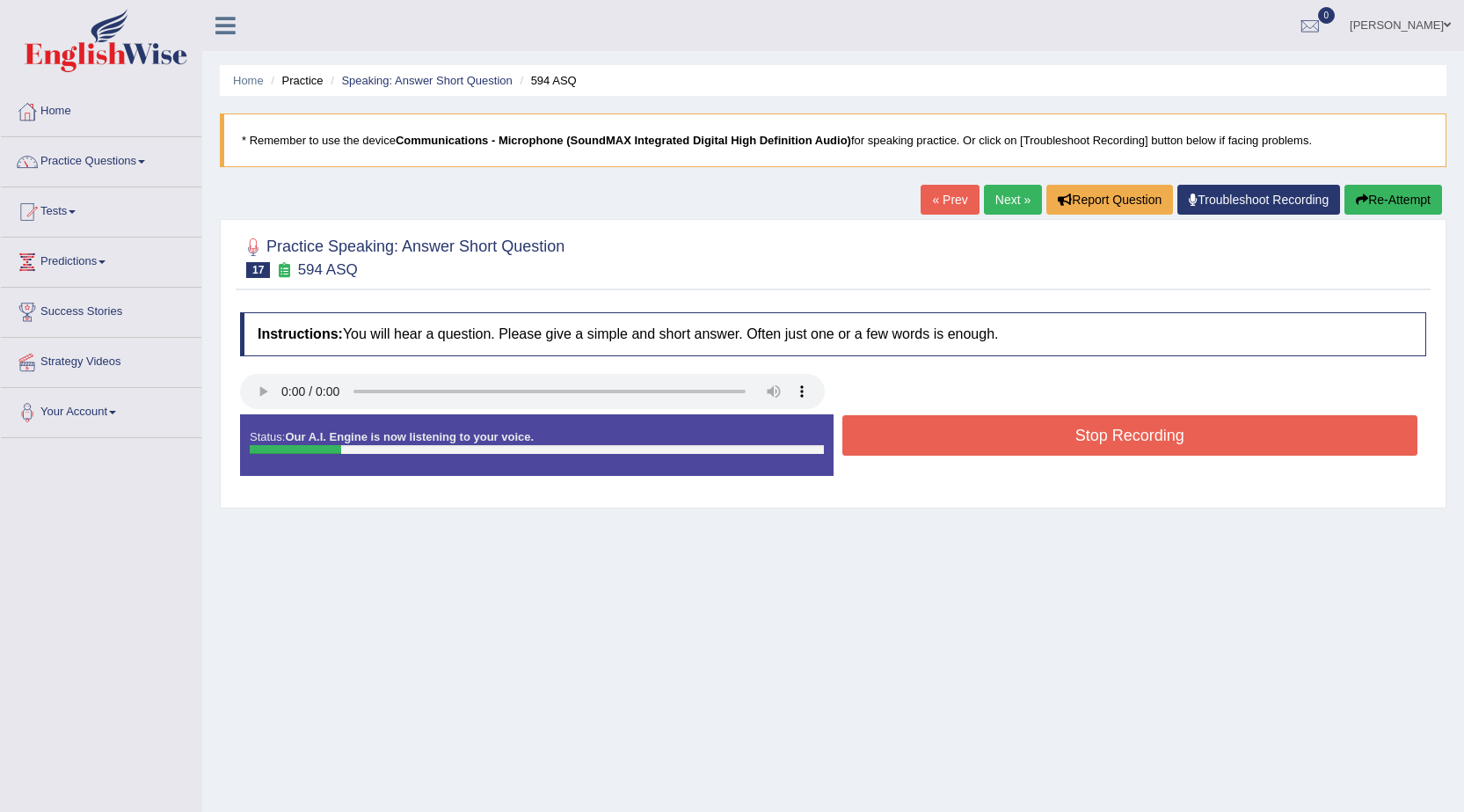
click at [968, 427] on button "Stop Recording" at bounding box center [1130, 435] width 576 height 40
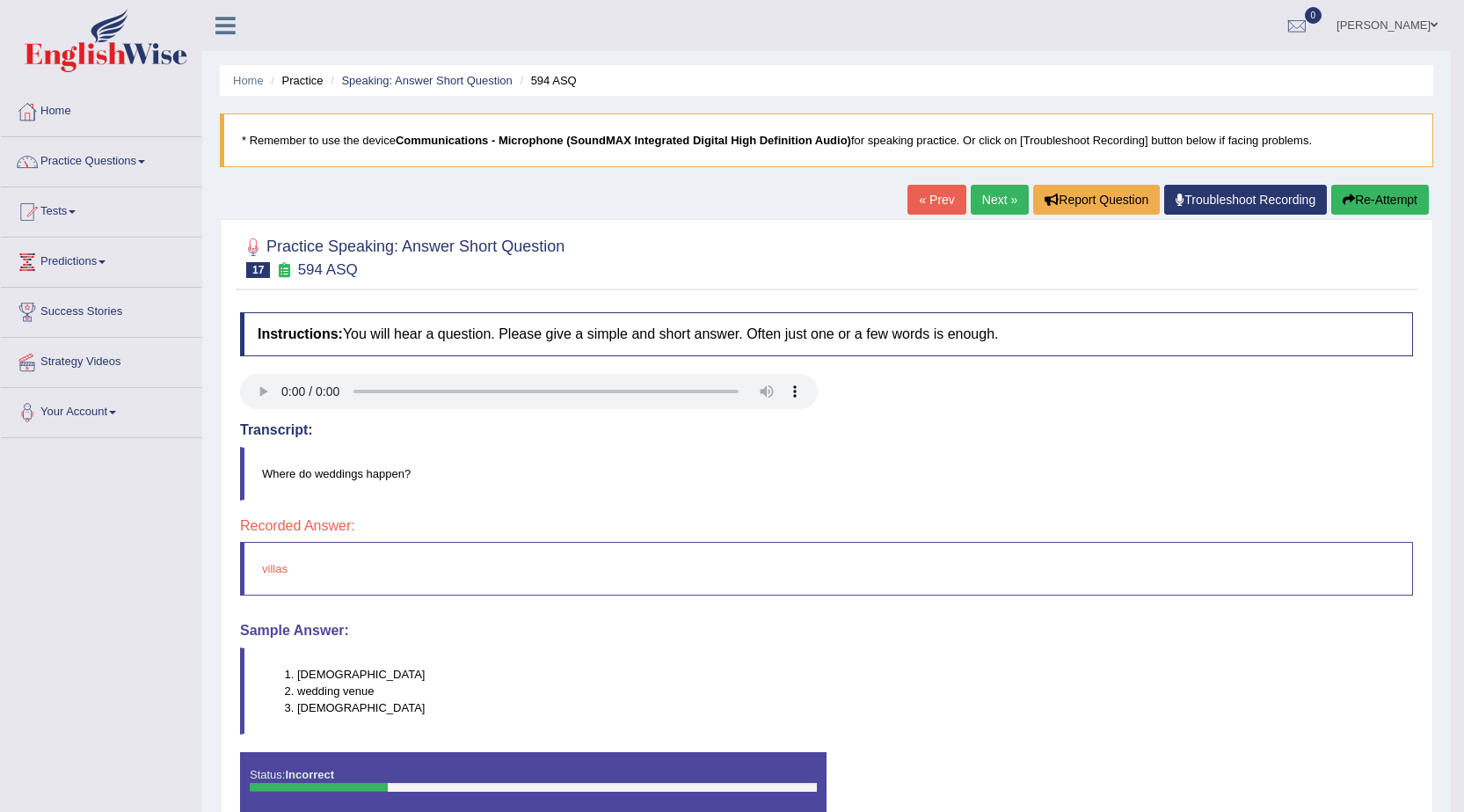
click at [998, 197] on link "Next »" at bounding box center [999, 199] width 58 height 30
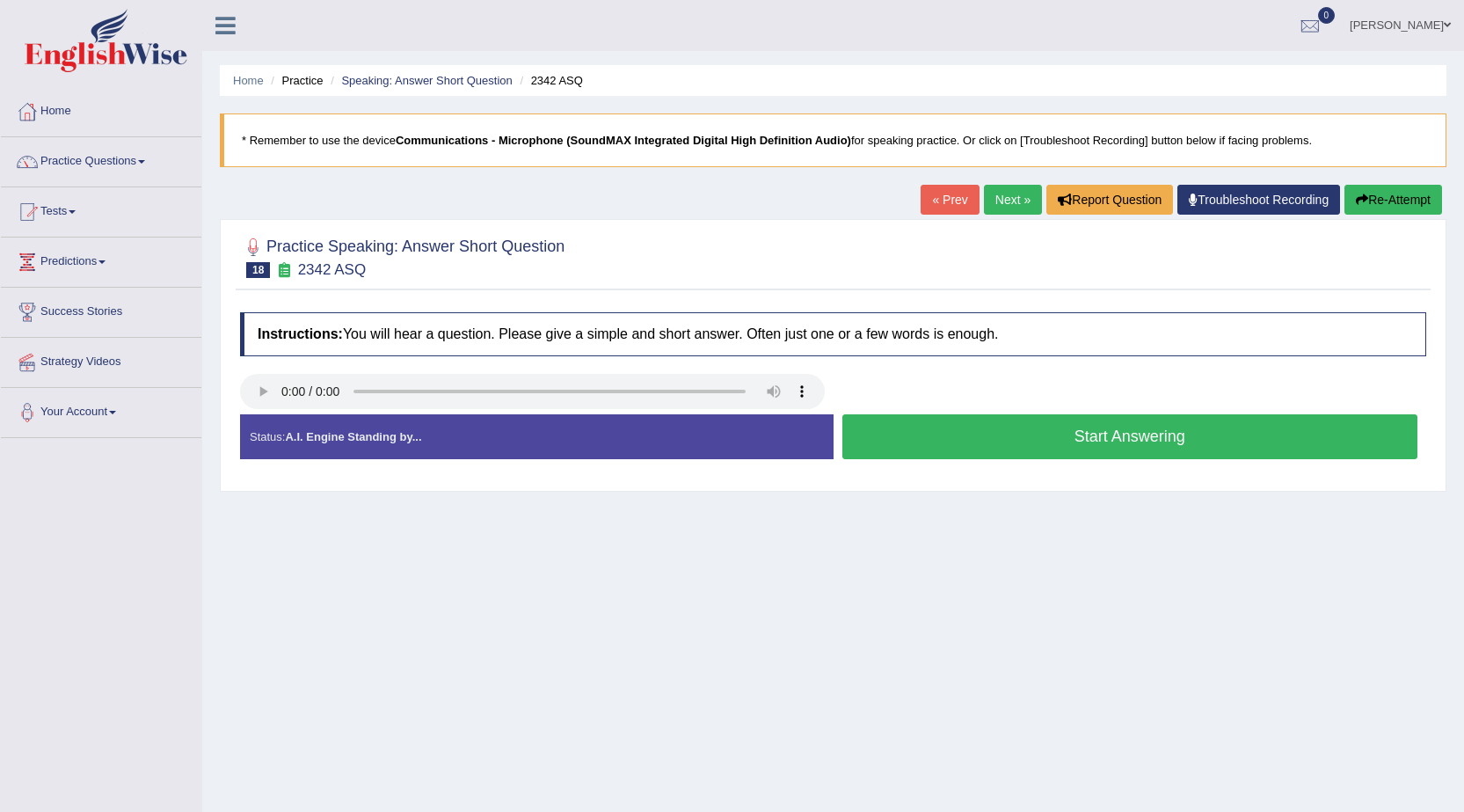
click at [953, 430] on button "Start Answering" at bounding box center [1130, 436] width 576 height 45
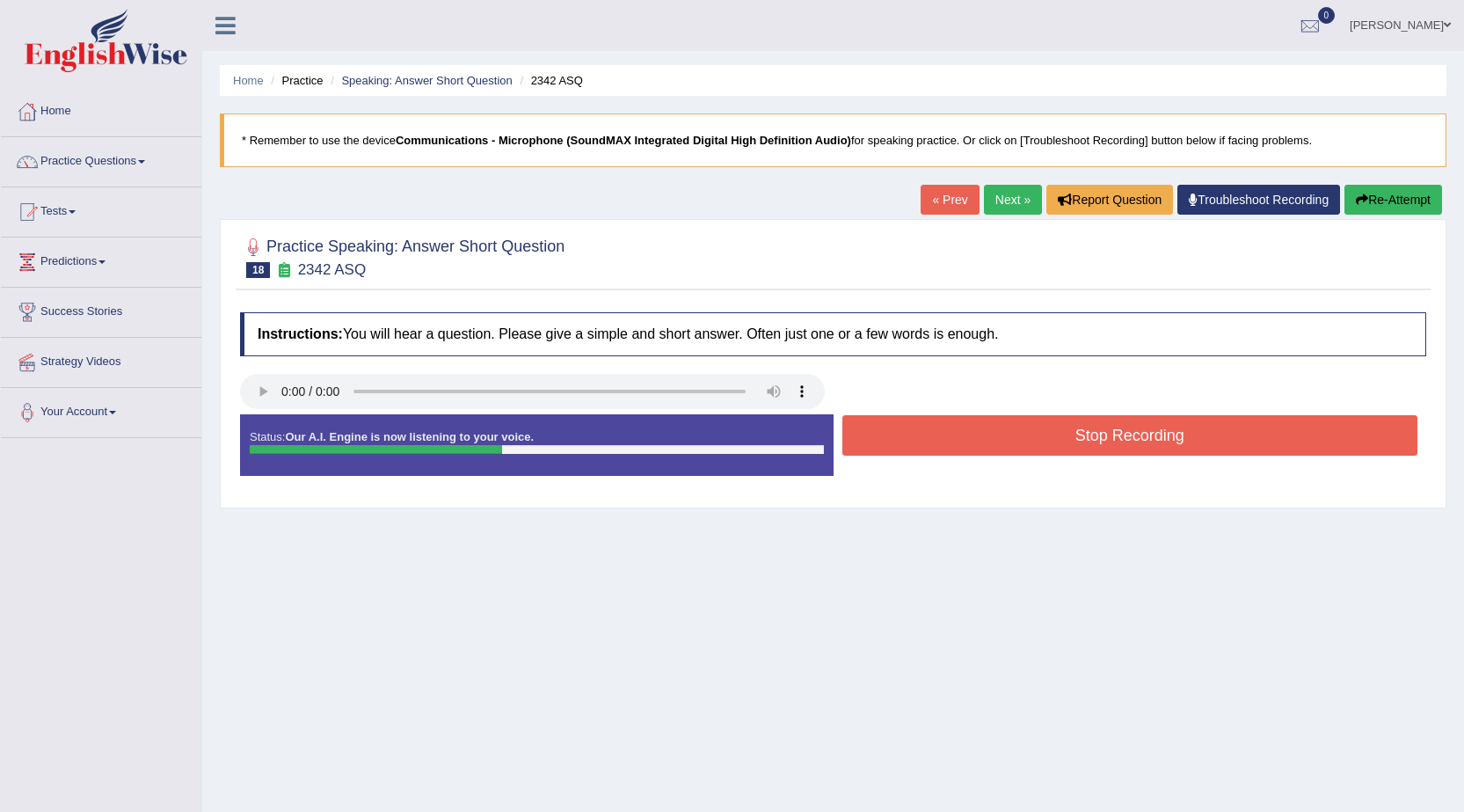
click at [953, 430] on button "Stop Recording" at bounding box center [1130, 435] width 576 height 40
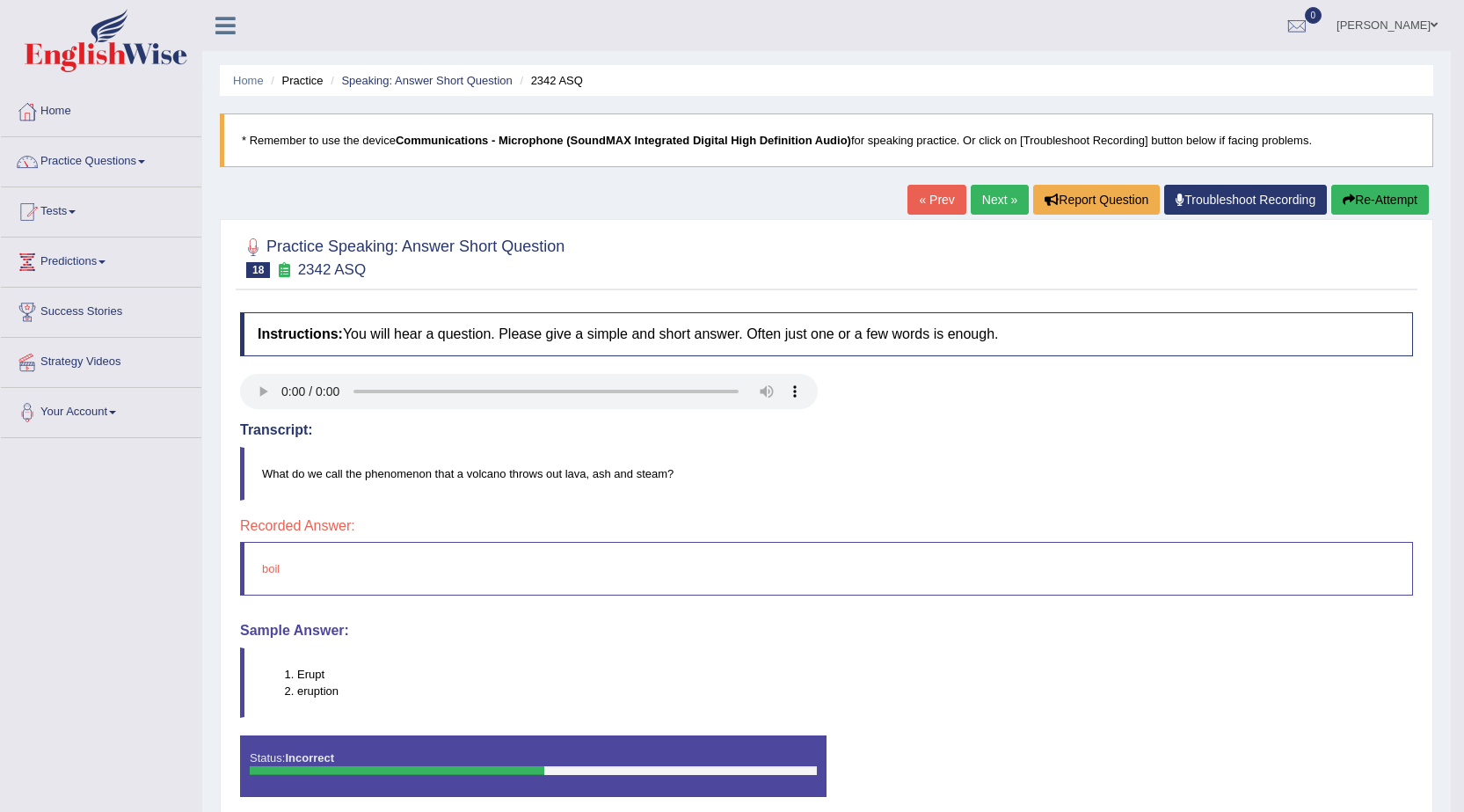
click at [987, 195] on link "Next »" at bounding box center [999, 199] width 58 height 30
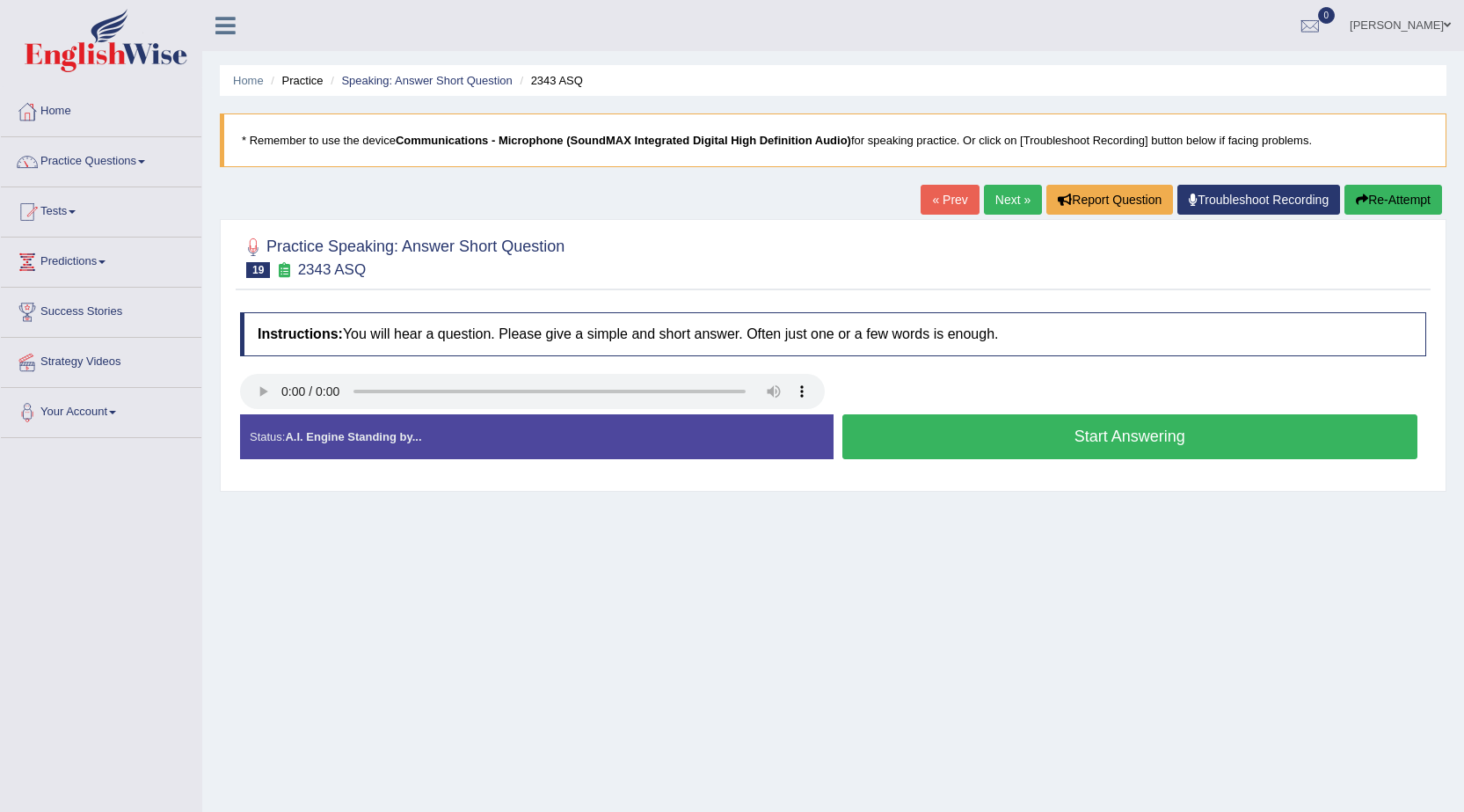
click at [954, 435] on button "Start Answering" at bounding box center [1130, 436] width 576 height 45
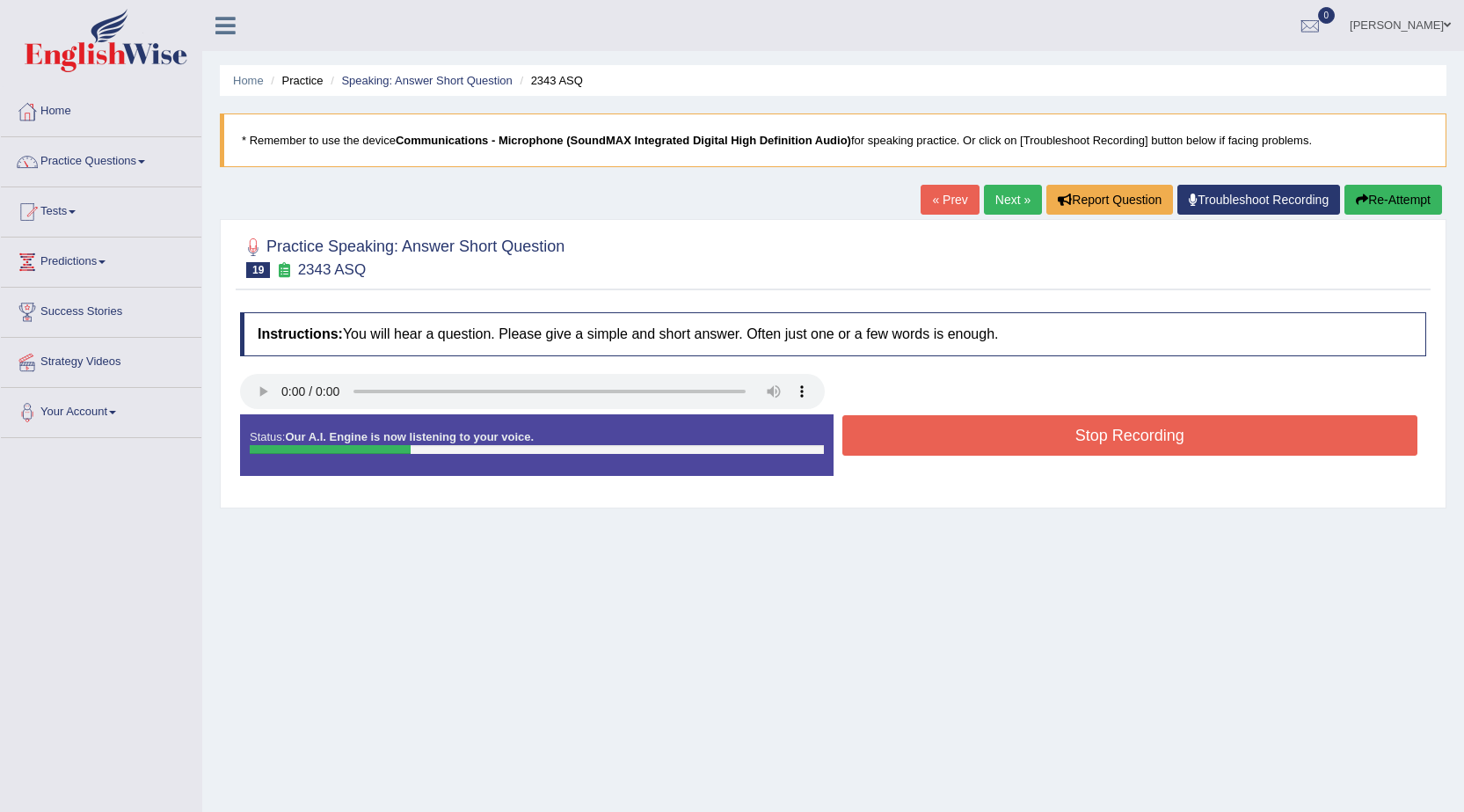
click at [954, 435] on button "Stop Recording" at bounding box center [1130, 435] width 576 height 40
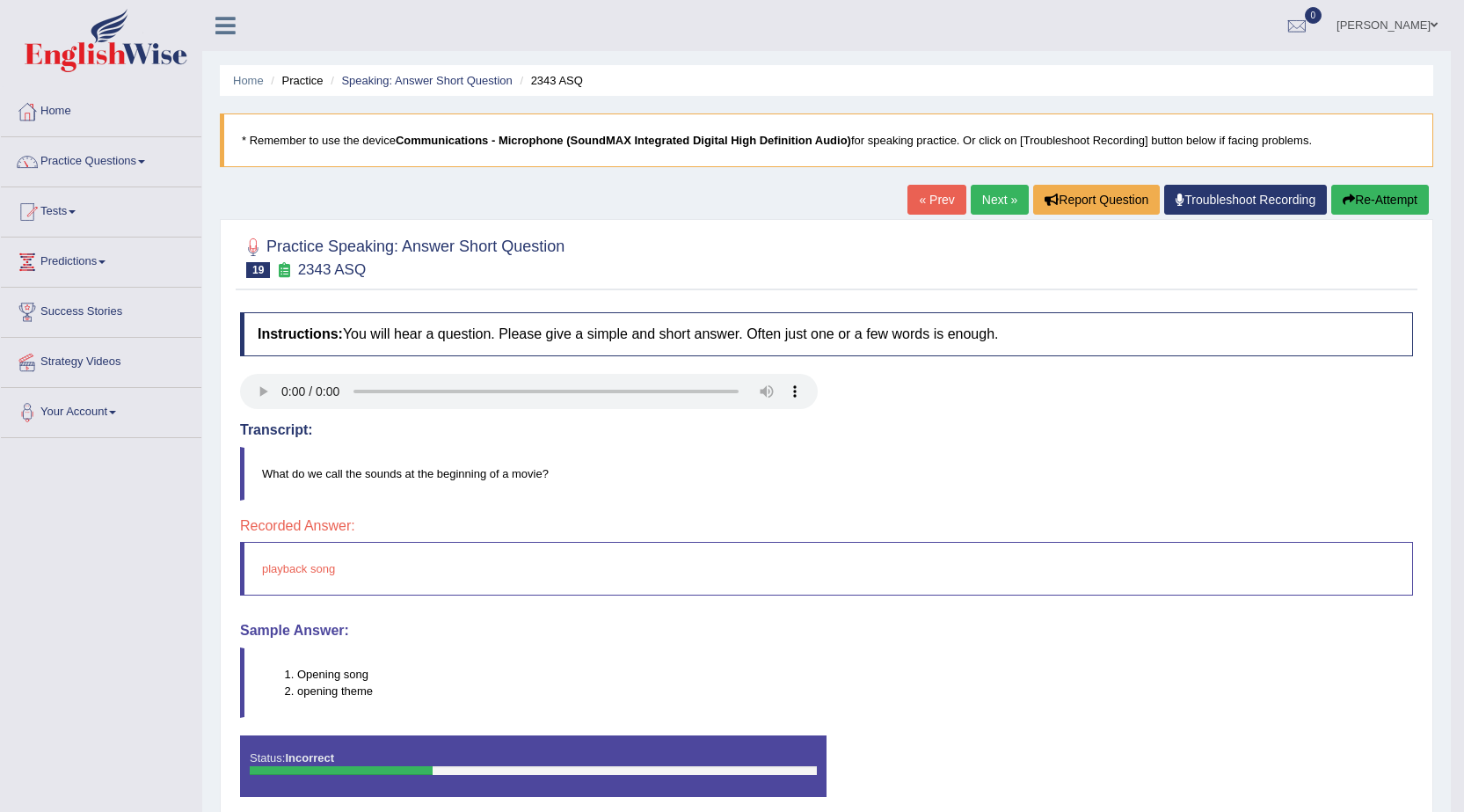
click at [997, 199] on link "Next »" at bounding box center [999, 199] width 58 height 30
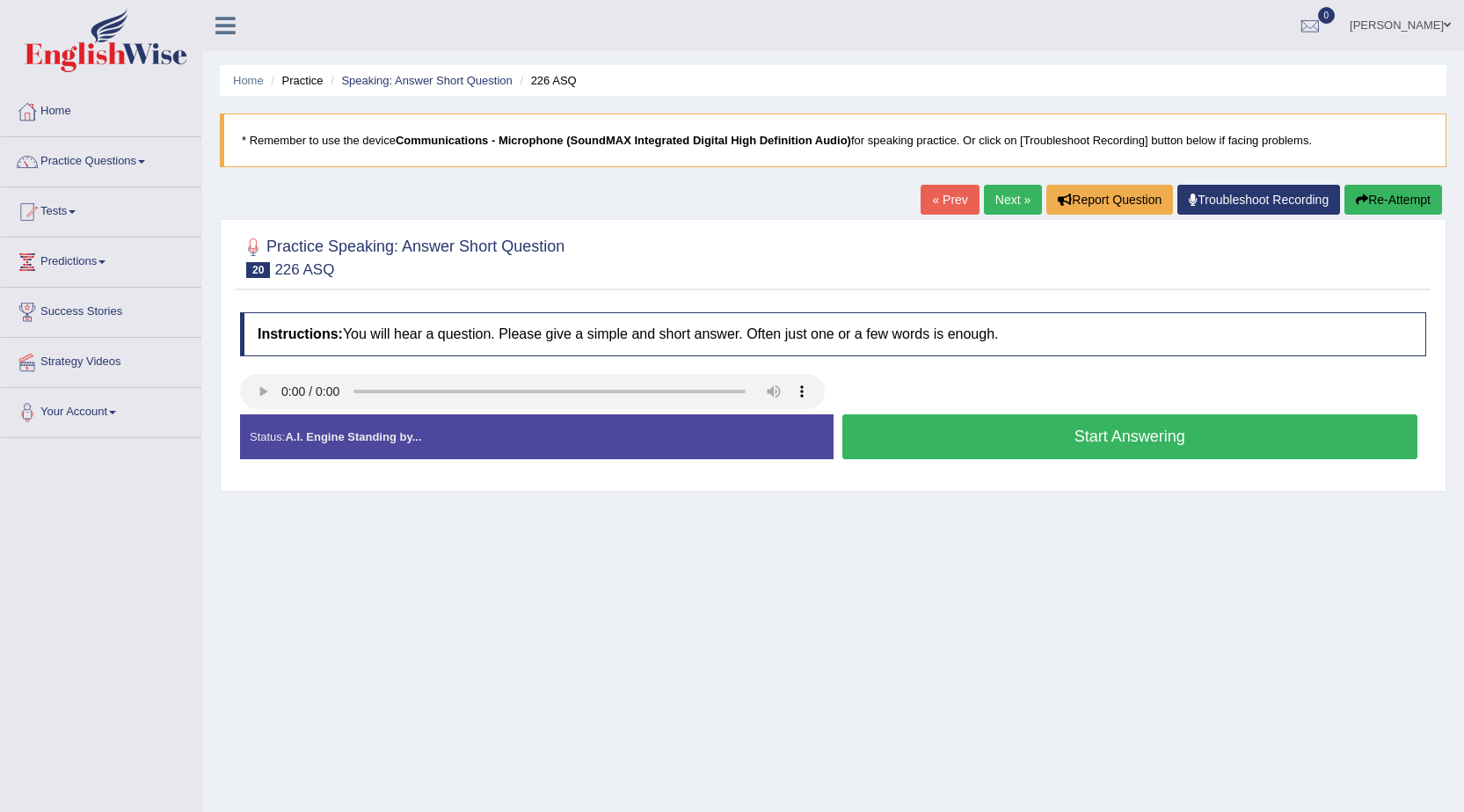
click at [1103, 432] on button "Start Answering" at bounding box center [1130, 436] width 576 height 45
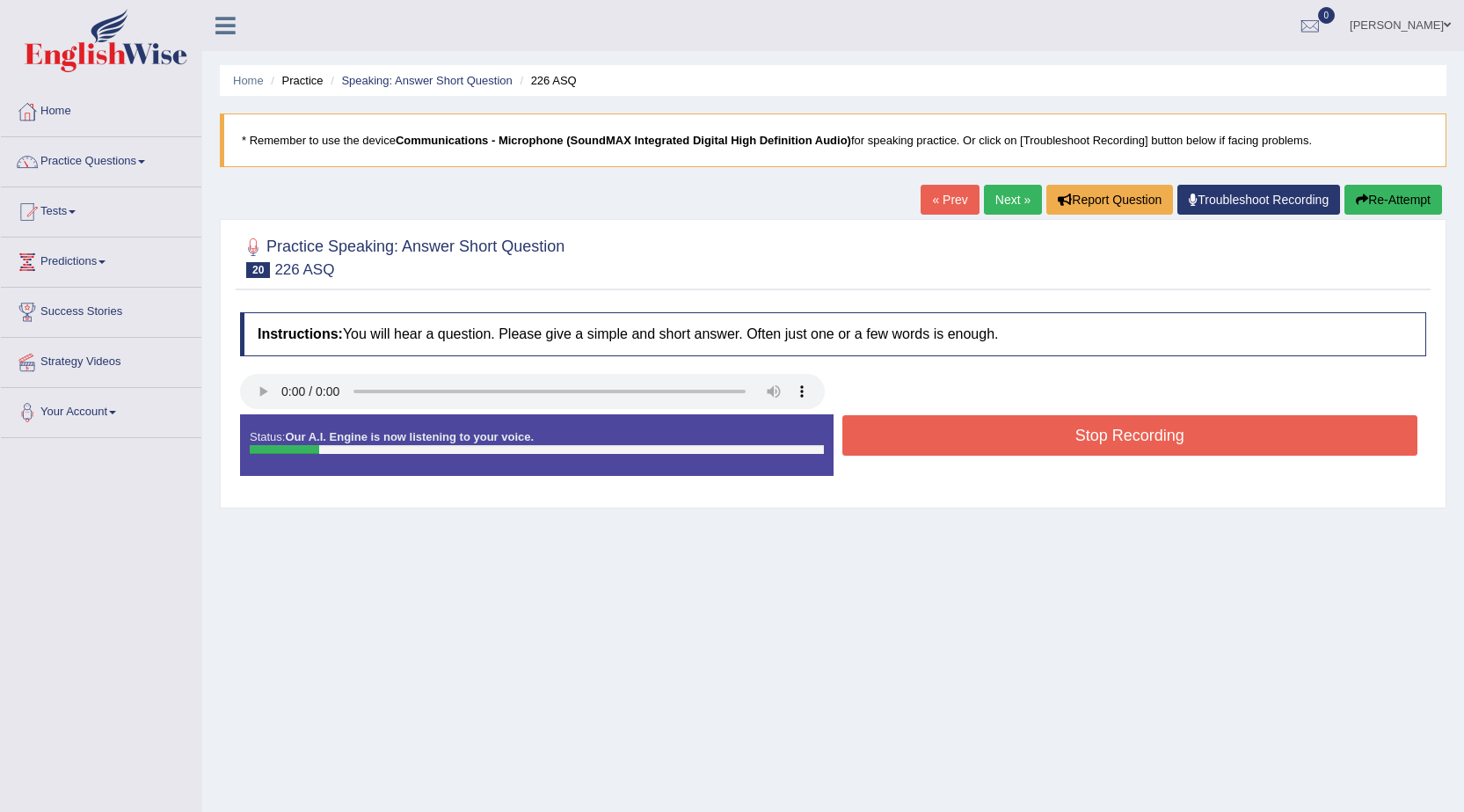
click at [1103, 432] on button "Stop Recording" at bounding box center [1130, 435] width 576 height 40
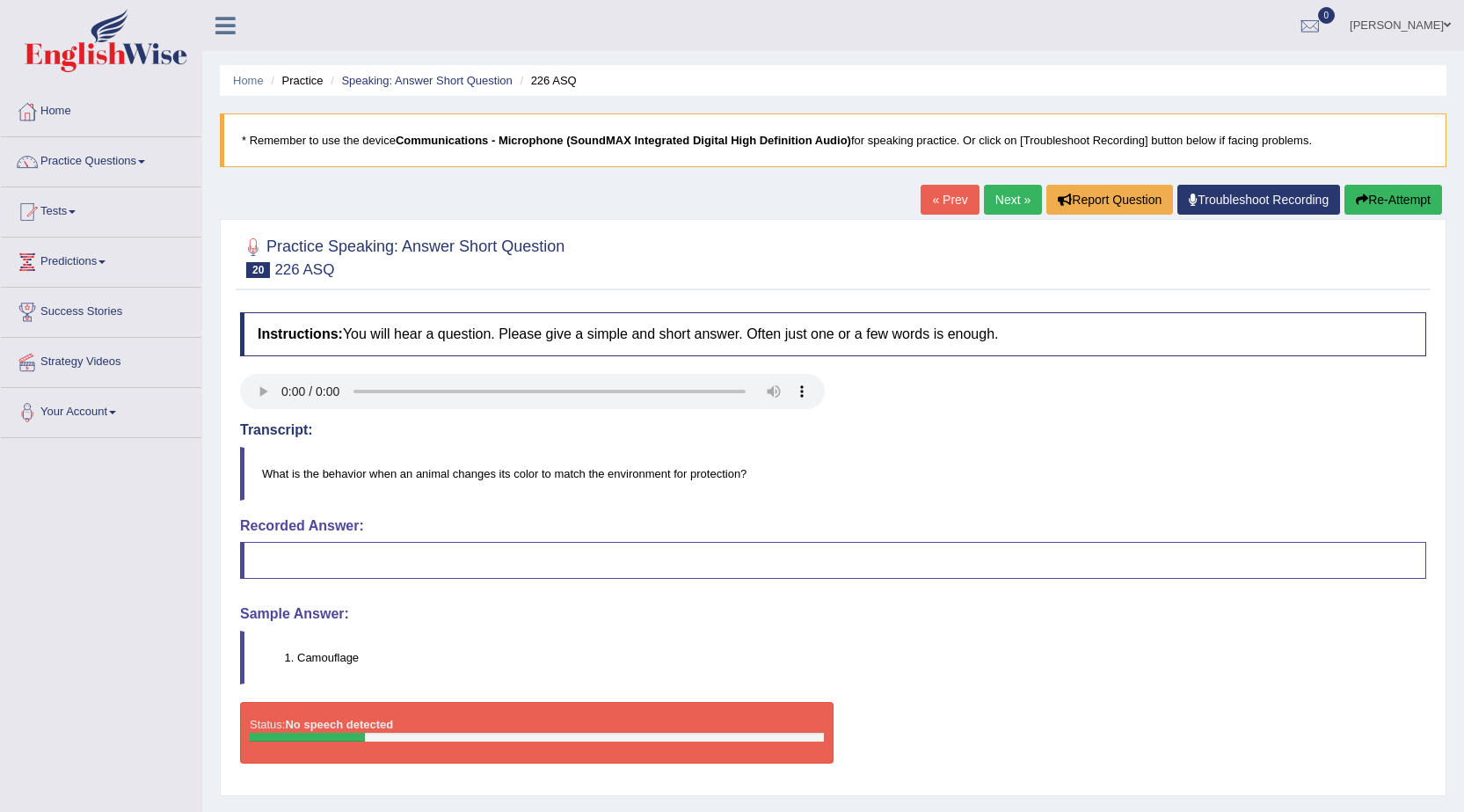
click at [994, 196] on link "Next »" at bounding box center [1013, 199] width 58 height 30
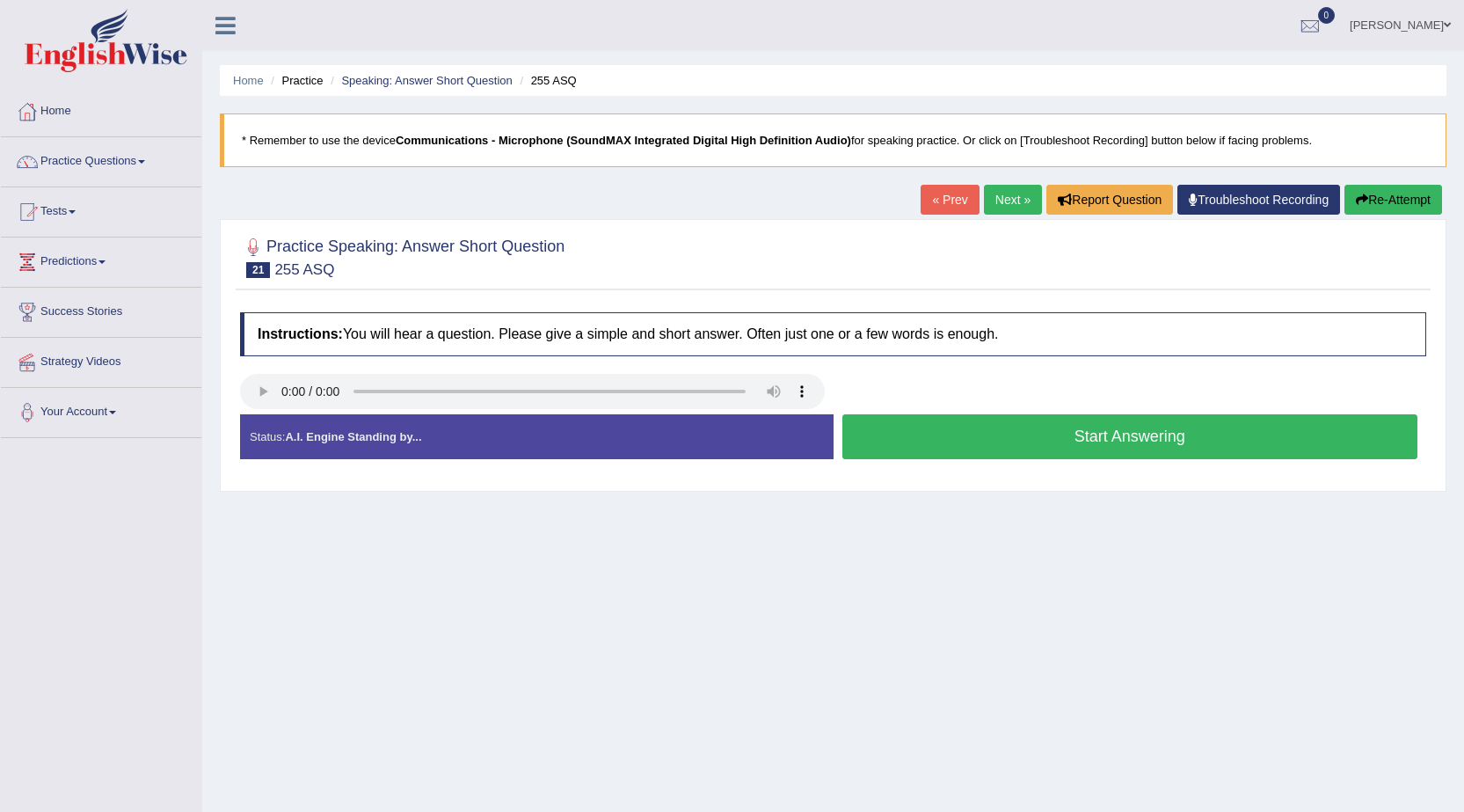
click at [970, 427] on button "Start Answering" at bounding box center [1130, 436] width 576 height 45
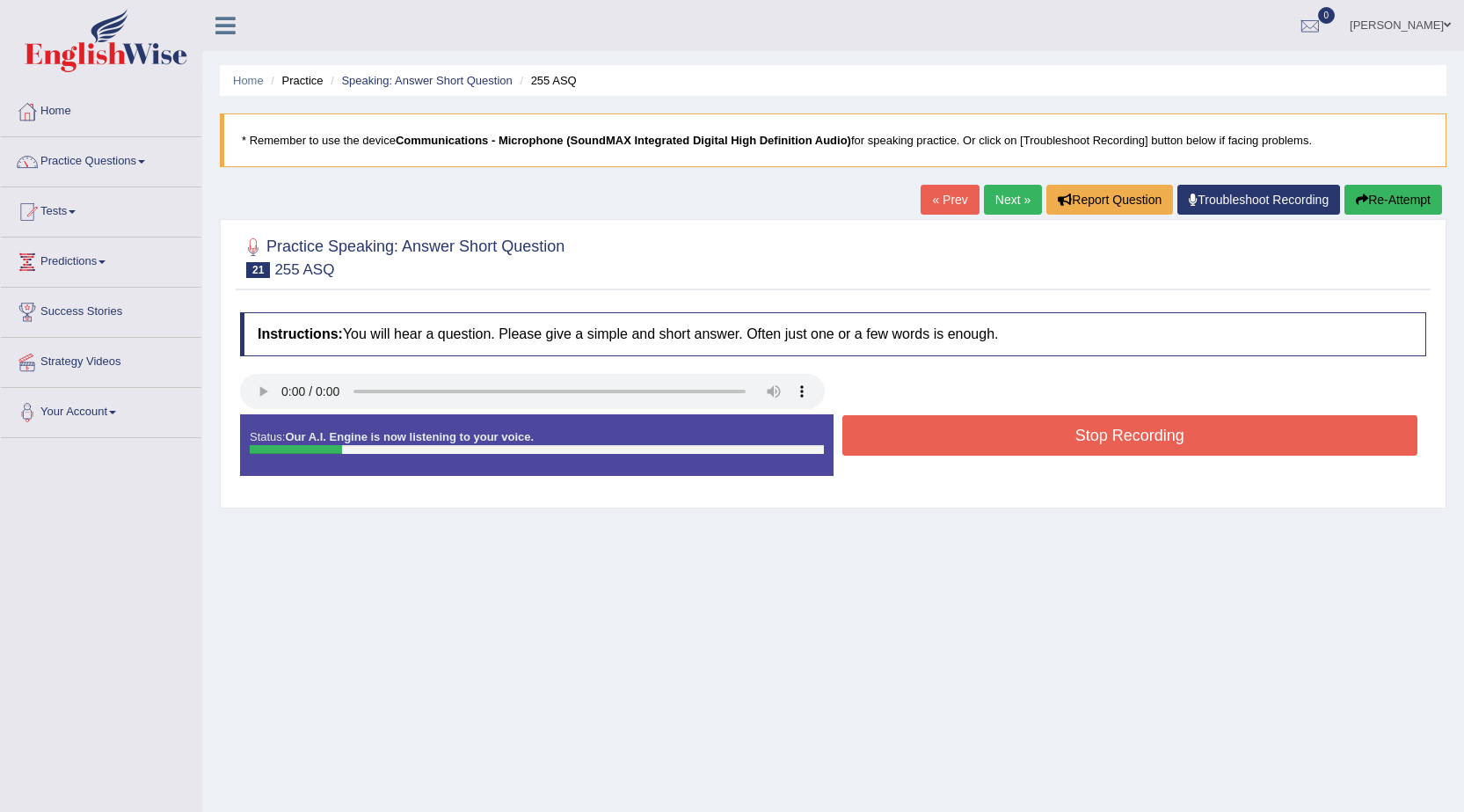
click at [970, 427] on button "Stop Recording" at bounding box center [1130, 435] width 576 height 40
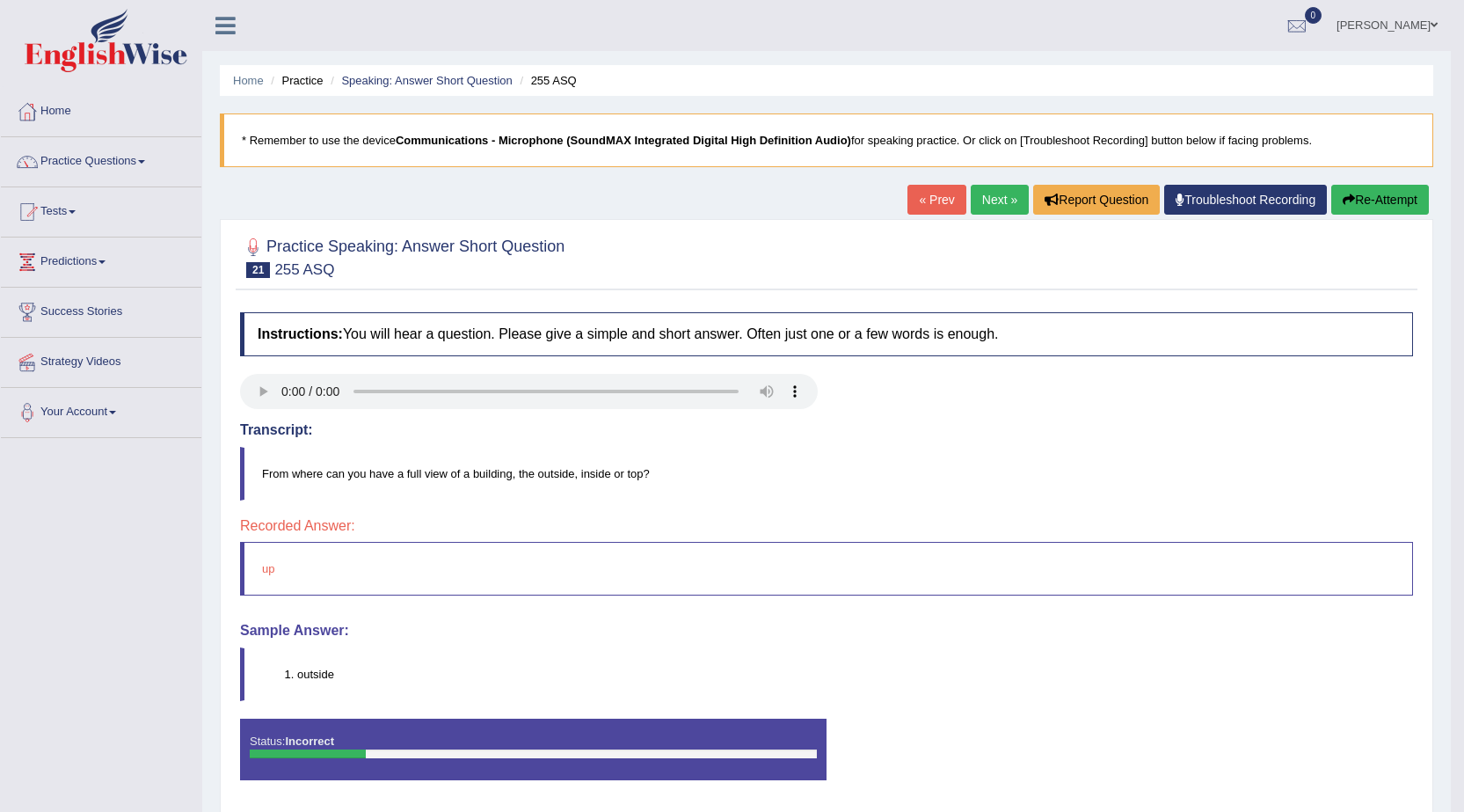
click at [980, 197] on link "Next »" at bounding box center [999, 199] width 58 height 30
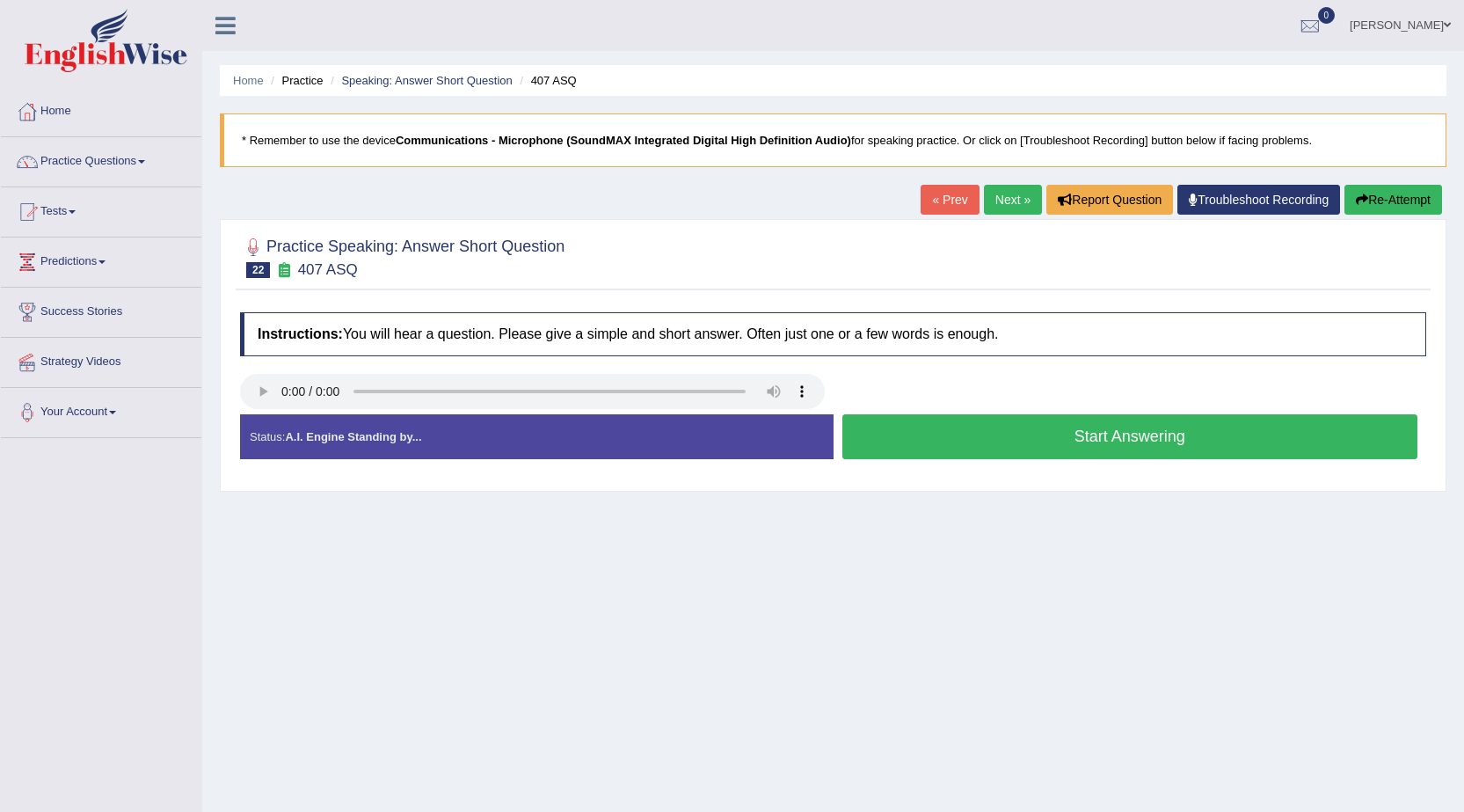
click at [924, 450] on button "Start Answering" at bounding box center [1130, 436] width 576 height 45
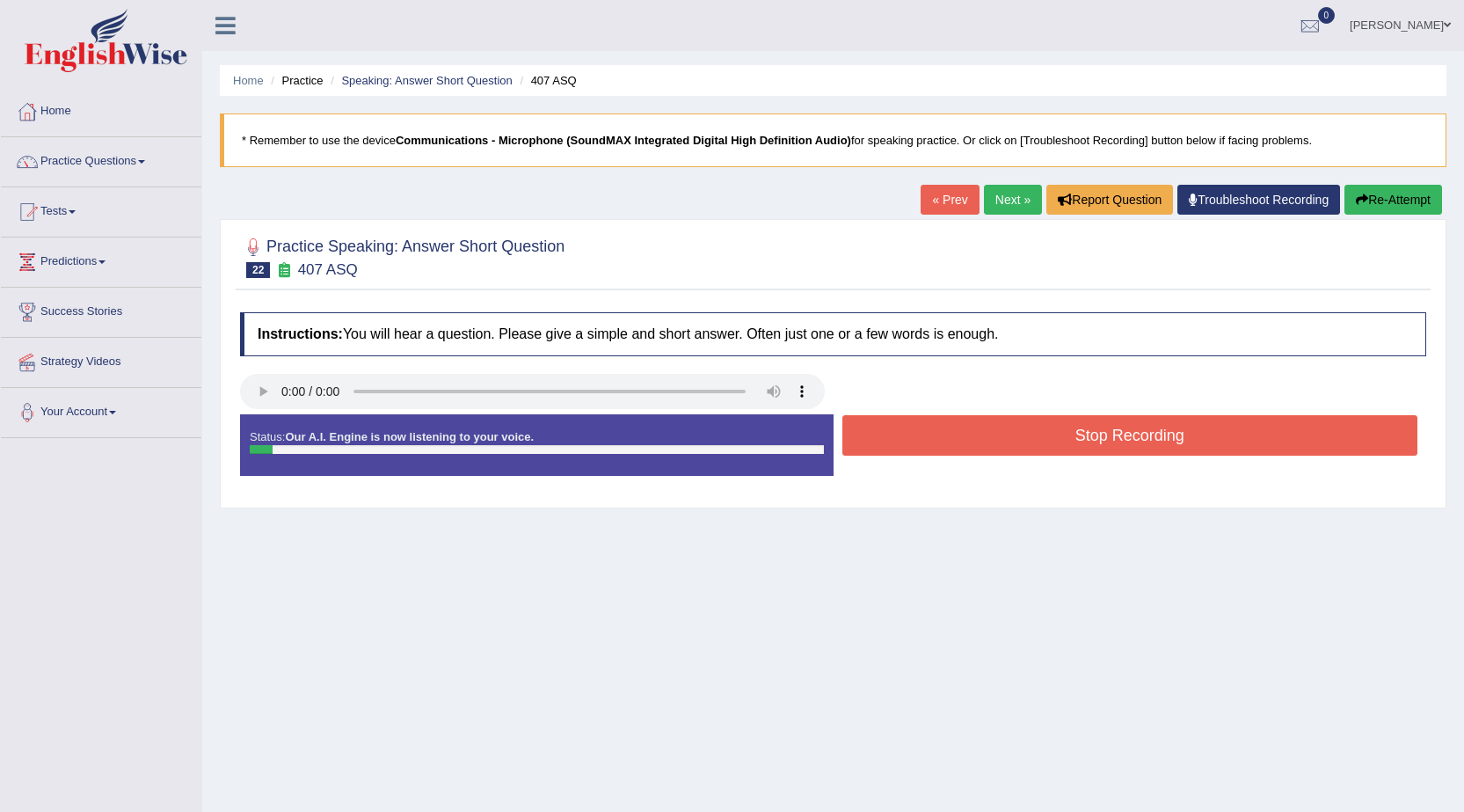
click at [924, 450] on button "Stop Recording" at bounding box center [1130, 435] width 576 height 40
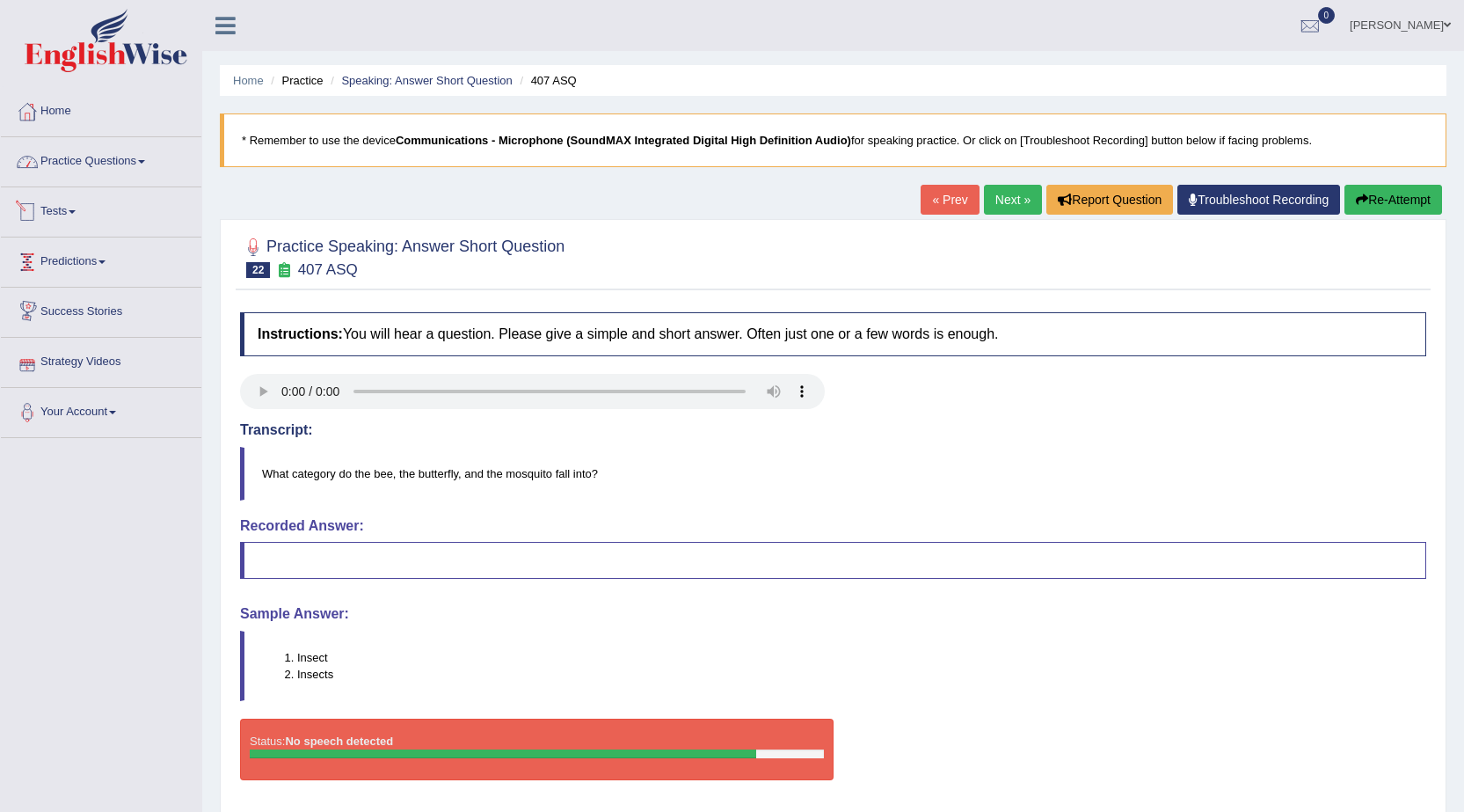
click at [79, 166] on link "Practice Questions" at bounding box center [101, 158] width 200 height 44
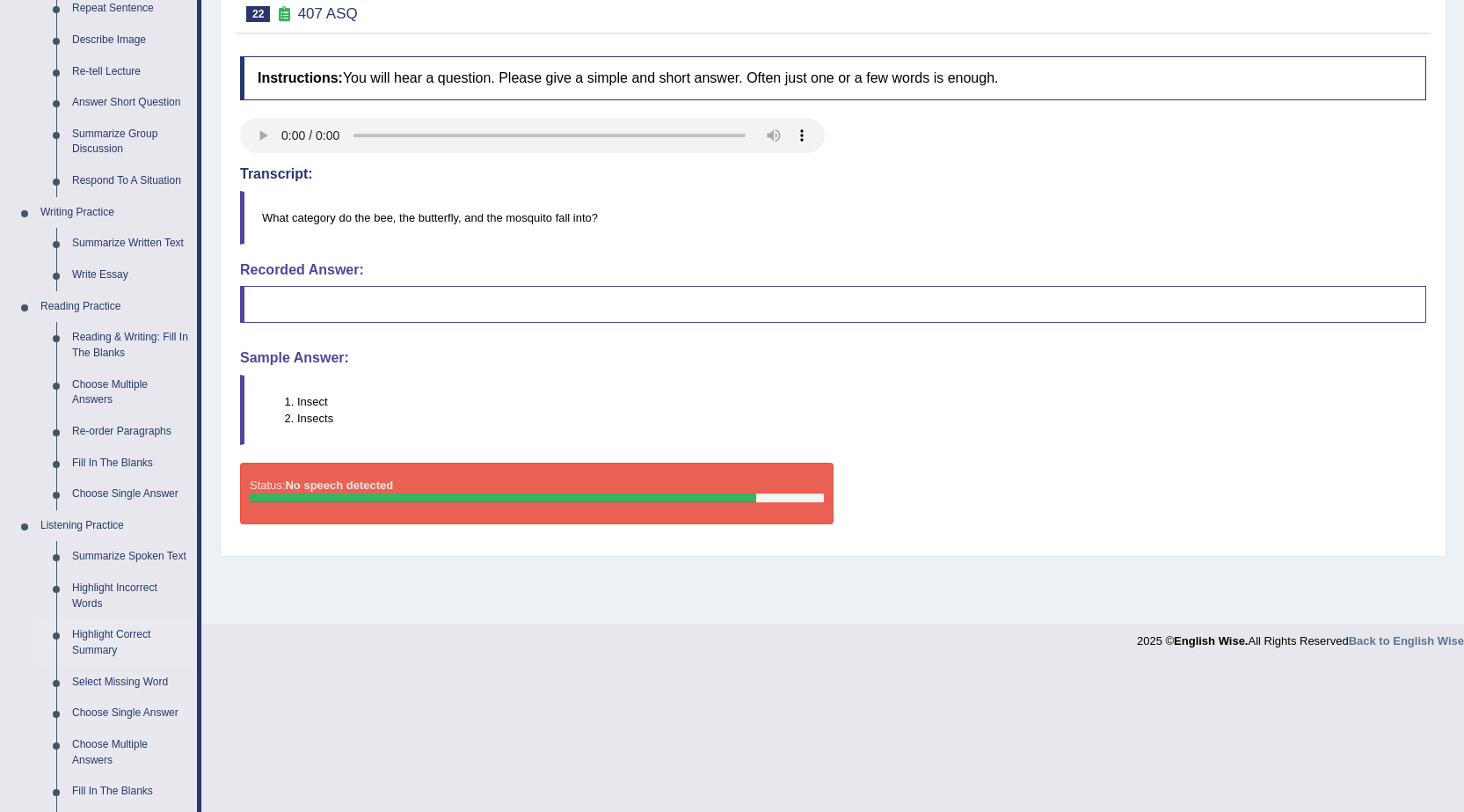
scroll to position [264, 0]
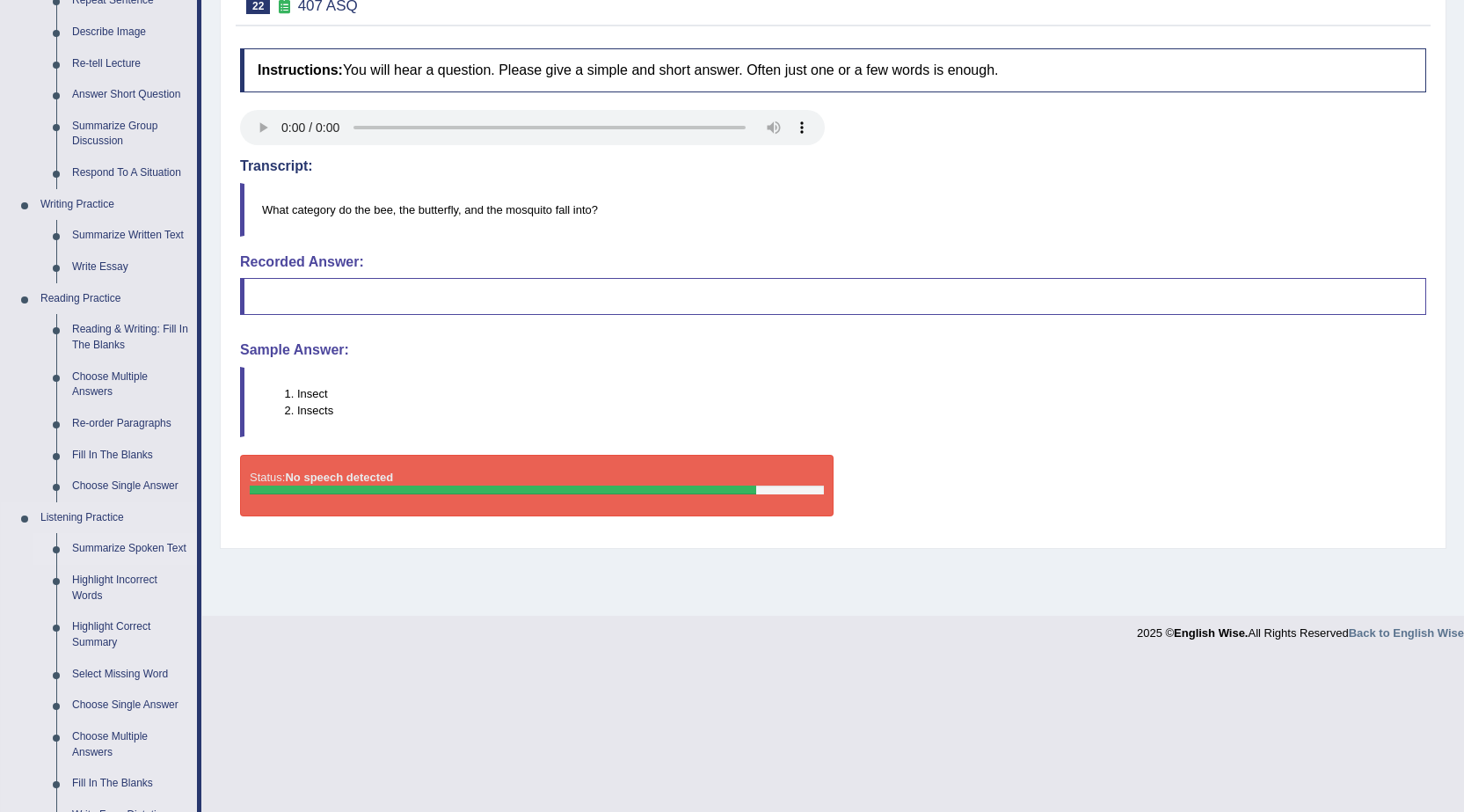
click at [122, 541] on link "Summarize Spoken Text" at bounding box center [131, 549] width 133 height 32
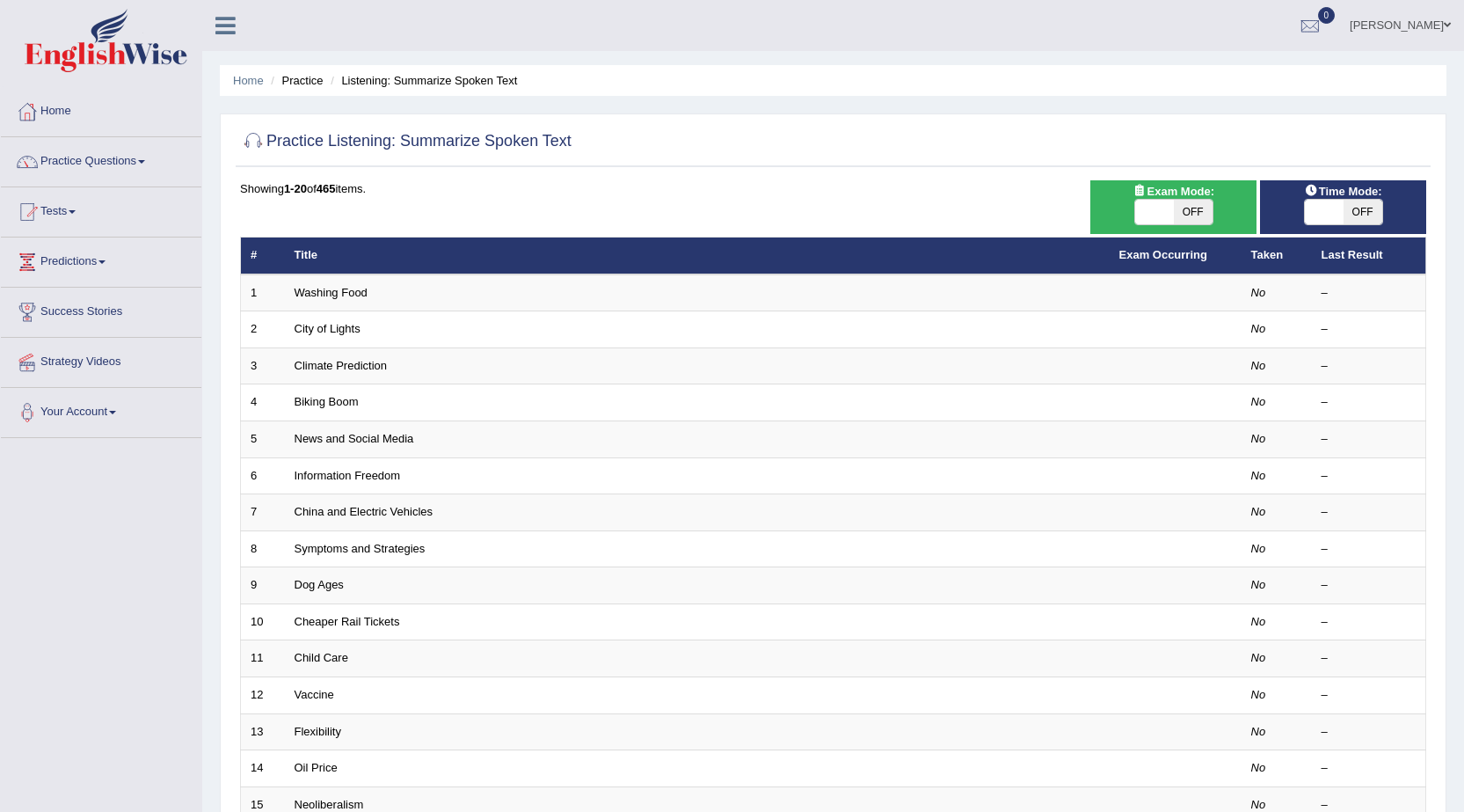
click at [339, 292] on link "Washing Food" at bounding box center [331, 292] width 73 height 13
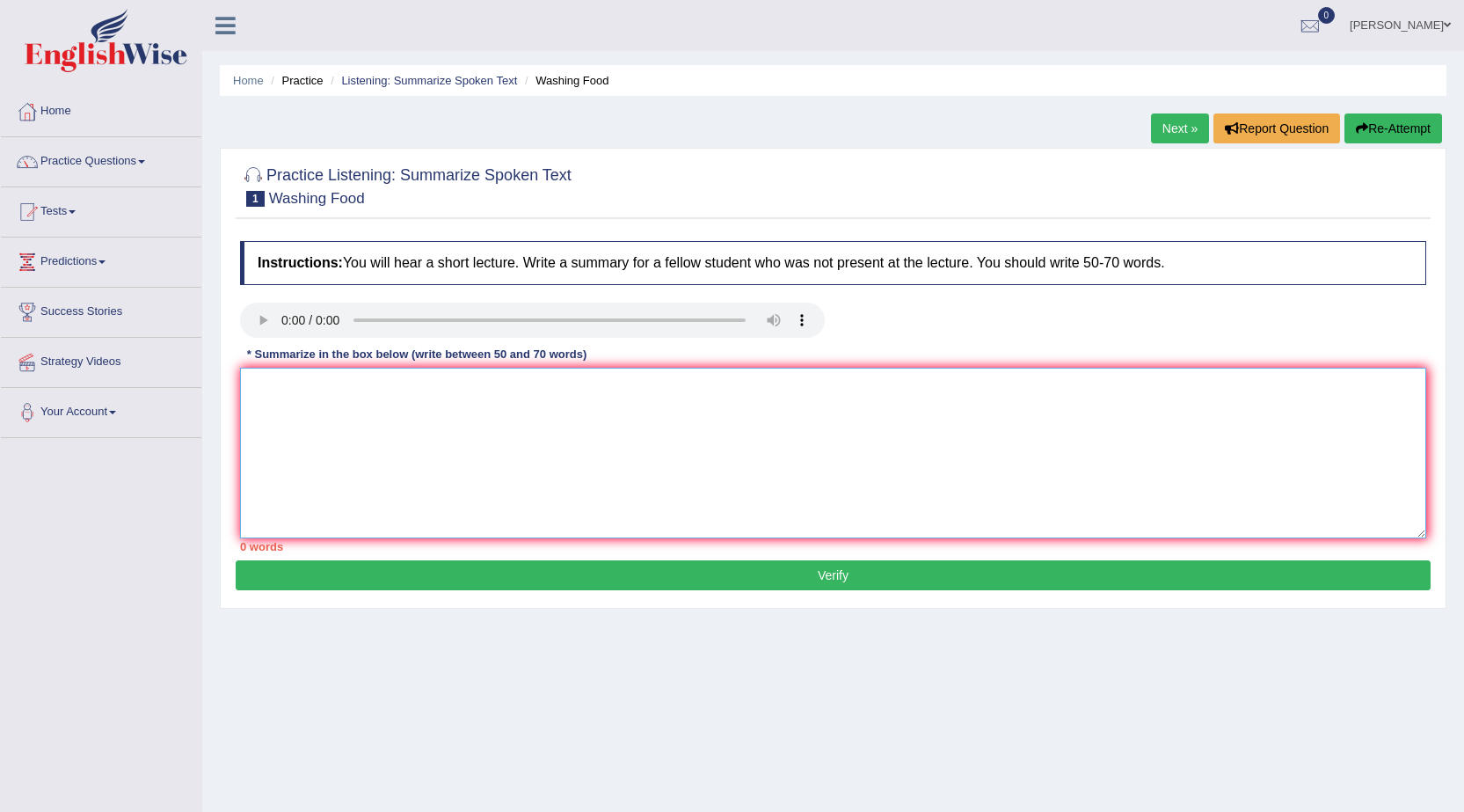
click at [515, 387] on textarea at bounding box center [833, 452] width 1186 height 170
type textarea "Y"
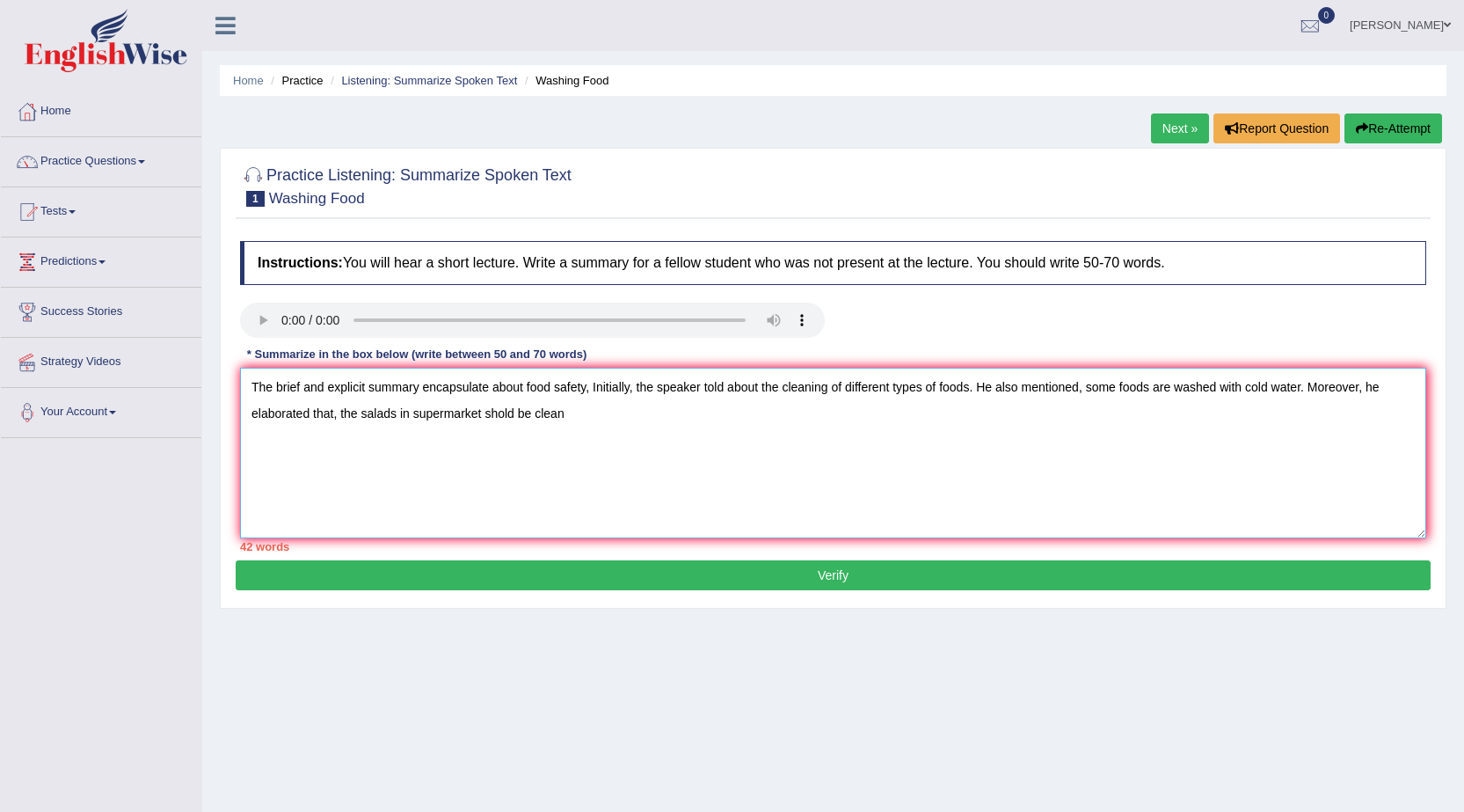
click at [504, 416] on textarea "The brief and explicit summary encapsulate about food safety, Initially, the sp…" at bounding box center [833, 452] width 1186 height 170
click at [594, 424] on textarea "The brief and explicit summary encapsulate about food safety, Initially, the sp…" at bounding box center [833, 452] width 1186 height 170
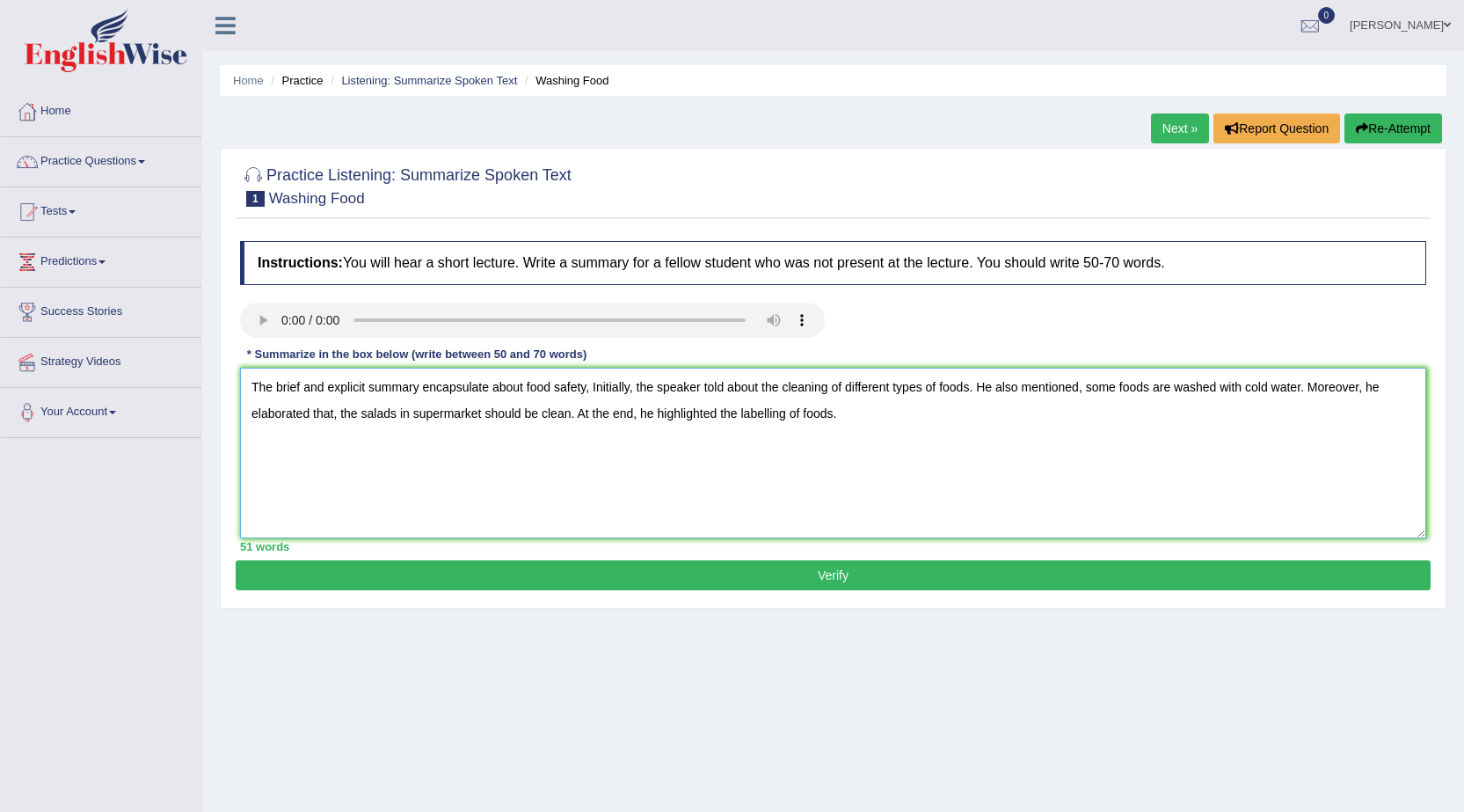
click at [1153, 388] on textarea "The brief and explicit summary encapsulate about food safety, Initially, the sp…" at bounding box center [833, 452] width 1186 height 170
type textarea "The brief and explicit summary encapsulate about food safety, Initially, the sp…"
click at [904, 569] on button "Verify" at bounding box center [834, 575] width 1195 height 30
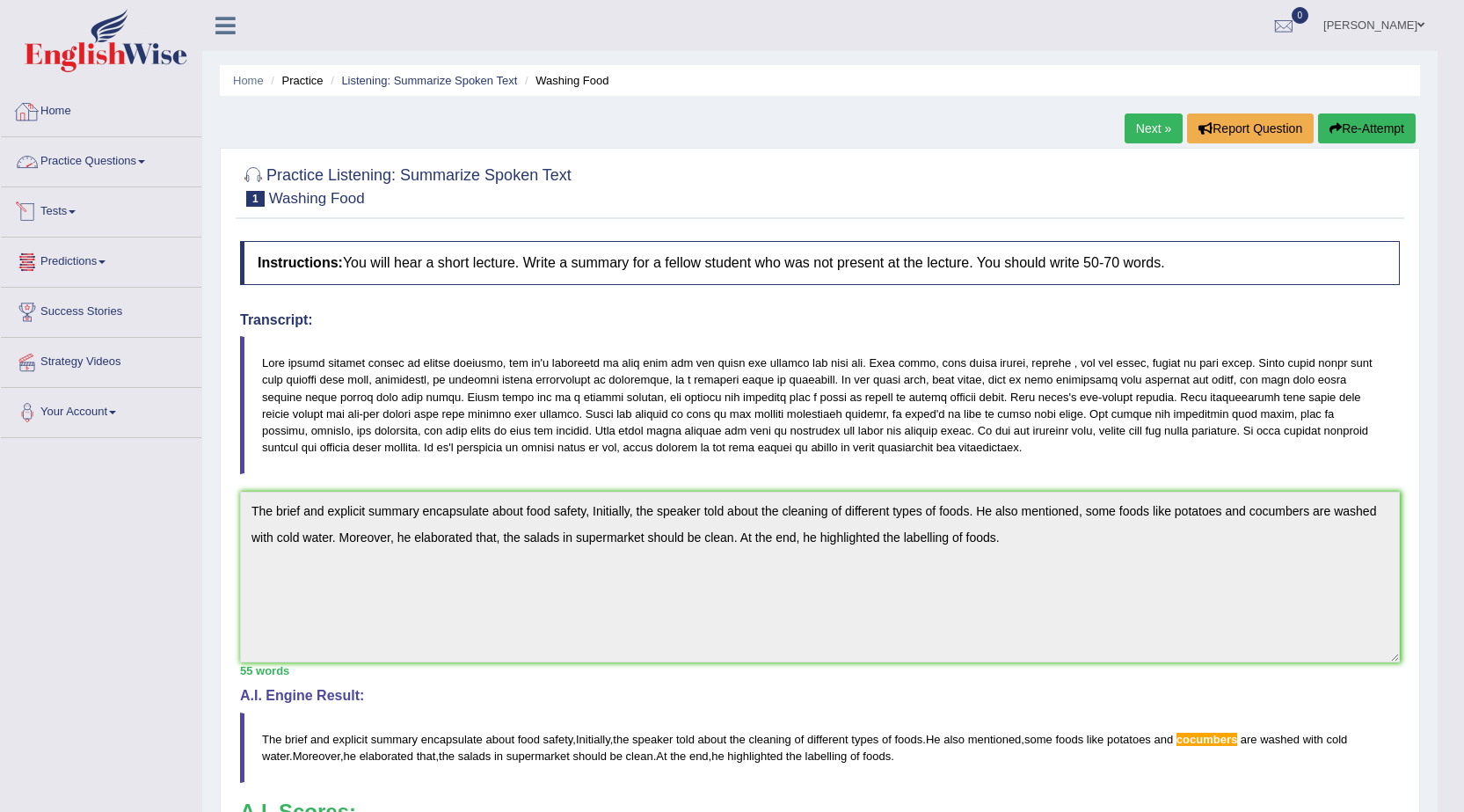
click at [107, 166] on link "Practice Questions" at bounding box center [101, 158] width 200 height 44
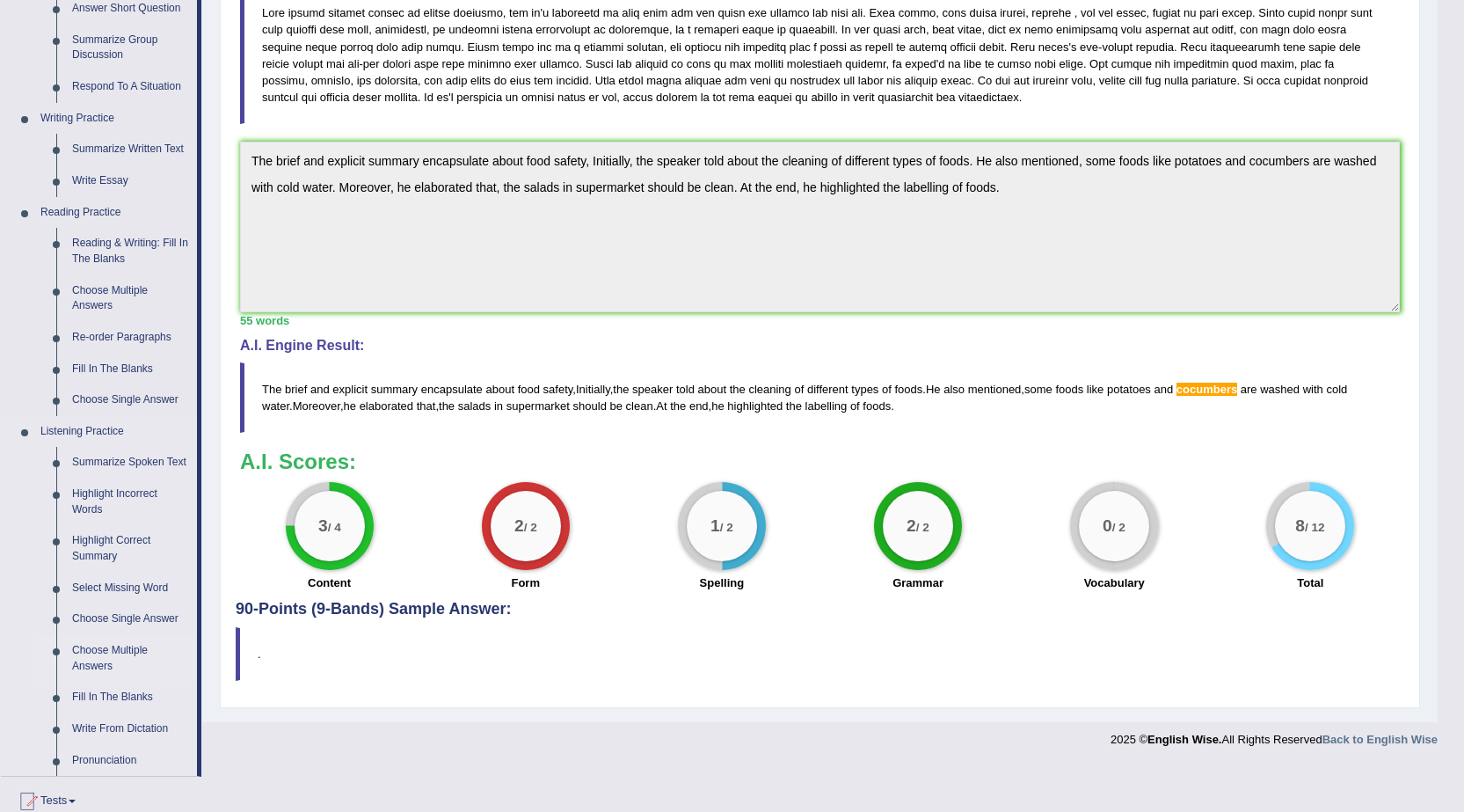
scroll to position [352, 0]
click at [111, 494] on link "Highlight Incorrect Words" at bounding box center [131, 500] width 133 height 47
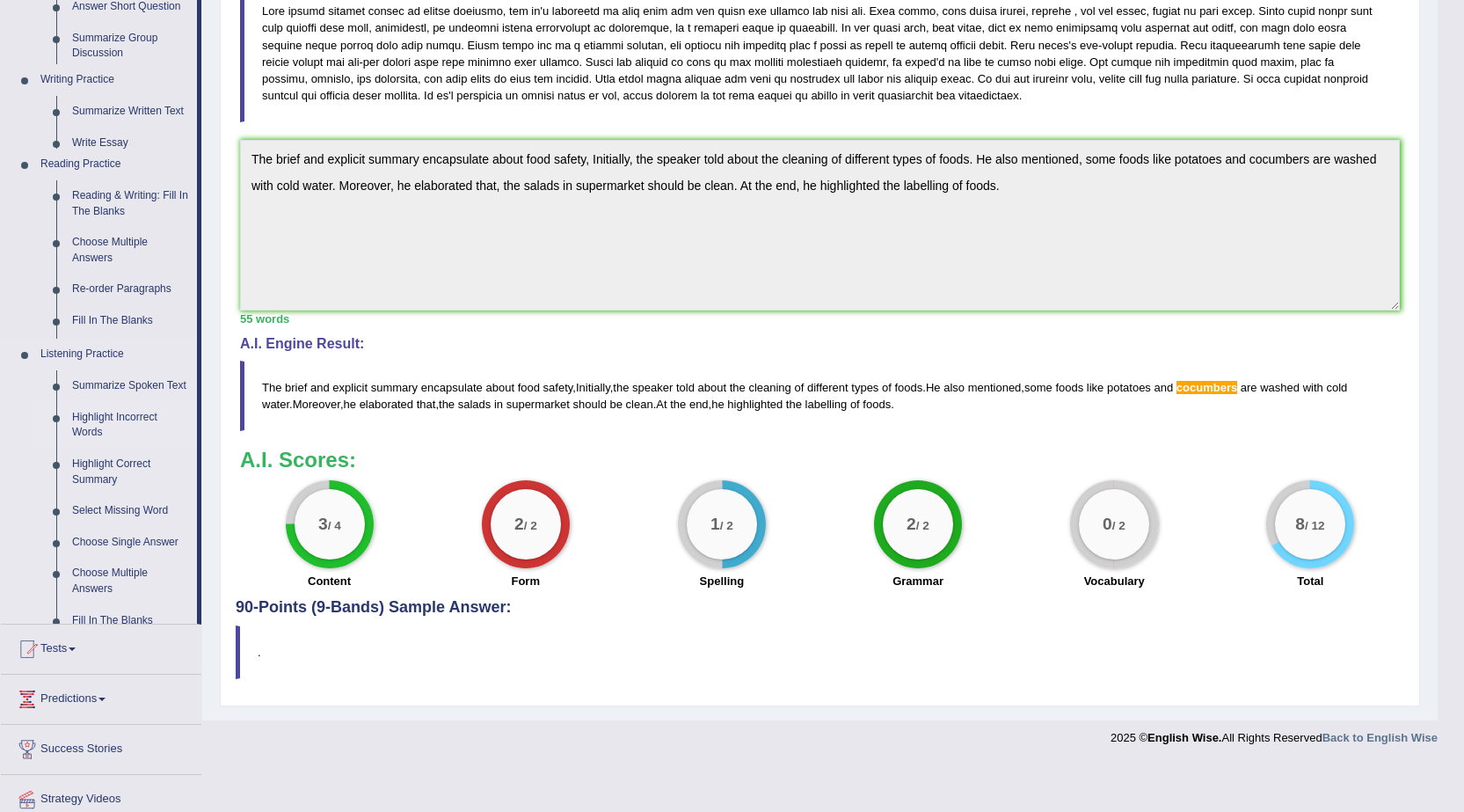
scroll to position [304, 0]
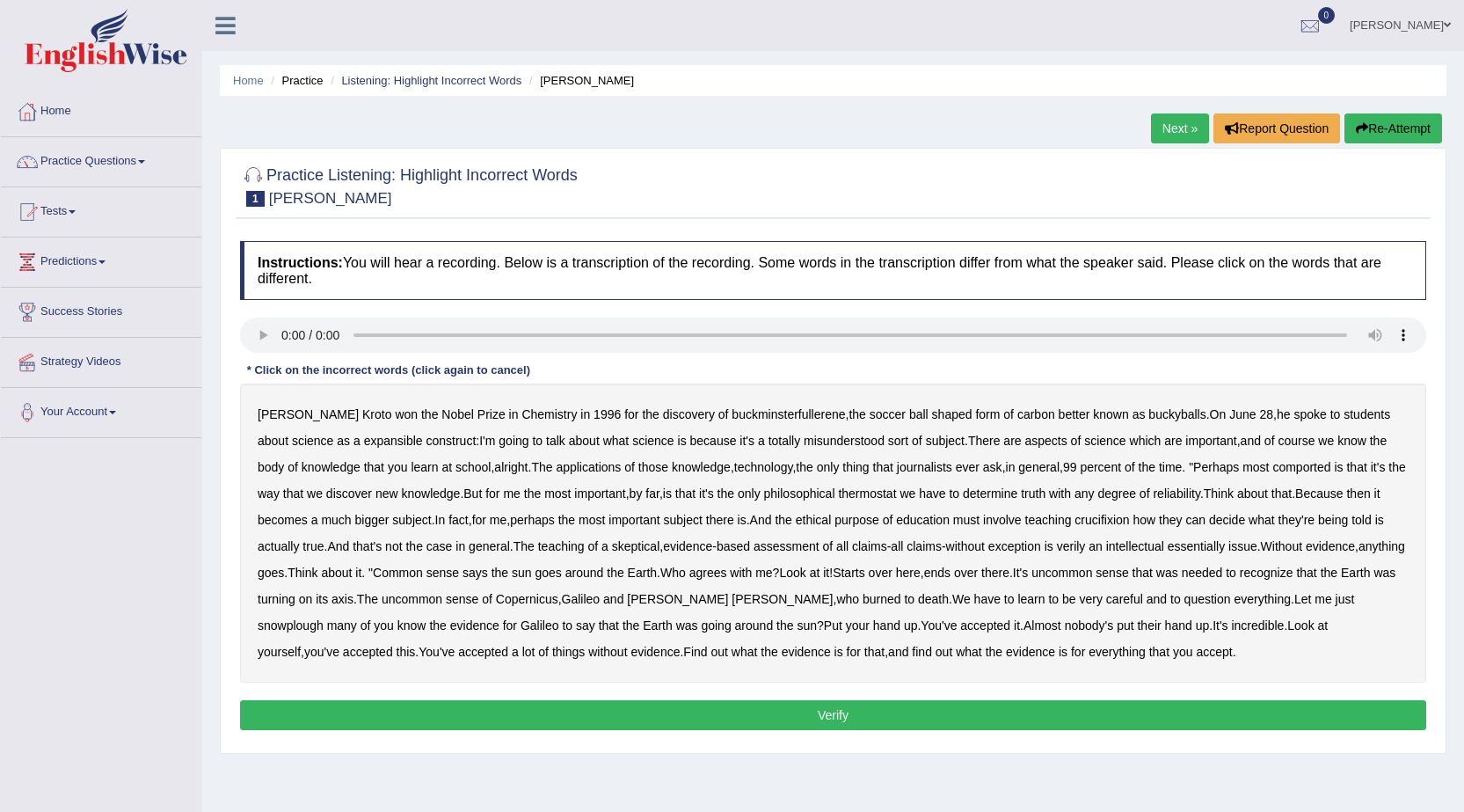
click at [366, 441] on b "expansible" at bounding box center [393, 440] width 59 height 14
click at [1280, 469] on b "comported" at bounding box center [1301, 466] width 58 height 14
click at [857, 484] on div "Harold Kroto won the Nobel Prize in Chemistry in 1996 for the discovery of buck…" at bounding box center [833, 532] width 1186 height 299
click at [855, 491] on b "thermostat" at bounding box center [867, 493] width 58 height 14
click at [1114, 524] on b "crucifixion" at bounding box center [1102, 519] width 54 height 14
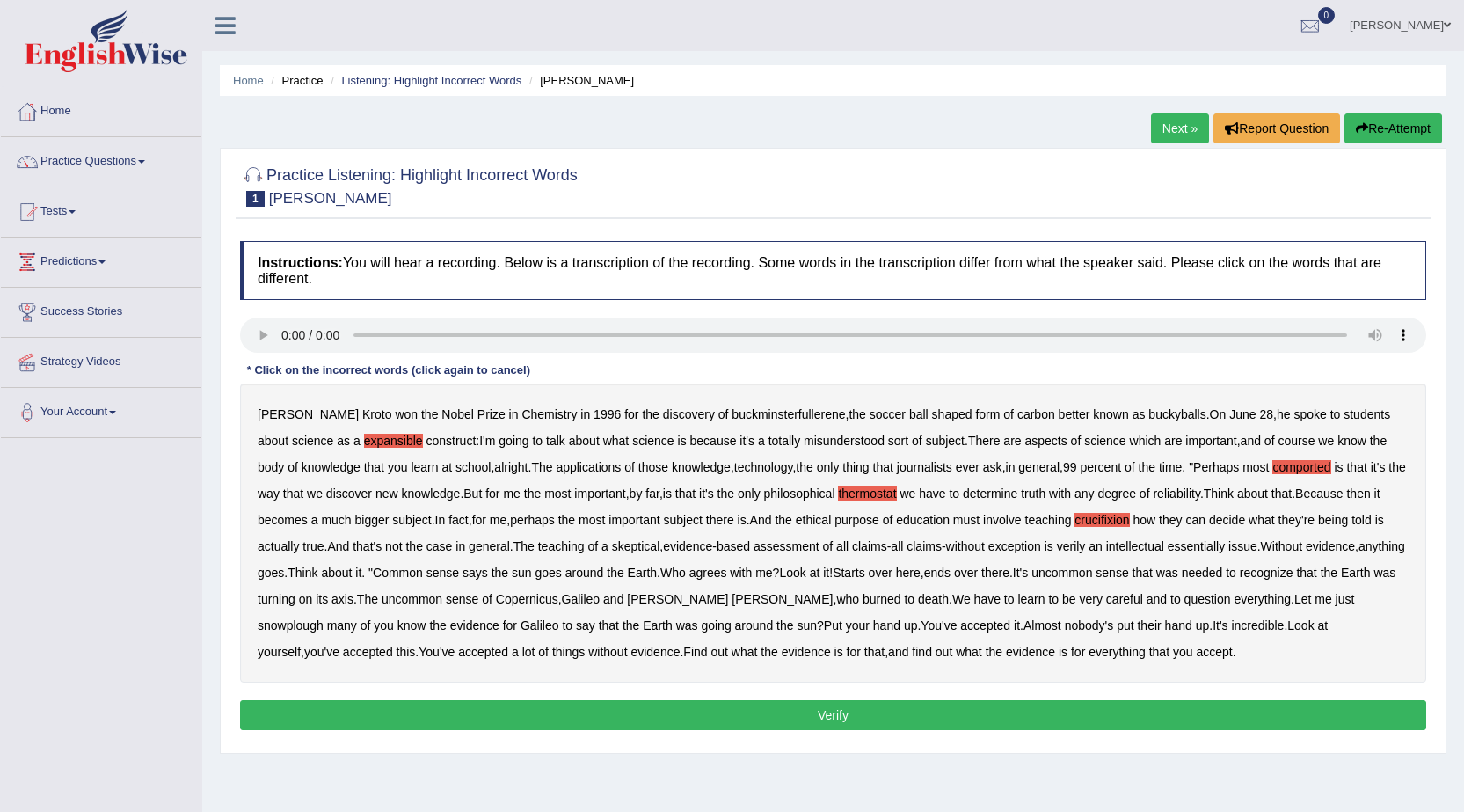
click at [1140, 544] on b "intellectual" at bounding box center [1135, 545] width 58 height 14
click at [1202, 545] on b "essentially" at bounding box center [1196, 545] width 57 height 14
click at [1157, 546] on b "intellectual" at bounding box center [1135, 545] width 58 height 14
click at [323, 618] on b "snowplough" at bounding box center [290, 625] width 66 height 14
click at [948, 716] on button "Verify" at bounding box center [833, 715] width 1186 height 30
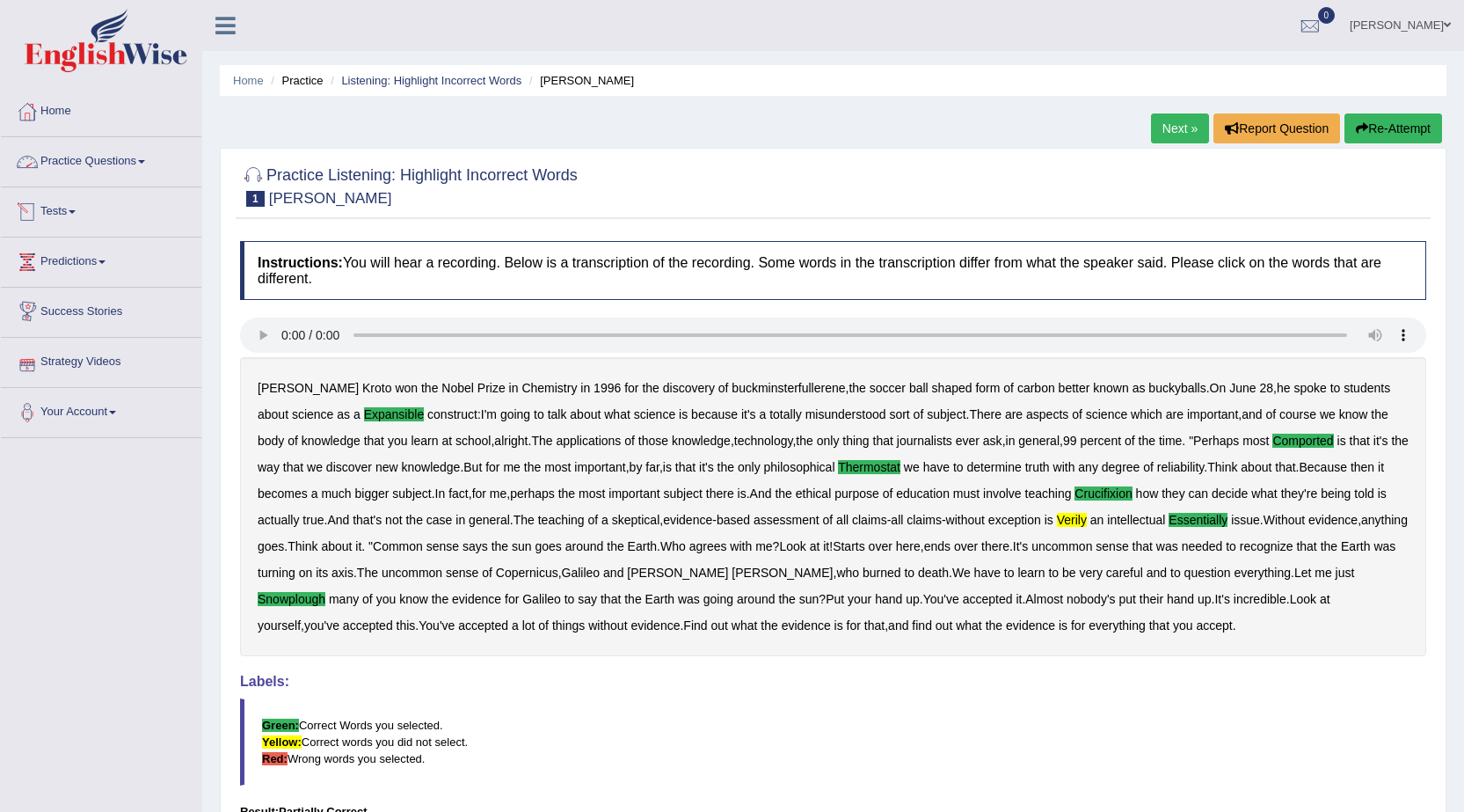
click at [136, 166] on link "Practice Questions" at bounding box center [101, 158] width 200 height 44
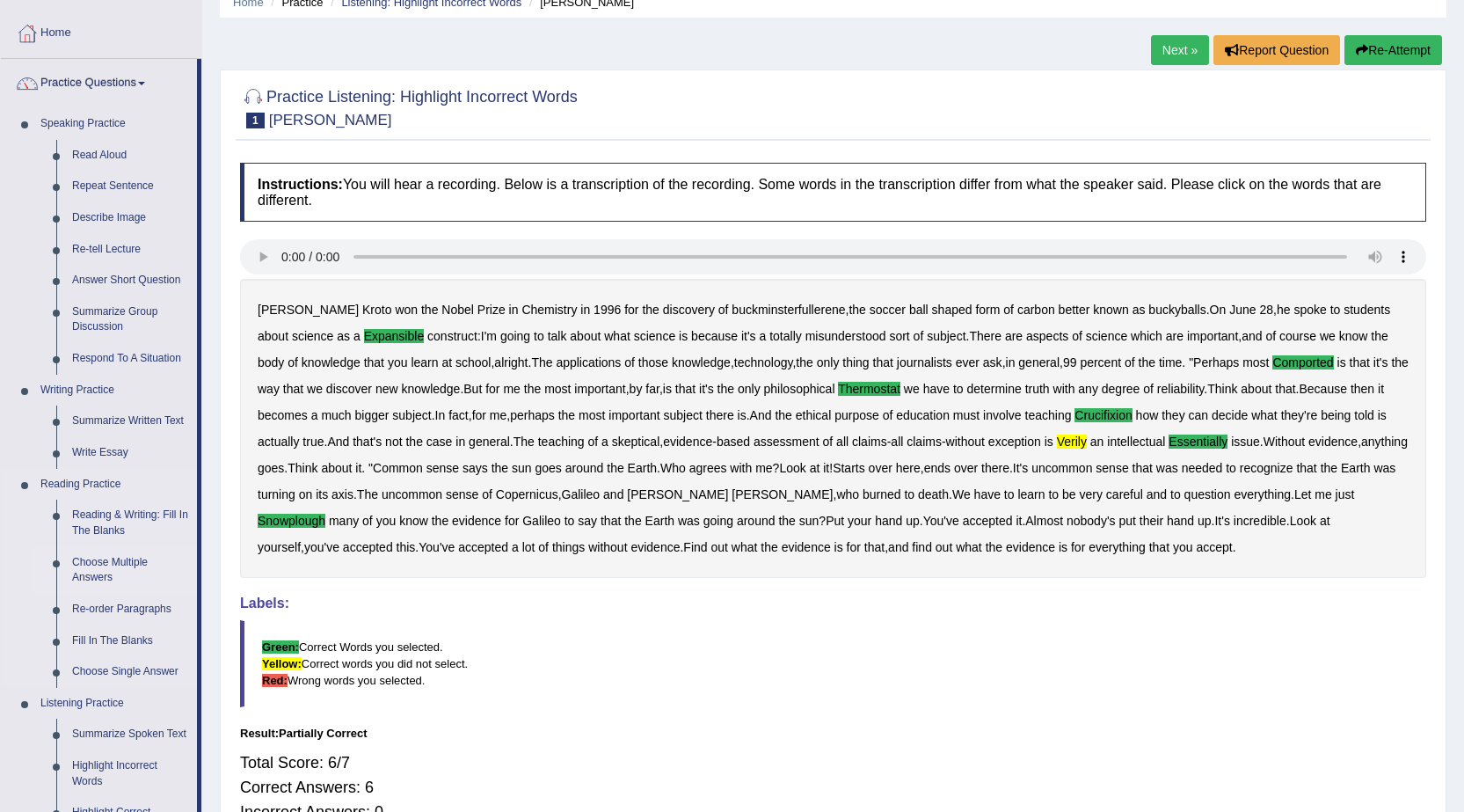
scroll to position [264, 0]
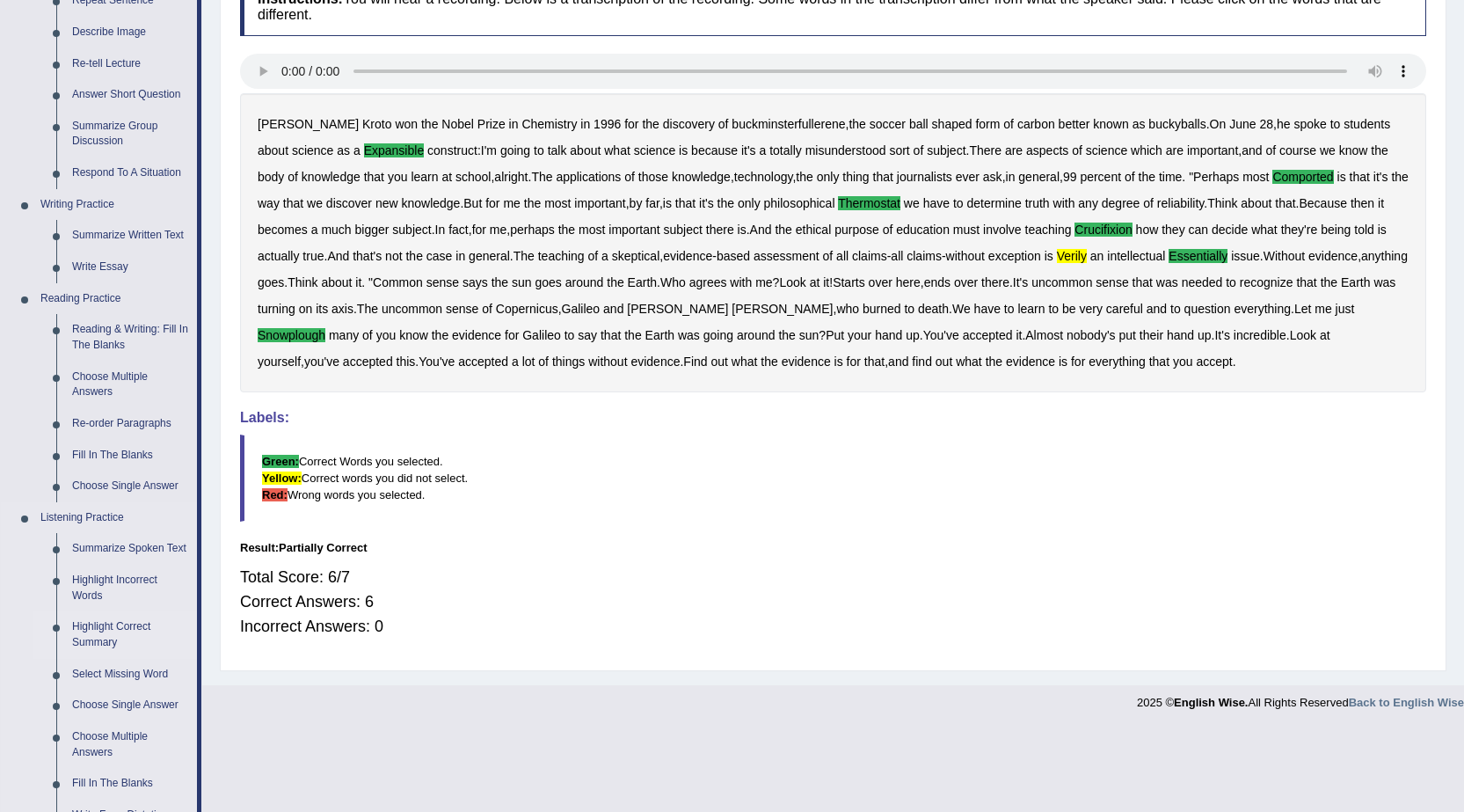
click at [129, 628] on link "Highlight Correct Summary" at bounding box center [131, 634] width 133 height 47
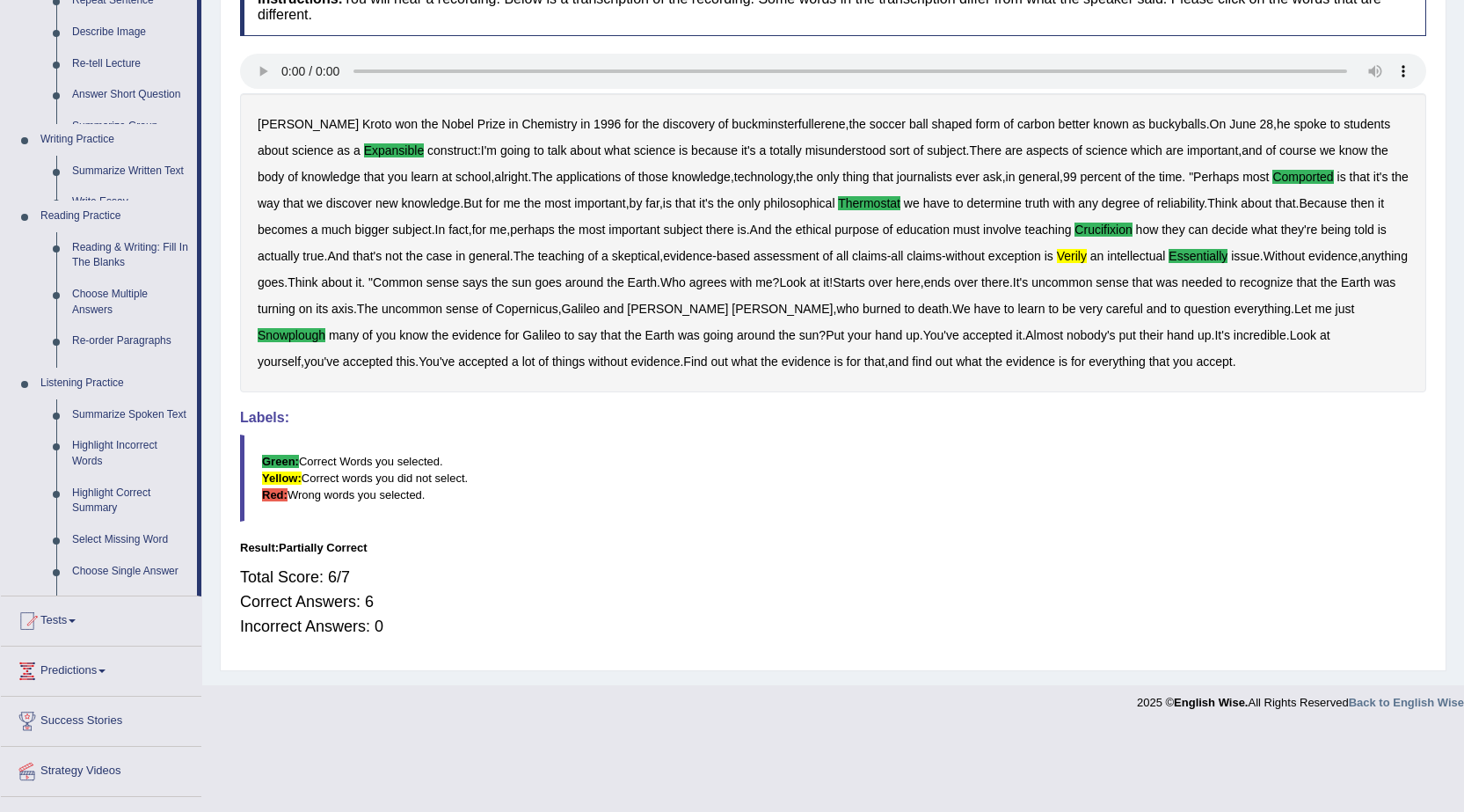
scroll to position [181, 0]
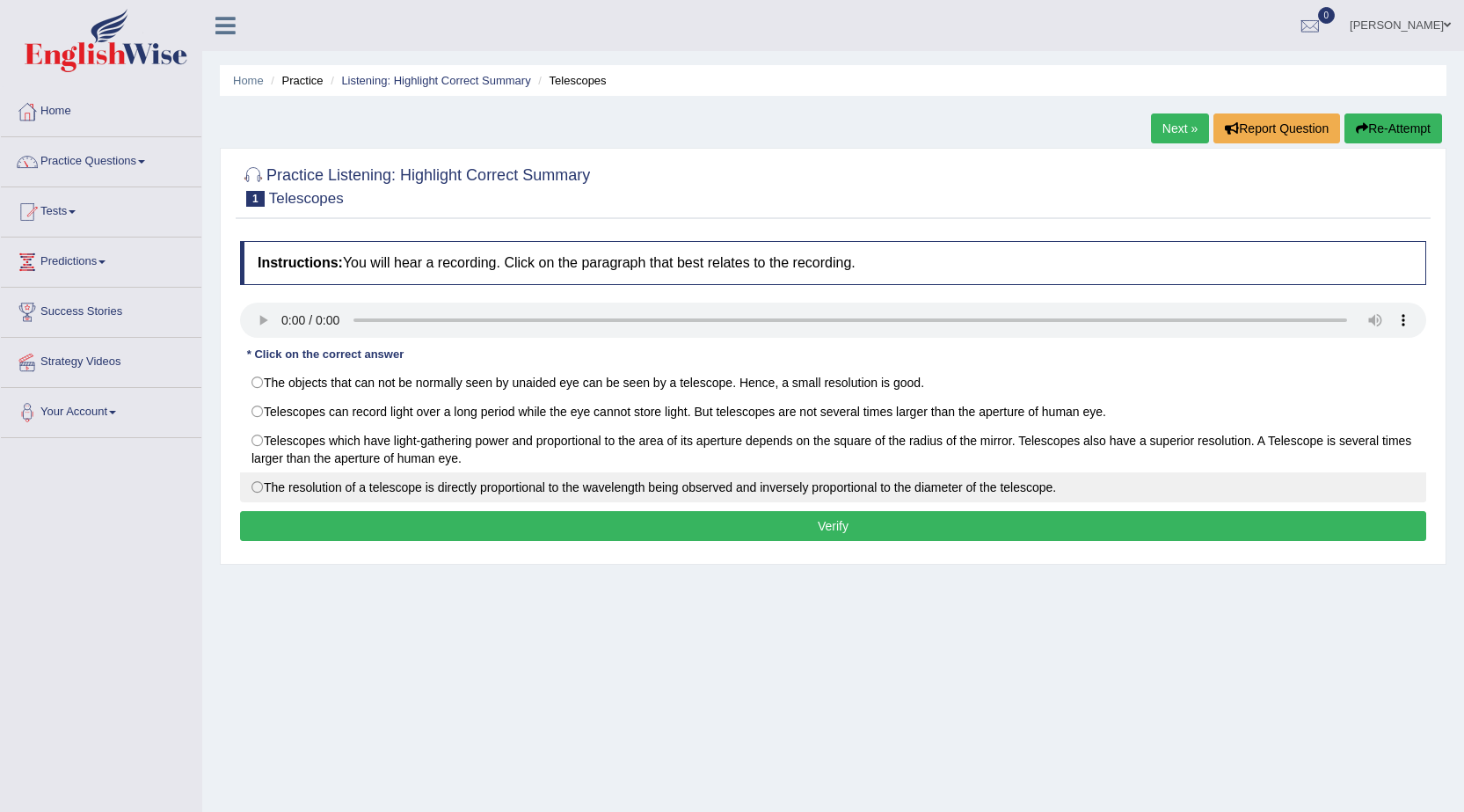
click at [259, 484] on label "The resolution of a telescope is directly proportional to the wavelength being …" at bounding box center [833, 487] width 1186 height 30
radio input "true"
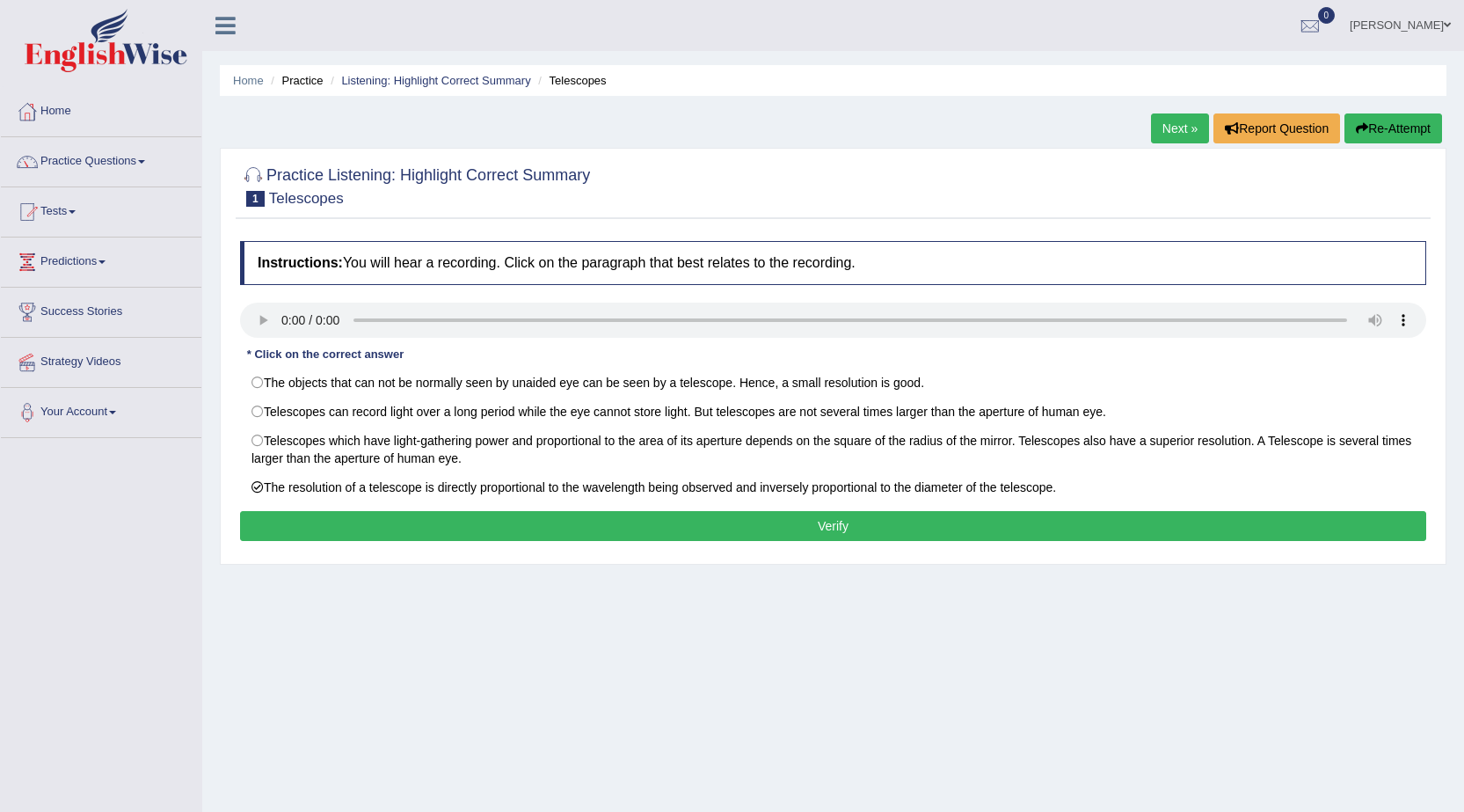
click at [673, 520] on button "Verify" at bounding box center [833, 525] width 1186 height 30
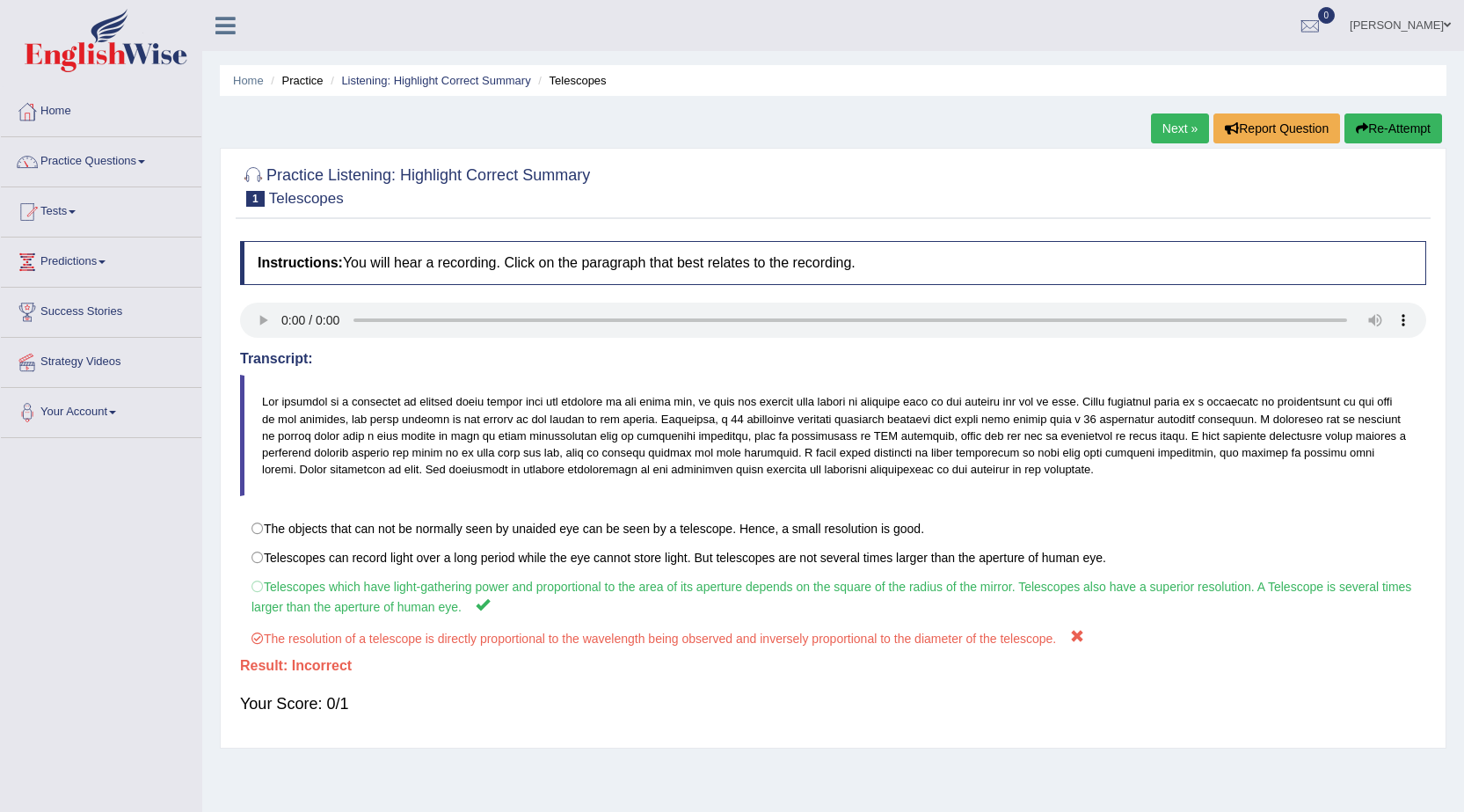
click at [1162, 128] on link "Next »" at bounding box center [1180, 128] width 58 height 30
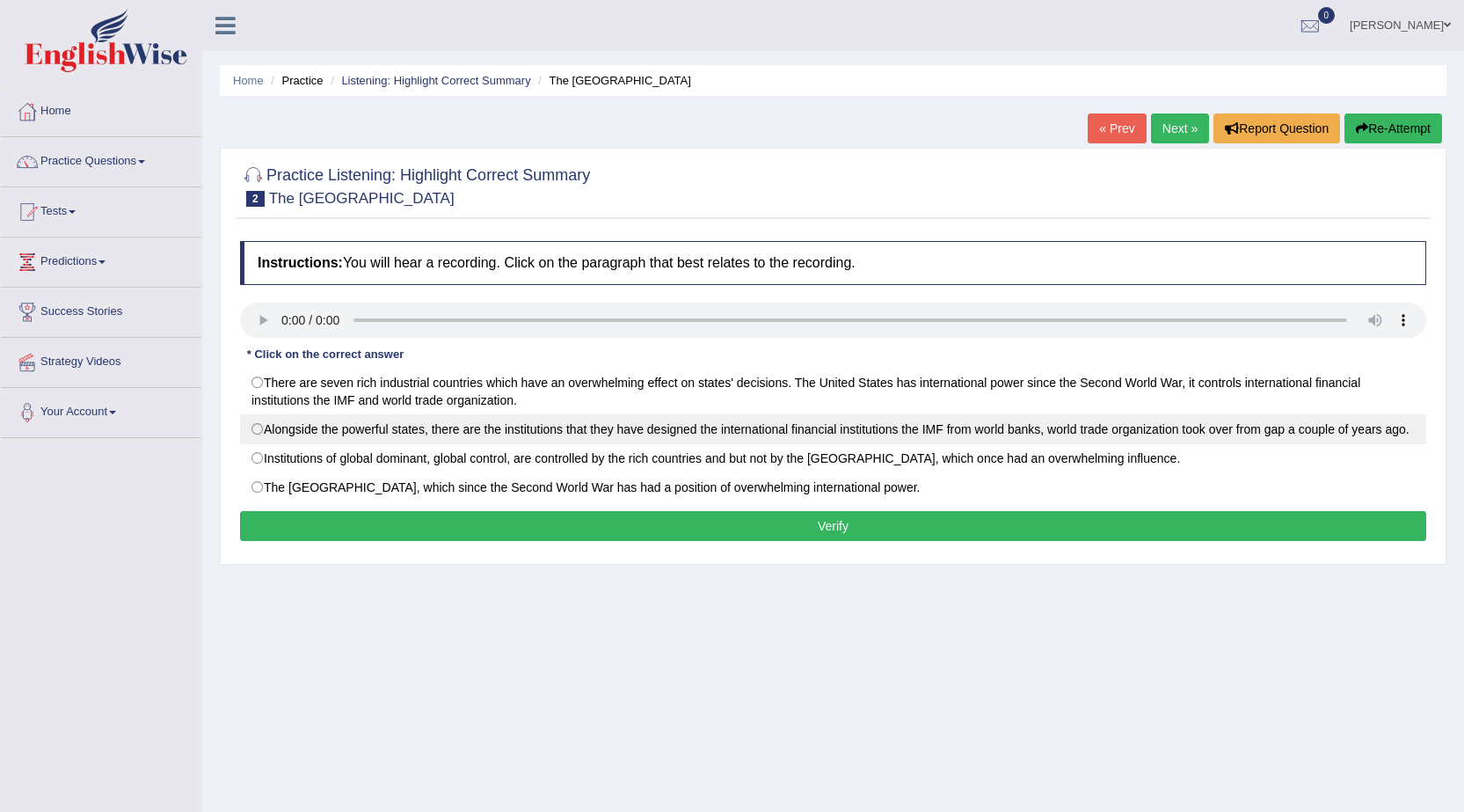
click at [261, 425] on label "Alongside the powerful states, there are the institutions that they have design…" at bounding box center [833, 429] width 1186 height 30
radio input "true"
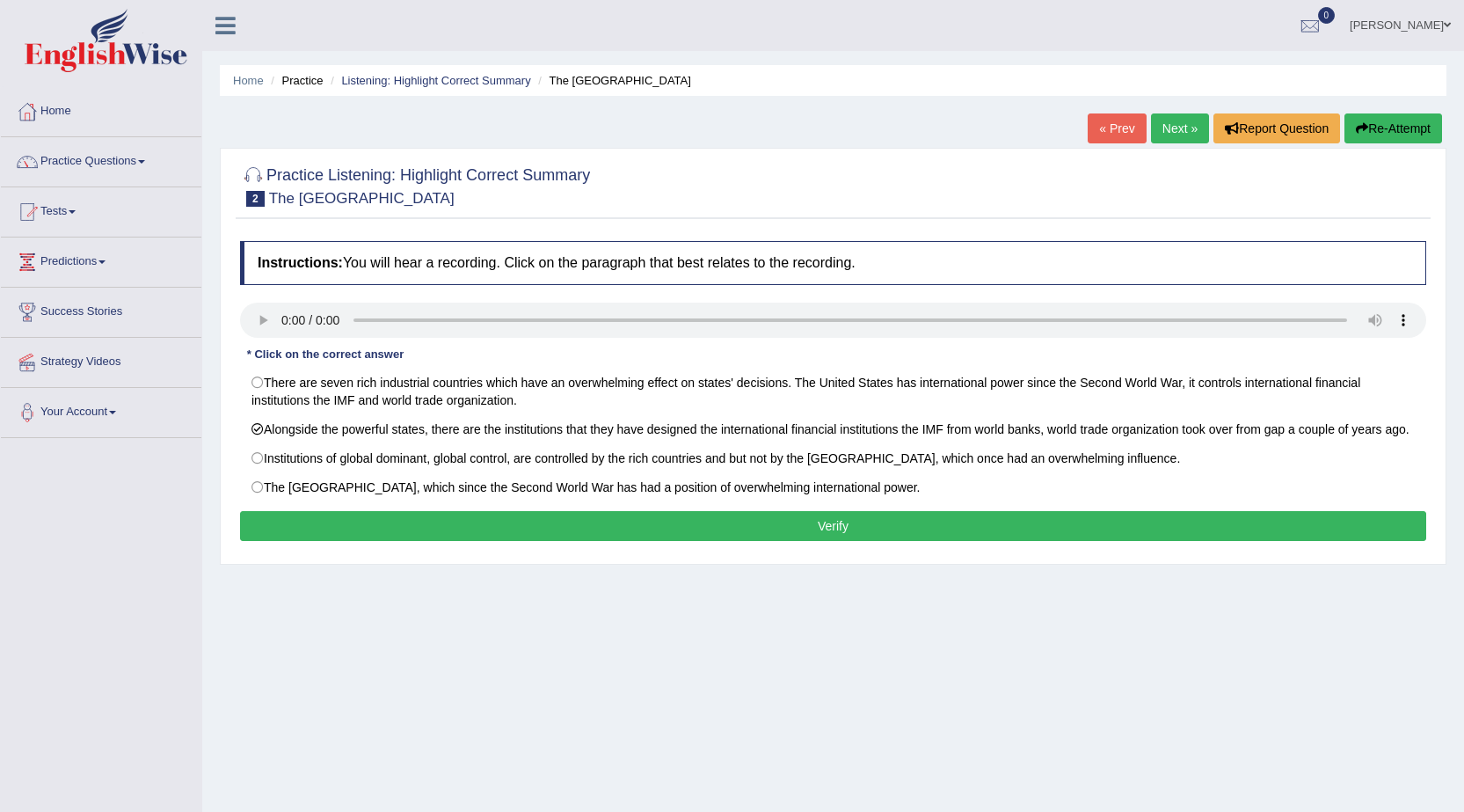
click at [468, 530] on button "Verify" at bounding box center [833, 525] width 1186 height 30
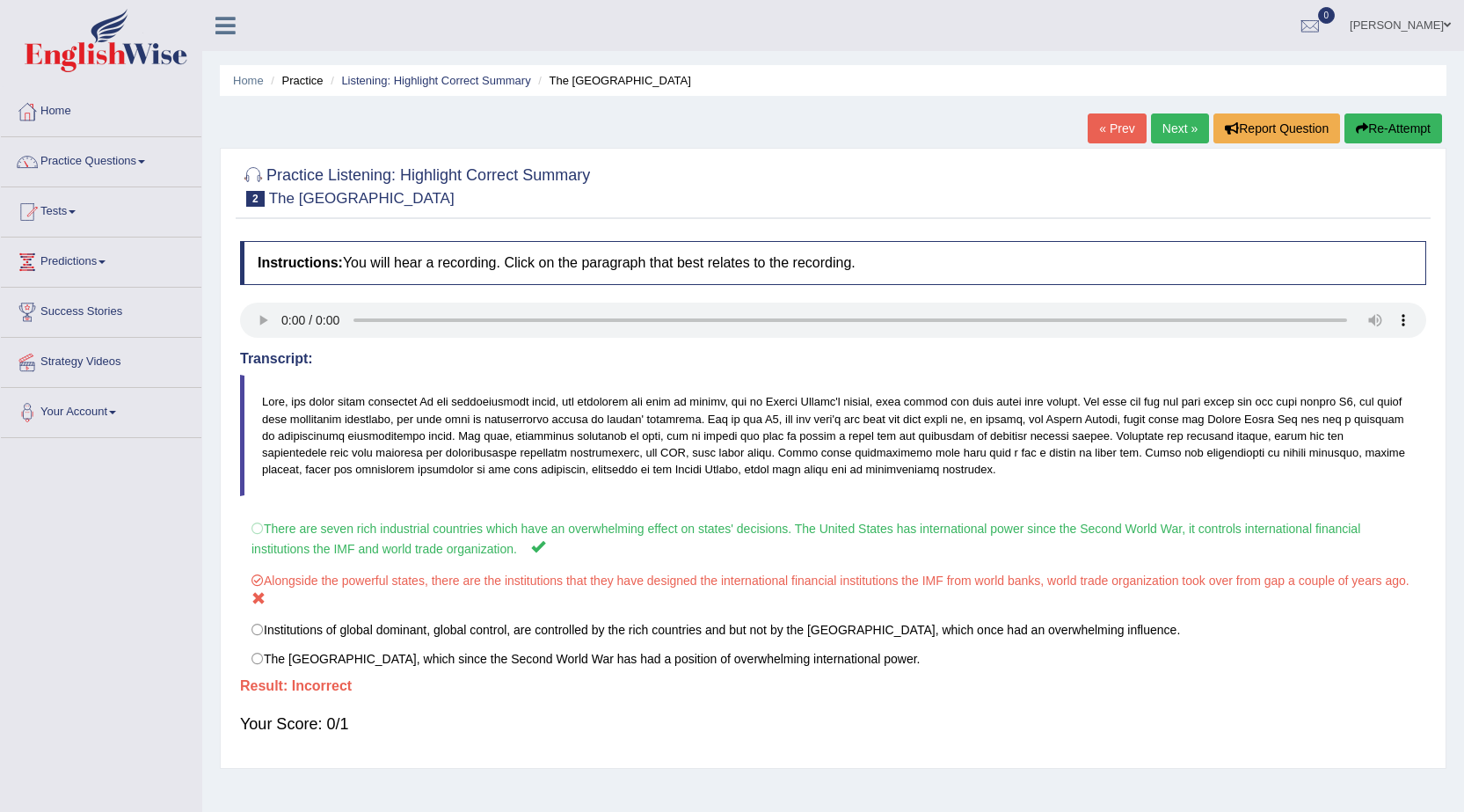
click at [1179, 116] on link "Next »" at bounding box center [1180, 128] width 58 height 30
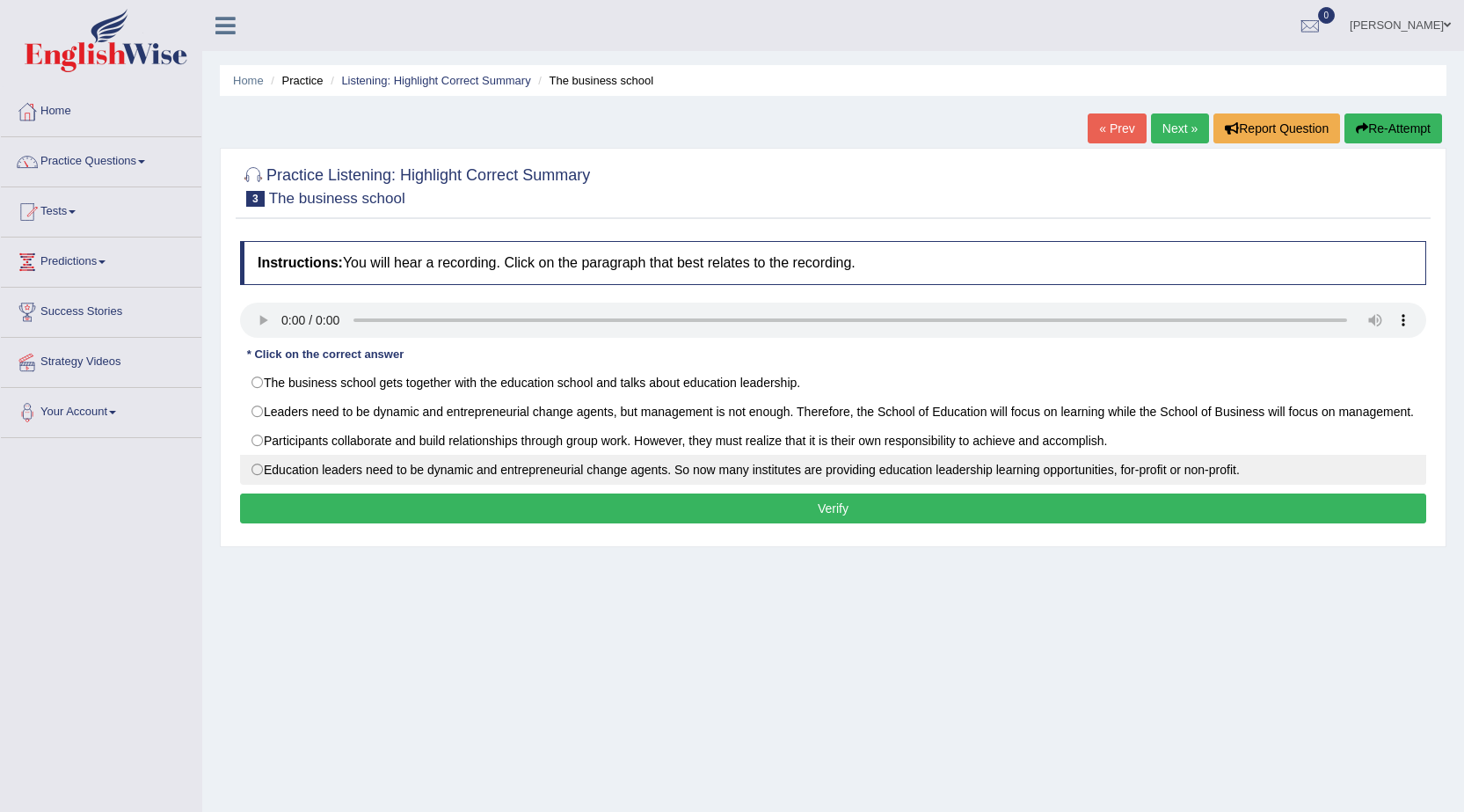
click at [264, 482] on label "Education leaders need to be dynamic and entrepreneurial change agents. So now …" at bounding box center [833, 469] width 1186 height 30
radio input "true"
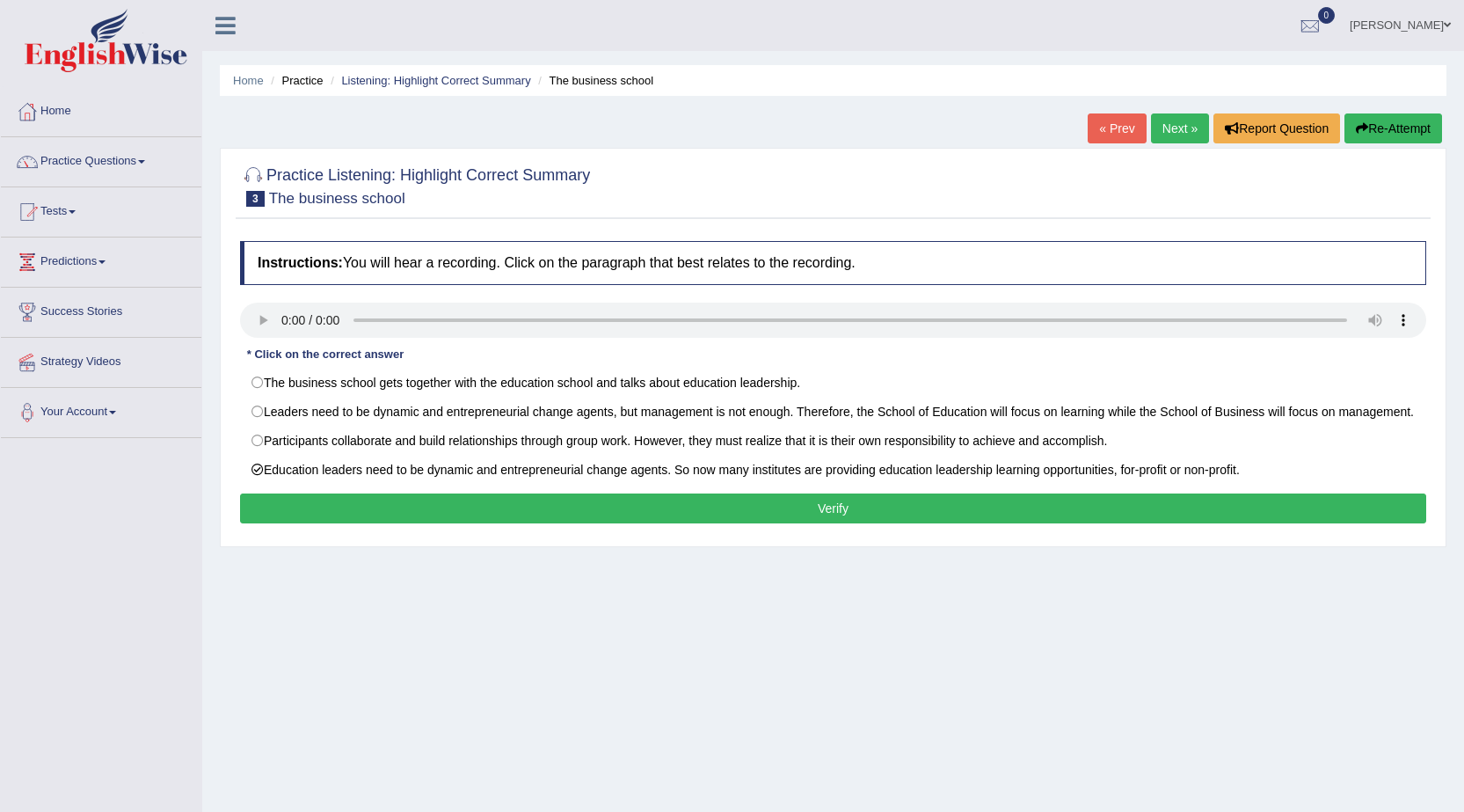
click at [450, 523] on button "Verify" at bounding box center [833, 509] width 1186 height 30
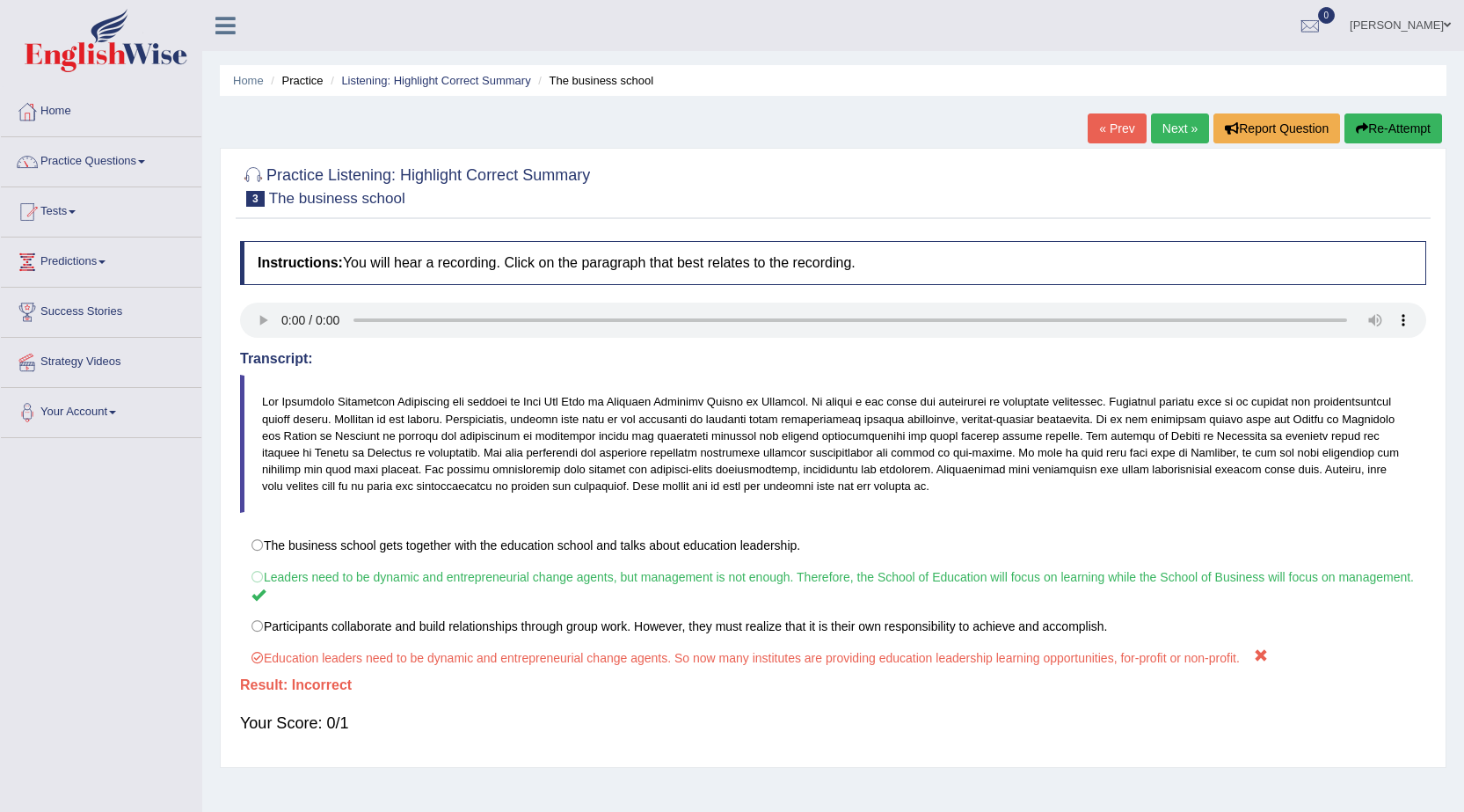
click at [1184, 122] on link "Next »" at bounding box center [1180, 128] width 58 height 30
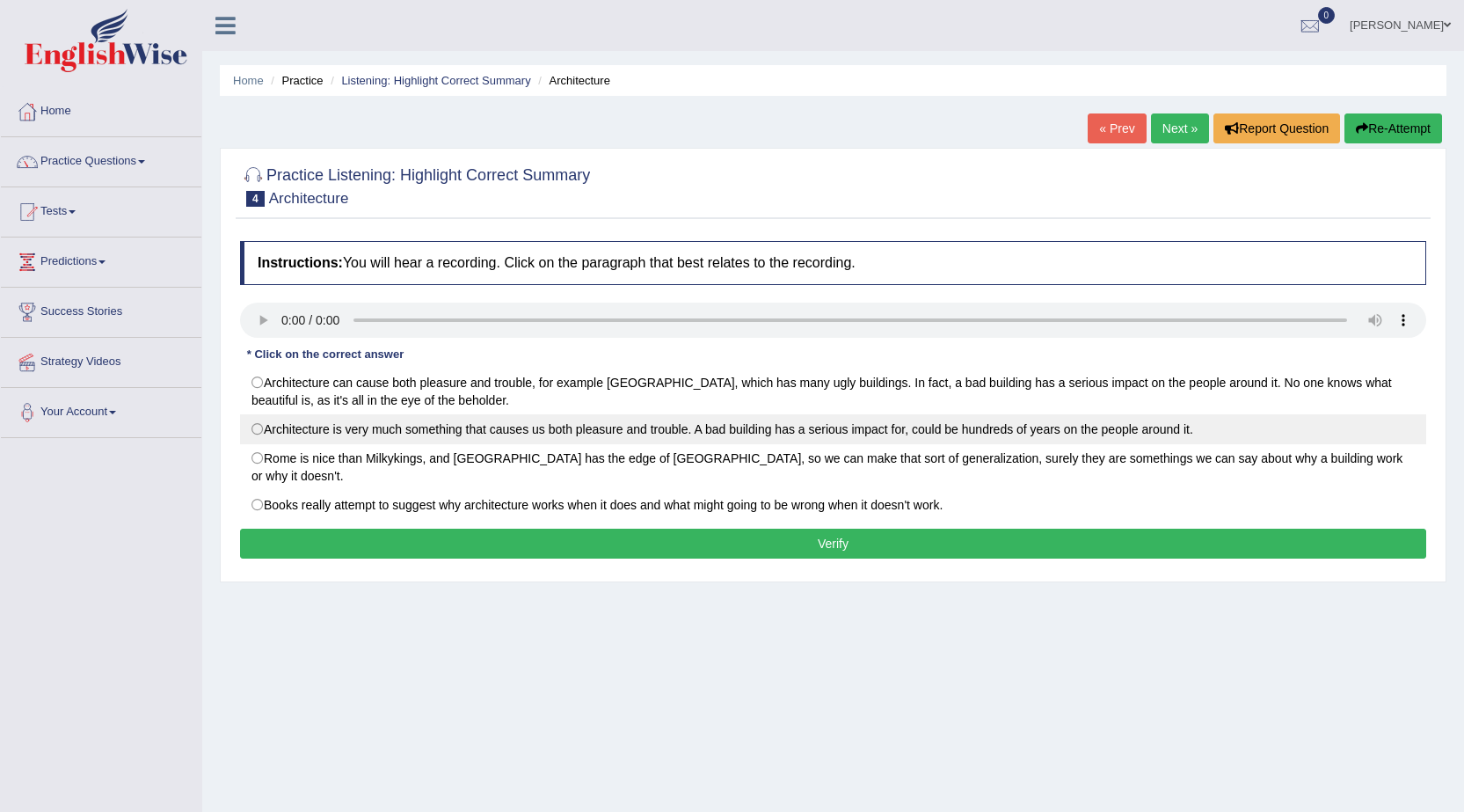
click at [259, 427] on label "Architecture is very much something that causes us both pleasure and trouble. A…" at bounding box center [833, 429] width 1186 height 30
radio input "true"
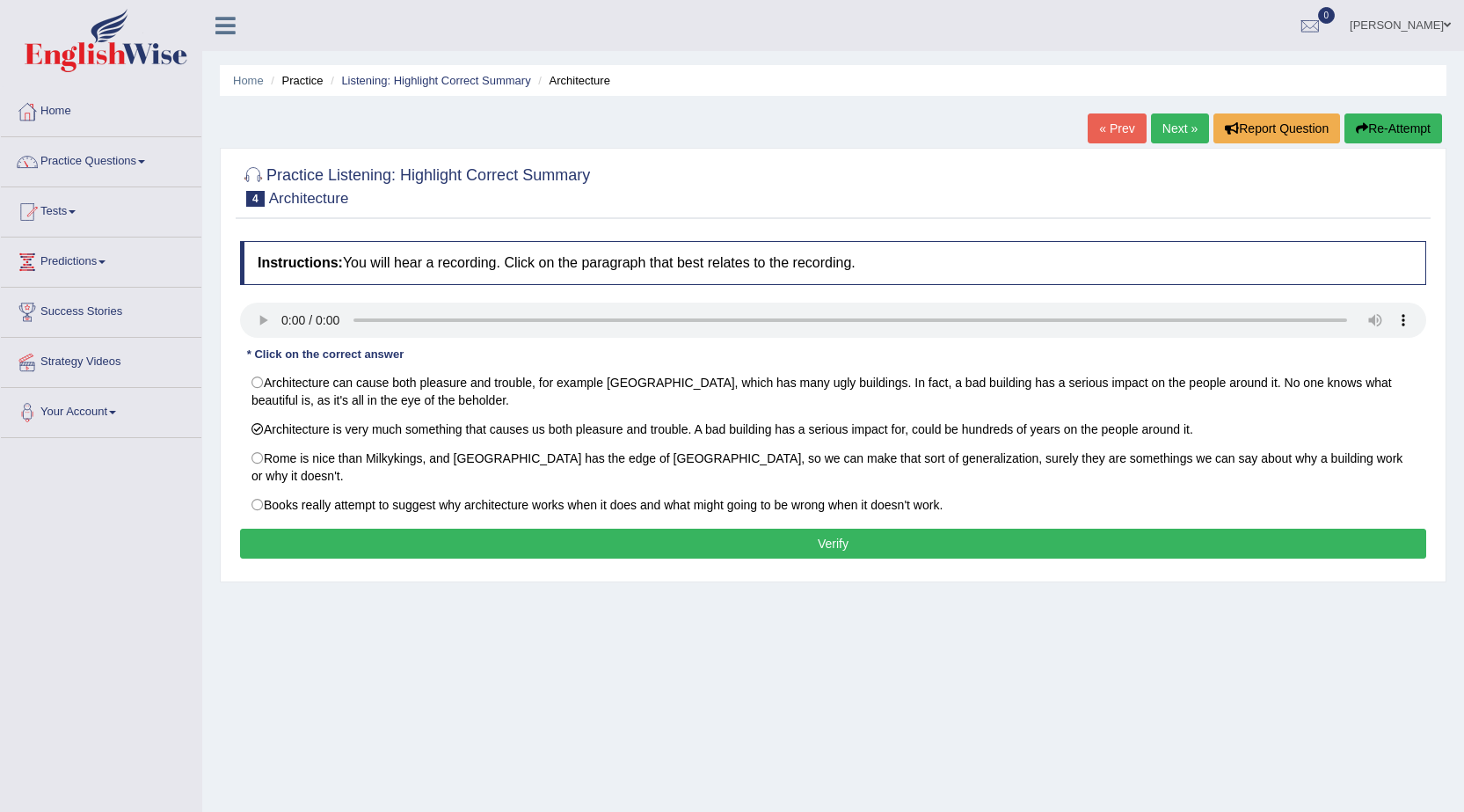
click at [568, 528] on button "Verify" at bounding box center [833, 543] width 1186 height 30
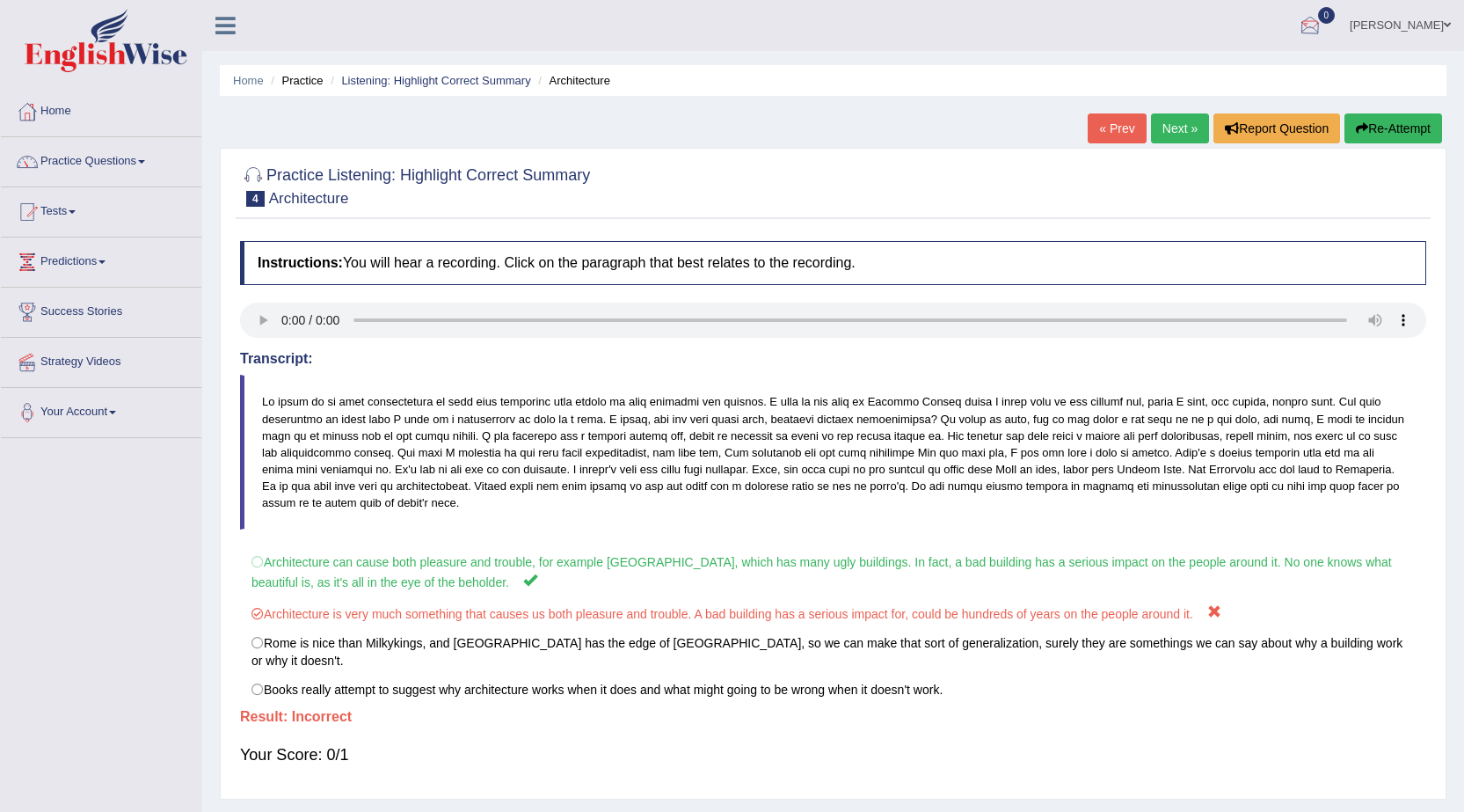
click at [1191, 134] on link "Next »" at bounding box center [1180, 128] width 58 height 30
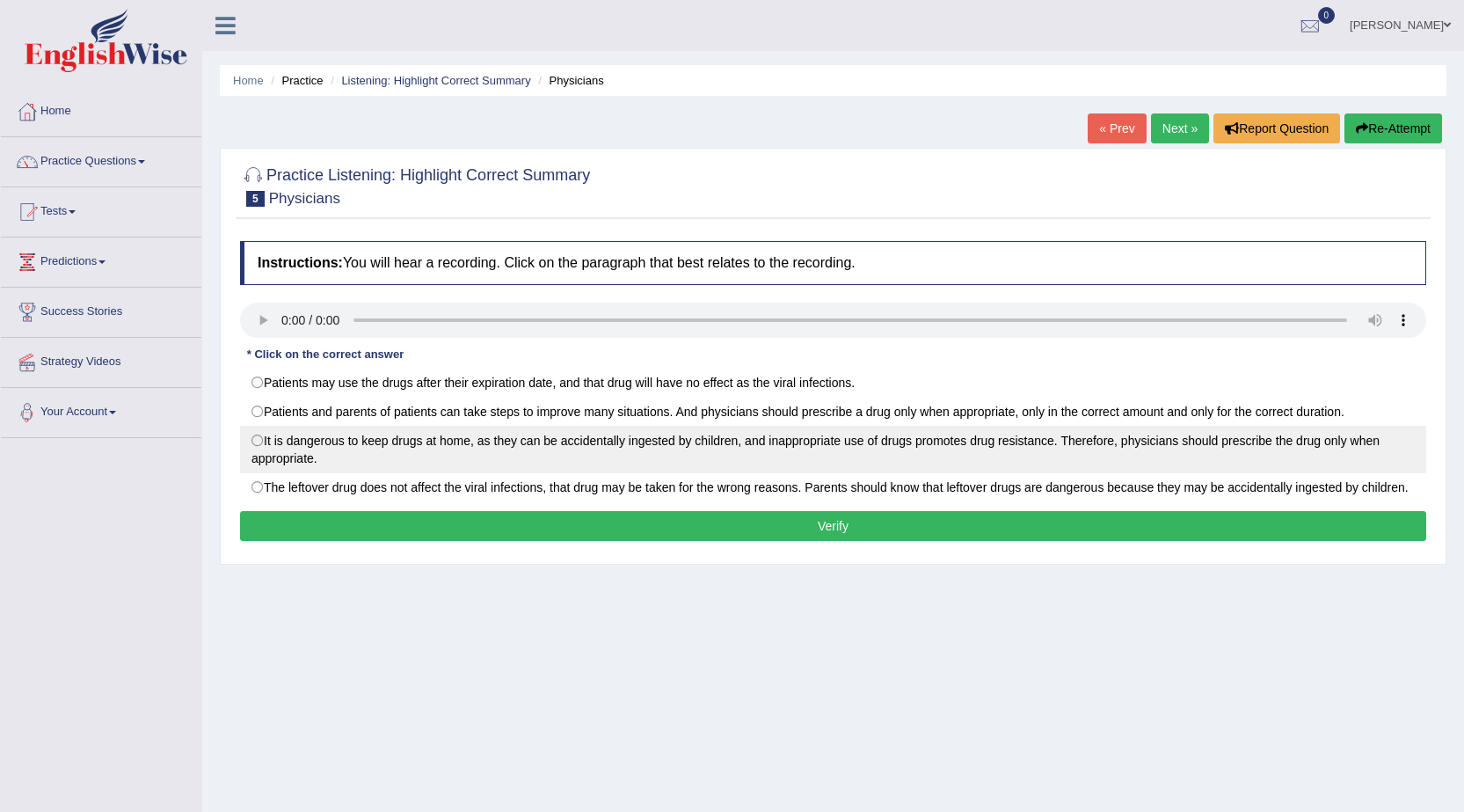
click at [265, 439] on label "It is dangerous to keep drugs at home, as they can be accidentally ingested by …" at bounding box center [833, 449] width 1186 height 48
radio input "true"
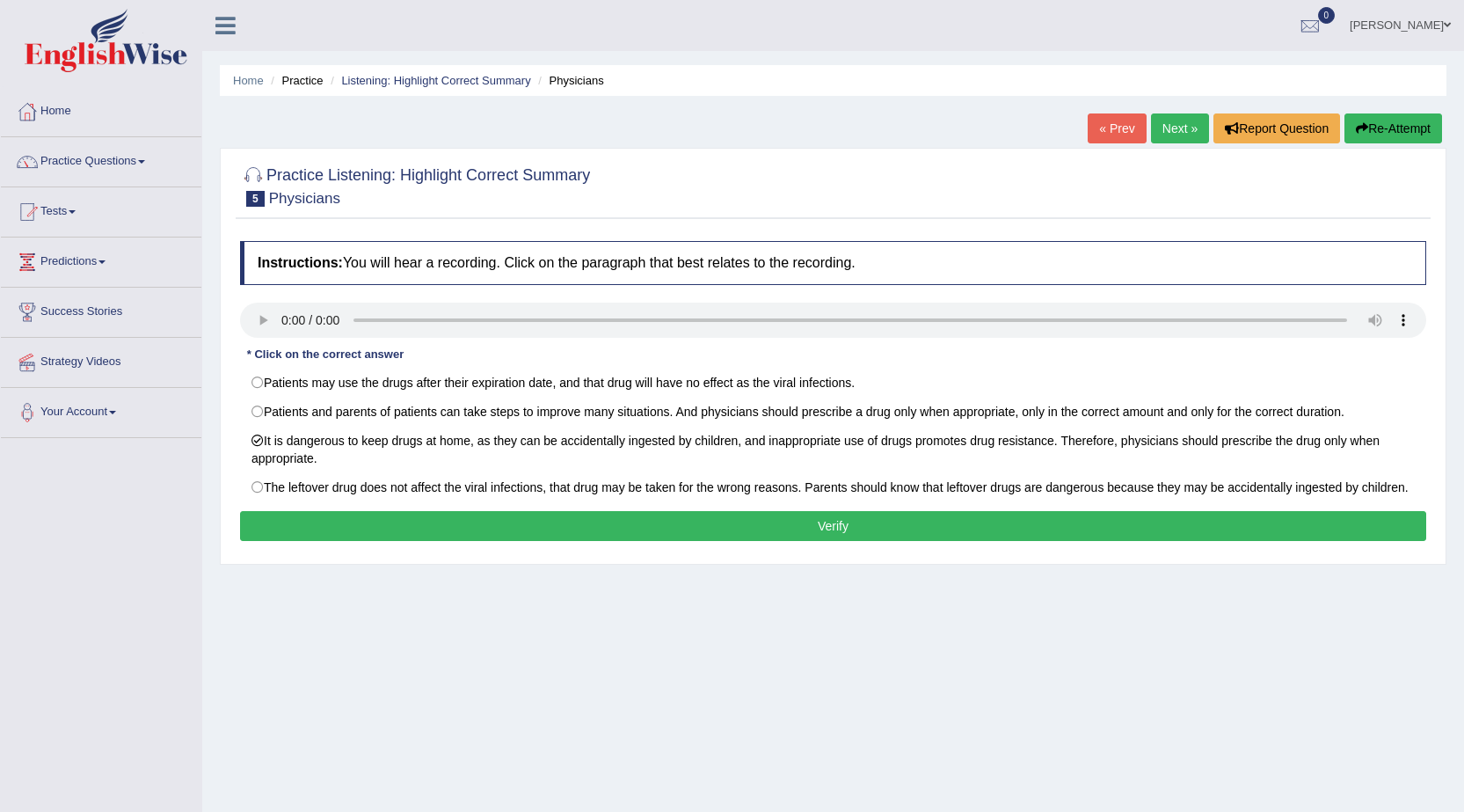
click at [452, 526] on button "Verify" at bounding box center [833, 525] width 1186 height 30
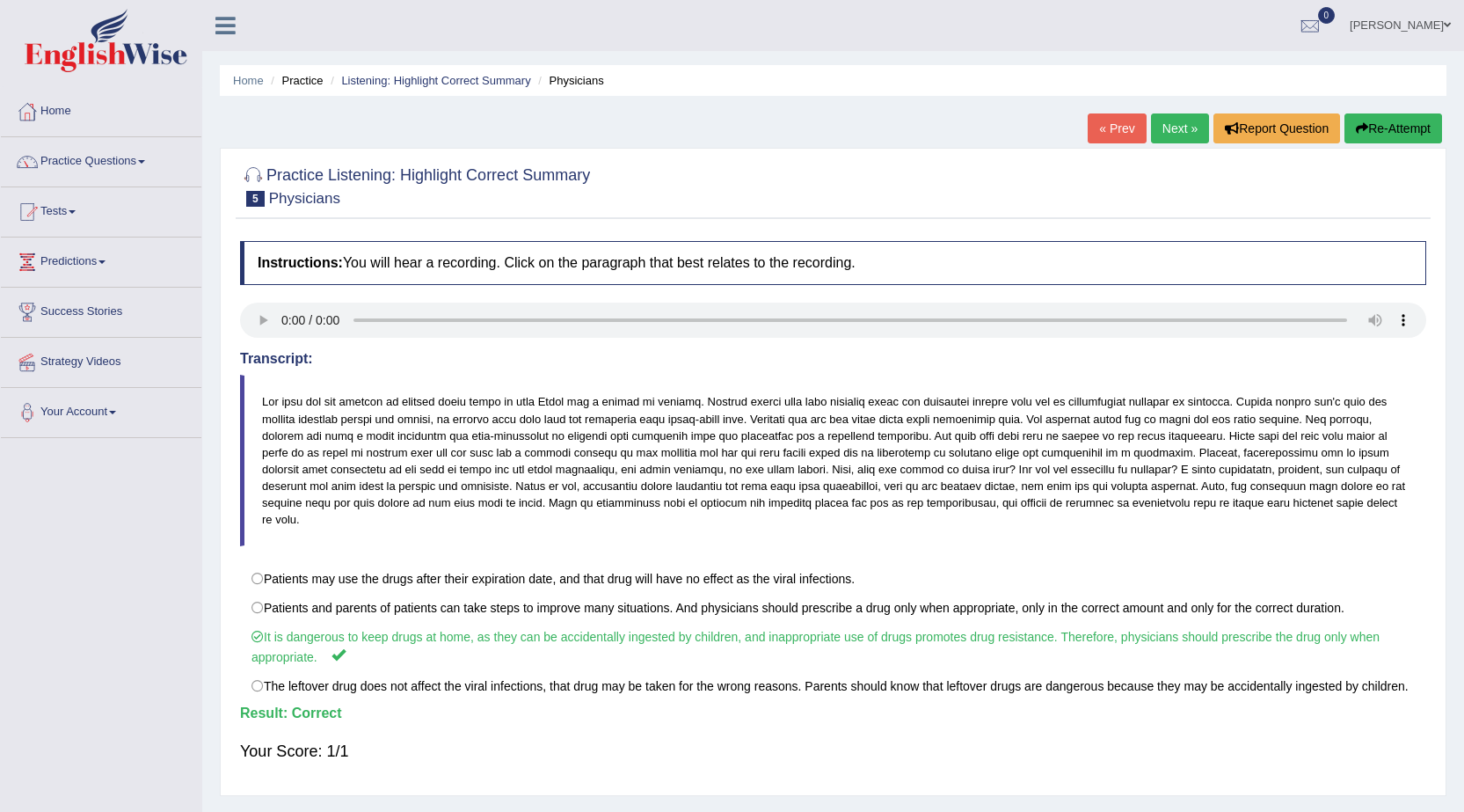
click at [1174, 129] on link "Next »" at bounding box center [1180, 128] width 58 height 30
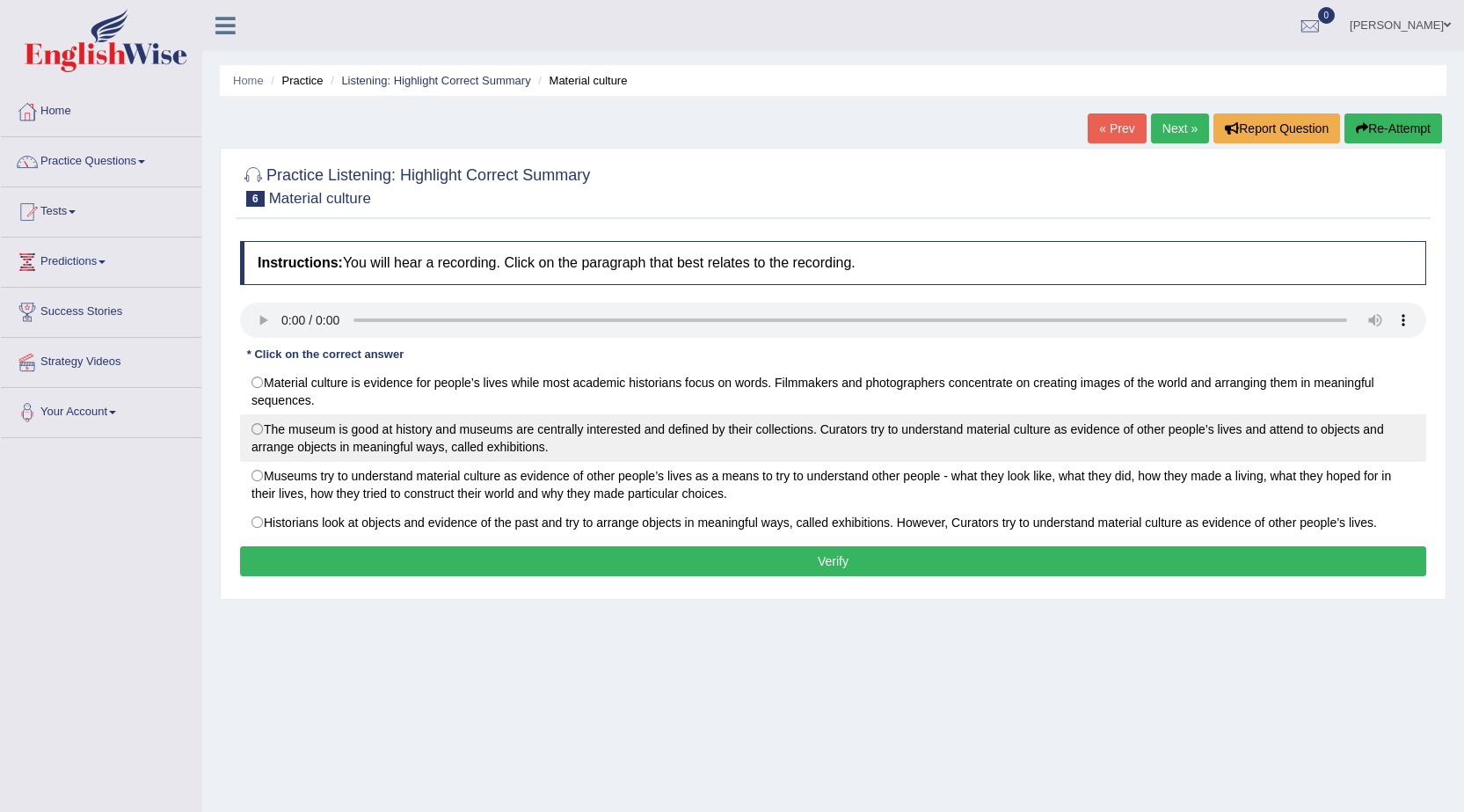
click at [261, 436] on label "The museum is good at history and museums are centrally interested and defined …" at bounding box center [833, 437] width 1186 height 48
radio input "true"
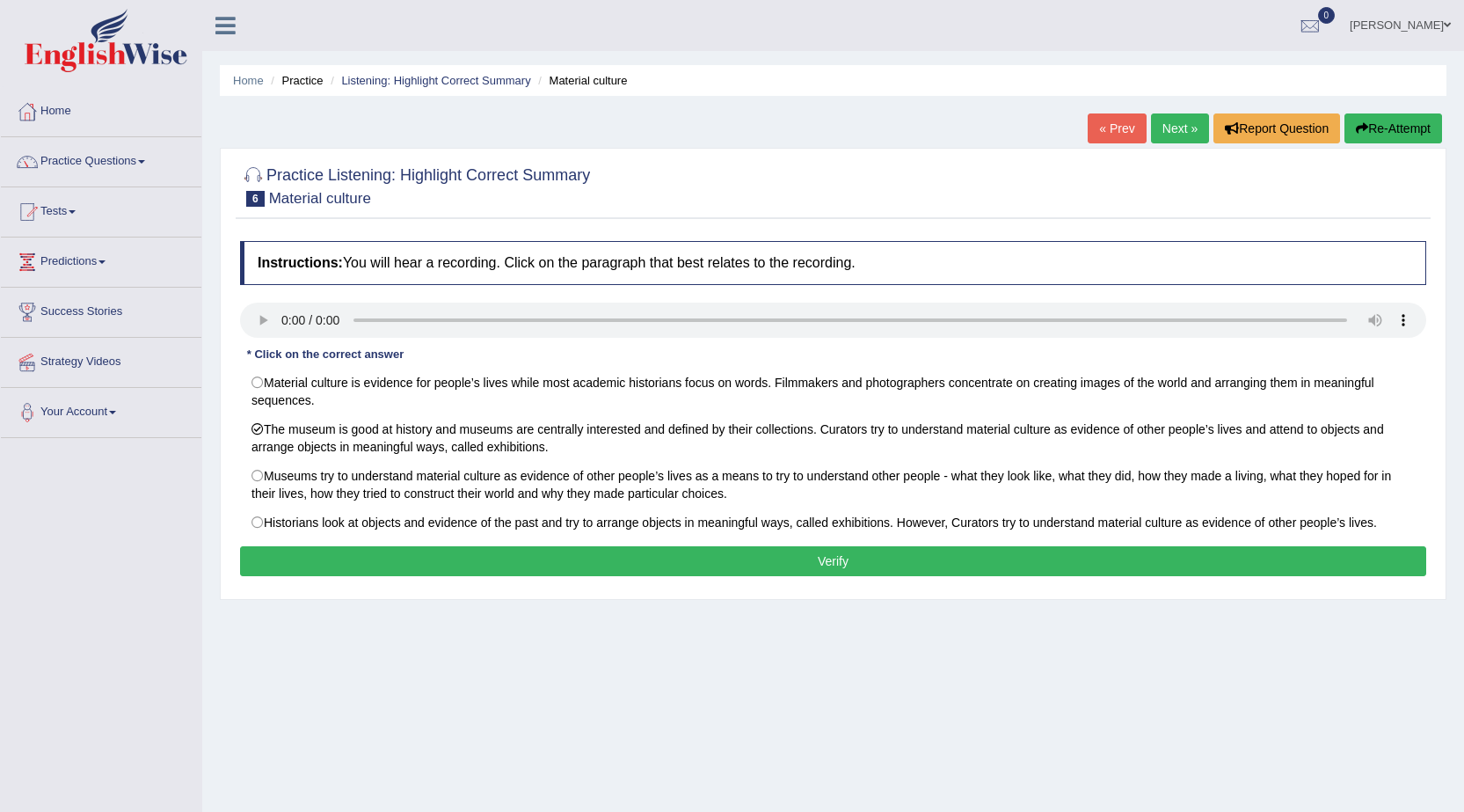
click at [458, 561] on button "Verify" at bounding box center [833, 561] width 1186 height 30
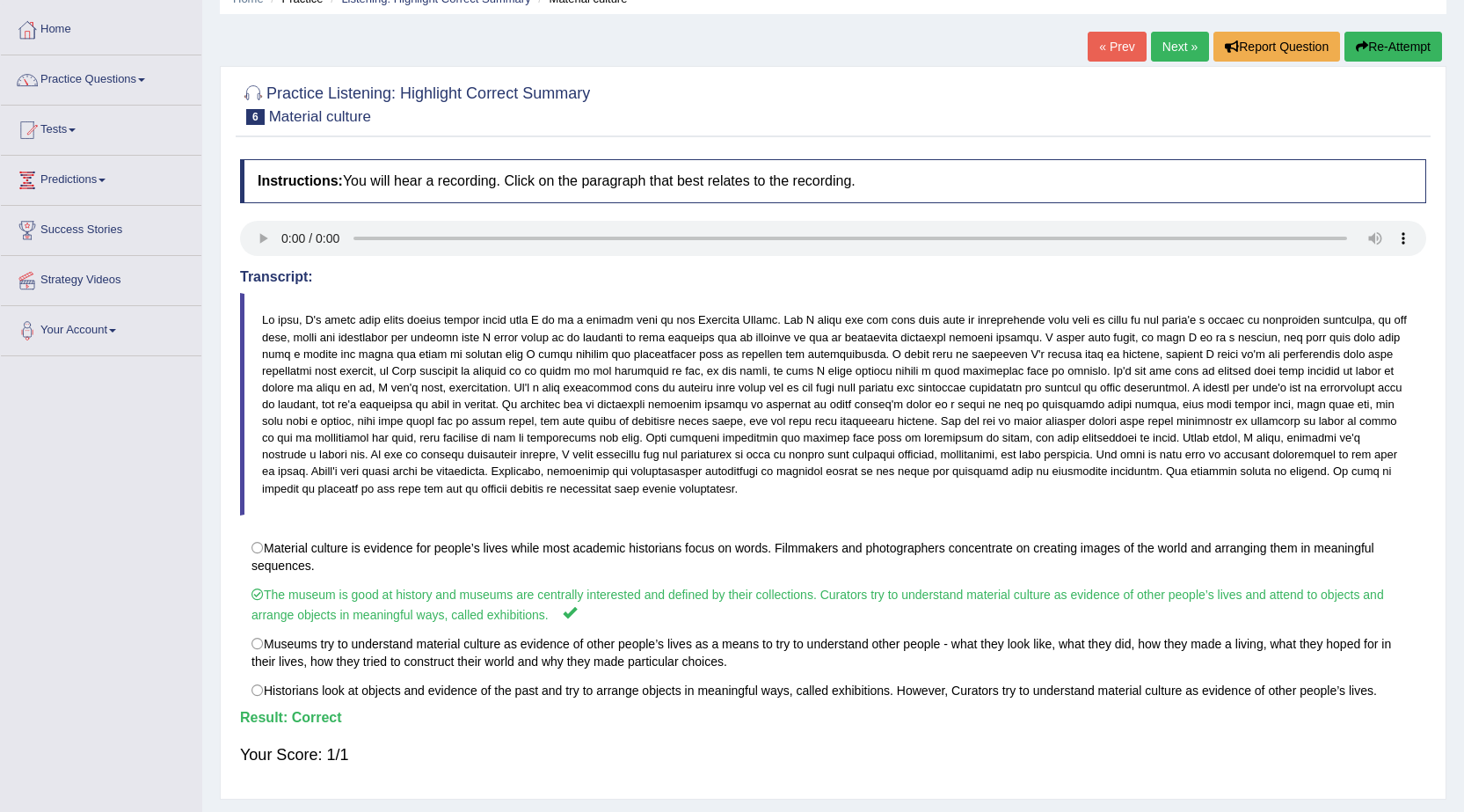
scroll to position [38, 0]
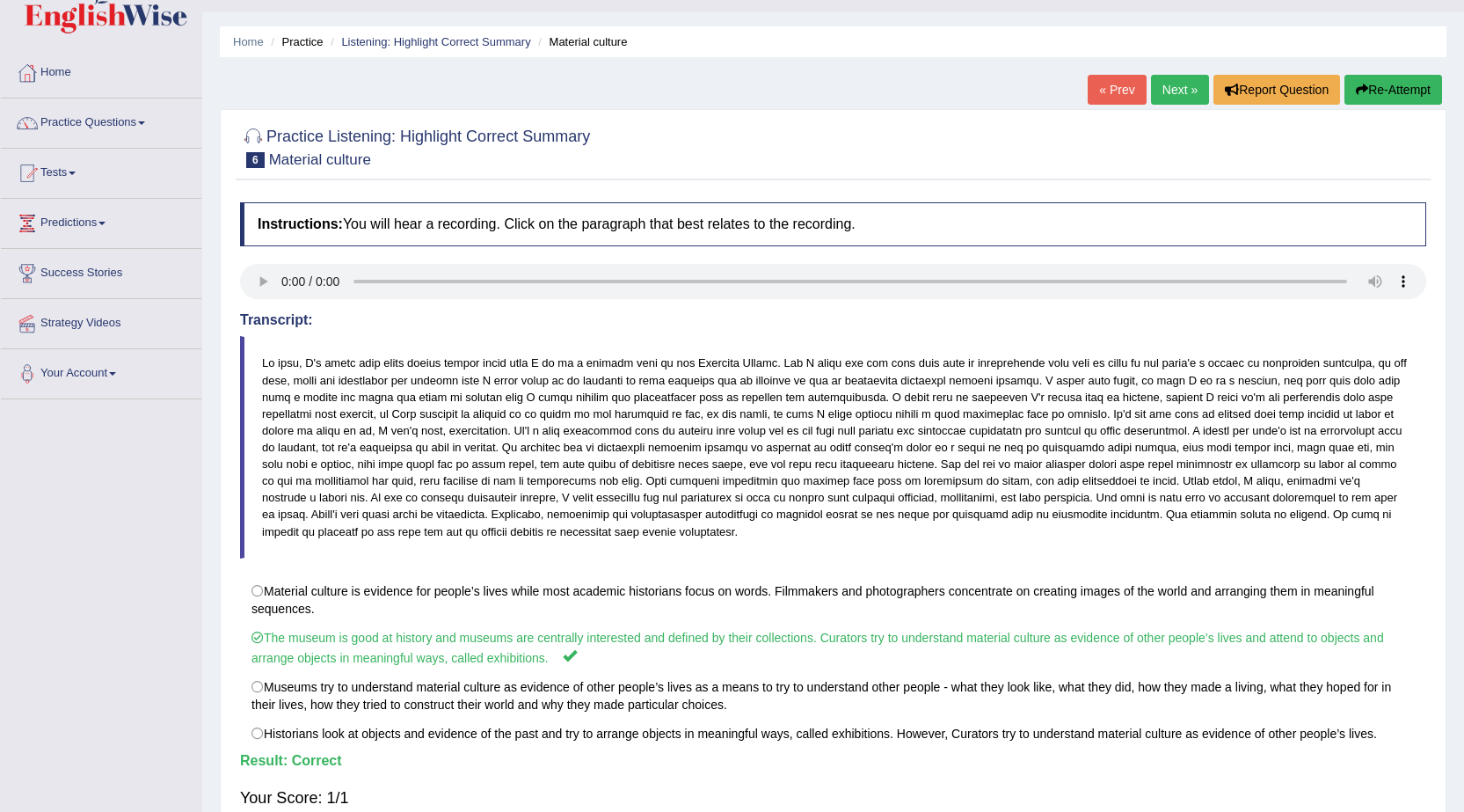
click at [1172, 92] on link "Next »" at bounding box center [1180, 90] width 58 height 30
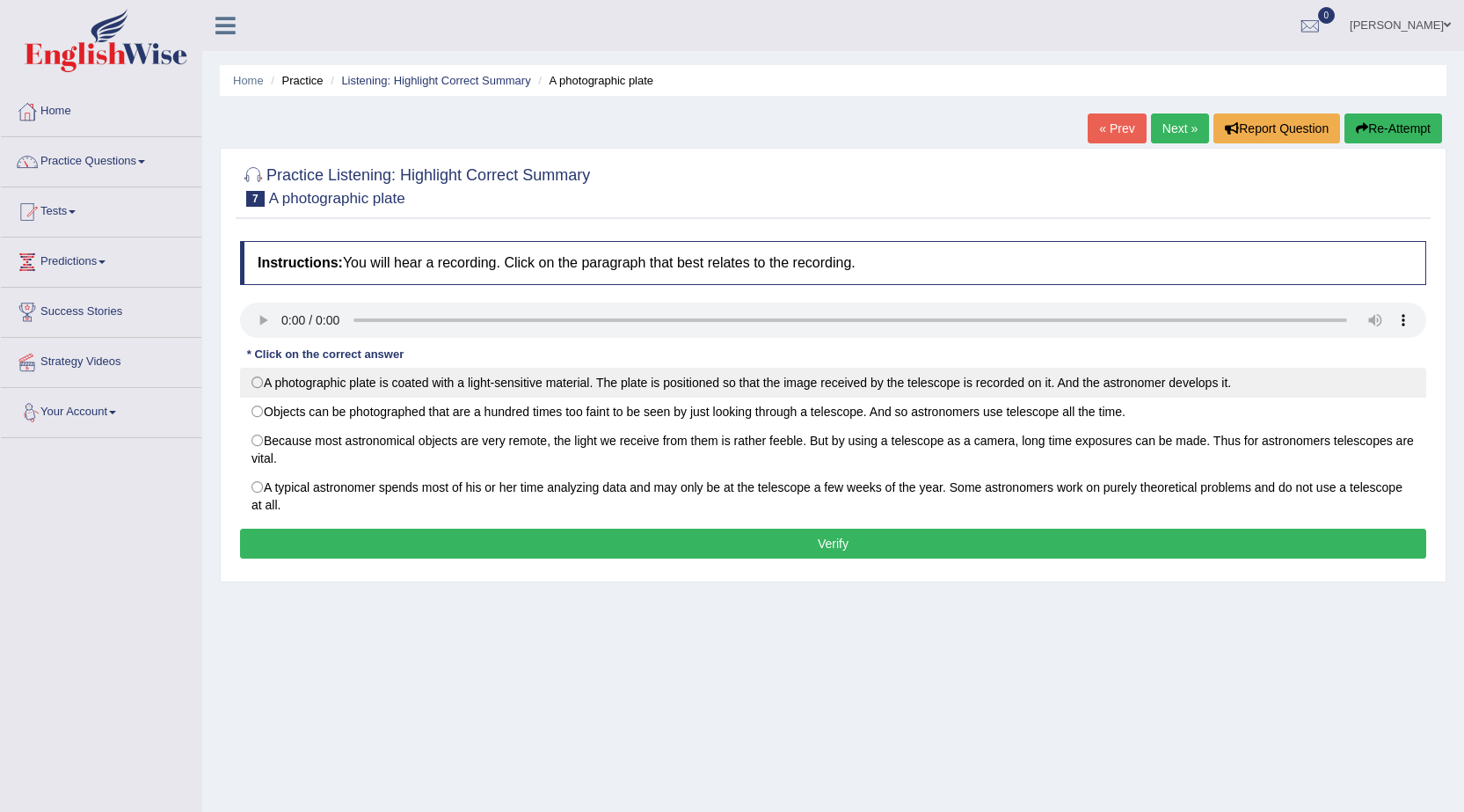
click at [256, 385] on label "A photographic plate is coated with a light-sensitive material. The plate is po…" at bounding box center [833, 382] width 1186 height 30
radio input "true"
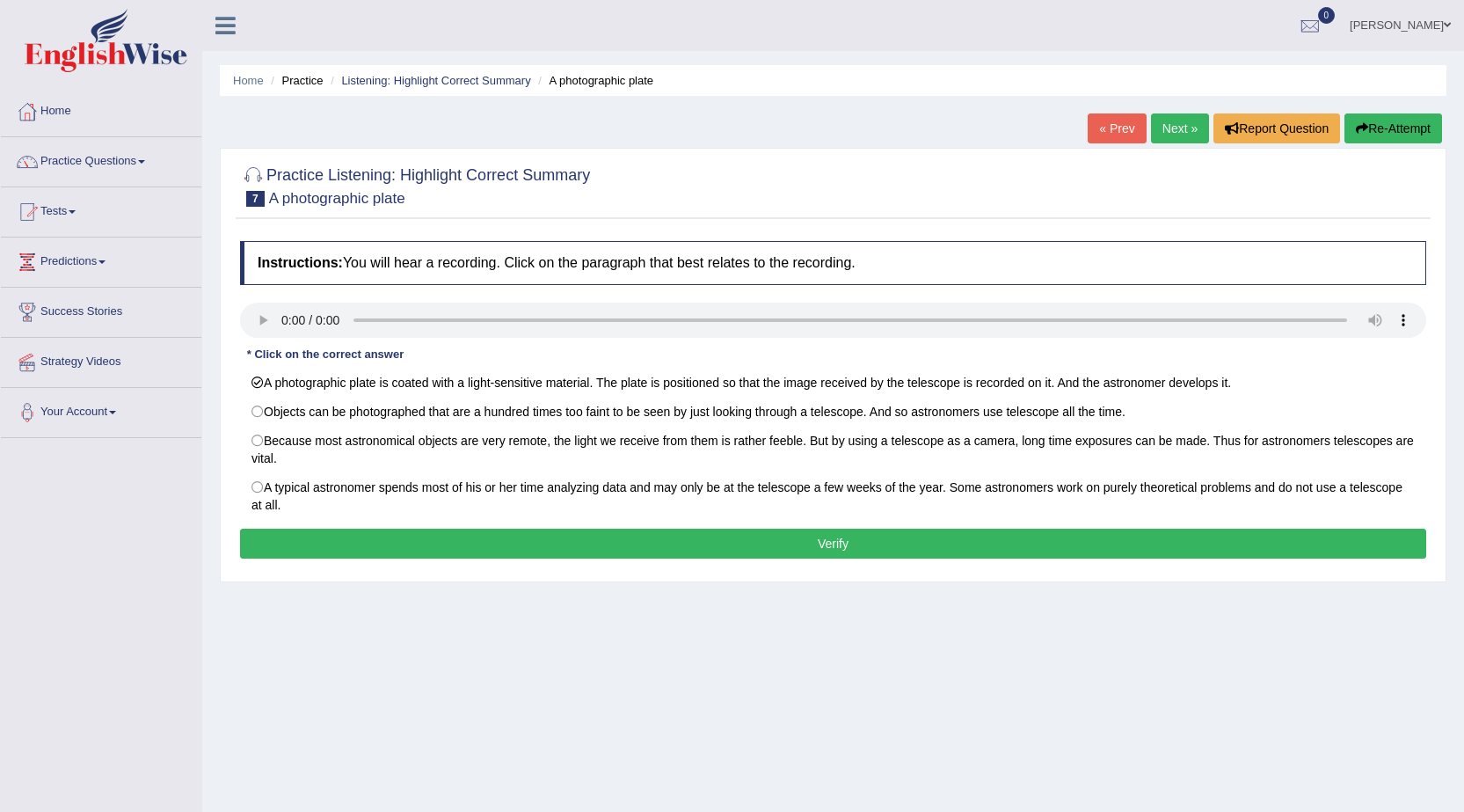
click at [439, 546] on button "Verify" at bounding box center [833, 543] width 1186 height 30
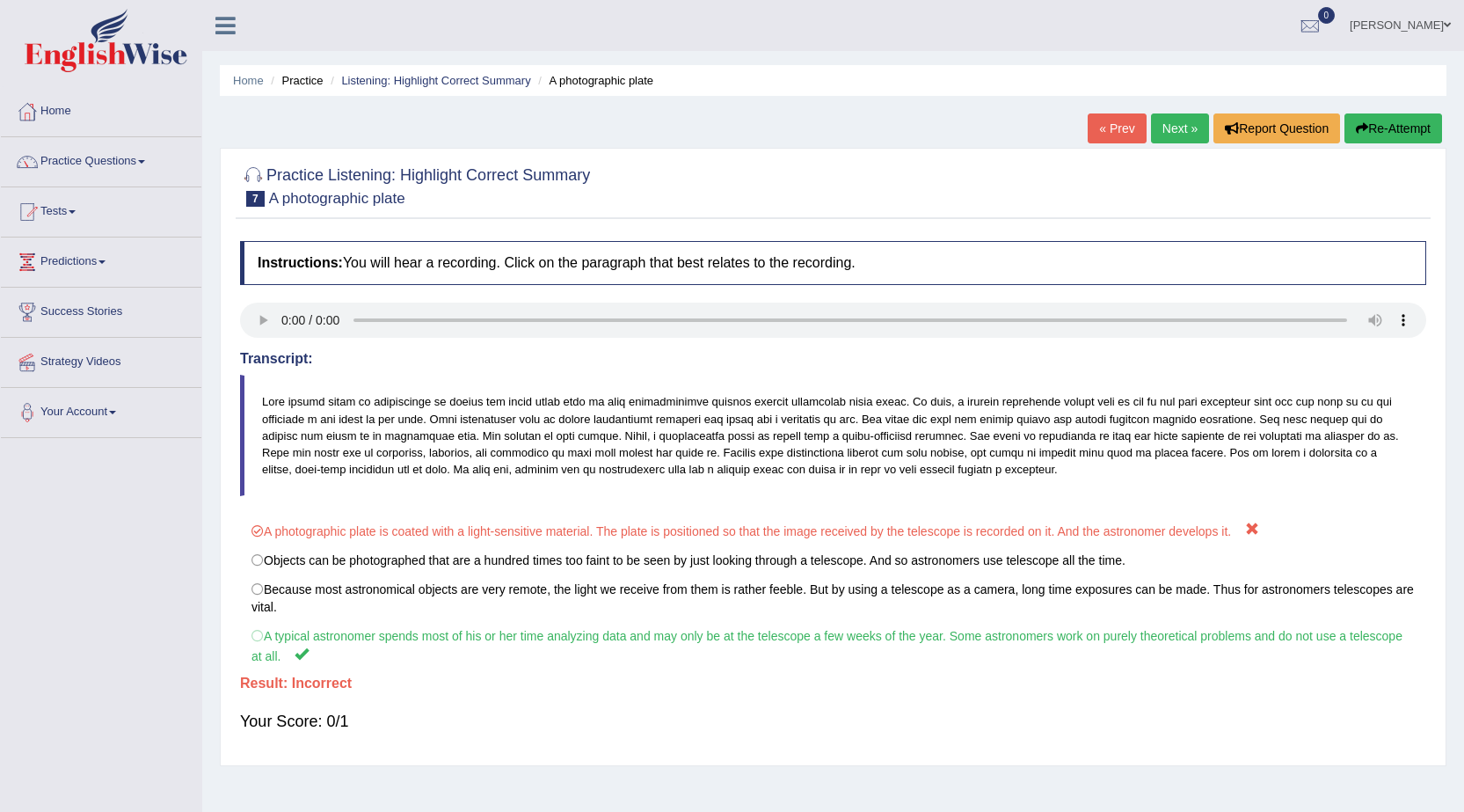
click at [1185, 126] on link "Next »" at bounding box center [1180, 128] width 58 height 30
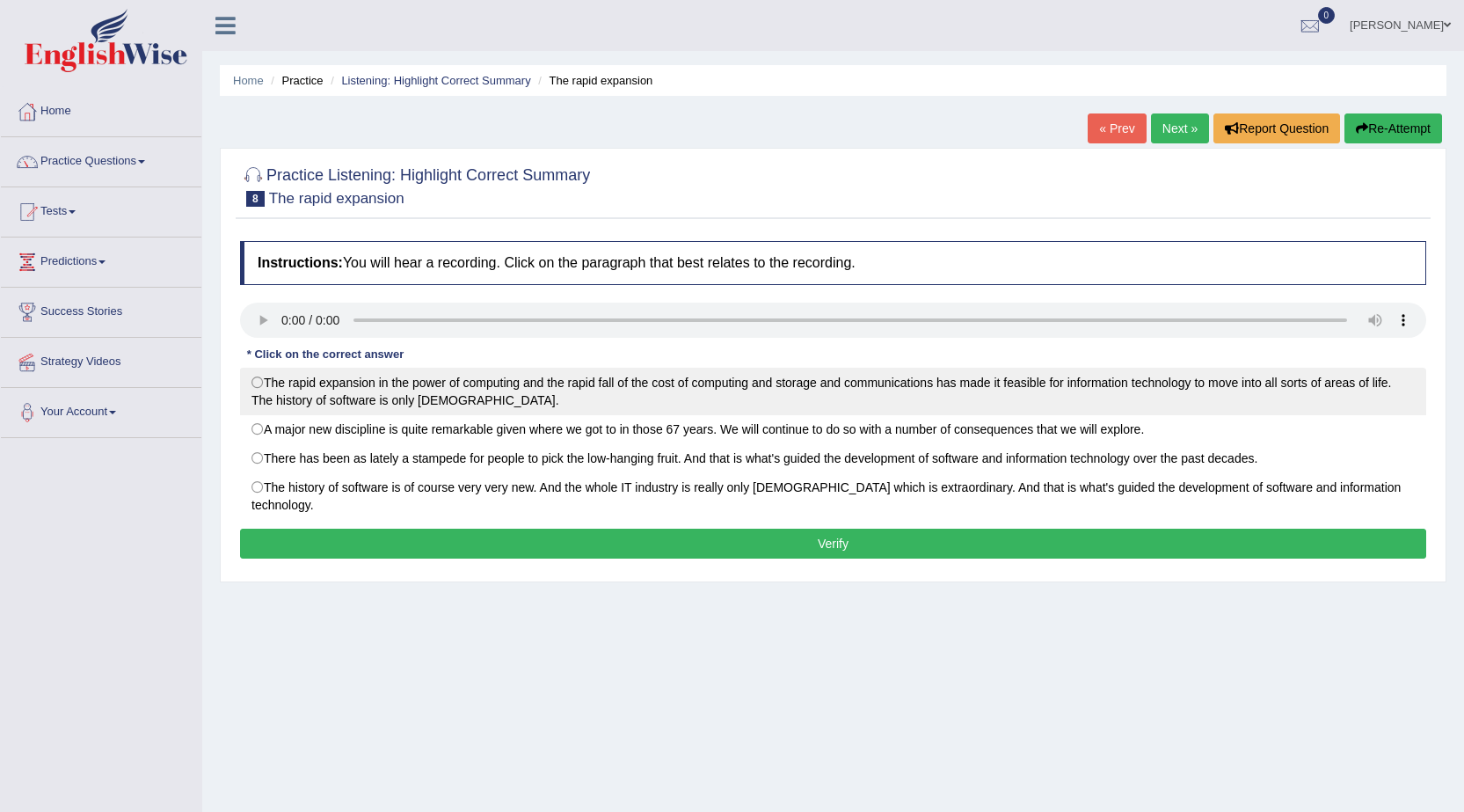
click at [266, 378] on label "The rapid expansion in the power of computing and the rapid fall of the cost of…" at bounding box center [833, 391] width 1186 height 48
radio input "true"
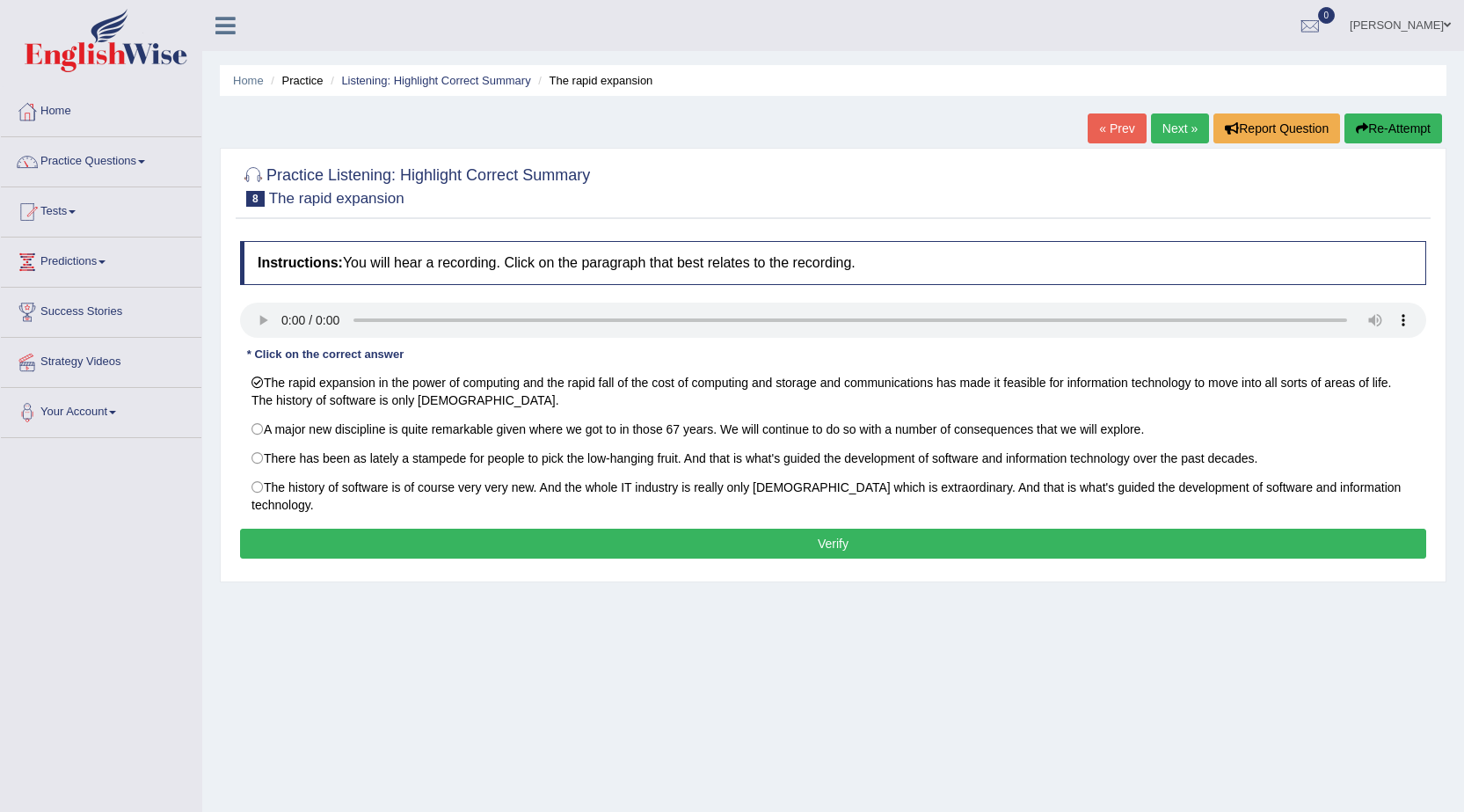
click at [645, 536] on button "Verify" at bounding box center [833, 543] width 1186 height 30
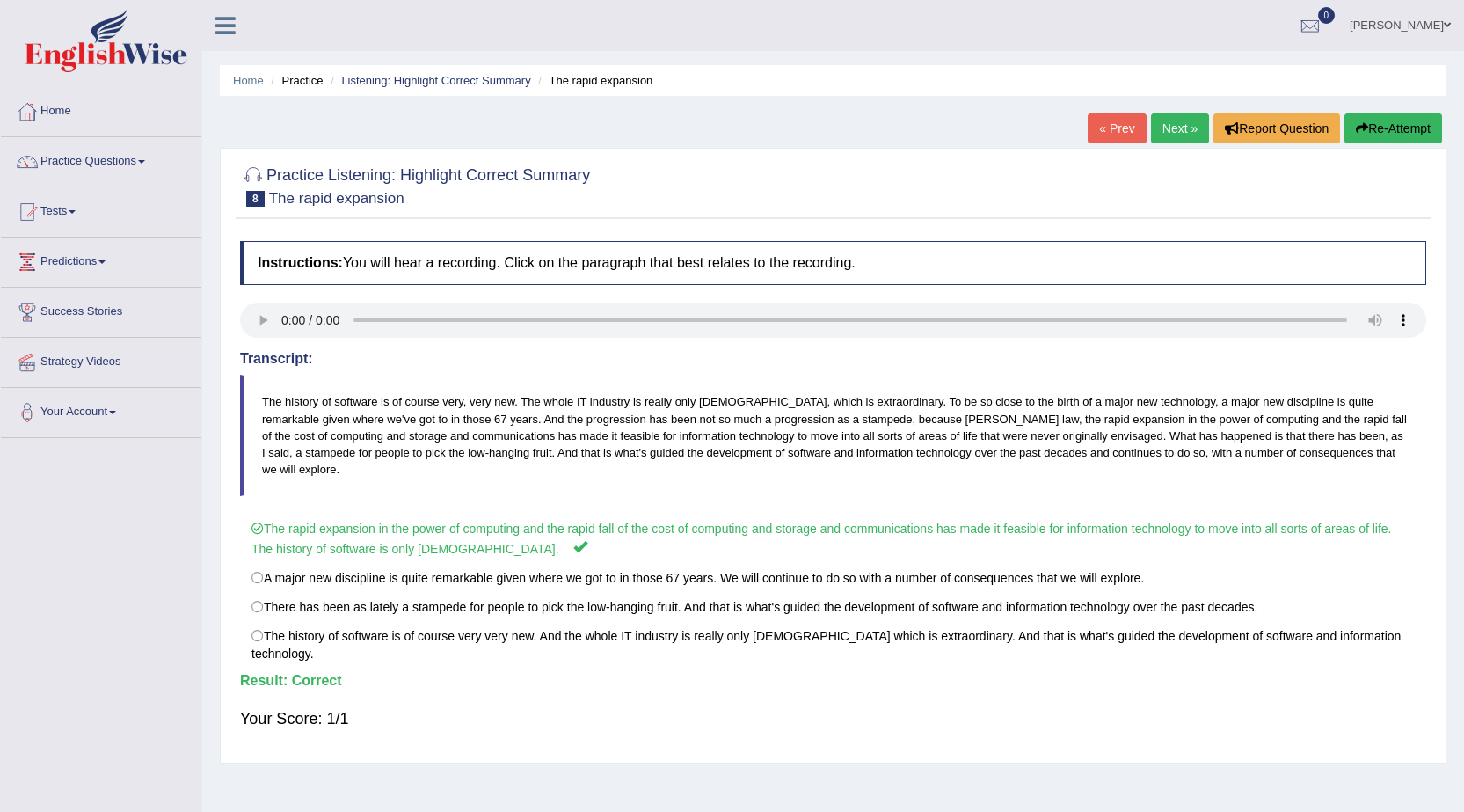
click at [1176, 137] on link "Next »" at bounding box center [1180, 128] width 58 height 30
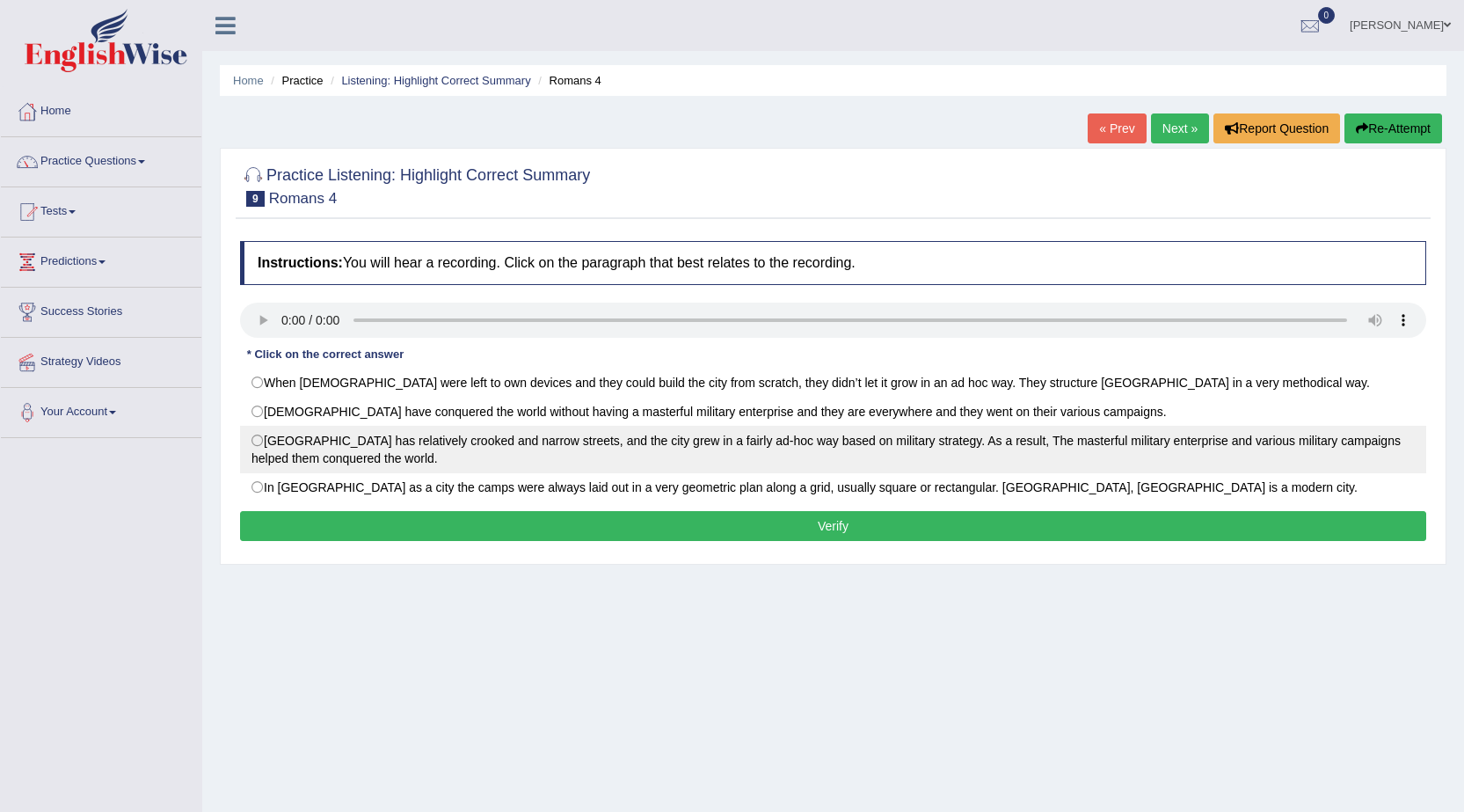
click at [262, 439] on label "[GEOGRAPHIC_DATA] has relatively crooked and narrow streets, and the city grew …" at bounding box center [833, 449] width 1186 height 48
radio input "true"
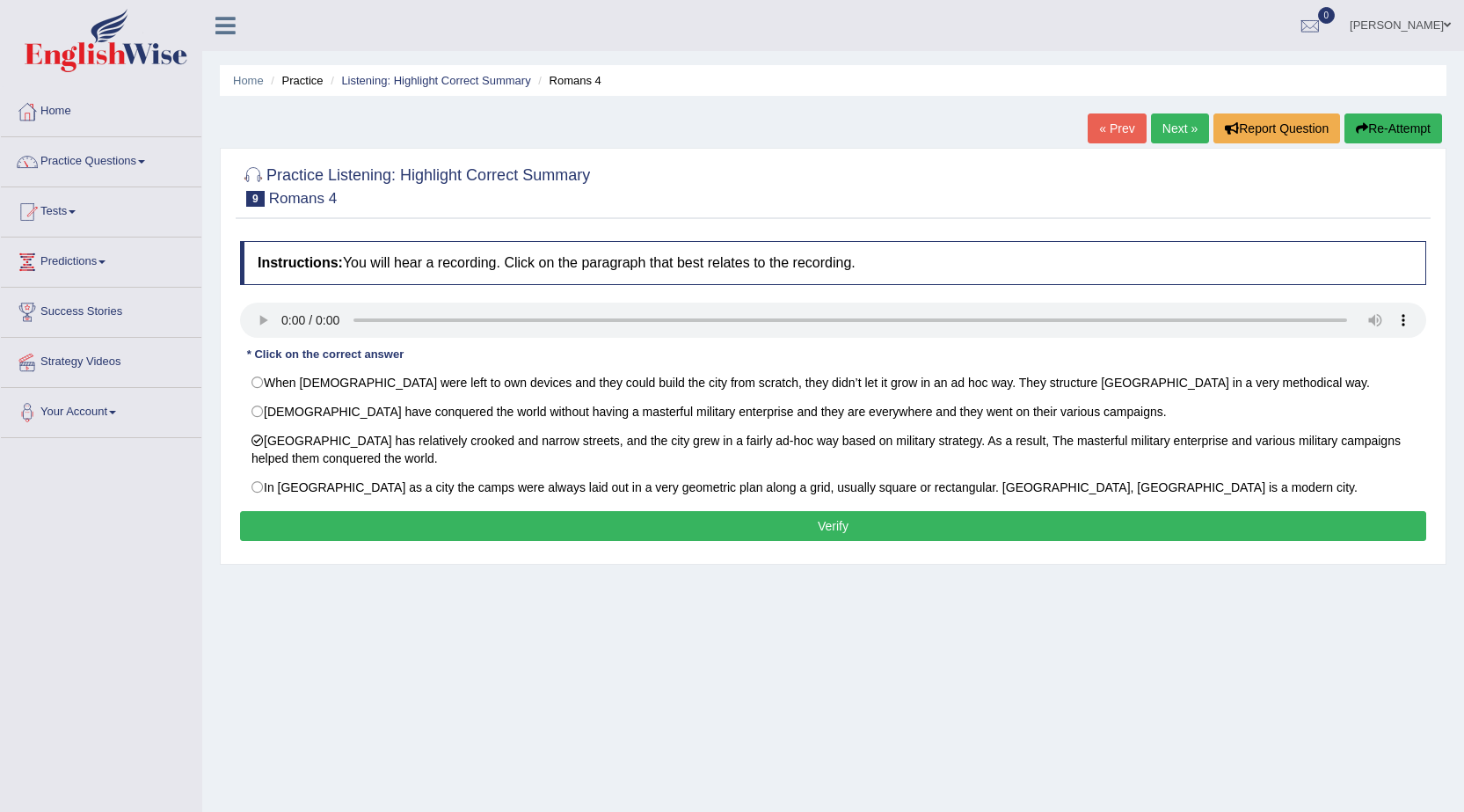
click at [472, 518] on button "Verify" at bounding box center [833, 525] width 1186 height 30
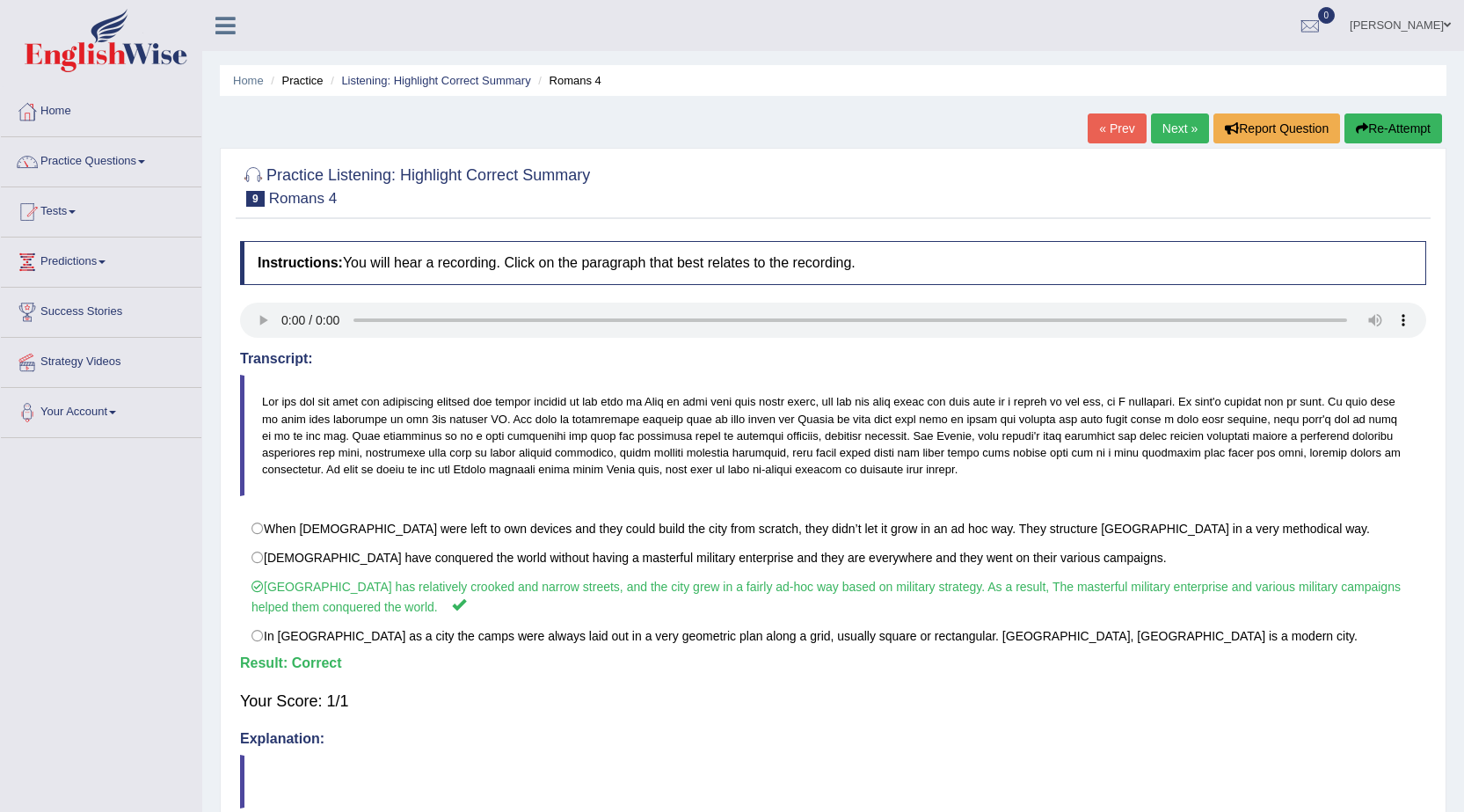
click at [1171, 113] on link "Next »" at bounding box center [1180, 128] width 58 height 30
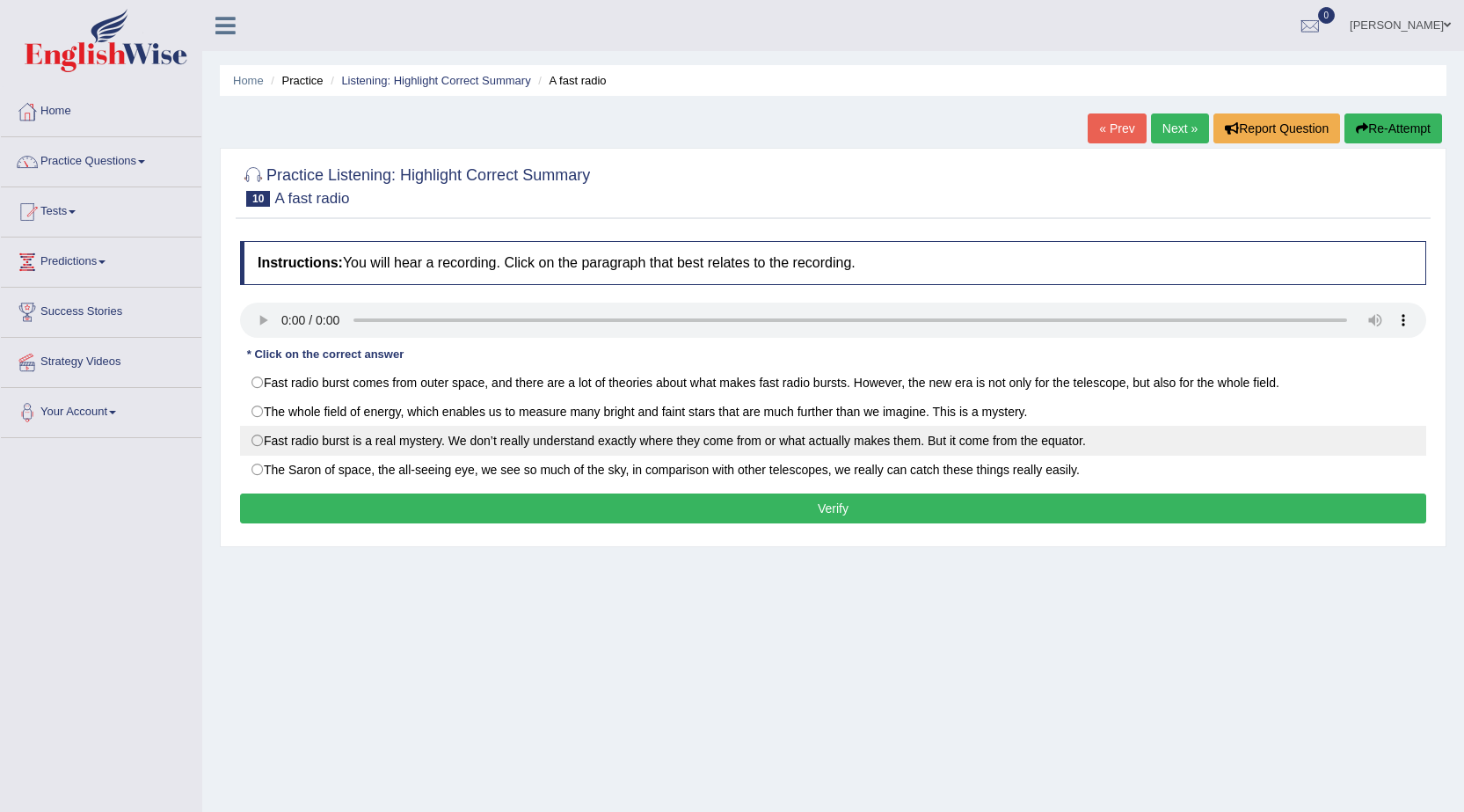
click at [294, 447] on label "Fast radio burst is a real mystery. We don’t really understand exactly where th…" at bounding box center [833, 440] width 1186 height 30
radio input "true"
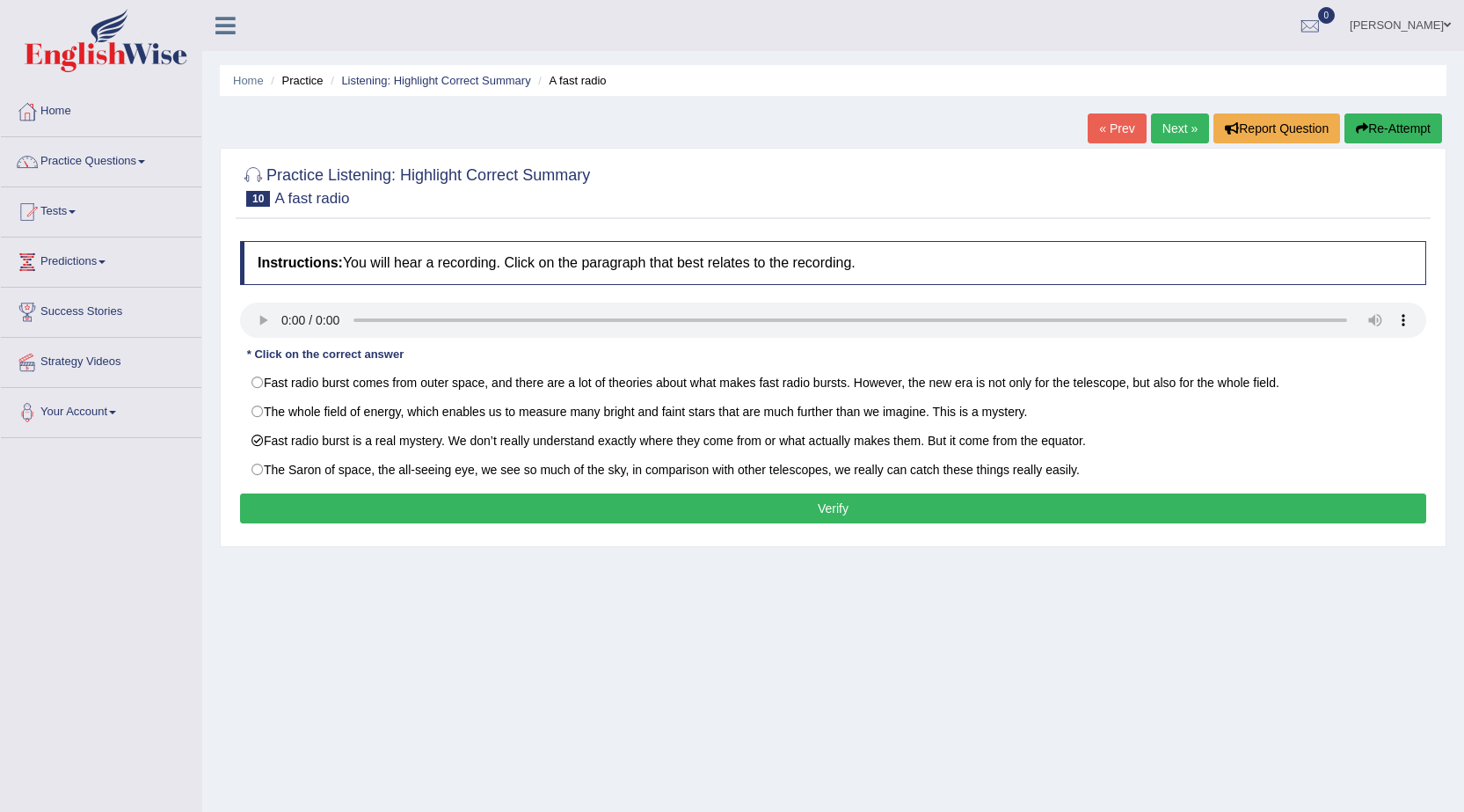
click at [623, 518] on button "Verify" at bounding box center [833, 509] width 1186 height 30
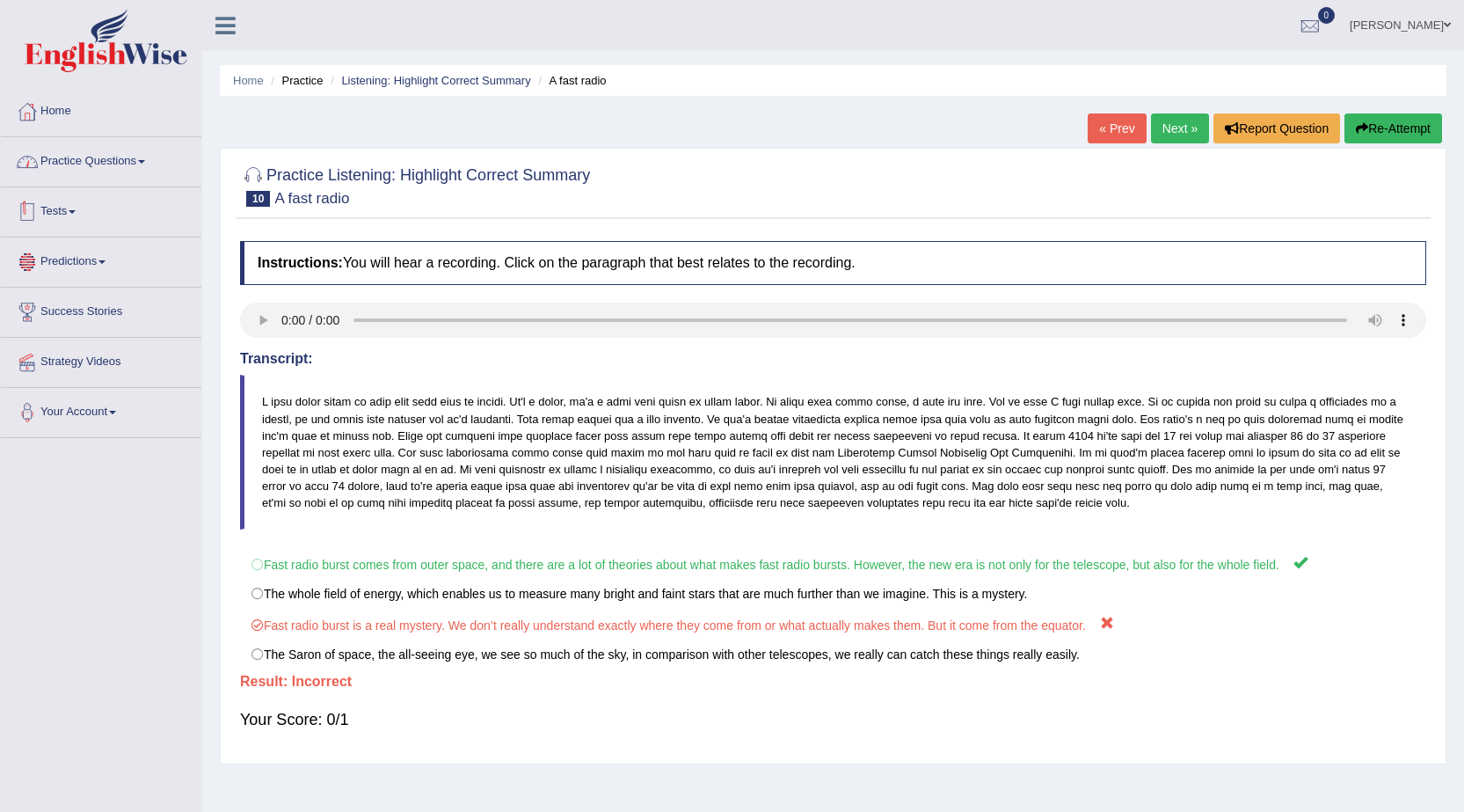
click at [107, 161] on link "Practice Questions" at bounding box center [101, 158] width 200 height 44
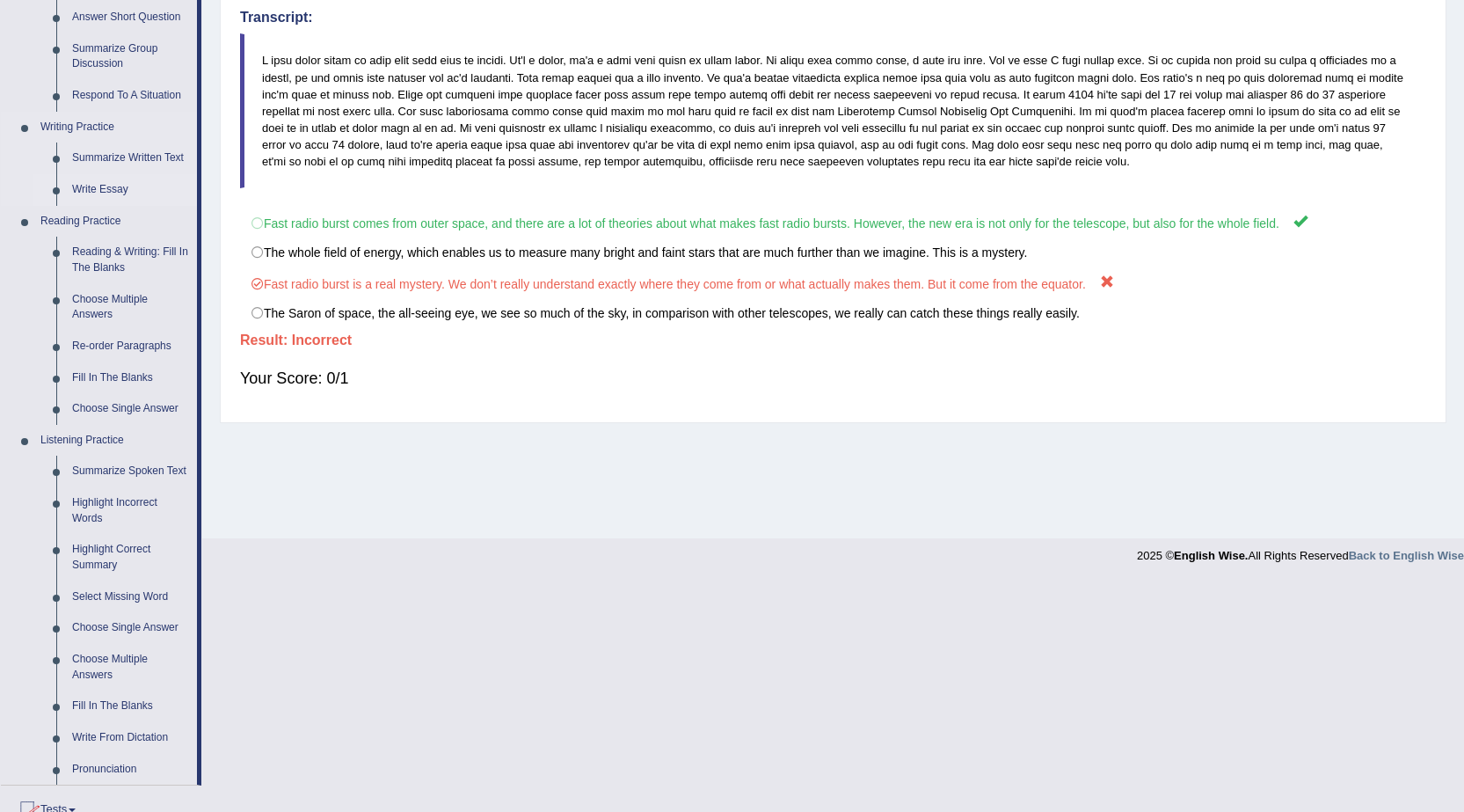
scroll to position [352, 0]
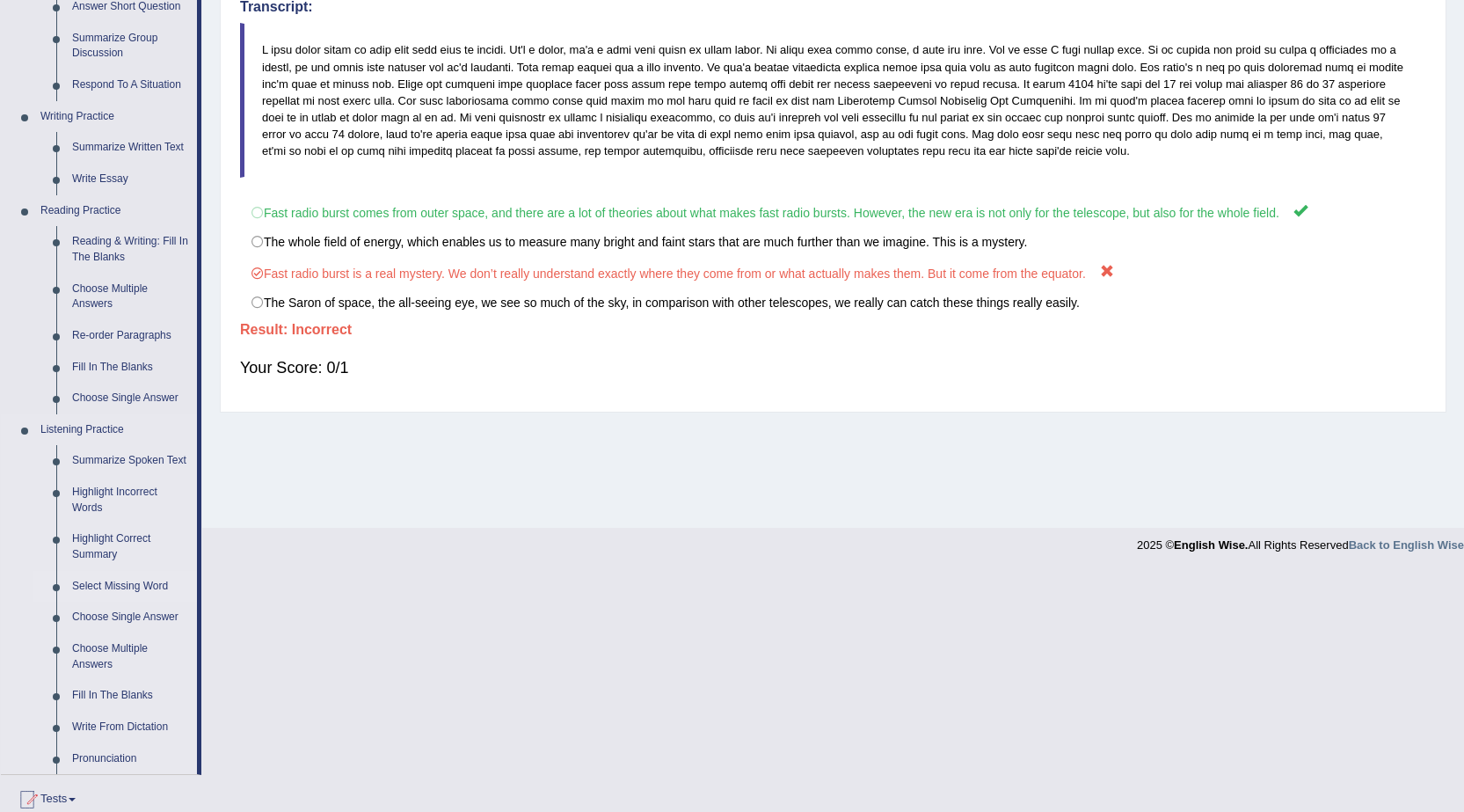
click at [135, 584] on link "Select Missing Word" at bounding box center [131, 586] width 133 height 32
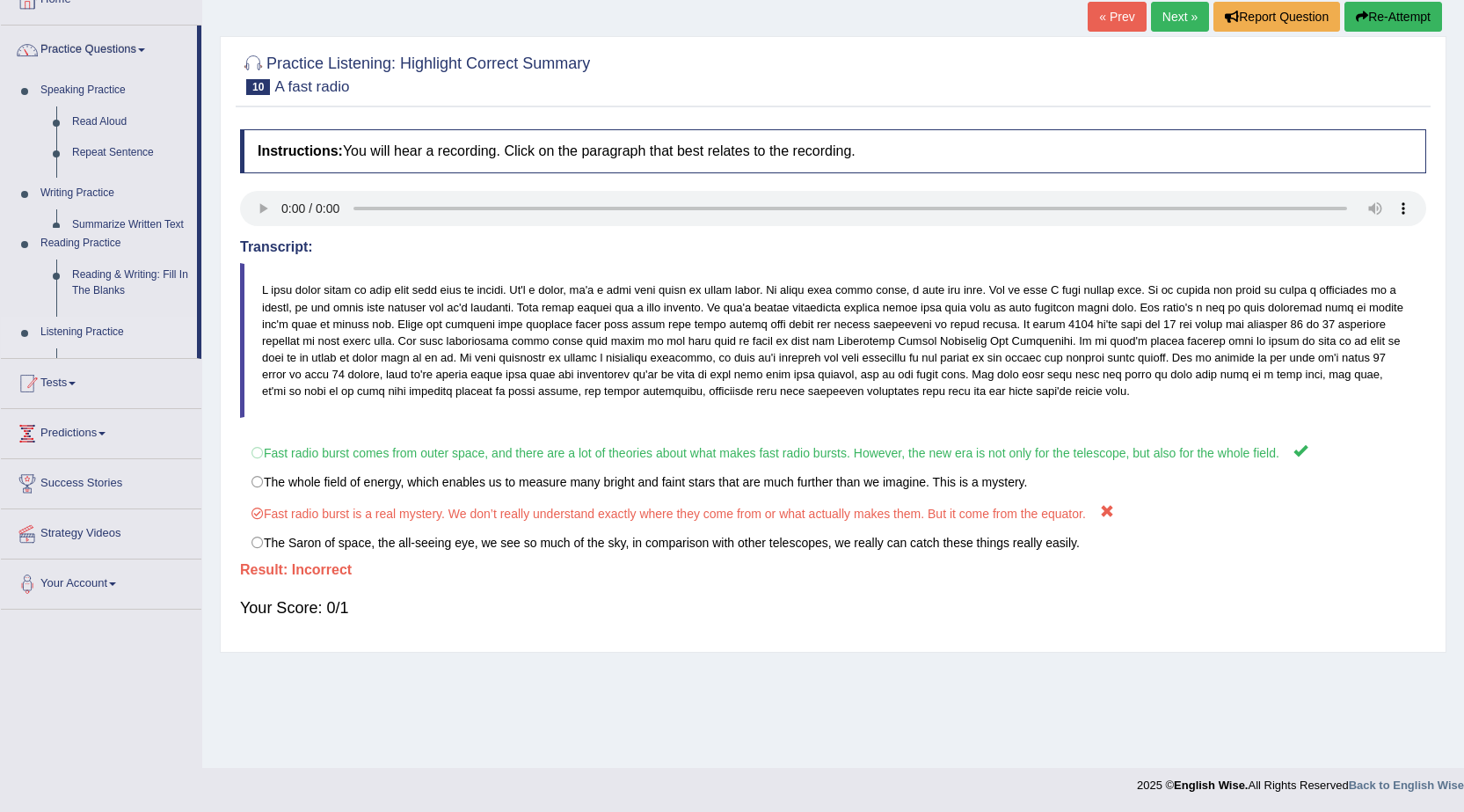
scroll to position [111, 0]
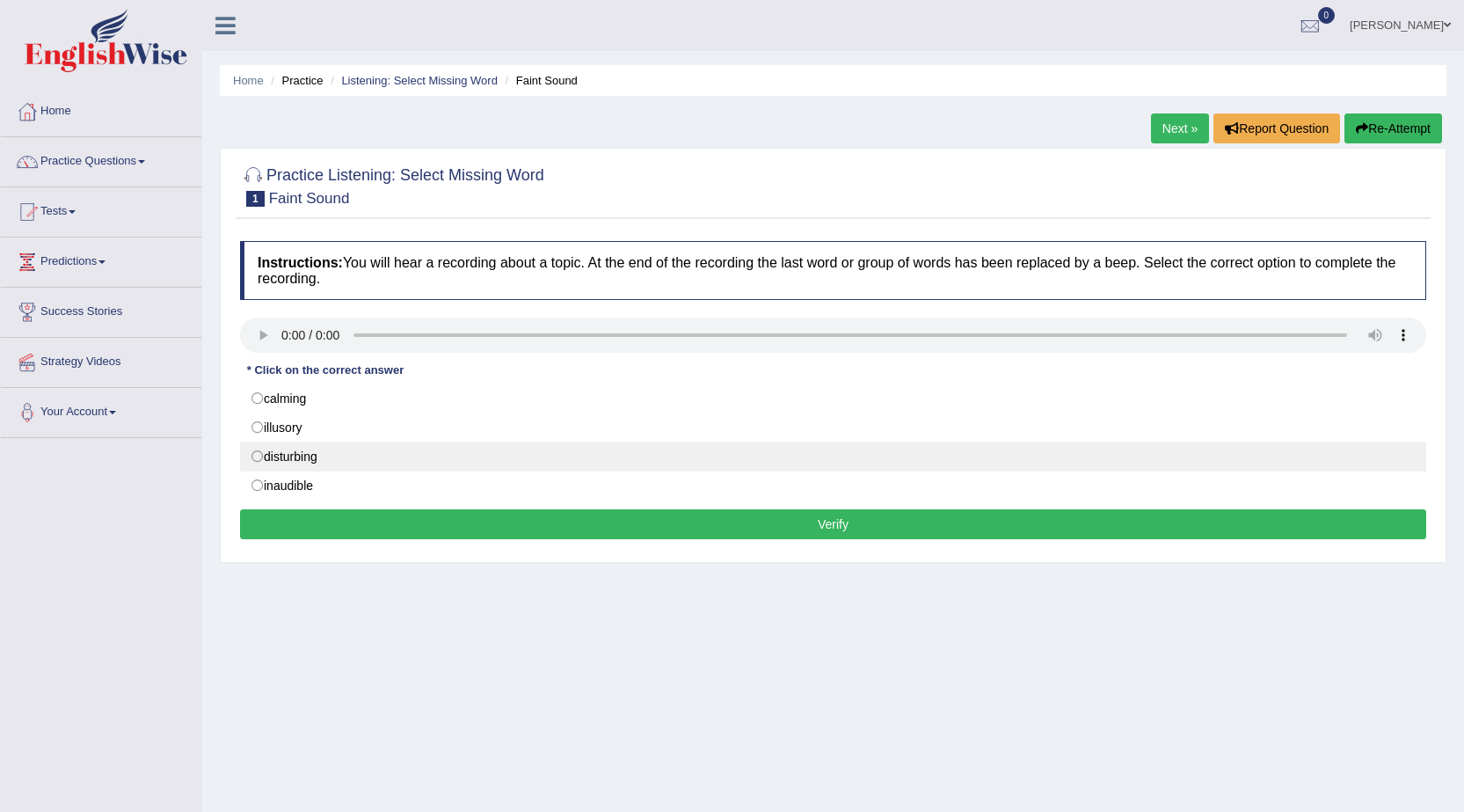
click at [259, 456] on label "disturbing" at bounding box center [833, 456] width 1186 height 30
radio input "true"
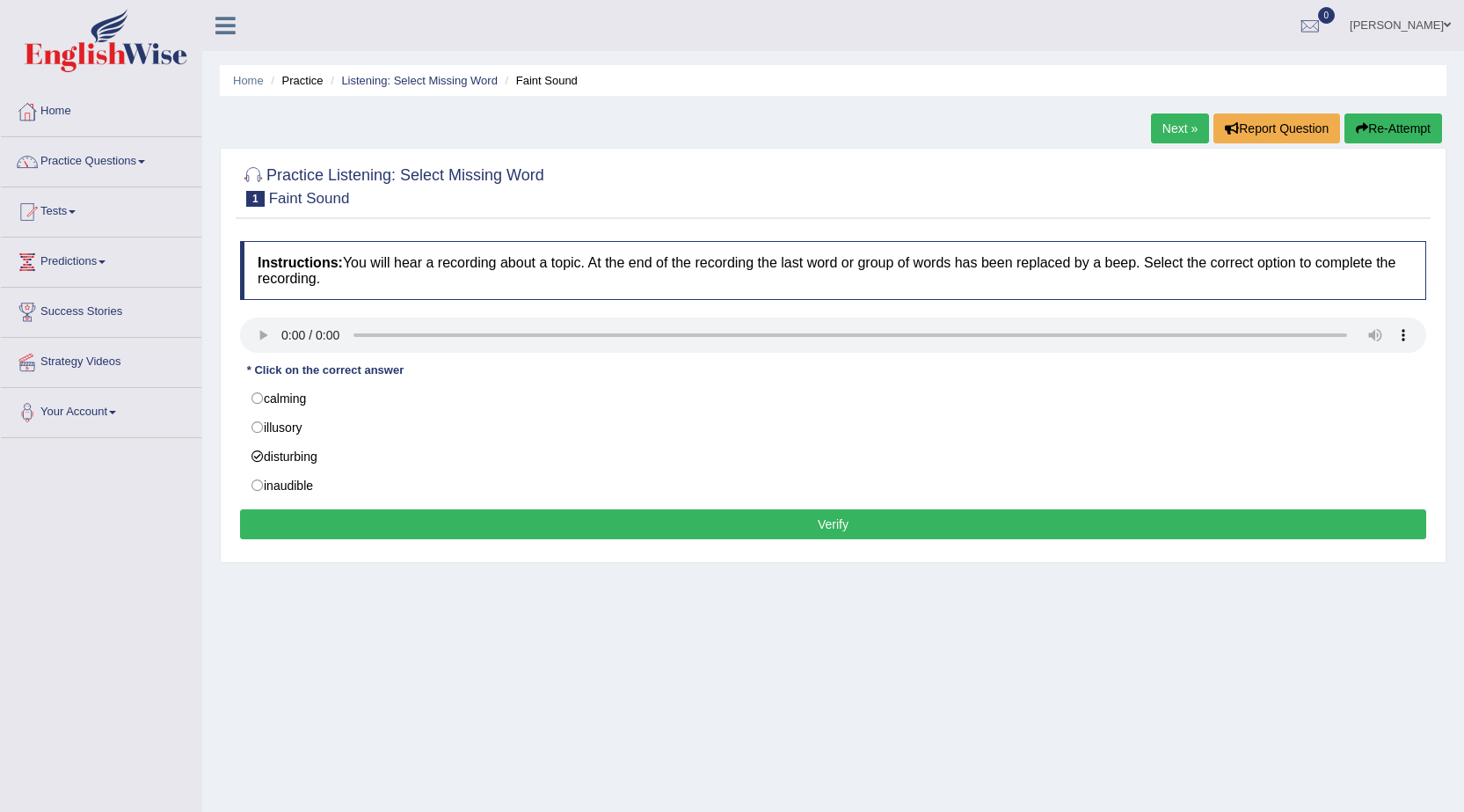
click at [588, 521] on button "Verify" at bounding box center [833, 524] width 1186 height 30
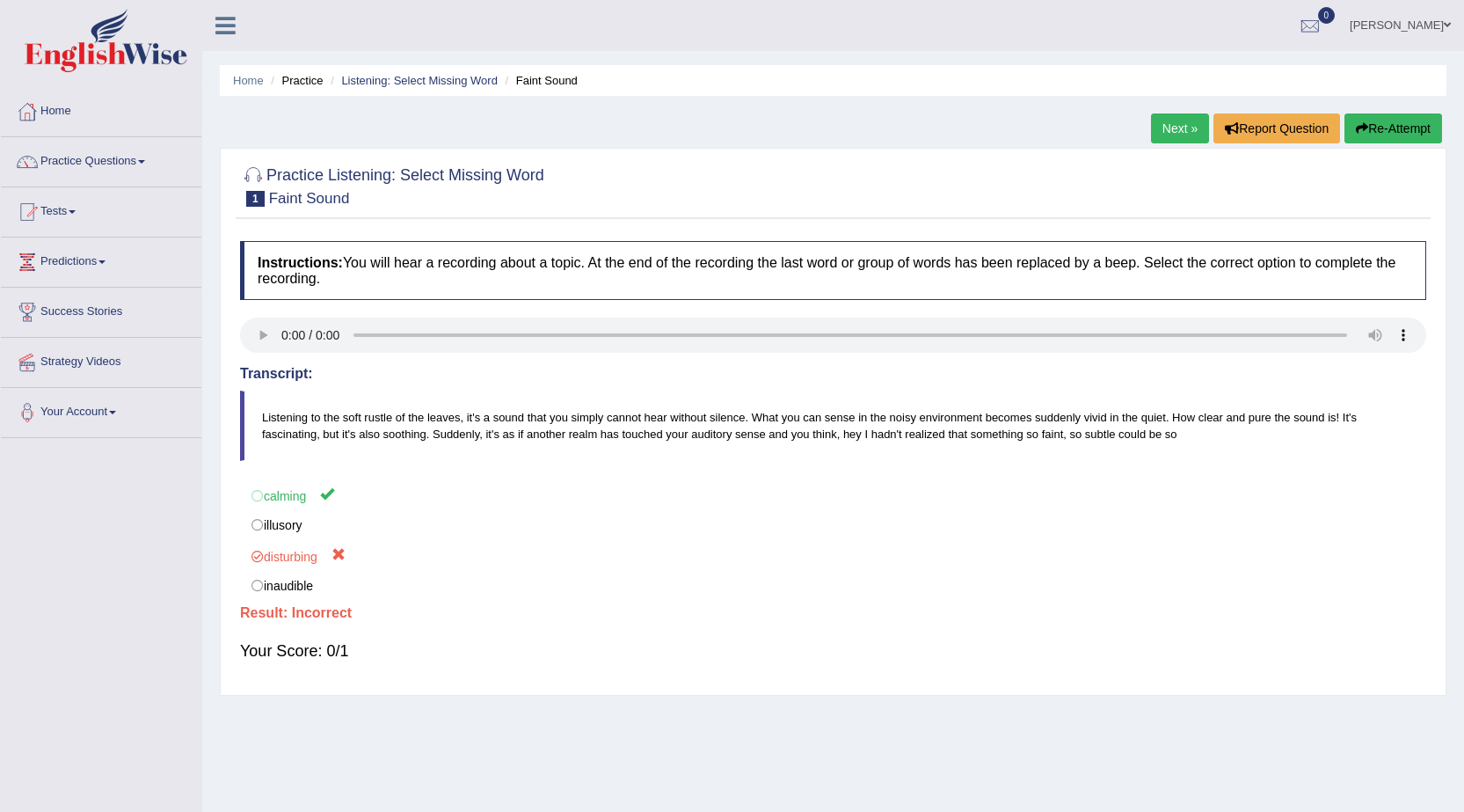
click at [1176, 122] on link "Next »" at bounding box center [1180, 128] width 58 height 30
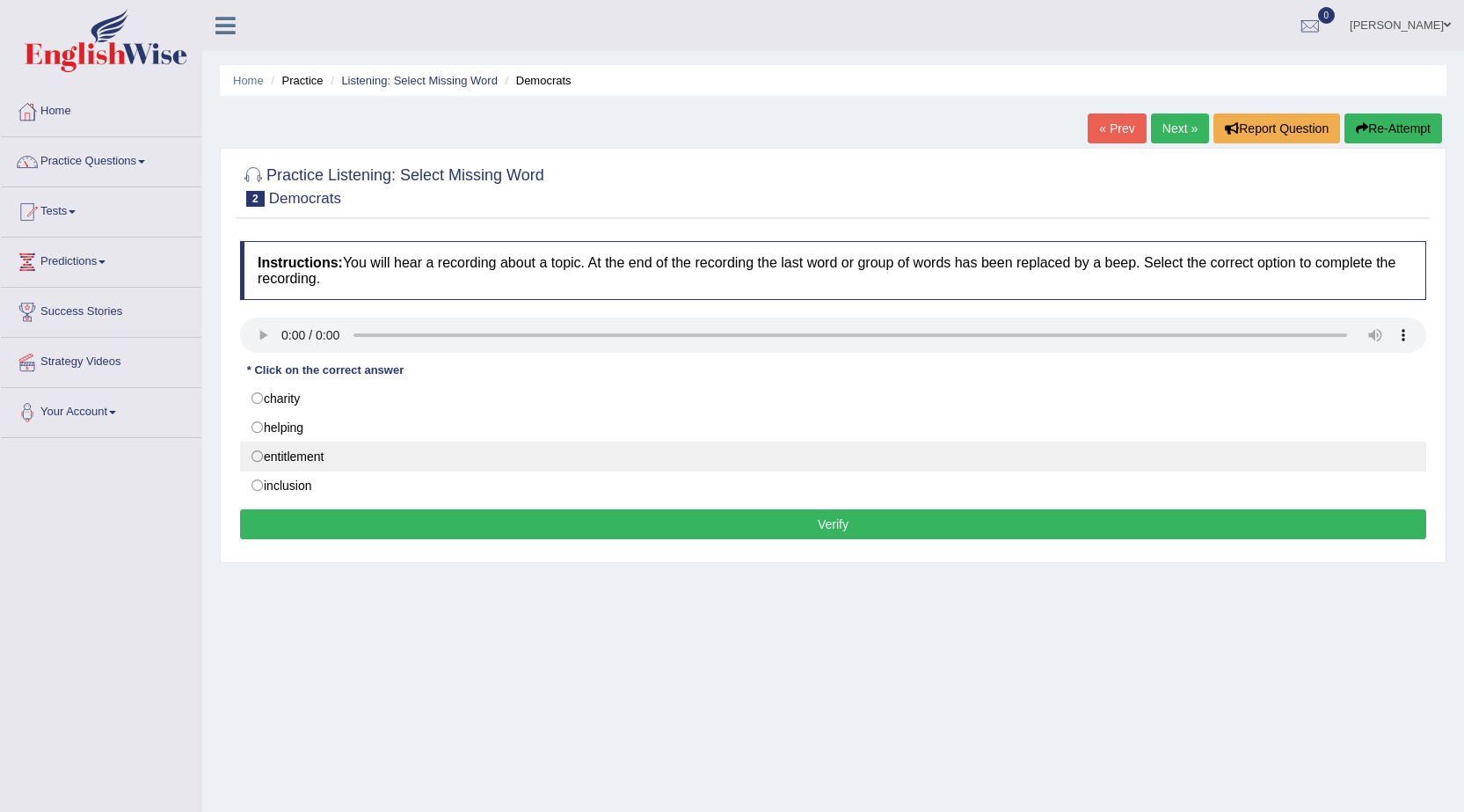
click at [289, 450] on label "entitlement" at bounding box center [833, 456] width 1186 height 30
radio input "true"
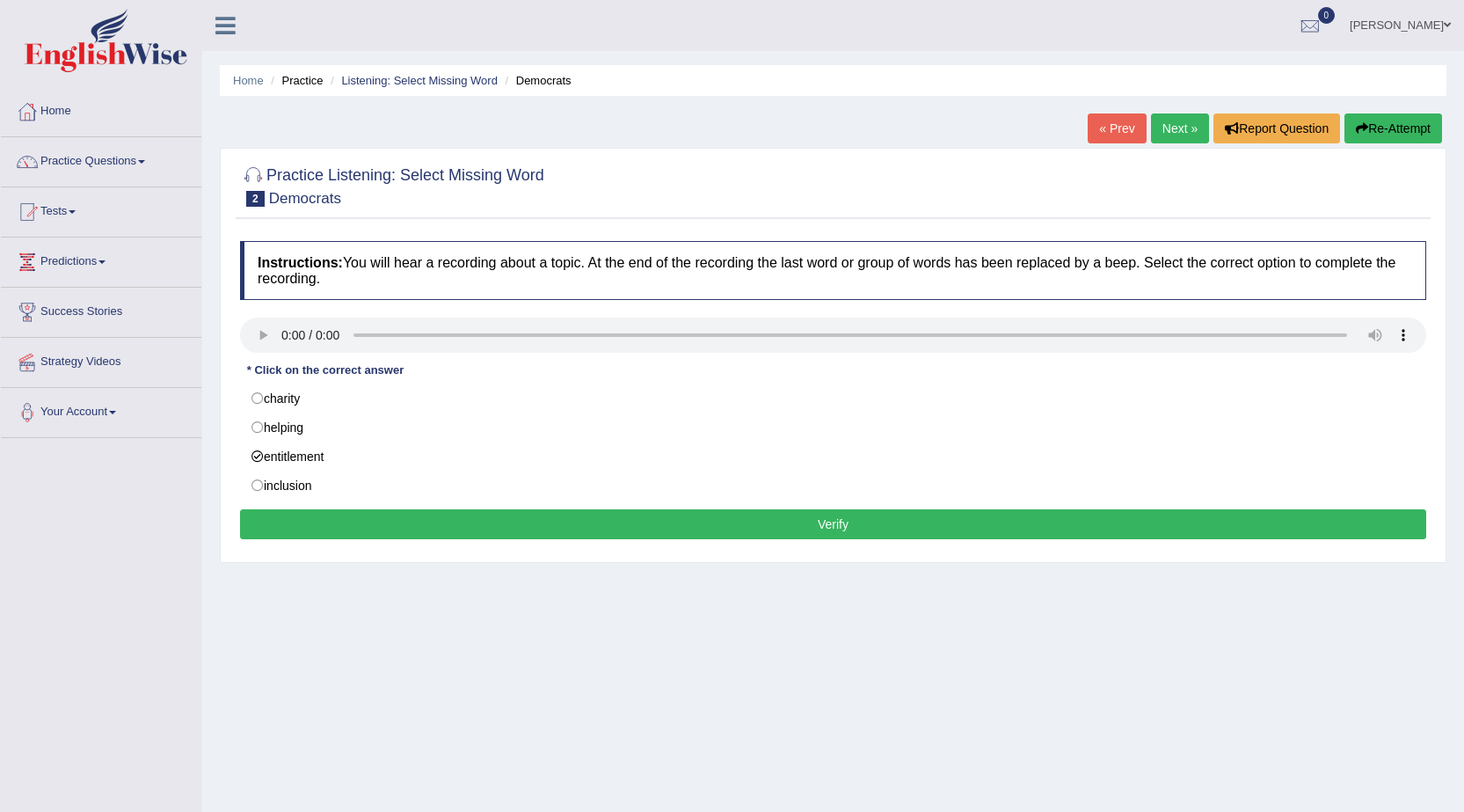
click at [569, 529] on button "Verify" at bounding box center [833, 524] width 1186 height 30
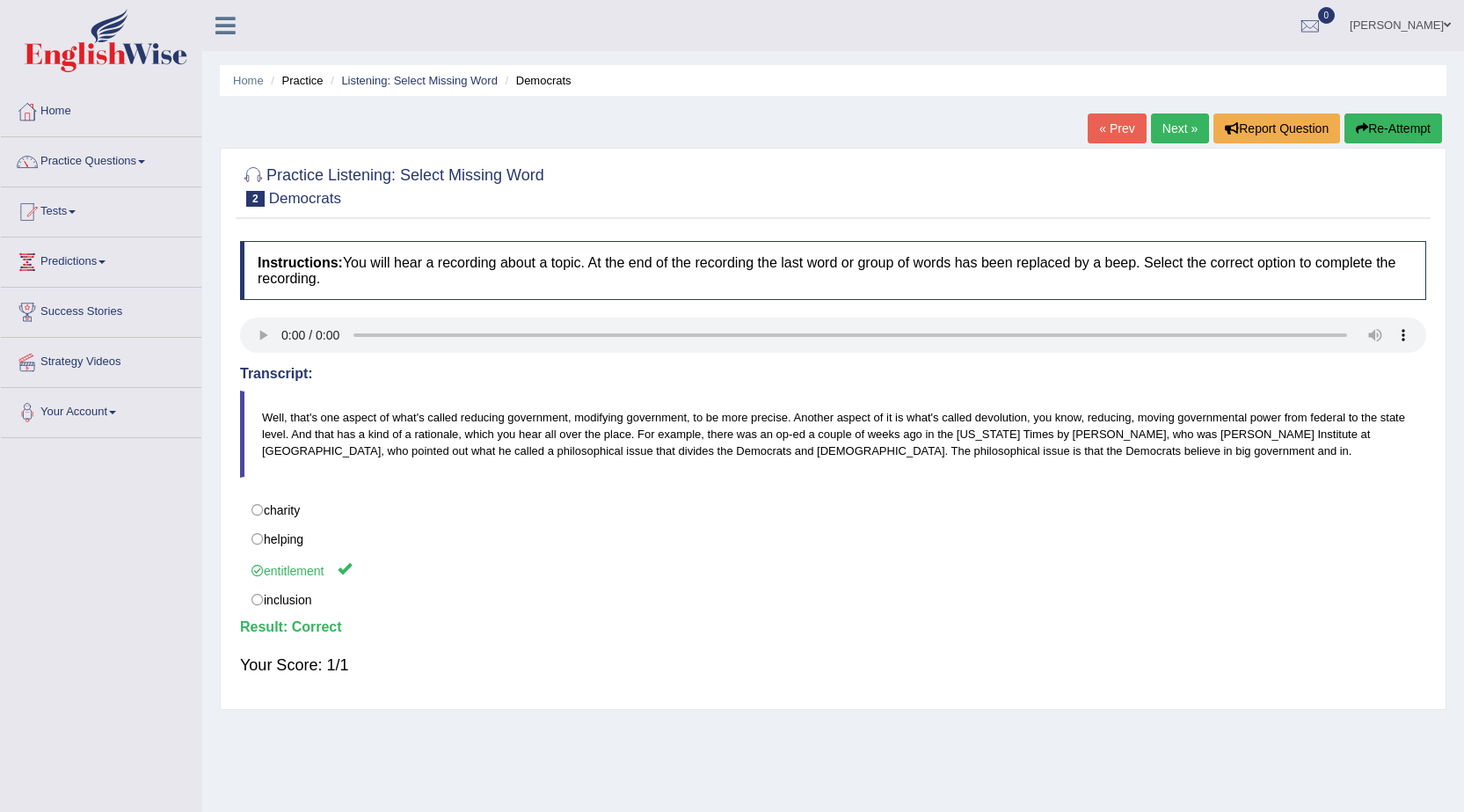
click at [1179, 122] on link "Next »" at bounding box center [1180, 128] width 58 height 30
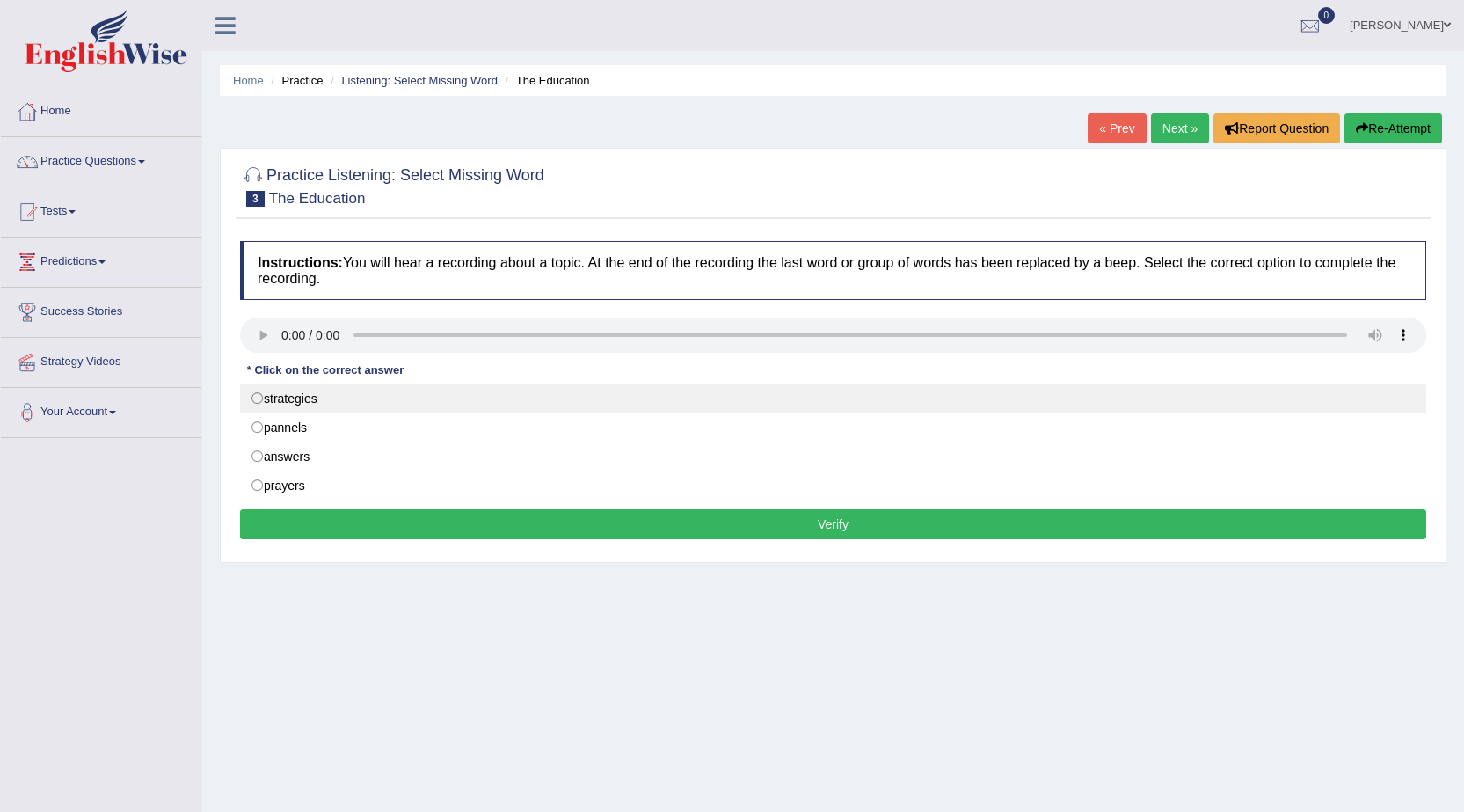
click at [290, 401] on label "strategies" at bounding box center [833, 398] width 1186 height 30
radio input "true"
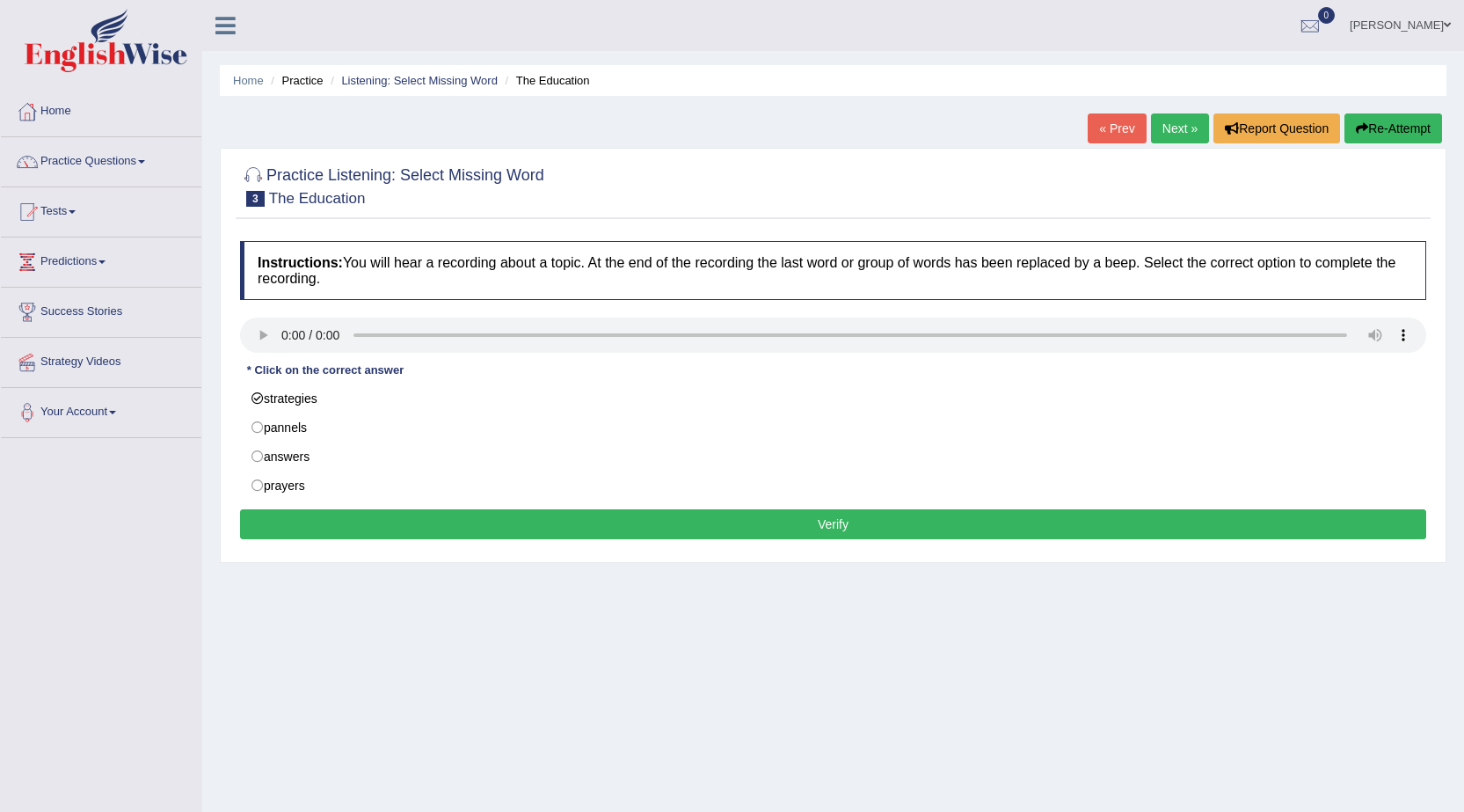
click at [555, 510] on button "Verify" at bounding box center [833, 524] width 1186 height 30
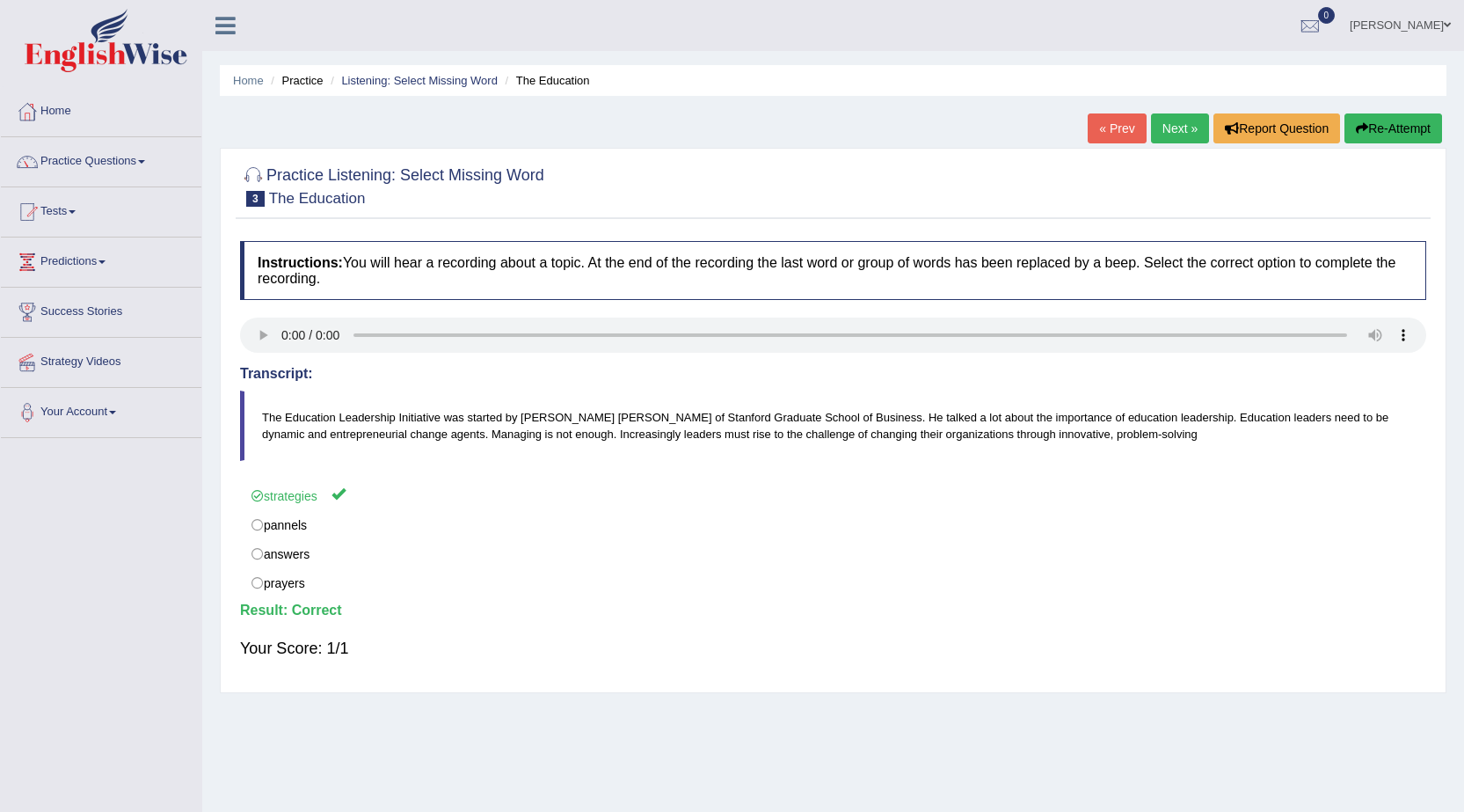
click at [1180, 124] on link "Next »" at bounding box center [1180, 128] width 58 height 30
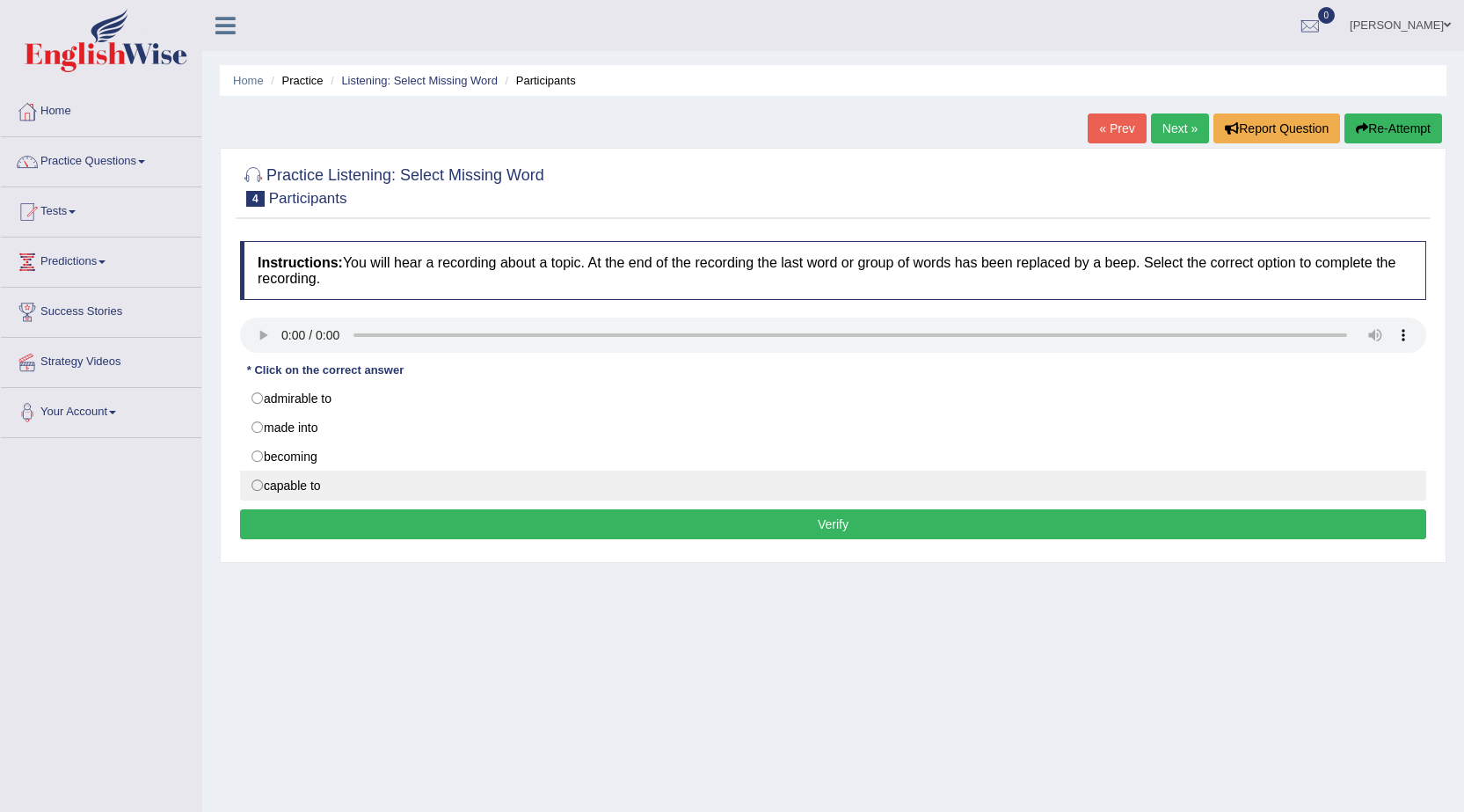
click at [278, 490] on label "capable to" at bounding box center [833, 485] width 1186 height 30
radio input "true"
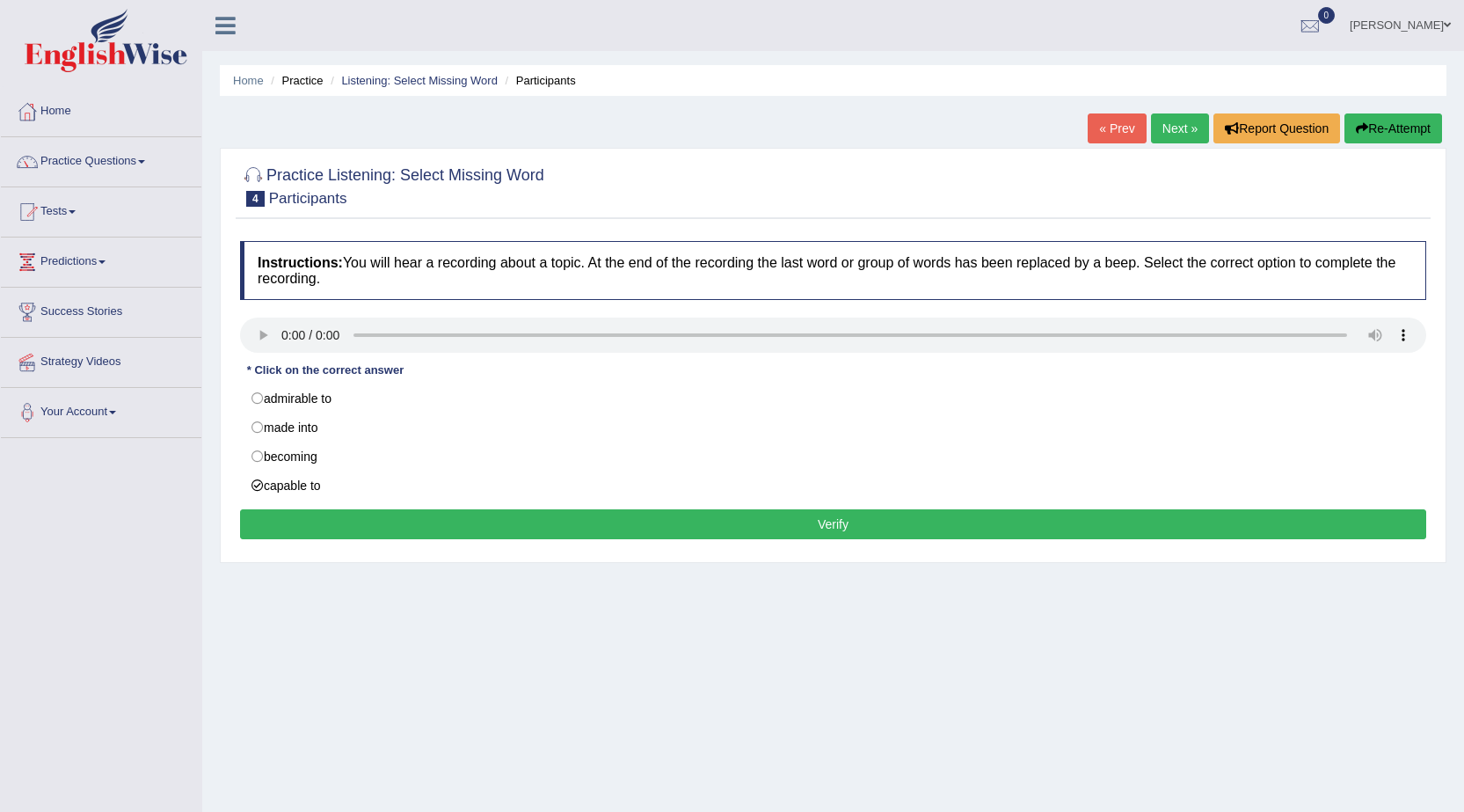
click at [450, 517] on button "Verify" at bounding box center [833, 524] width 1186 height 30
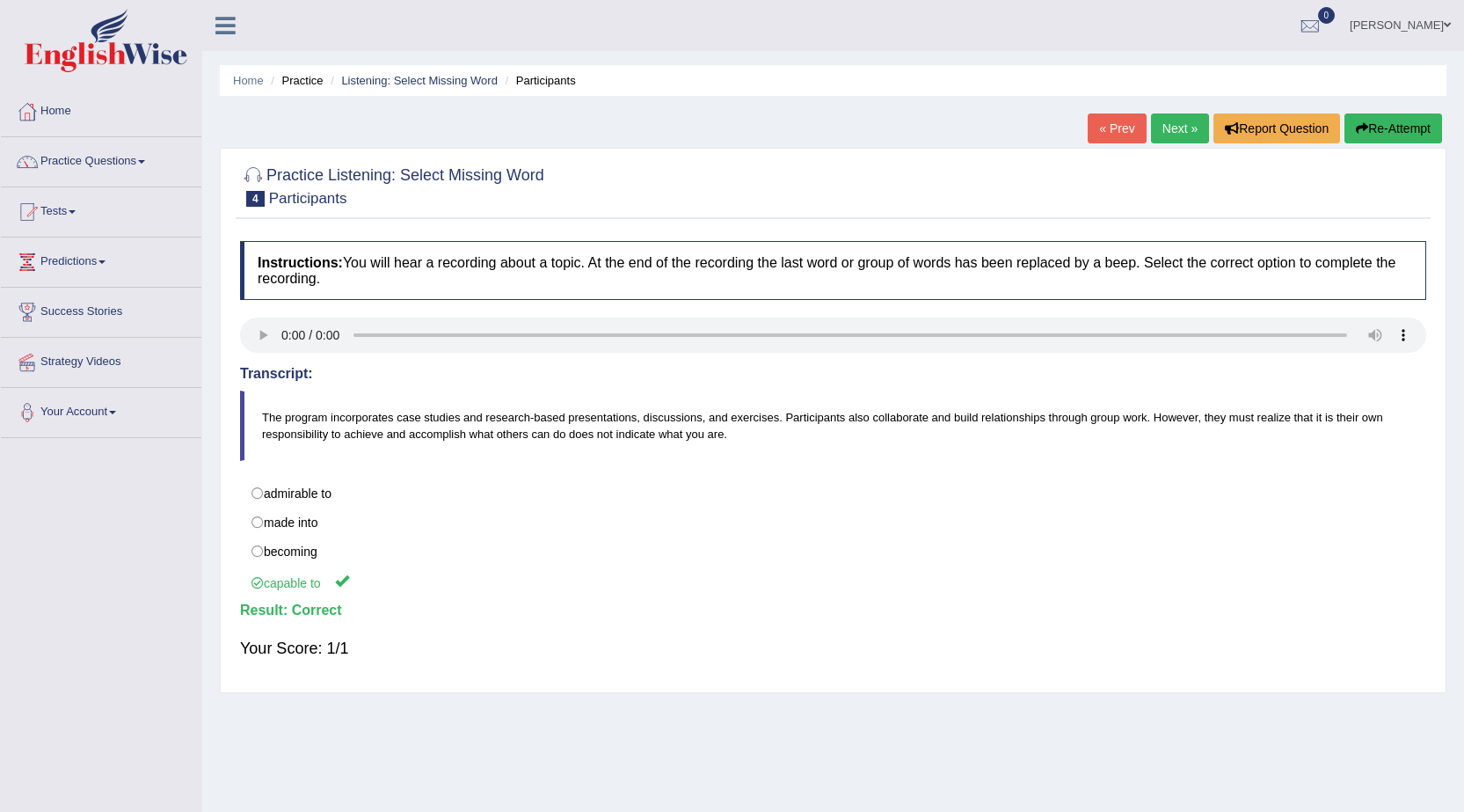
click at [1171, 132] on link "Next »" at bounding box center [1180, 128] width 58 height 30
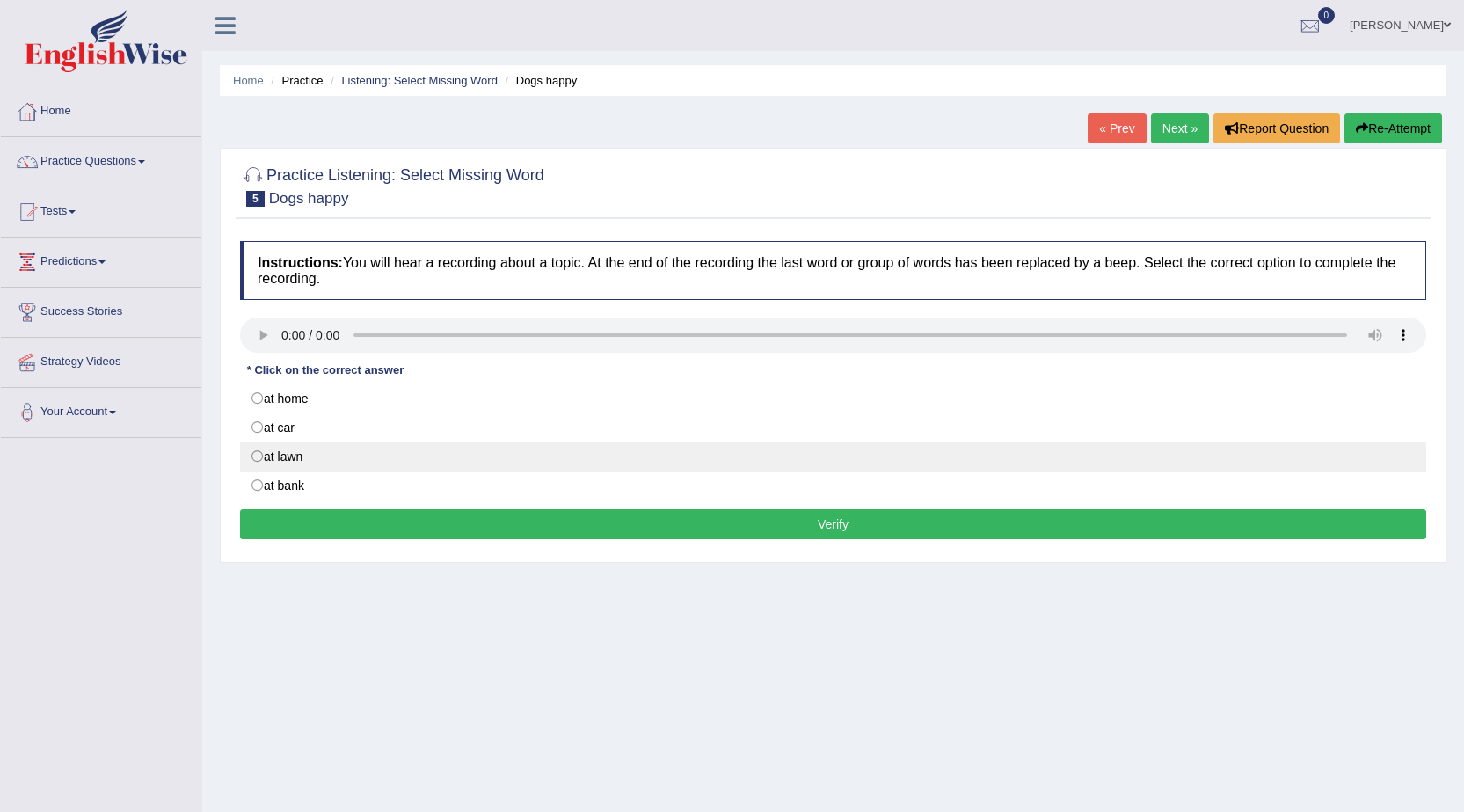
click at [290, 455] on label "at lawn" at bounding box center [833, 456] width 1186 height 30
radio input "true"
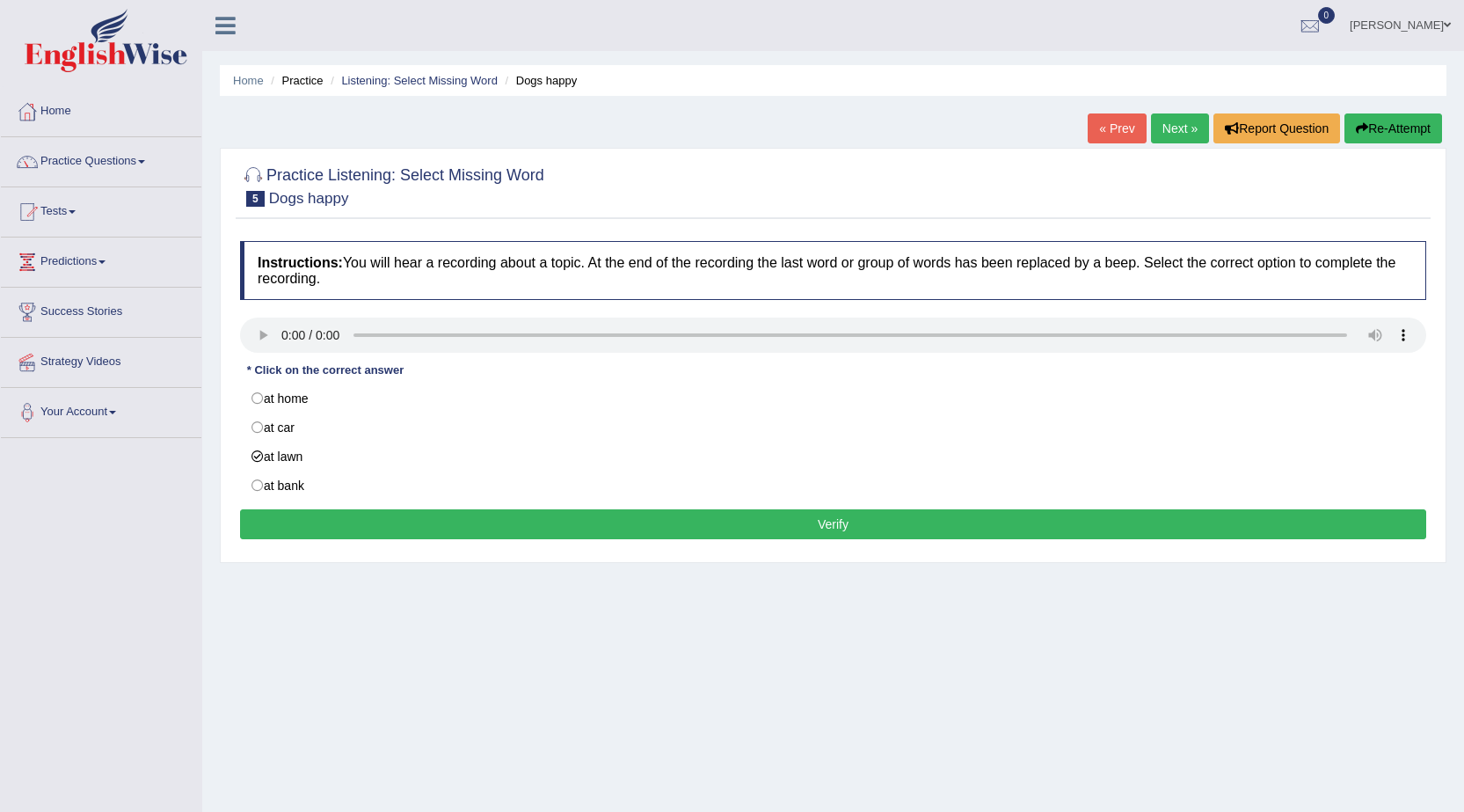
click at [548, 526] on button "Verify" at bounding box center [833, 524] width 1186 height 30
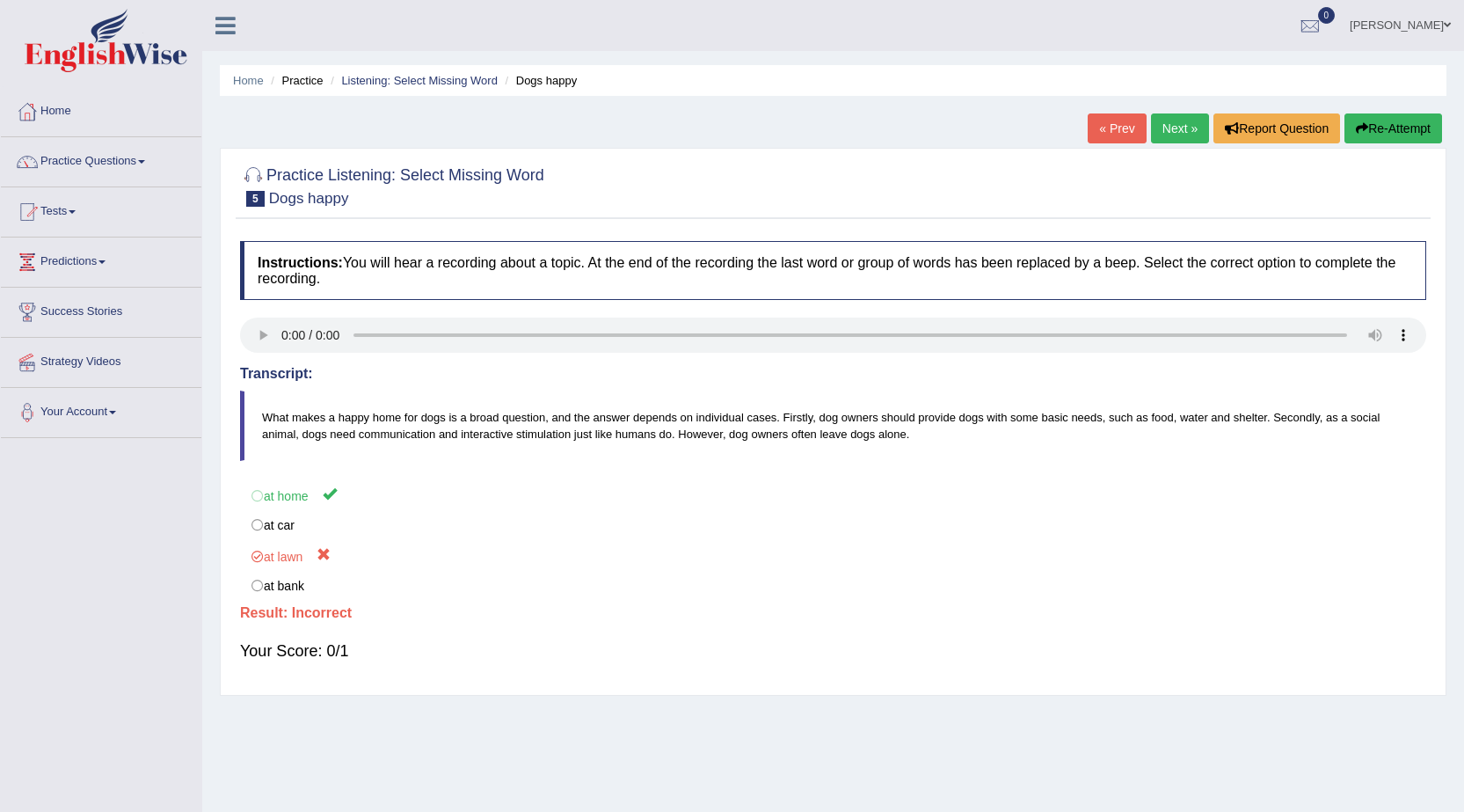
click at [1183, 119] on link "Next »" at bounding box center [1180, 128] width 58 height 30
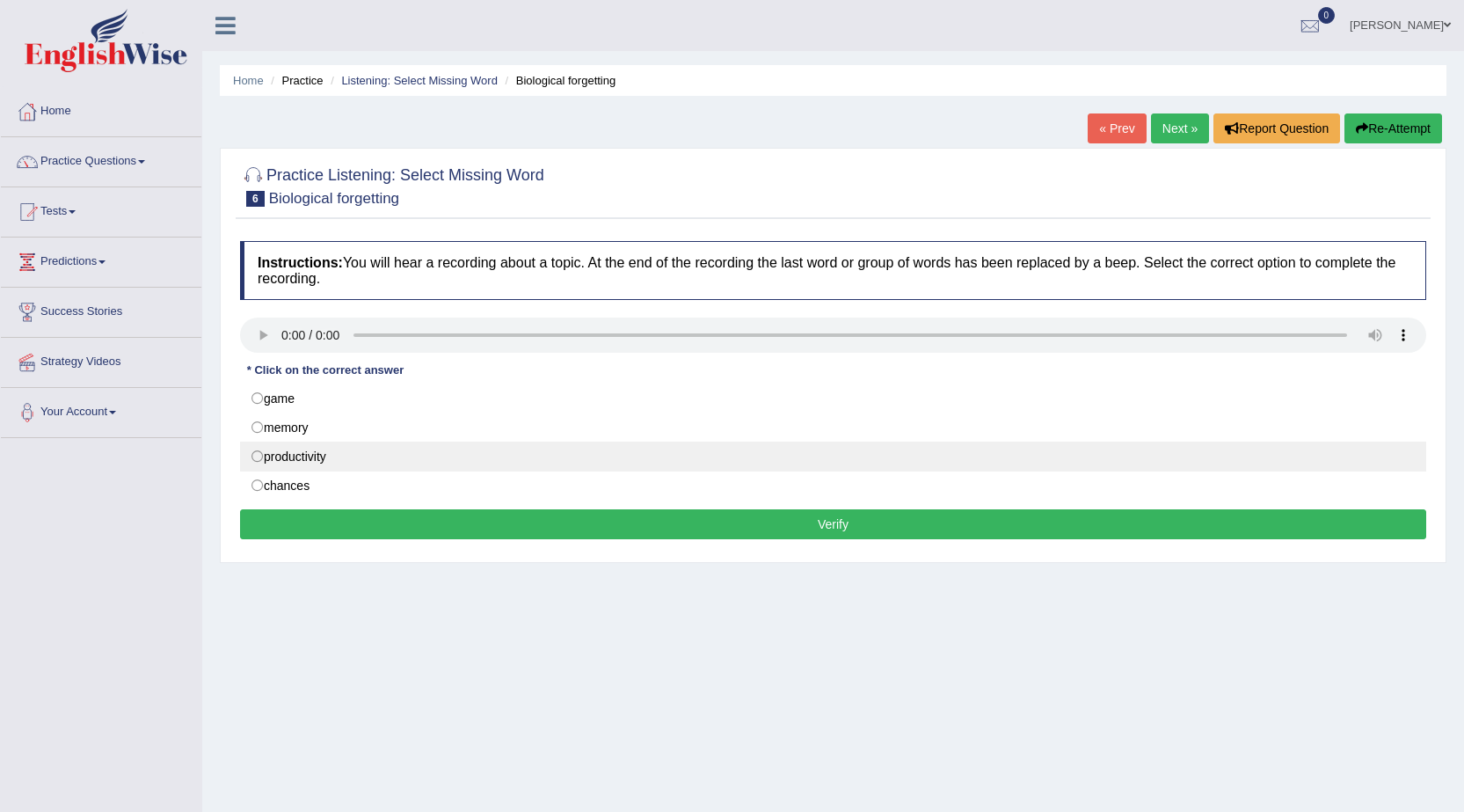
click at [306, 456] on label "productivity" at bounding box center [833, 456] width 1186 height 30
radio input "true"
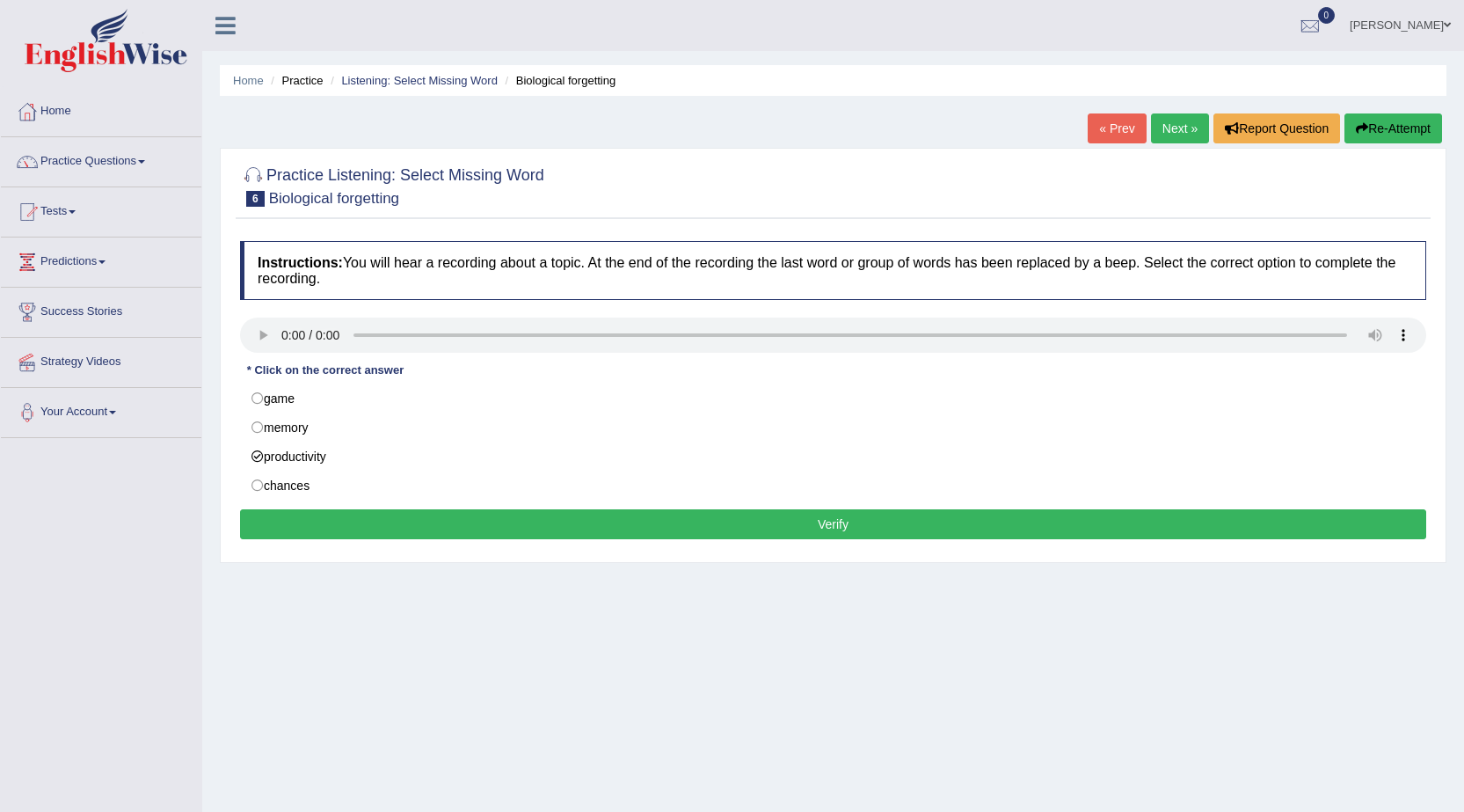
click at [439, 513] on button "Verify" at bounding box center [833, 524] width 1186 height 30
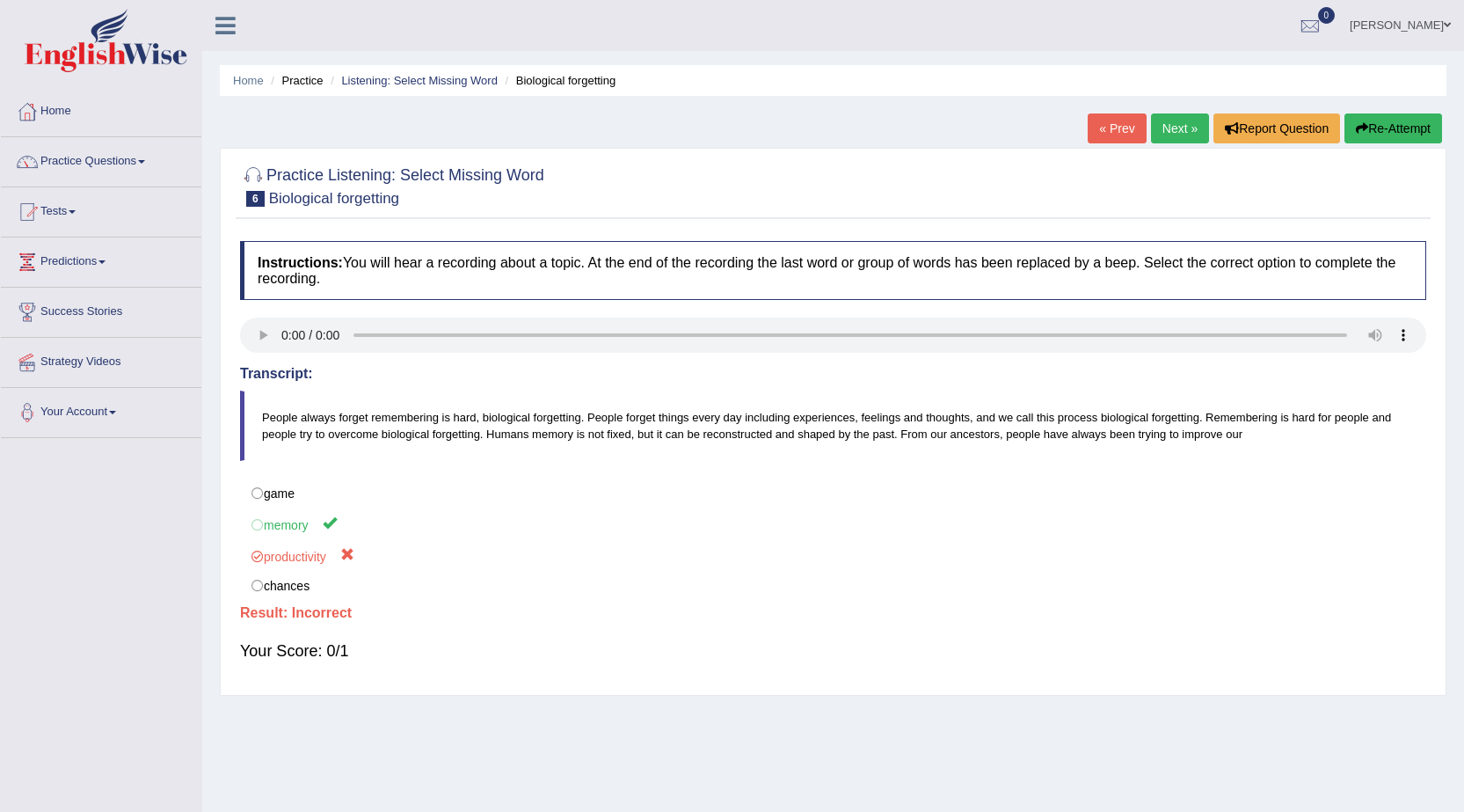
click at [1170, 124] on link "Next »" at bounding box center [1180, 128] width 58 height 30
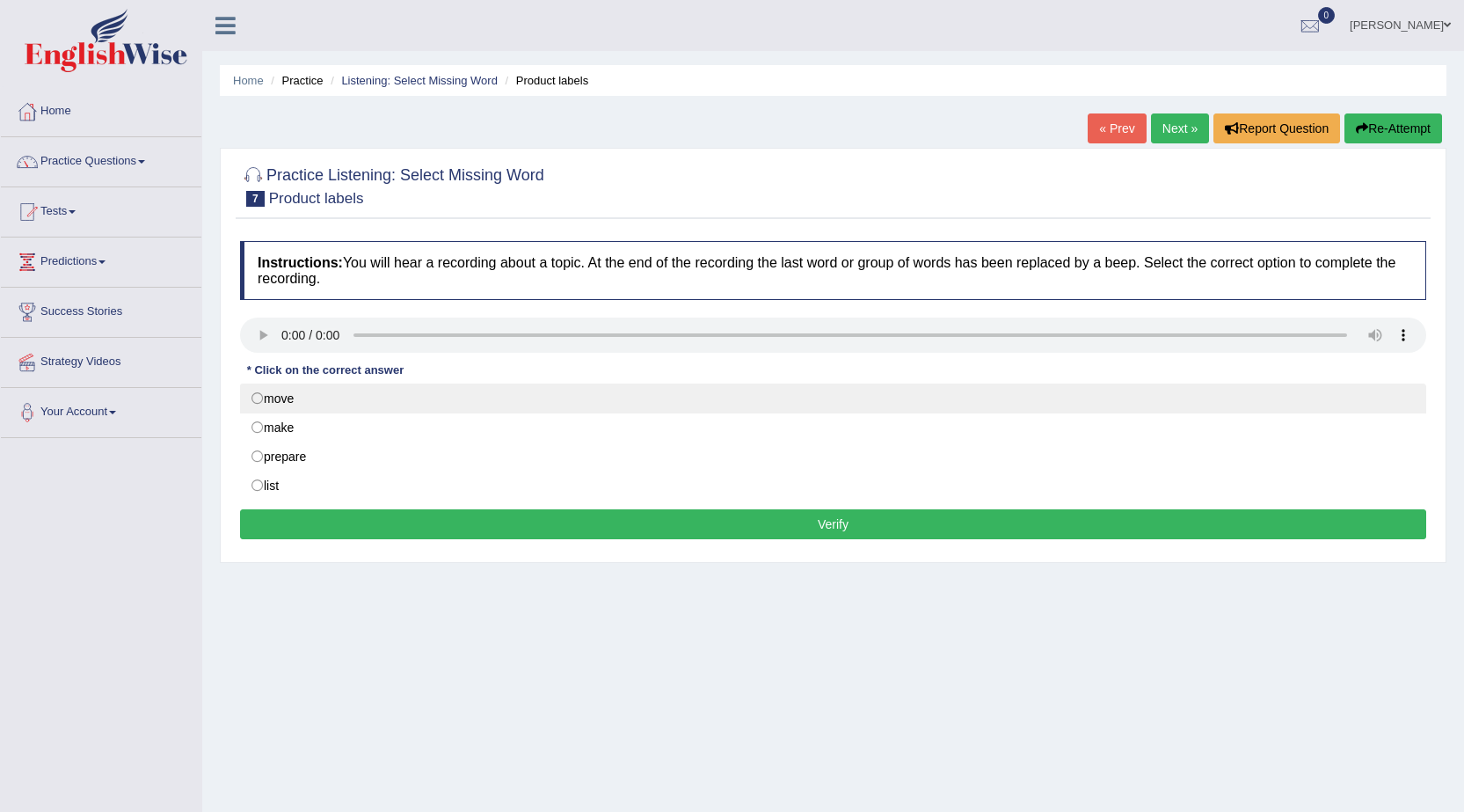
click at [278, 402] on label "move" at bounding box center [833, 398] width 1186 height 30
radio input "true"
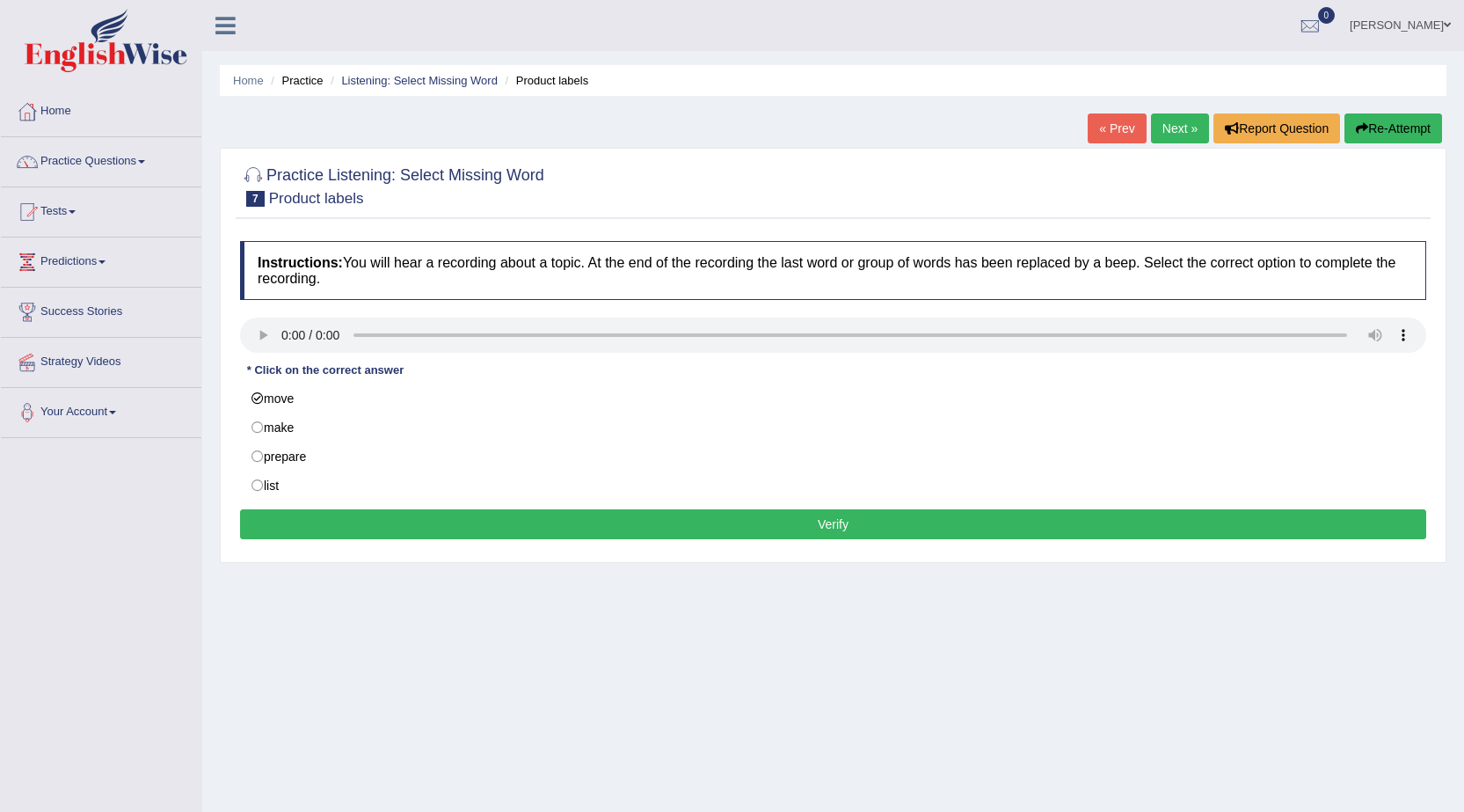
click at [495, 520] on button "Verify" at bounding box center [833, 524] width 1186 height 30
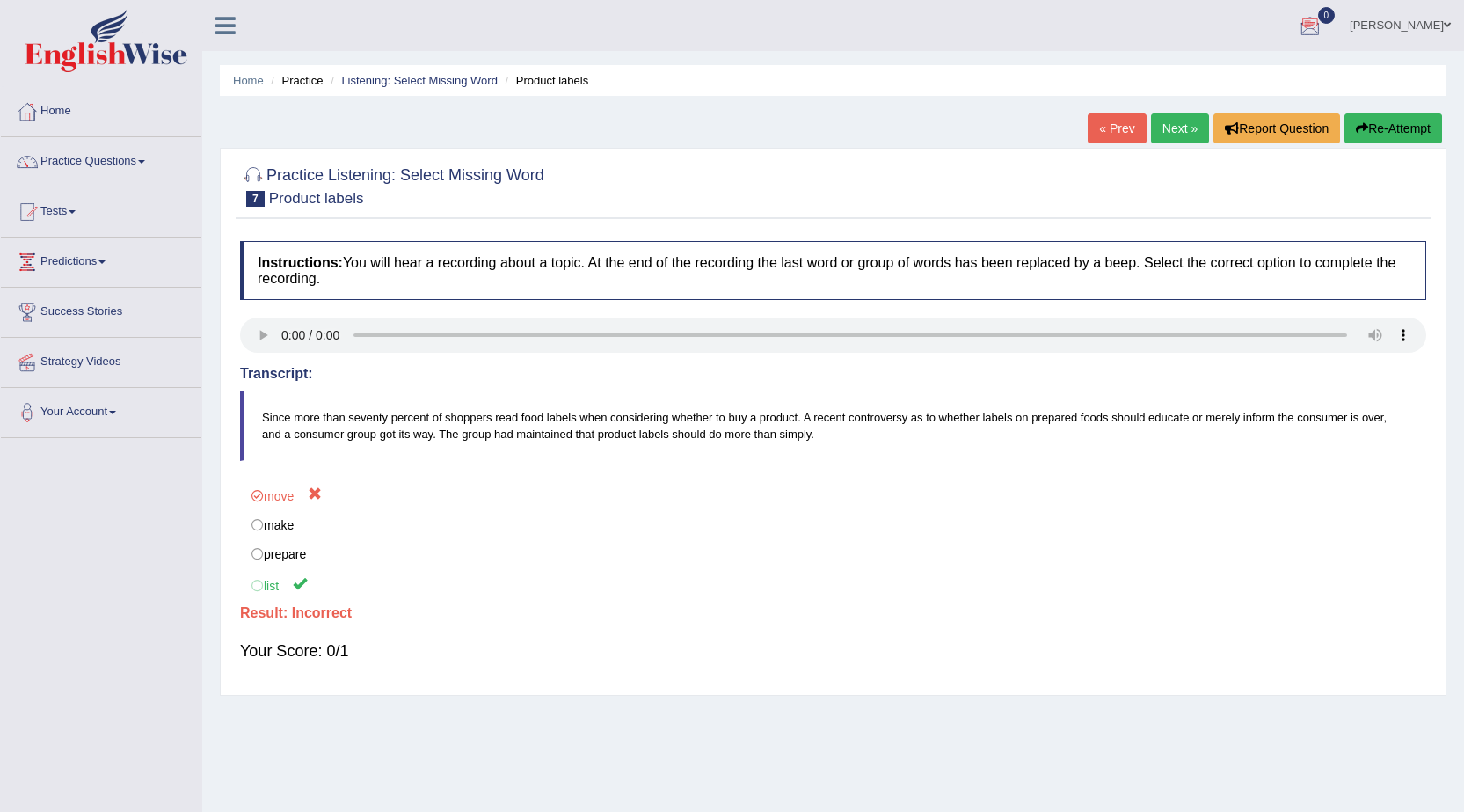
click at [1180, 116] on link "Next »" at bounding box center [1180, 128] width 58 height 30
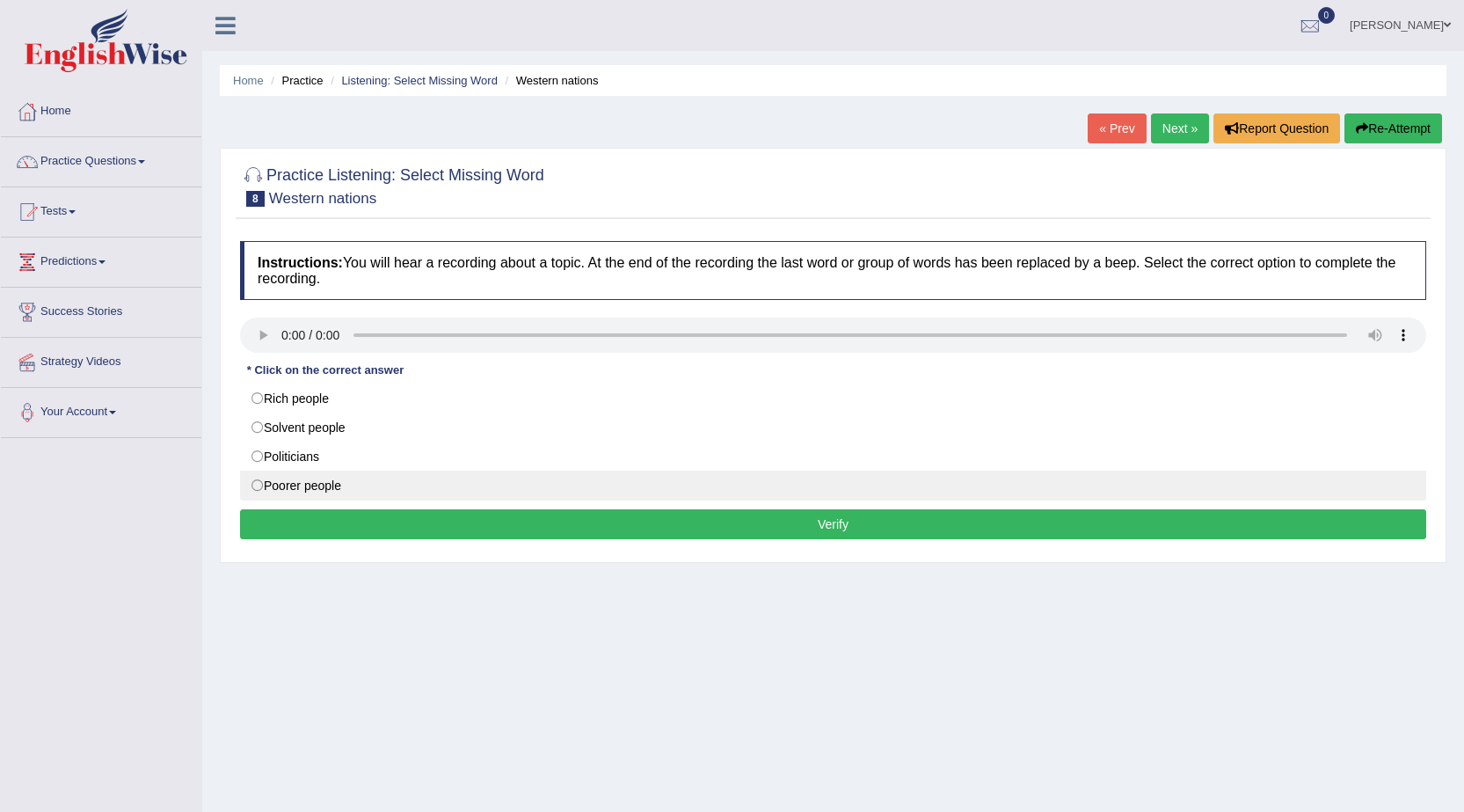
click at [294, 488] on label "Poorer people" at bounding box center [833, 485] width 1186 height 30
radio input "true"
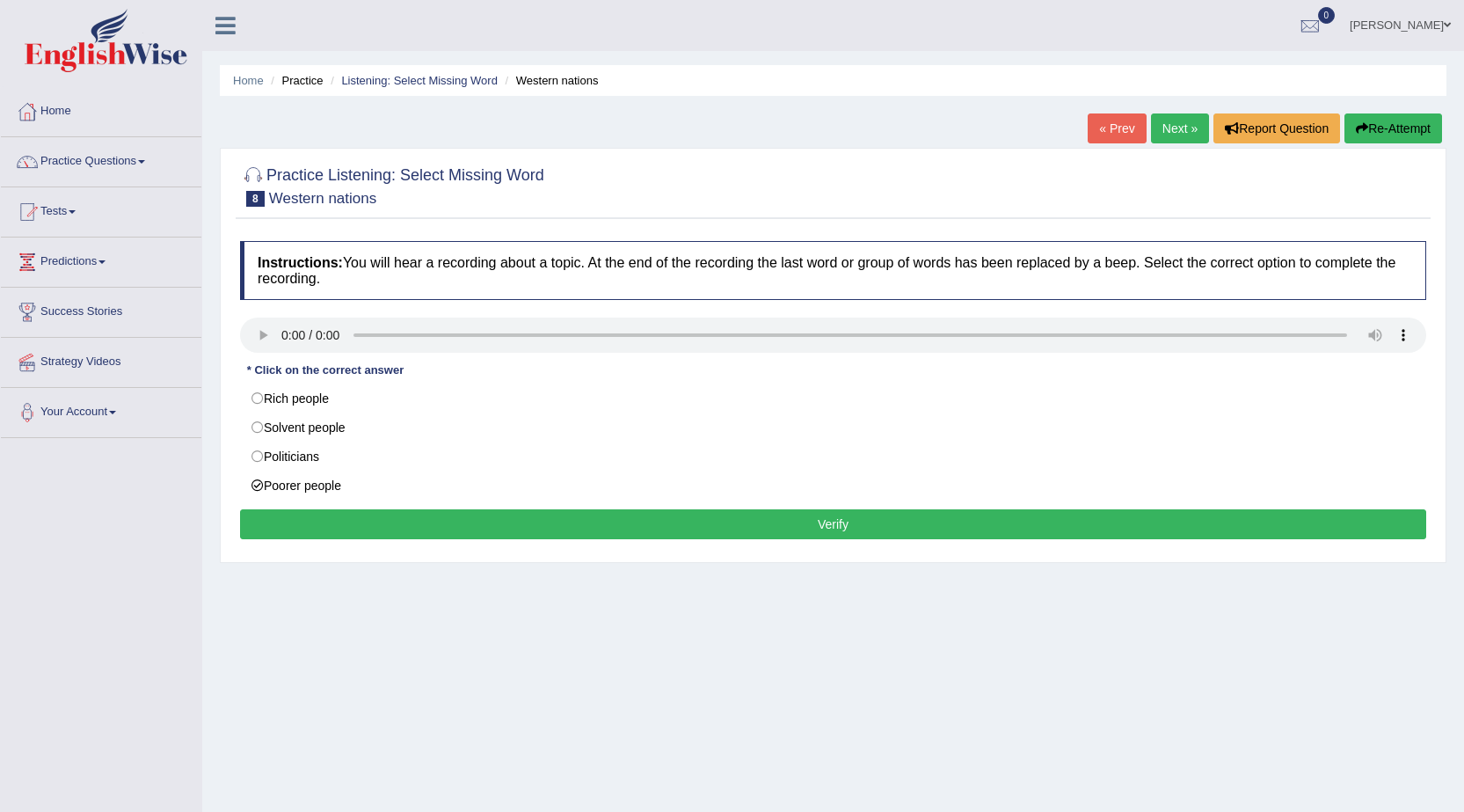
click at [520, 526] on button "Verify" at bounding box center [833, 524] width 1186 height 30
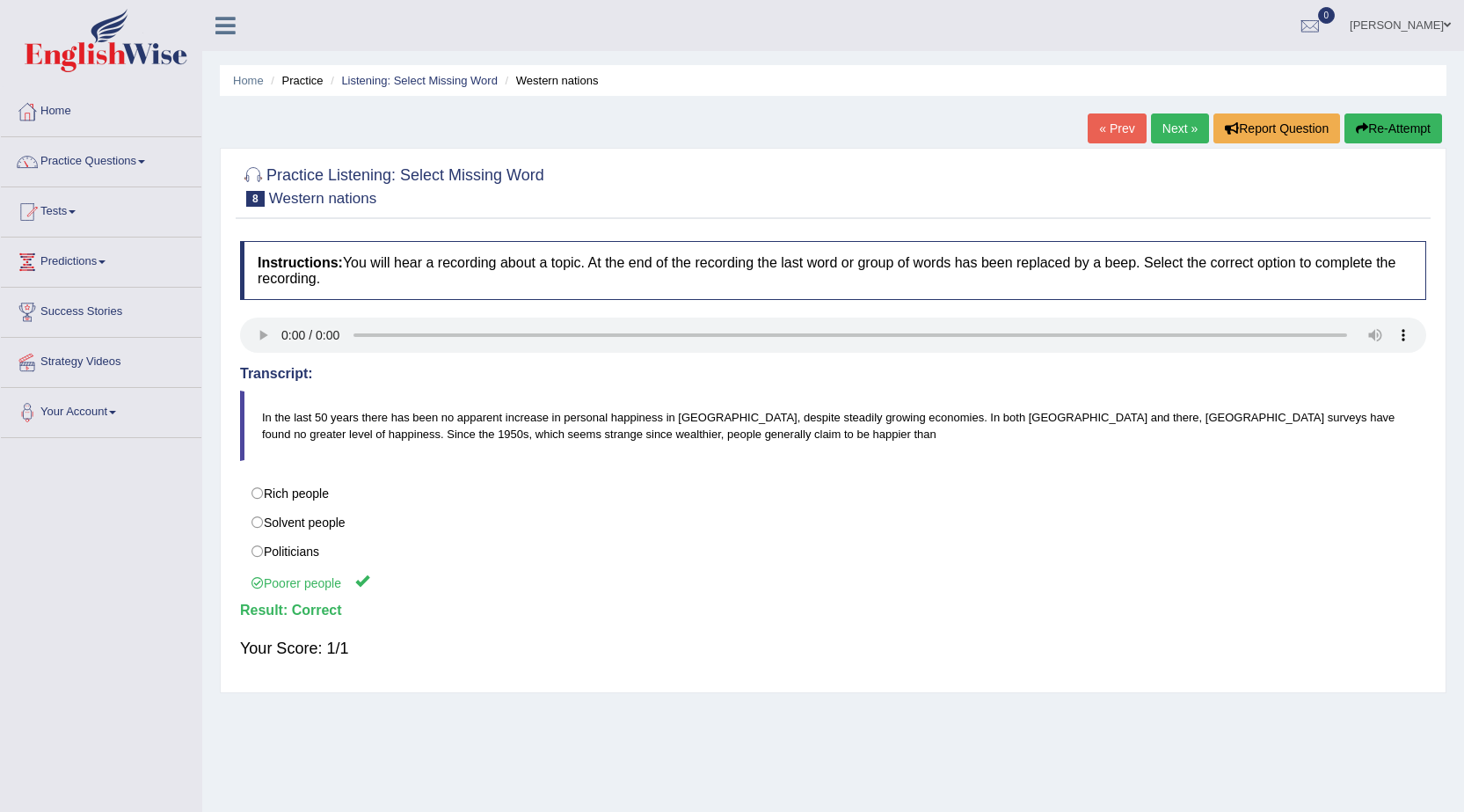
click at [1181, 121] on link "Next »" at bounding box center [1180, 128] width 58 height 30
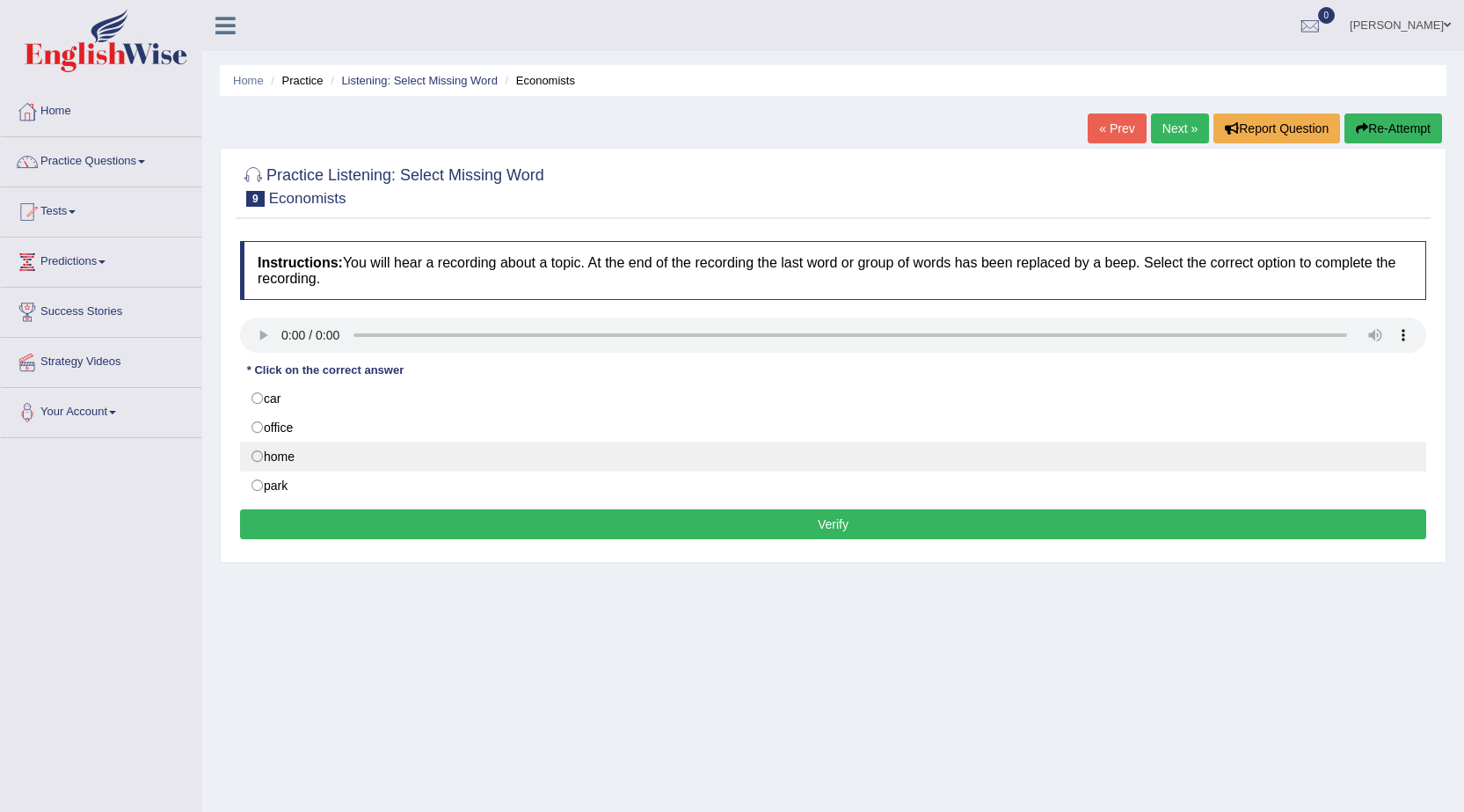
click at [274, 447] on label "home" at bounding box center [833, 456] width 1186 height 30
radio input "true"
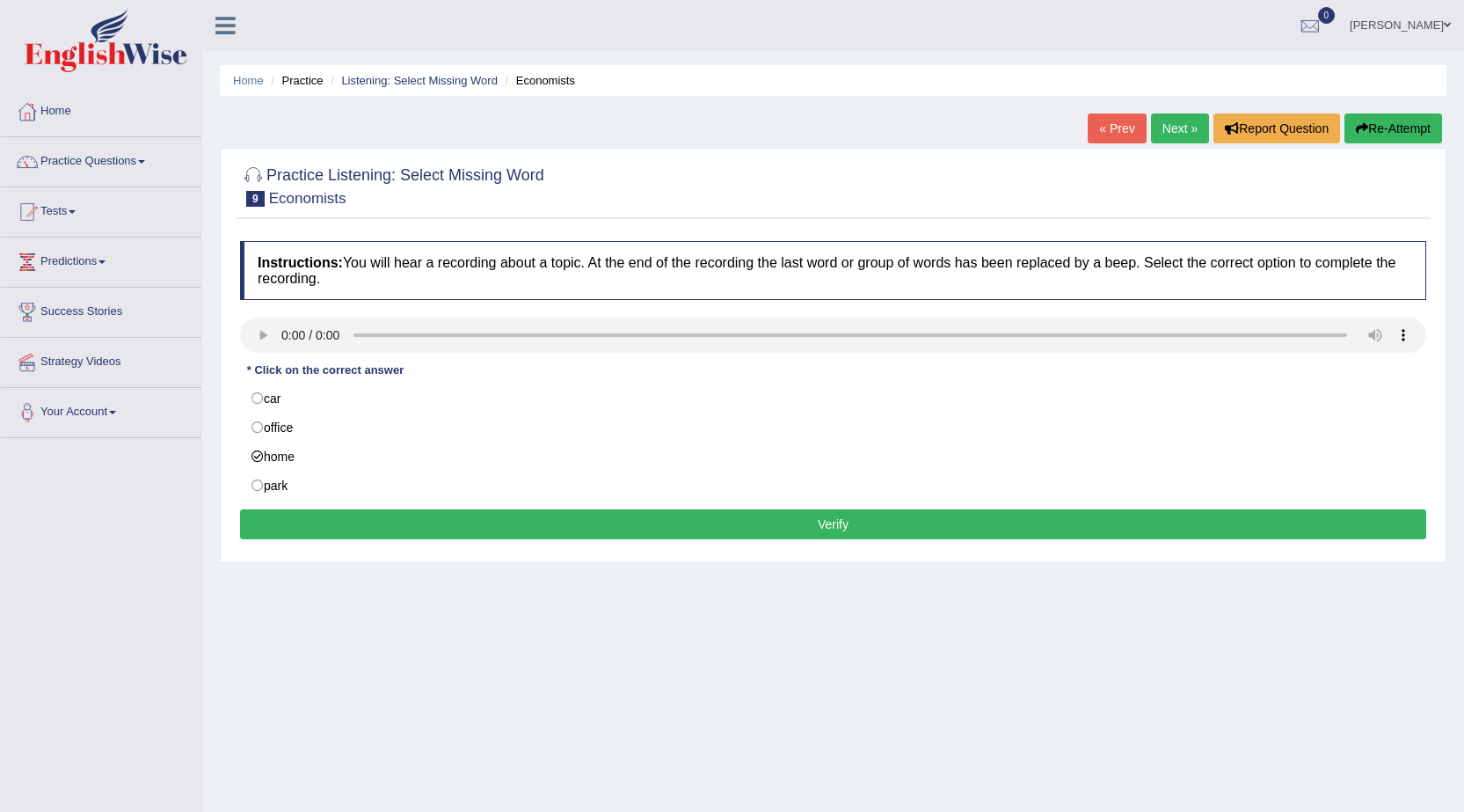
click at [747, 530] on button "Verify" at bounding box center [833, 524] width 1186 height 30
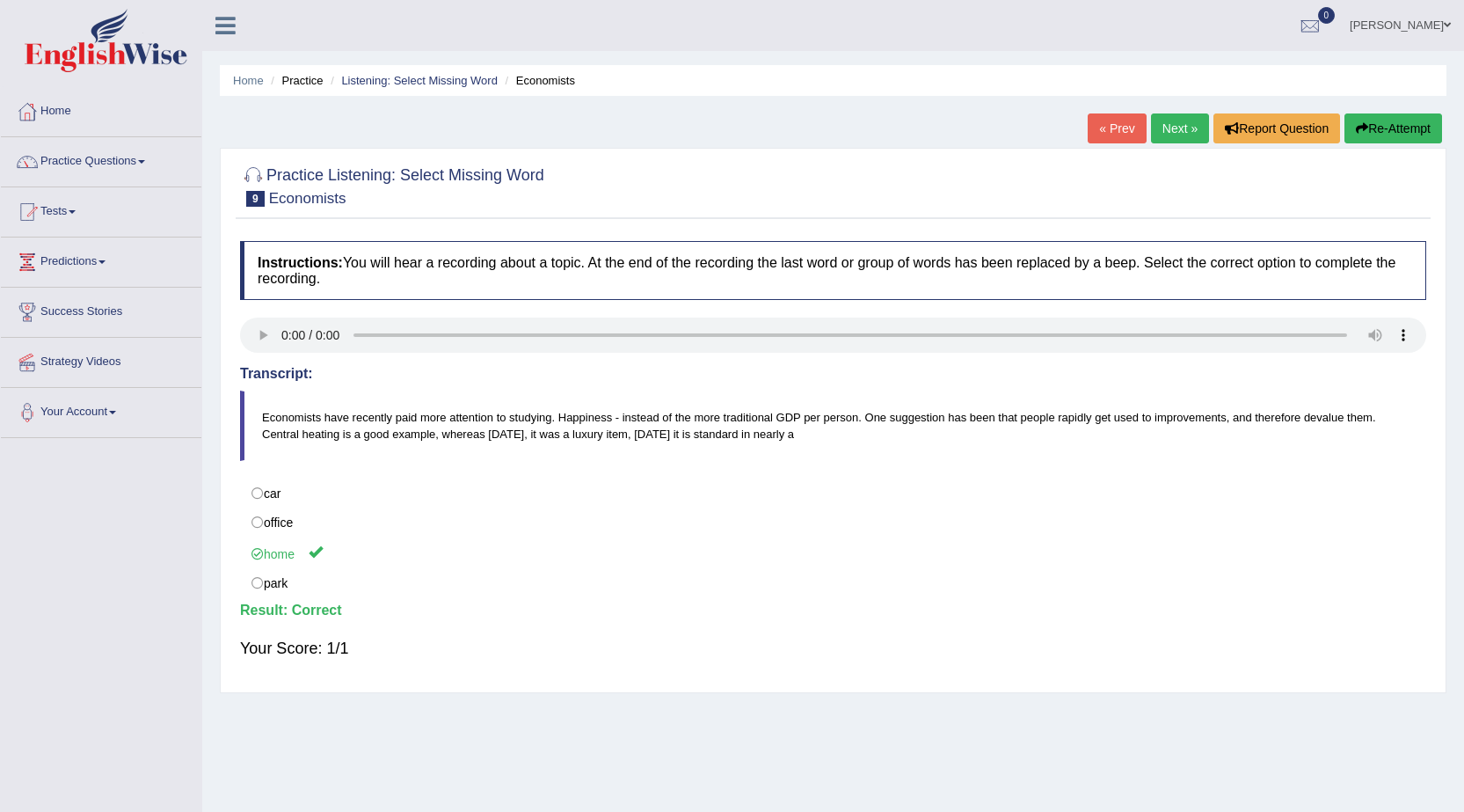
click at [1168, 125] on link "Next »" at bounding box center [1180, 128] width 58 height 30
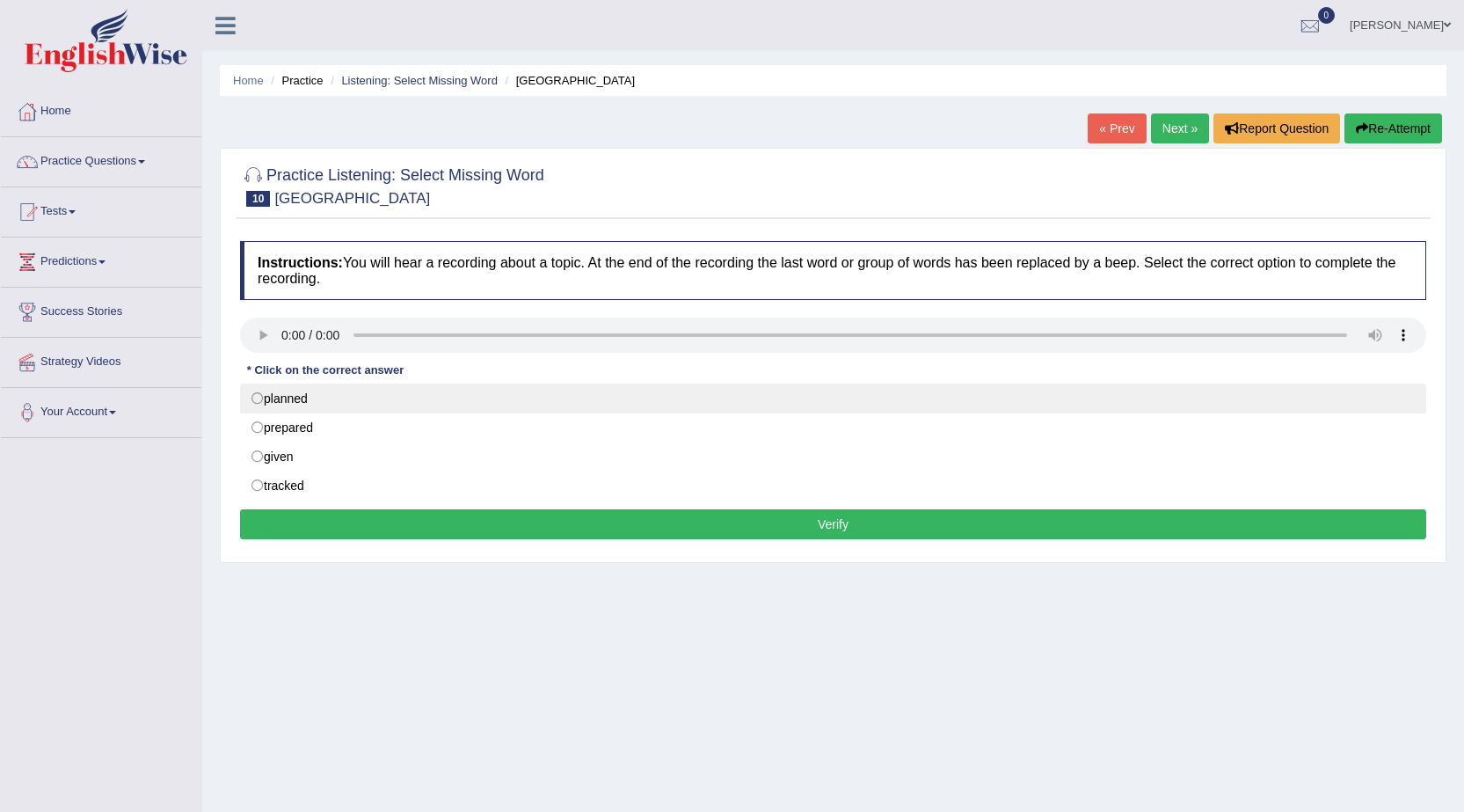
click at [270, 398] on label "planned" at bounding box center [833, 398] width 1186 height 30
radio input "true"
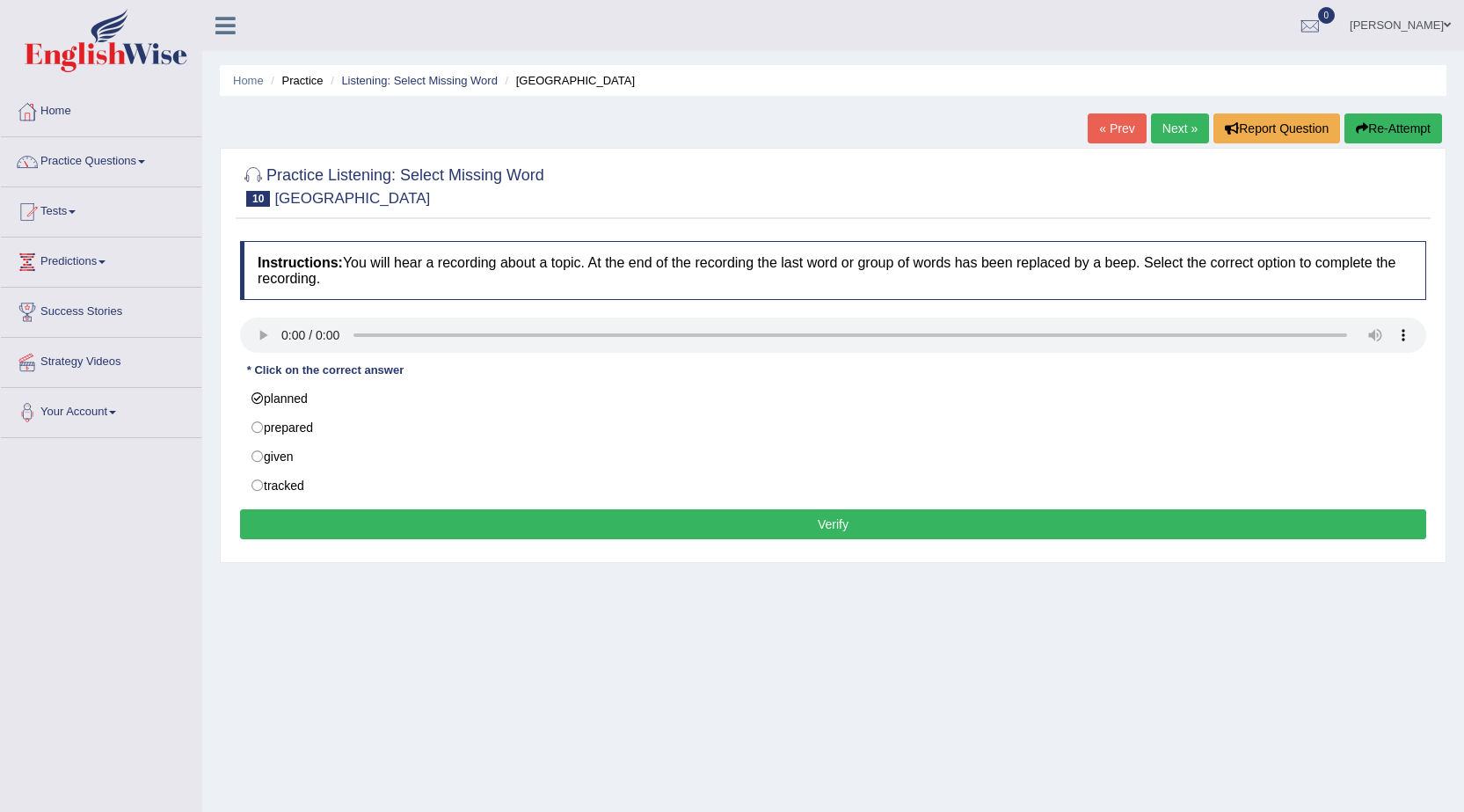
click at [510, 530] on button "Verify" at bounding box center [833, 524] width 1186 height 30
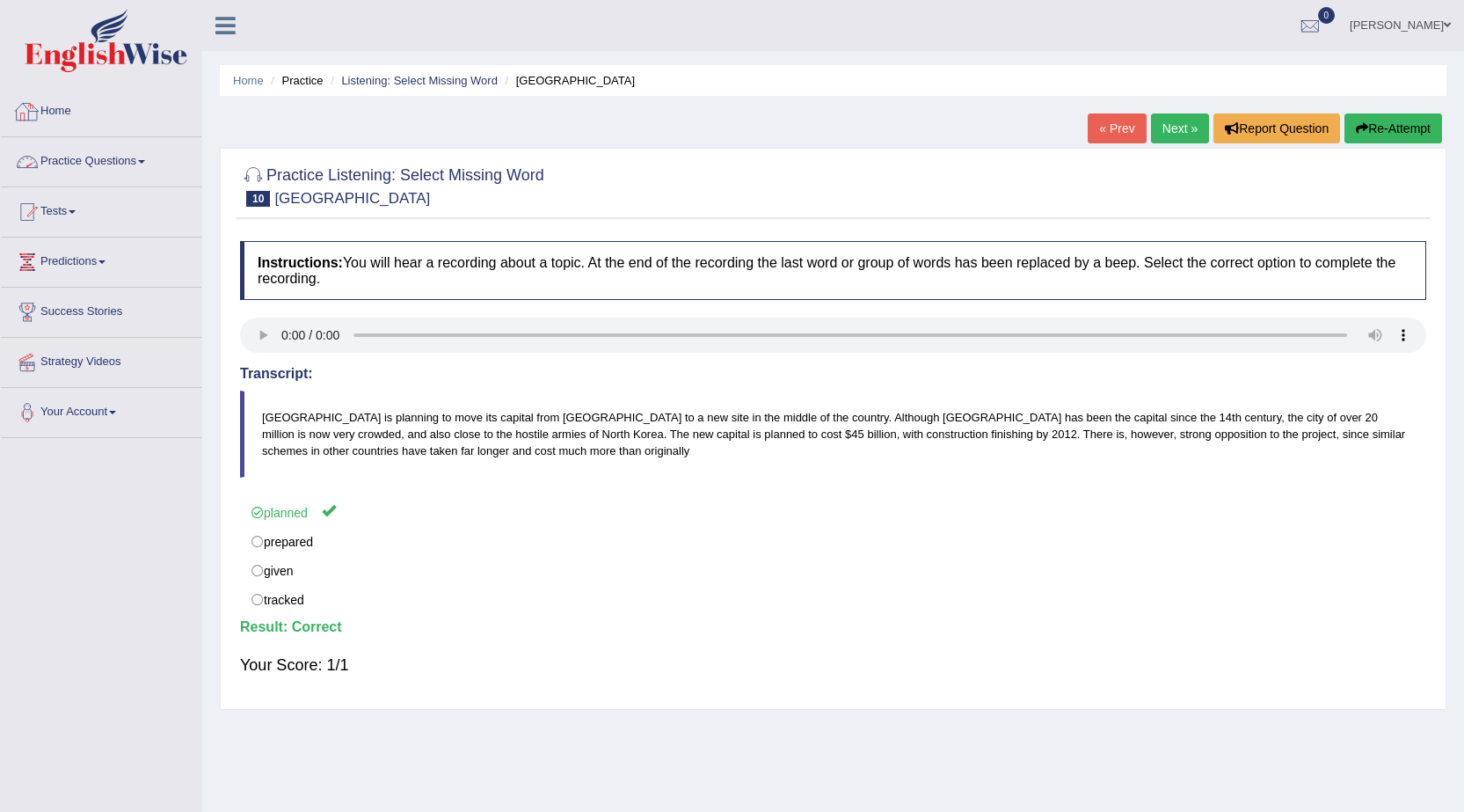
click at [119, 168] on link "Practice Questions" at bounding box center [101, 158] width 200 height 44
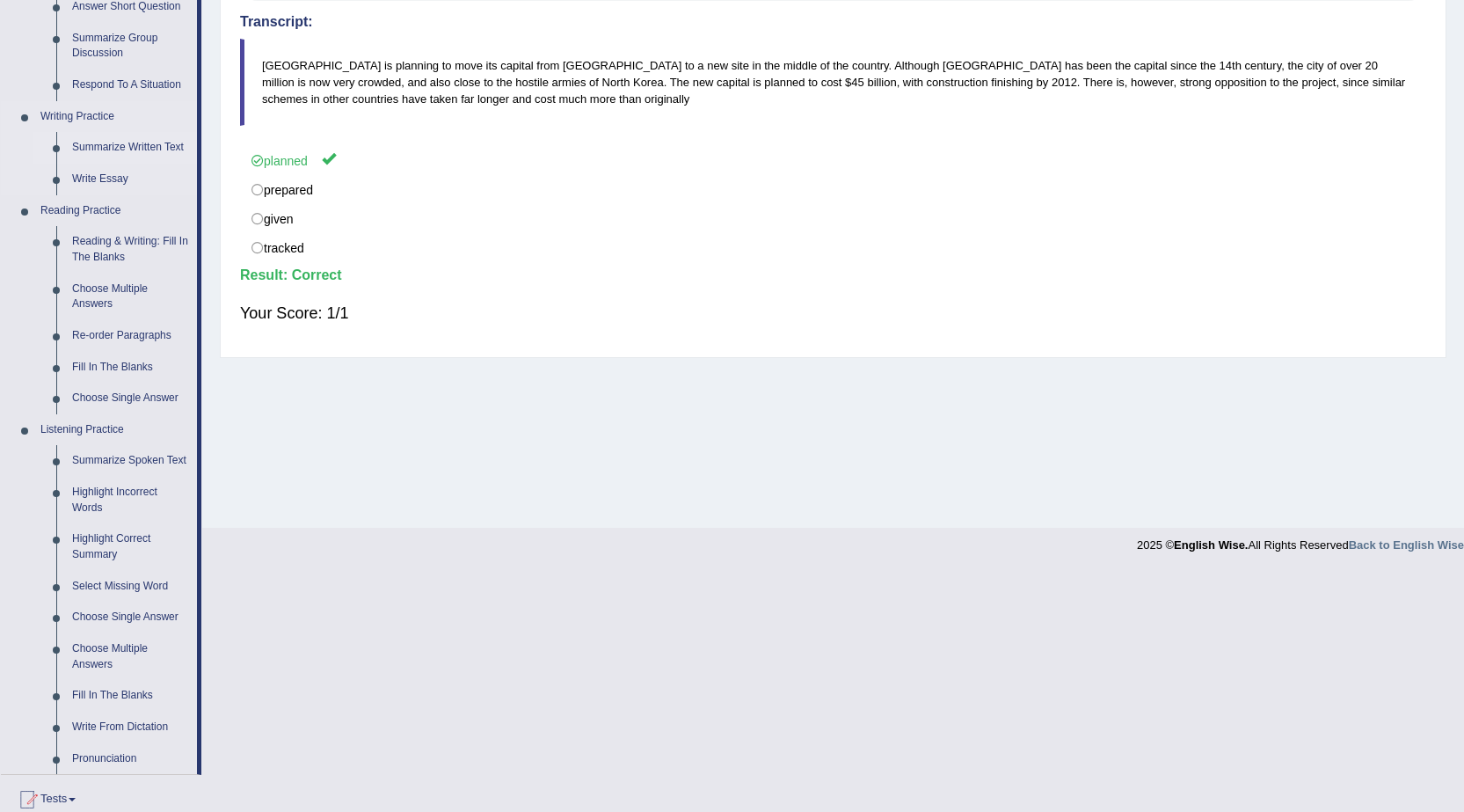
scroll to position [439, 0]
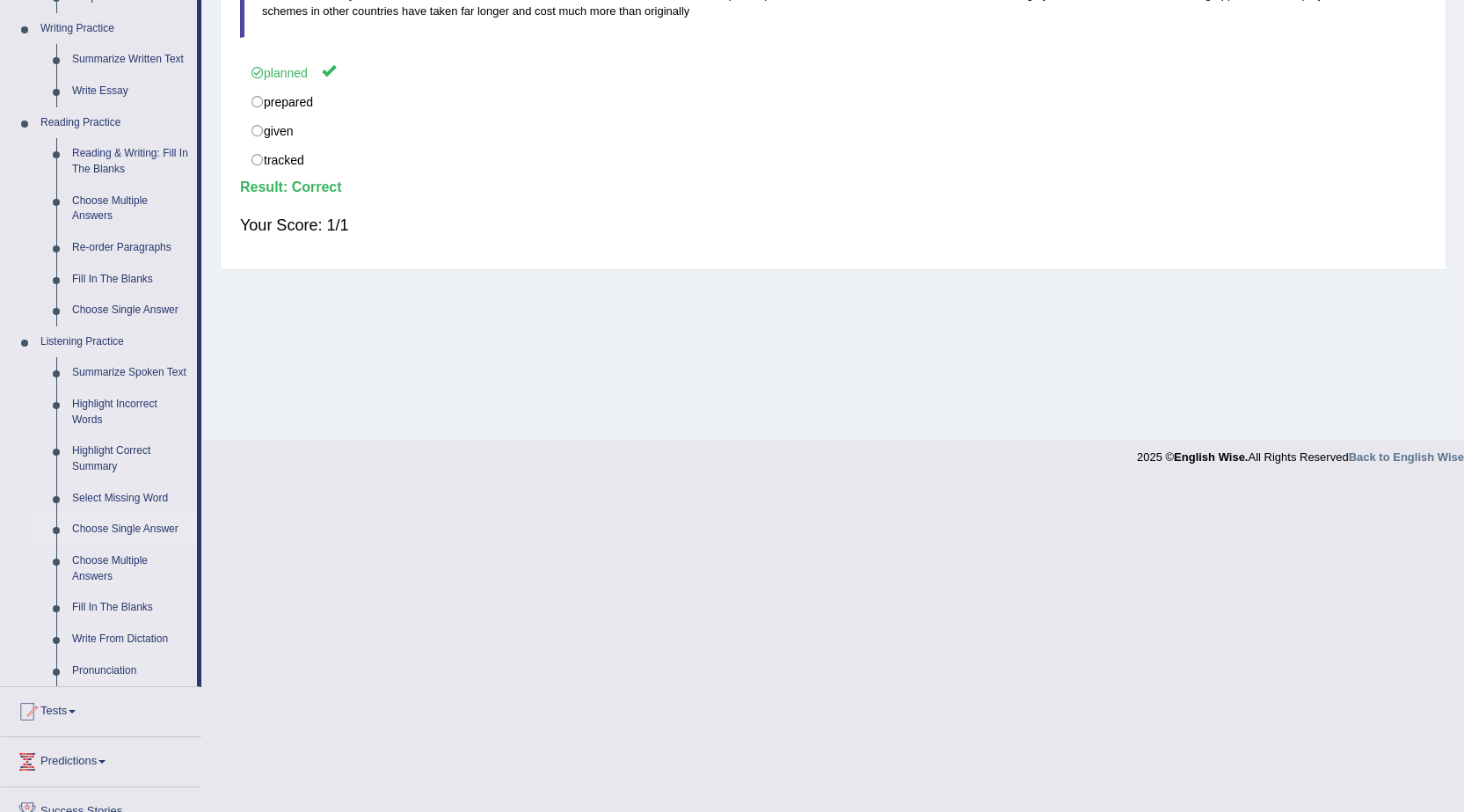
click at [157, 528] on link "Choose Single Answer" at bounding box center [131, 529] width 133 height 32
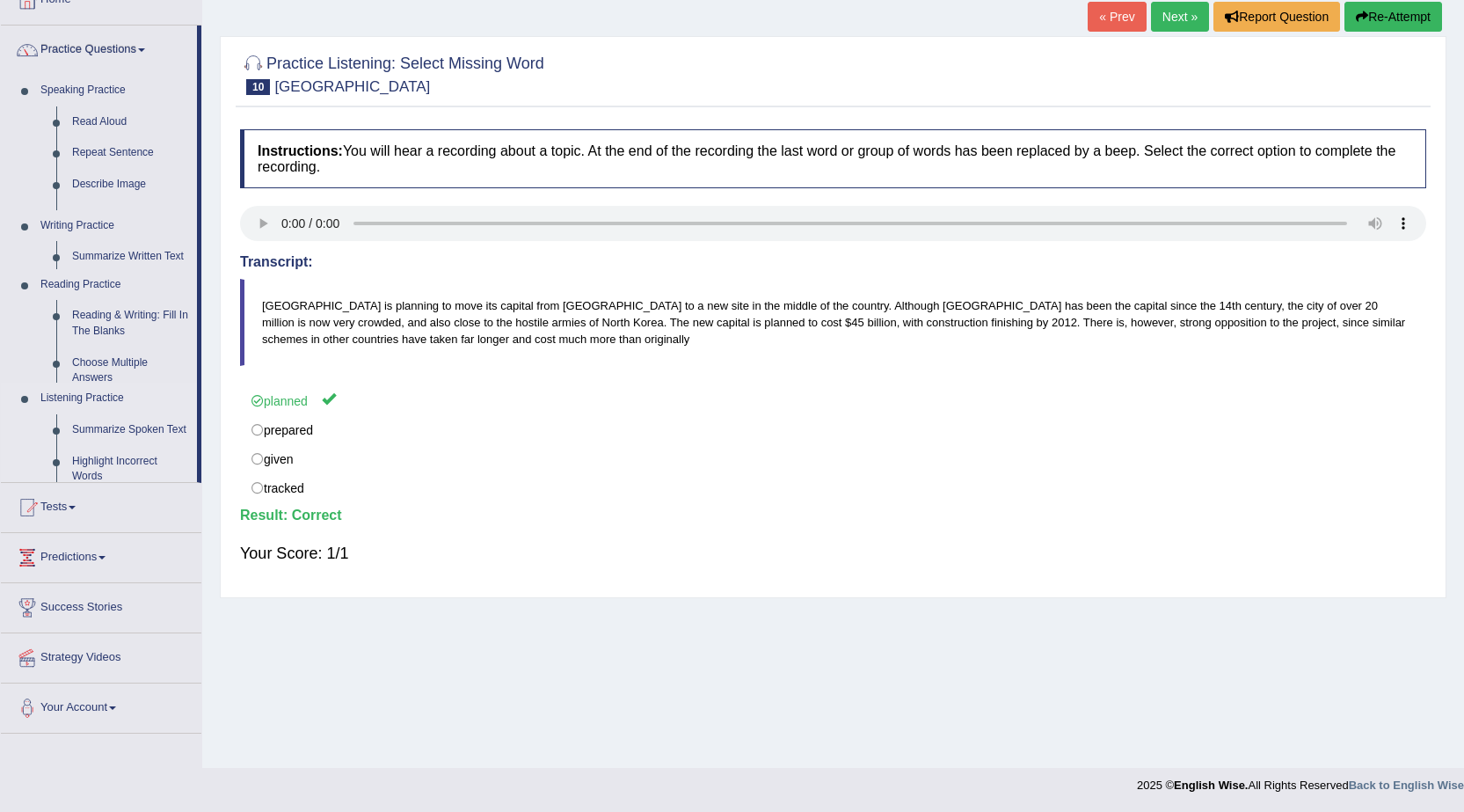
scroll to position [111, 0]
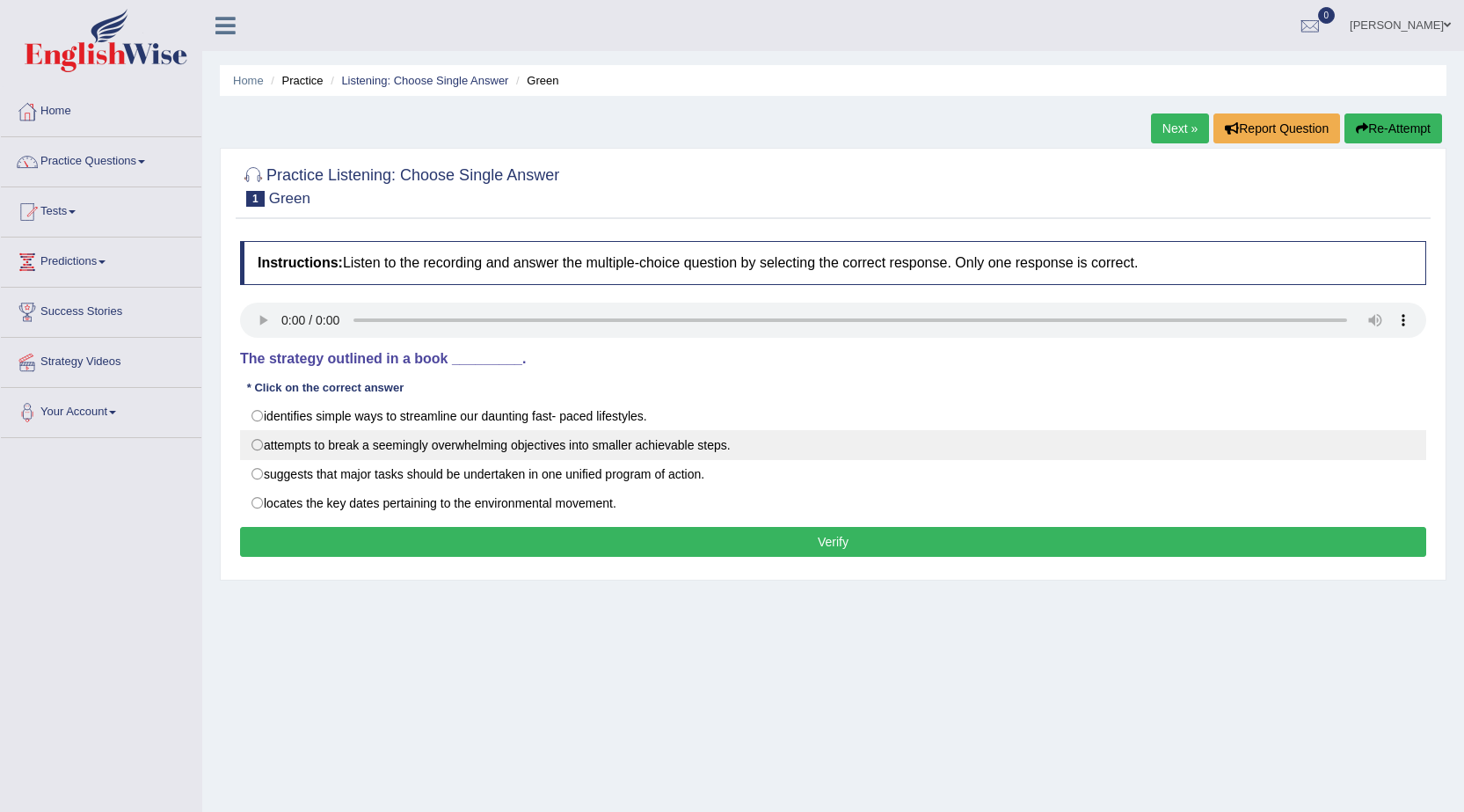
click at [448, 450] on label "attempts to break a seemingly overwhelming objectives into smaller achievable s…" at bounding box center [833, 445] width 1186 height 30
radio input "true"
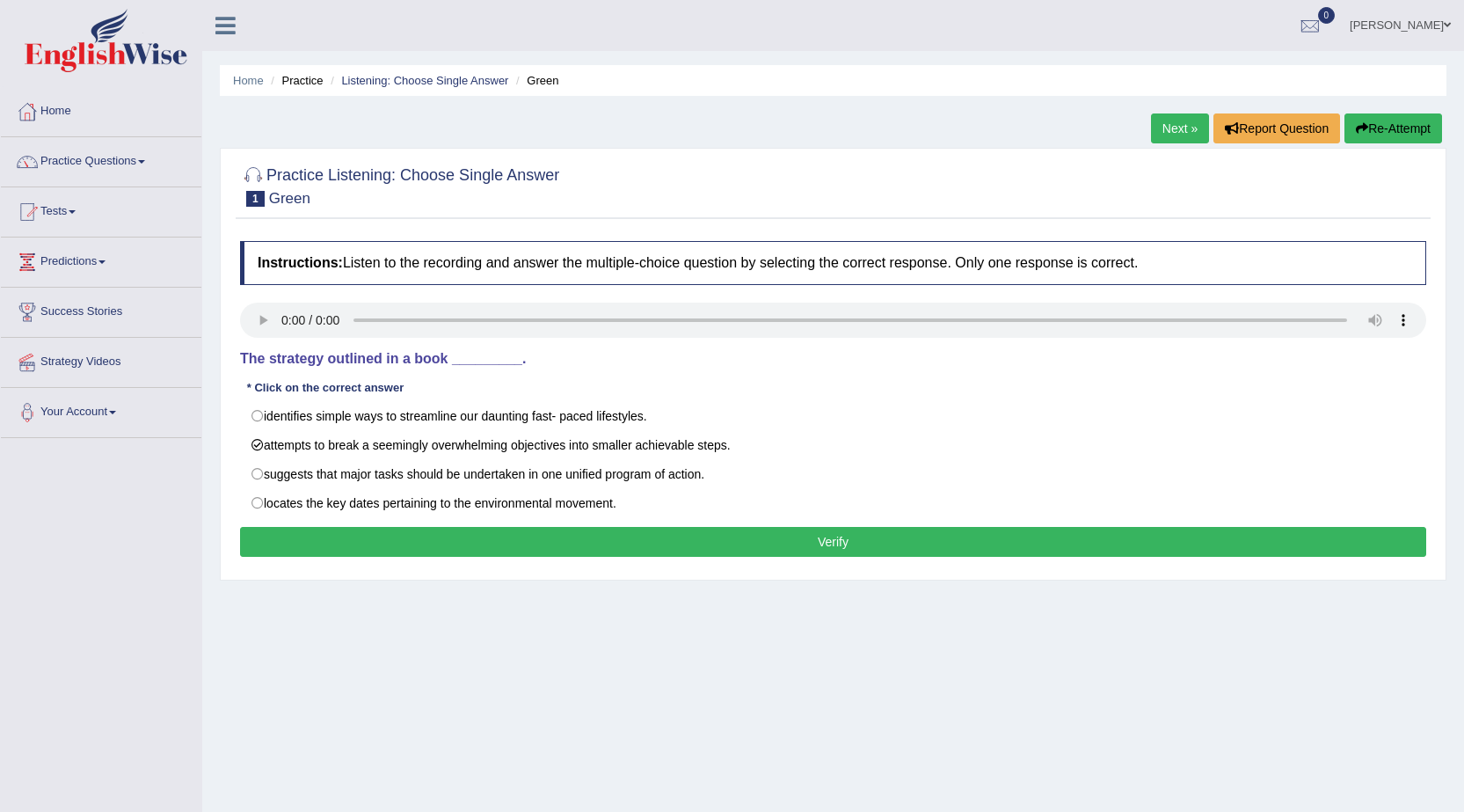
click at [561, 536] on button "Verify" at bounding box center [833, 541] width 1186 height 30
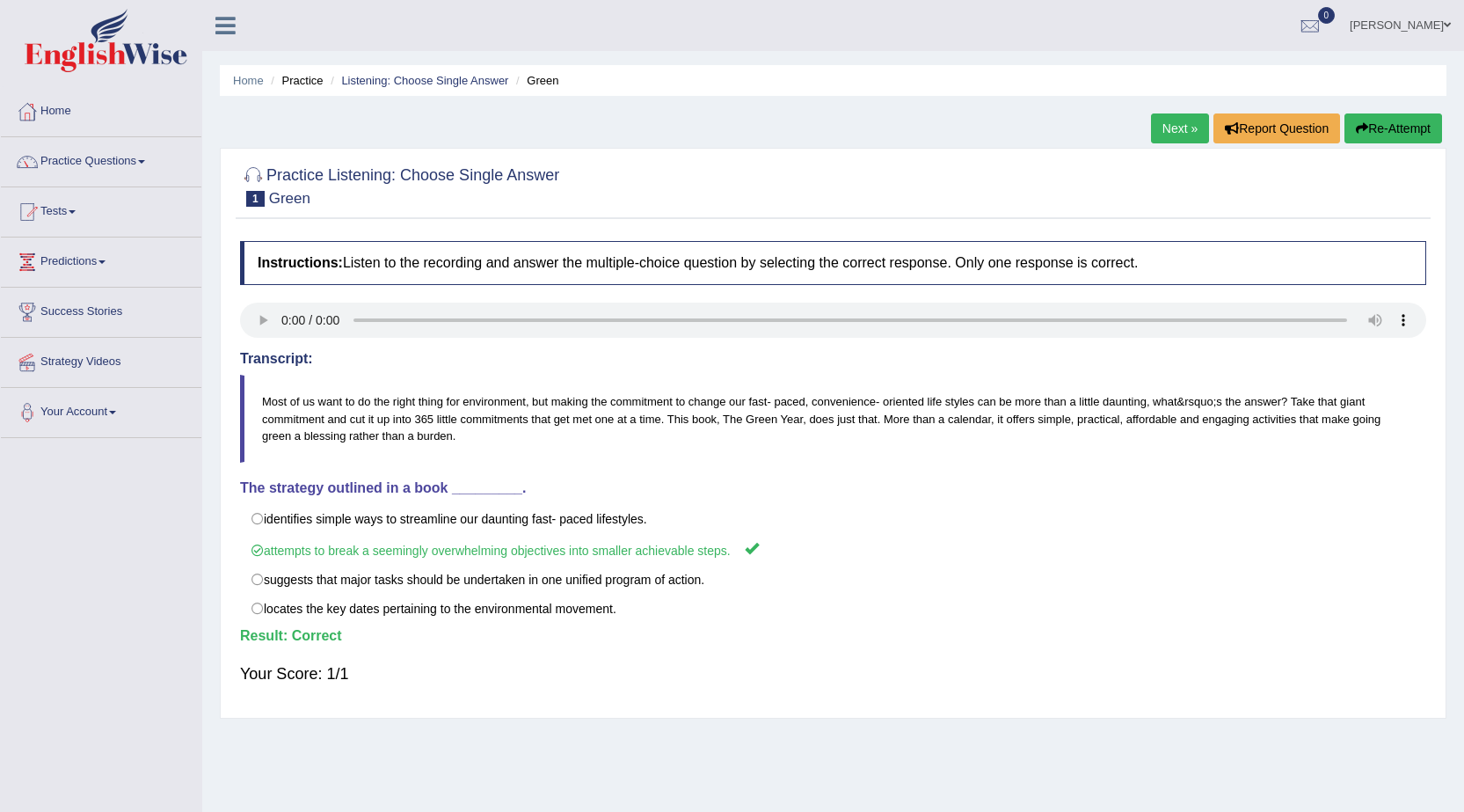
click at [1173, 124] on link "Next »" at bounding box center [1180, 128] width 58 height 30
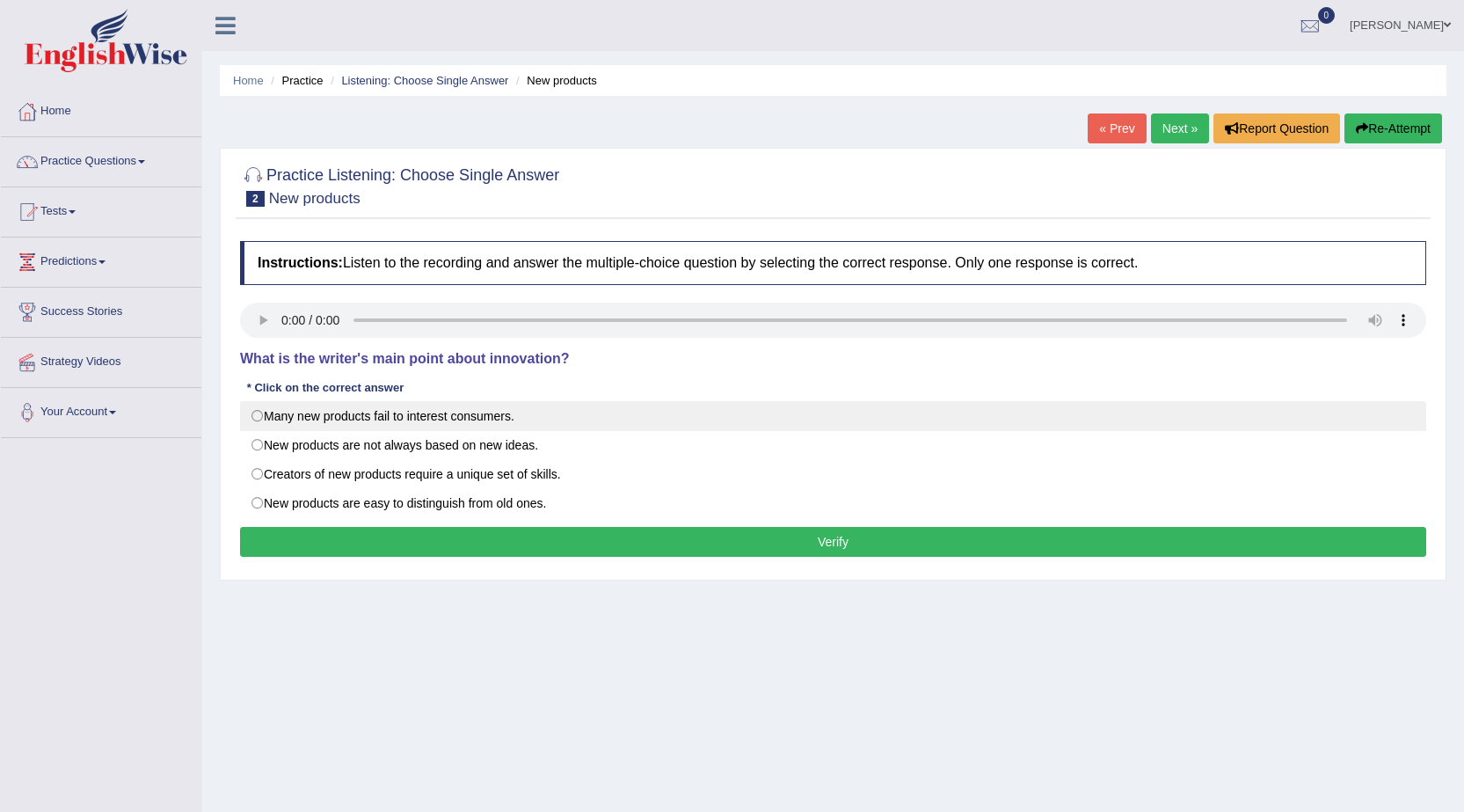
click at [303, 417] on label "Many new products fail to interest consumers." at bounding box center [833, 416] width 1186 height 30
radio input "true"
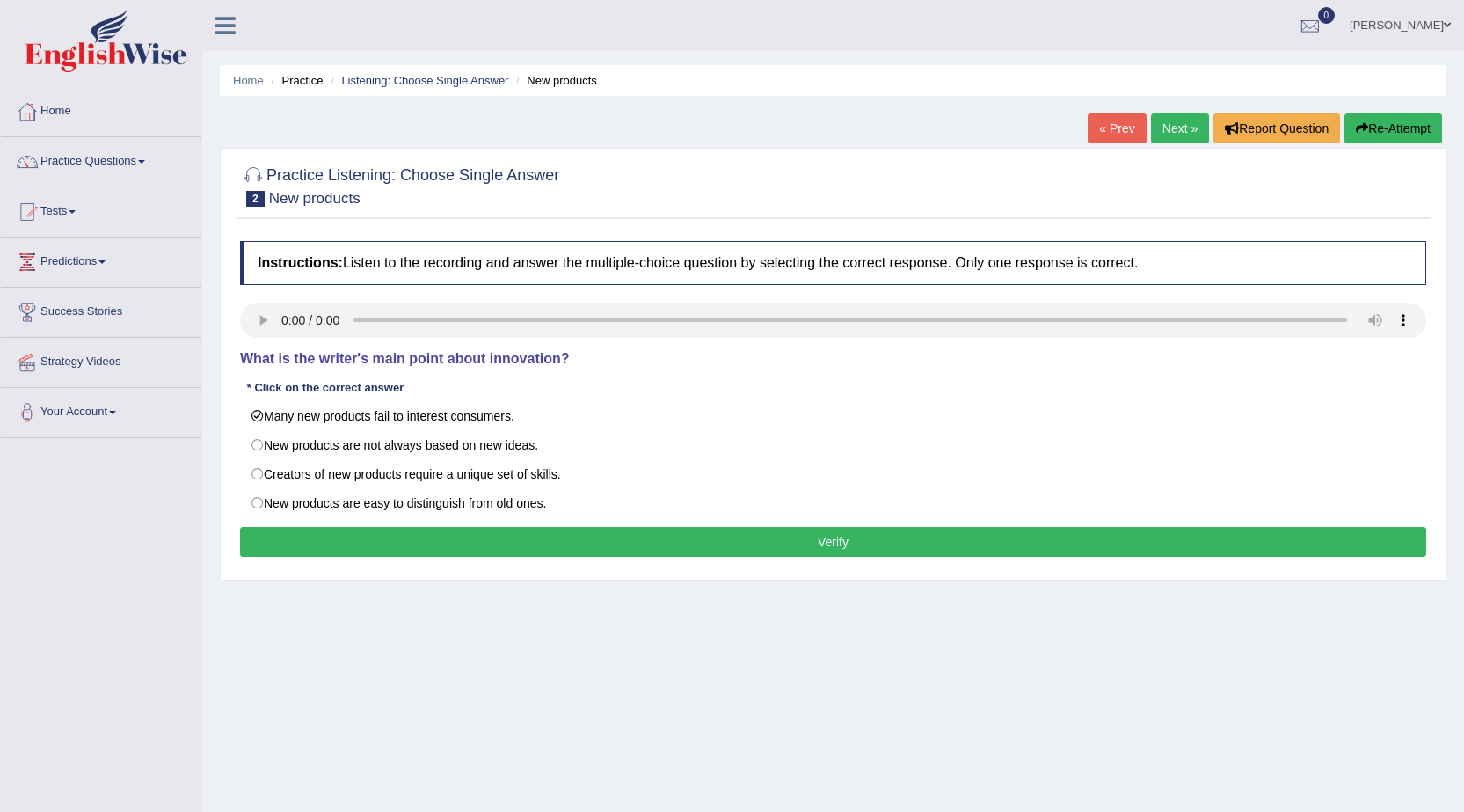
click at [384, 536] on button "Verify" at bounding box center [833, 541] width 1186 height 30
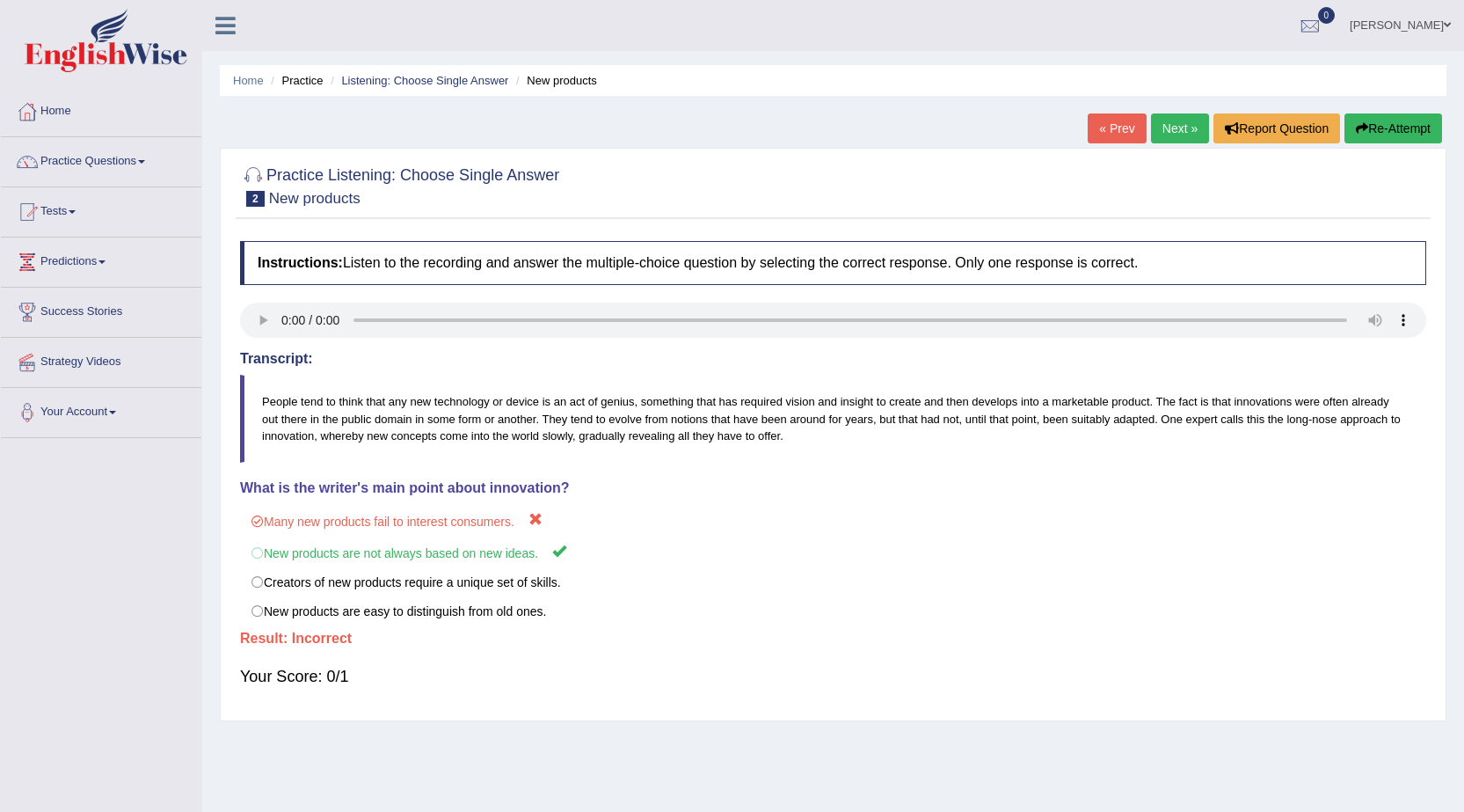
click at [1181, 122] on link "Next »" at bounding box center [1180, 128] width 58 height 30
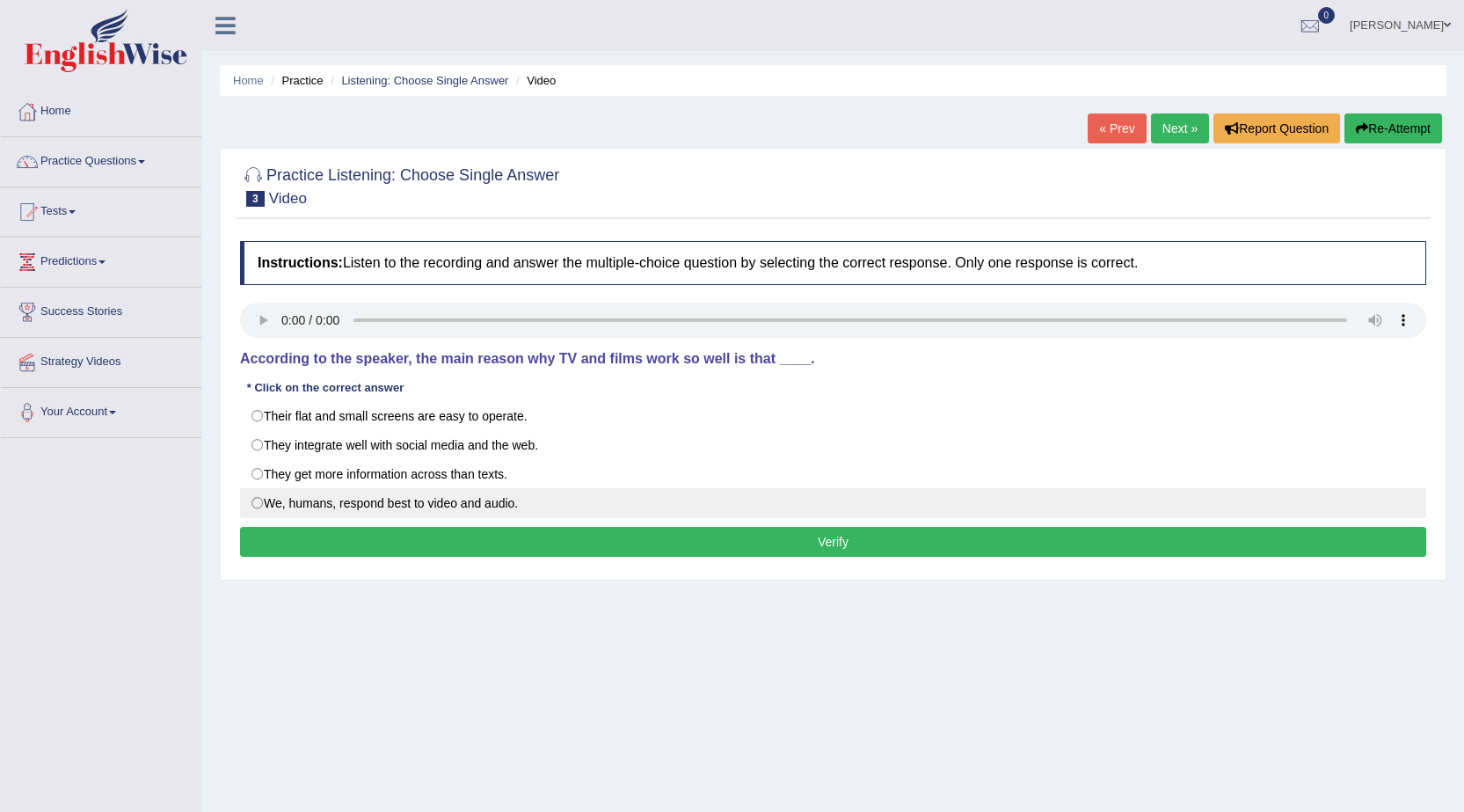
click at [257, 506] on label "We, humans, respond best to video and audio." at bounding box center [833, 503] width 1186 height 30
radio input "true"
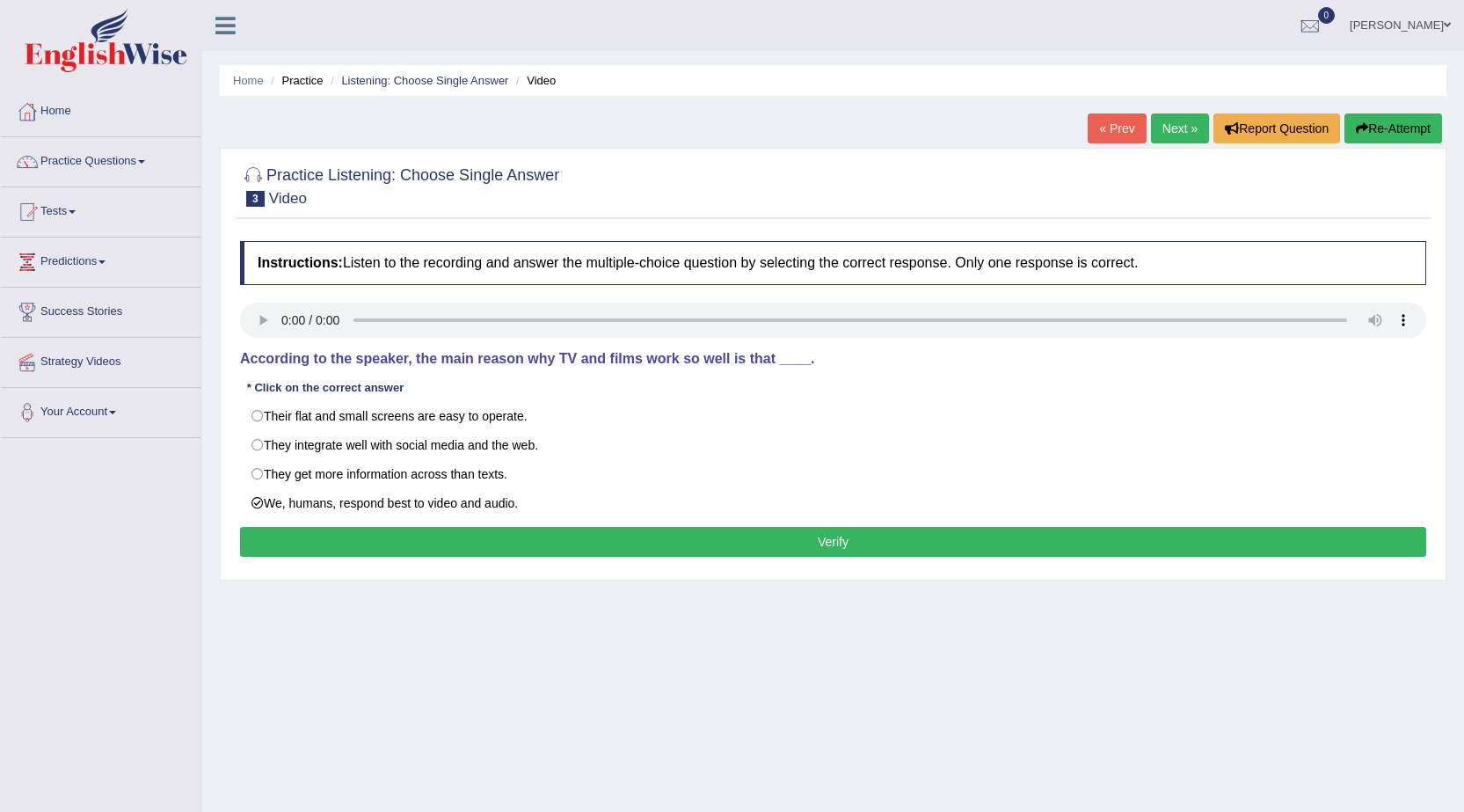
click at [463, 536] on button "Verify" at bounding box center [833, 541] width 1186 height 30
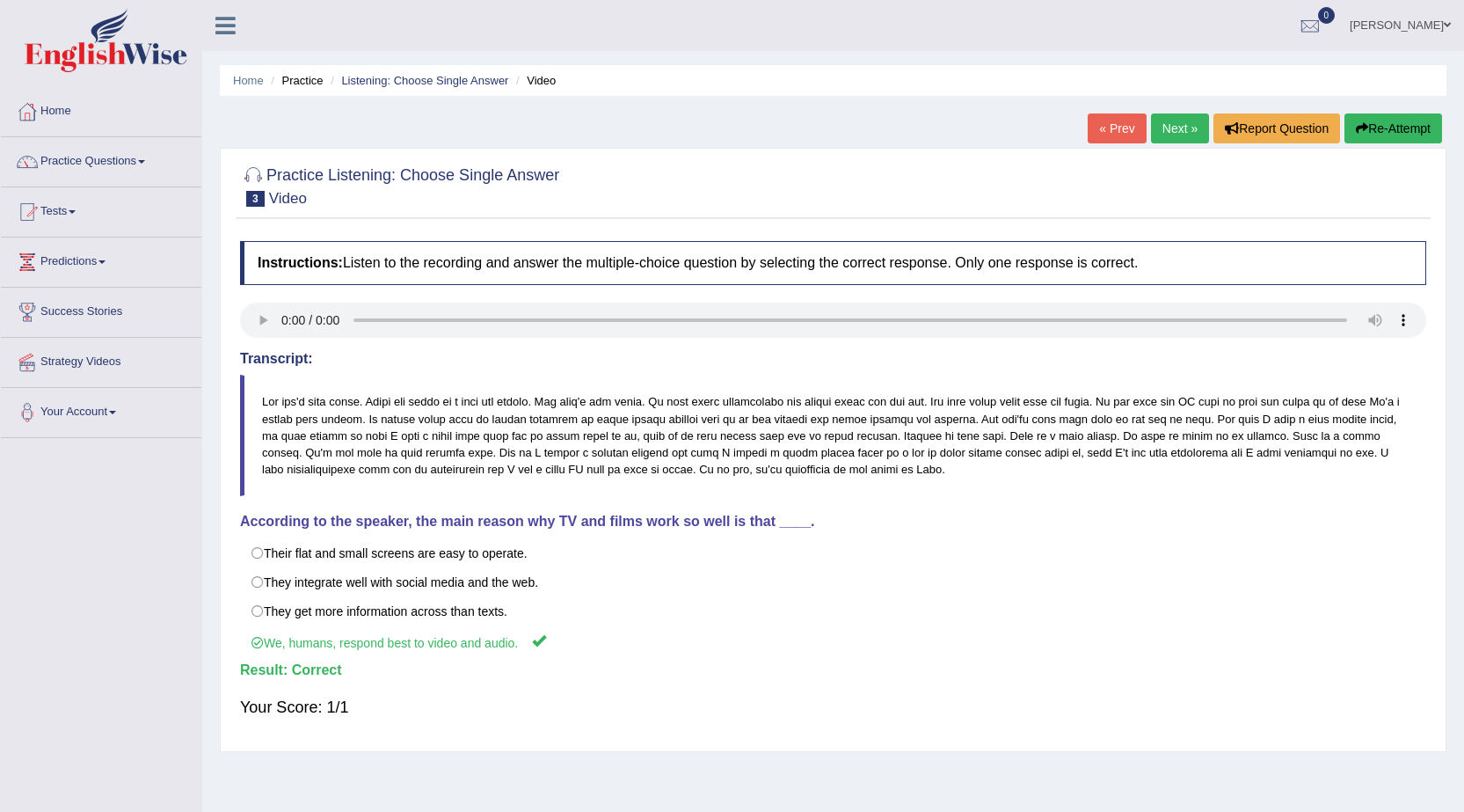
click at [1171, 114] on link "Next »" at bounding box center [1180, 128] width 58 height 30
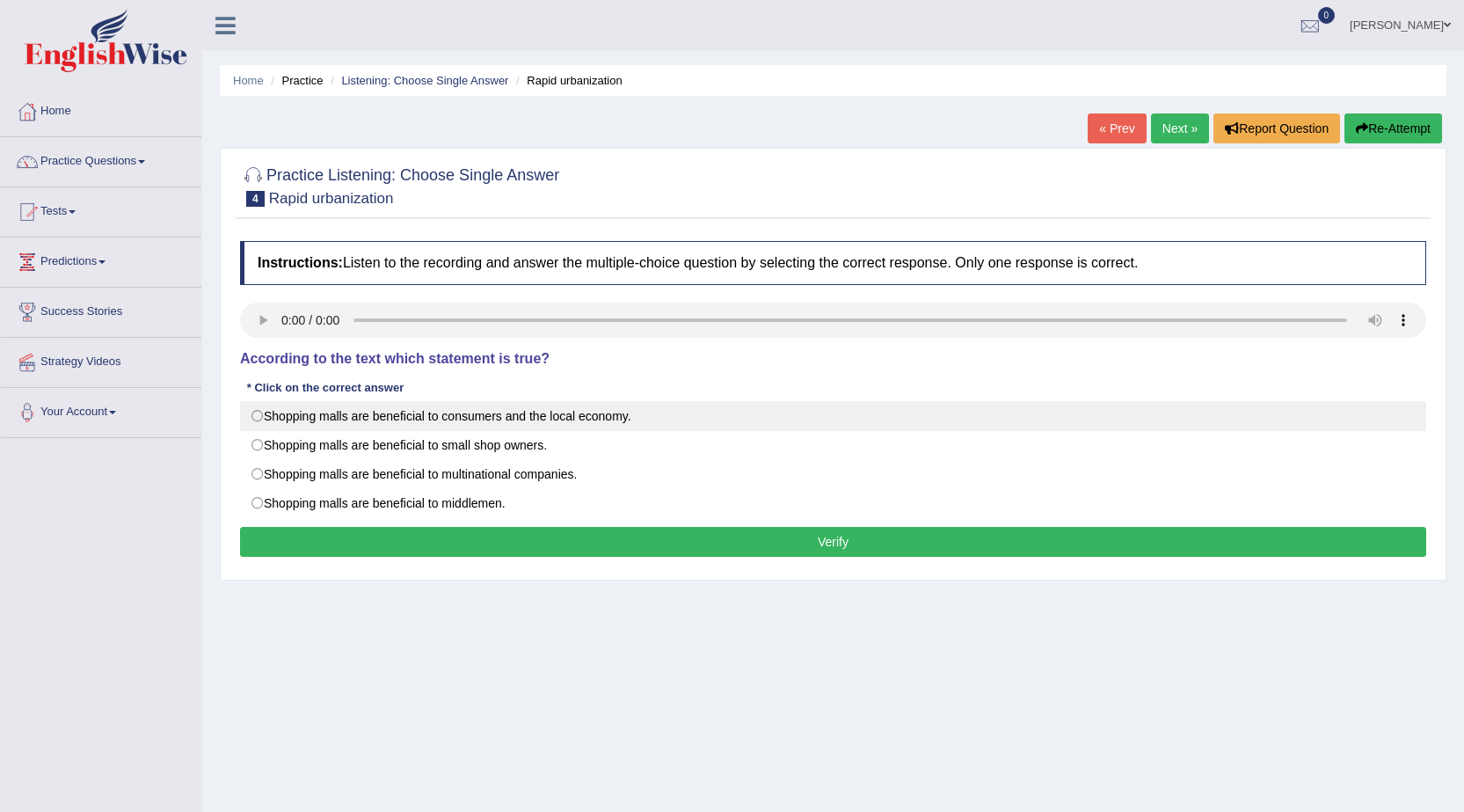
click at [316, 414] on label "Shopping malls are beneficial to consumers and the local economy." at bounding box center [833, 416] width 1186 height 30
radio input "true"
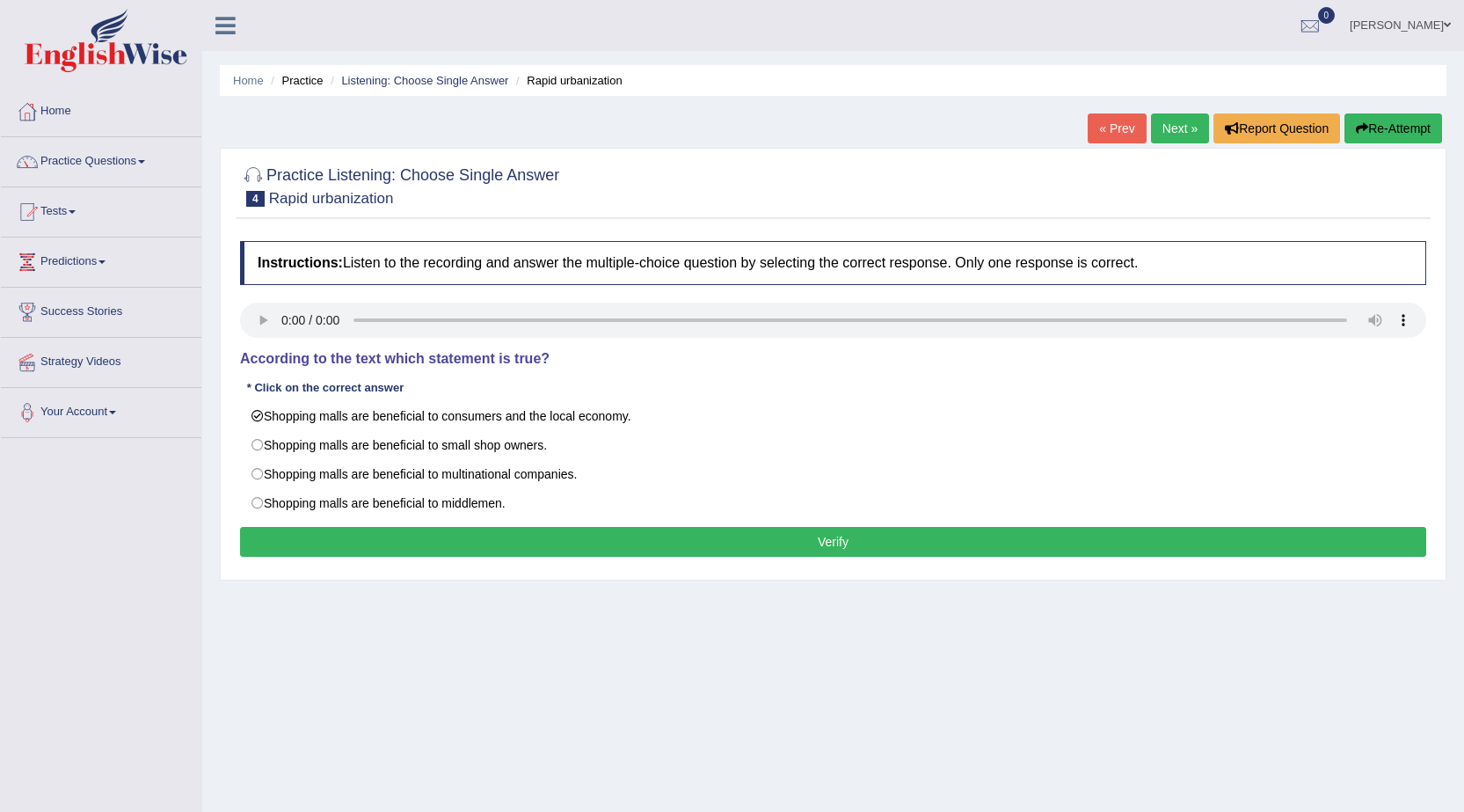
click at [739, 554] on button "Verify" at bounding box center [833, 541] width 1186 height 30
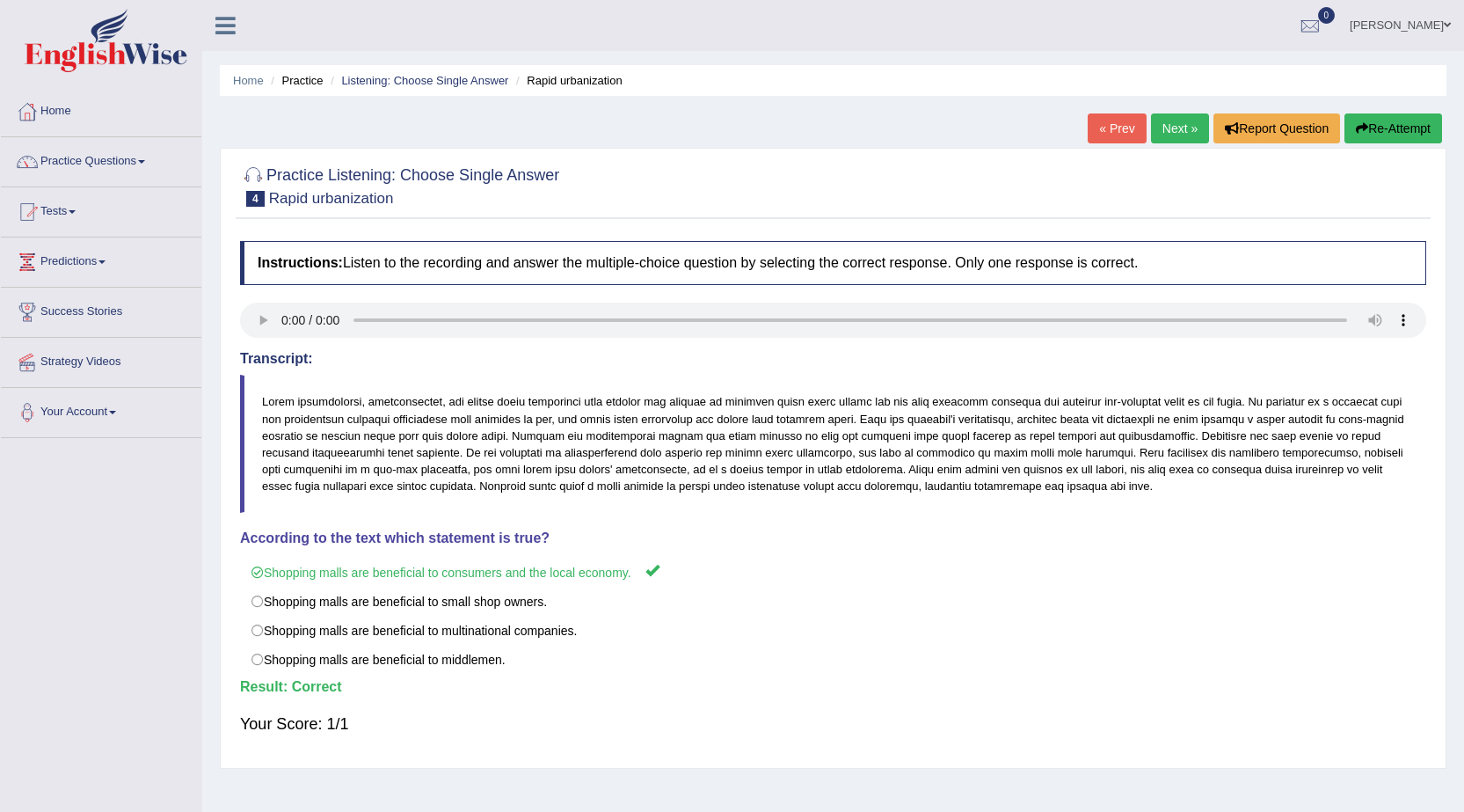
click at [1176, 130] on link "Next »" at bounding box center [1180, 128] width 58 height 30
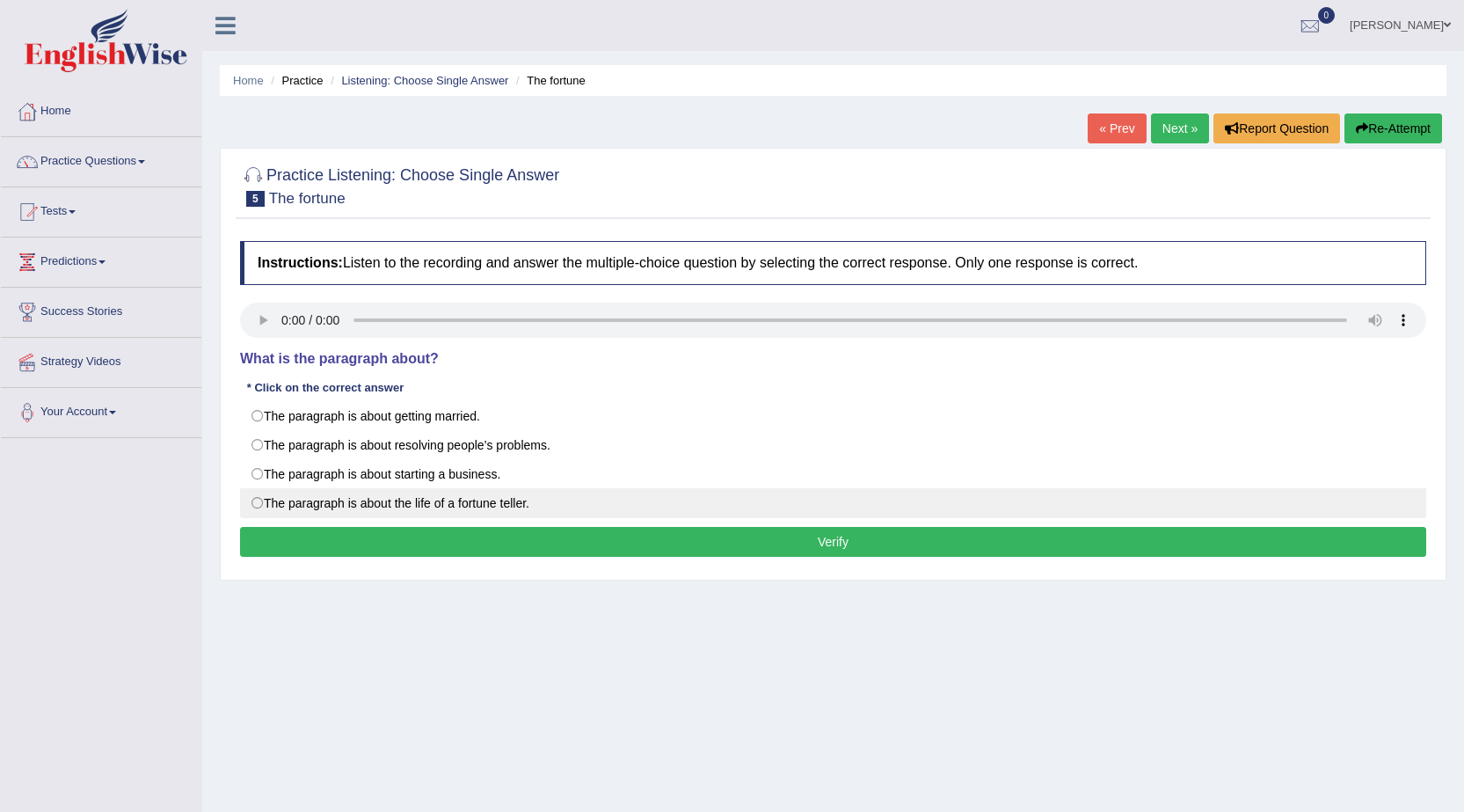
click at [266, 506] on label "The paragraph is about the life of a fortune teller." at bounding box center [833, 503] width 1186 height 30
radio input "true"
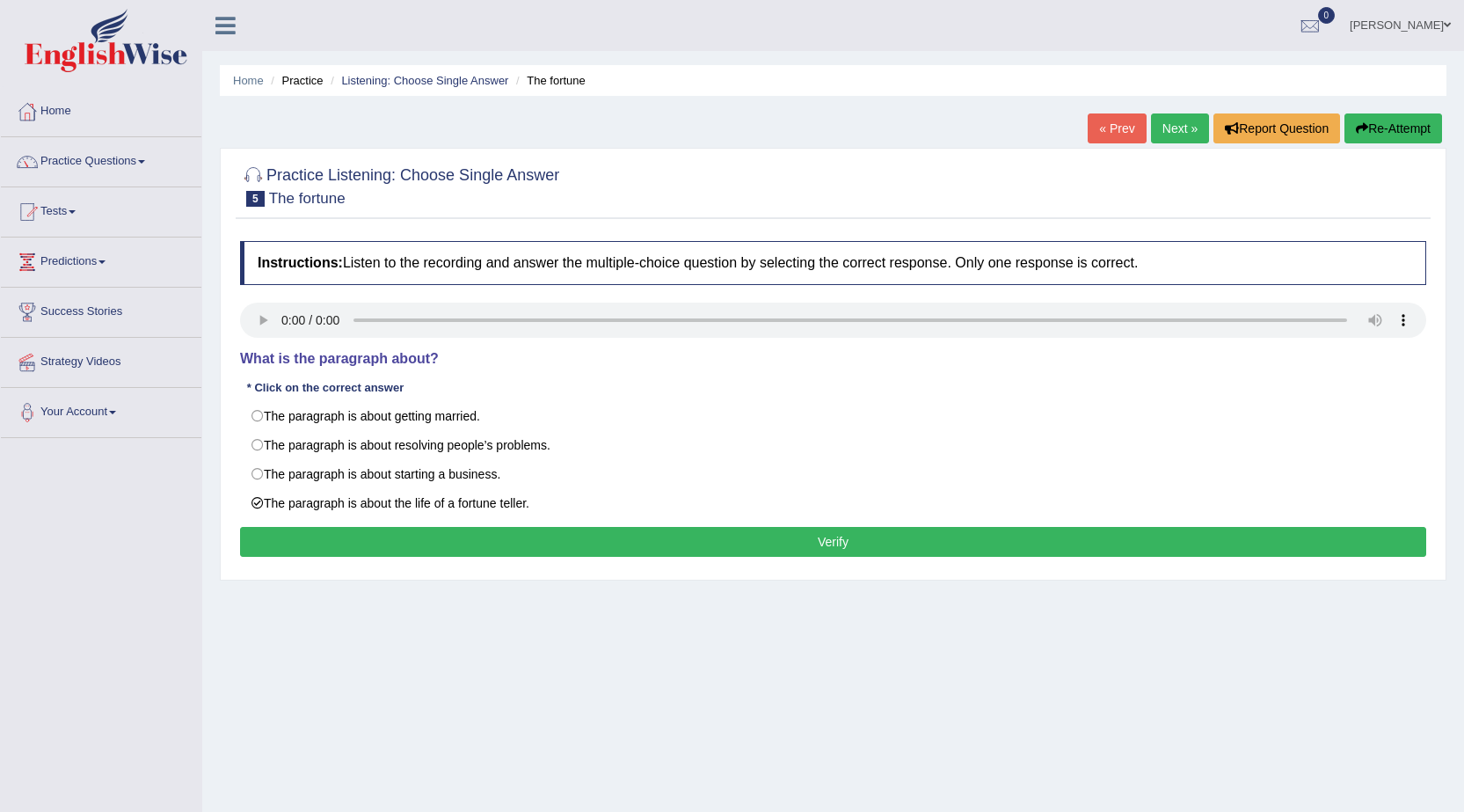
click at [554, 536] on button "Verify" at bounding box center [833, 541] width 1186 height 30
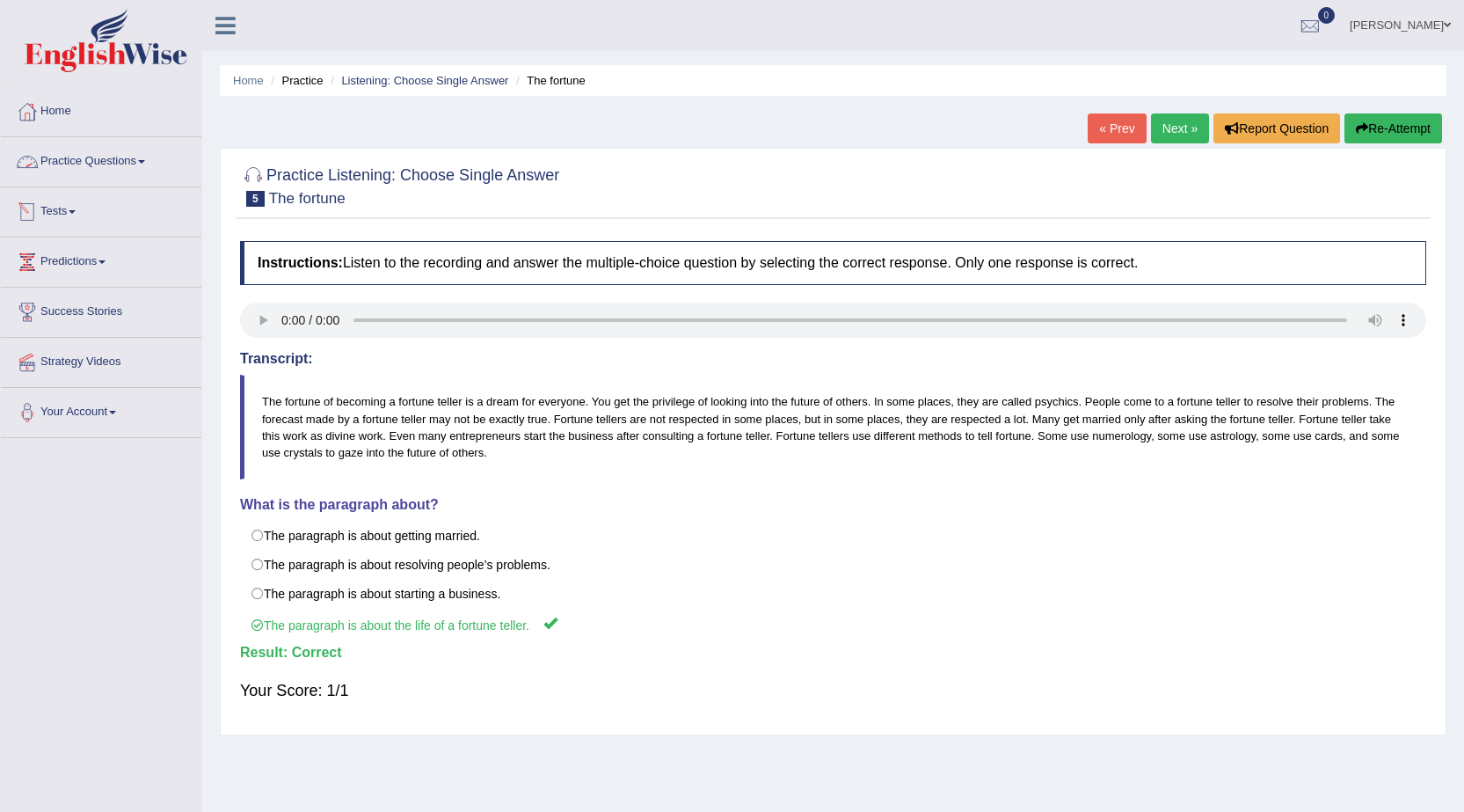
click at [133, 160] on link "Practice Questions" at bounding box center [101, 158] width 200 height 44
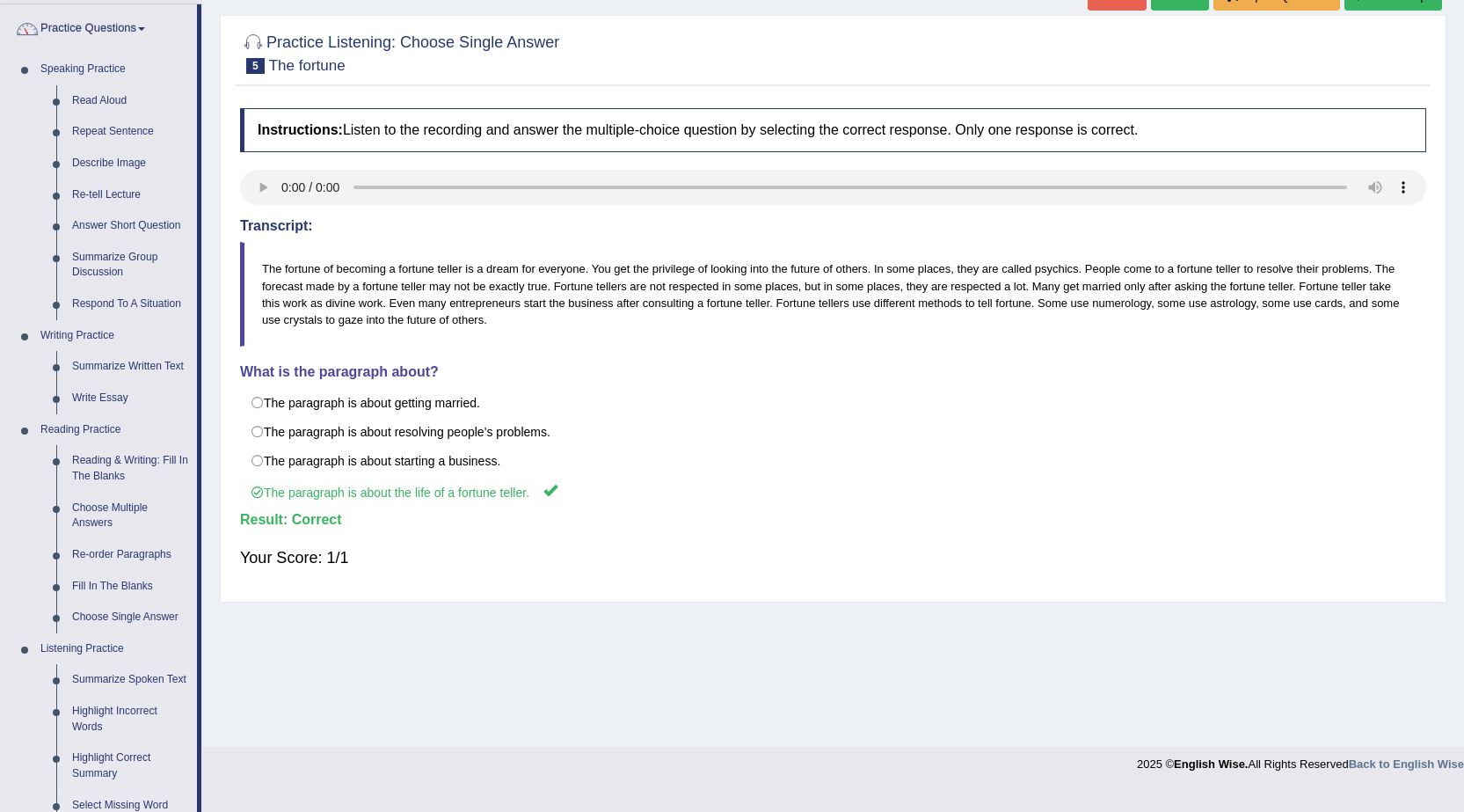
scroll to position [352, 0]
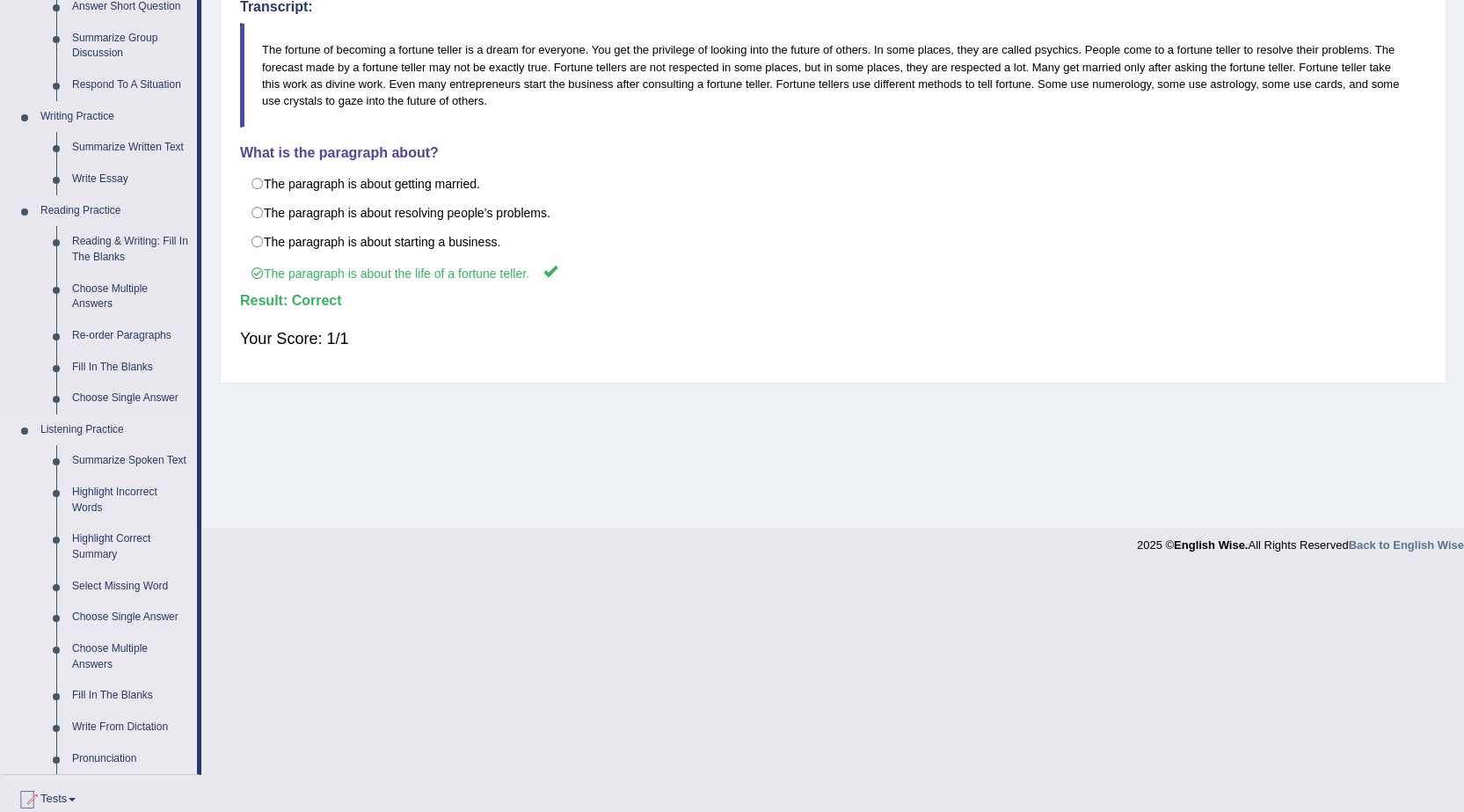
click at [122, 651] on link "Choose Multiple Answers" at bounding box center [131, 657] width 133 height 47
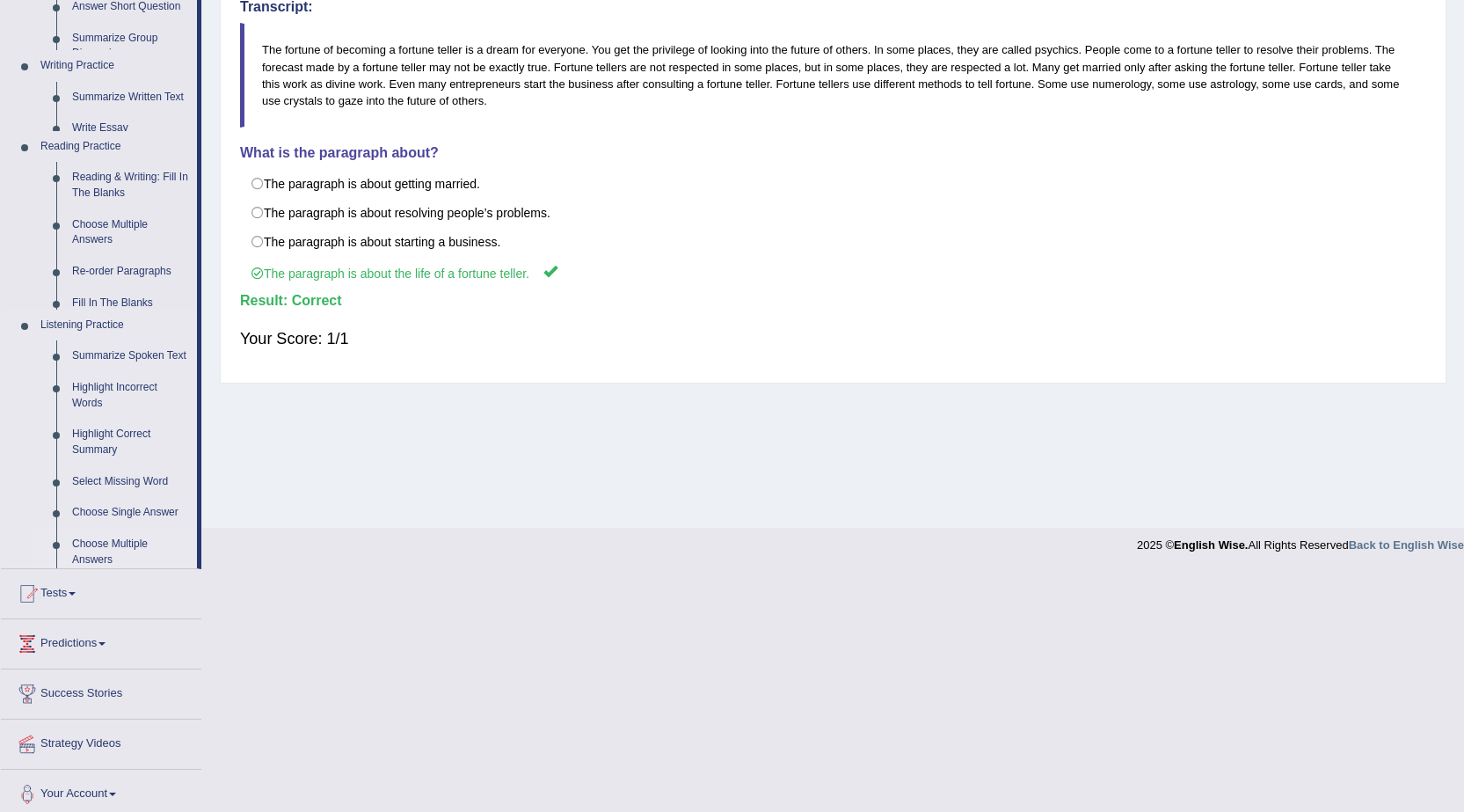
scroll to position [111, 0]
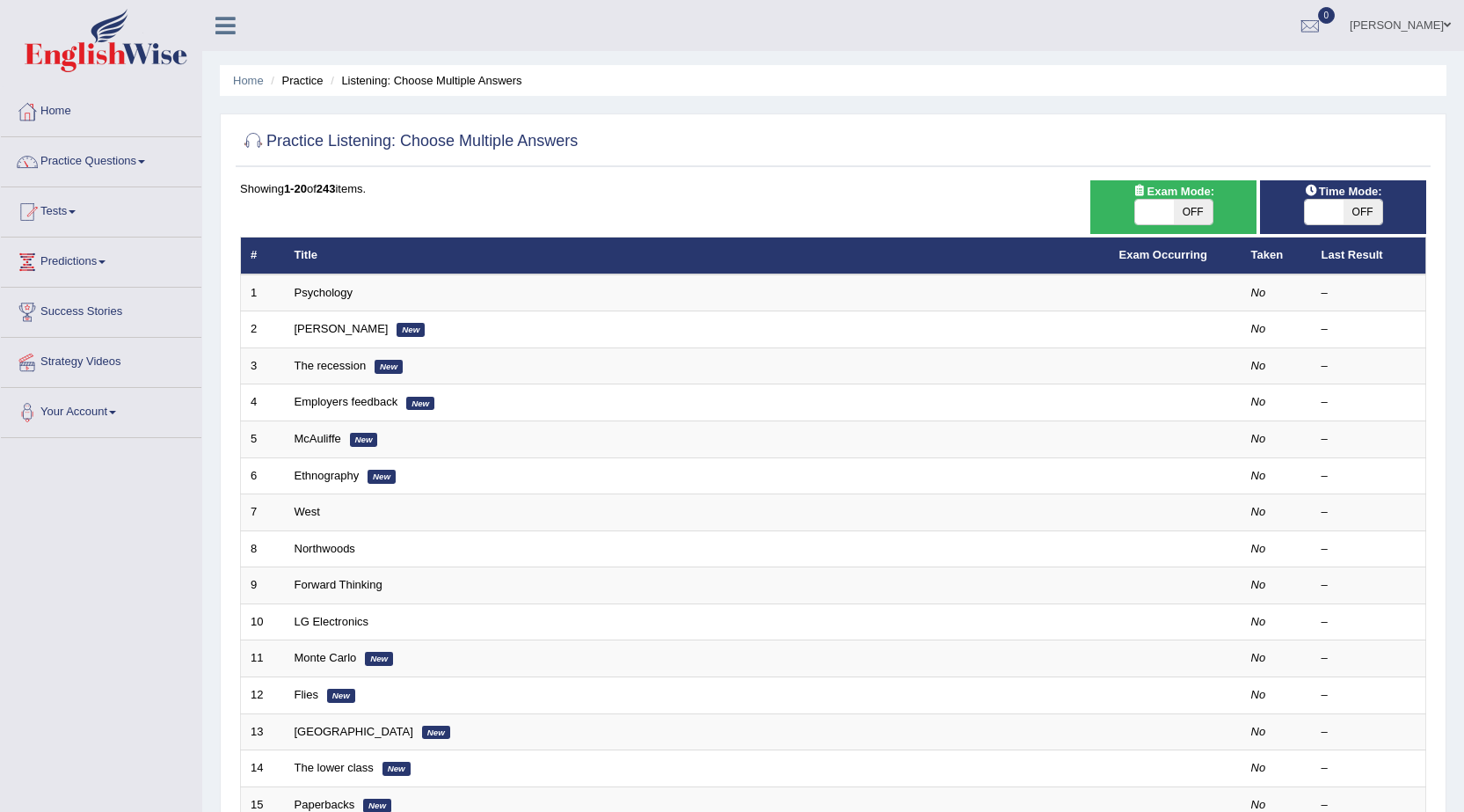
click at [337, 292] on link "Psychology" at bounding box center [323, 292] width 58 height 13
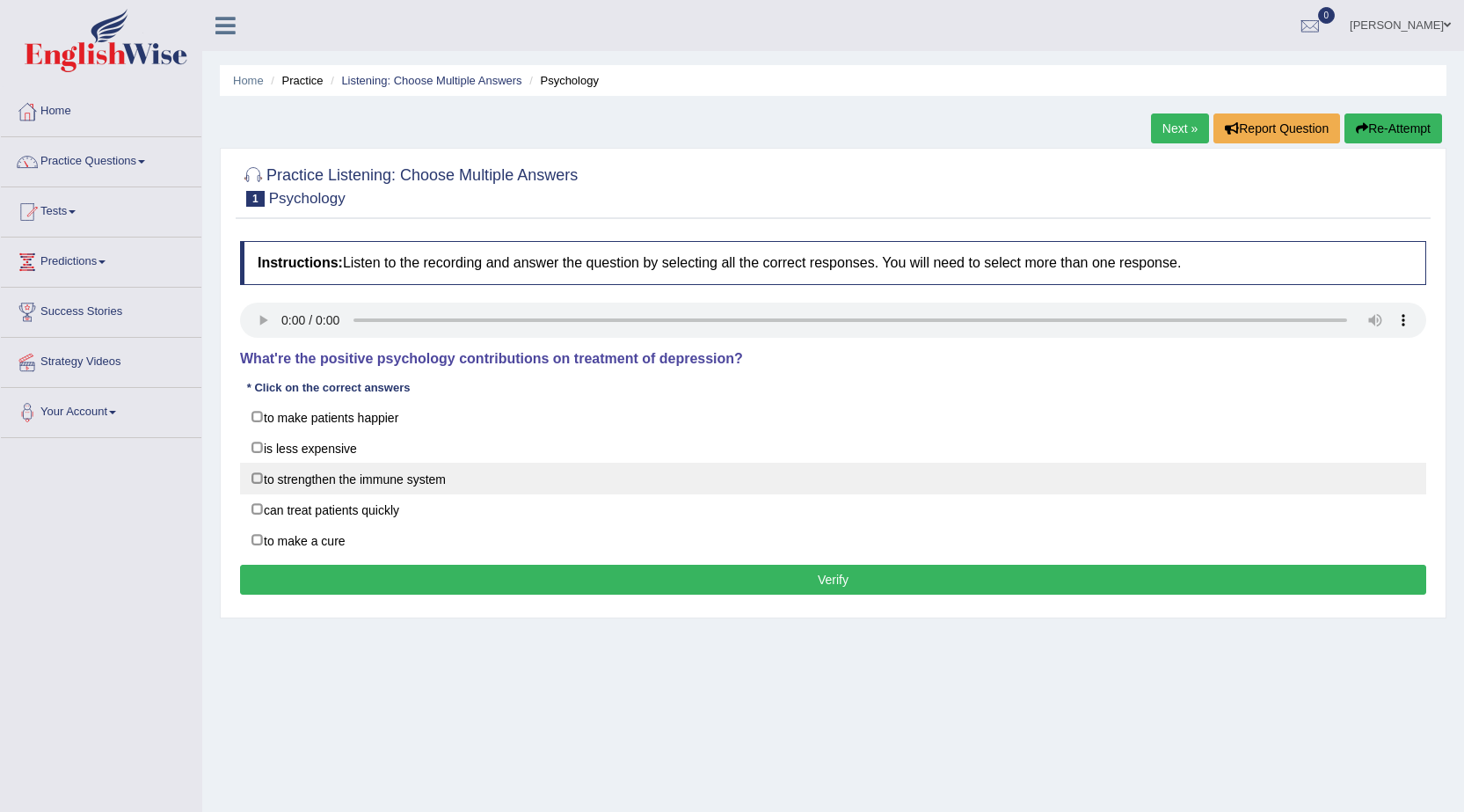
click at [258, 479] on label "to strengthen the immune system" at bounding box center [833, 479] width 1186 height 32
checkbox input "true"
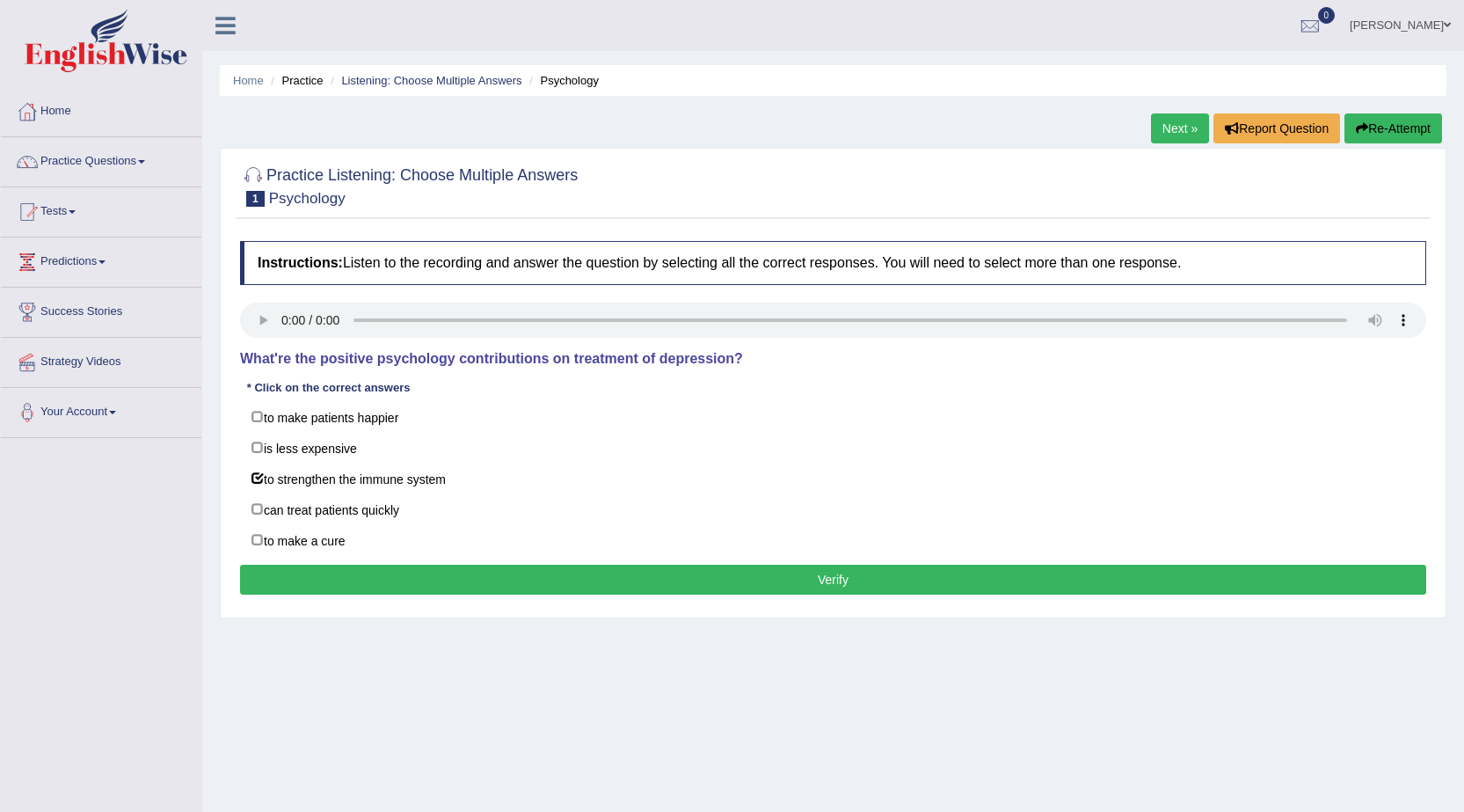
click at [384, 579] on button "Verify" at bounding box center [833, 580] width 1186 height 30
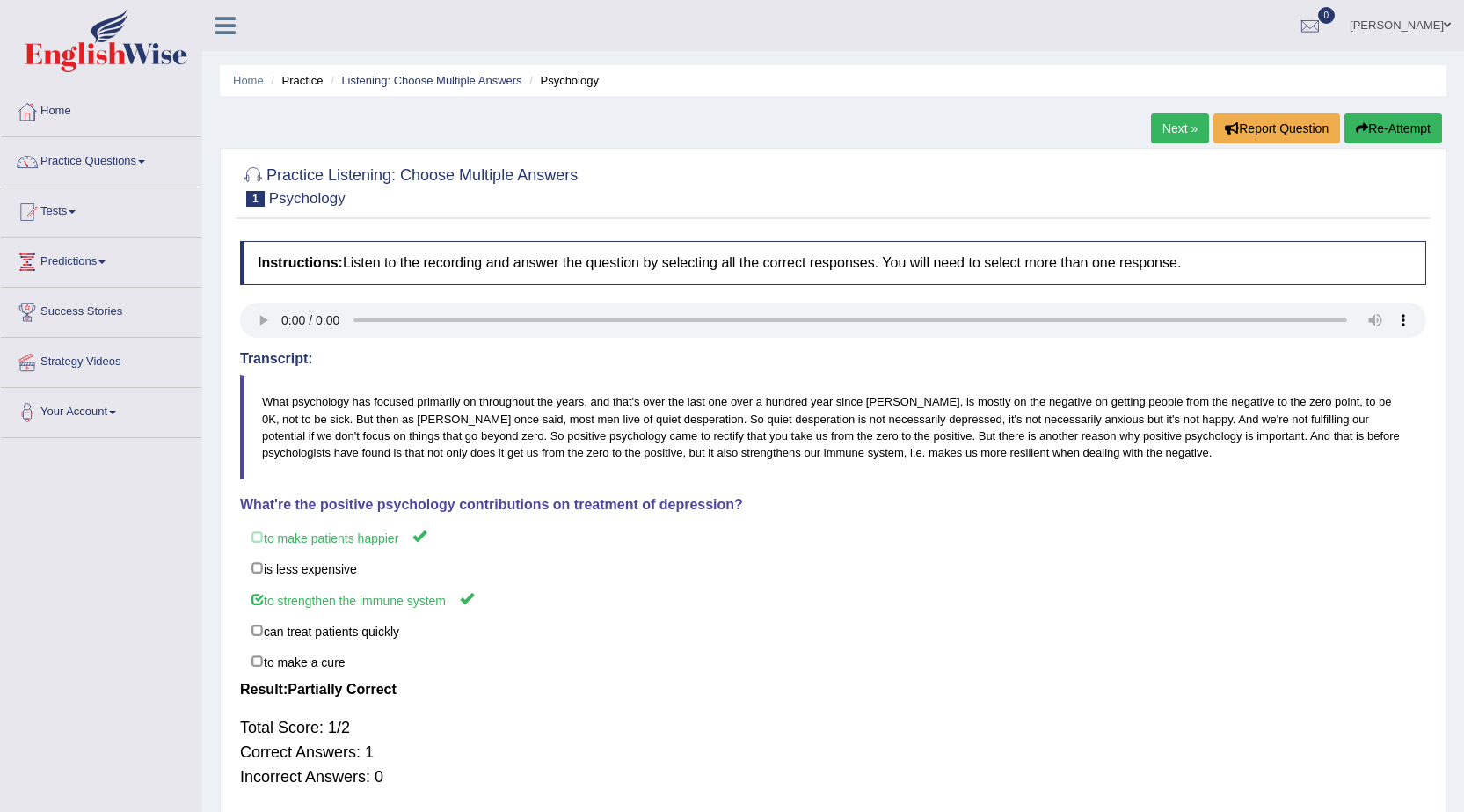
click at [1163, 135] on link "Next »" at bounding box center [1180, 128] width 58 height 30
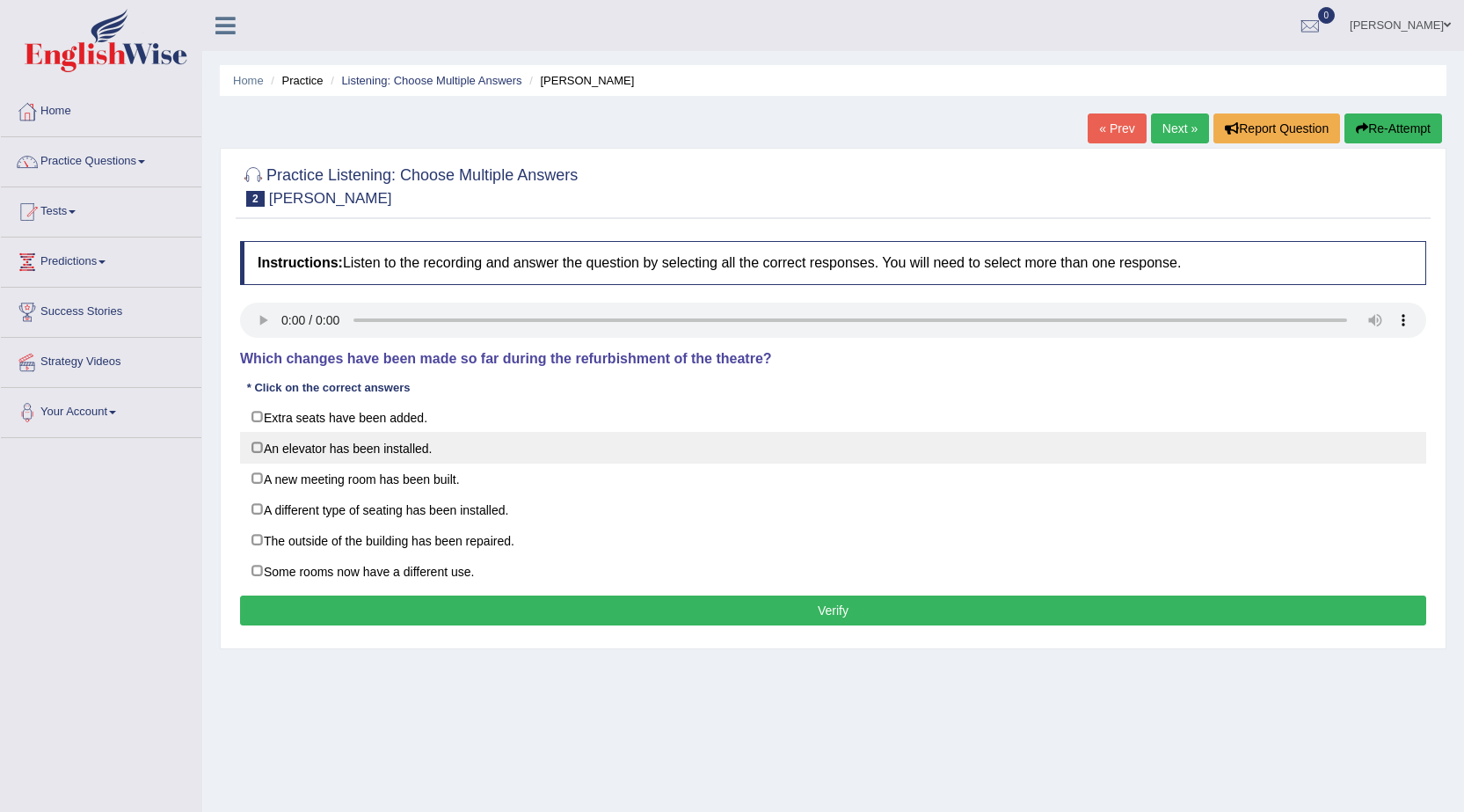
click at [261, 450] on label "An elevator has been installed." at bounding box center [833, 448] width 1186 height 32
checkbox input "true"
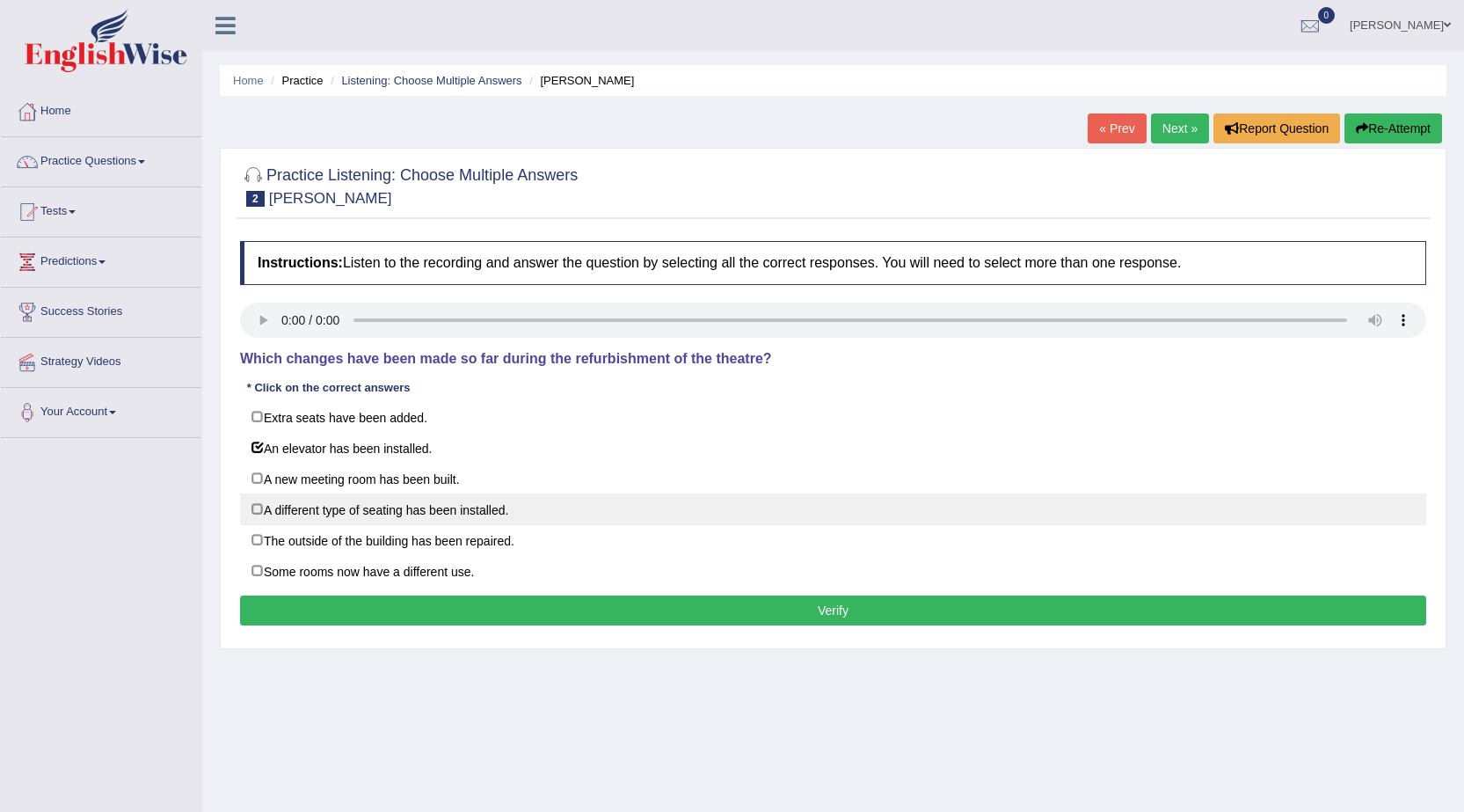
click at [262, 510] on label "A different type of seating has been installed." at bounding box center [833, 509] width 1186 height 32
checkbox input "true"
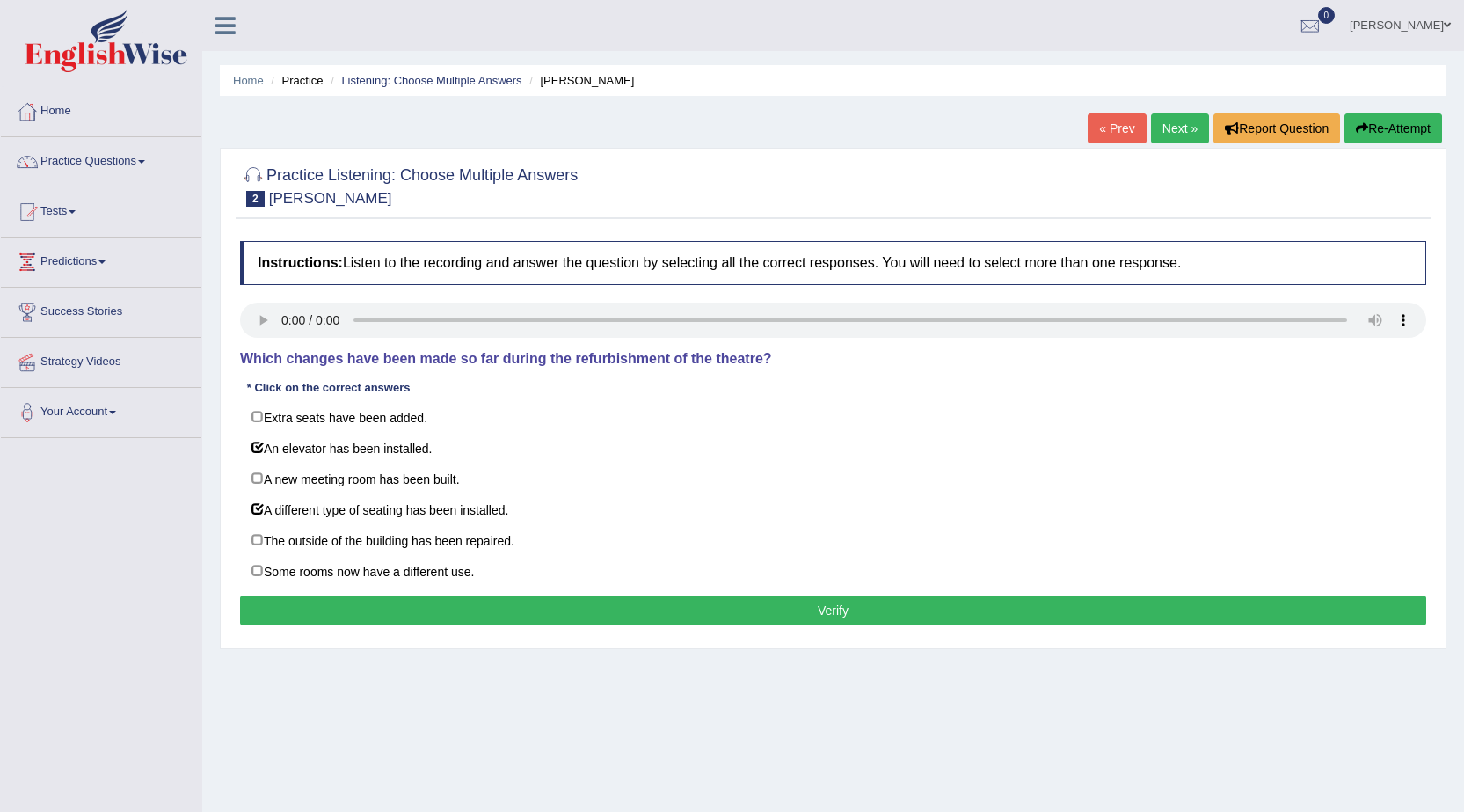
click at [647, 604] on button "Verify" at bounding box center [833, 611] width 1186 height 30
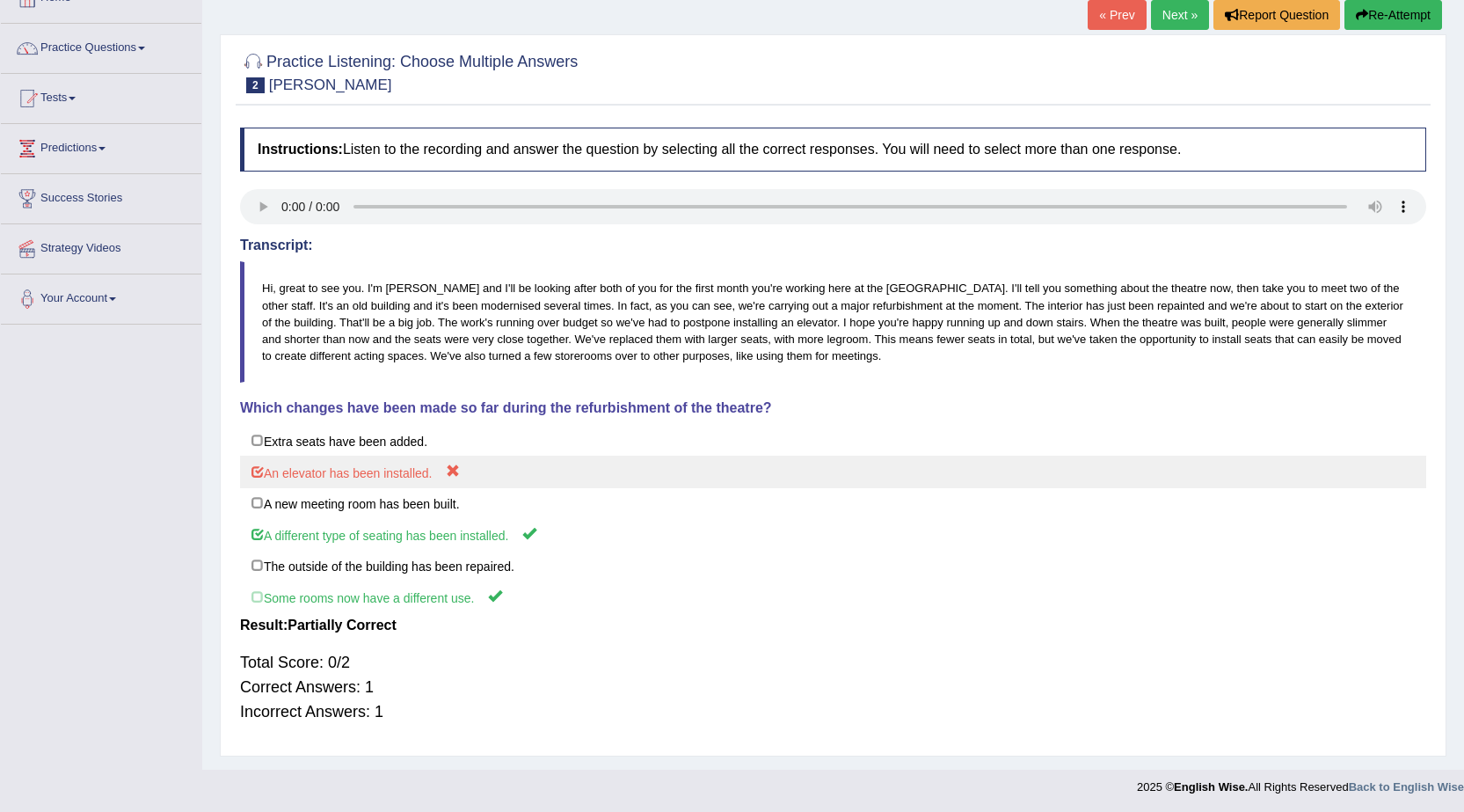
scroll to position [115, 0]
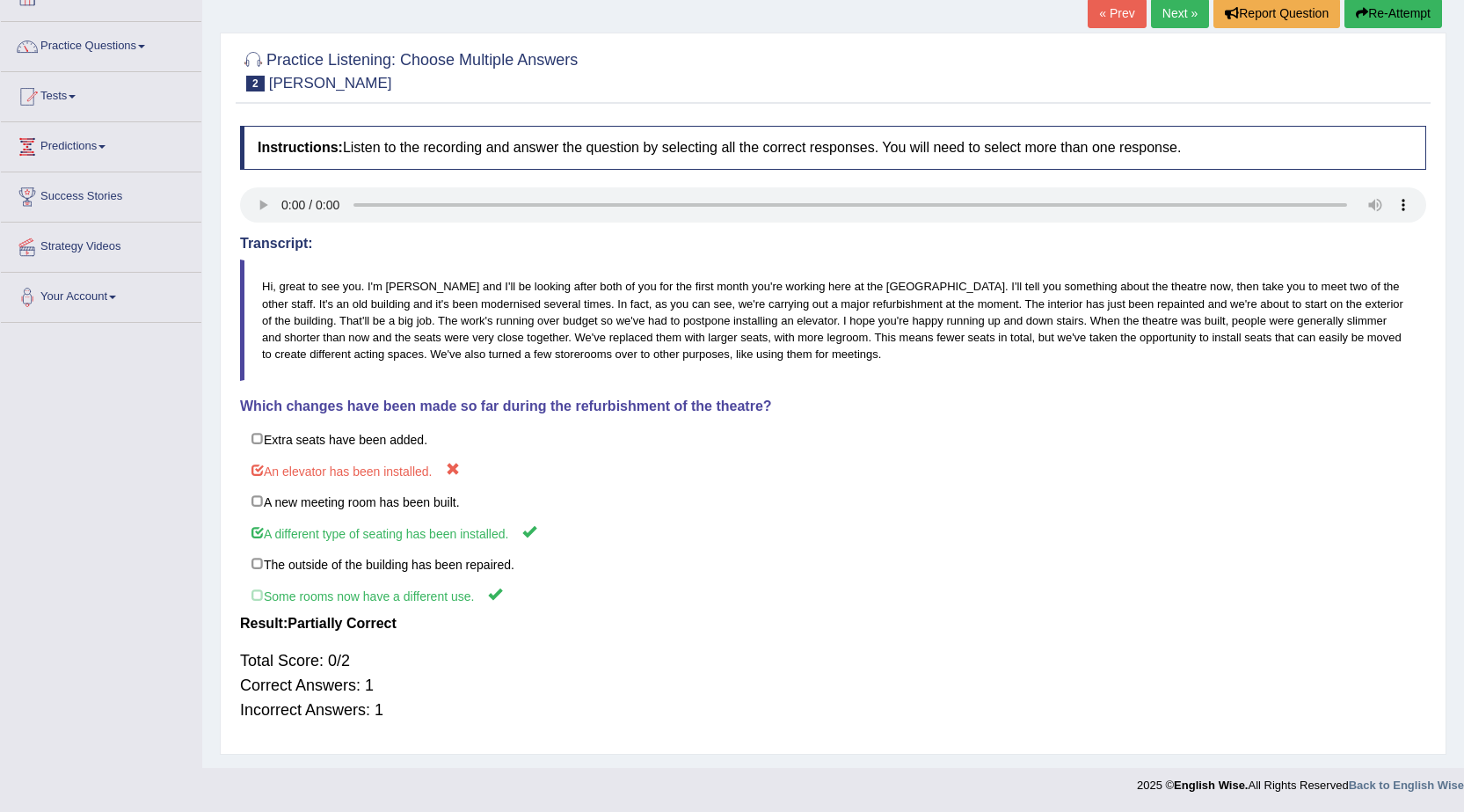
click at [1168, 14] on link "Next »" at bounding box center [1180, 13] width 58 height 30
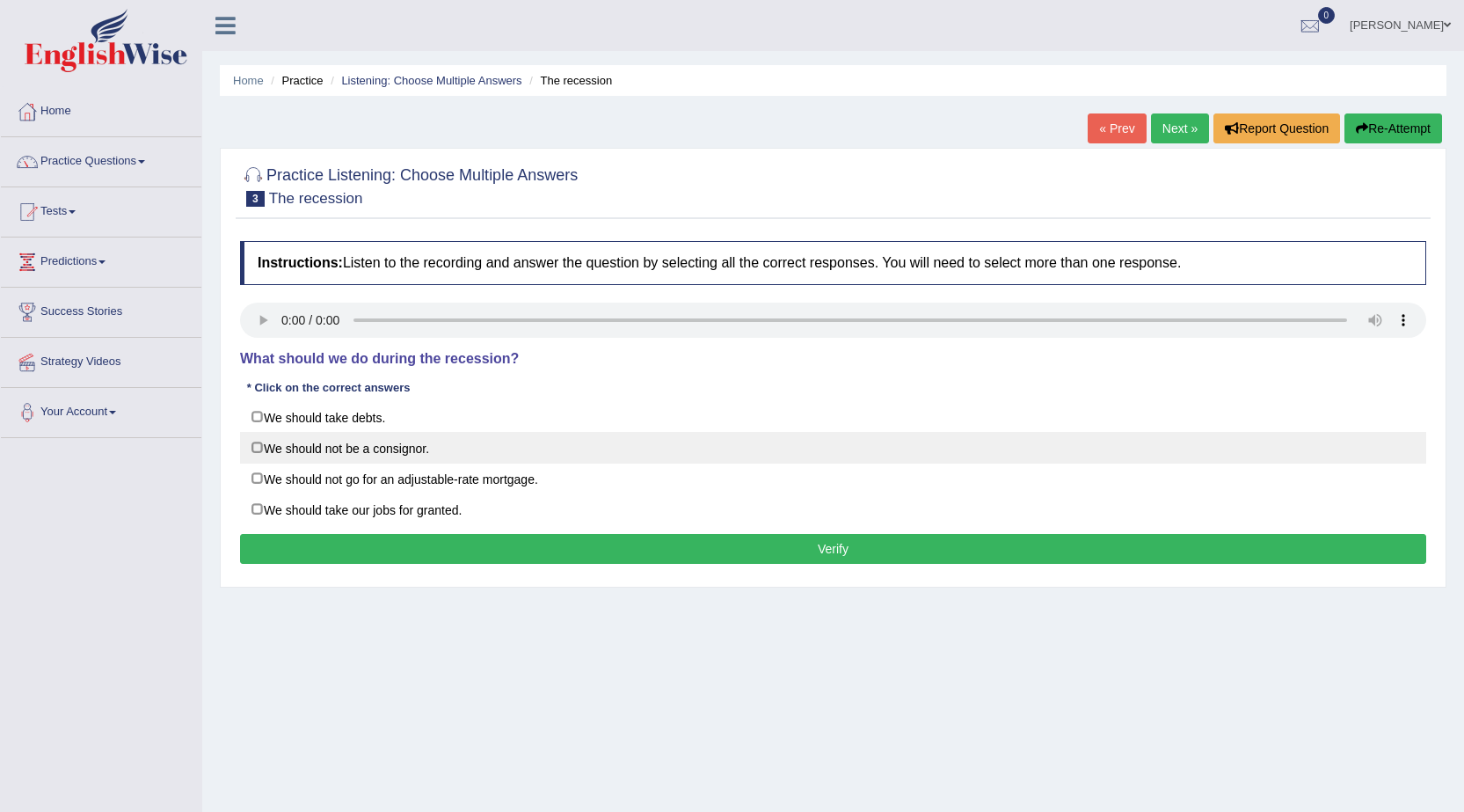
click at [266, 445] on label "We should not be a consignor." at bounding box center [833, 448] width 1186 height 32
checkbox input "true"
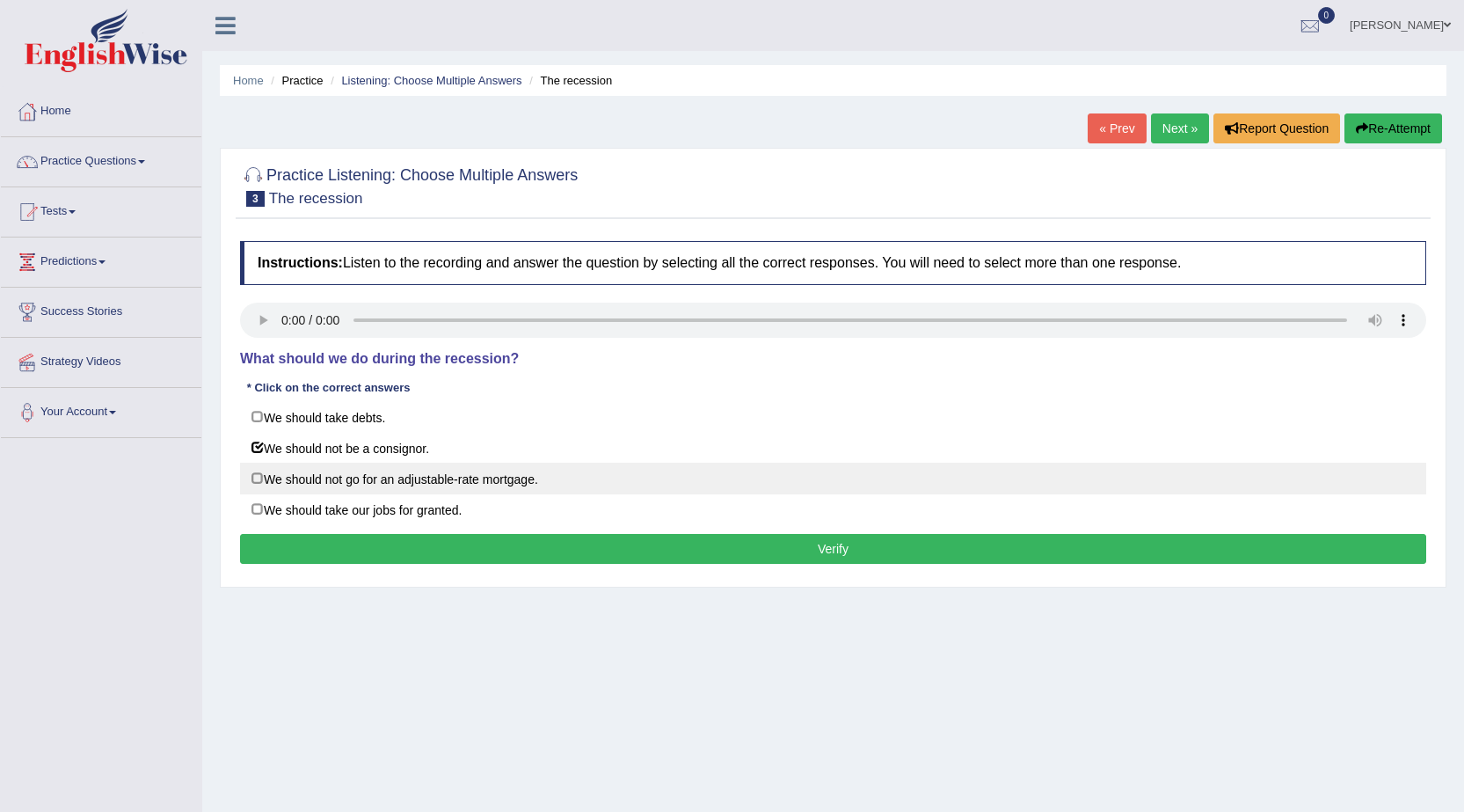
click at [266, 481] on label "We should not go for an adjustable-rate mortgage." at bounding box center [833, 479] width 1186 height 32
checkbox input "true"
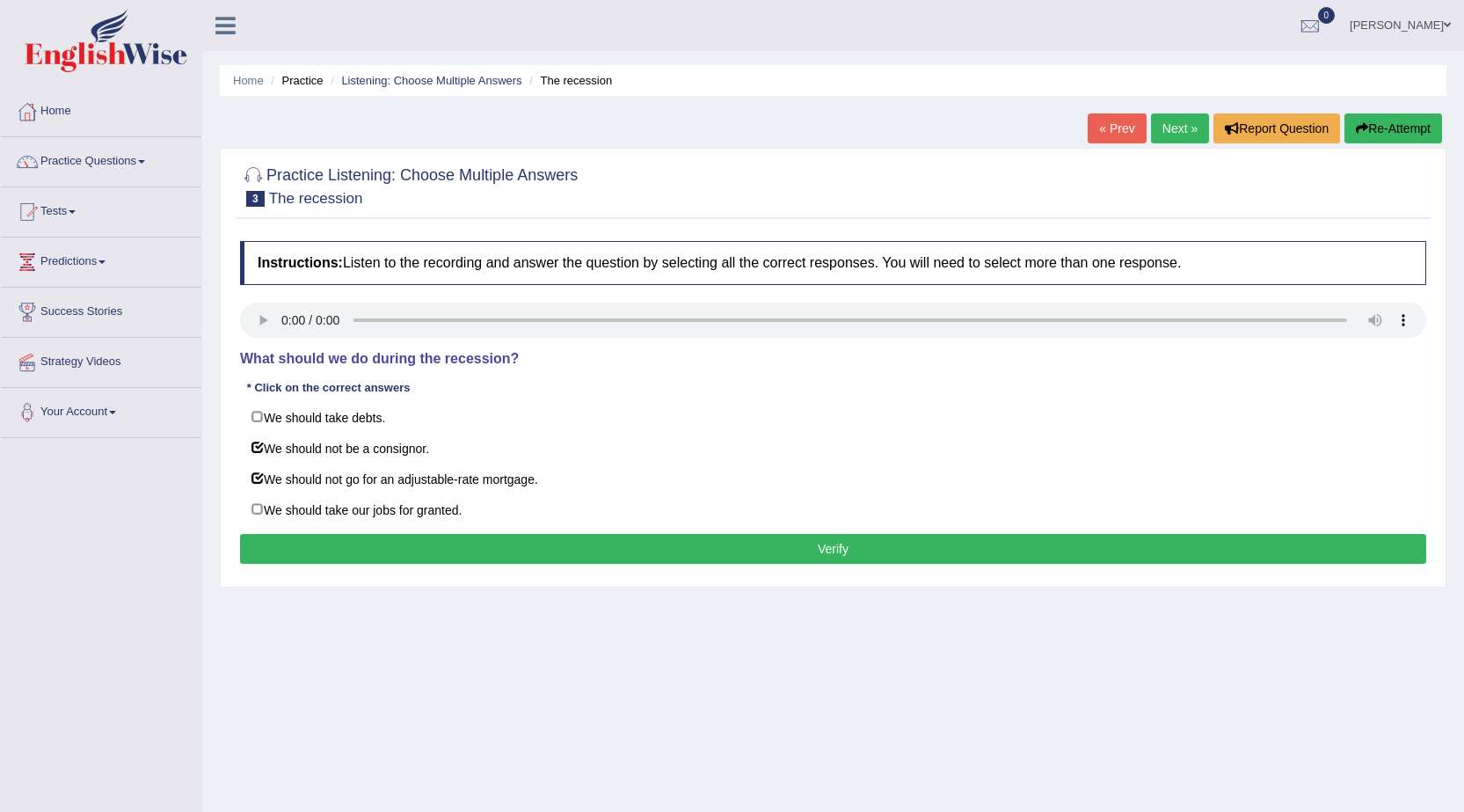
click at [717, 541] on button "Verify" at bounding box center [833, 549] width 1186 height 30
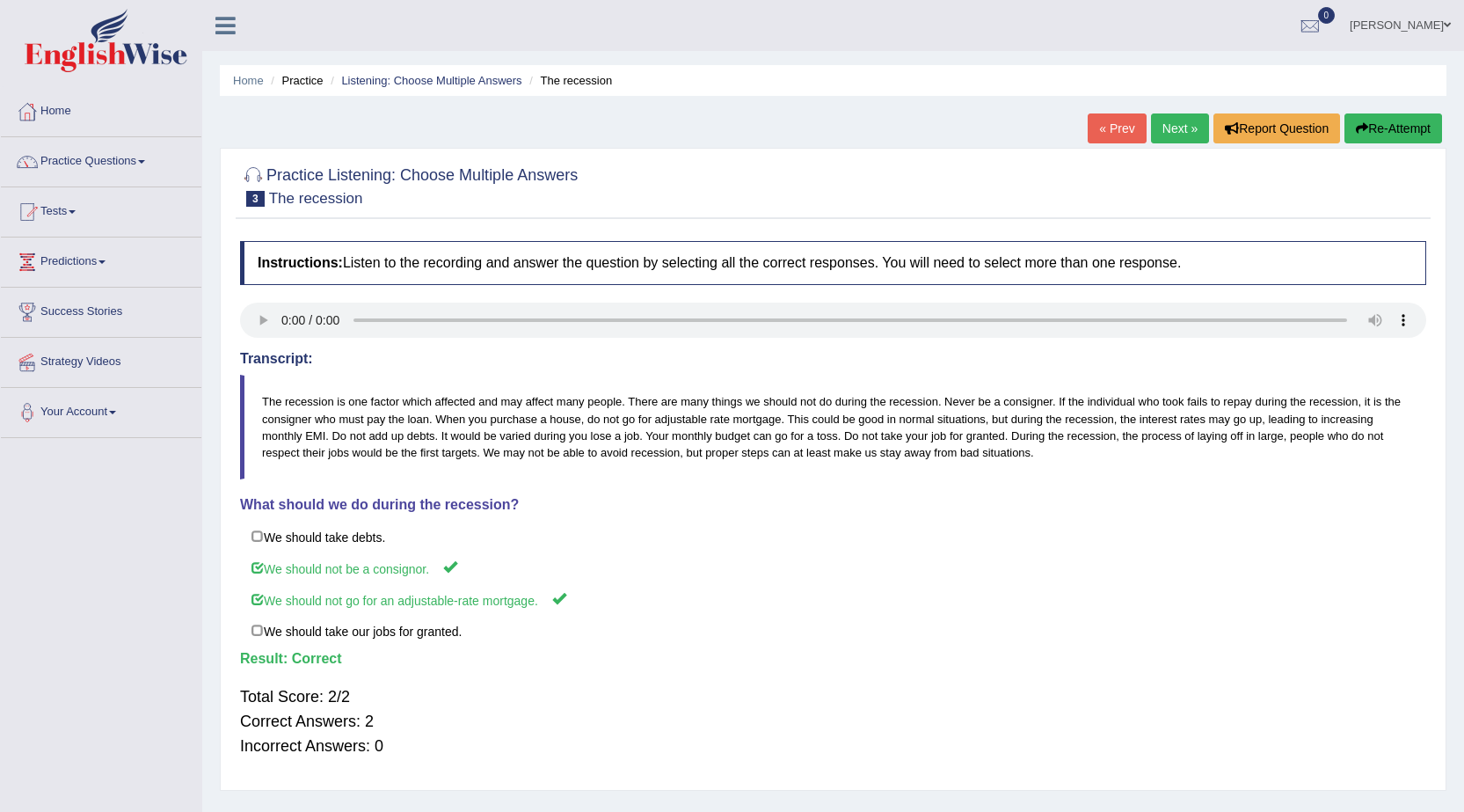
click at [1179, 126] on link "Next »" at bounding box center [1180, 128] width 58 height 30
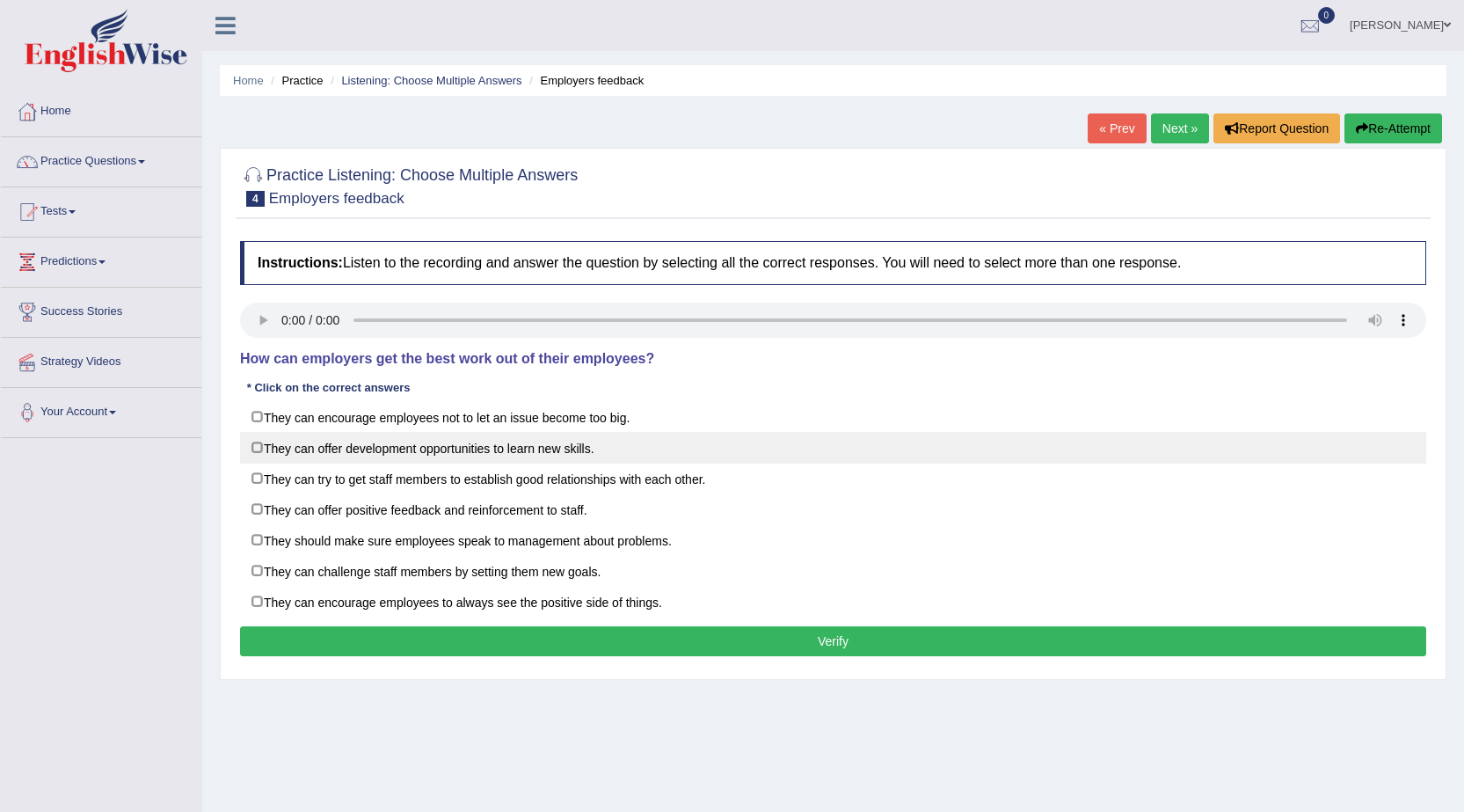
click at [264, 452] on label "They can offer development opportunities to learn new skills." at bounding box center [833, 448] width 1186 height 32
checkbox input "true"
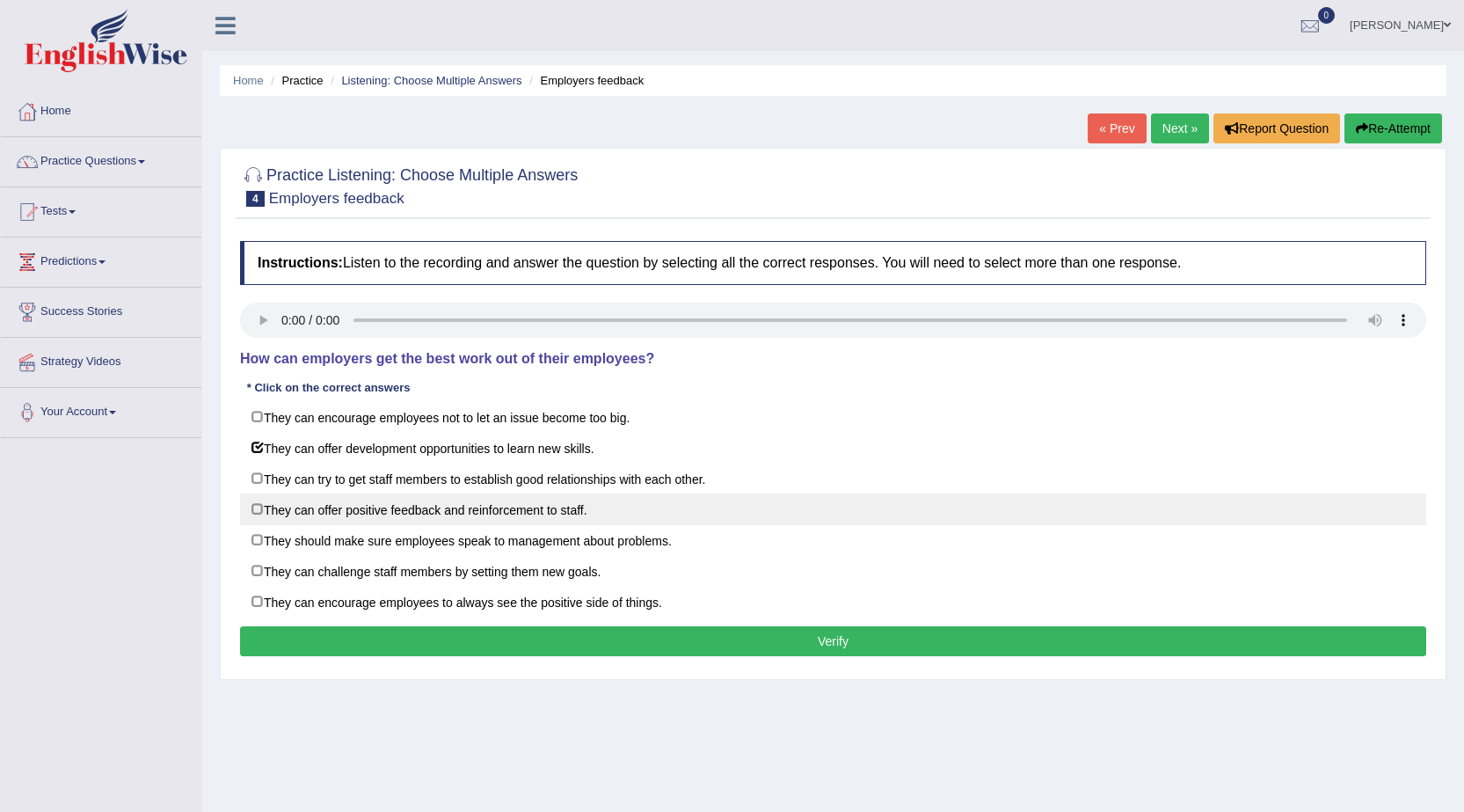
click at [274, 508] on label "They can offer positive feedback and reinforcement to staff." at bounding box center [833, 509] width 1186 height 32
checkbox input "true"
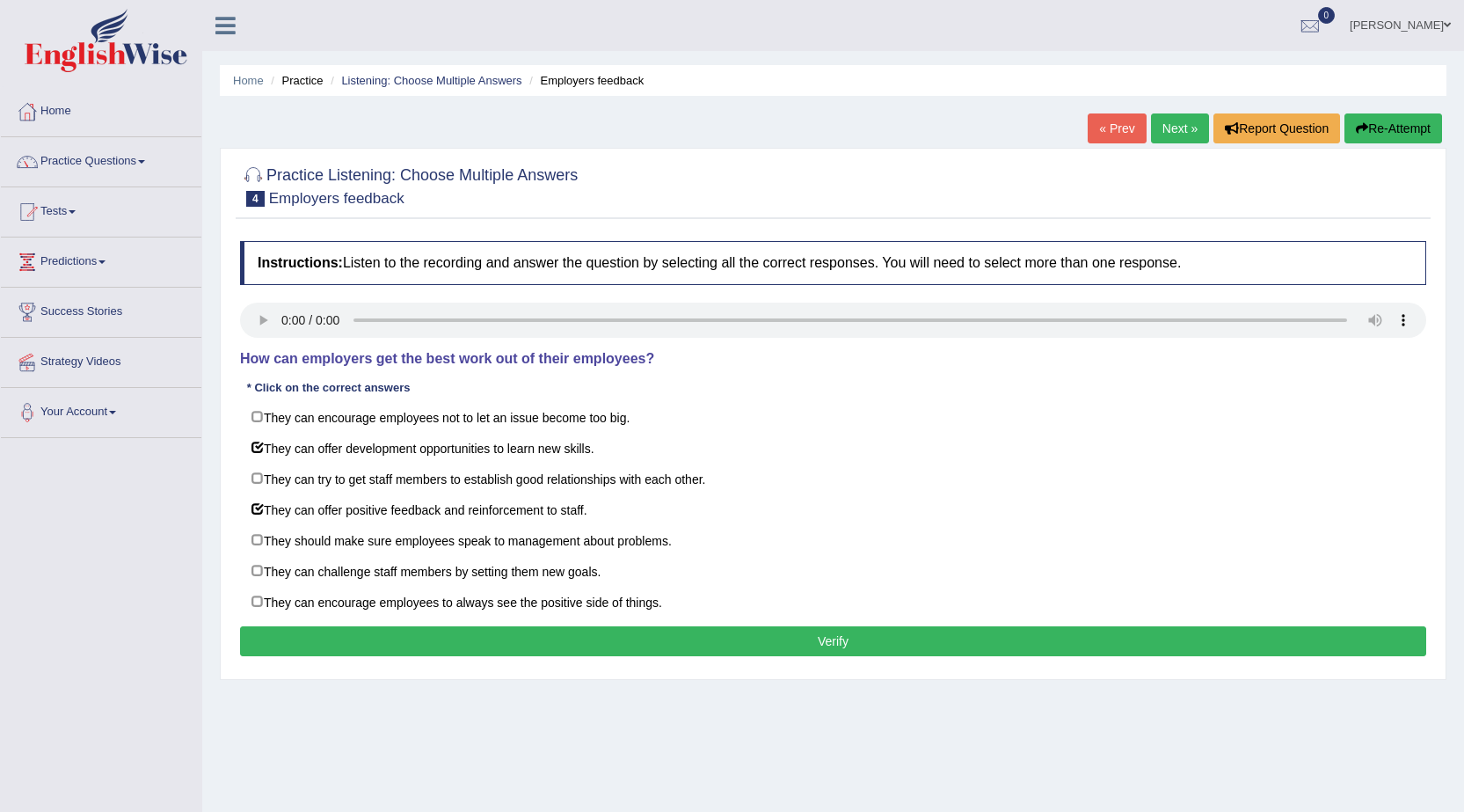
click at [668, 640] on button "Verify" at bounding box center [833, 641] width 1186 height 30
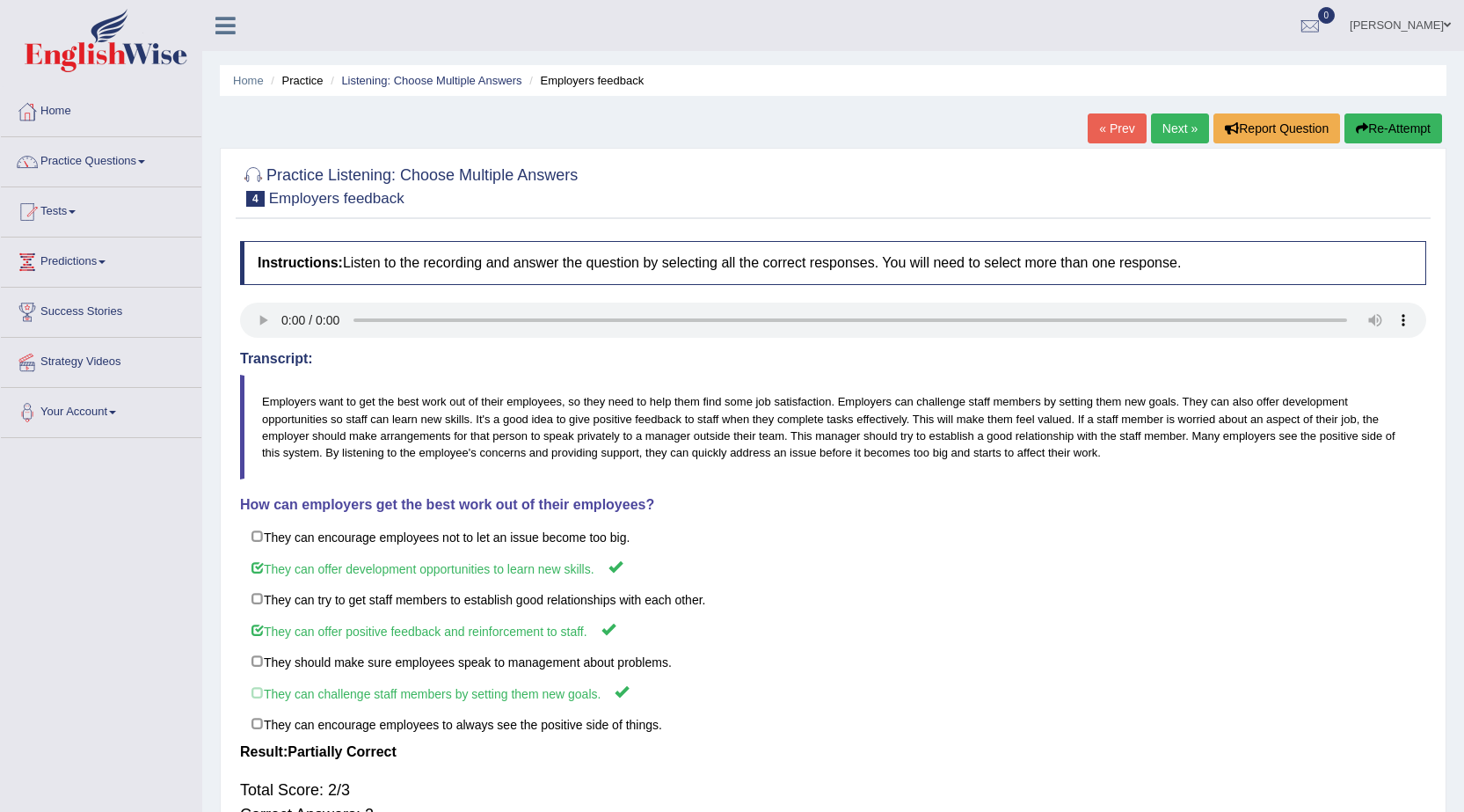
click at [1177, 133] on link "Next »" at bounding box center [1180, 128] width 58 height 30
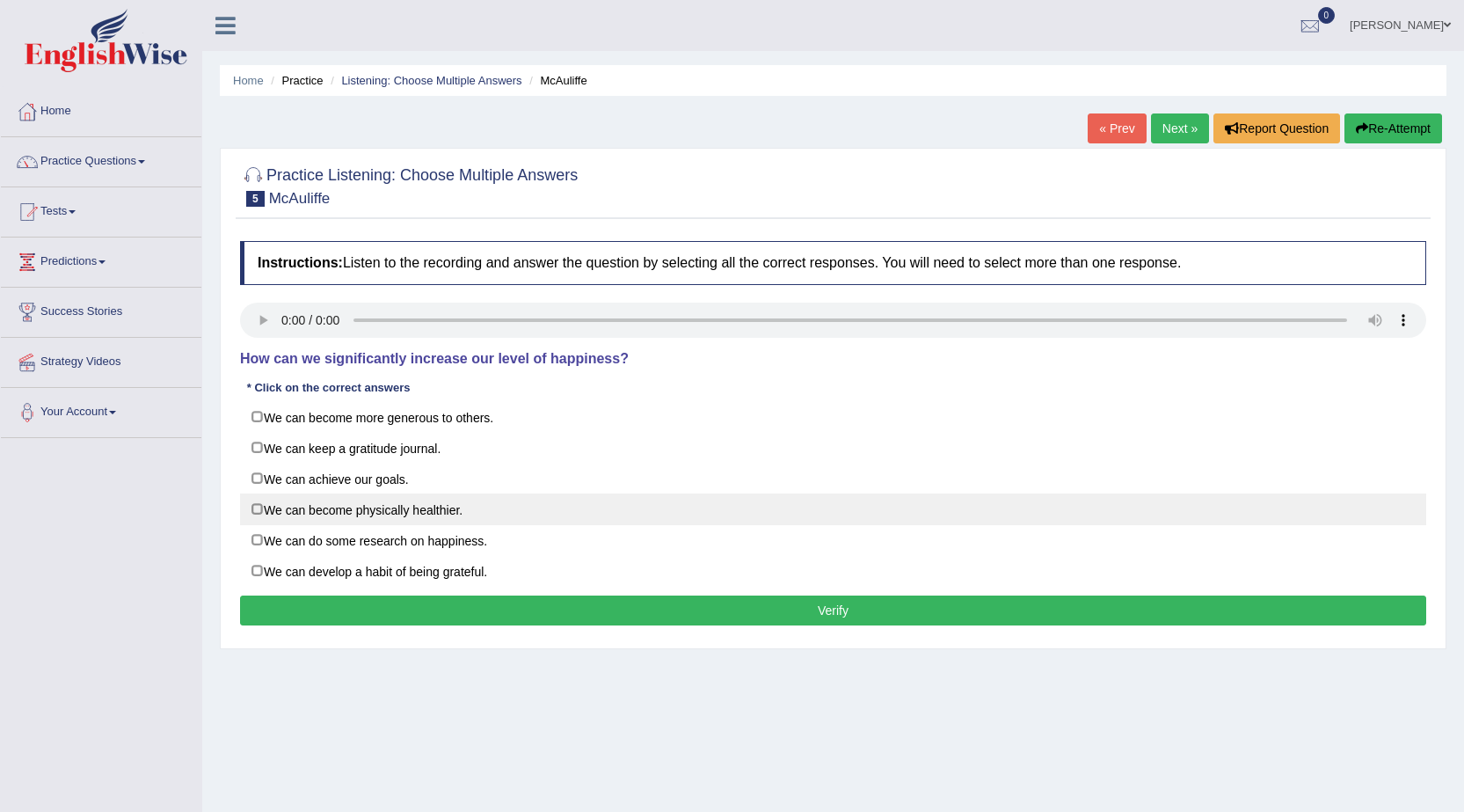
click at [296, 503] on label "We can become physically healthier." at bounding box center [833, 509] width 1186 height 32
checkbox input "true"
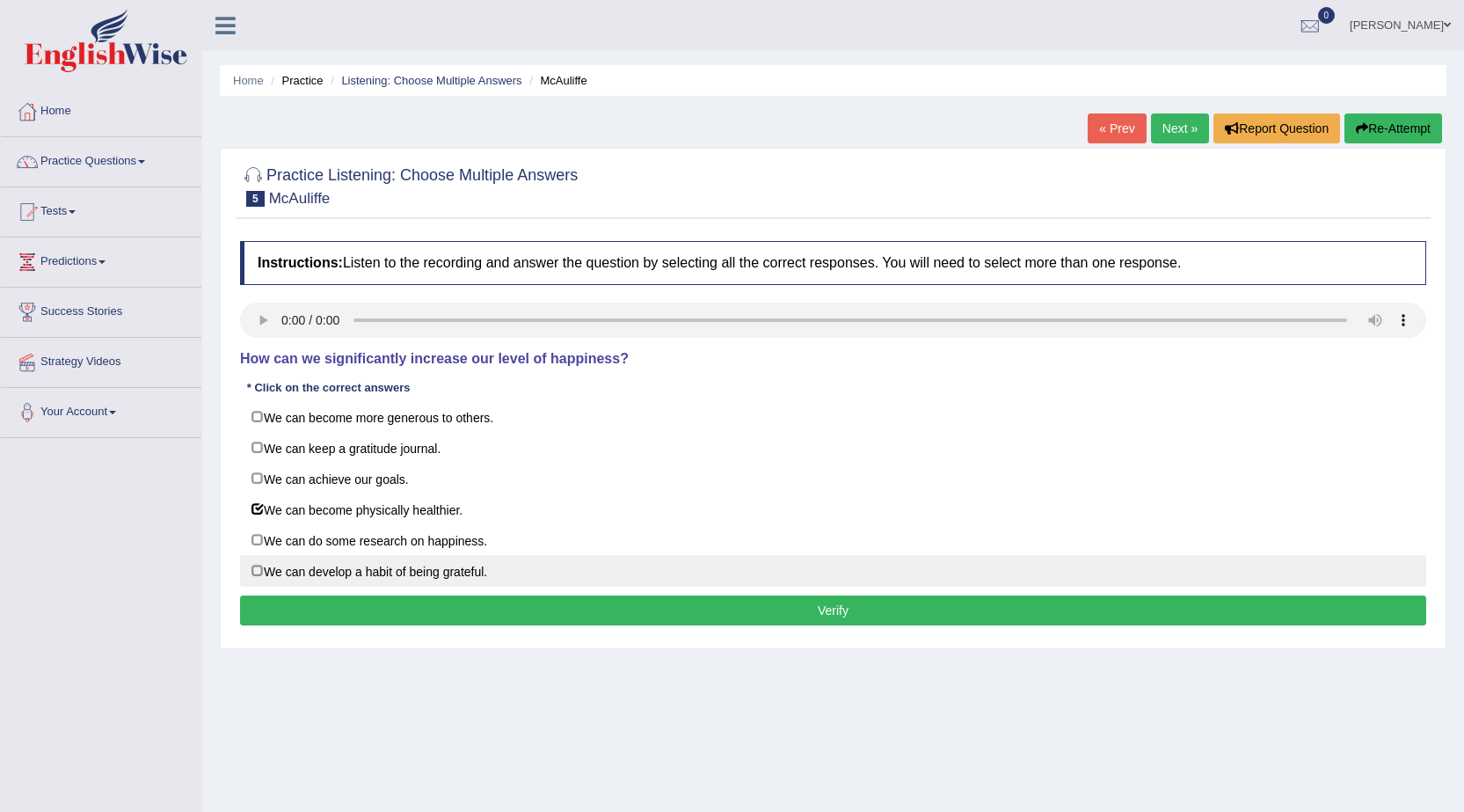
click at [305, 569] on label "We can develop a habit of being grateful." at bounding box center [833, 570] width 1186 height 32
checkbox input "true"
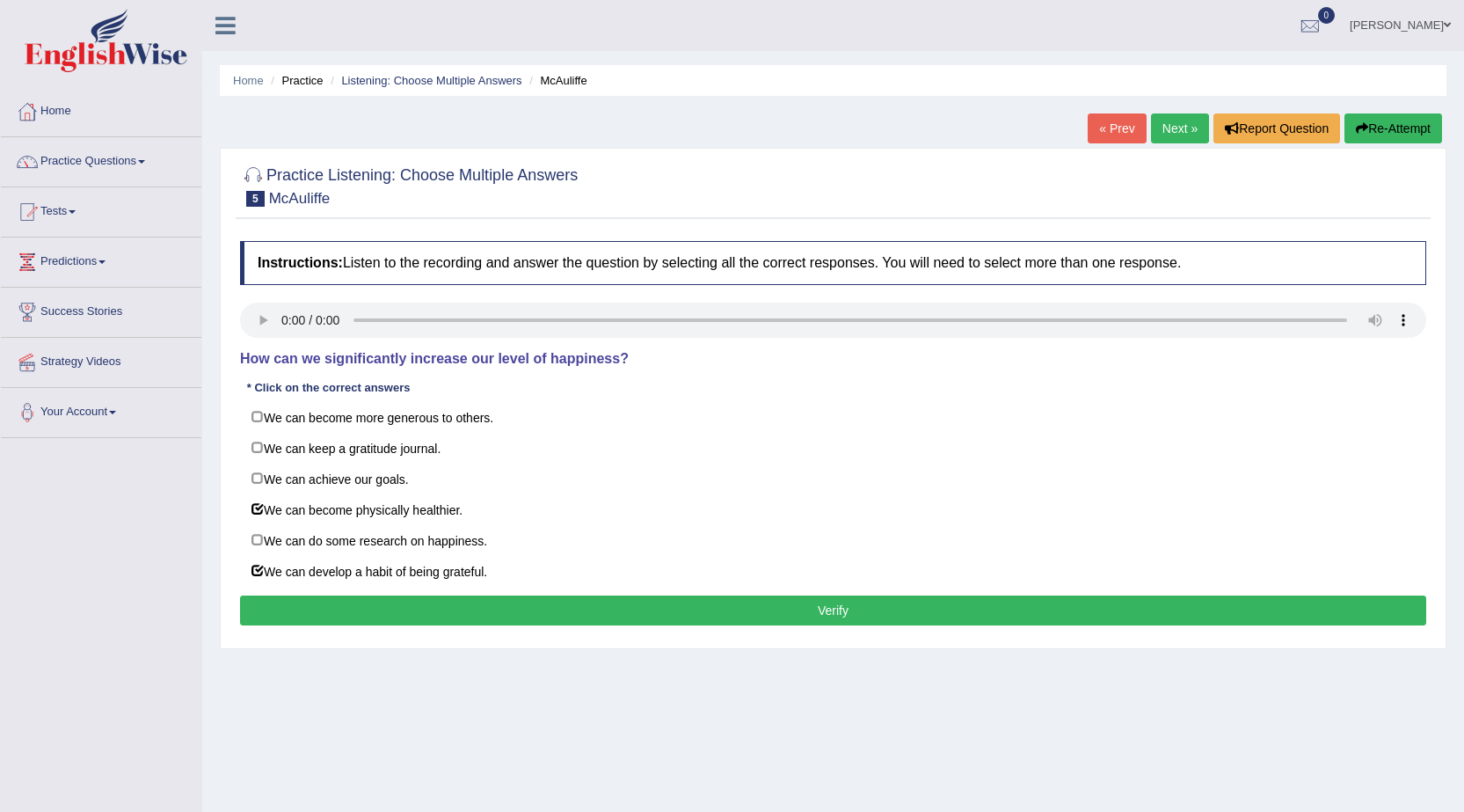
click at [447, 599] on button "Verify" at bounding box center [833, 611] width 1186 height 30
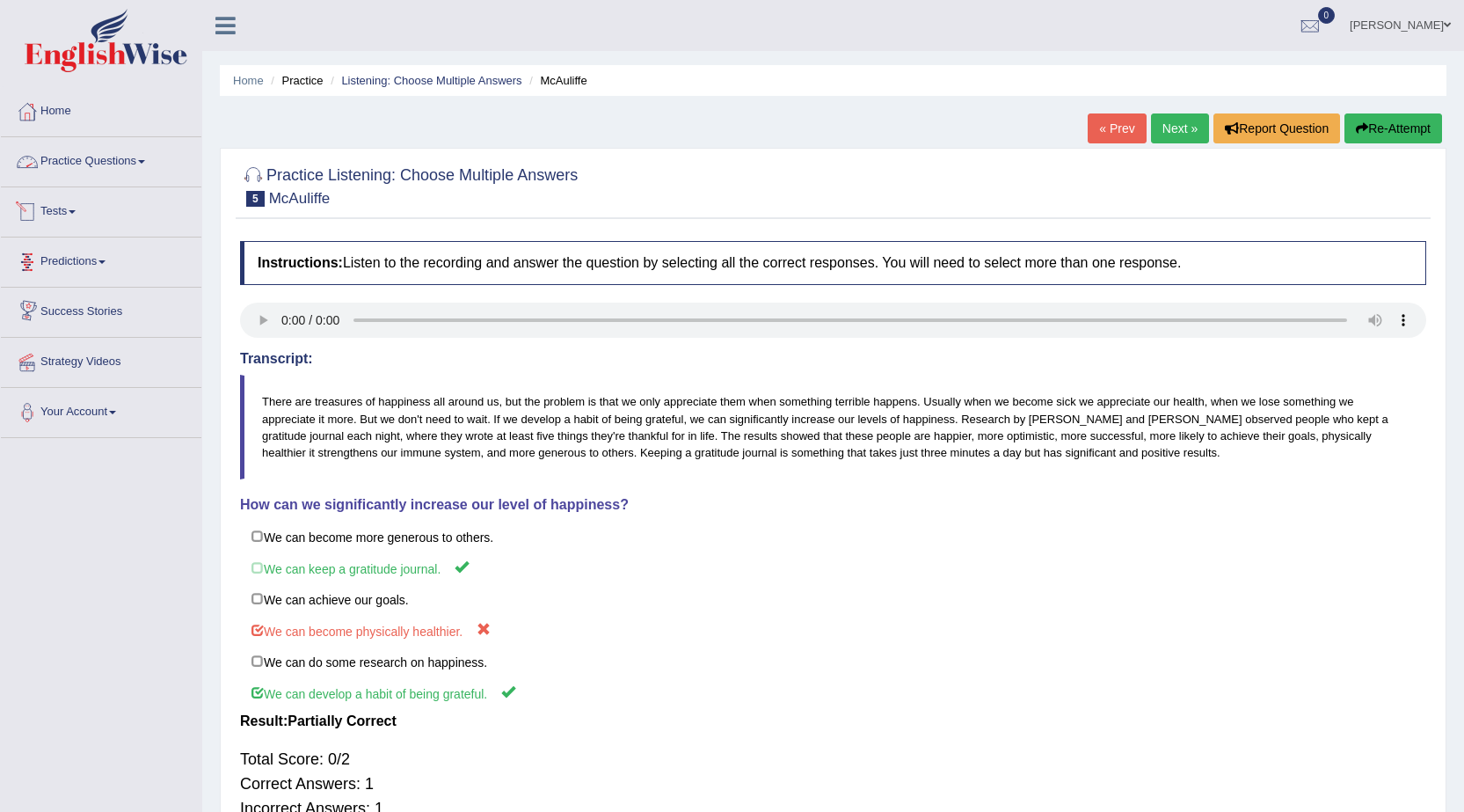
click at [111, 159] on link "Practice Questions" at bounding box center [101, 158] width 200 height 44
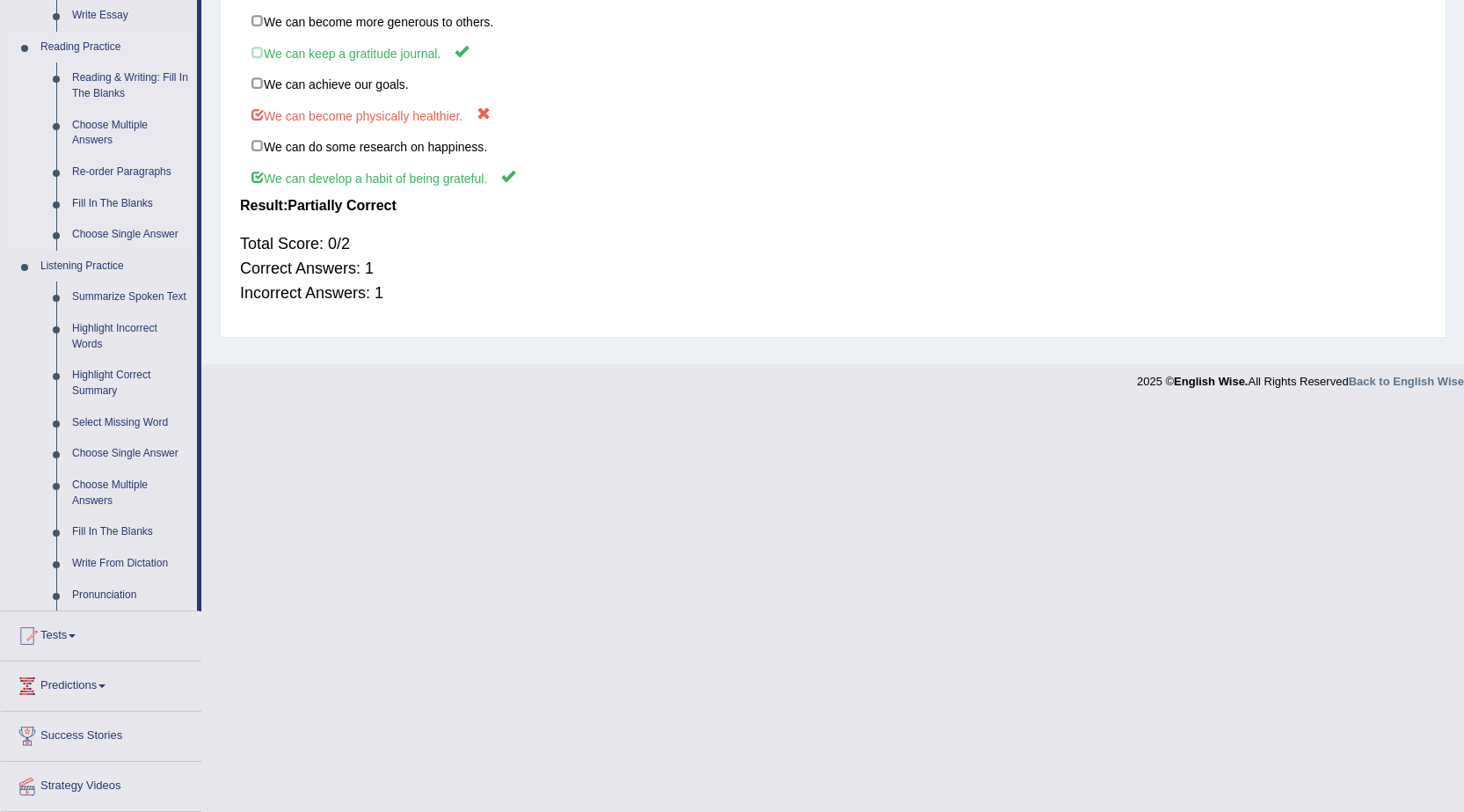
scroll to position [567, 0]
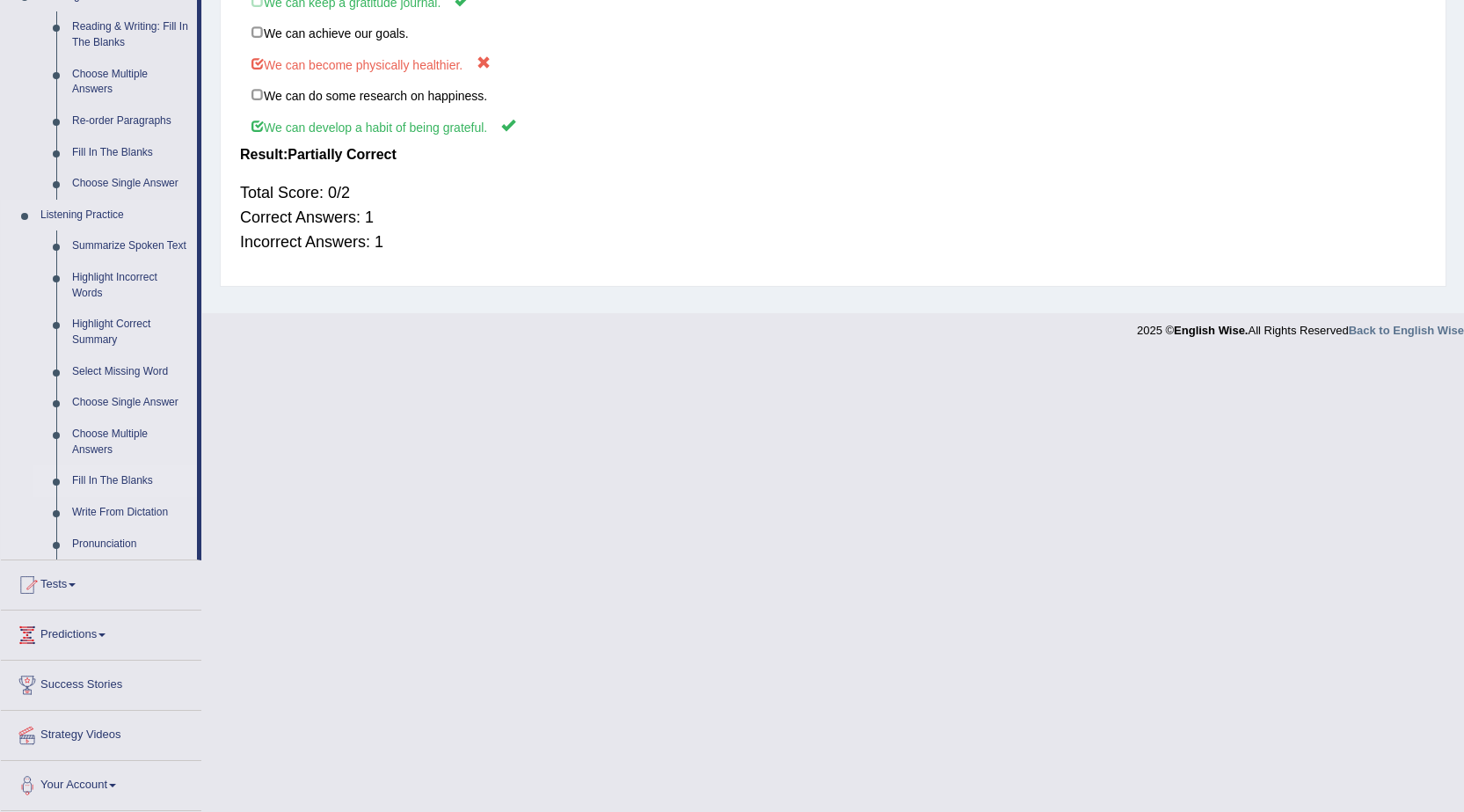
click at [128, 476] on link "Fill In The Blanks" at bounding box center [131, 481] width 133 height 32
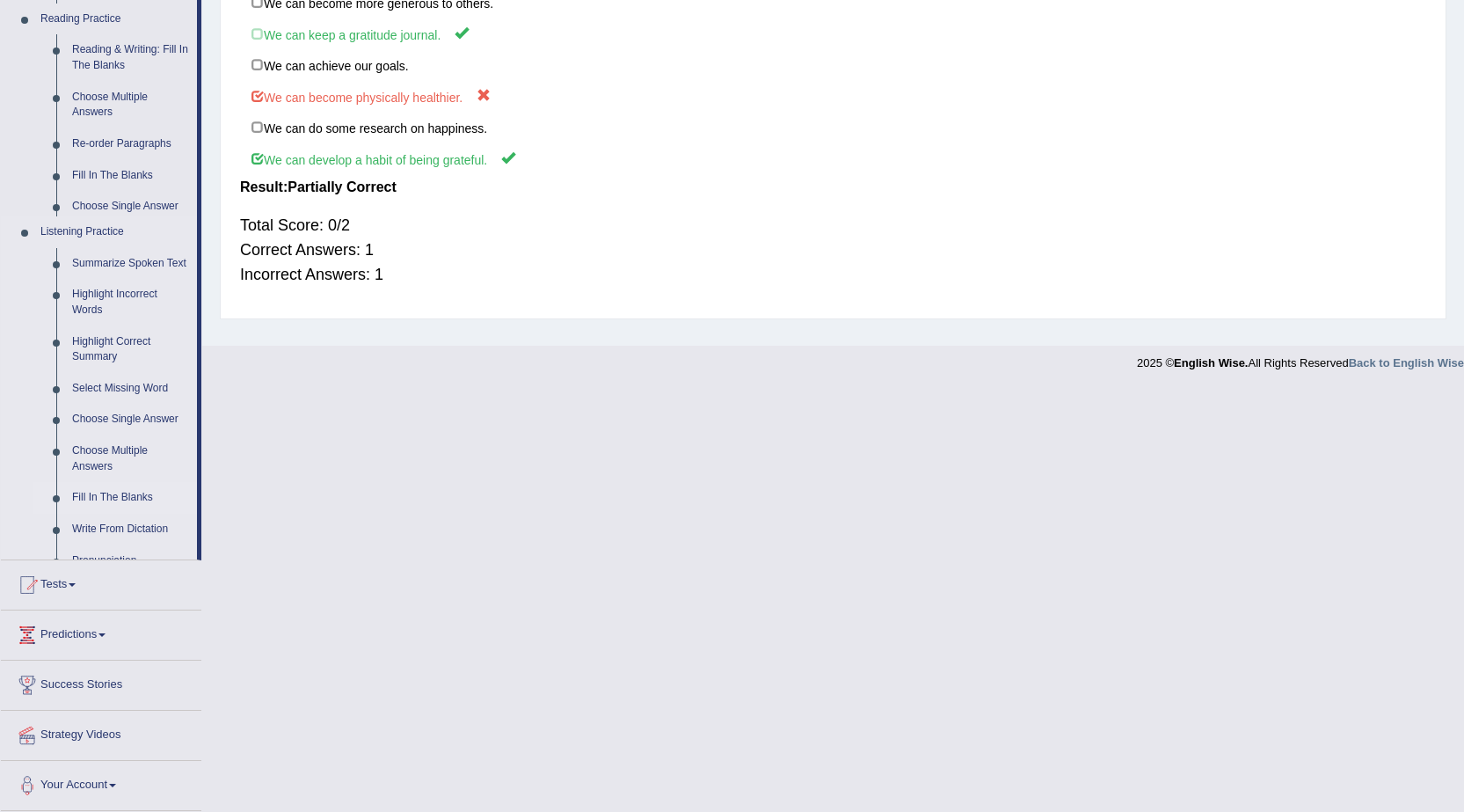
scroll to position [115, 0]
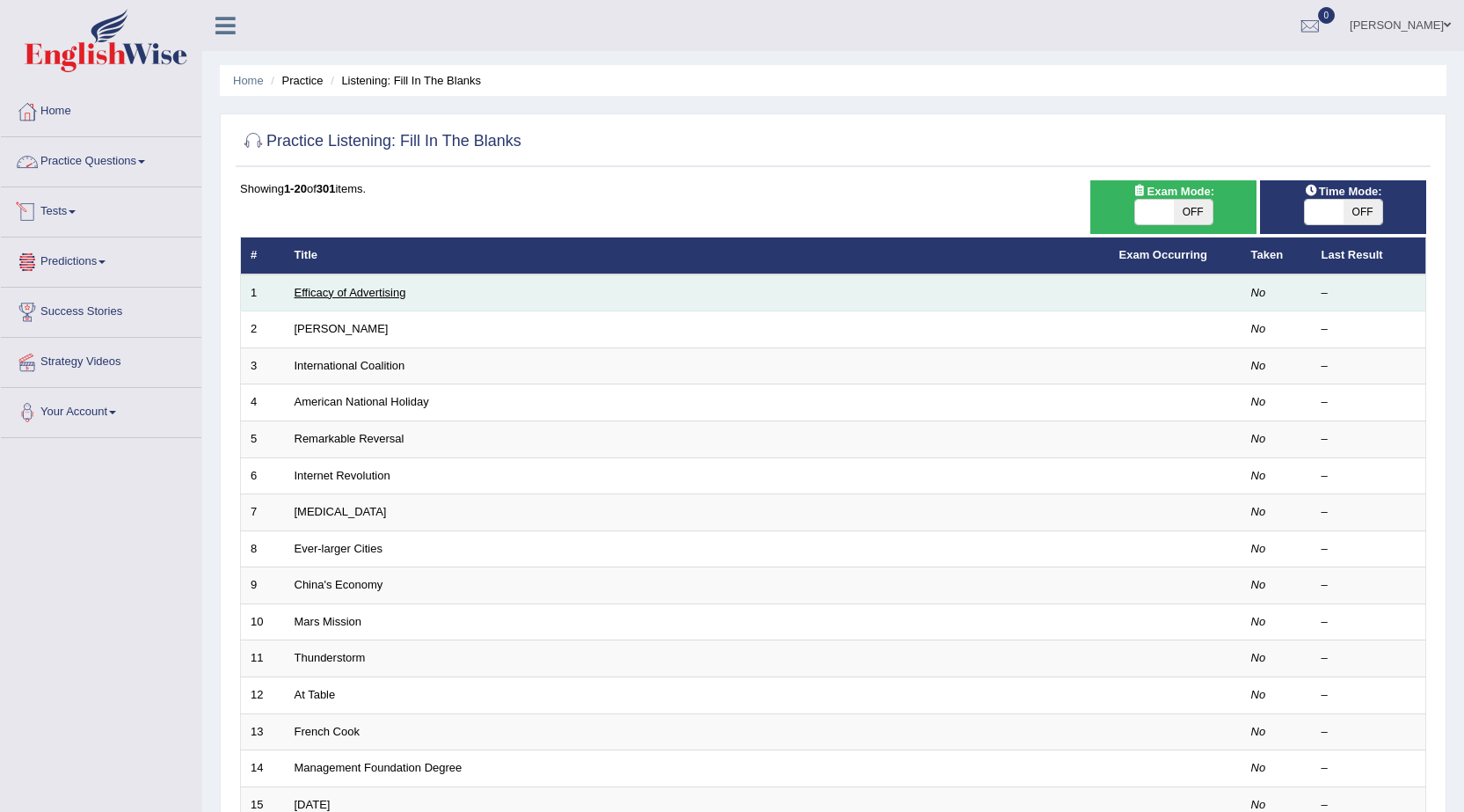
click at [337, 286] on link "Efficacy of Advertising" at bounding box center [349, 292] width 111 height 13
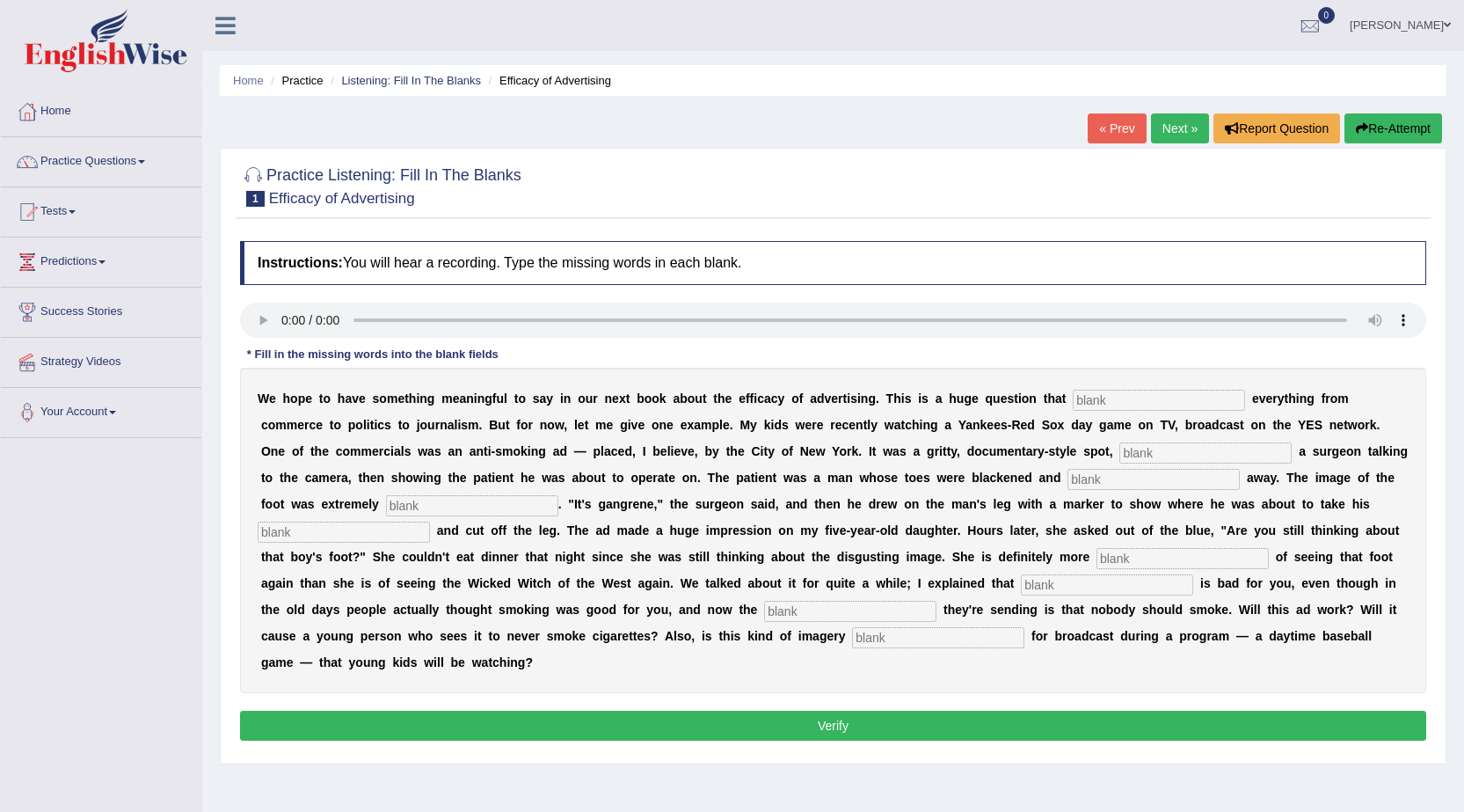
click at [1128, 391] on input "text" at bounding box center [1159, 400] width 172 height 22
type input "impacts"
click at [1229, 445] on input "text" at bounding box center [1205, 452] width 172 height 22
type input "featuring"
click at [1165, 482] on input "text" at bounding box center [1154, 479] width 172 height 22
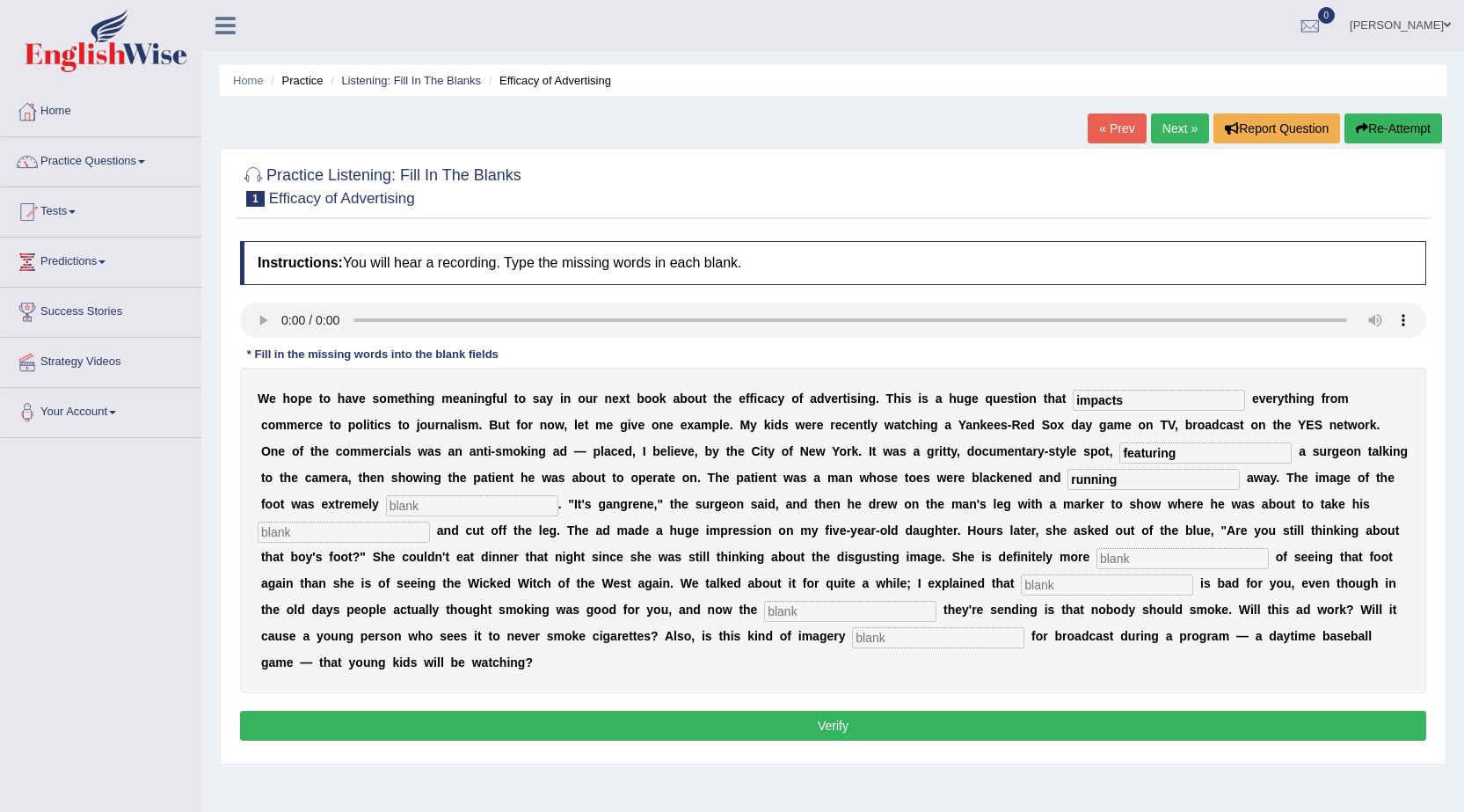
type input "running"
click at [497, 508] on input "text" at bounding box center [472, 506] width 172 height 22
type input "duscusting"
click at [330, 533] on input "text" at bounding box center [344, 532] width 172 height 22
type input "hexa"
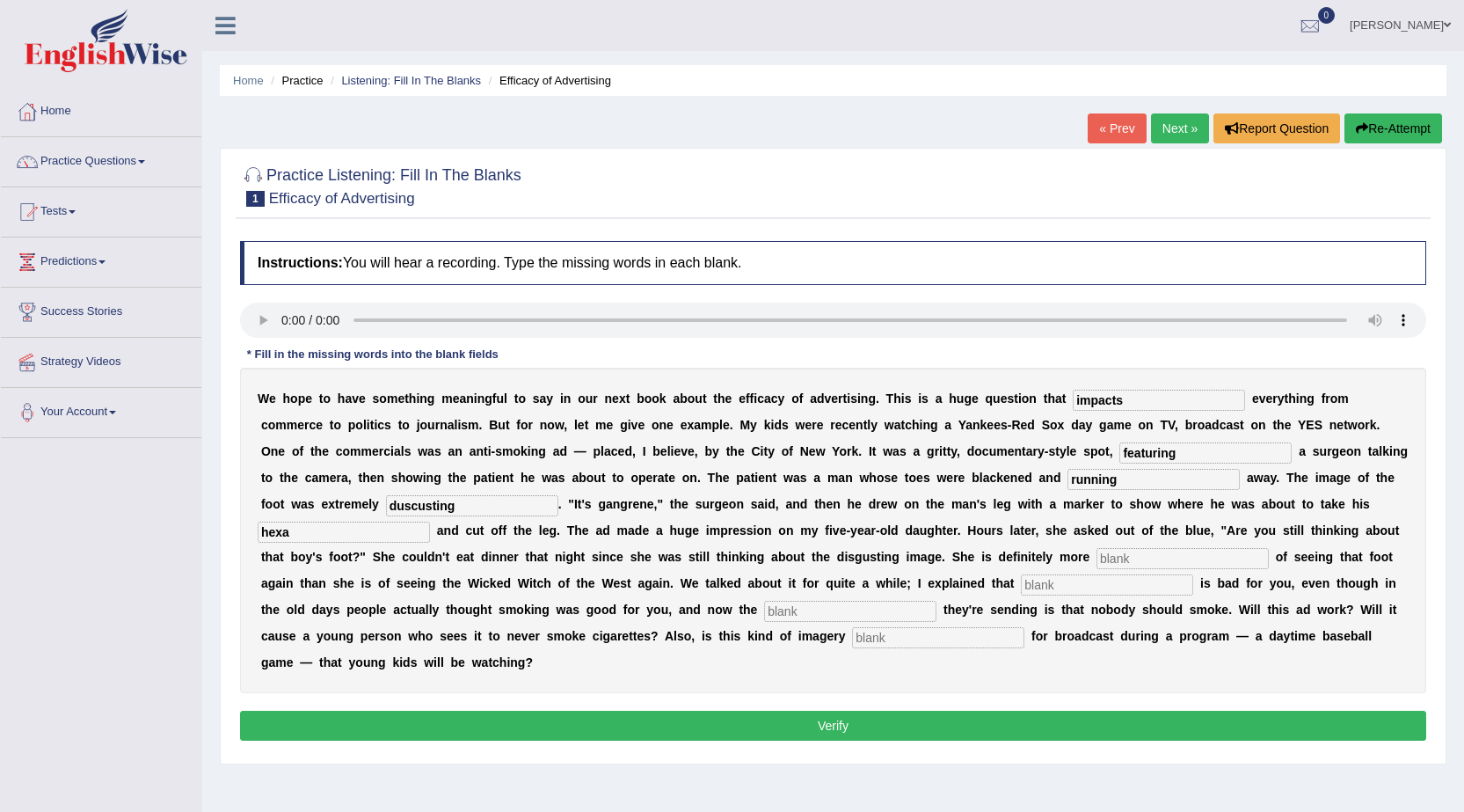
click at [1173, 555] on input "text" at bounding box center [1183, 558] width 172 height 22
type input "scared"
click at [1100, 580] on input "text" at bounding box center [1107, 584] width 172 height 22
type input "smoking"
click at [883, 606] on input "text" at bounding box center [850, 611] width 172 height 22
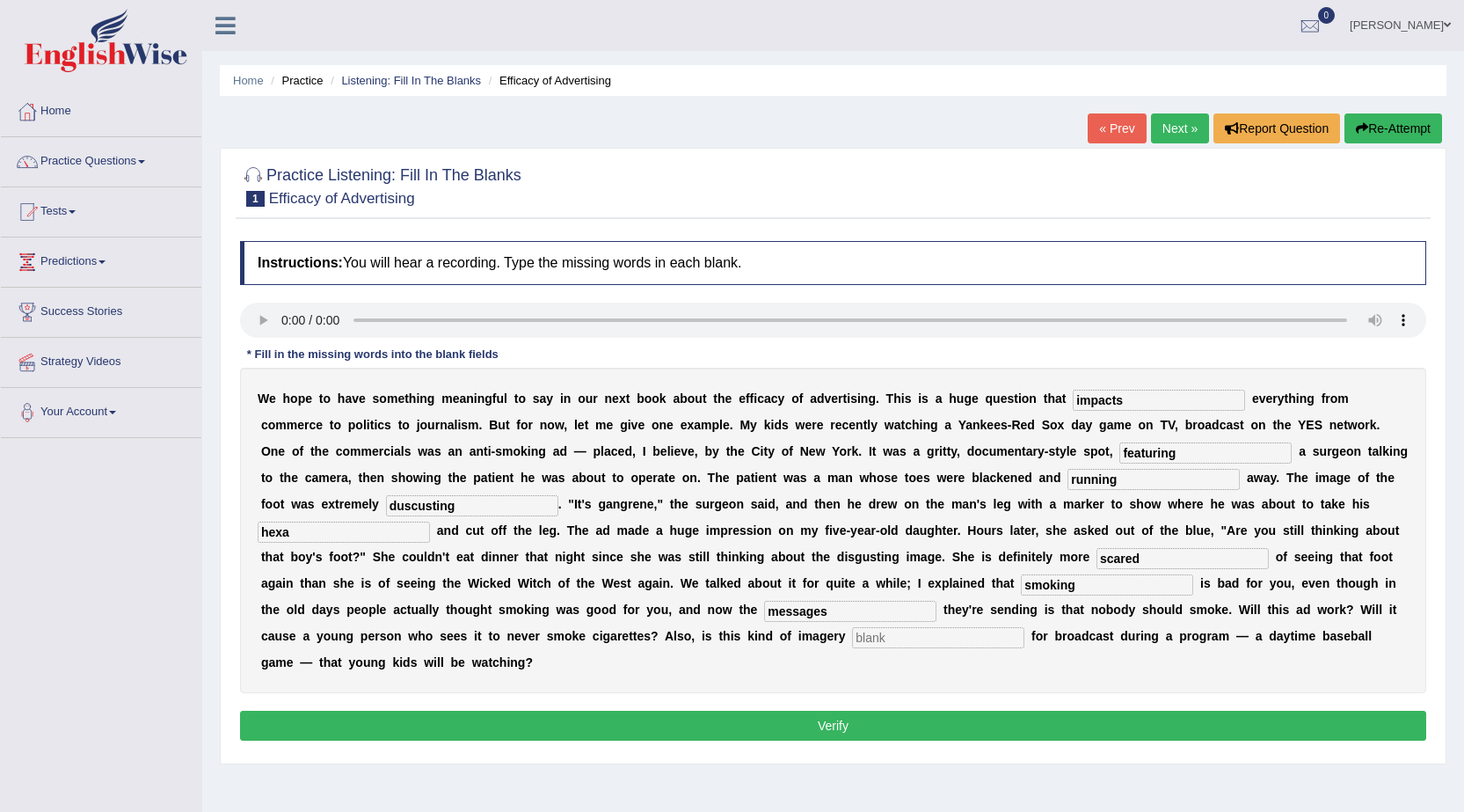
type input "messages"
click at [1024, 640] on input "text" at bounding box center [939, 637] width 172 height 22
type input "appropriate"
click at [924, 718] on button "Verify" at bounding box center [833, 726] width 1186 height 30
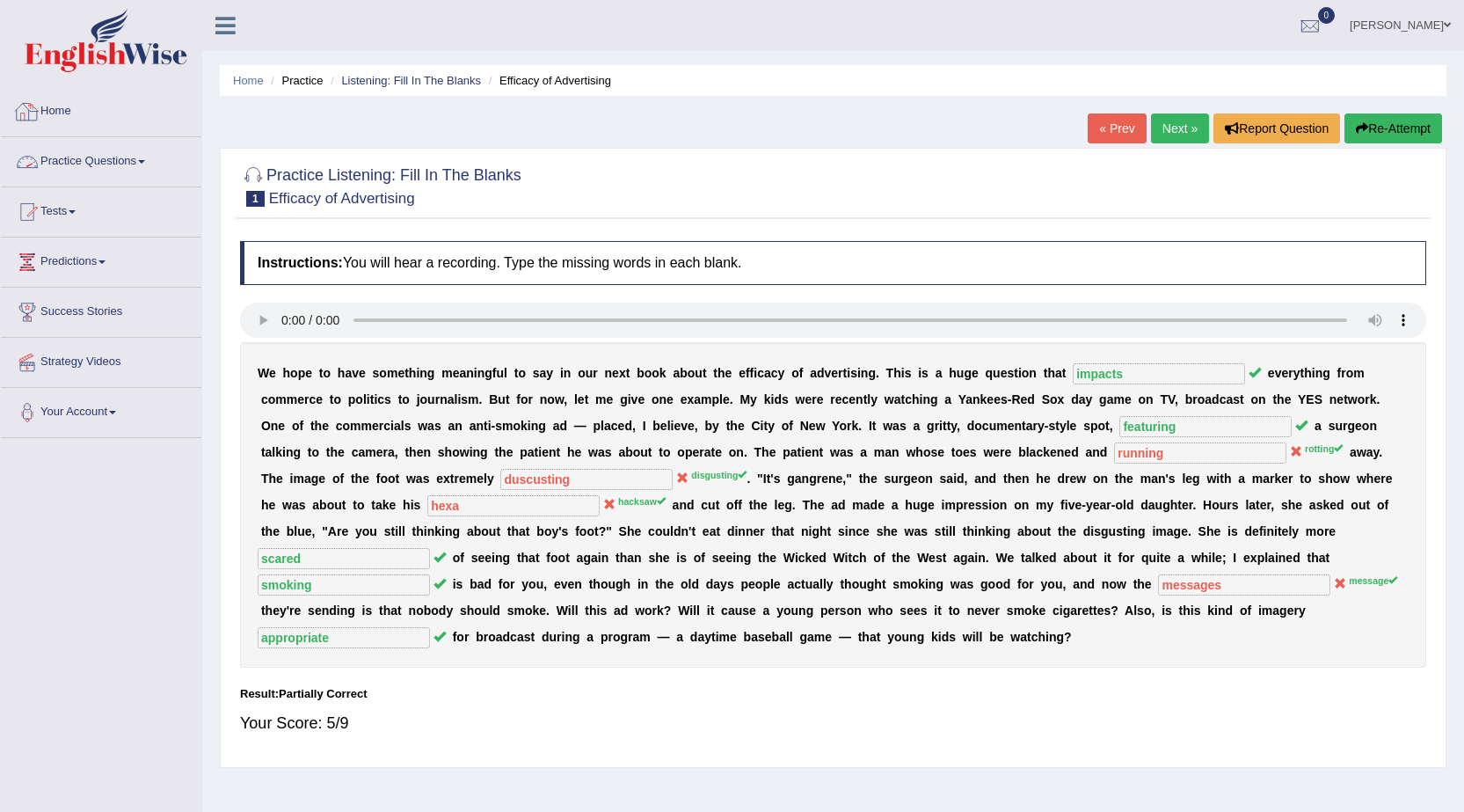
click at [68, 161] on link "Practice Questions" at bounding box center [101, 158] width 200 height 44
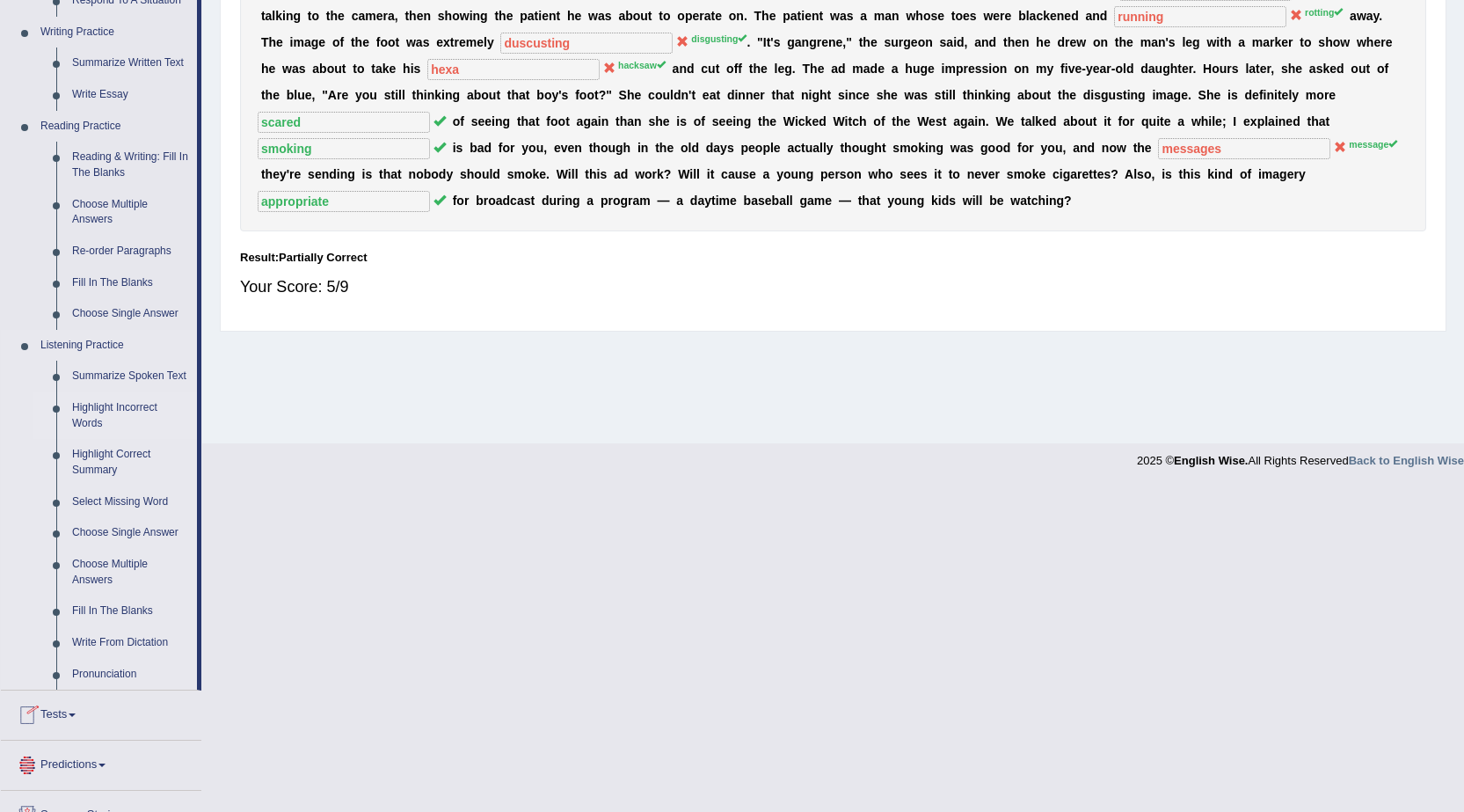
scroll to position [527, 0]
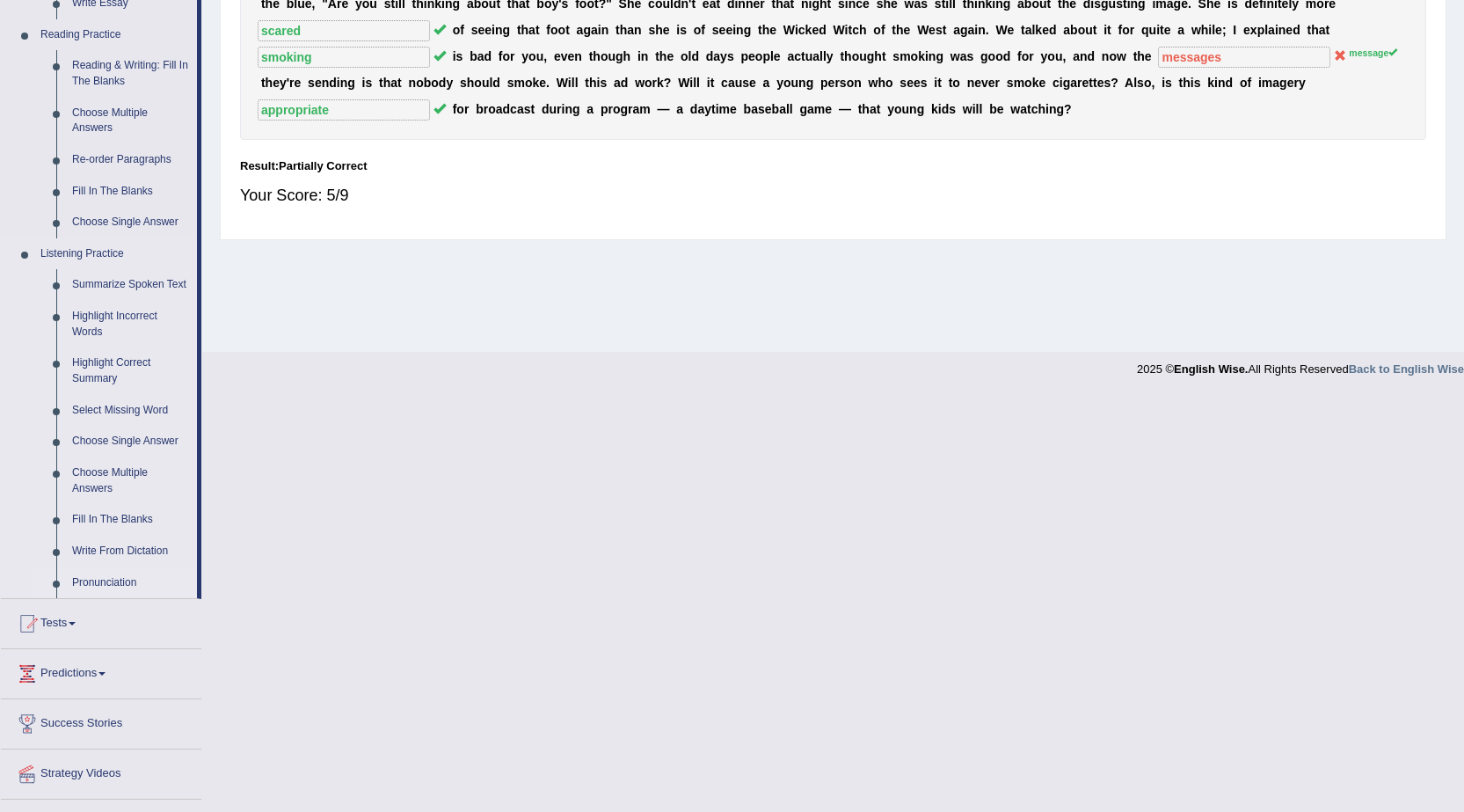
click at [109, 576] on link "Pronunciation" at bounding box center [131, 583] width 133 height 32
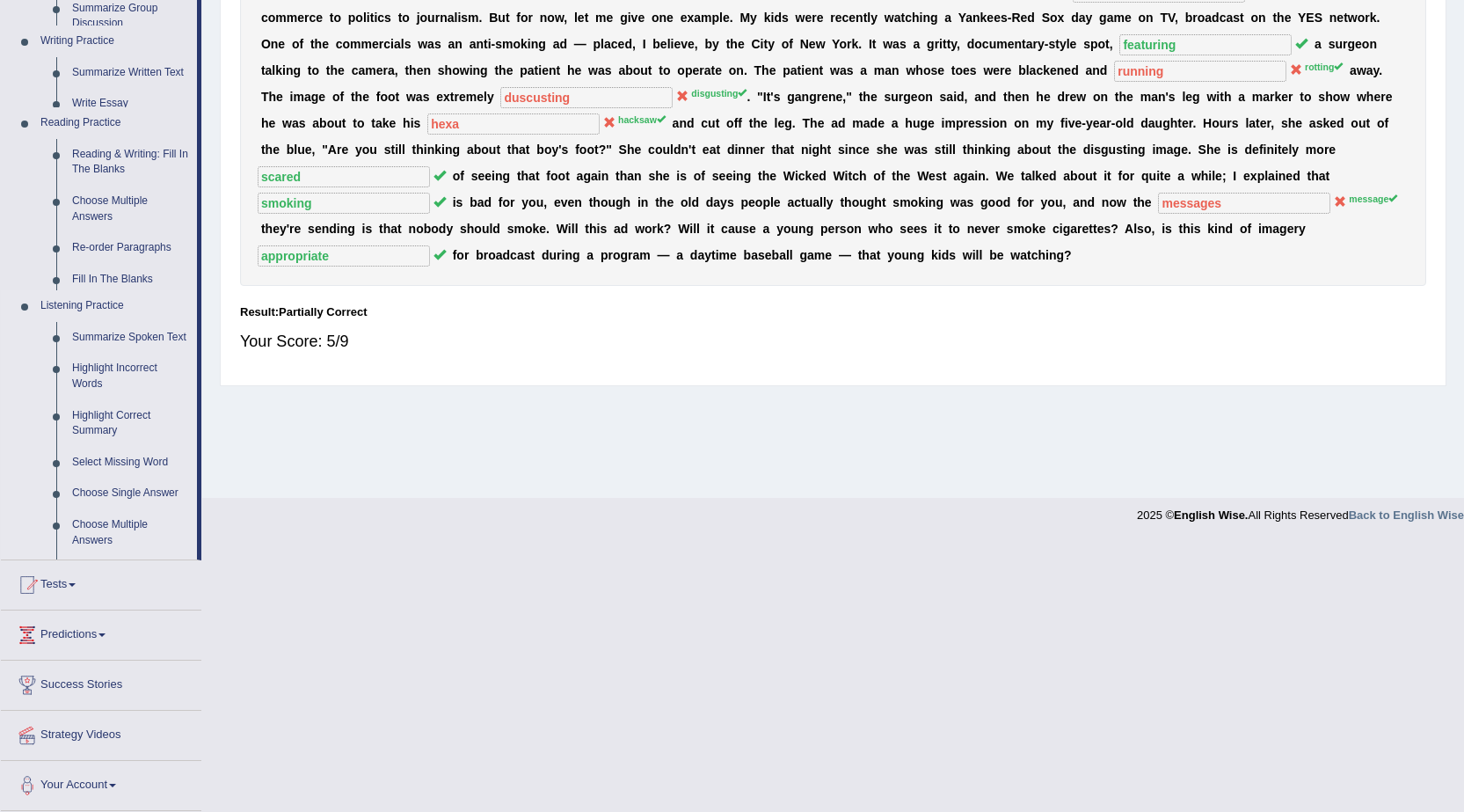
scroll to position [174, 0]
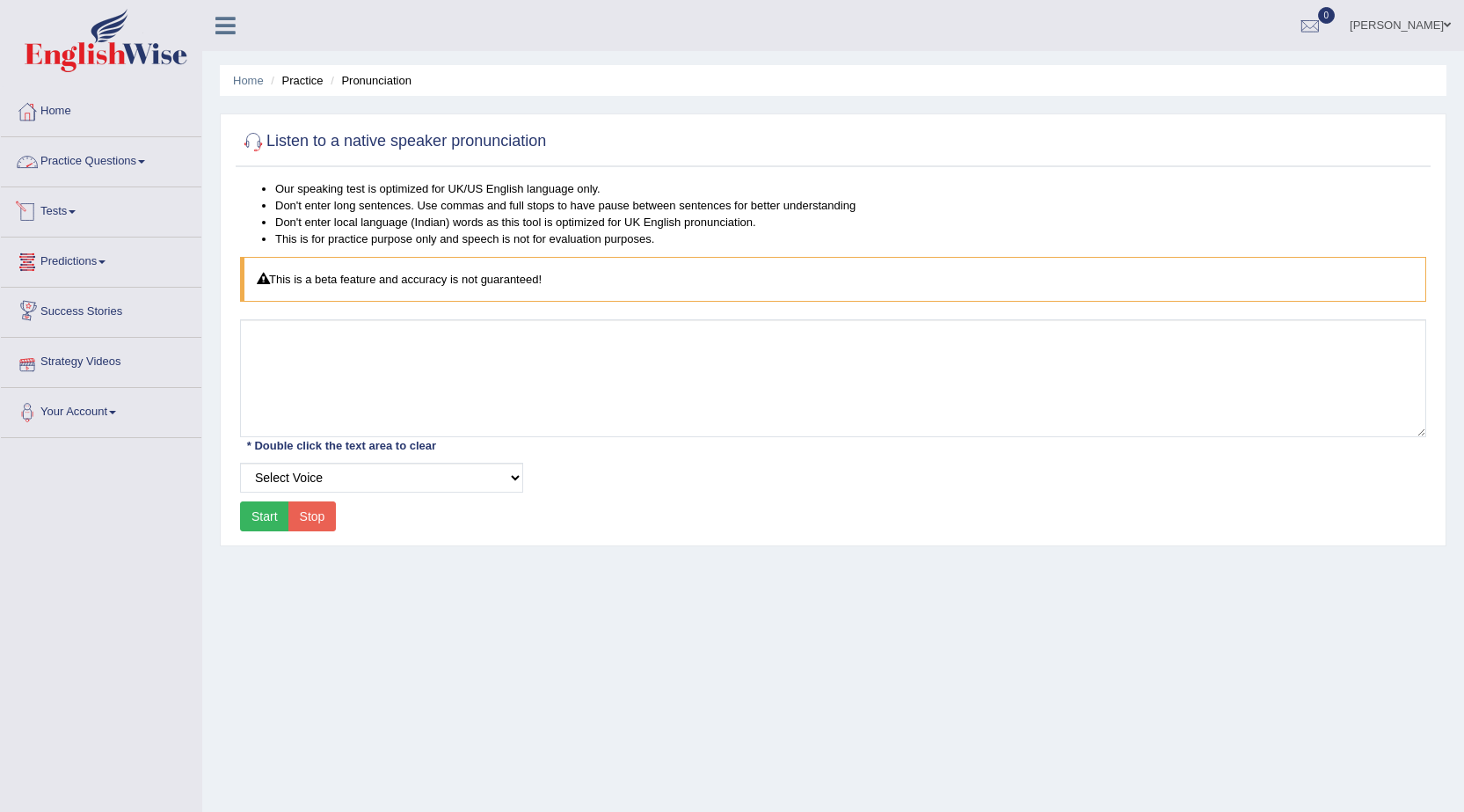
click at [134, 151] on link "Practice Questions" at bounding box center [101, 158] width 200 height 44
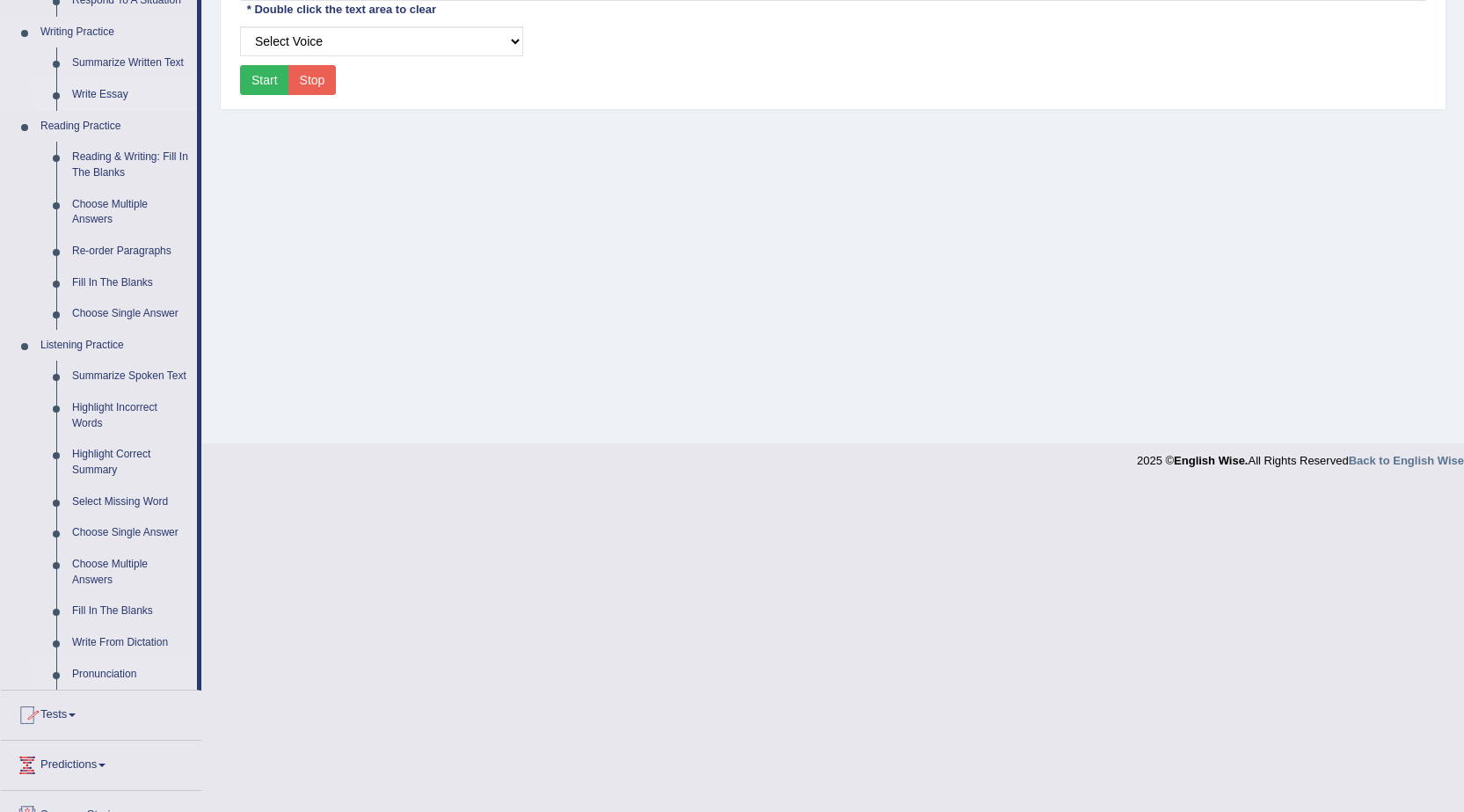
scroll to position [439, 0]
click at [144, 638] on link "Write From Dictation" at bounding box center [131, 640] width 133 height 32
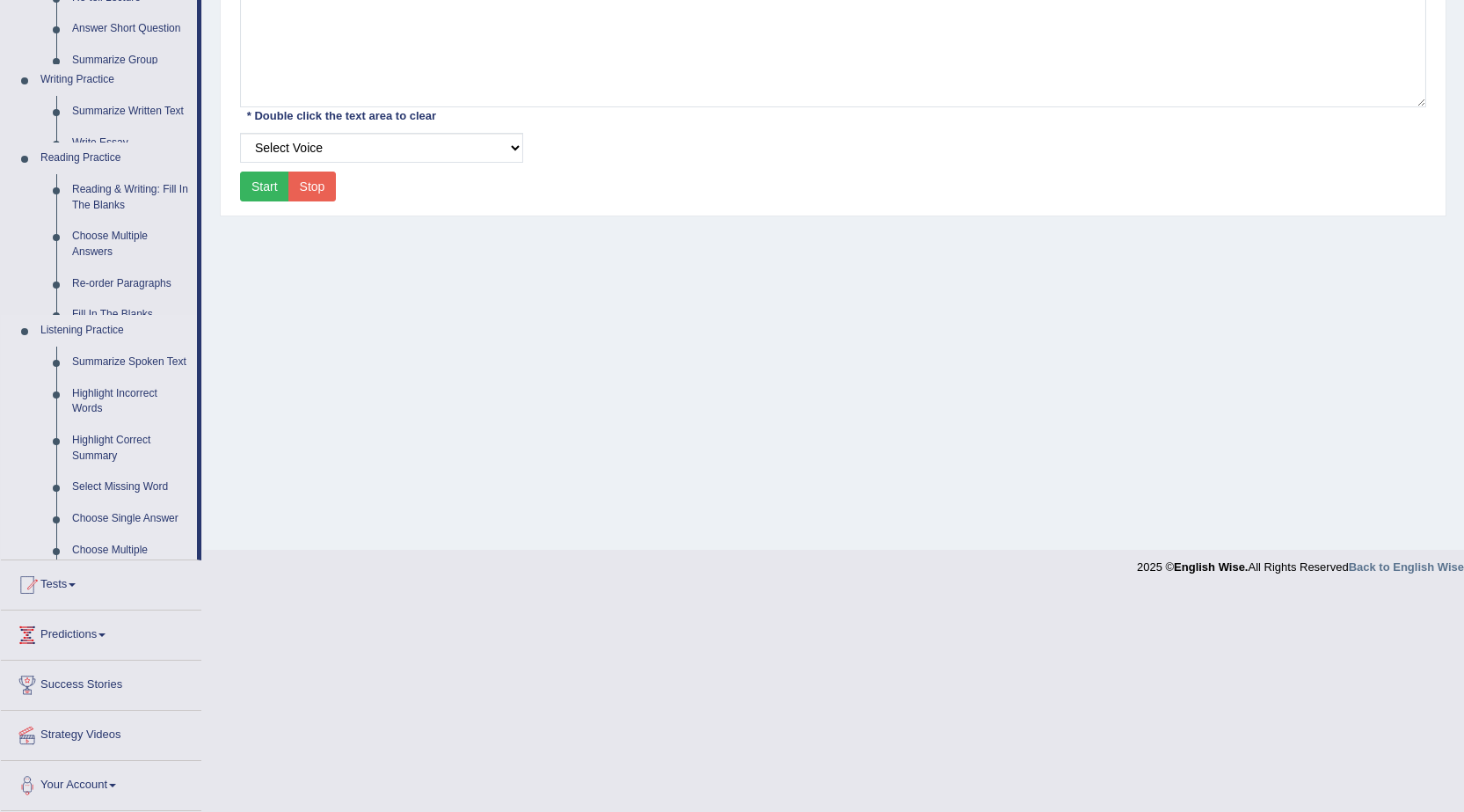
scroll to position [149, 0]
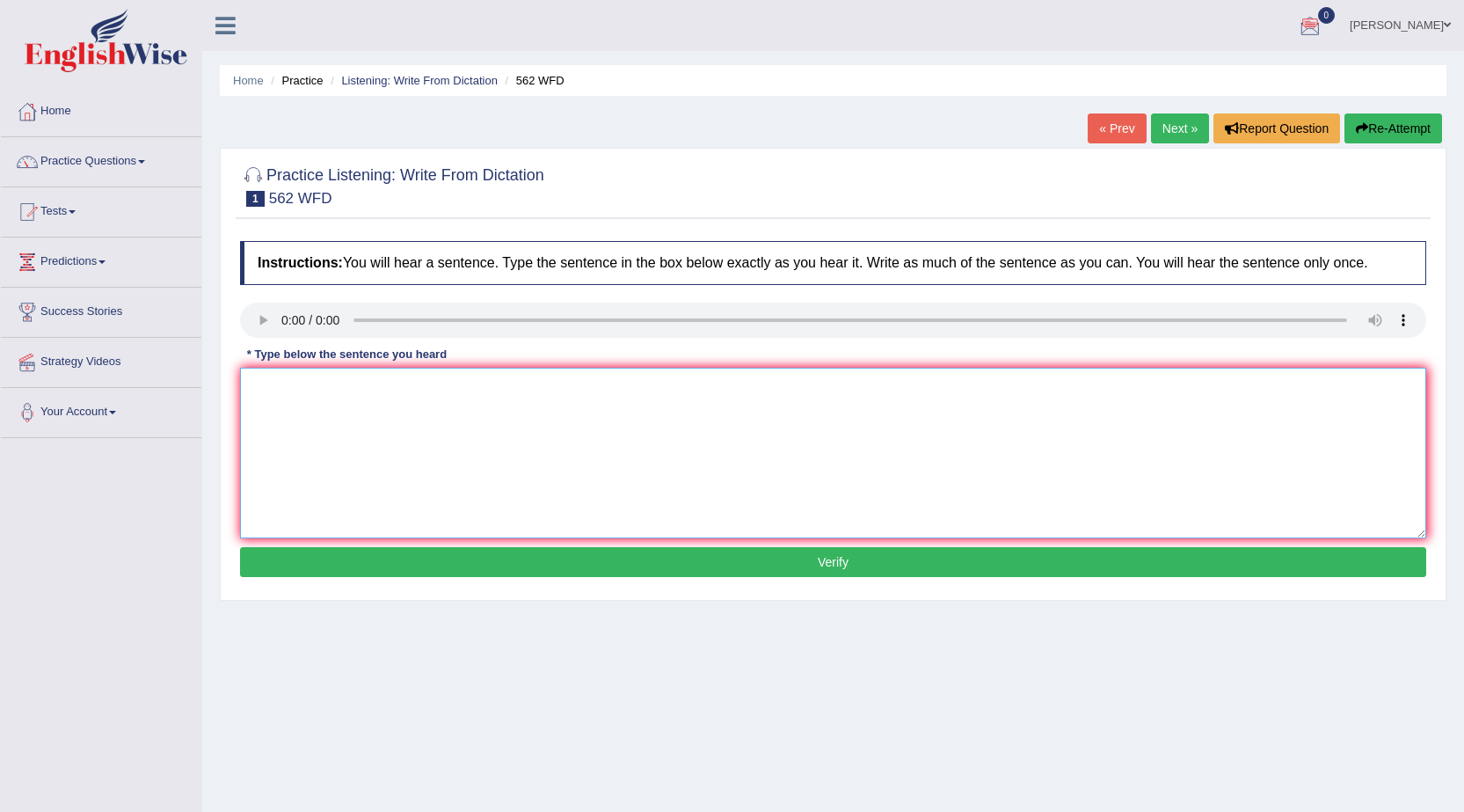
click at [315, 397] on textarea at bounding box center [833, 452] width 1186 height 170
type textarea "The gap between is not increase."
click at [685, 568] on button "Verify" at bounding box center [833, 562] width 1186 height 30
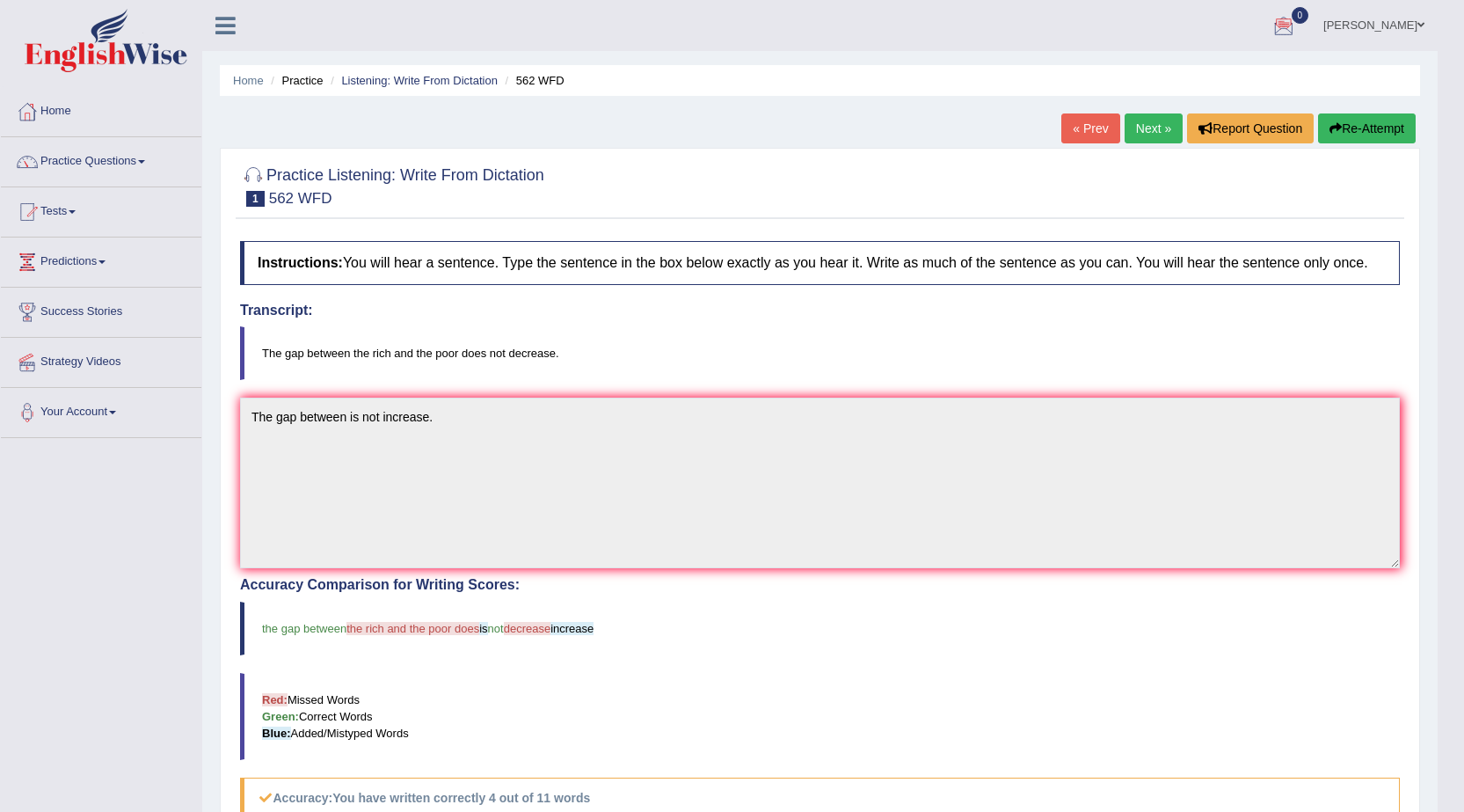
click at [1135, 131] on link "Next »" at bounding box center [1154, 128] width 58 height 30
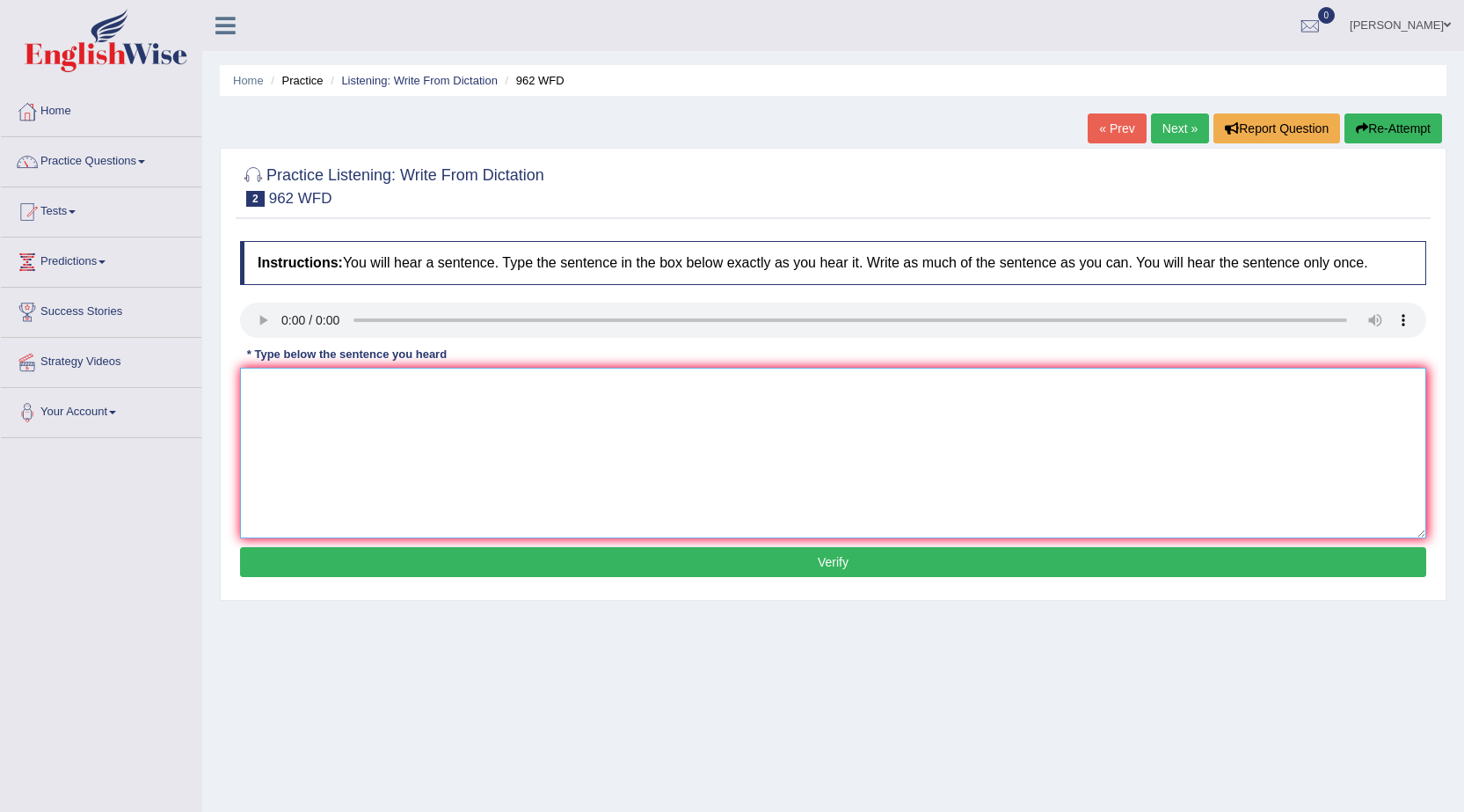
click at [318, 391] on textarea at bounding box center [833, 452] width 1186 height 170
type textarea "i"
click at [487, 389] on textarea "If you have any questions about the exams, please raise your hand." at bounding box center [833, 452] width 1186 height 170
type textarea "If you have any questions about the exam, please raise your hand."
click at [747, 561] on button "Verify" at bounding box center [833, 562] width 1186 height 30
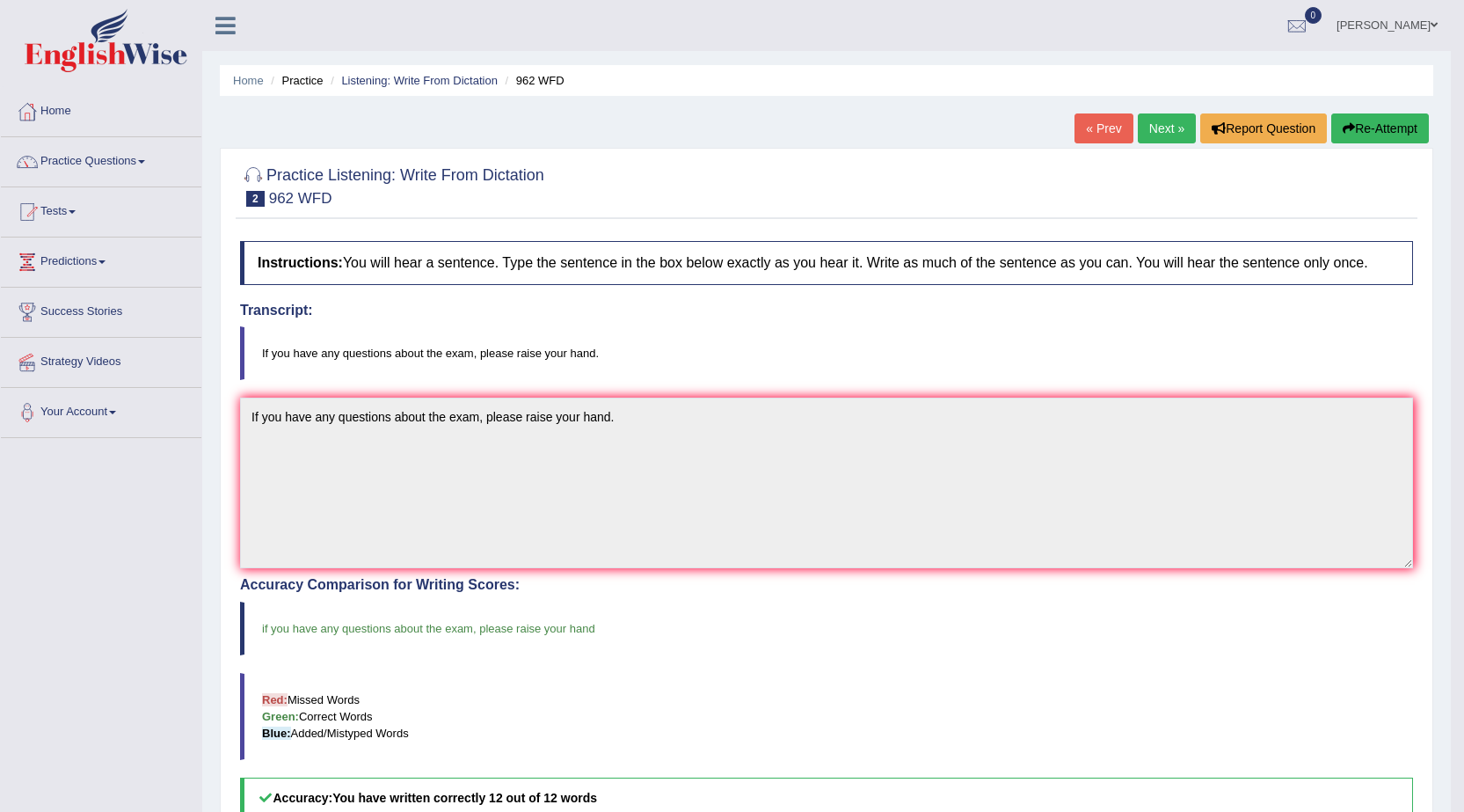
click at [1161, 128] on link "Next »" at bounding box center [1167, 128] width 58 height 30
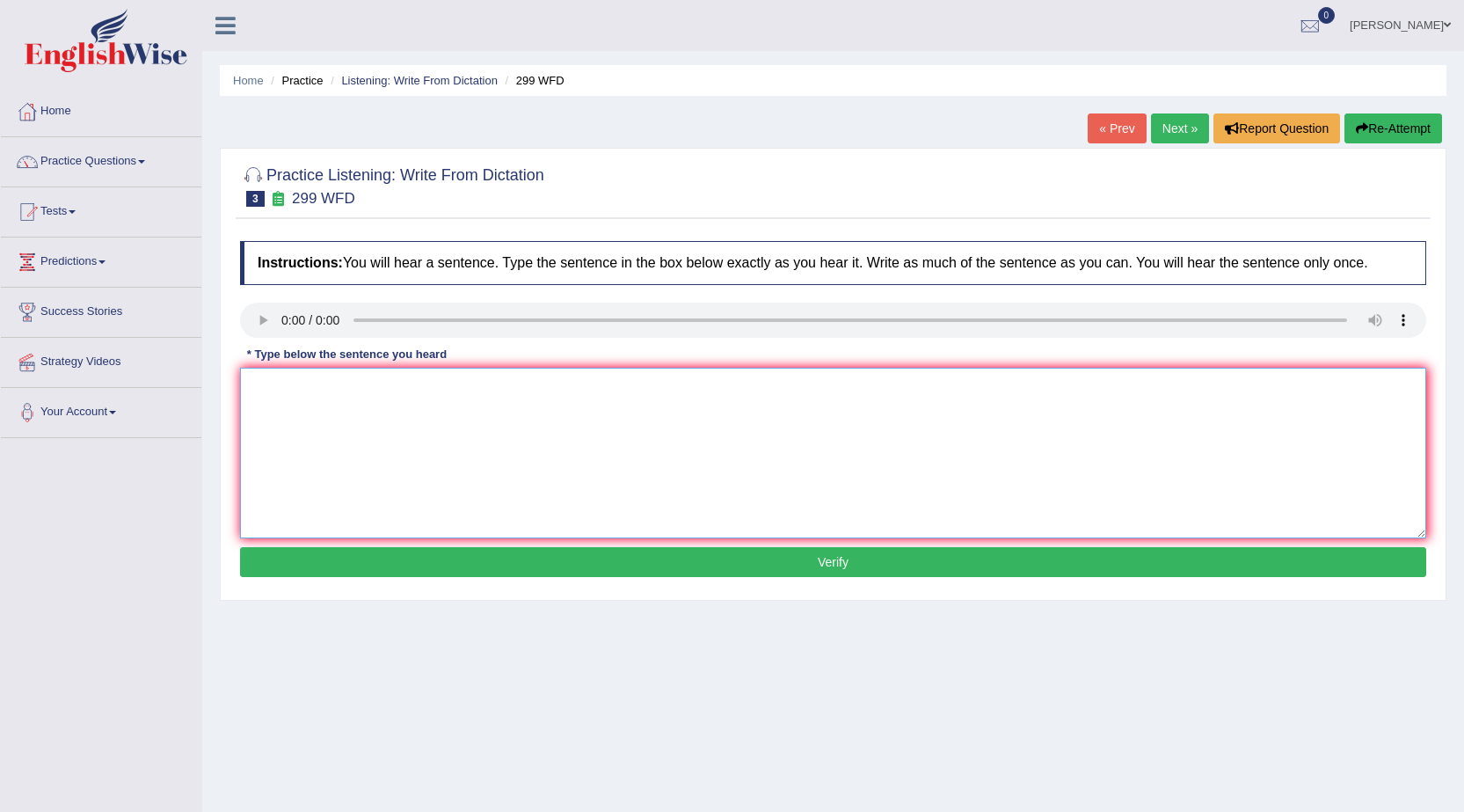
click at [339, 404] on textarea at bounding box center [833, 452] width 1186 height 170
type textarea "Student representatives visiting the classes"
click at [614, 568] on button "Verify" at bounding box center [833, 562] width 1186 height 30
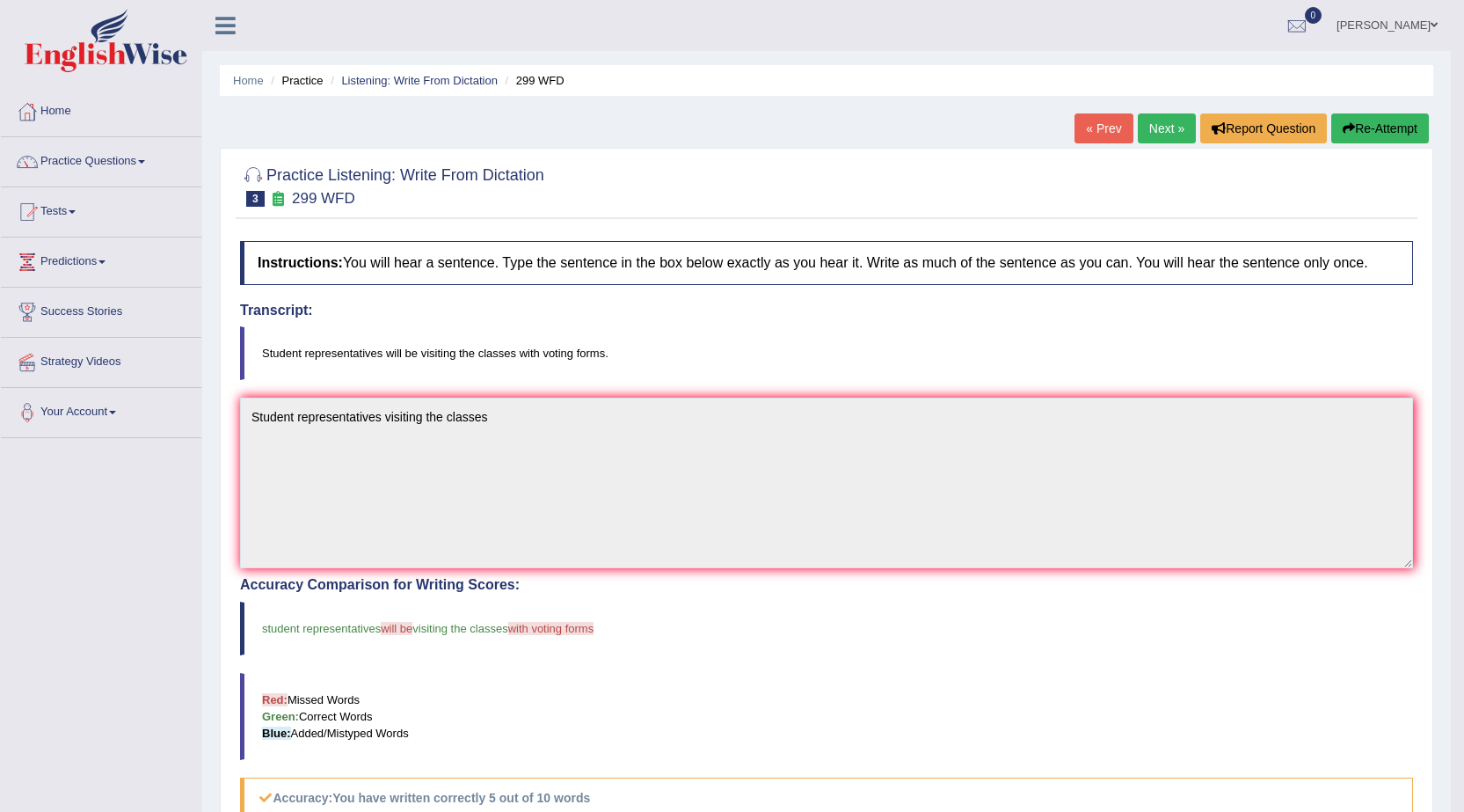
click at [1154, 125] on link "Next »" at bounding box center [1167, 128] width 58 height 30
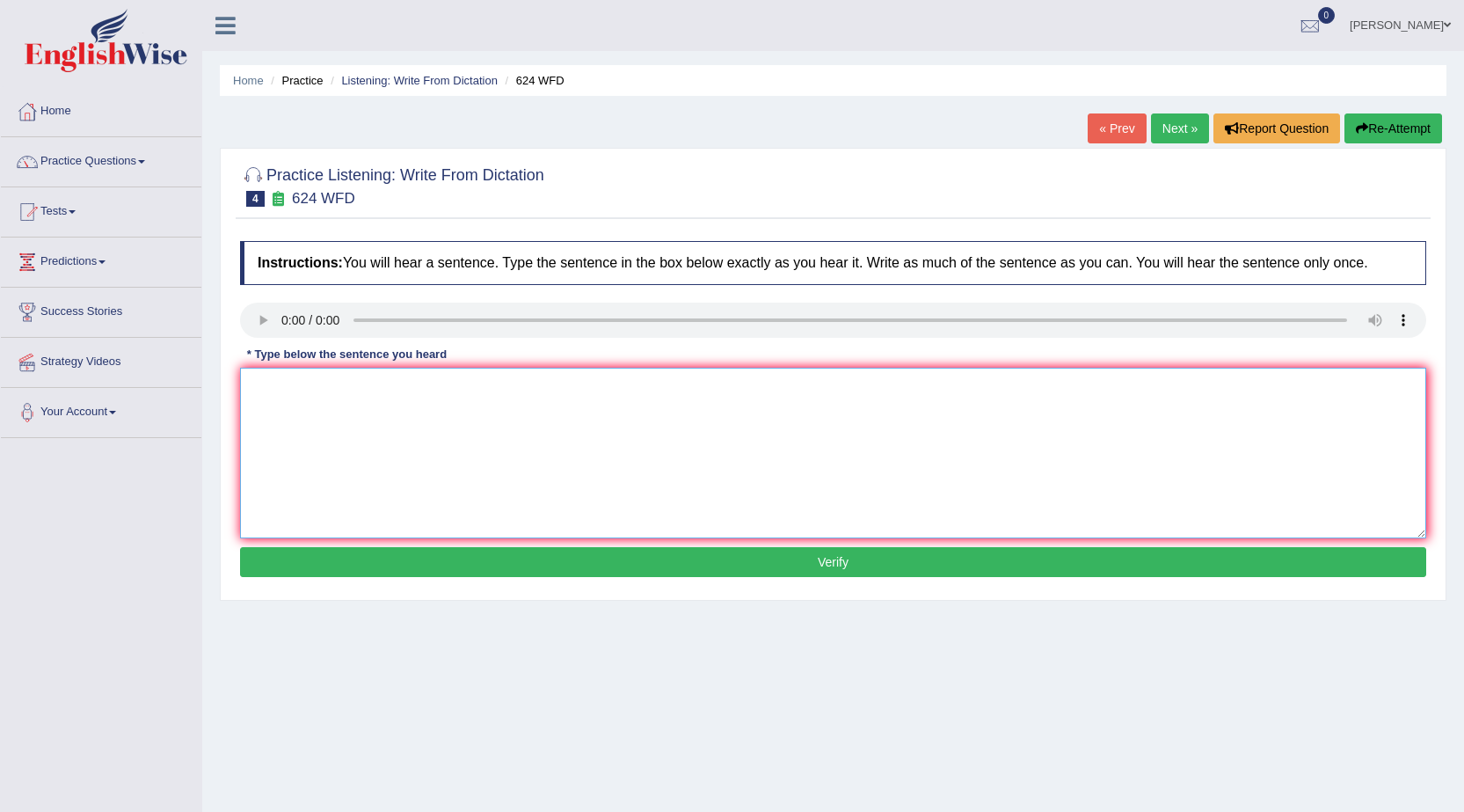
click at [276, 378] on textarea at bounding box center [833, 452] width 1186 height 170
type textarea "A course is have to critical thinking."
click at [726, 571] on button "Verify" at bounding box center [833, 562] width 1186 height 30
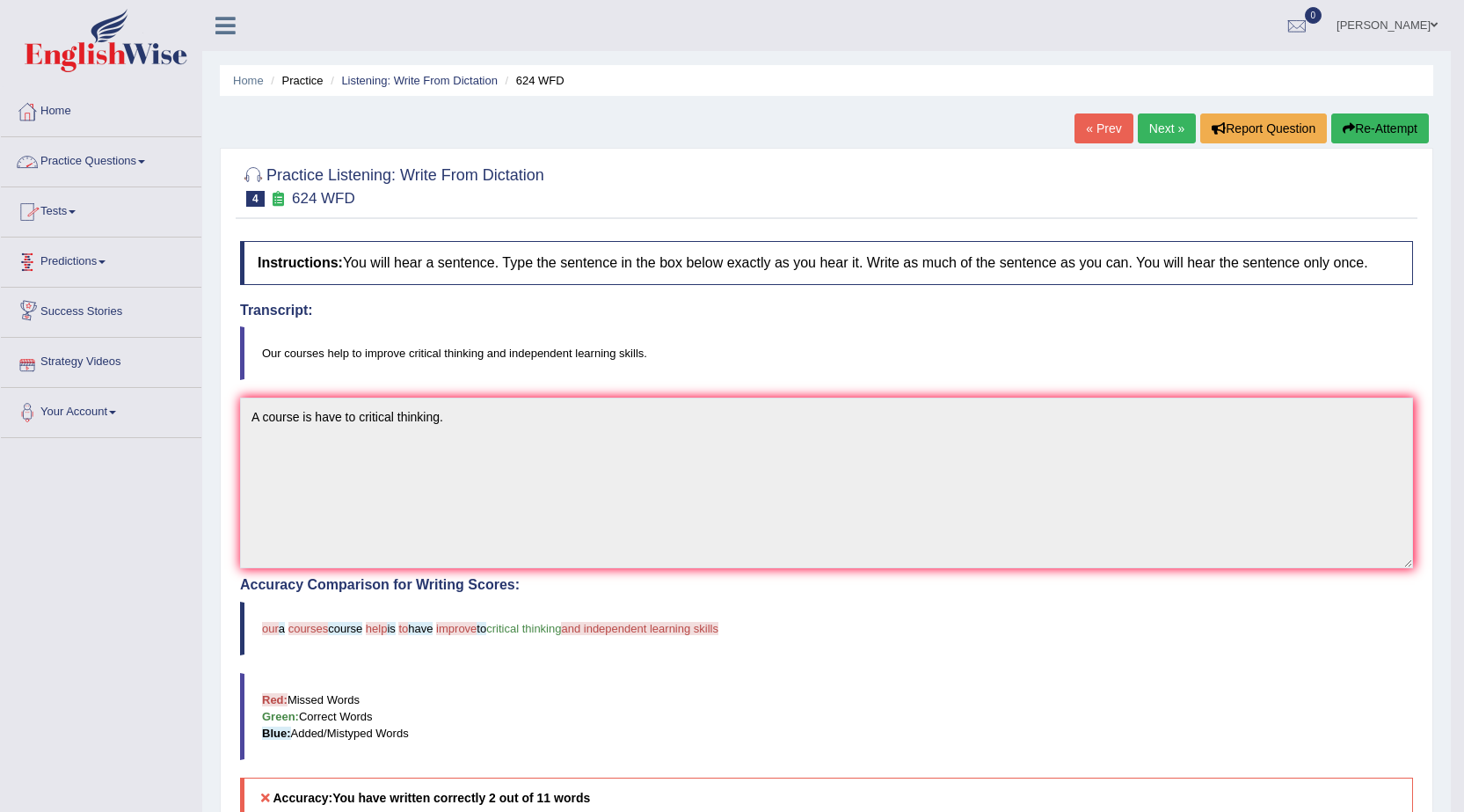
click at [120, 153] on link "Practice Questions" at bounding box center [101, 158] width 200 height 44
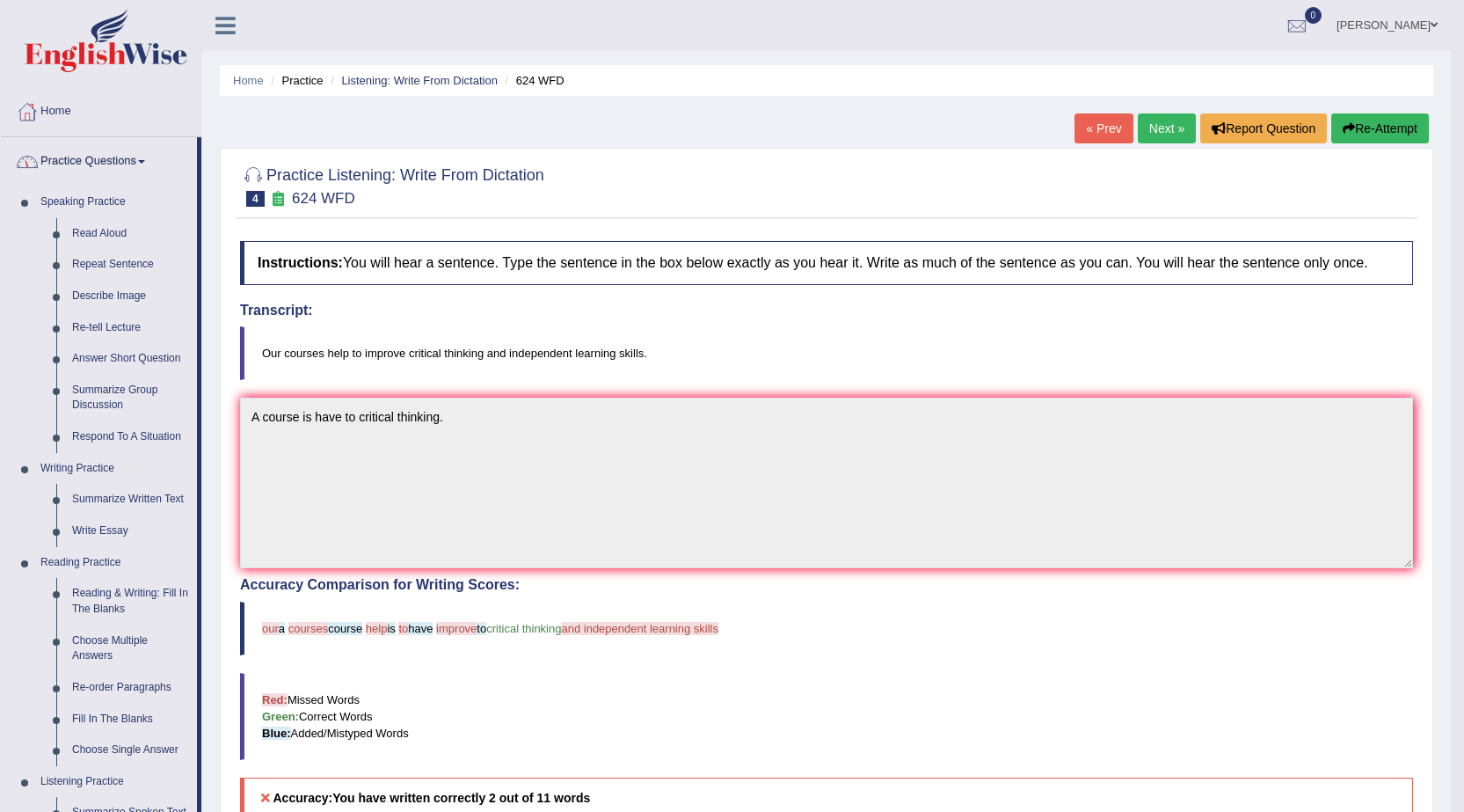
click at [121, 153] on link "Practice Questions" at bounding box center [98, 158] width 196 height 44
